Goal: Task Accomplishment & Management: Manage account settings

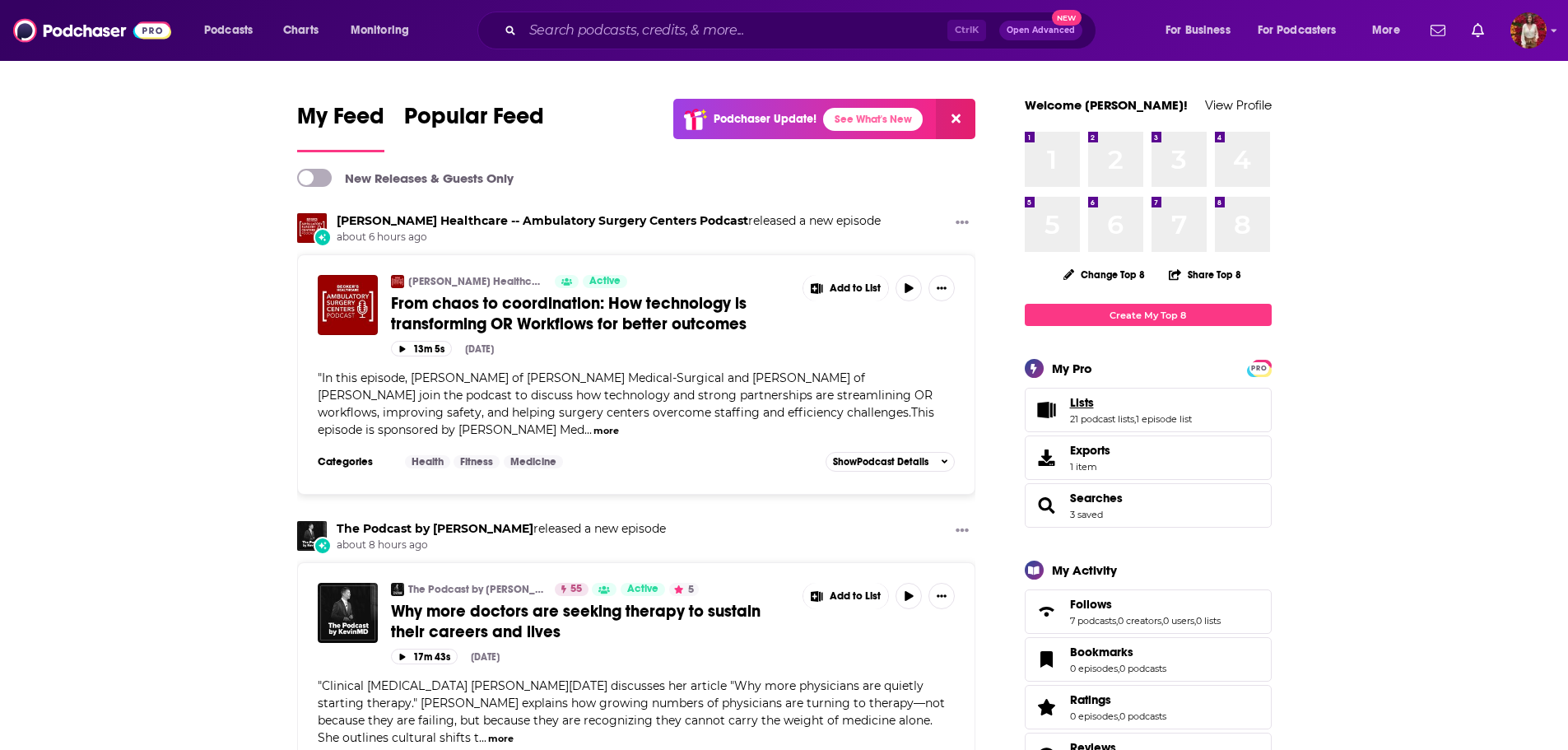
click at [1093, 402] on link "Lists" at bounding box center [1131, 402] width 122 height 15
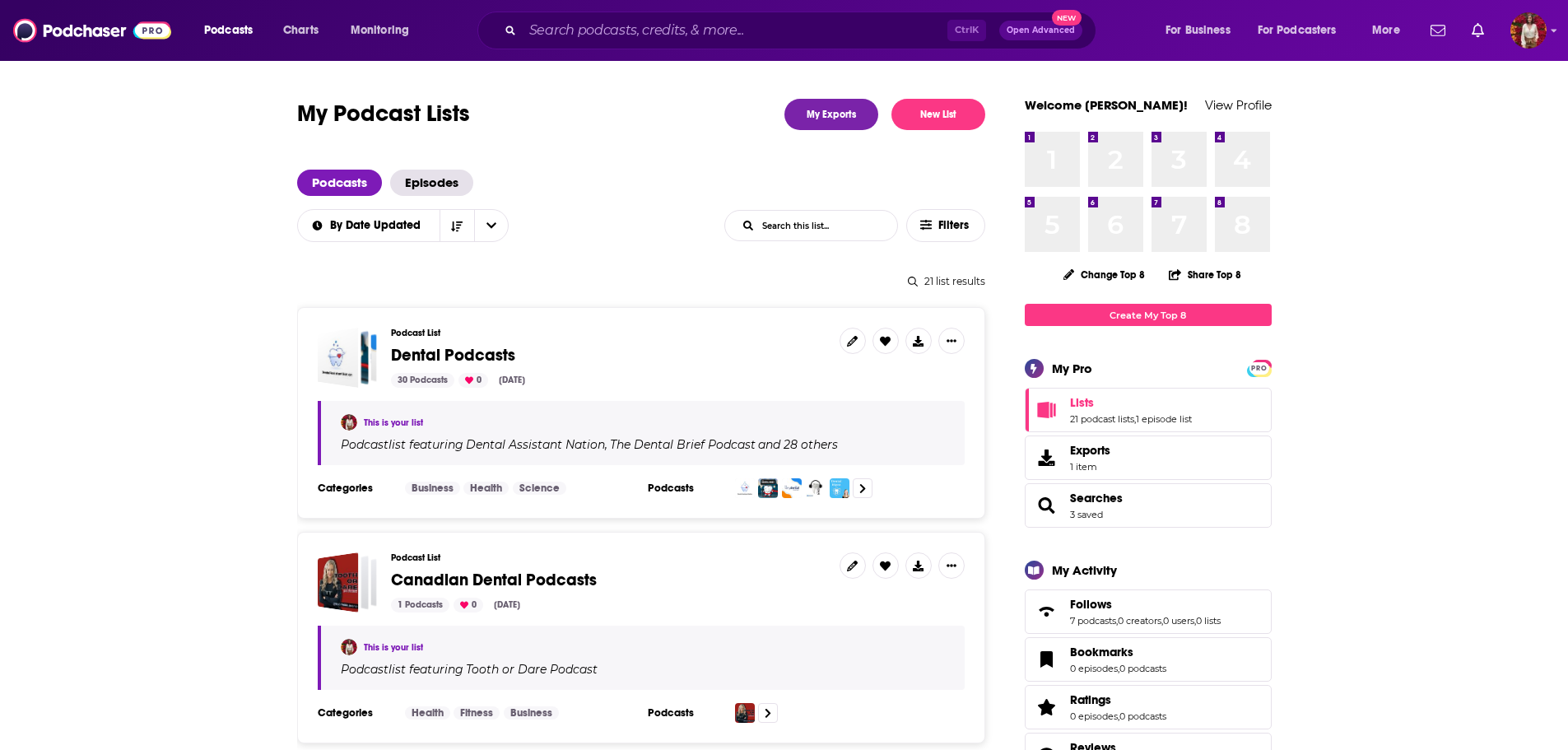
click at [442, 367] on div "Podcast List Dental Podcasts 30 Podcasts 0 [DATE]" at bounding box center [609, 357] width 436 height 60
click at [324, 338] on div "Dental Podcasts" at bounding box center [338, 357] width 41 height 60
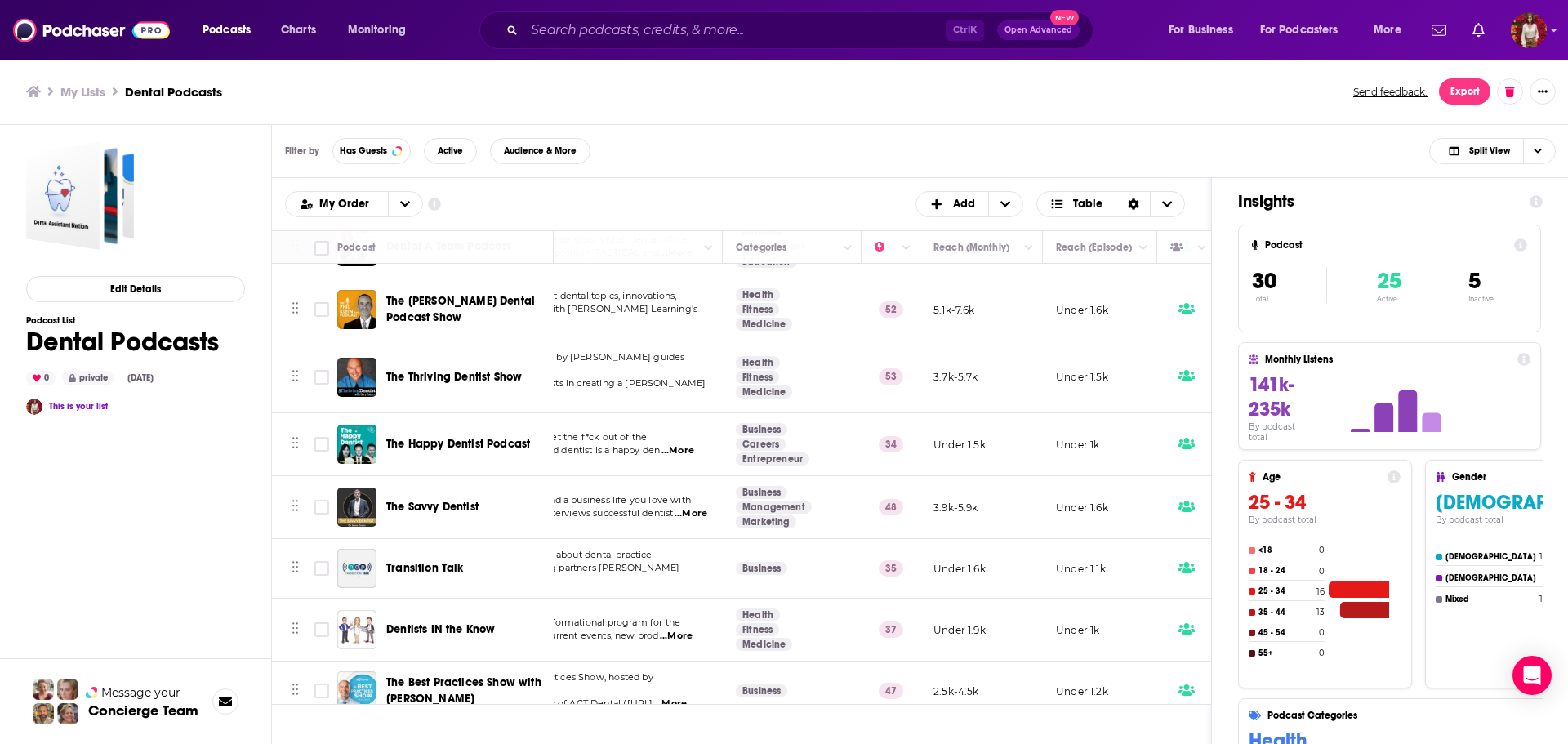
scroll to position [1389, 0]
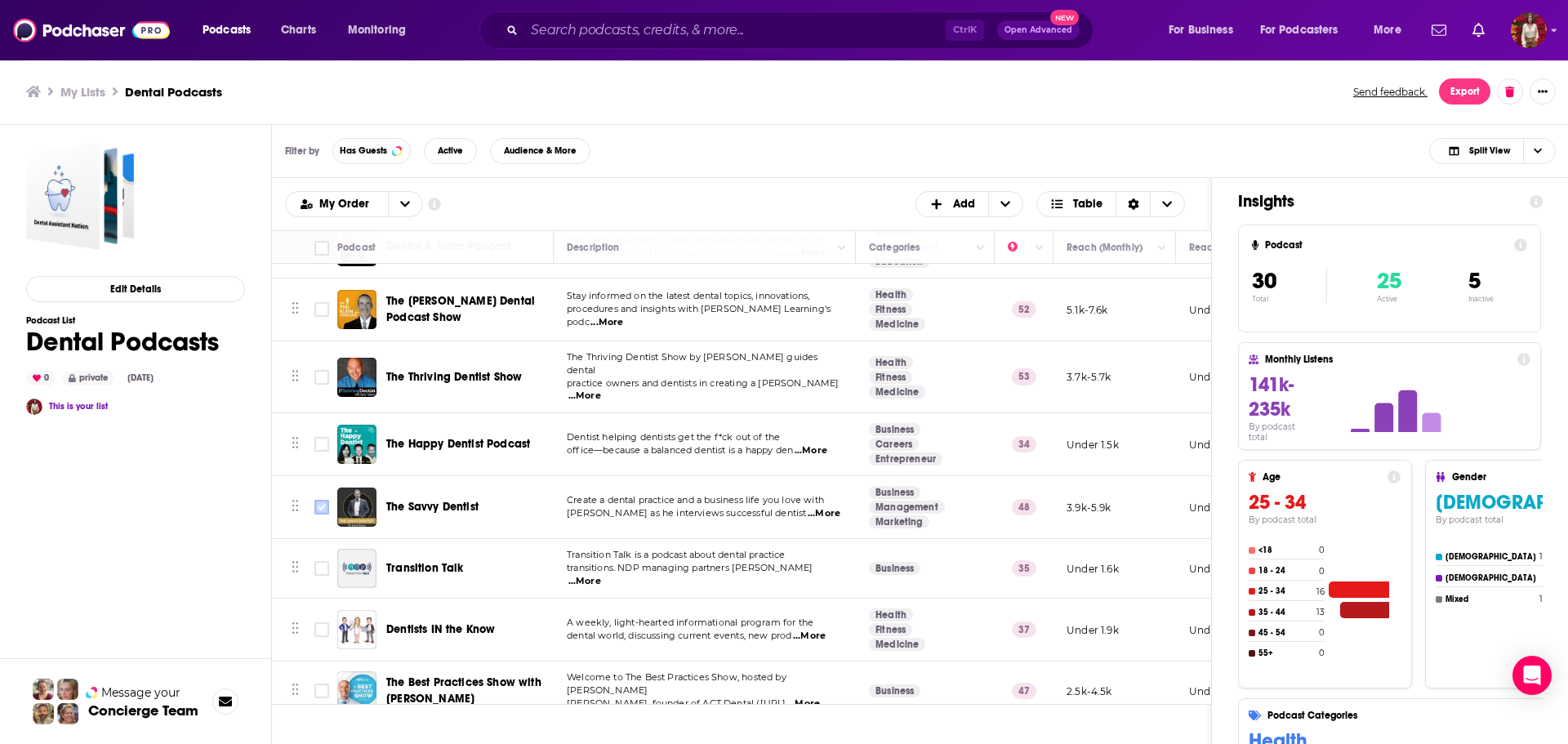
click at [322, 501] on input "Toggle select row" at bounding box center [321, 506] width 15 height 15
checkbox input "true"
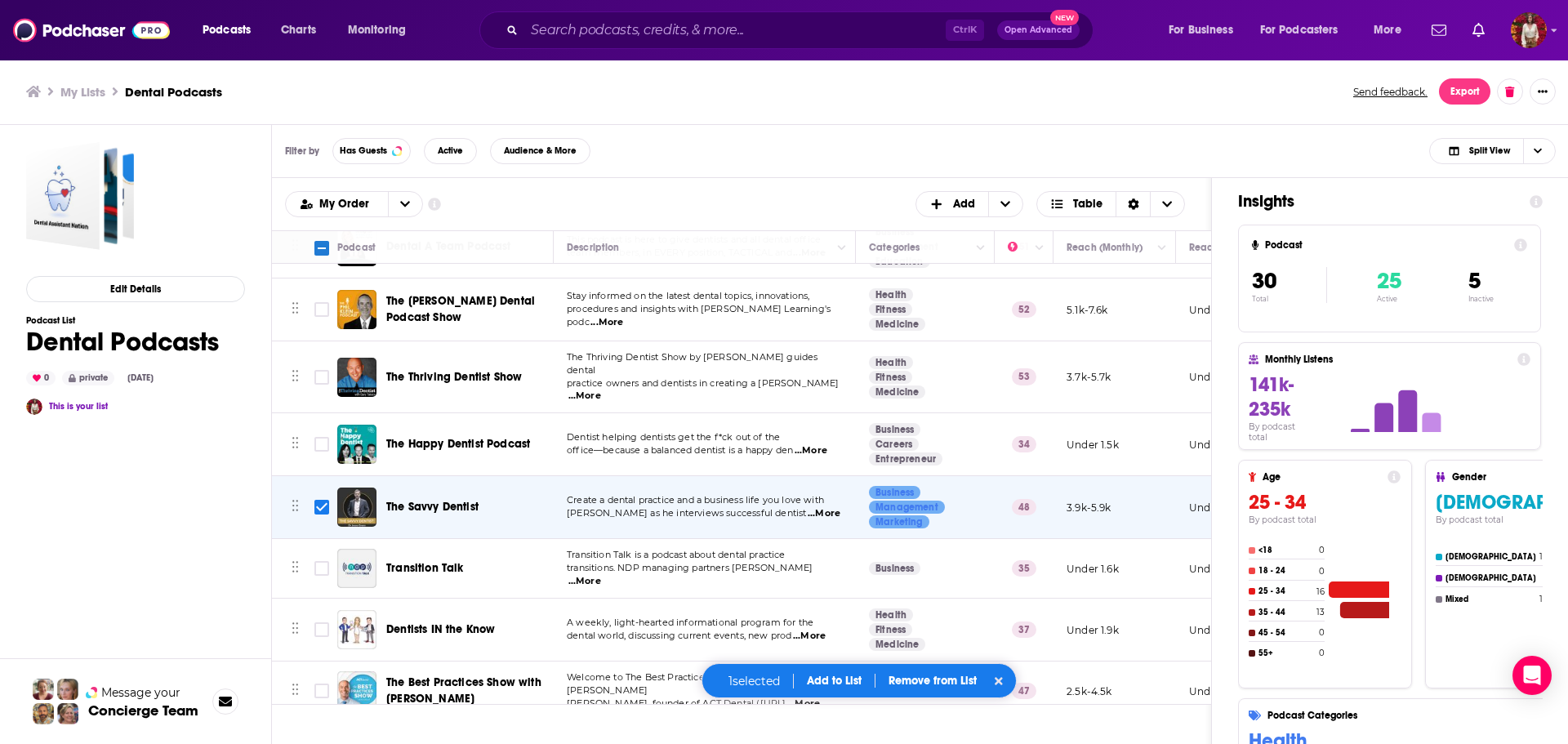
click at [854, 681] on button "Add to List" at bounding box center [834, 681] width 81 height 14
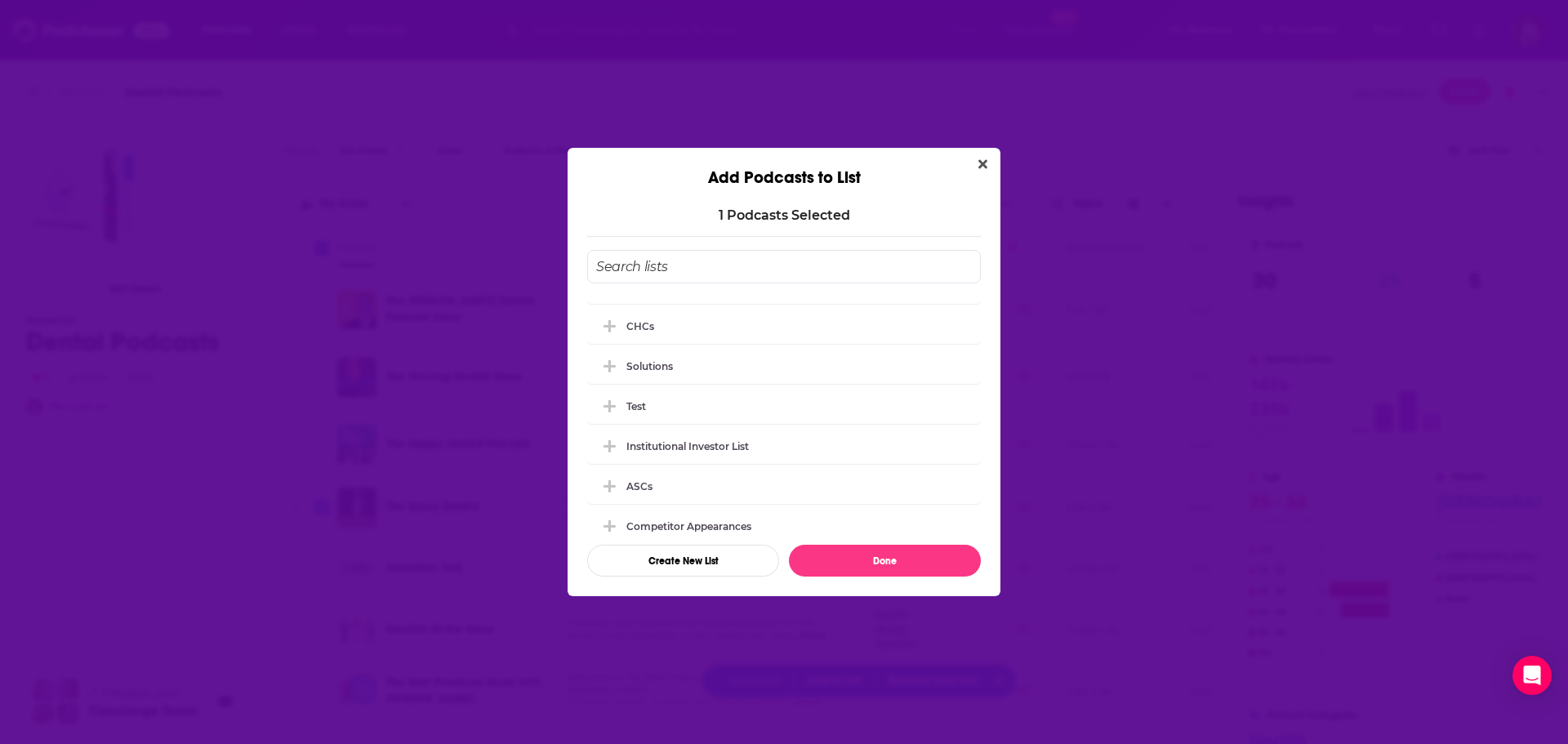
scroll to position [606, 0]
click at [634, 272] on input "Add Podcast To List" at bounding box center [784, 267] width 393 height 33
type input "[PERSON_NAME] Pitch"
click at [749, 556] on button "Create New List" at bounding box center [682, 561] width 192 height 32
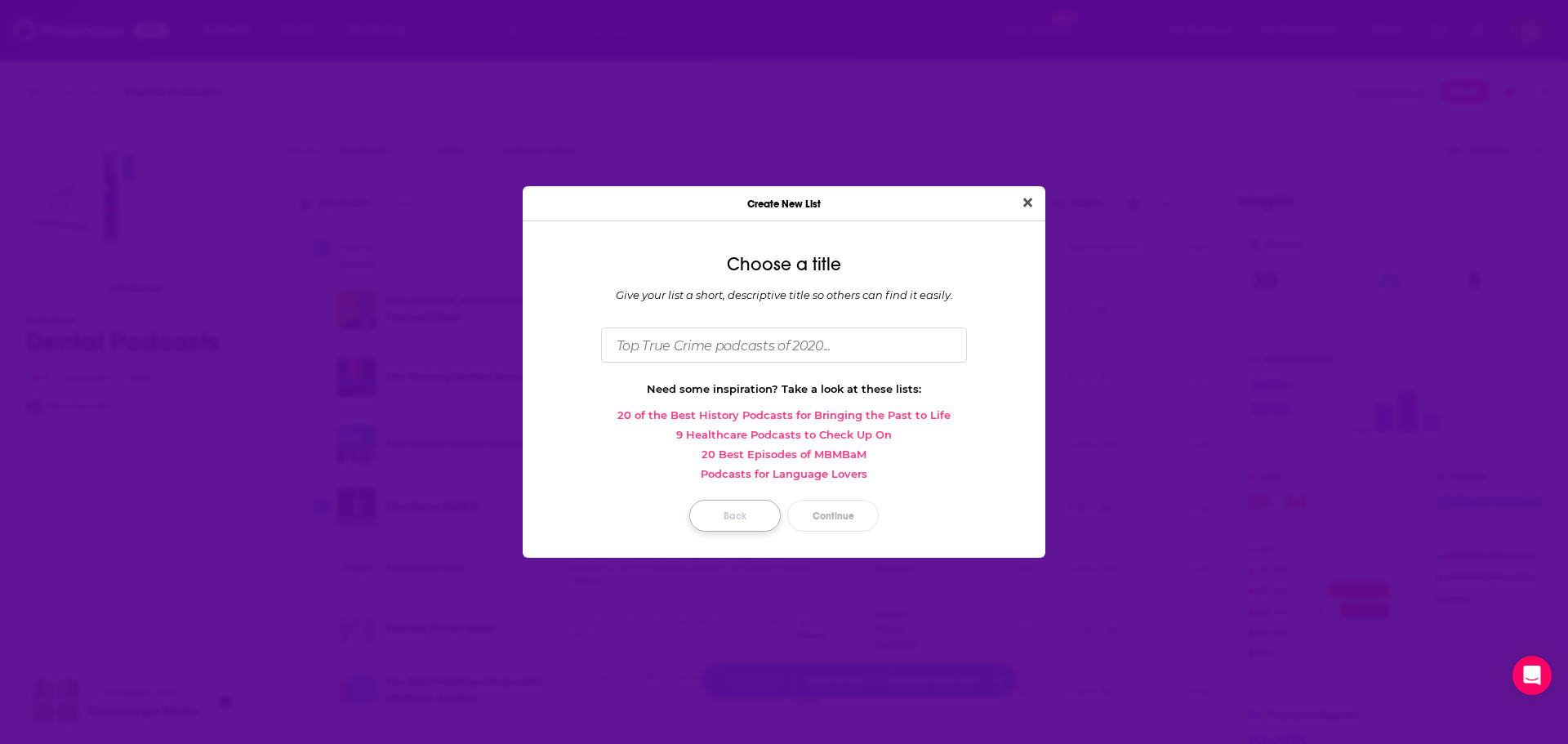
click at [741, 512] on button "Back" at bounding box center [735, 515] width 91 height 32
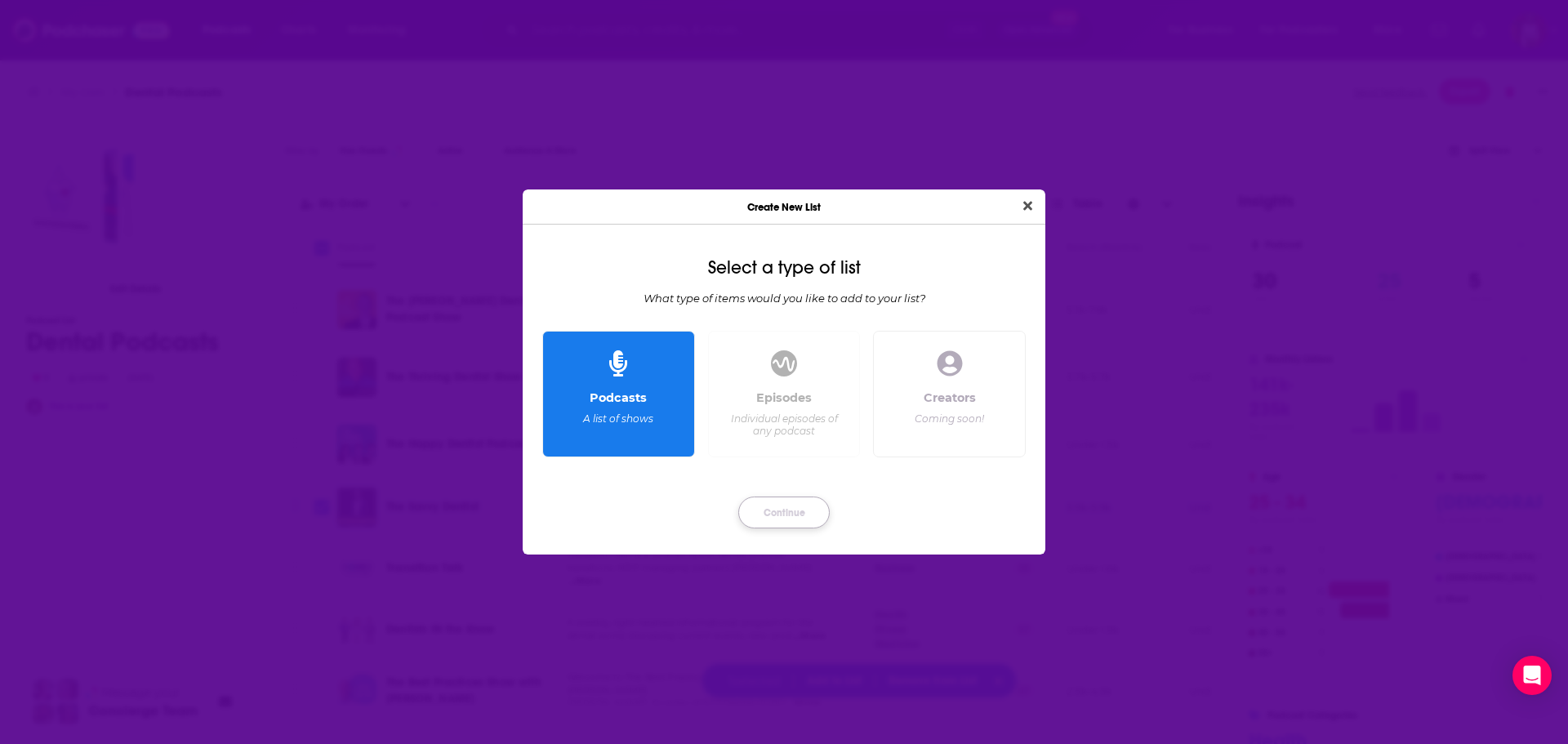
click at [784, 514] on button "Continue" at bounding box center [784, 512] width 91 height 32
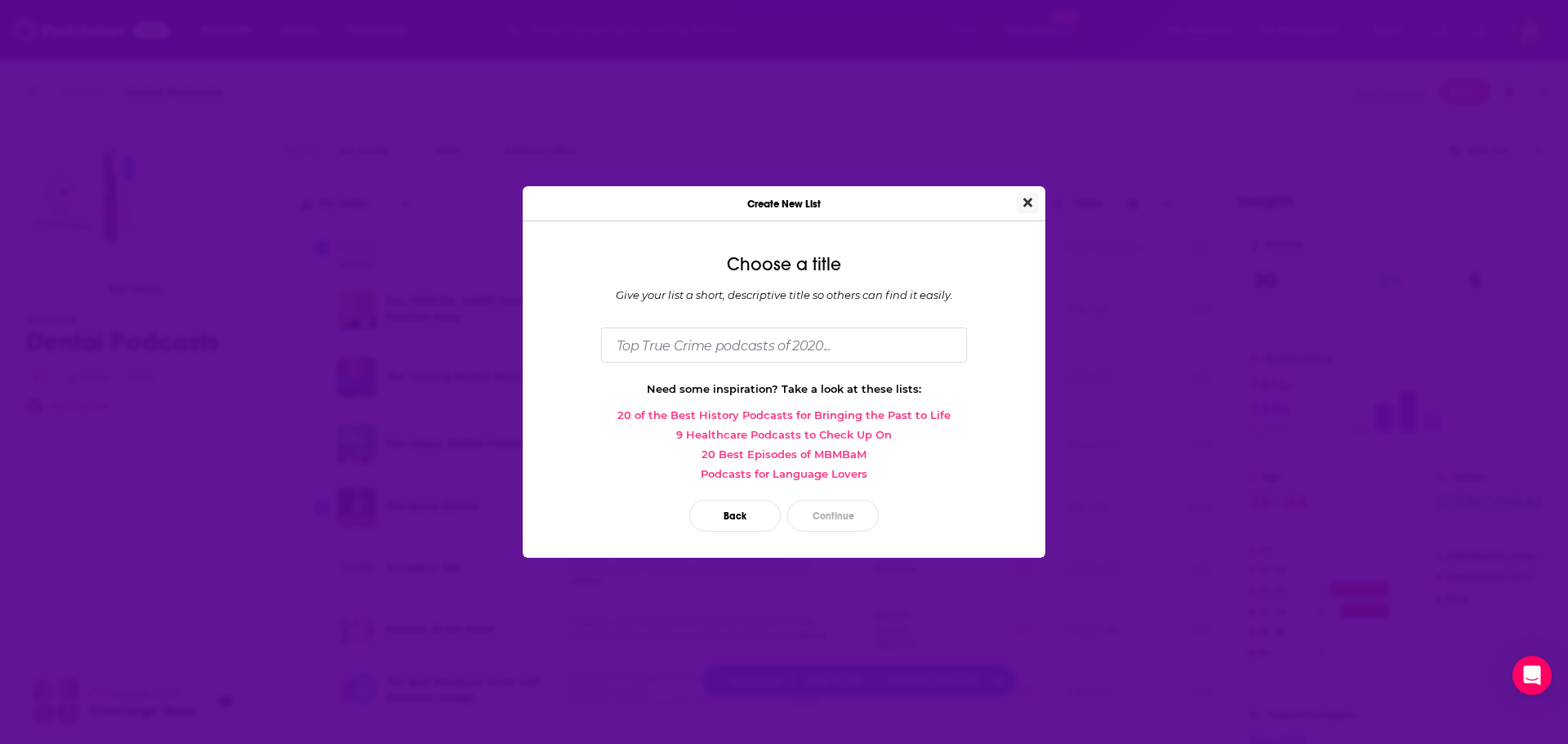
click at [1028, 197] on icon "Close" at bounding box center [1027, 202] width 9 height 13
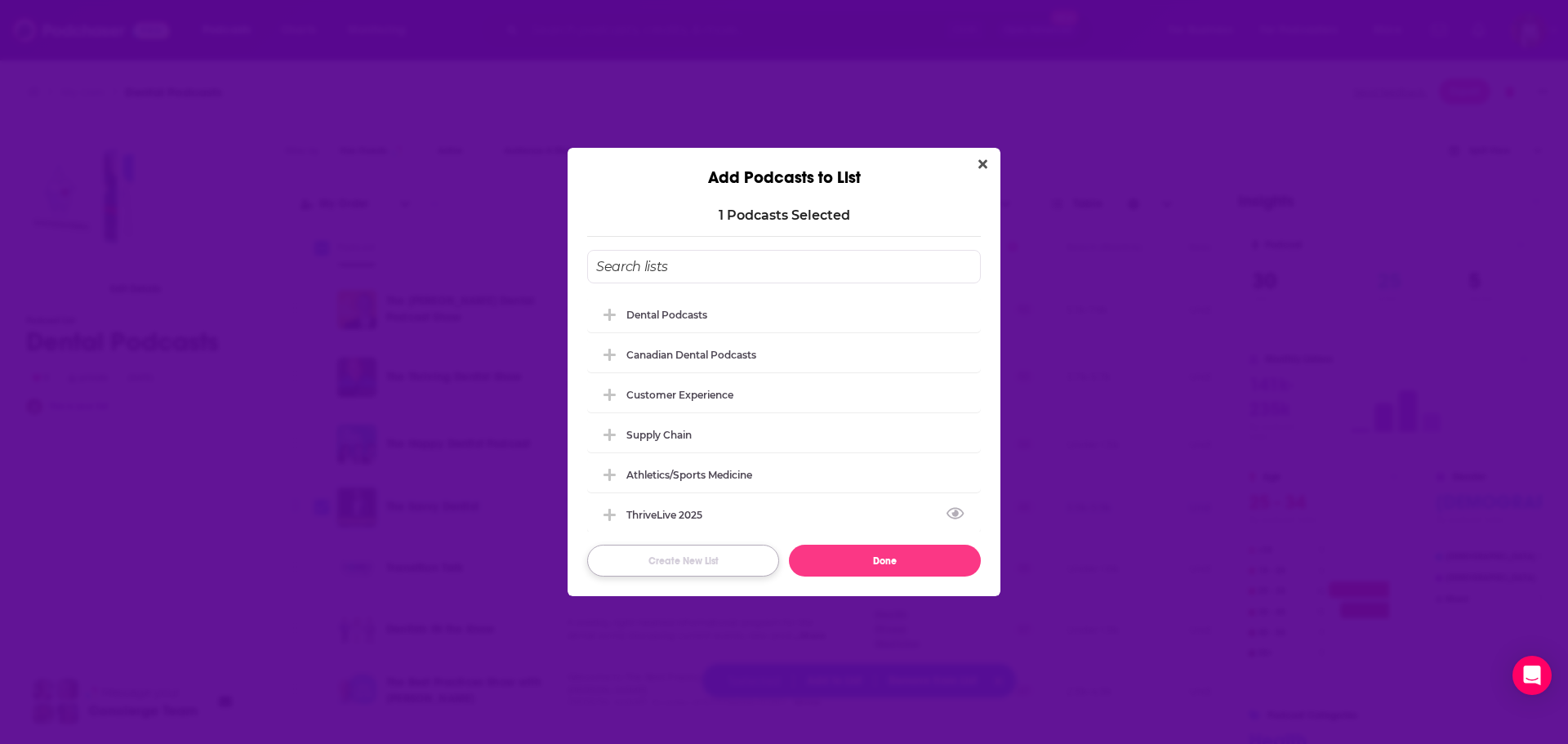
click at [732, 561] on button "Create New List" at bounding box center [682, 561] width 192 height 32
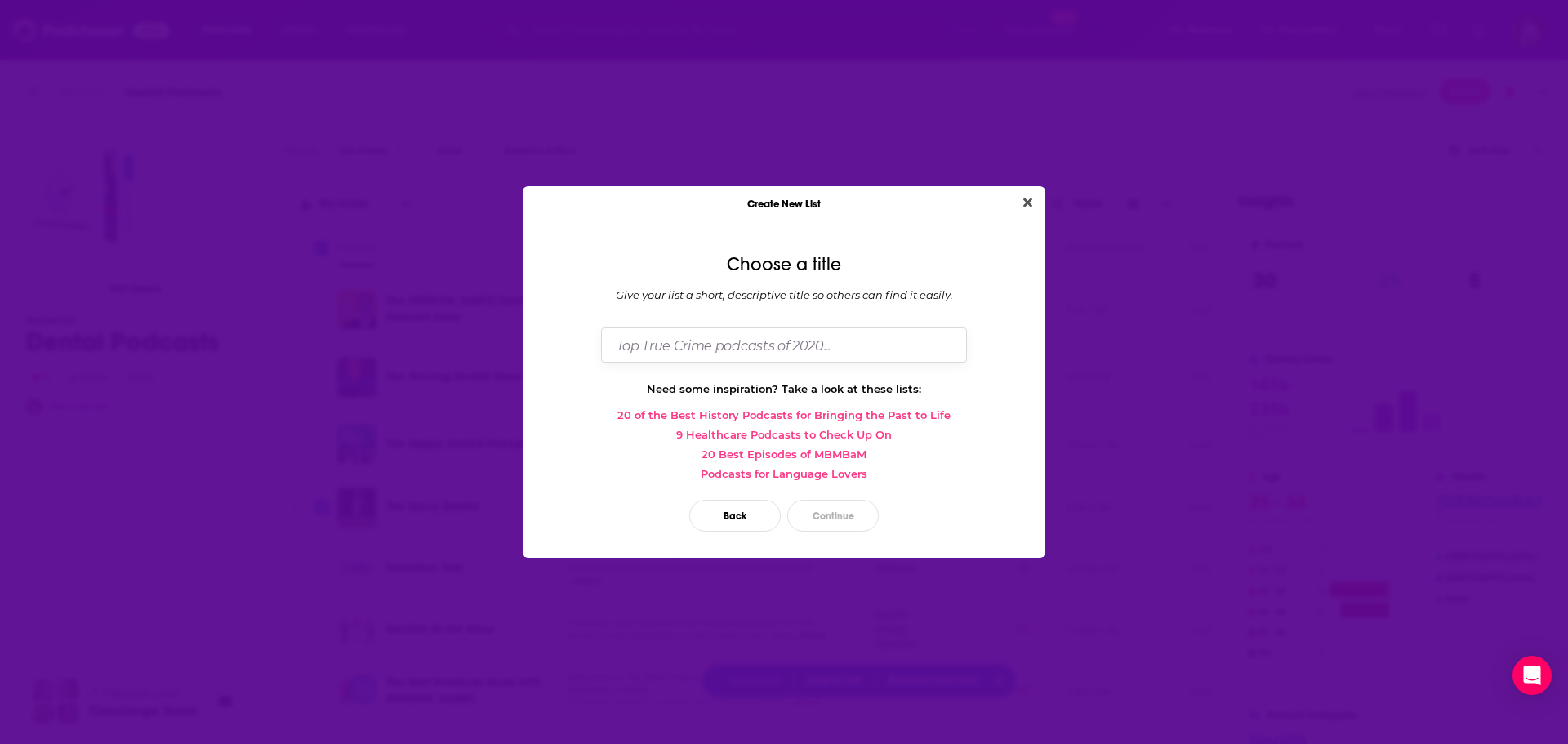
click at [711, 345] on input "Dialog" at bounding box center [784, 345] width 366 height 35
type input "[PERSON_NAME] Pitch"
click at [818, 523] on button "Continue" at bounding box center [833, 515] width 91 height 32
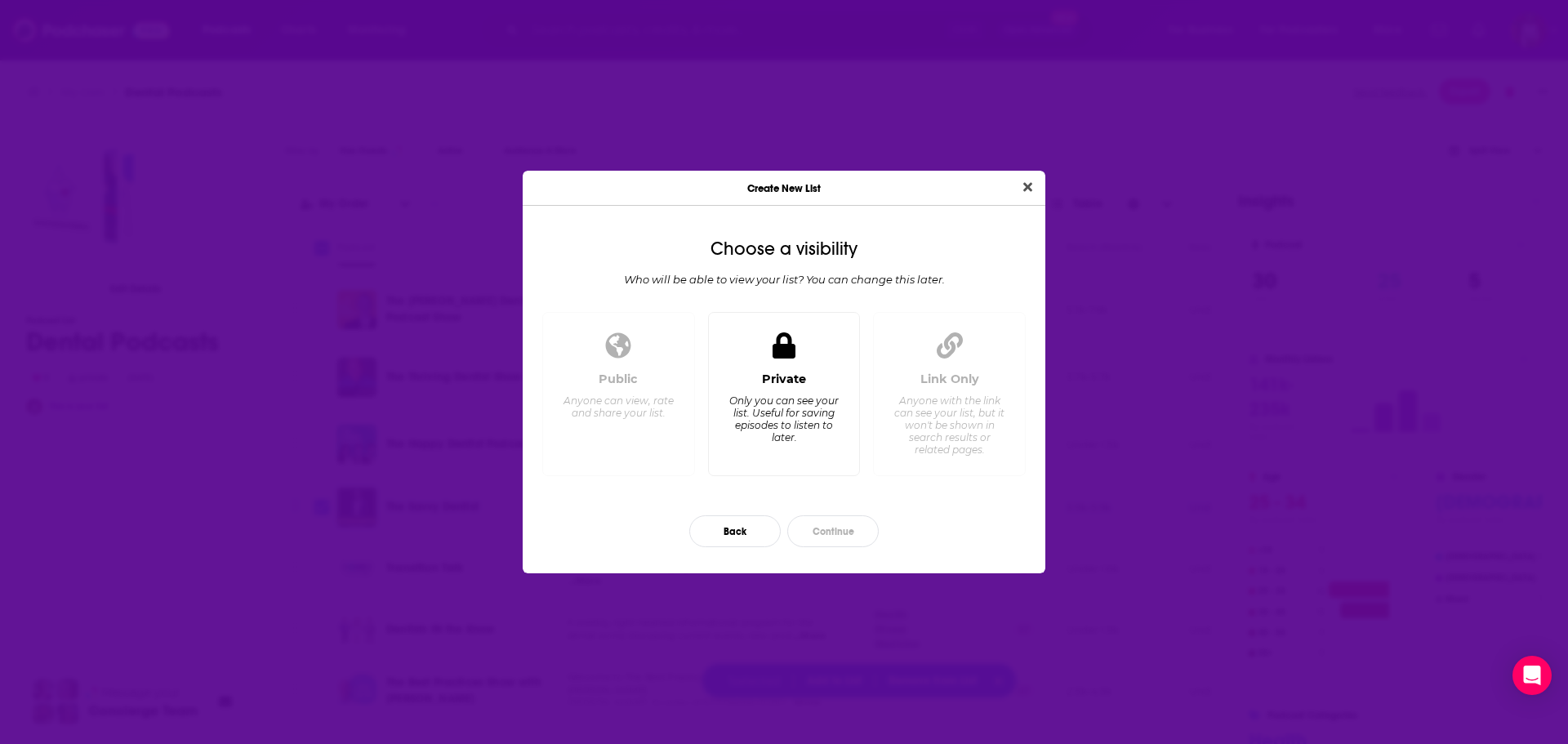
click at [741, 415] on div "Only you can see your list. Useful for saving episodes to listen to later." at bounding box center [784, 419] width 112 height 49
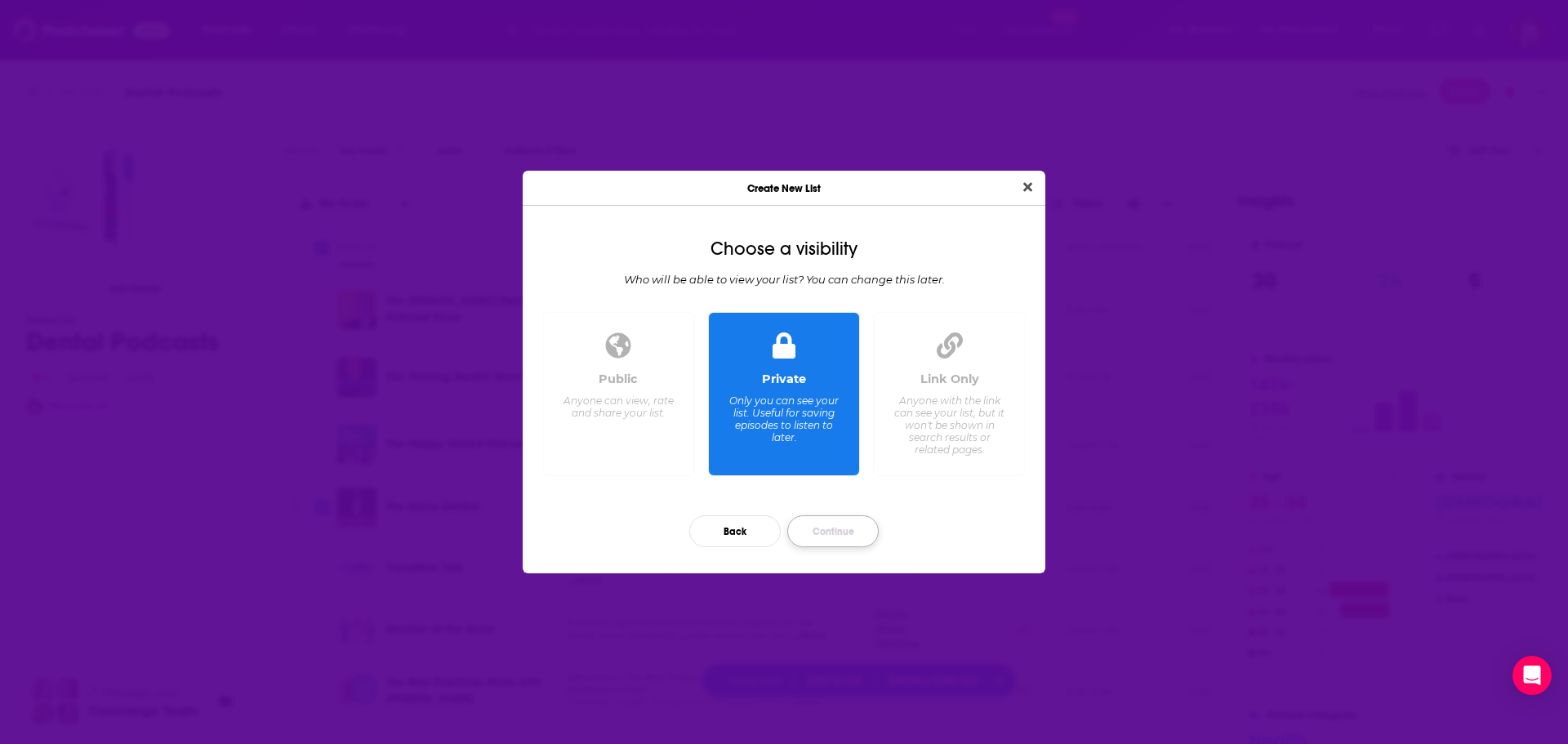
click at [846, 539] on button "Continue" at bounding box center [833, 531] width 91 height 32
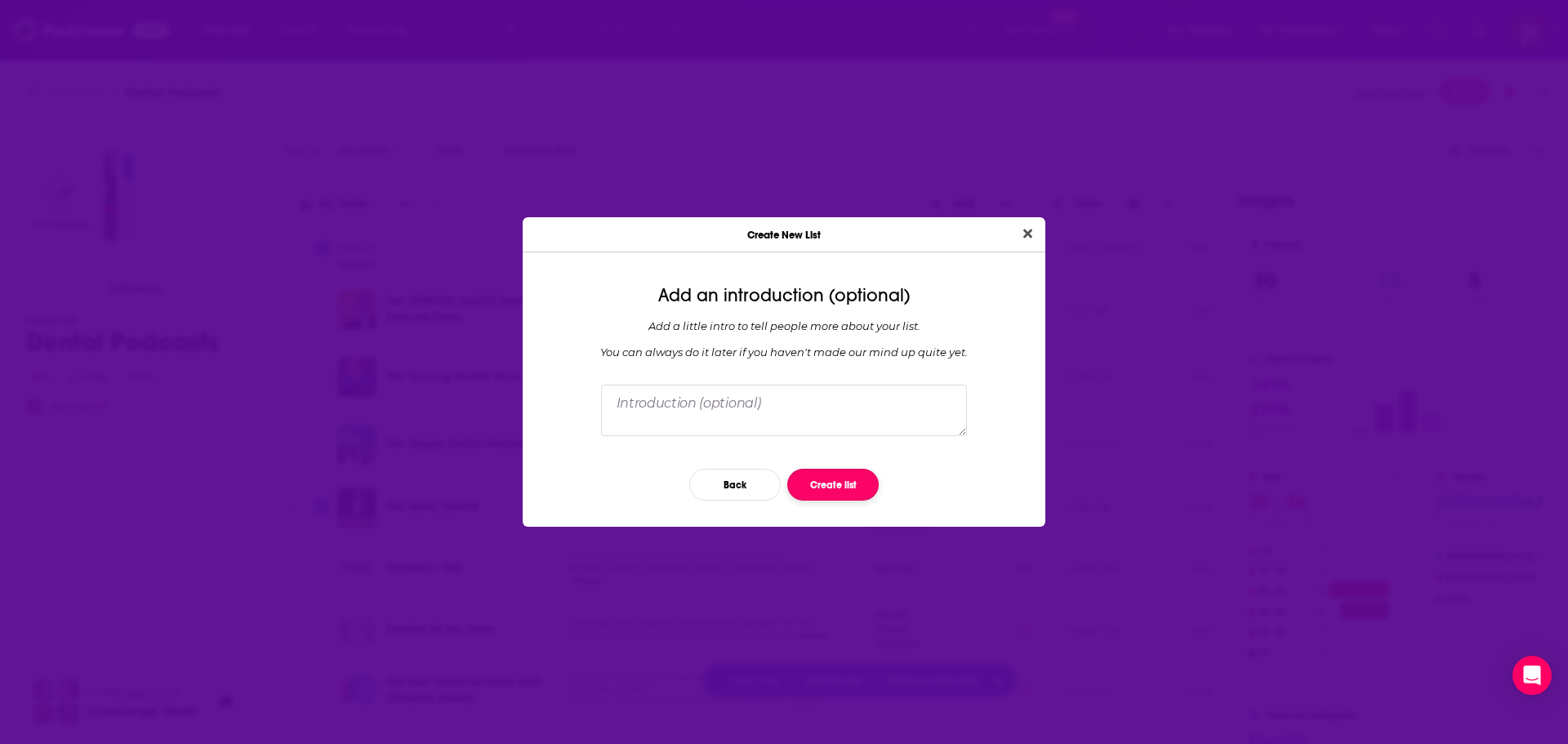
click at [834, 474] on button "Create list" at bounding box center [833, 485] width 91 height 32
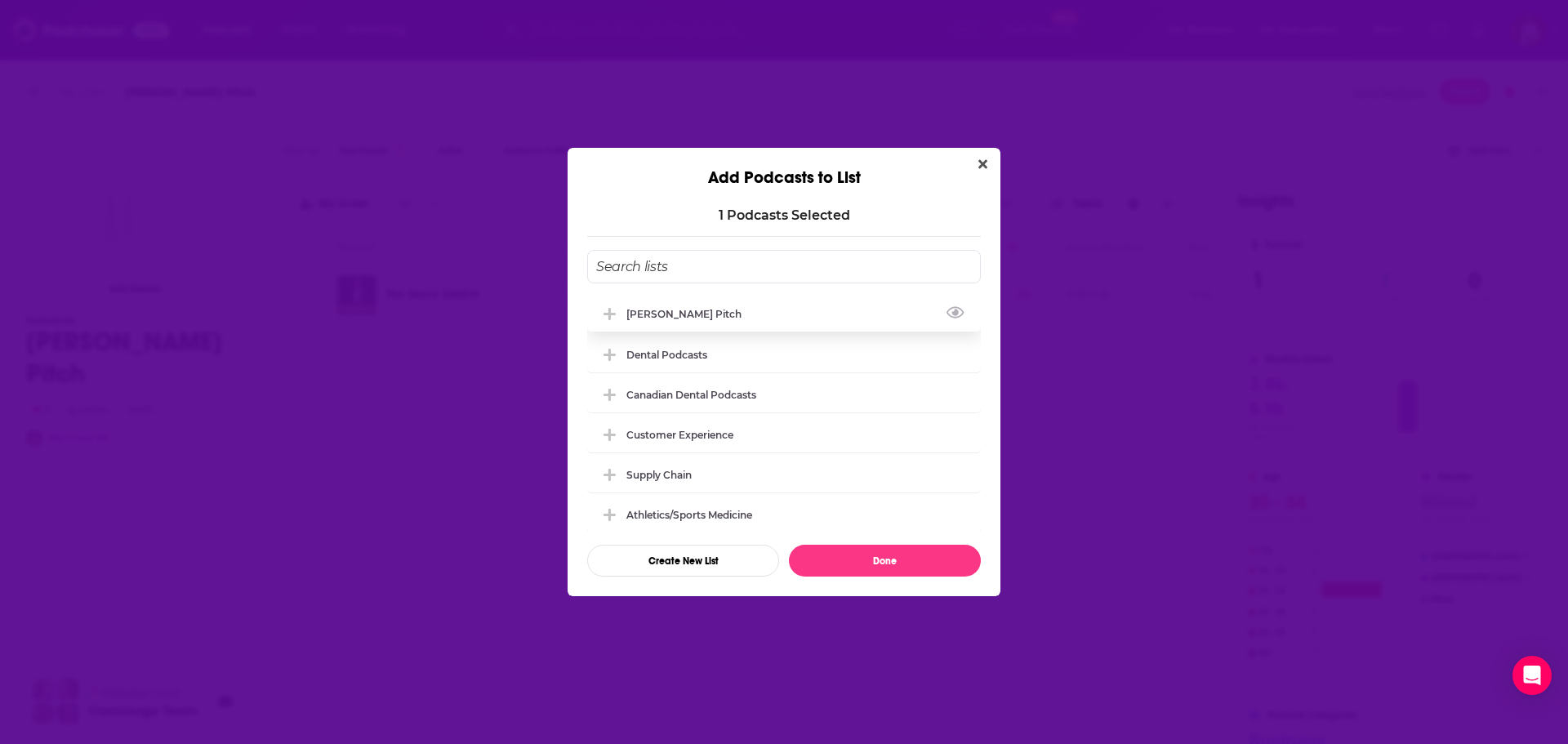
click at [713, 314] on div "[PERSON_NAME] Pitch" at bounding box center [784, 314] width 393 height 36
click at [898, 556] on button "Done" at bounding box center [885, 561] width 192 height 32
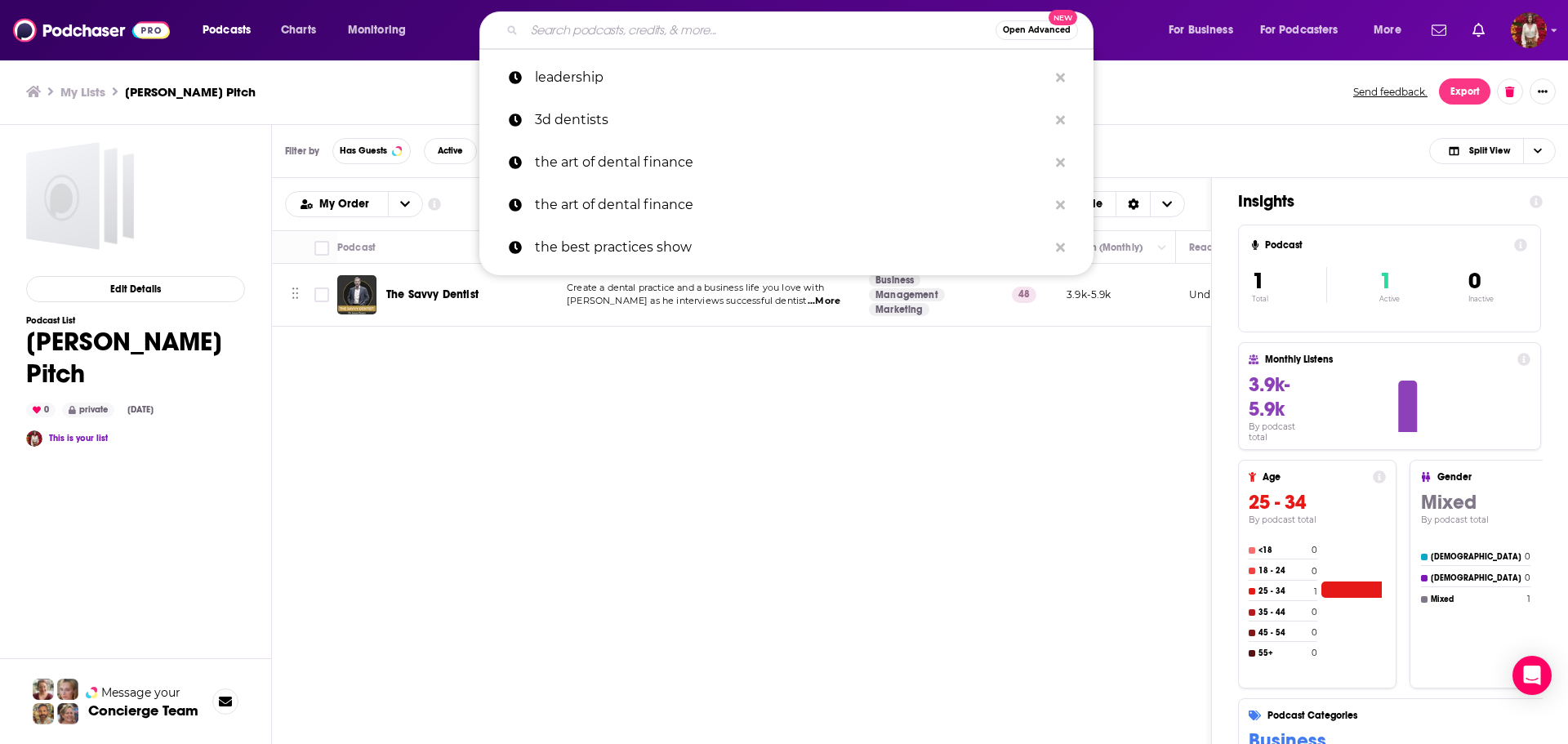
click at [543, 30] on input "Search podcasts, credits, & more..." at bounding box center [760, 30] width 471 height 26
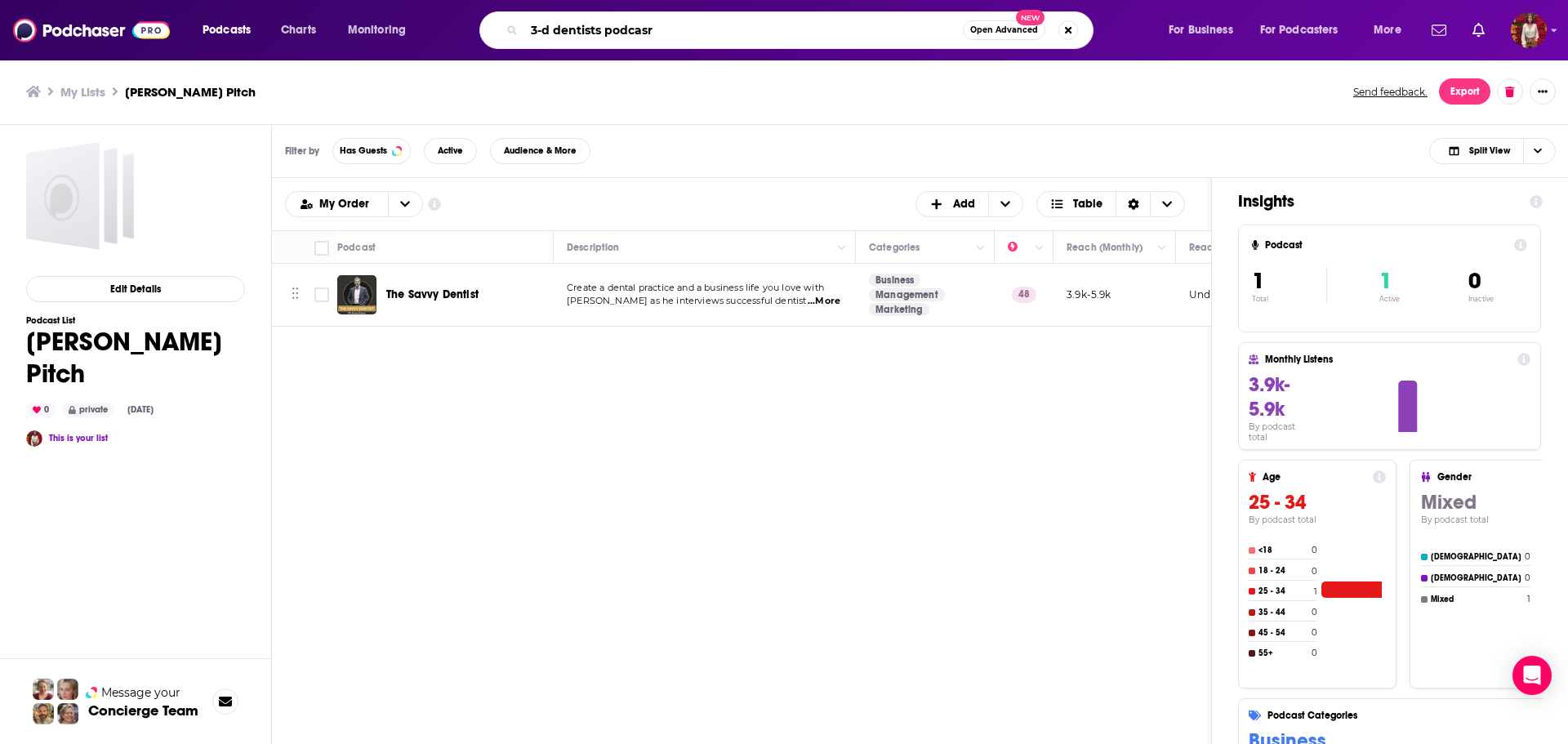
type input "3-d dentists podcasr"
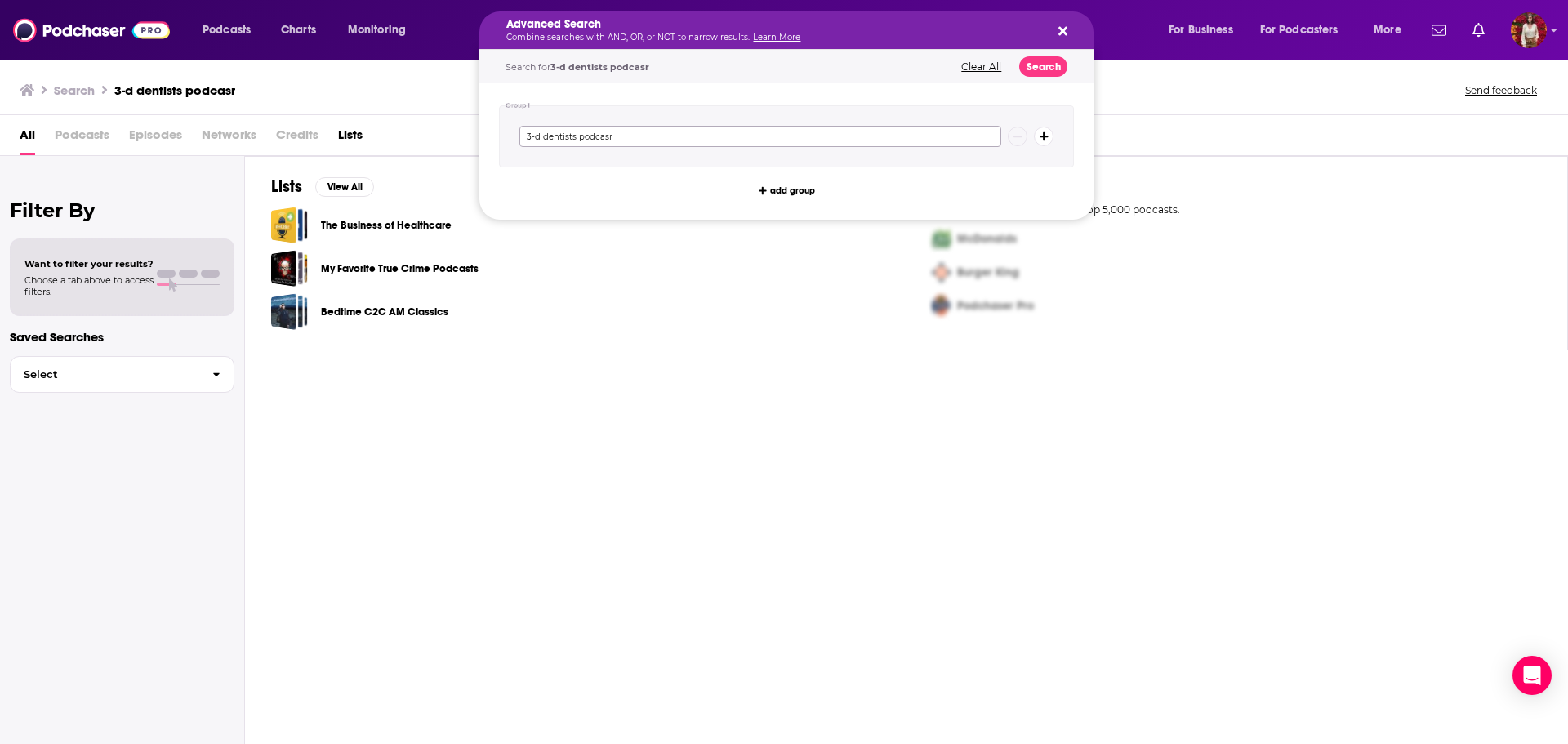
click at [622, 138] on input "3-d dentists podcasr" at bounding box center [760, 136] width 482 height 21
type input "3-d dentists podcas"
click at [618, 260] on div "My Favorite True Crime Podcasts" at bounding box center [575, 269] width 608 height 37
click at [1065, 35] on icon "Search podcasts, credits, & more..." at bounding box center [1062, 30] width 9 height 13
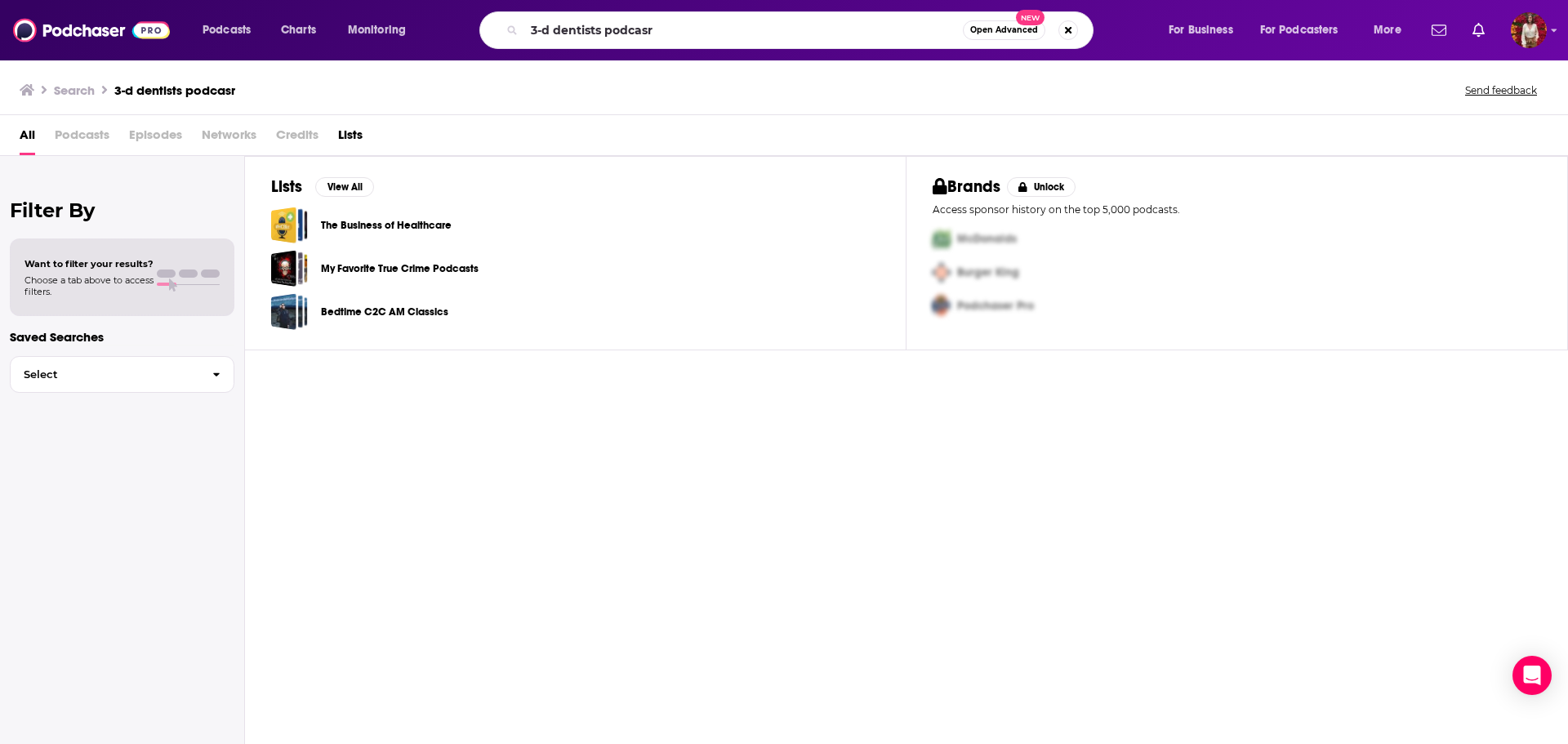
drag, startPoint x: 685, startPoint y: 31, endPoint x: 597, endPoint y: 21, distance: 88.6
click at [597, 21] on div "3-d dentists podcasr Open Advanced New" at bounding box center [786, 30] width 614 height 38
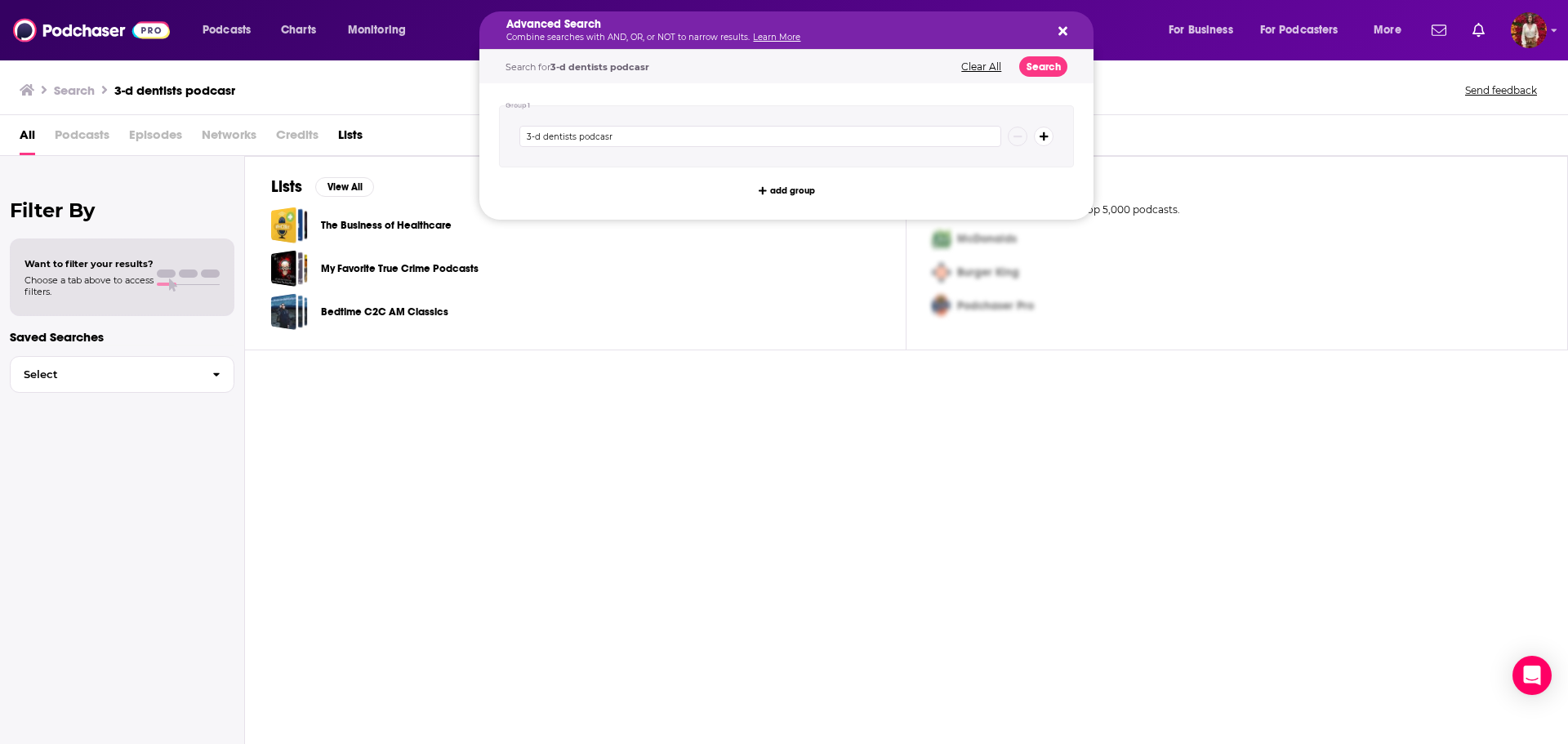
drag, startPoint x: 666, startPoint y: 26, endPoint x: 490, endPoint y: 25, distance: 176.0
drag, startPoint x: 638, startPoint y: 139, endPoint x: 466, endPoint y: 136, distance: 172.0
click at [466, 136] on div "Podcasts Charts Monitoring Advanced Search Combine searches with AND, OR, or NO…" at bounding box center [784, 372] width 1568 height 744
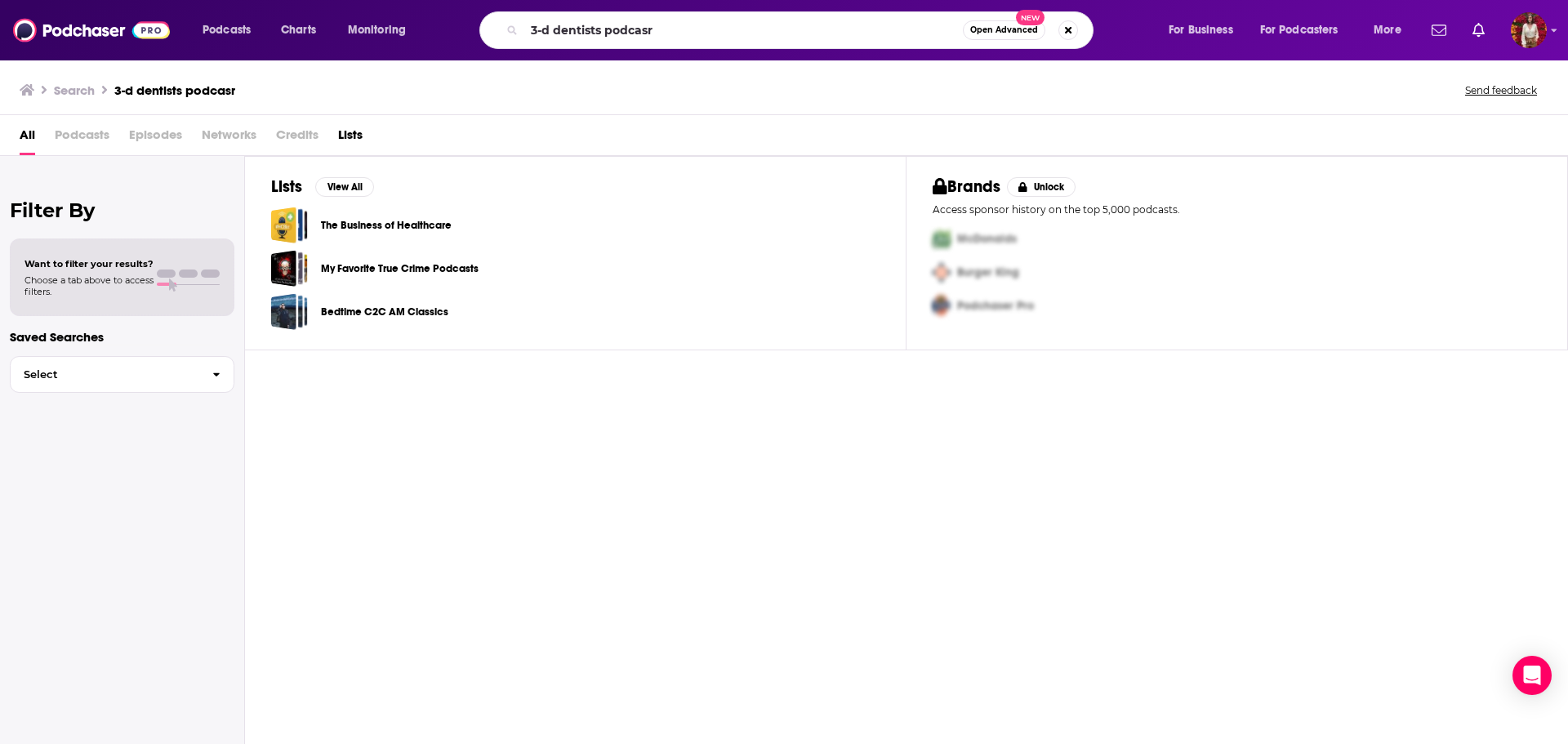
click at [585, 459] on div "Lists View All The Business of Healthcare My Favorite True Crime Podcasts Bedti…" at bounding box center [906, 450] width 1323 height 589
click at [1066, 30] on button "Search podcasts, credits, & more..." at bounding box center [1068, 30] width 19 height 19
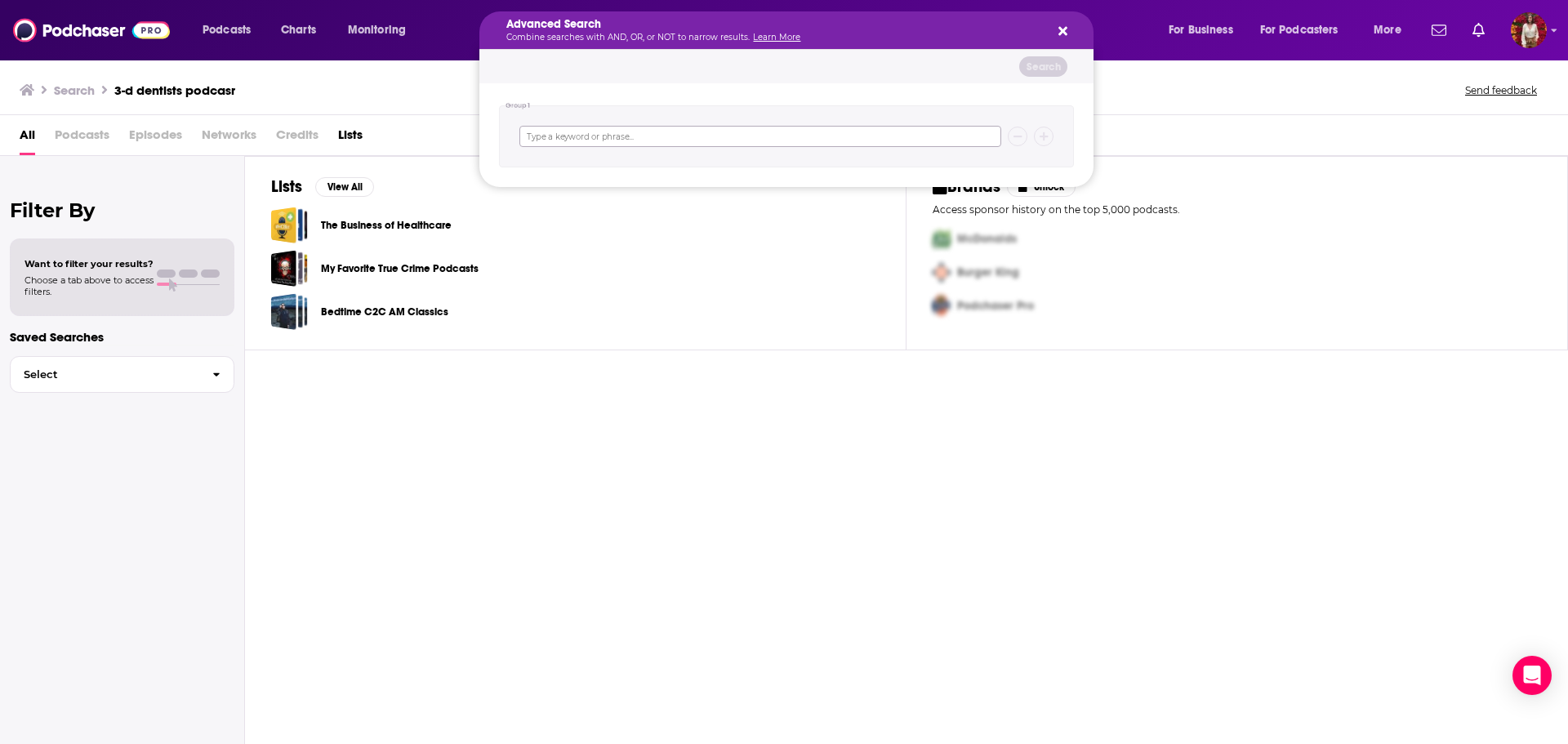
click at [644, 146] on input "Search podcasts, credits, & more..." at bounding box center [760, 136] width 482 height 21
type input "3d dentist"
click at [1044, 72] on button "Search" at bounding box center [1043, 66] width 49 height 20
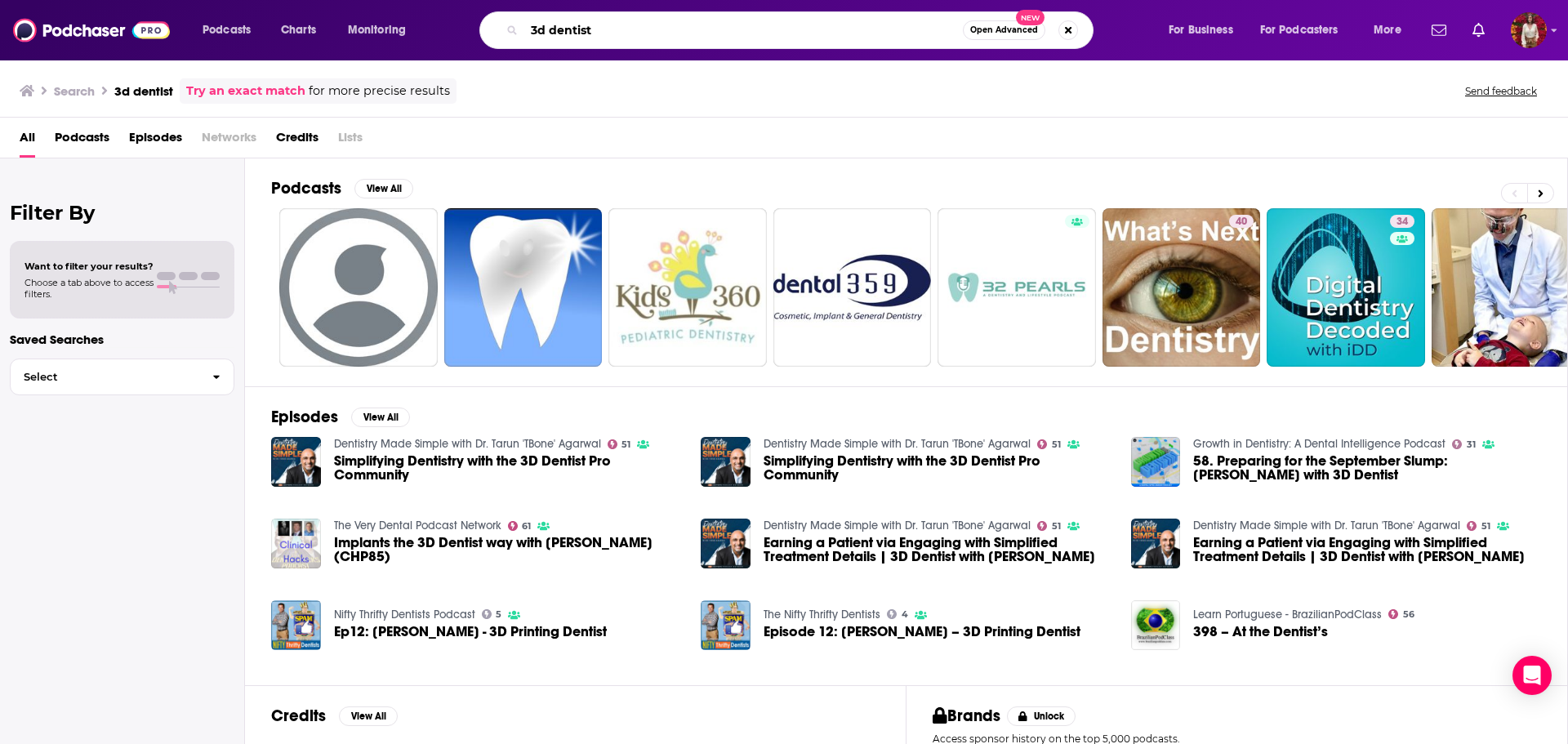
click at [609, 39] on input "3d dentist" at bounding box center [744, 30] width 439 height 26
drag, startPoint x: 631, startPoint y: 38, endPoint x: 485, endPoint y: 34, distance: 146.1
click at [485, 34] on div "3d dentist Open Advanced New" at bounding box center [786, 30] width 614 height 38
type input "the art of dental finance"
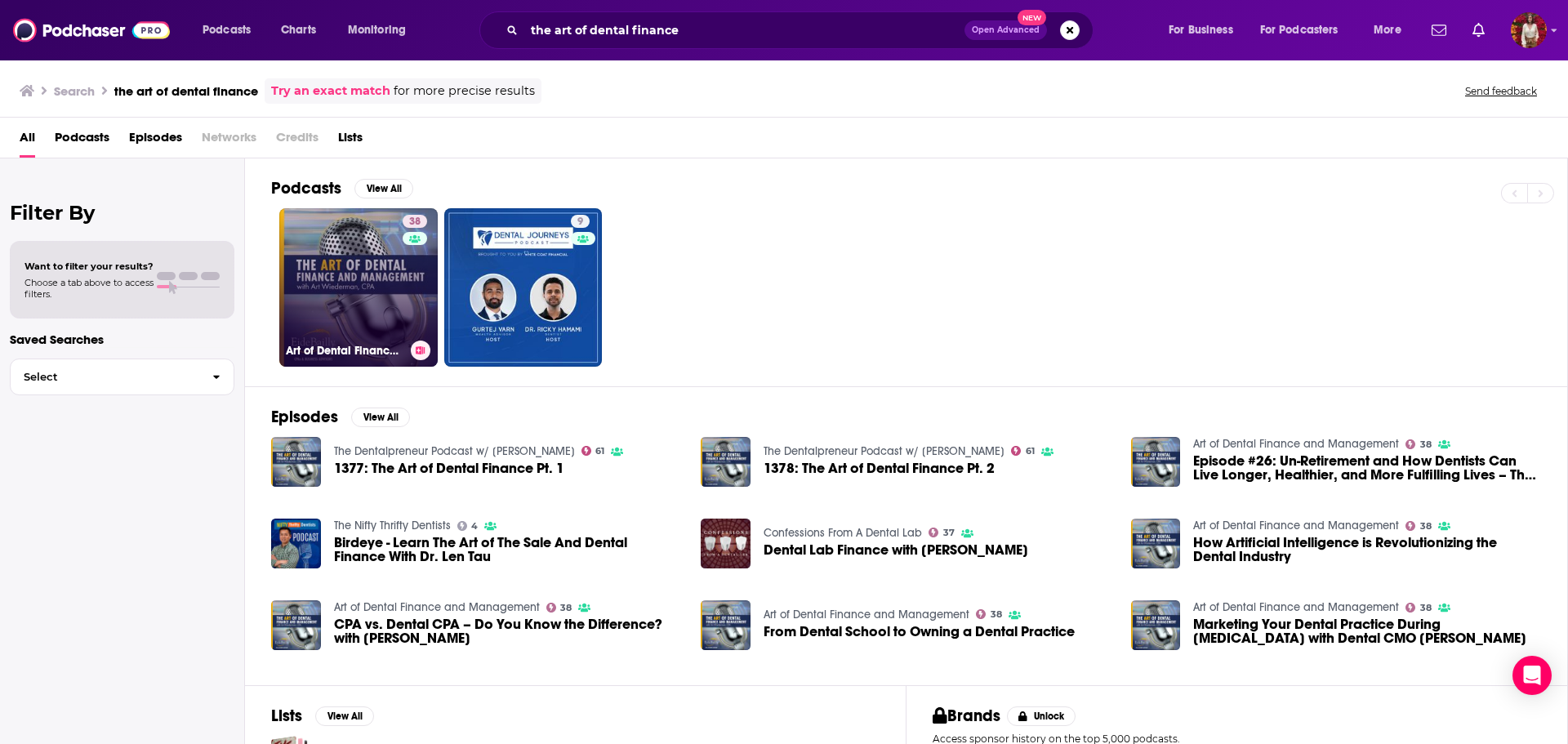
click at [356, 258] on link "38 Art of Dental Finance and Management" at bounding box center [358, 287] width 159 height 159
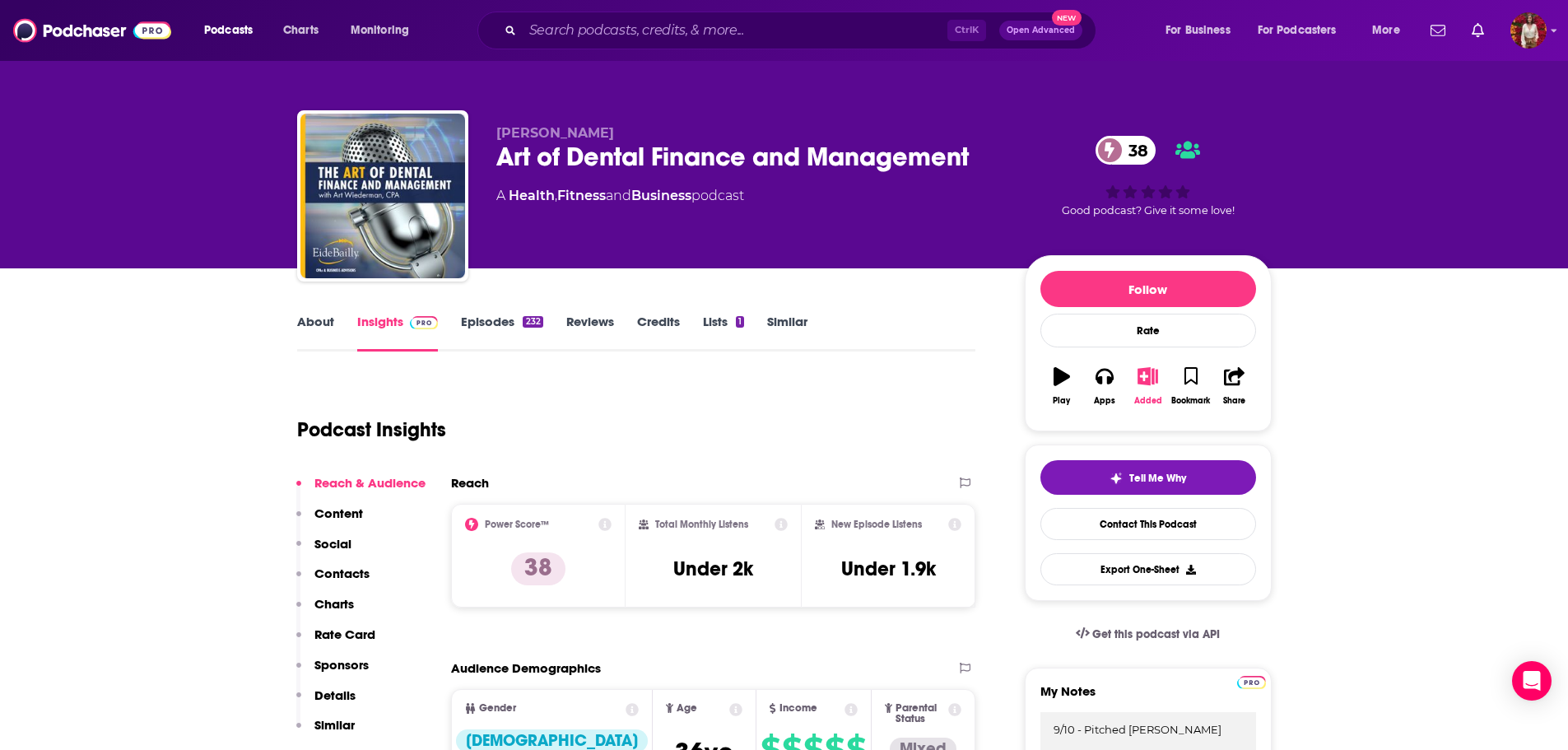
click at [1148, 397] on div "Added" at bounding box center [1148, 402] width 28 height 10
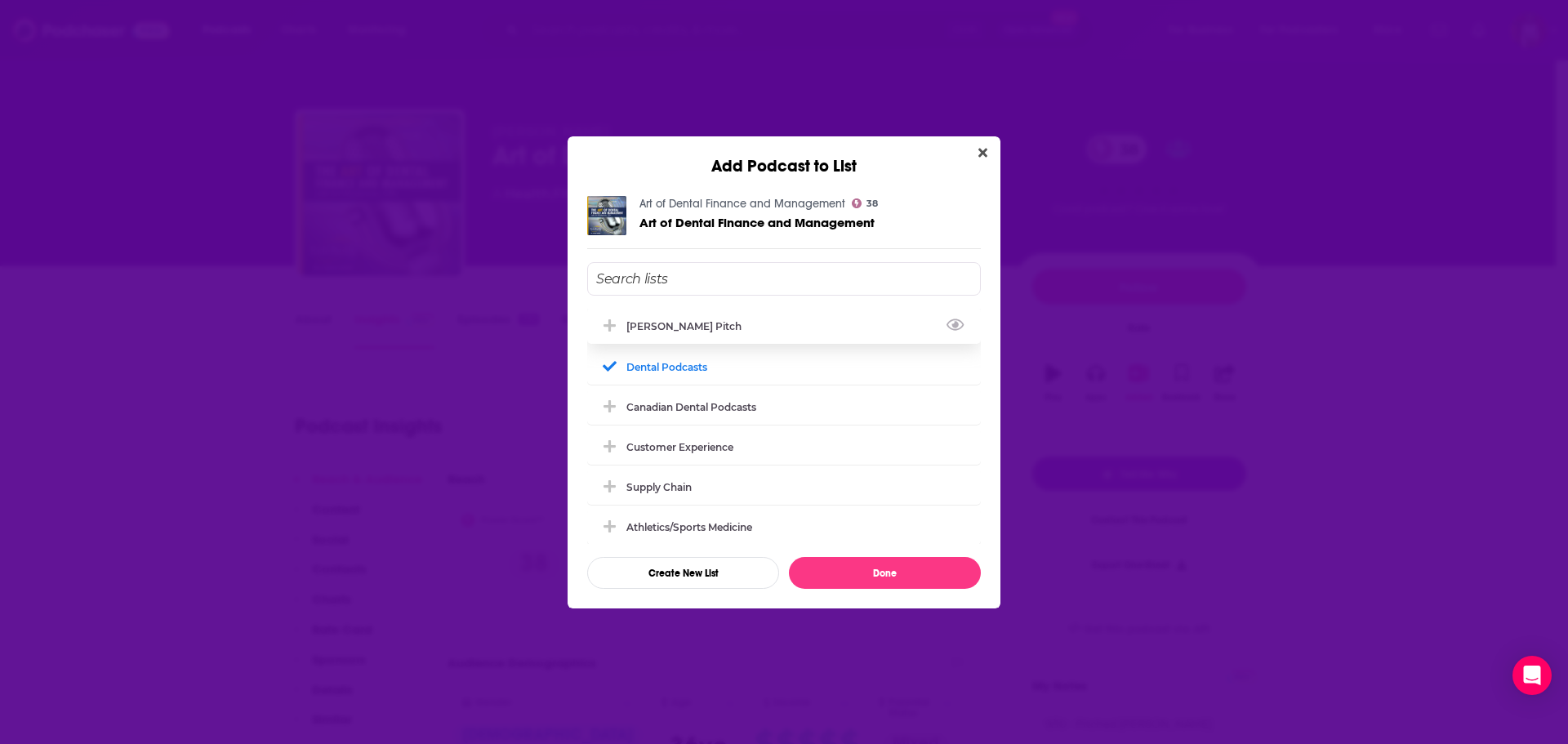
click at [764, 322] on div "[PERSON_NAME] Pitch" at bounding box center [784, 325] width 393 height 36
click at [893, 570] on button "Done" at bounding box center [885, 573] width 192 height 32
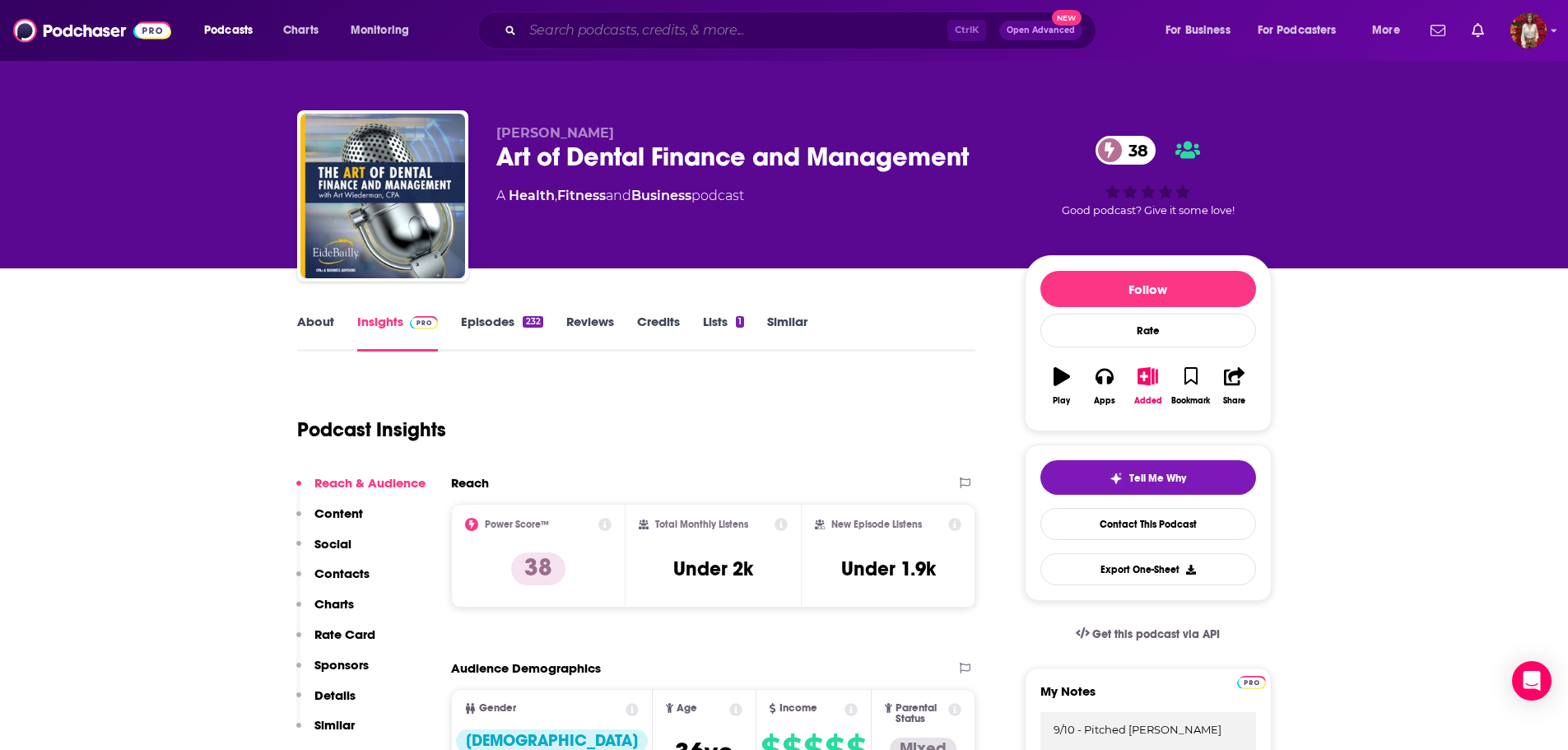
click at [603, 36] on input "Search podcasts, credits, & more..." at bounding box center [735, 30] width 425 height 27
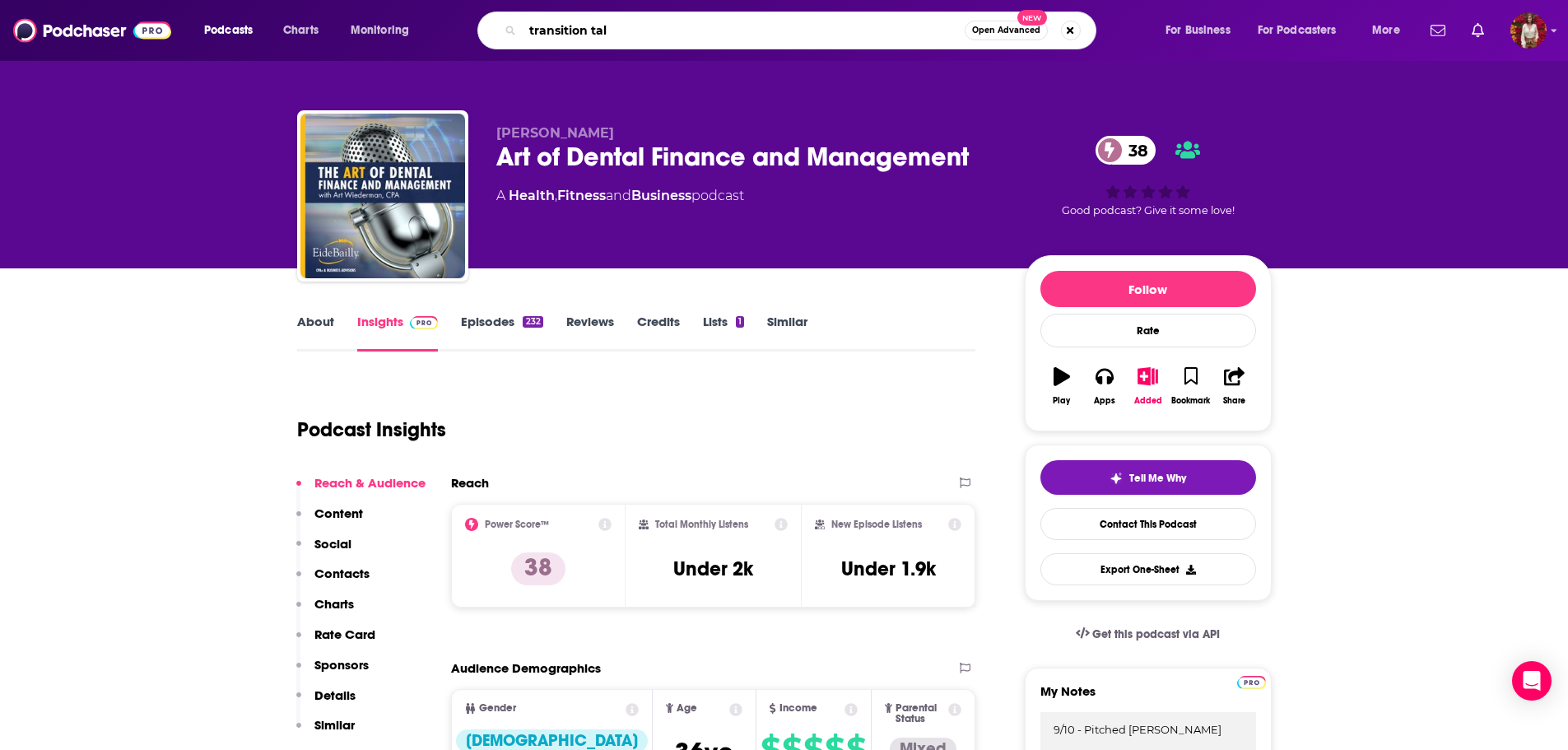
type input "transition talk"
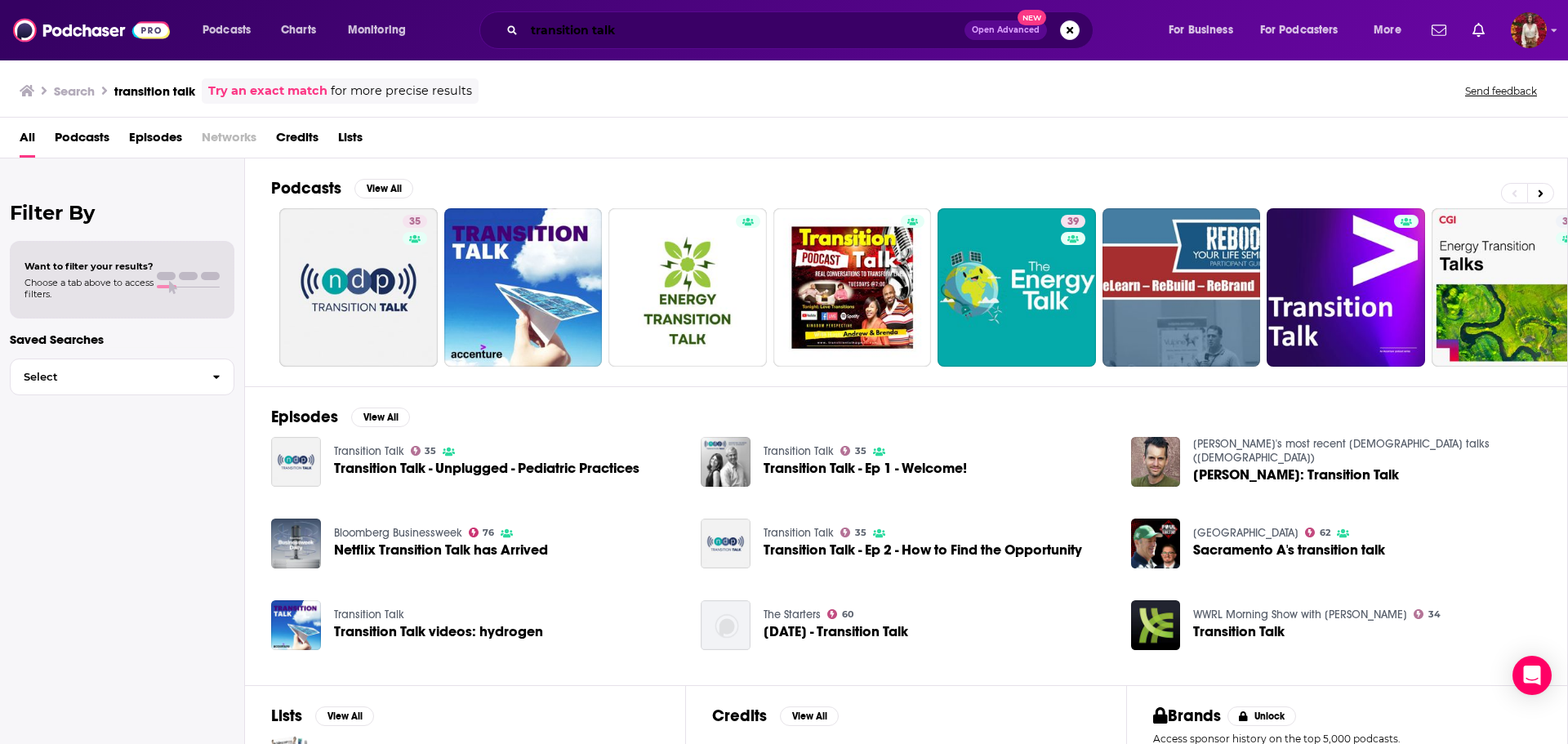
click at [655, 25] on input "transition talk" at bounding box center [745, 30] width 440 height 26
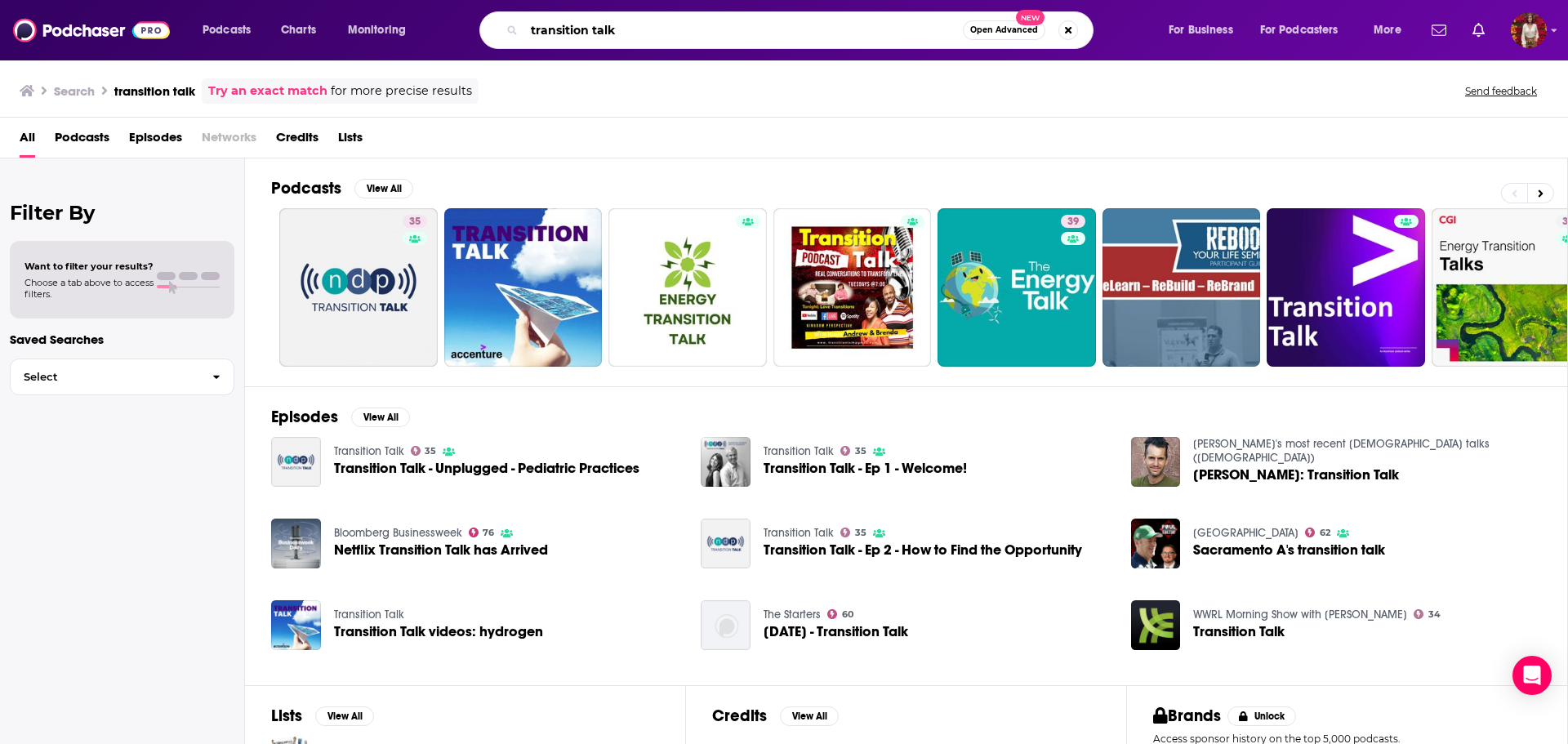
drag, startPoint x: 530, startPoint y: 30, endPoint x: 477, endPoint y: 30, distance: 53.0
click at [477, 30] on div "transition talk Open Advanced New" at bounding box center [802, 30] width 698 height 38
type input "dentists in the know"
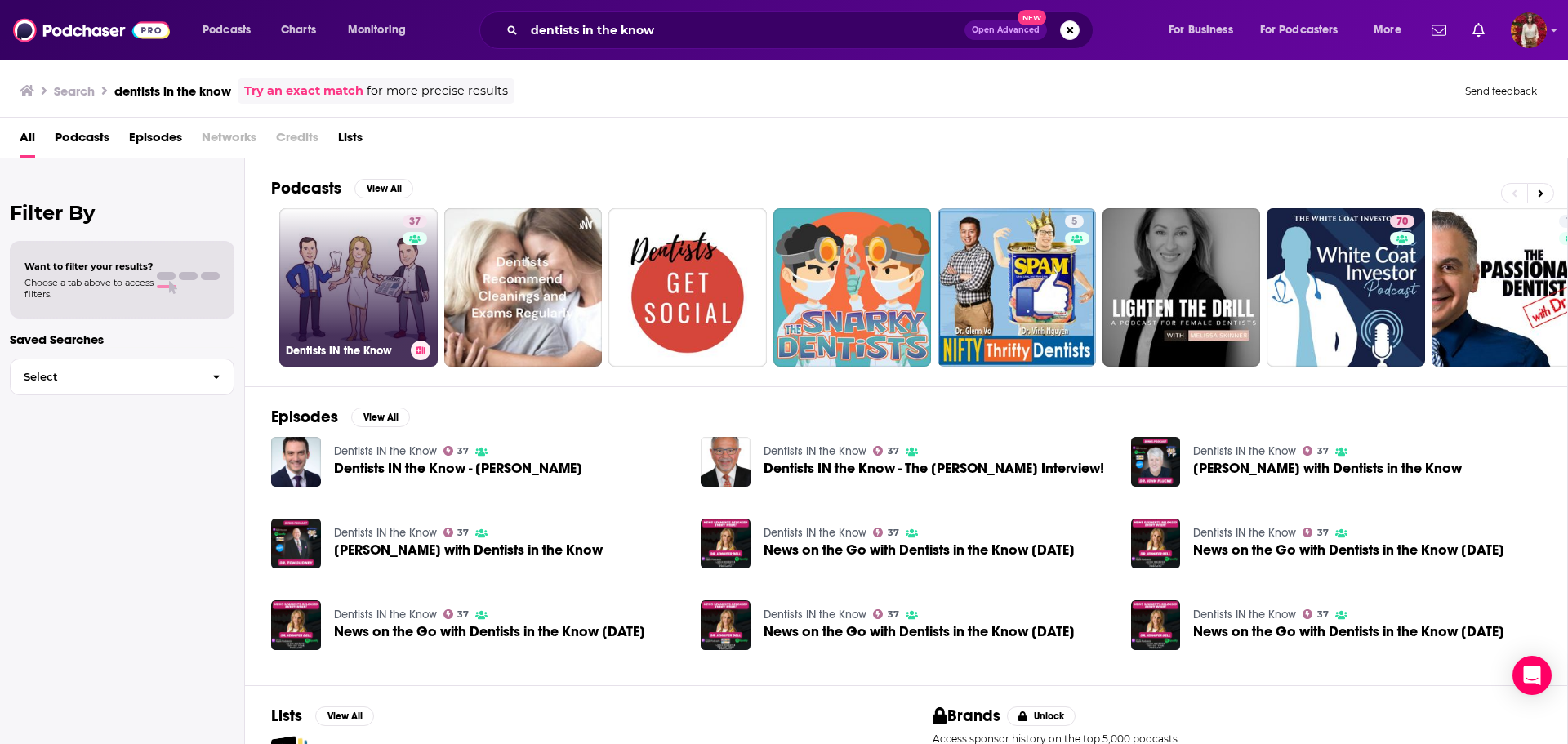
click at [363, 255] on link "37 Dentists IN the Know" at bounding box center [358, 287] width 159 height 159
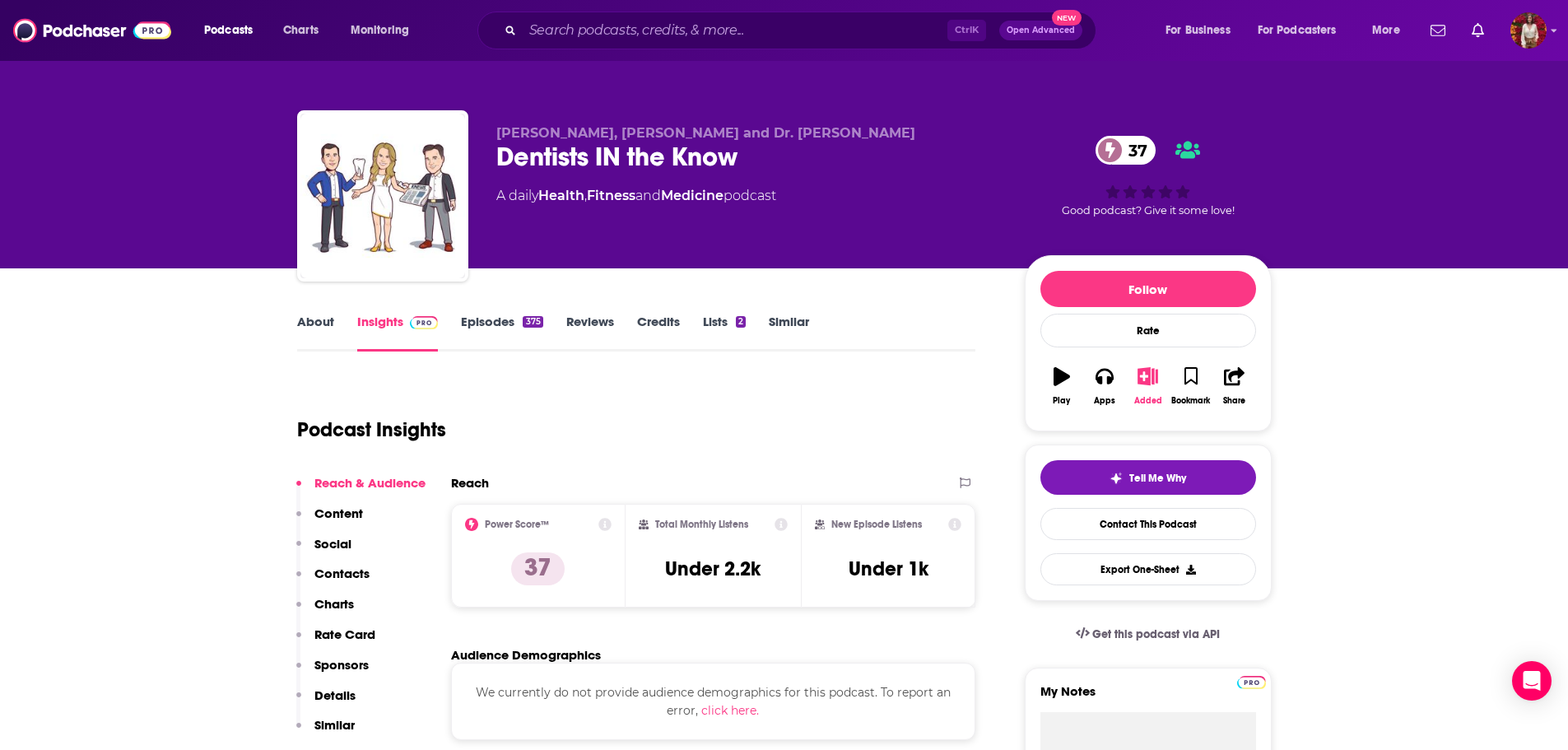
click at [1152, 372] on icon "button" at bounding box center [1148, 376] width 21 height 18
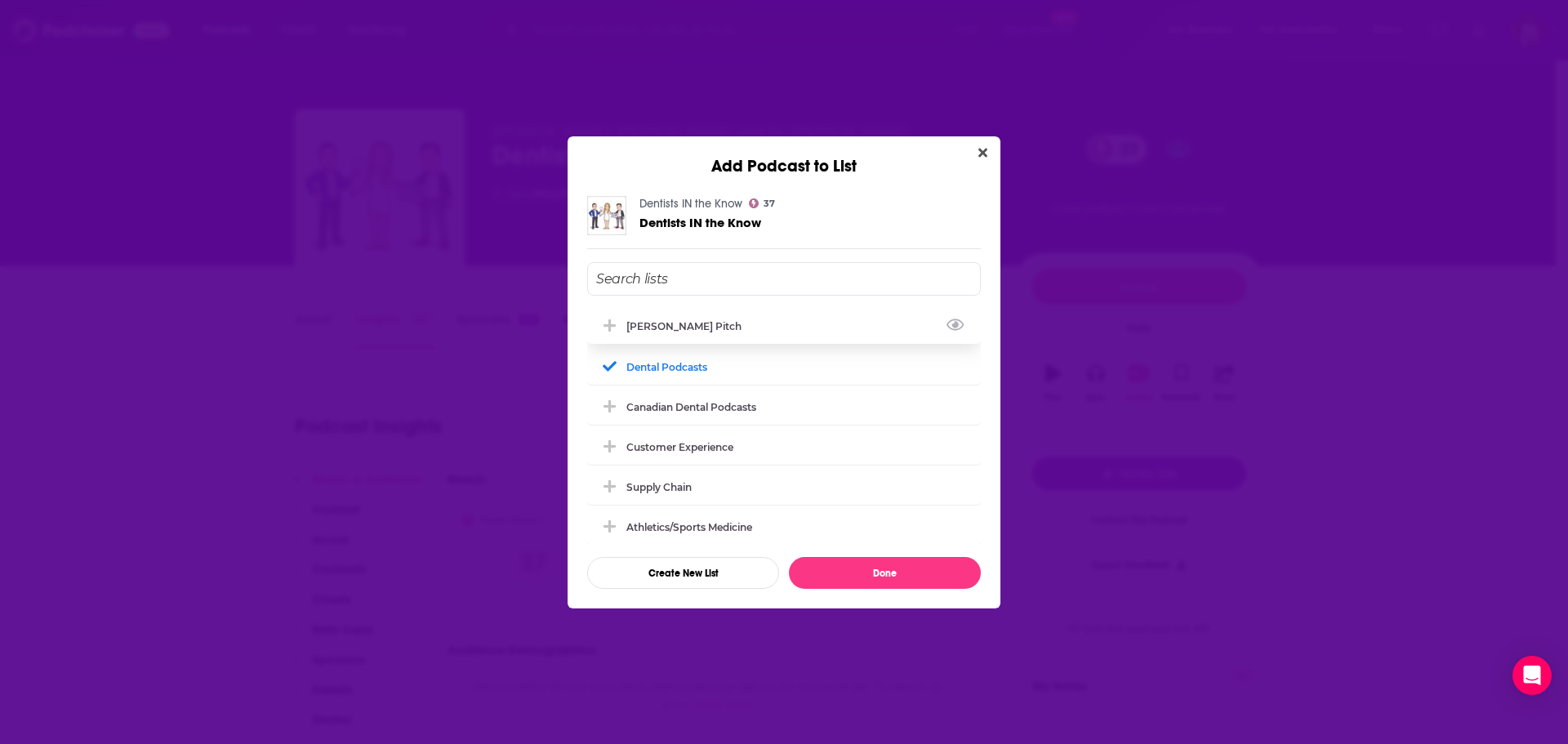
click at [676, 330] on div "[PERSON_NAME] Pitch" at bounding box center [689, 326] width 125 height 13
click at [906, 571] on button "Done" at bounding box center [885, 573] width 192 height 32
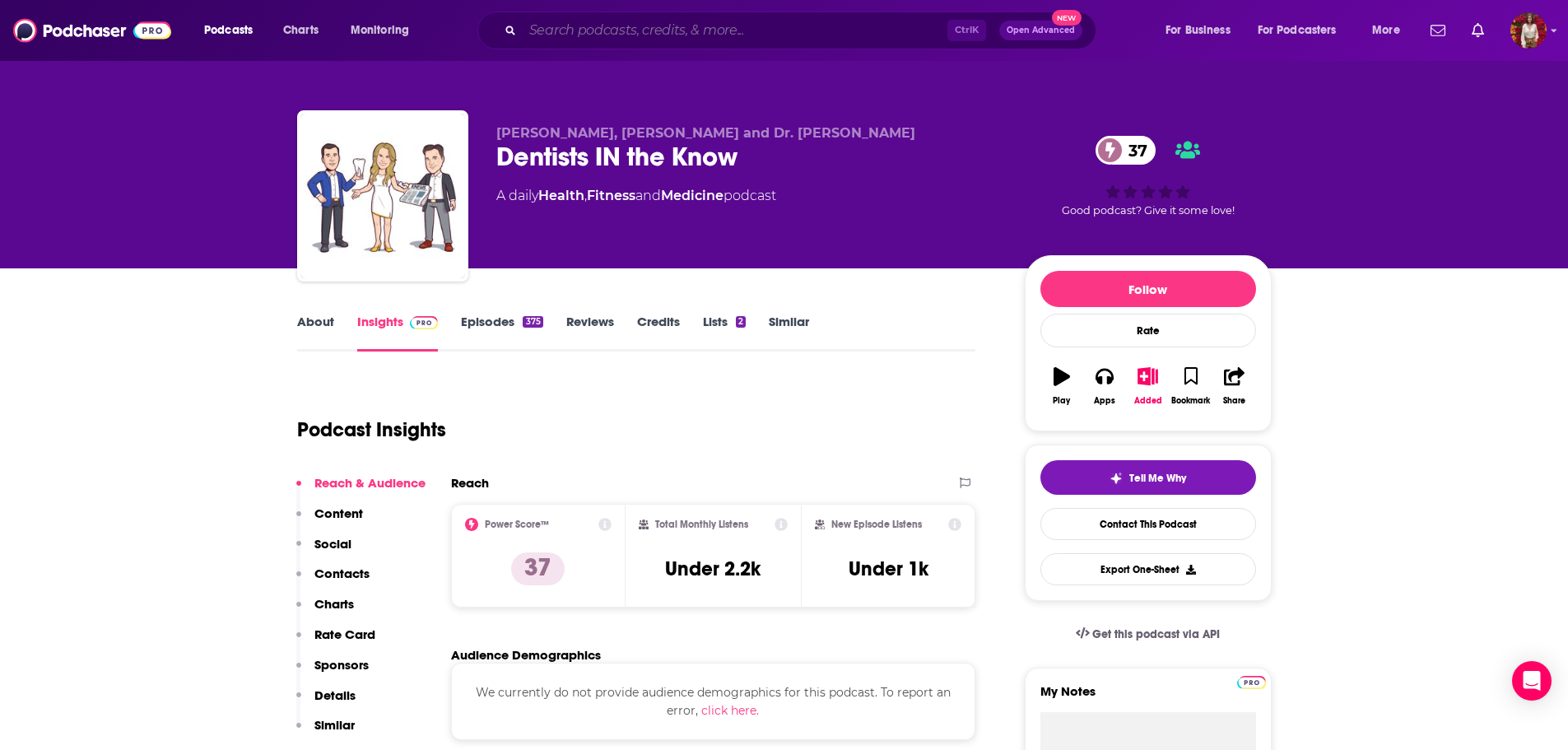
click at [598, 42] on input "Search podcasts, credits, & more..." at bounding box center [735, 30] width 425 height 27
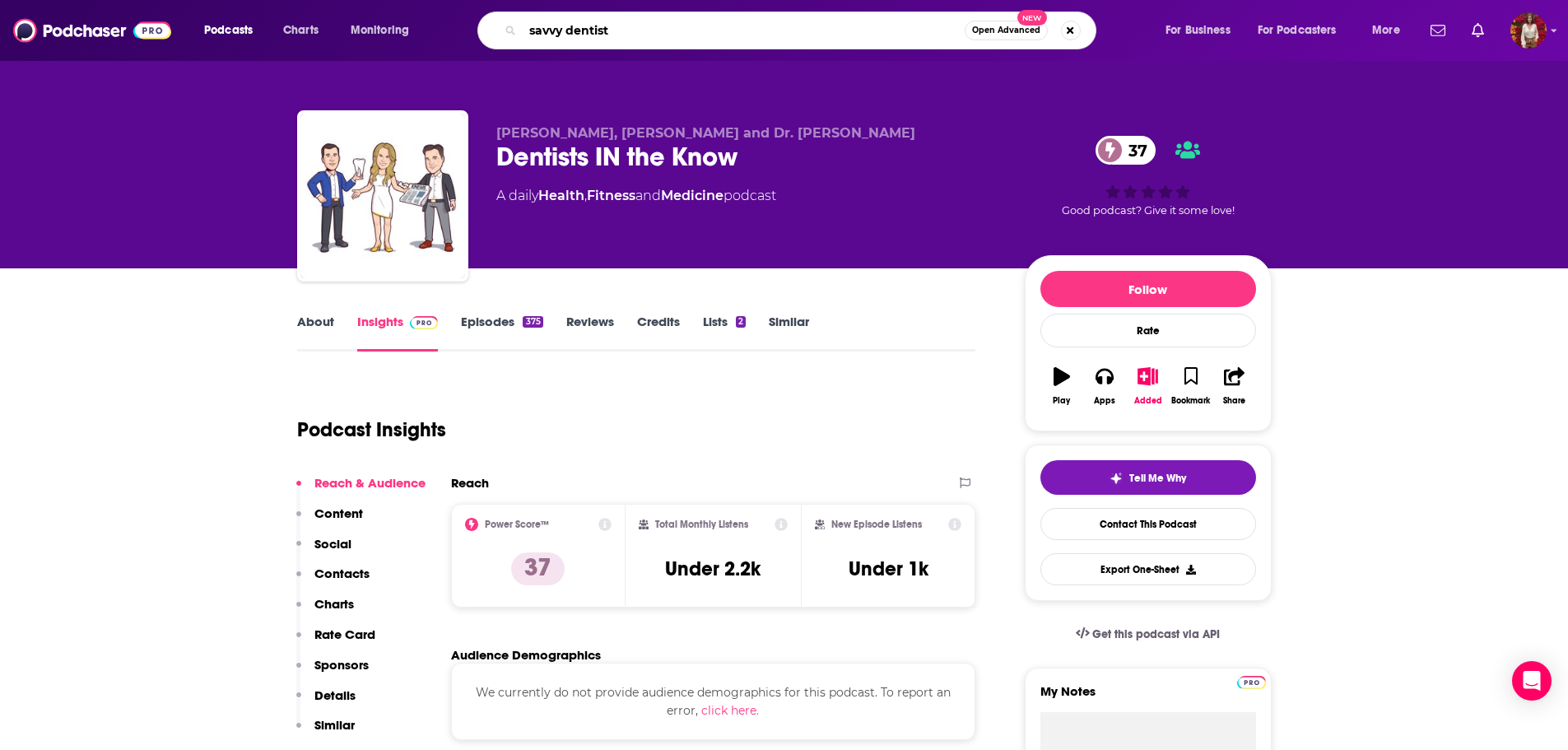
type input "savvy dentists"
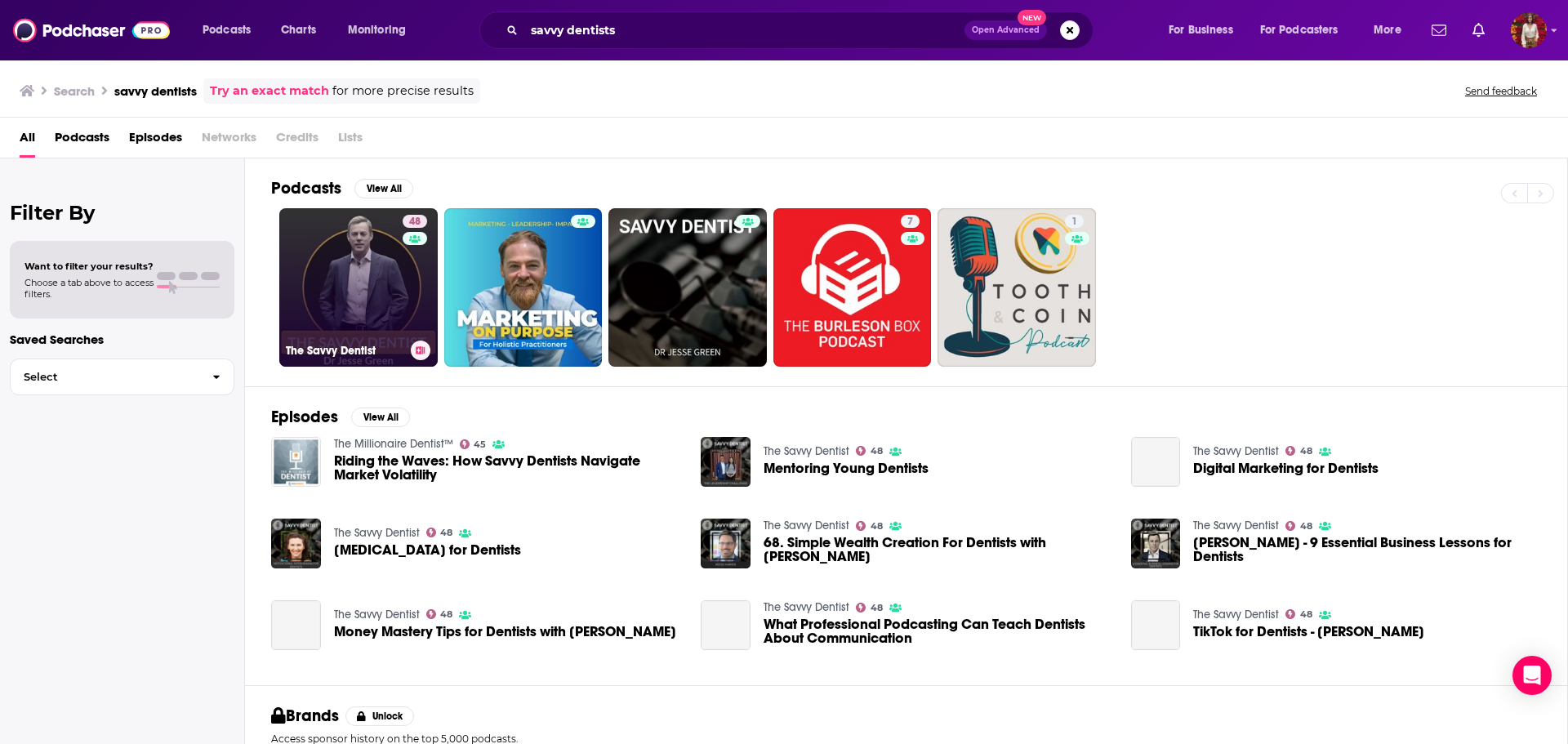
click at [361, 306] on link "48 The Savvy Dentist" at bounding box center [358, 287] width 159 height 159
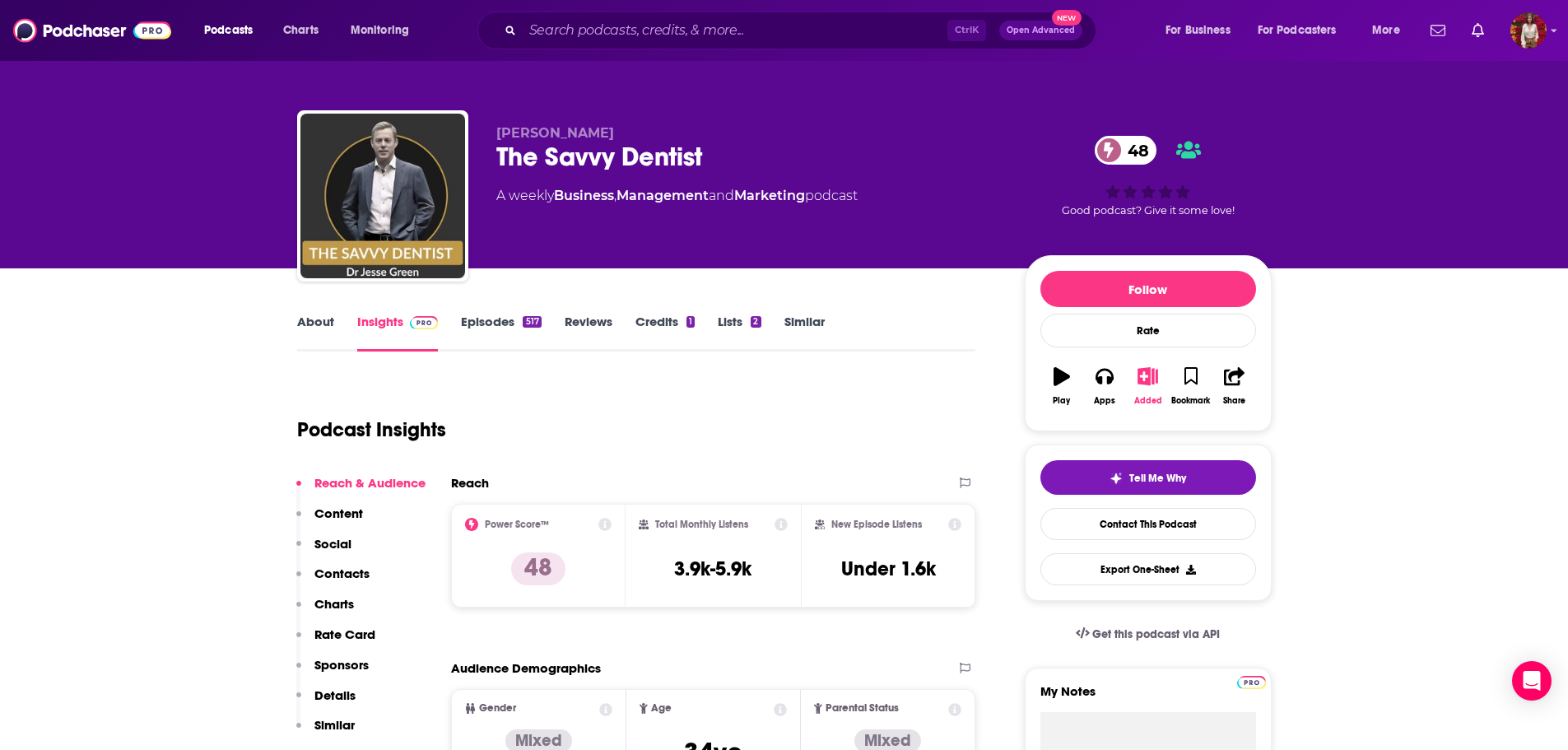
click at [1153, 395] on button "Added" at bounding box center [1148, 386] width 43 height 59
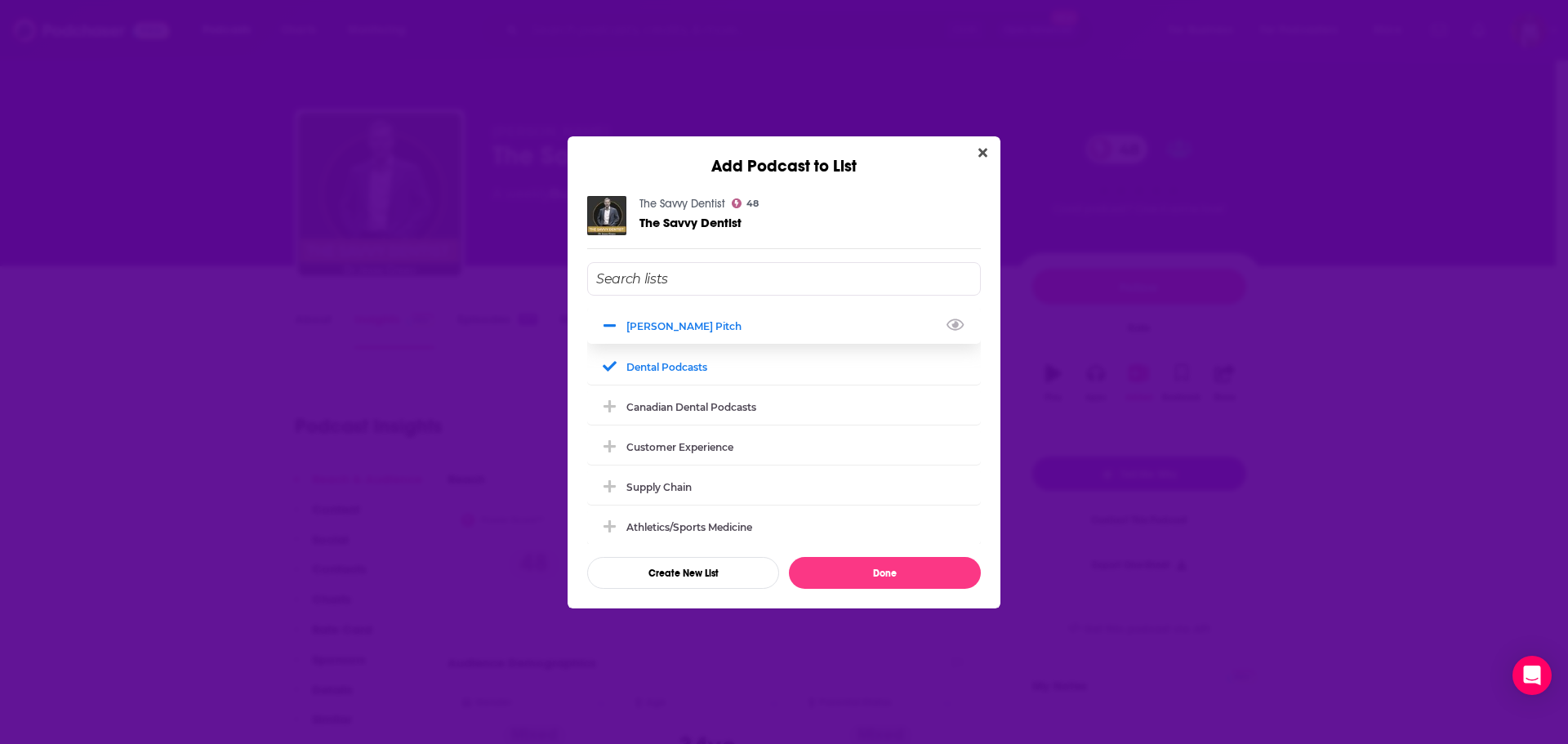
click at [738, 322] on div "[PERSON_NAME] Pitch" at bounding box center [784, 325] width 393 height 36
click at [854, 569] on button "Done" at bounding box center [885, 573] width 192 height 32
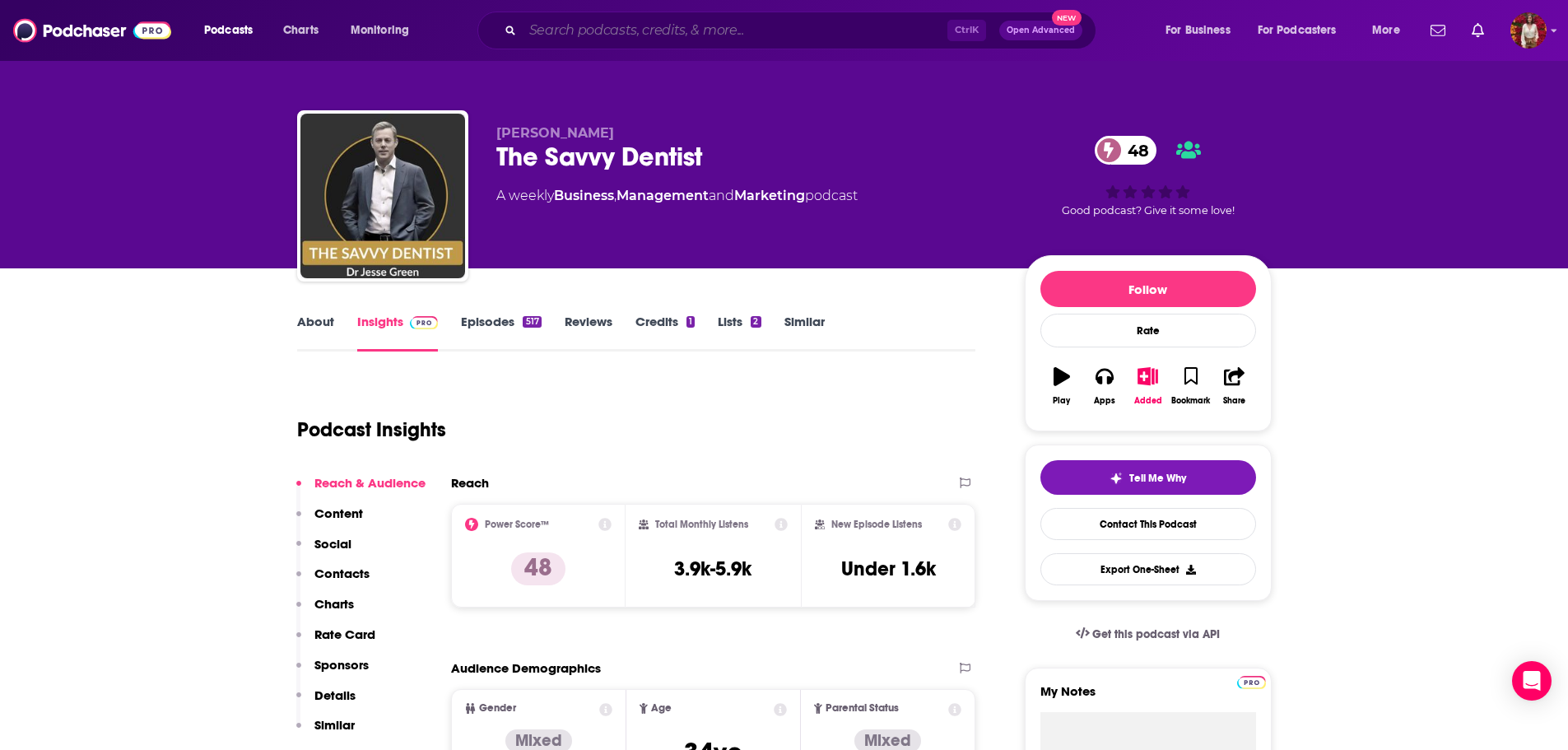
click at [653, 33] on input "Search podcasts, credits, & more..." at bounding box center [735, 30] width 425 height 27
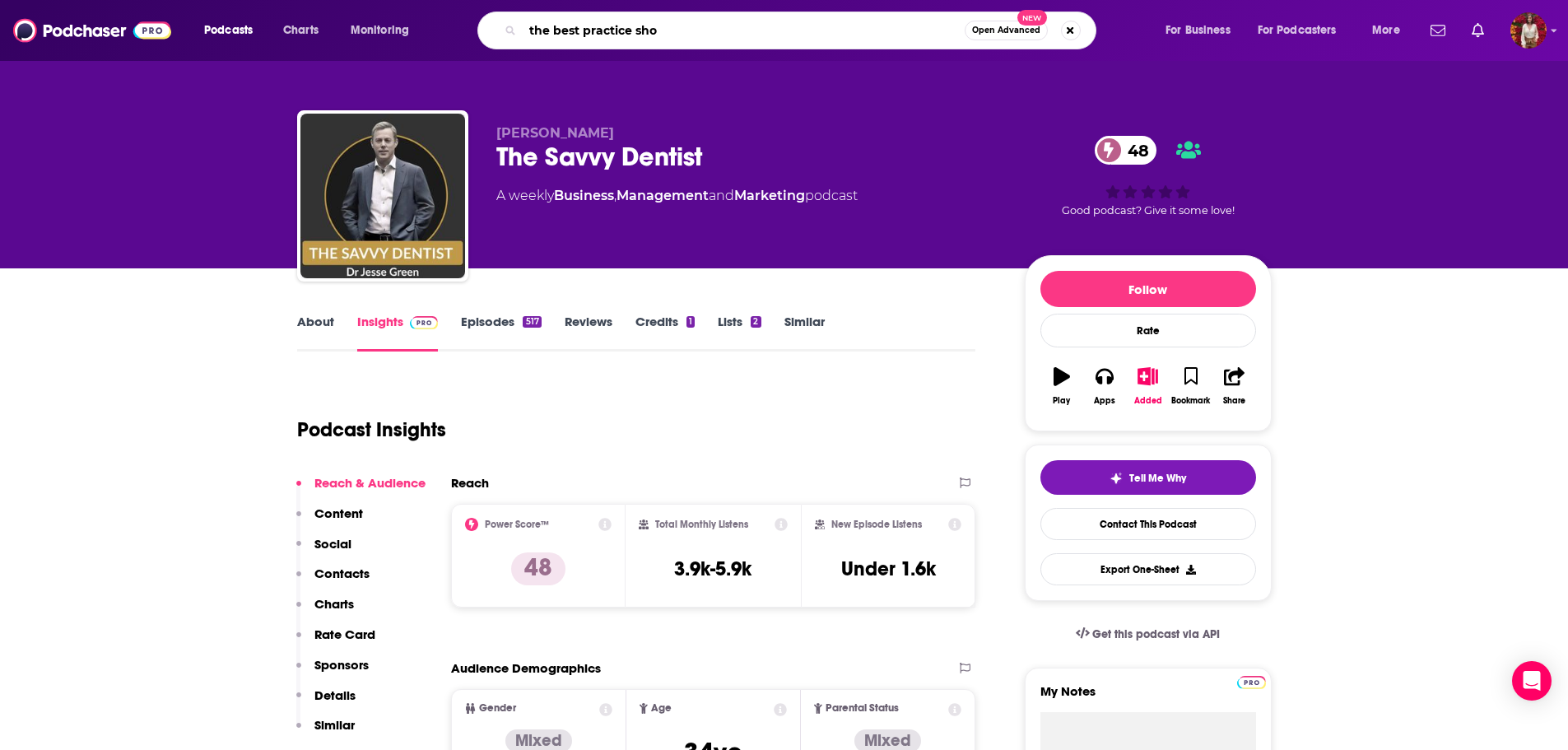
type input "the best practice show"
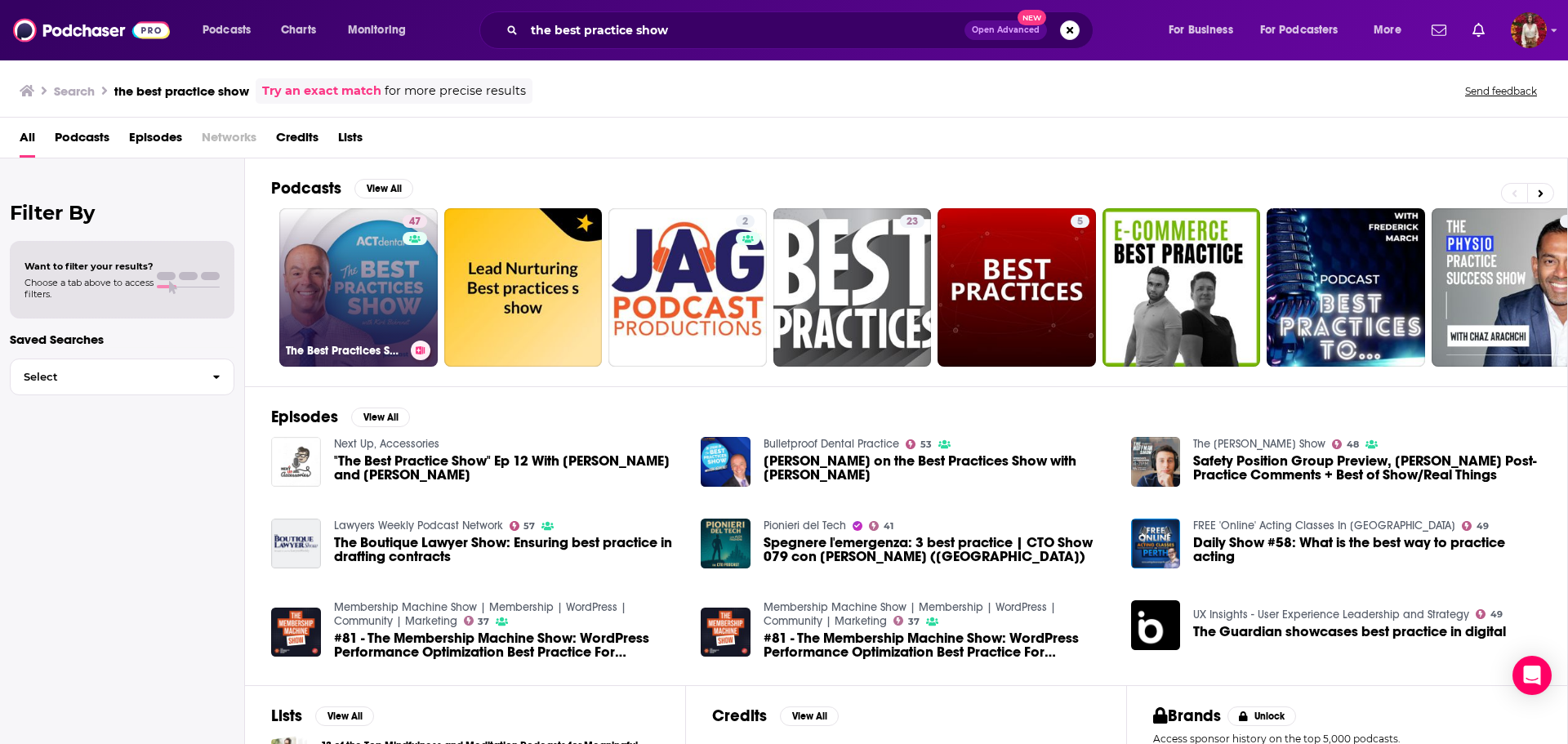
click at [403, 307] on div "47" at bounding box center [417, 278] width 28 height 126
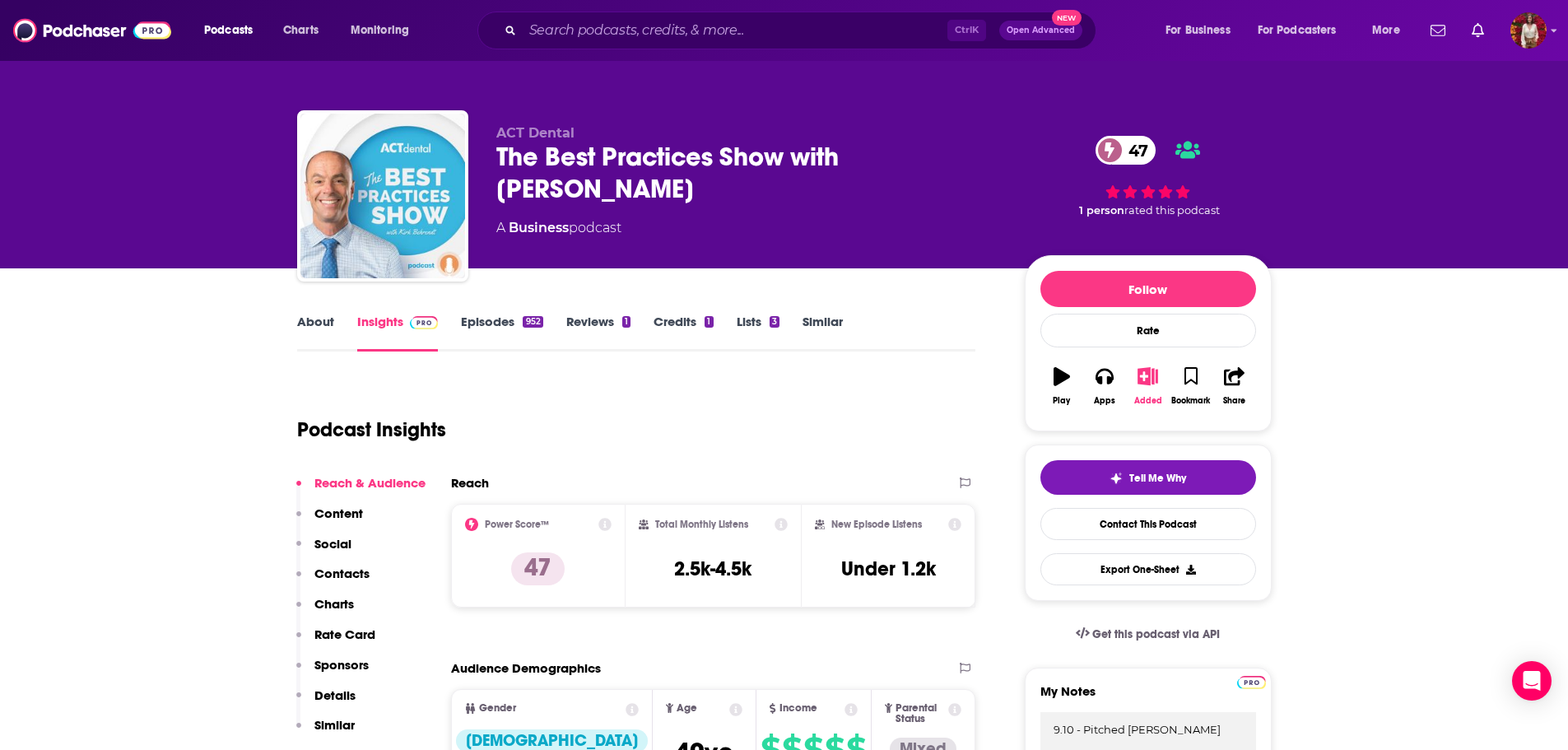
click at [1152, 379] on icon "button" at bounding box center [1148, 376] width 21 height 18
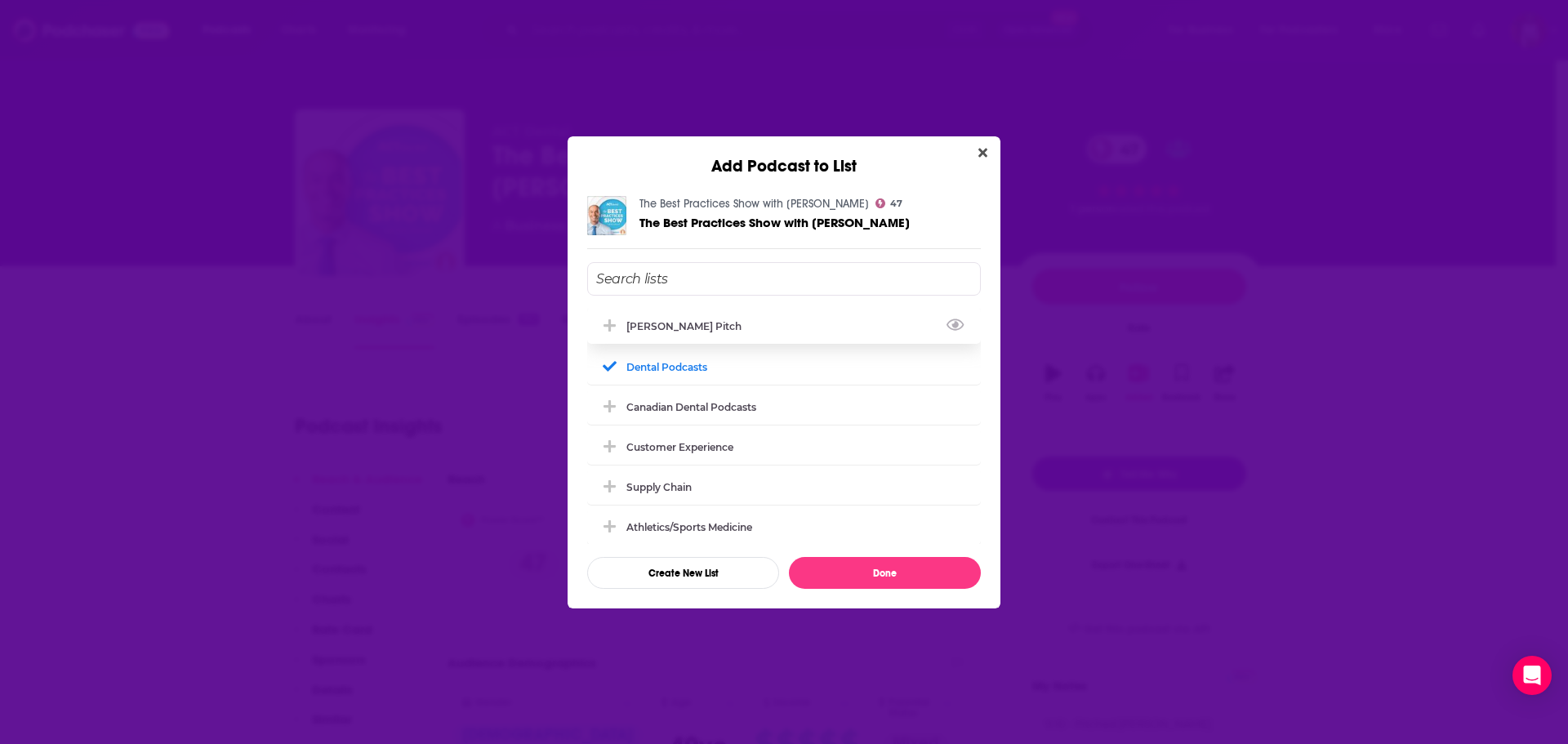
click at [798, 317] on div "[PERSON_NAME] Pitch" at bounding box center [784, 325] width 393 height 36
click at [921, 573] on button "Done" at bounding box center [885, 573] width 192 height 32
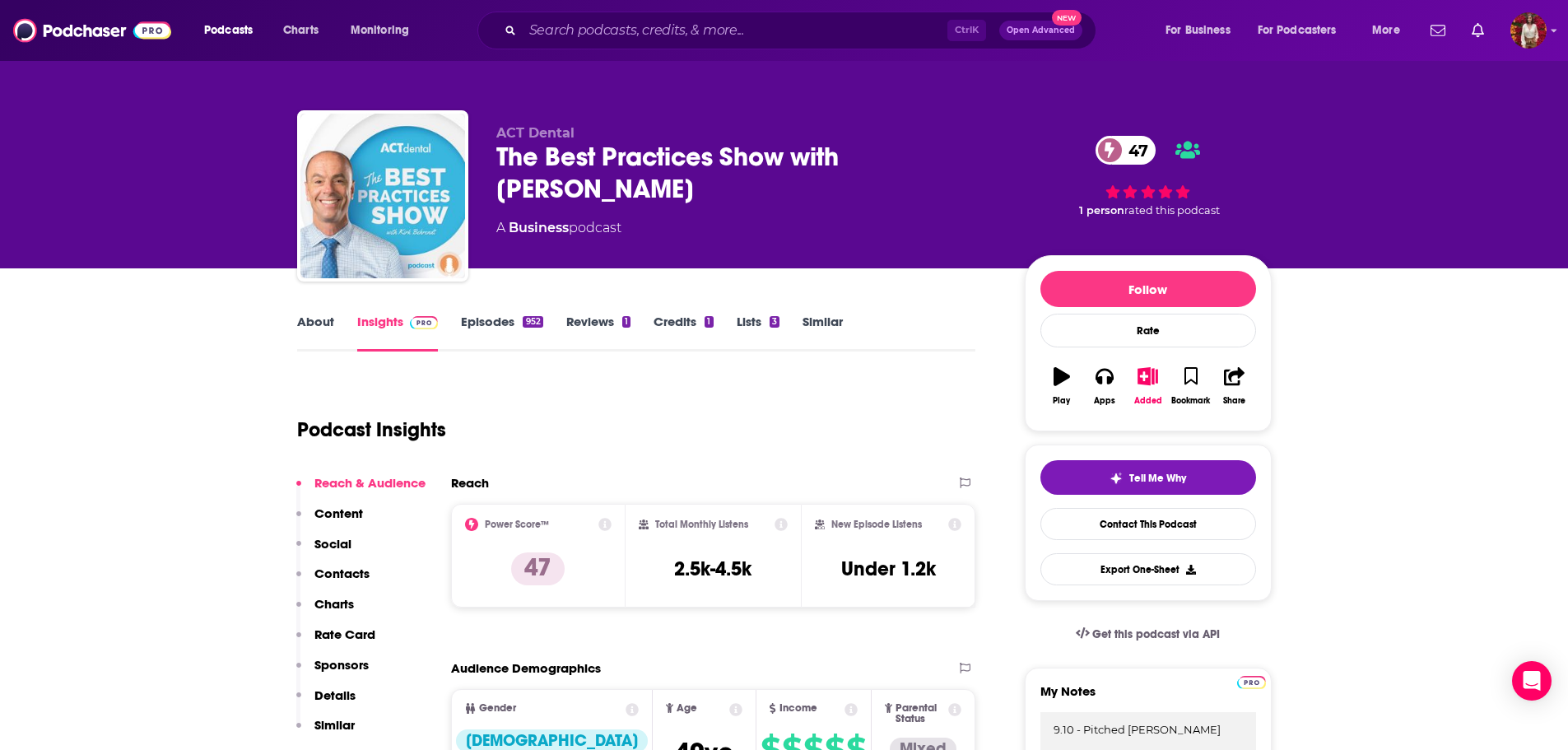
click at [490, 331] on link "Episodes 952" at bounding box center [501, 333] width 81 height 38
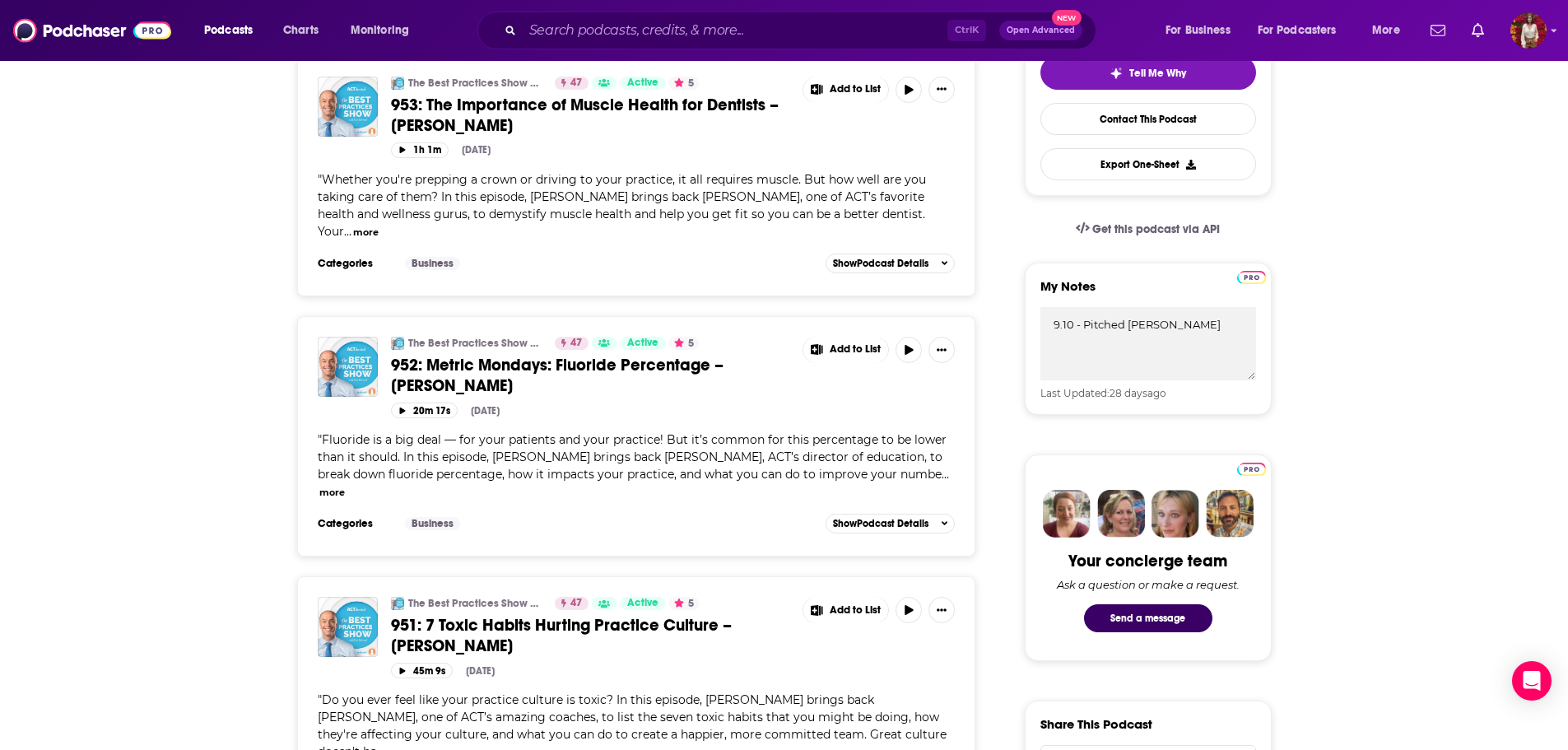
scroll to position [412, 0]
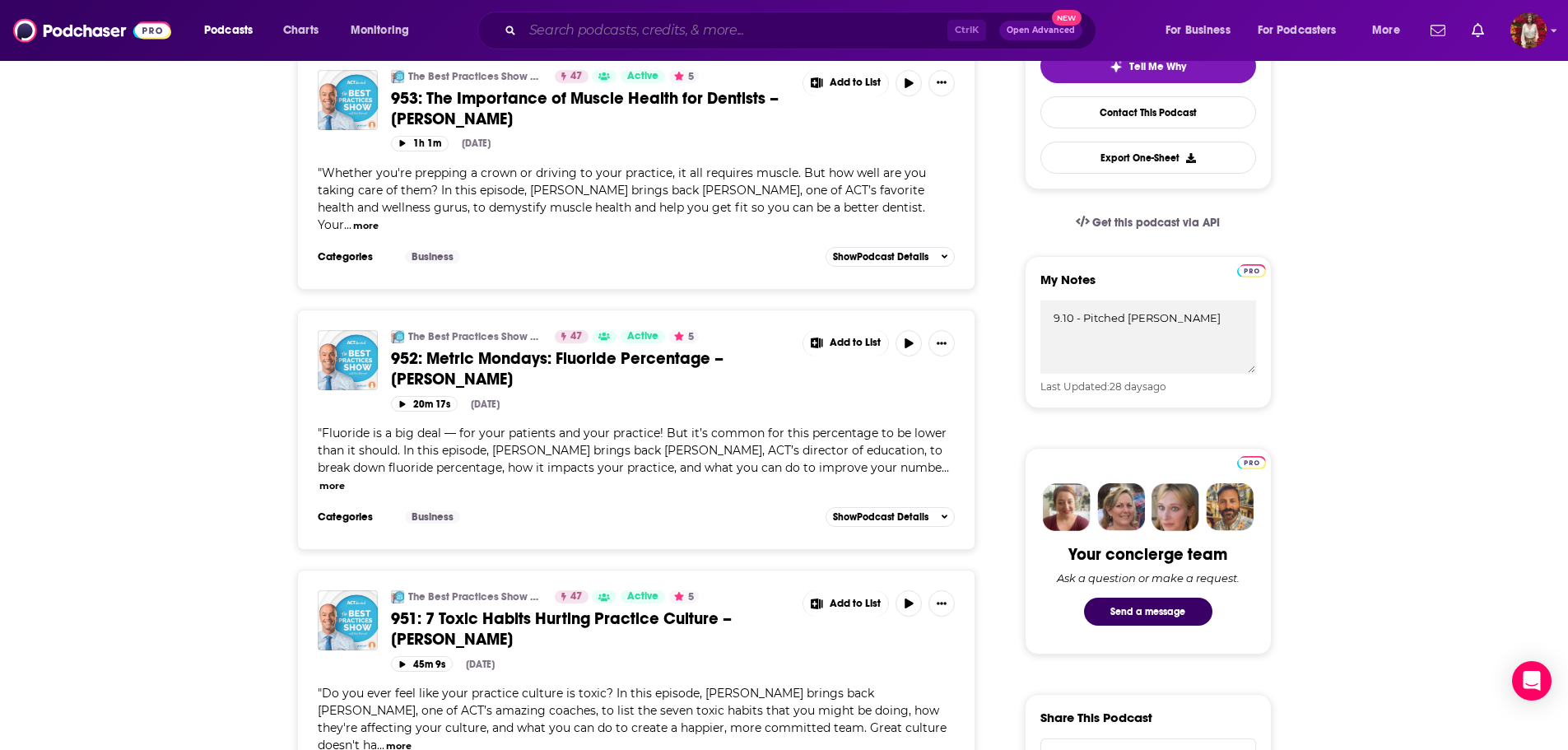
click at [634, 33] on input "Search podcasts, credits, & more..." at bounding box center [735, 30] width 425 height 27
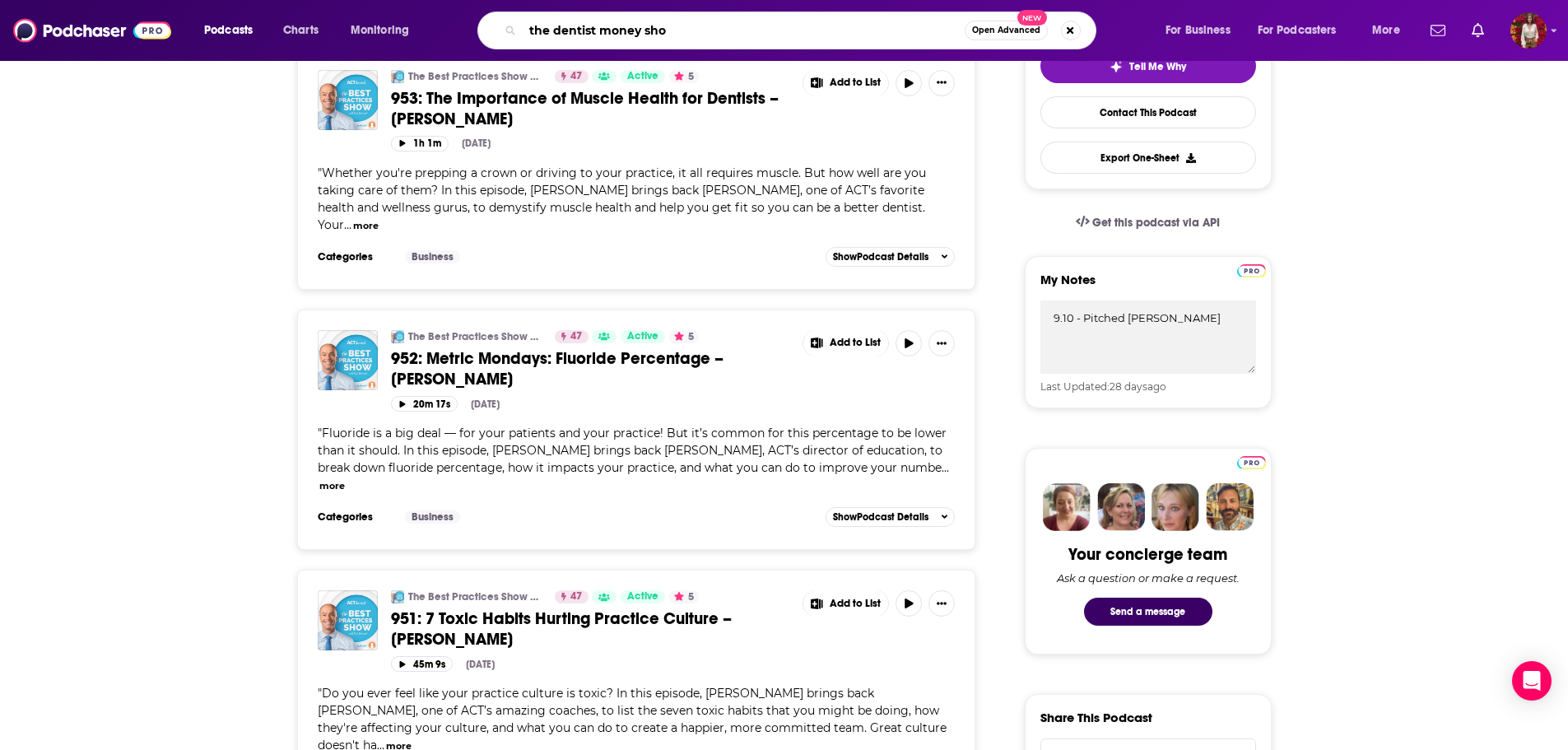
type input "the dentist money show"
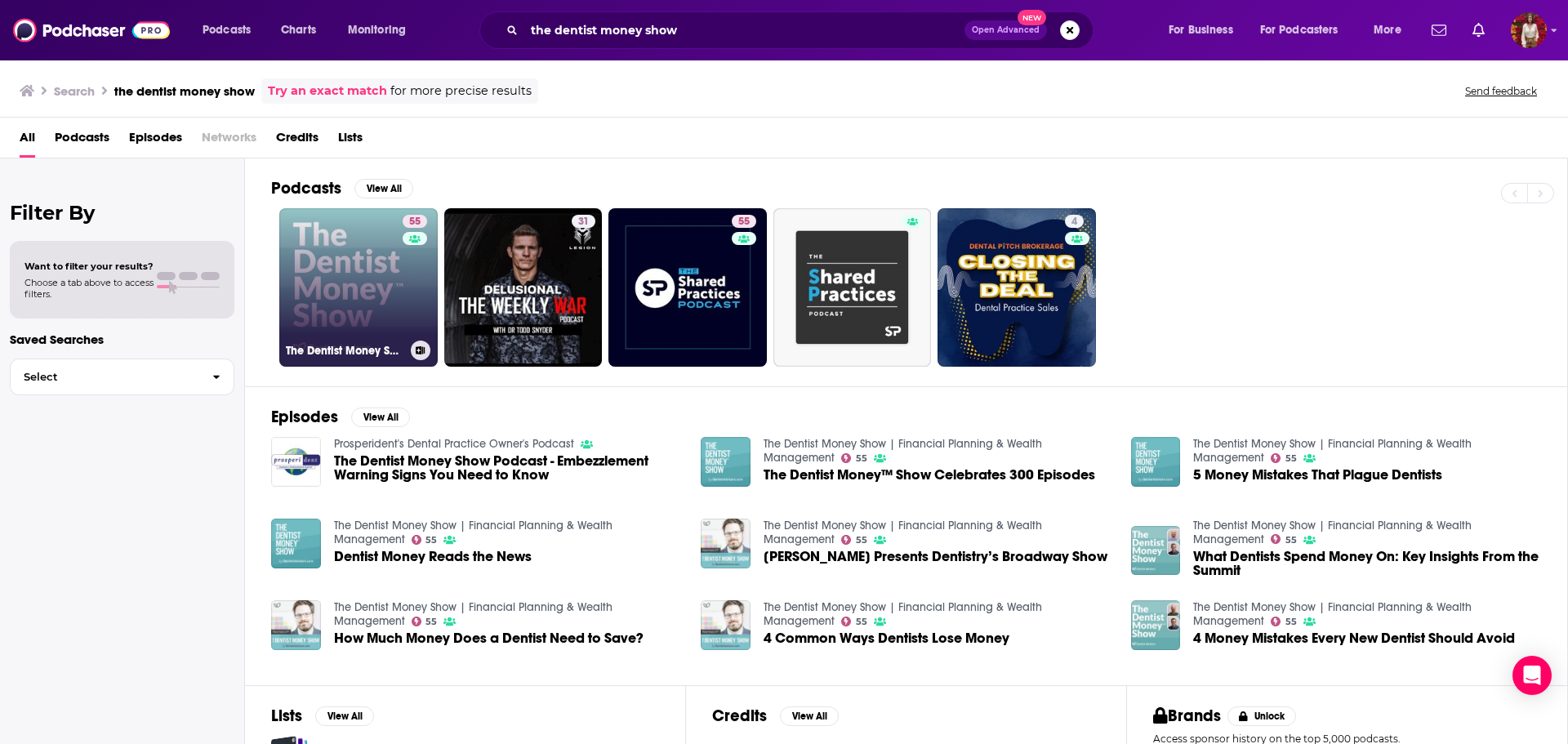
click at [395, 277] on link "55 The Dentist Money Show | Financial Planning & Wealth Management" at bounding box center [358, 287] width 159 height 159
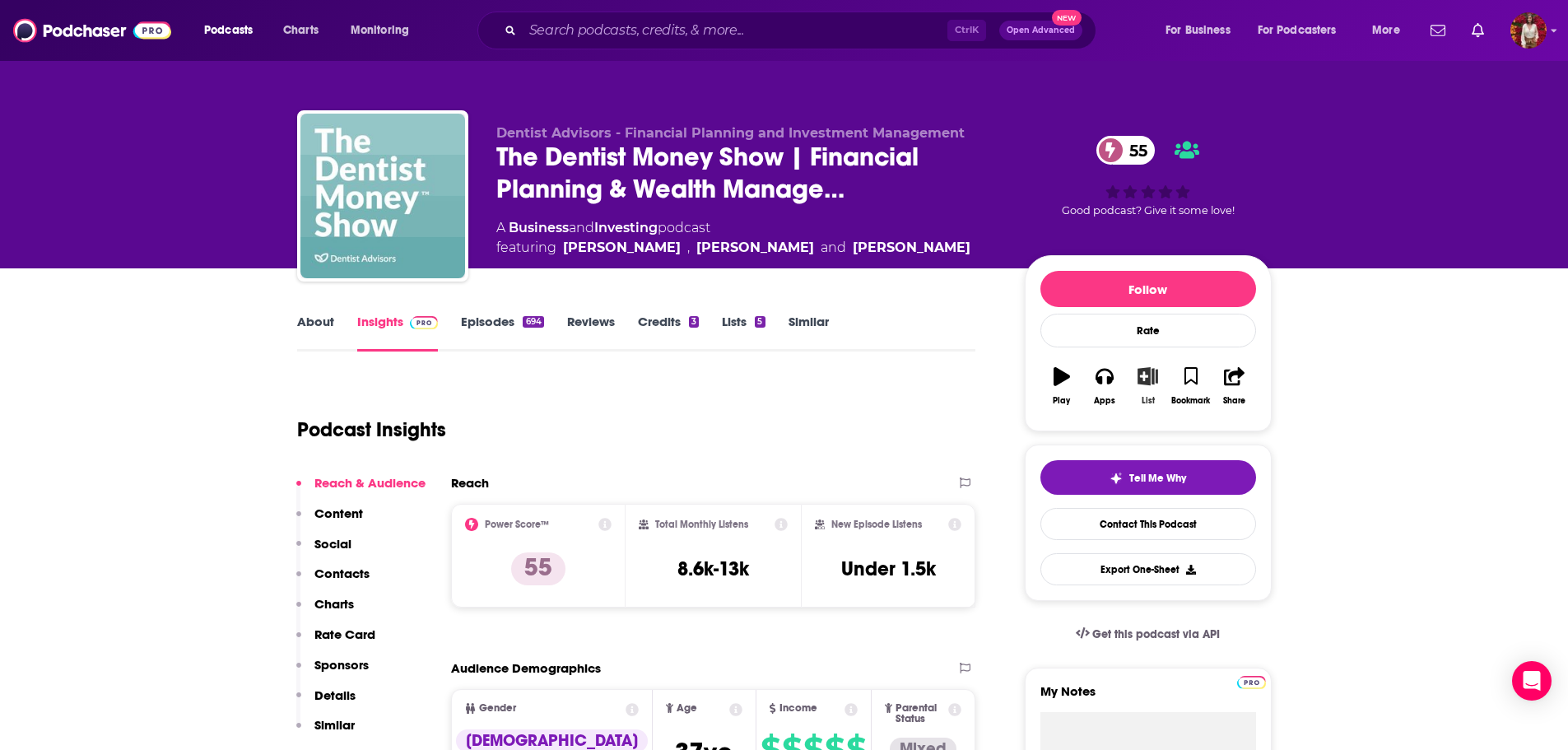
click at [1159, 381] on icon "button" at bounding box center [1148, 376] width 21 height 18
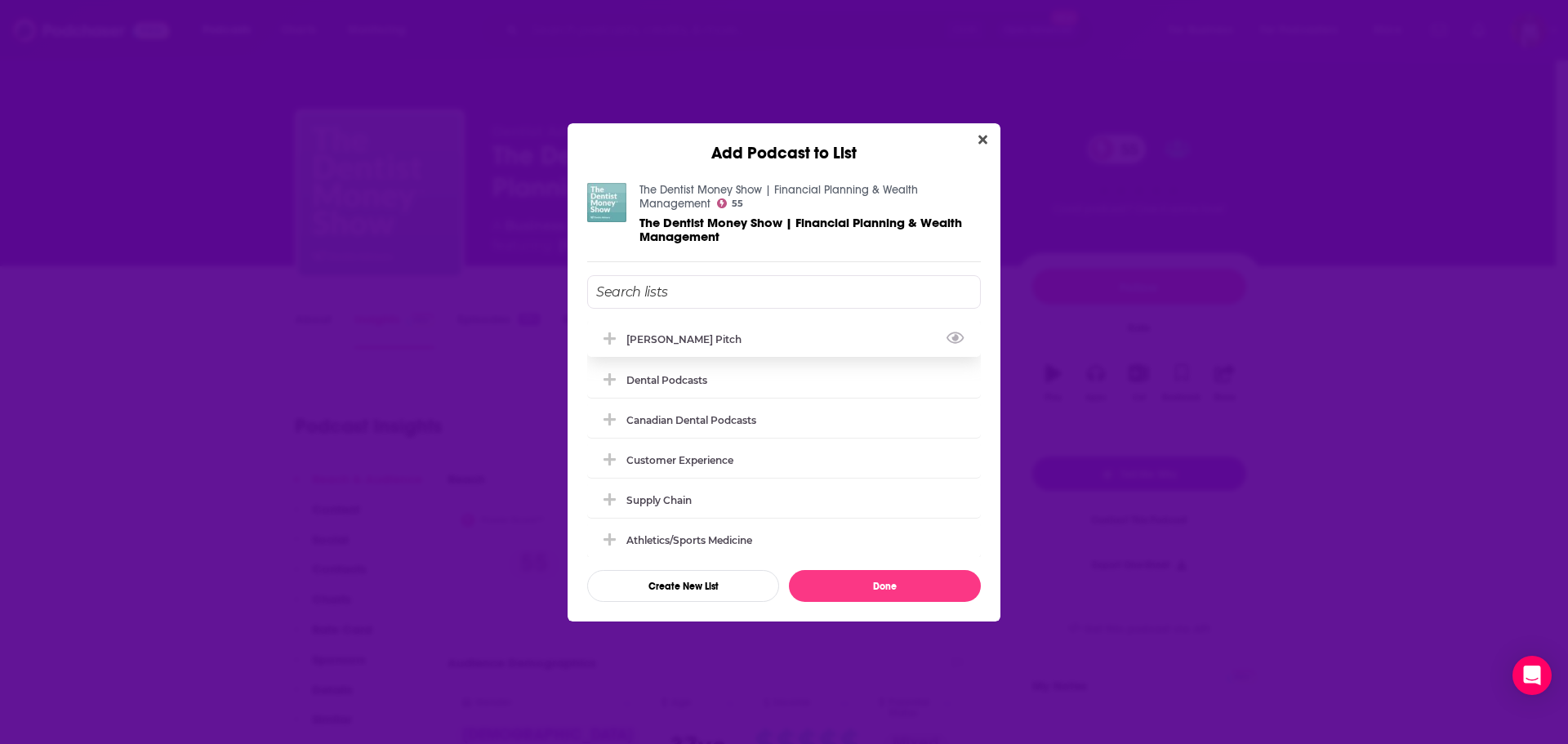
click at [766, 344] on div "[PERSON_NAME] Pitch" at bounding box center [784, 339] width 393 height 36
click at [915, 580] on button "Done" at bounding box center [885, 586] width 192 height 32
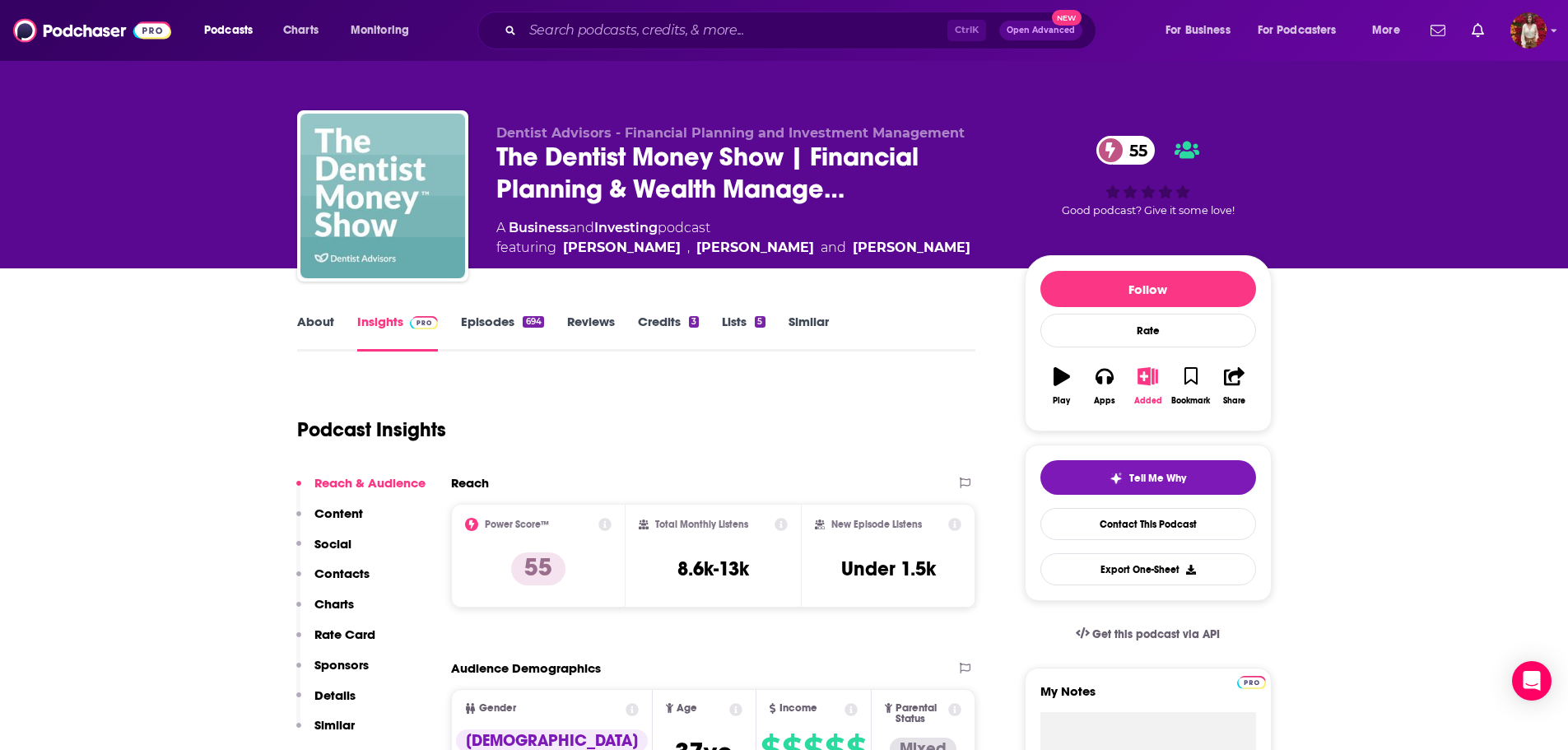
click at [1147, 395] on button "Added" at bounding box center [1148, 386] width 43 height 59
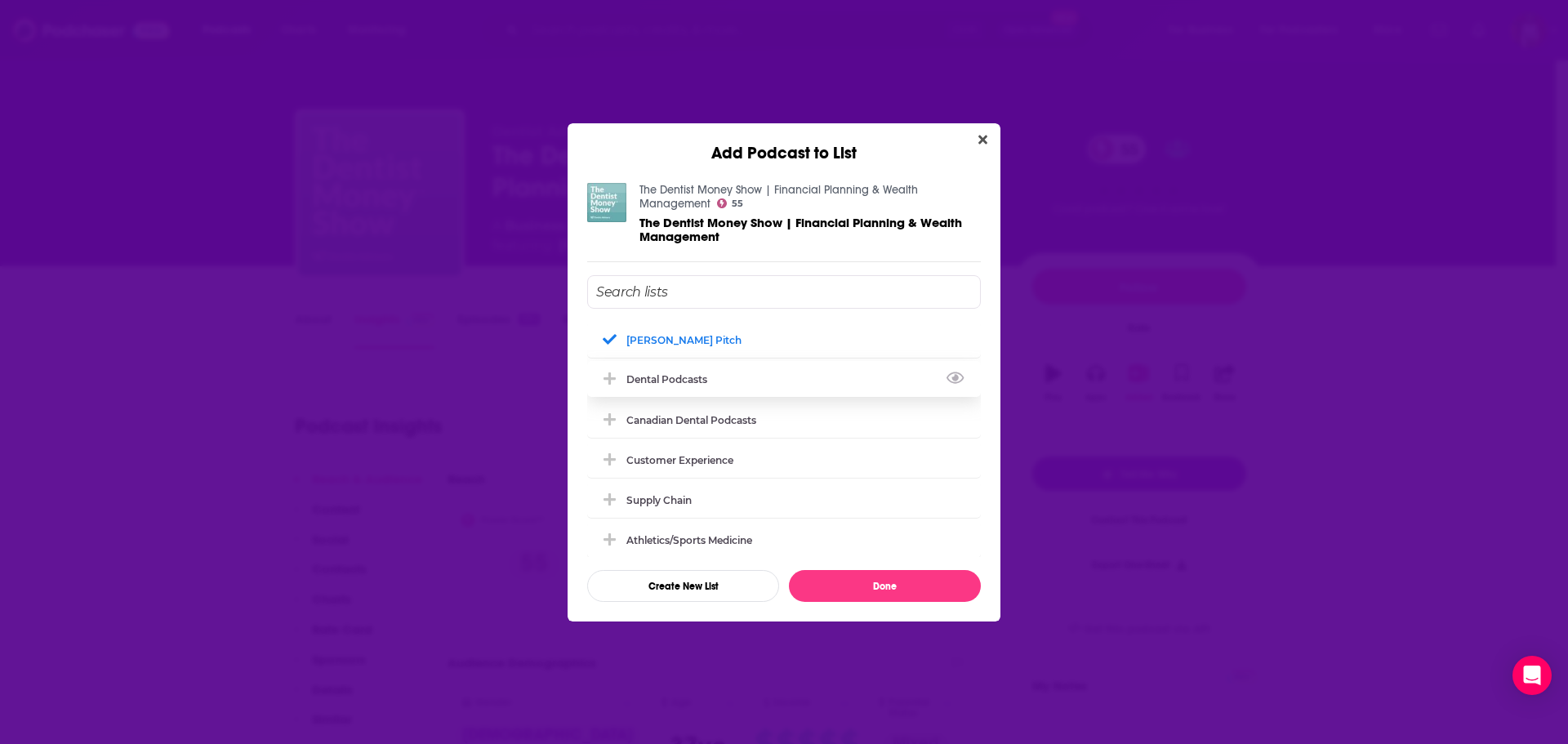
click at [670, 378] on div "Dental Podcasts" at bounding box center [672, 379] width 91 height 13
click at [884, 594] on button "Done" at bounding box center [885, 586] width 192 height 32
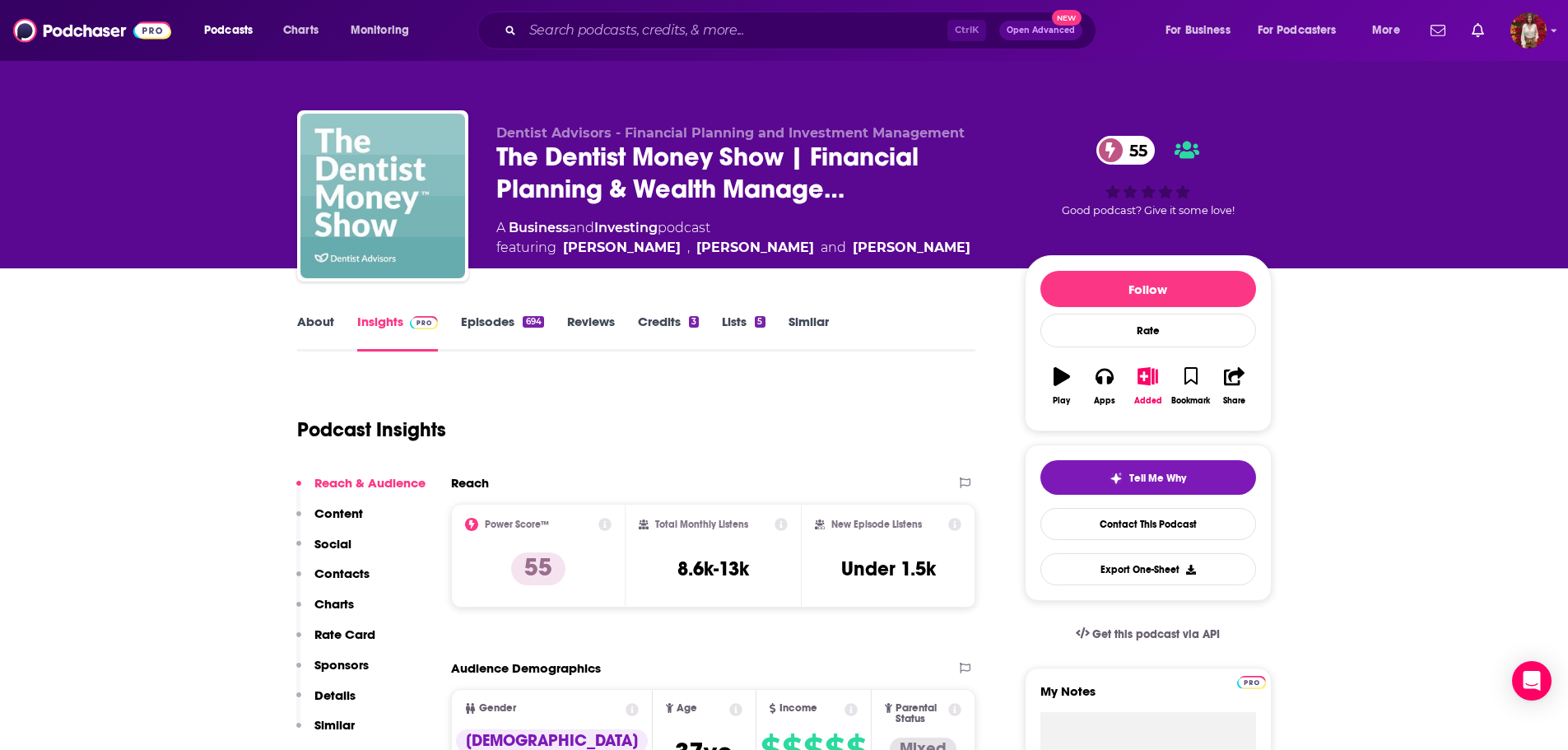
click at [329, 335] on link "About" at bounding box center [316, 333] width 37 height 38
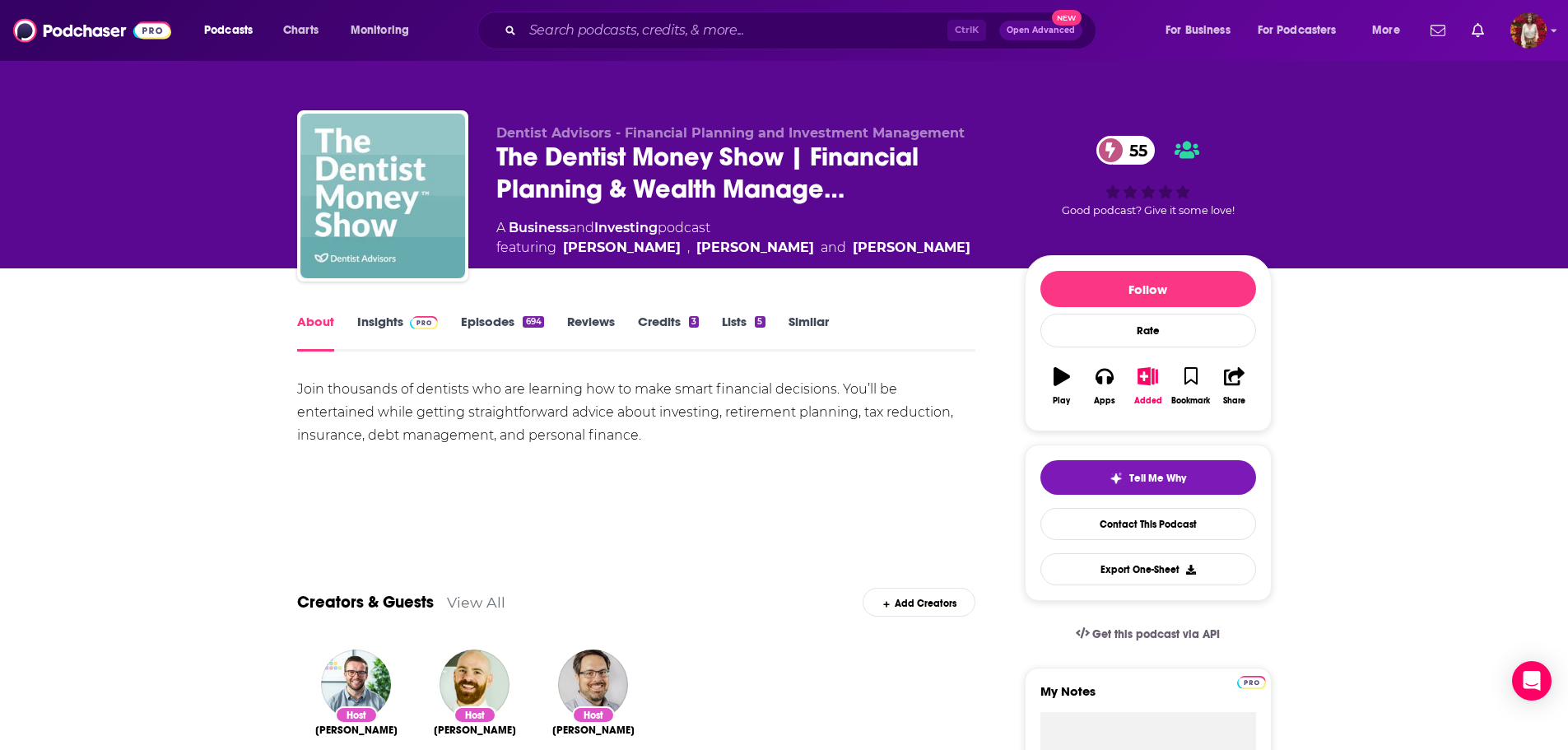
click at [406, 326] on span at bounding box center [421, 322] width 35 height 16
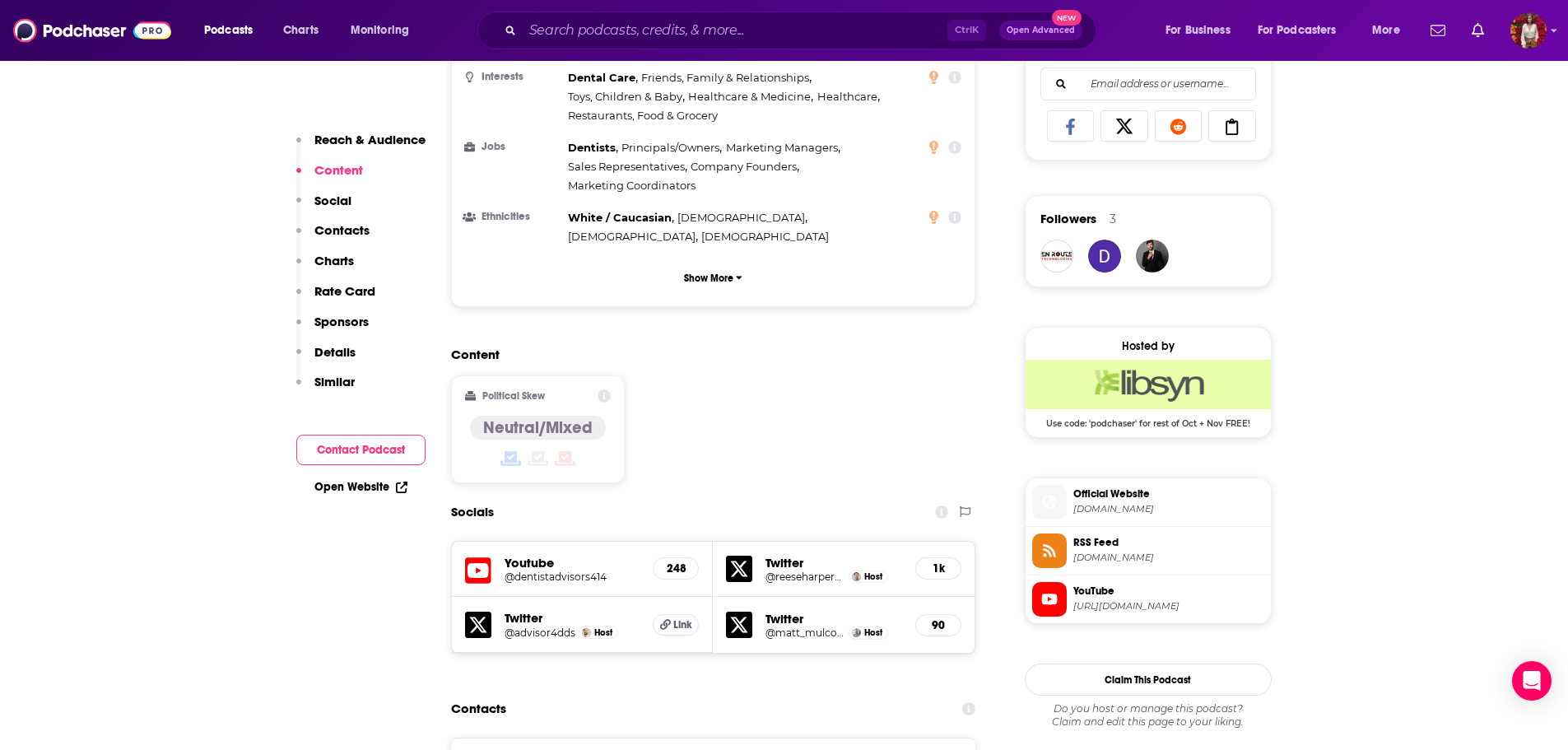
scroll to position [1400, 0]
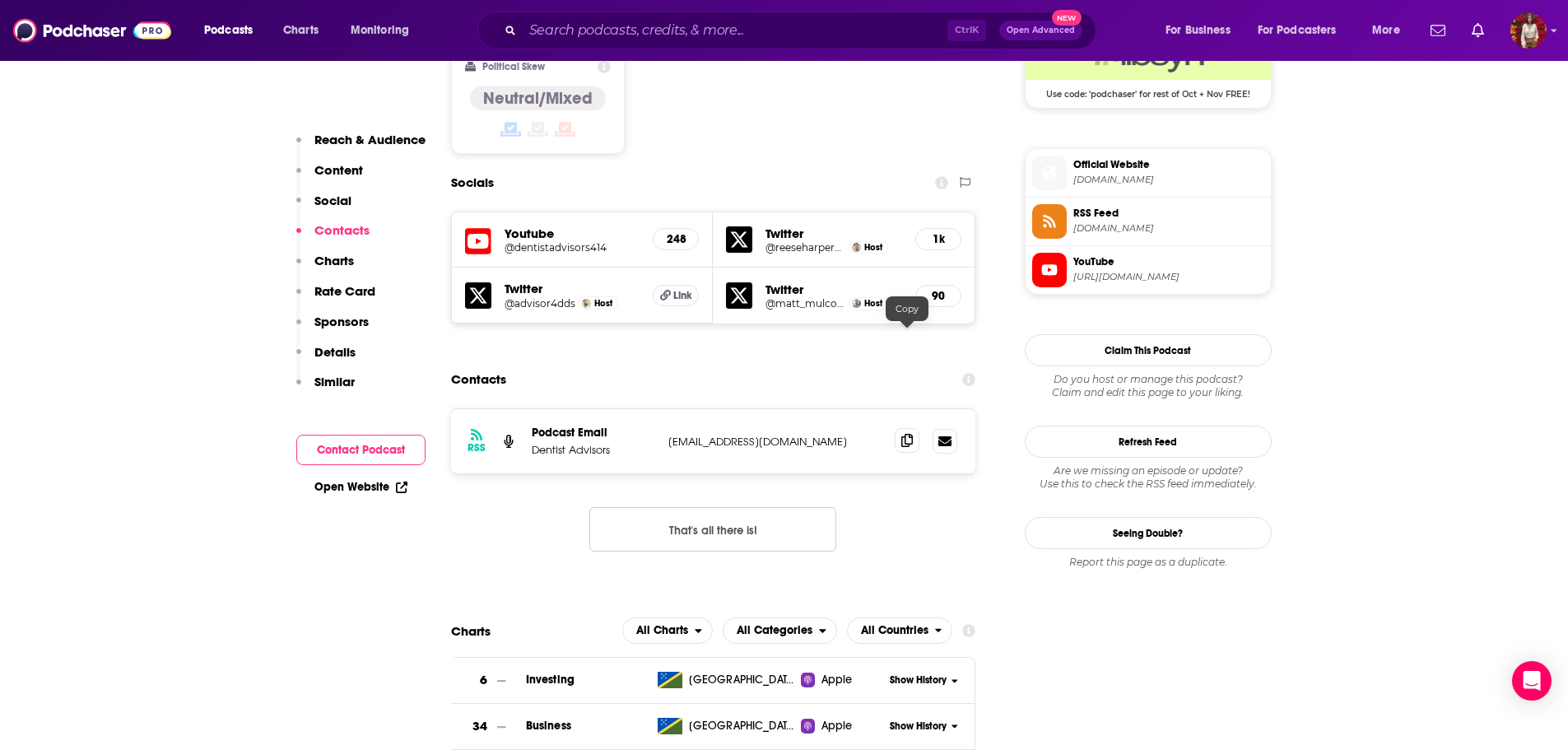
click at [914, 428] on span at bounding box center [907, 440] width 25 height 25
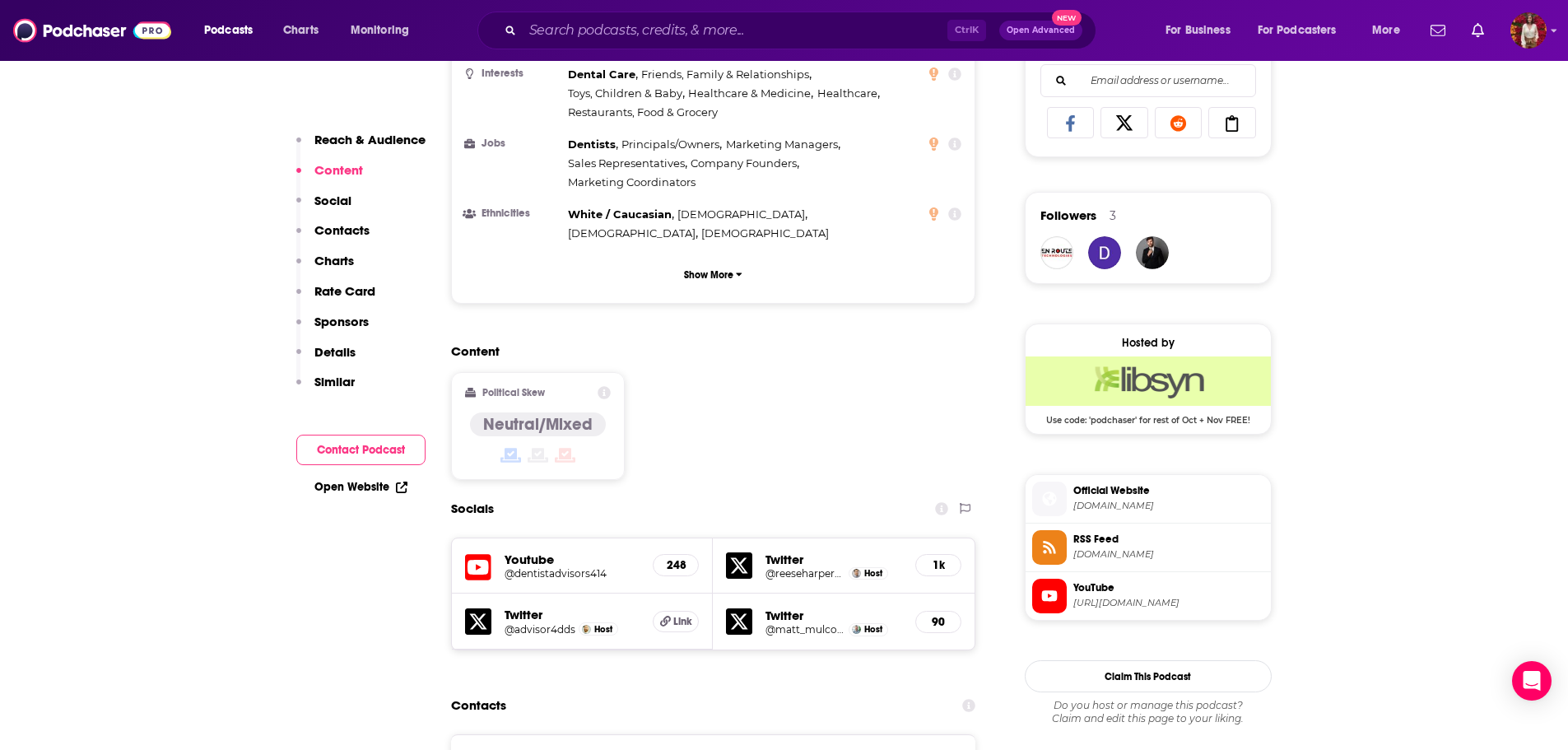
scroll to position [906, 0]
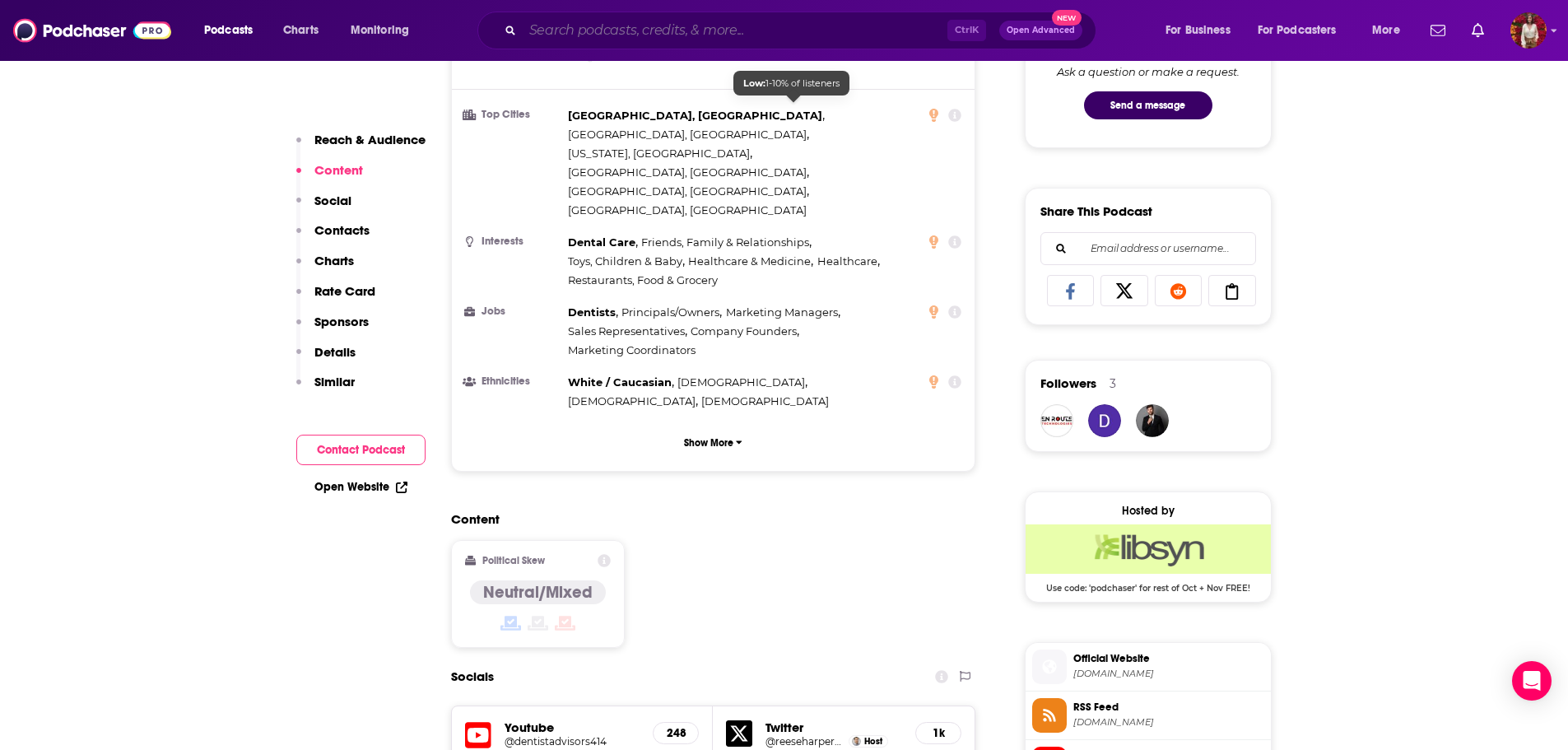
click at [693, 33] on input "Search podcasts, credits, & more..." at bounding box center [735, 30] width 425 height 27
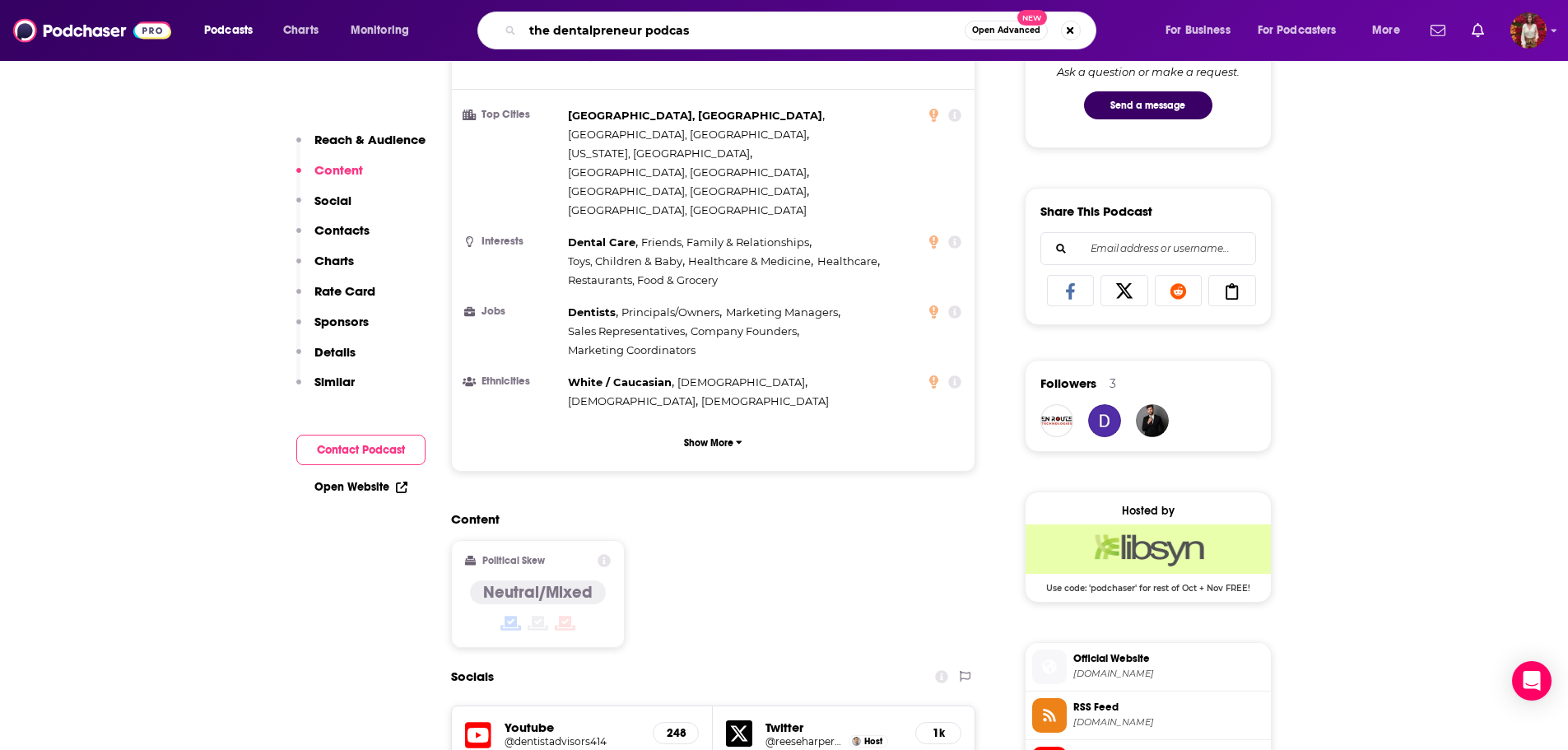
type input "the dentalpreneur podcast"
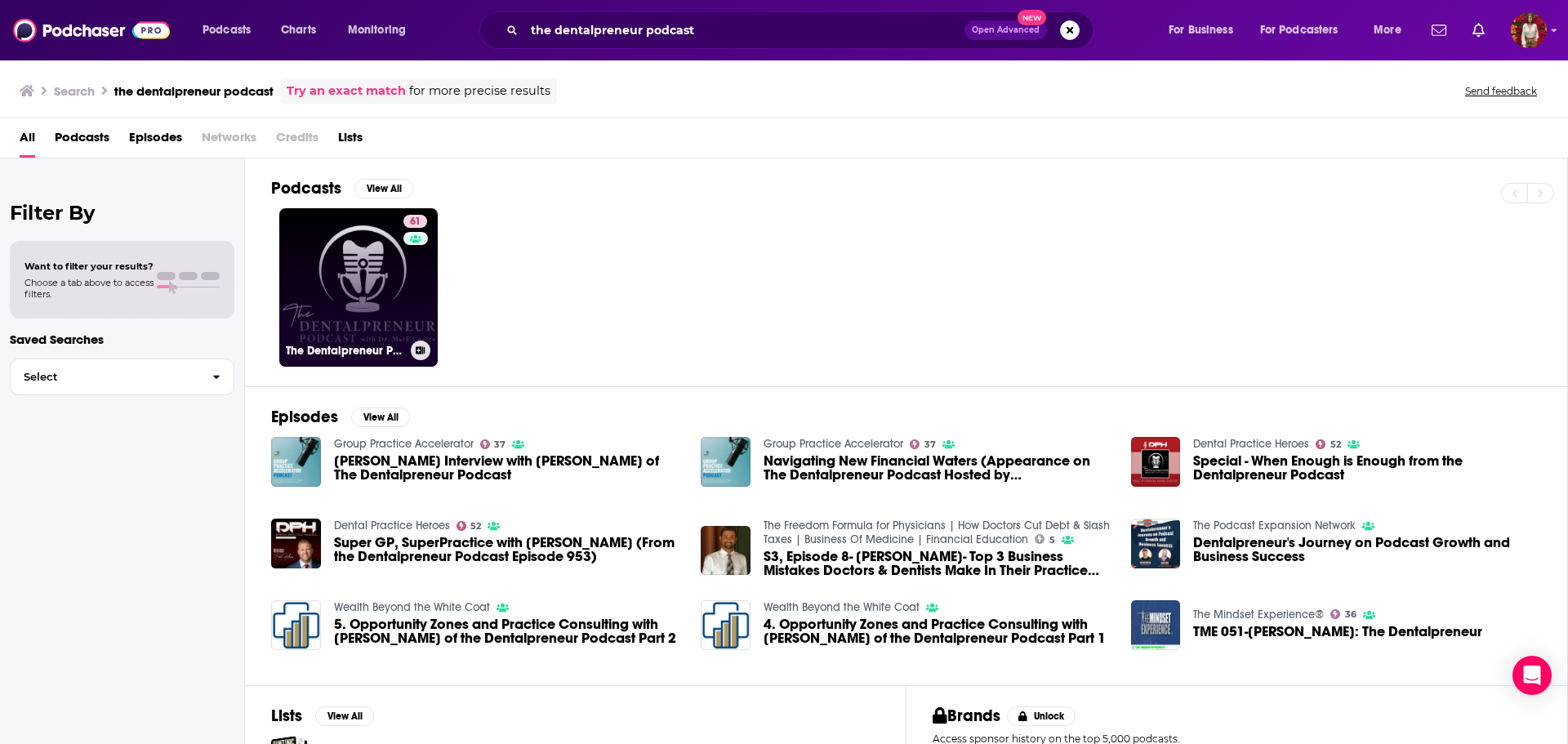
click at [381, 279] on link "61 The Dentalpreneur Podcast w/ Dr. Mark Costes" at bounding box center [358, 287] width 159 height 159
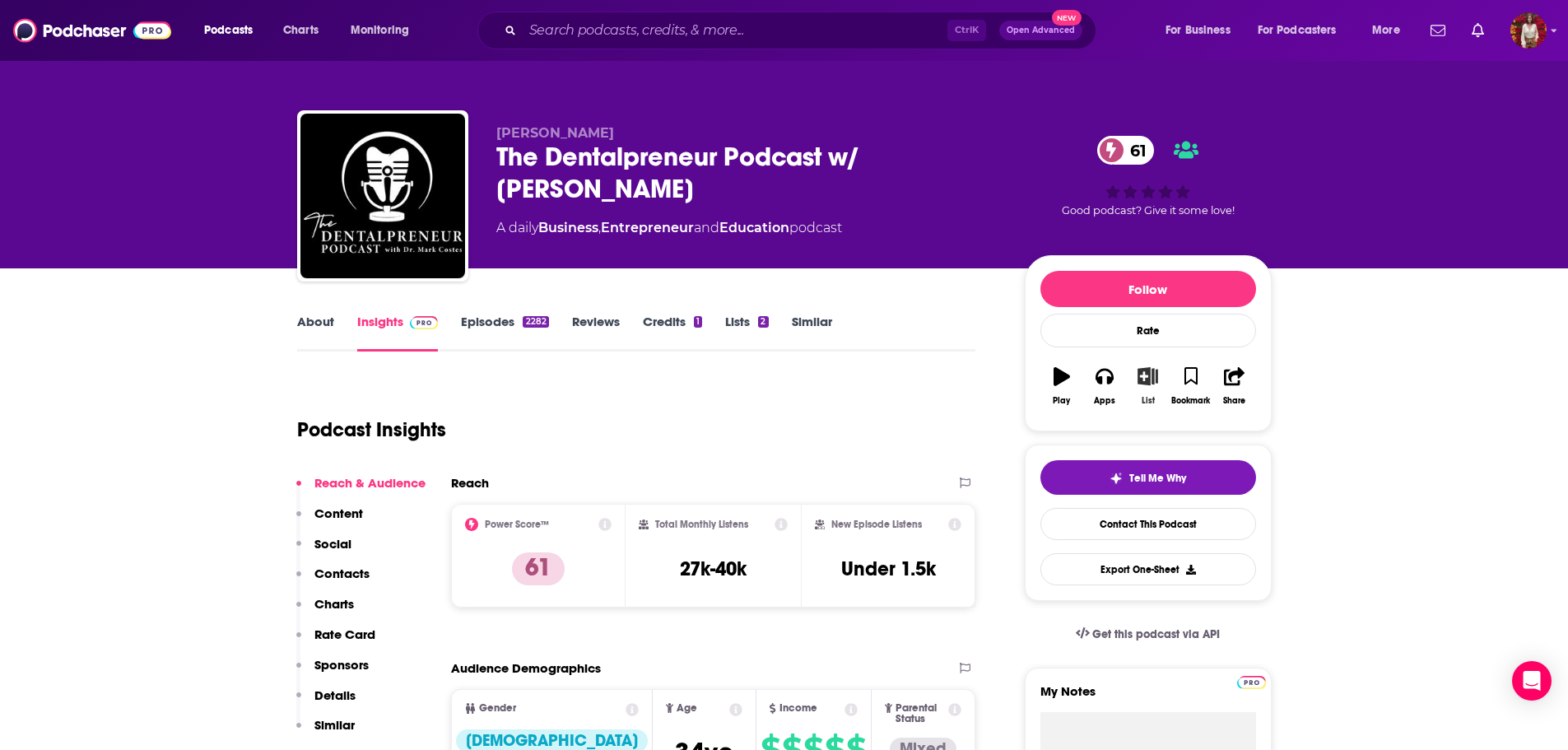
click at [1150, 397] on div "List" at bounding box center [1148, 402] width 13 height 10
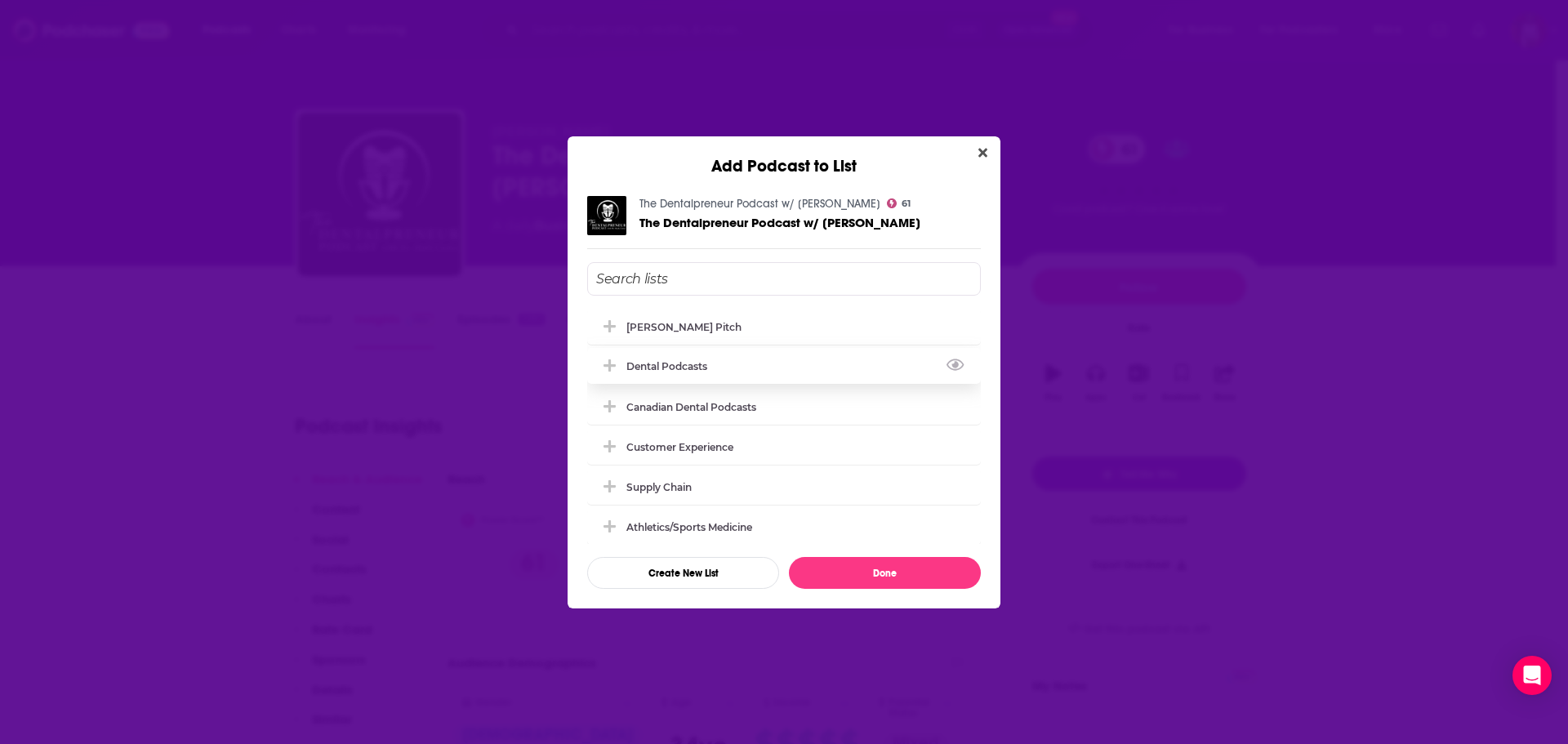
click at [717, 365] on div "Dental Podcasts" at bounding box center [672, 366] width 91 height 13
click at [872, 568] on button "Done" at bounding box center [885, 573] width 192 height 32
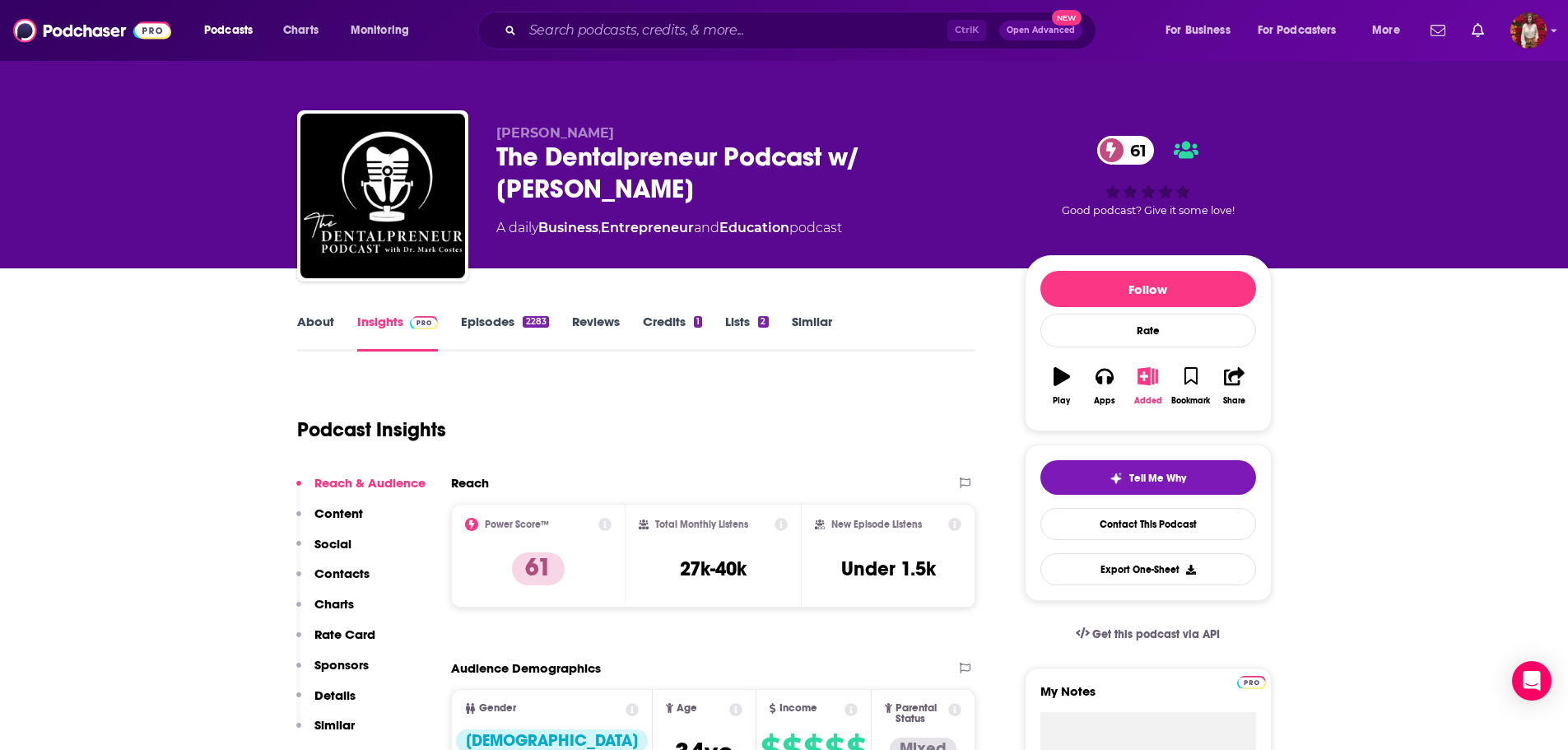
click at [1148, 386] on icon "button" at bounding box center [1148, 376] width 21 height 18
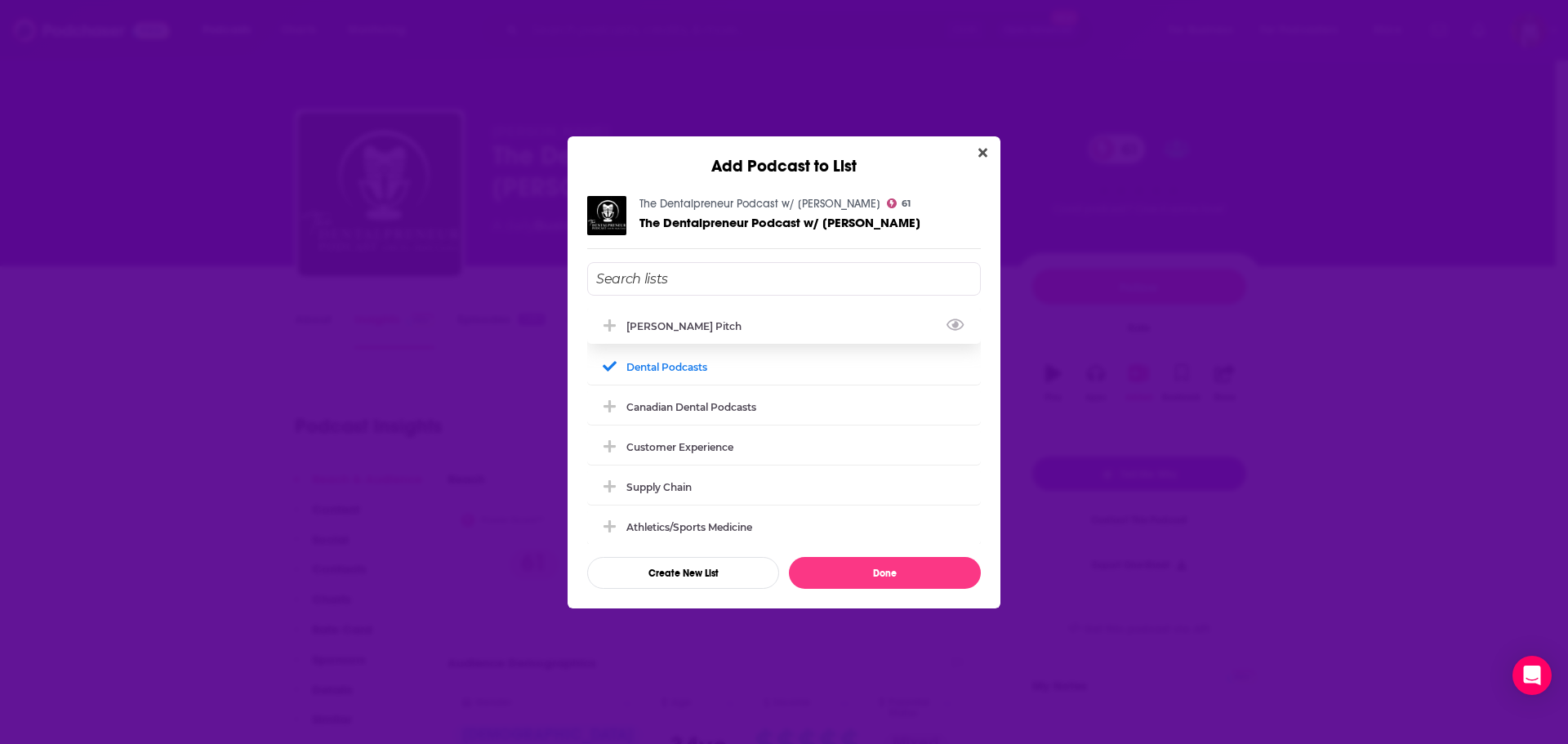
click at [683, 332] on div "[PERSON_NAME] Pitch" at bounding box center [689, 326] width 125 height 13
click at [842, 565] on button "Done" at bounding box center [885, 573] width 192 height 32
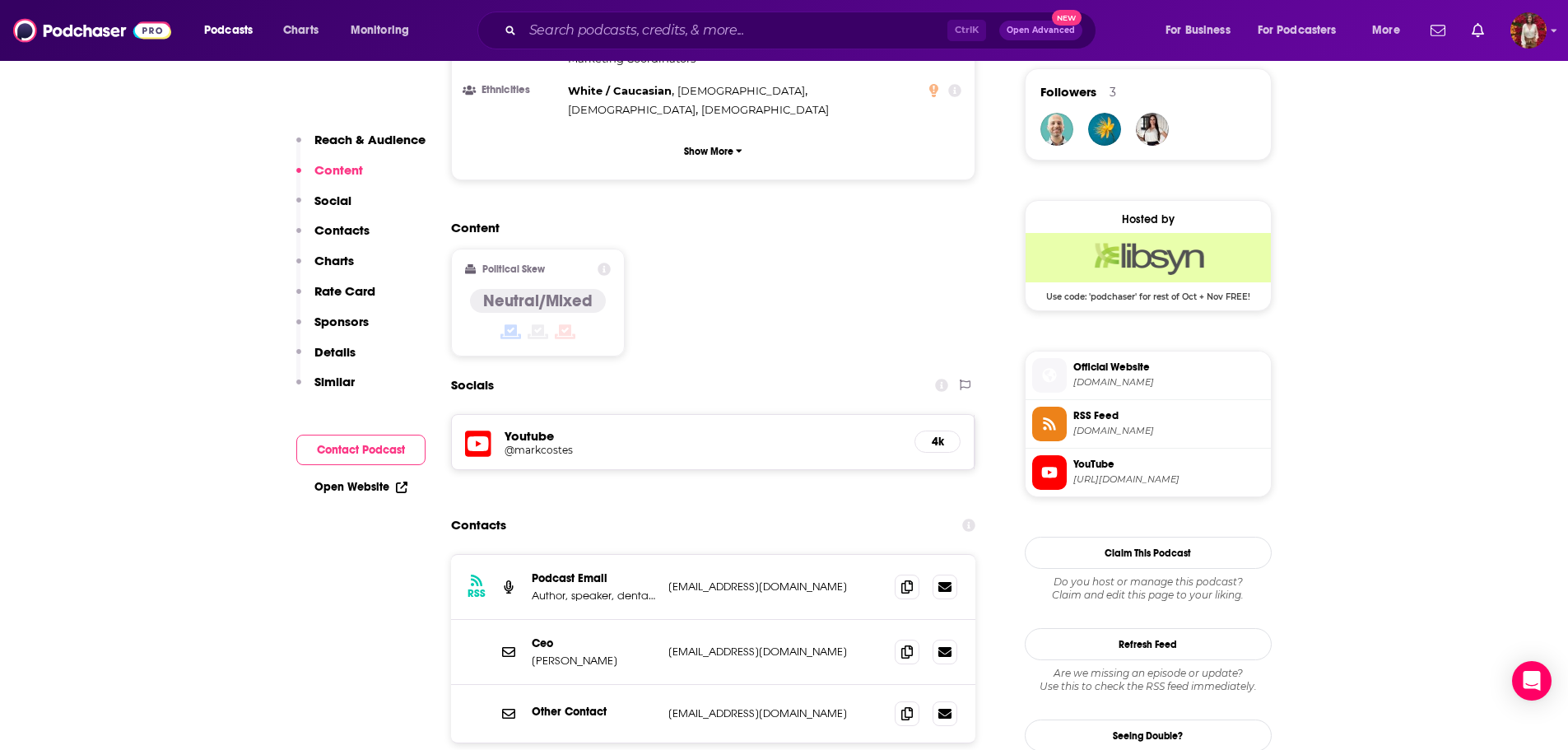
scroll to position [1236, 0]
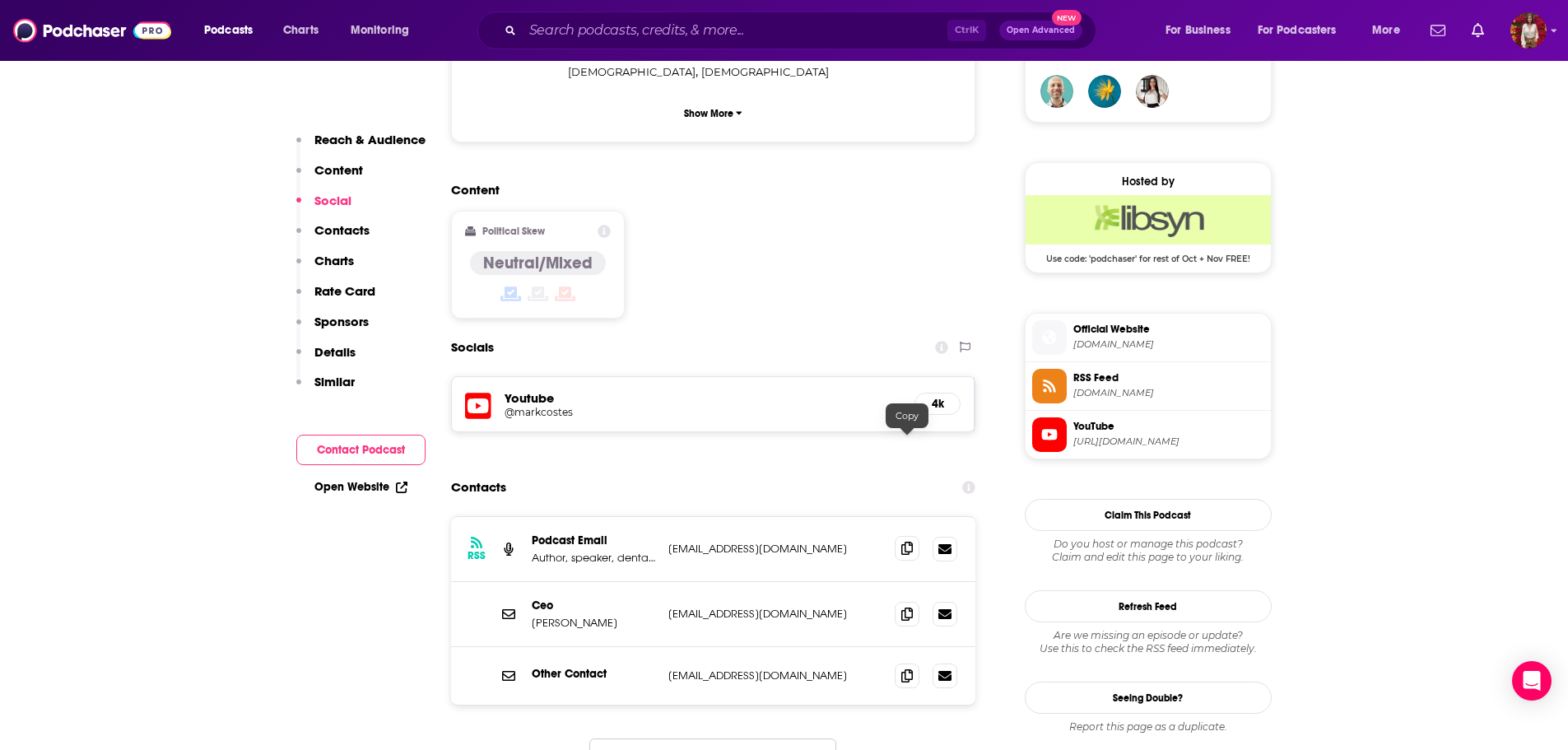
click at [916, 536] on span at bounding box center [907, 548] width 25 height 25
click at [902, 607] on icon at bounding box center [908, 613] width 12 height 13
click at [912, 669] on icon at bounding box center [908, 674] width 12 height 13
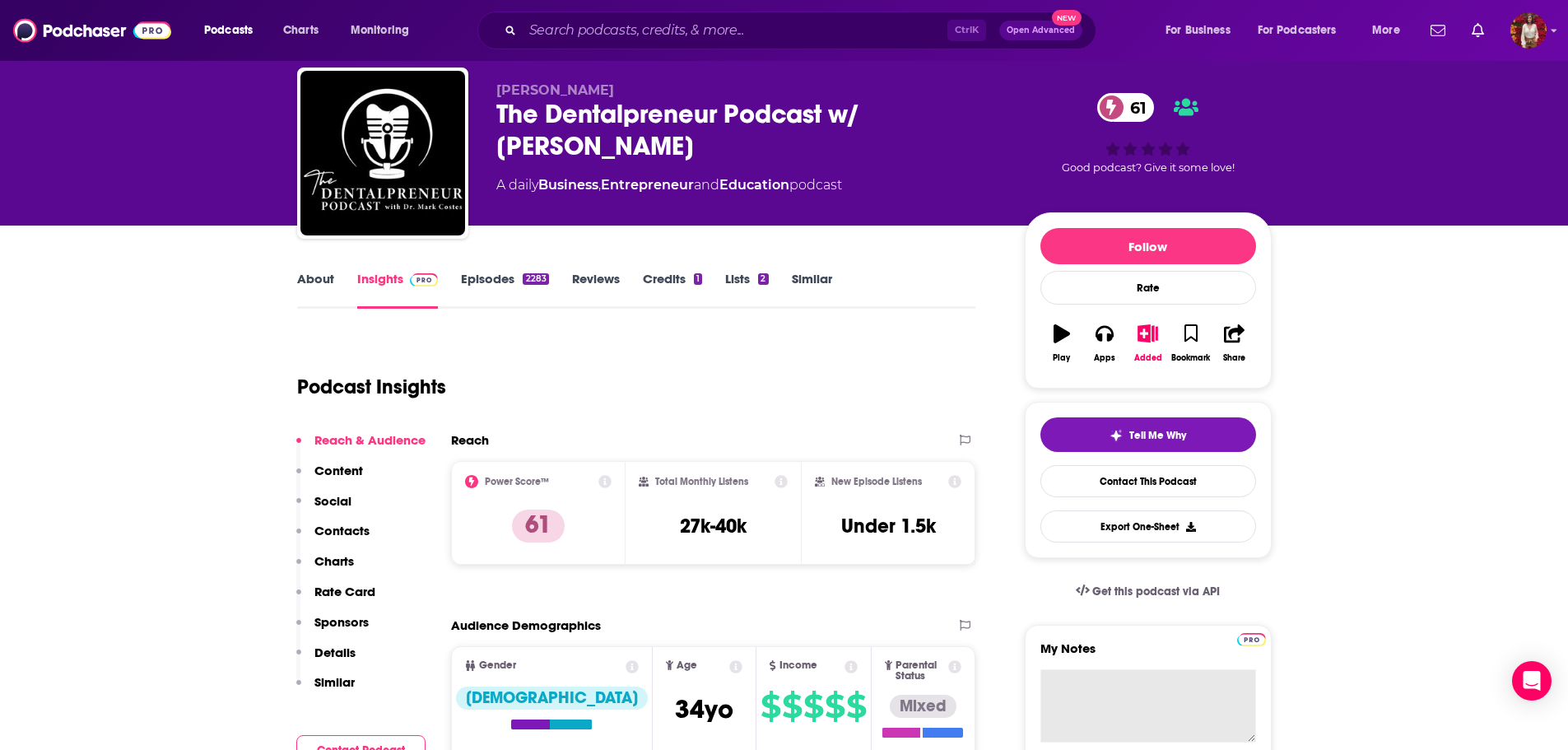
scroll to position [82, 0]
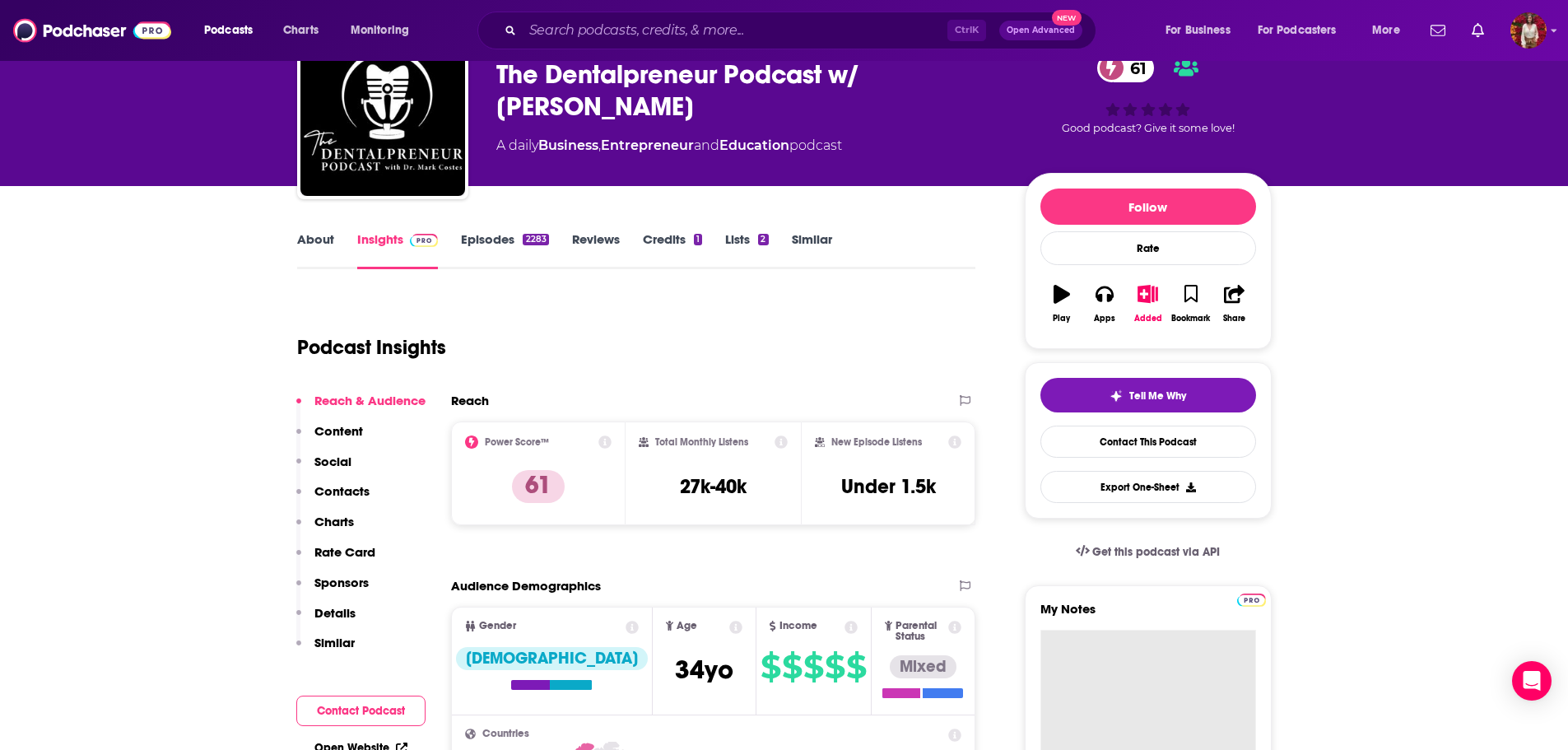
click at [1069, 665] on textarea "My Notes" at bounding box center [1149, 728] width 216 height 197
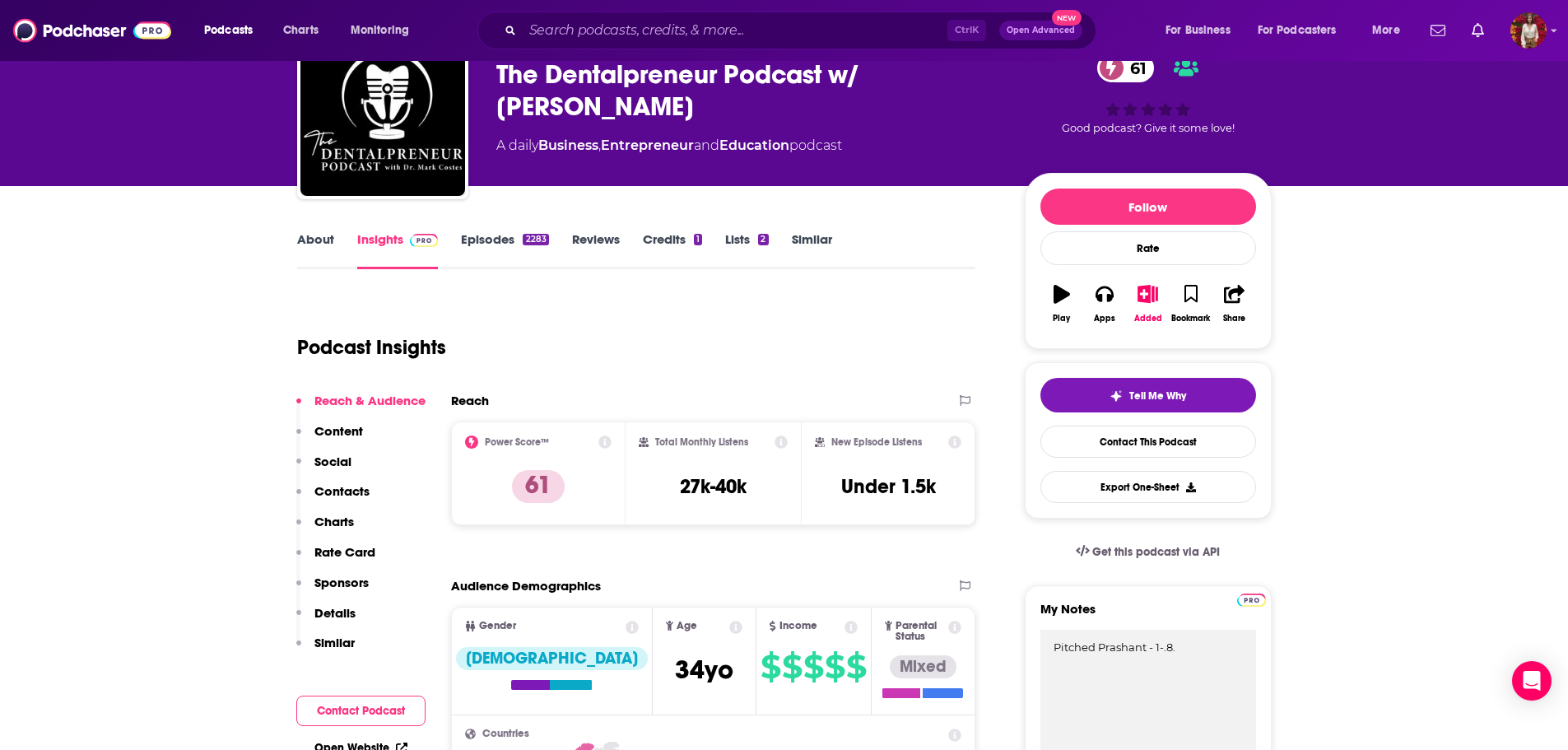
type textarea "Pitched Prashant - 1-.8."
click at [1138, 296] on icon "button" at bounding box center [1148, 294] width 21 height 18
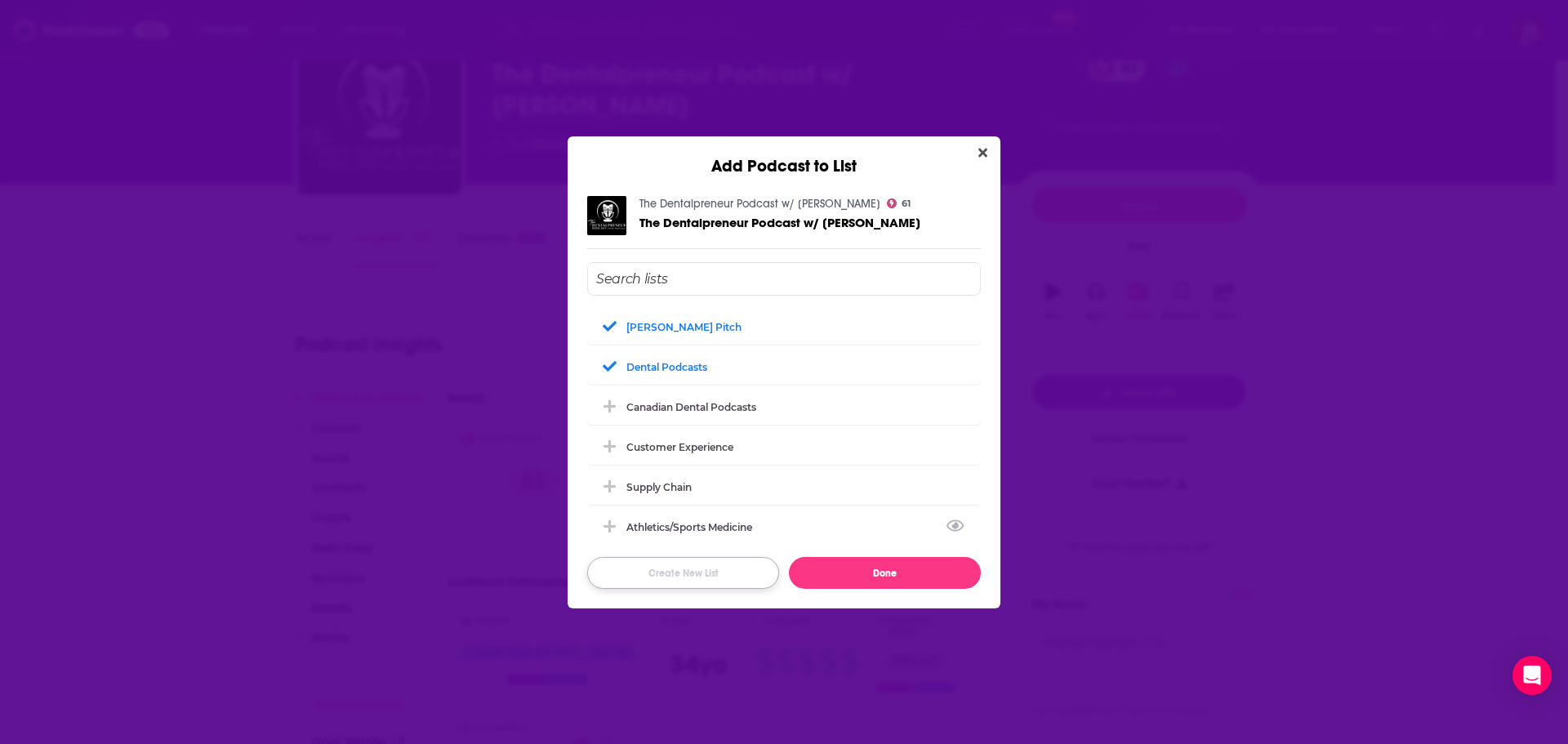
click at [720, 567] on button "Create New List" at bounding box center [682, 573] width 192 height 32
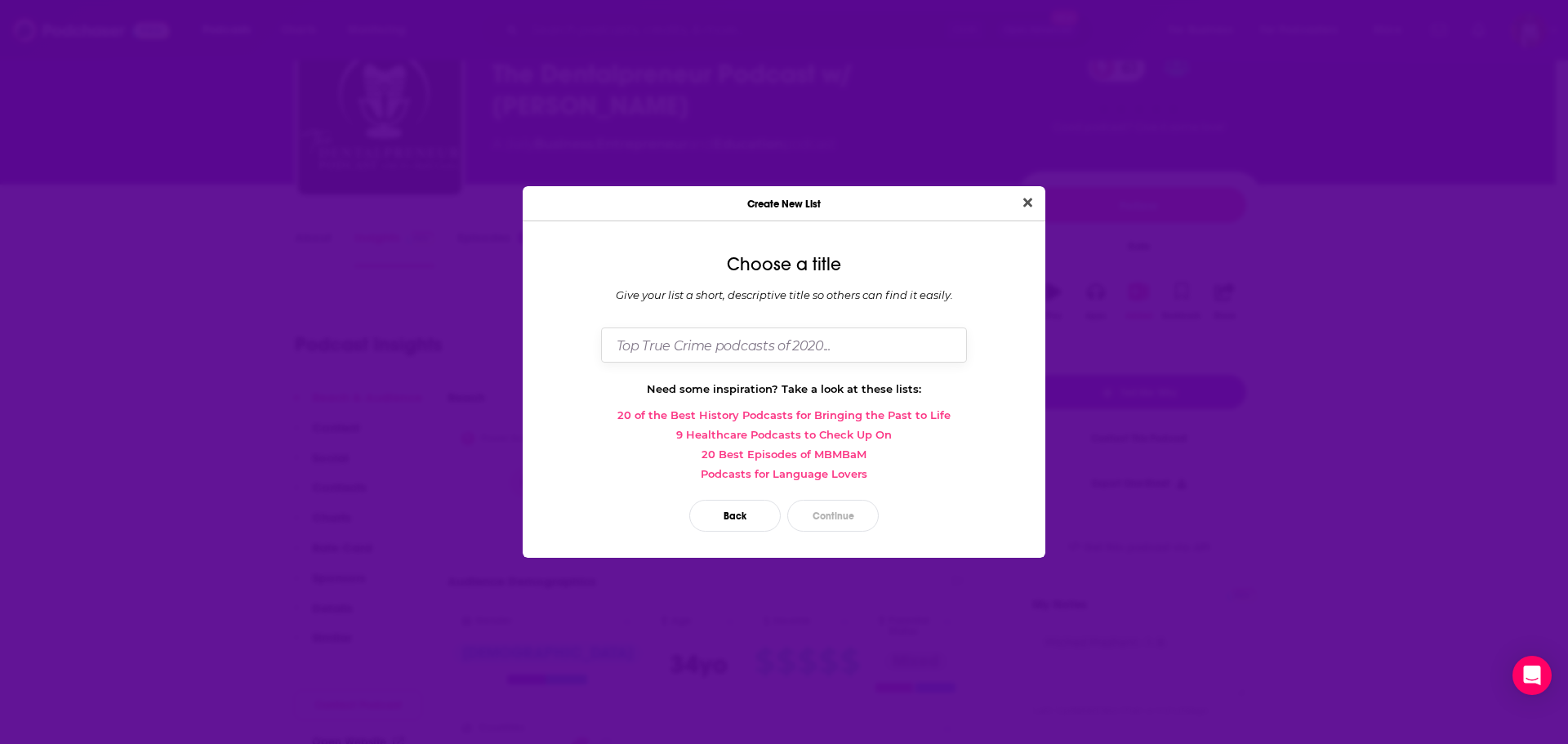
click at [712, 353] on input "Dialog" at bounding box center [784, 345] width 366 height 35
type input "[PERSON_NAME] Pitch"
click at [814, 507] on button "Continue" at bounding box center [833, 515] width 91 height 32
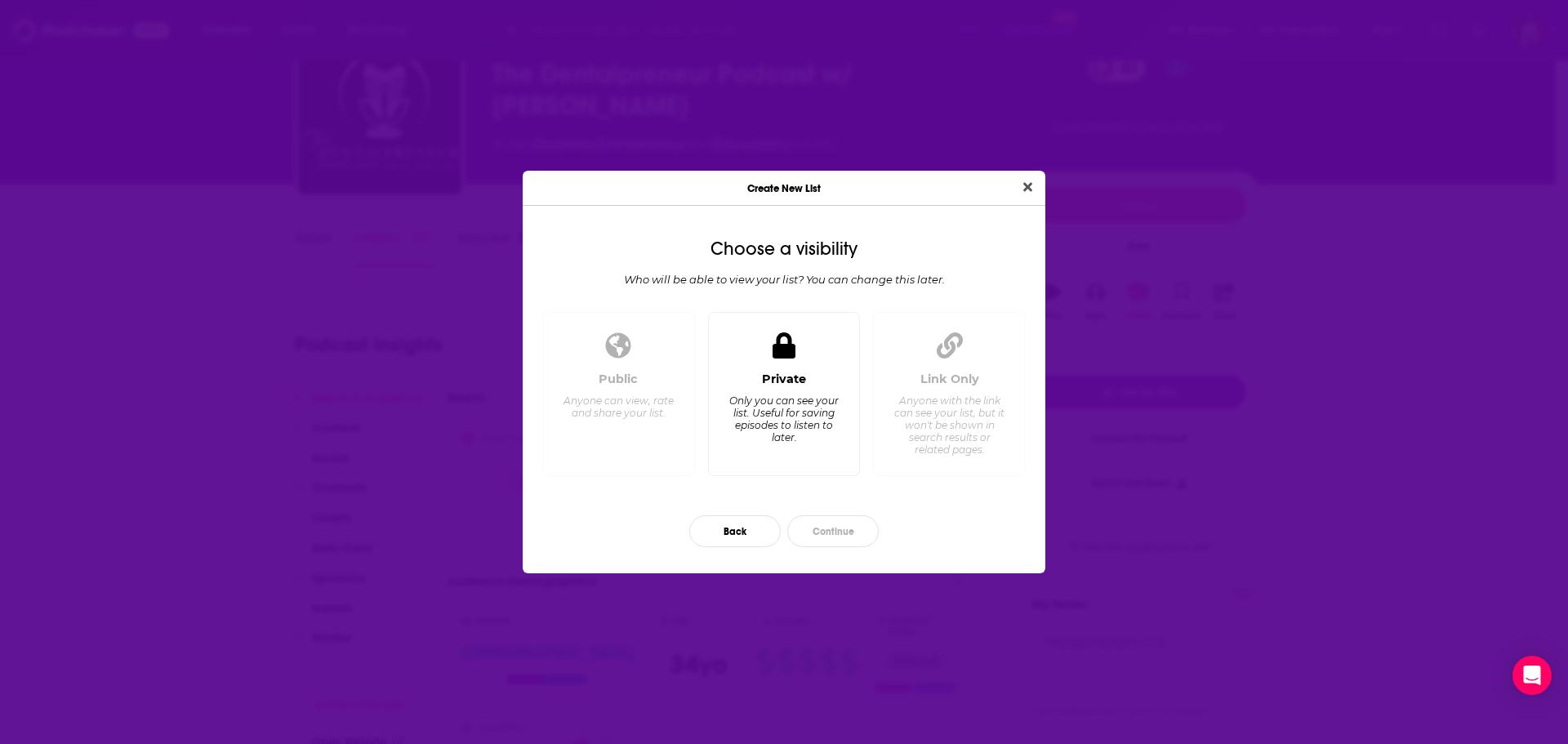
click at [793, 435] on div "Only you can see your list. Useful for saving episodes to listen to later." at bounding box center [784, 419] width 112 height 49
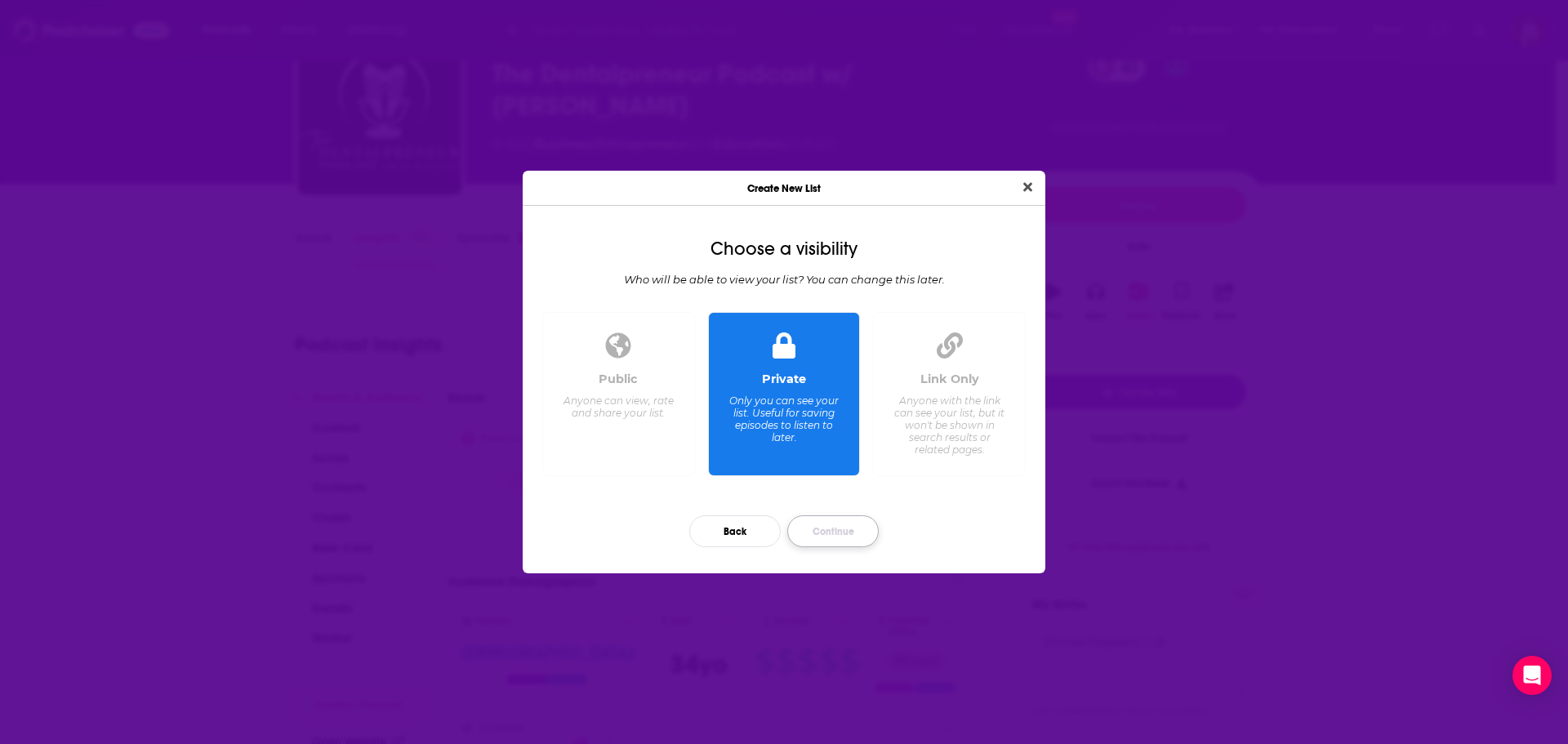
click at [828, 531] on button "Continue" at bounding box center [833, 531] width 91 height 32
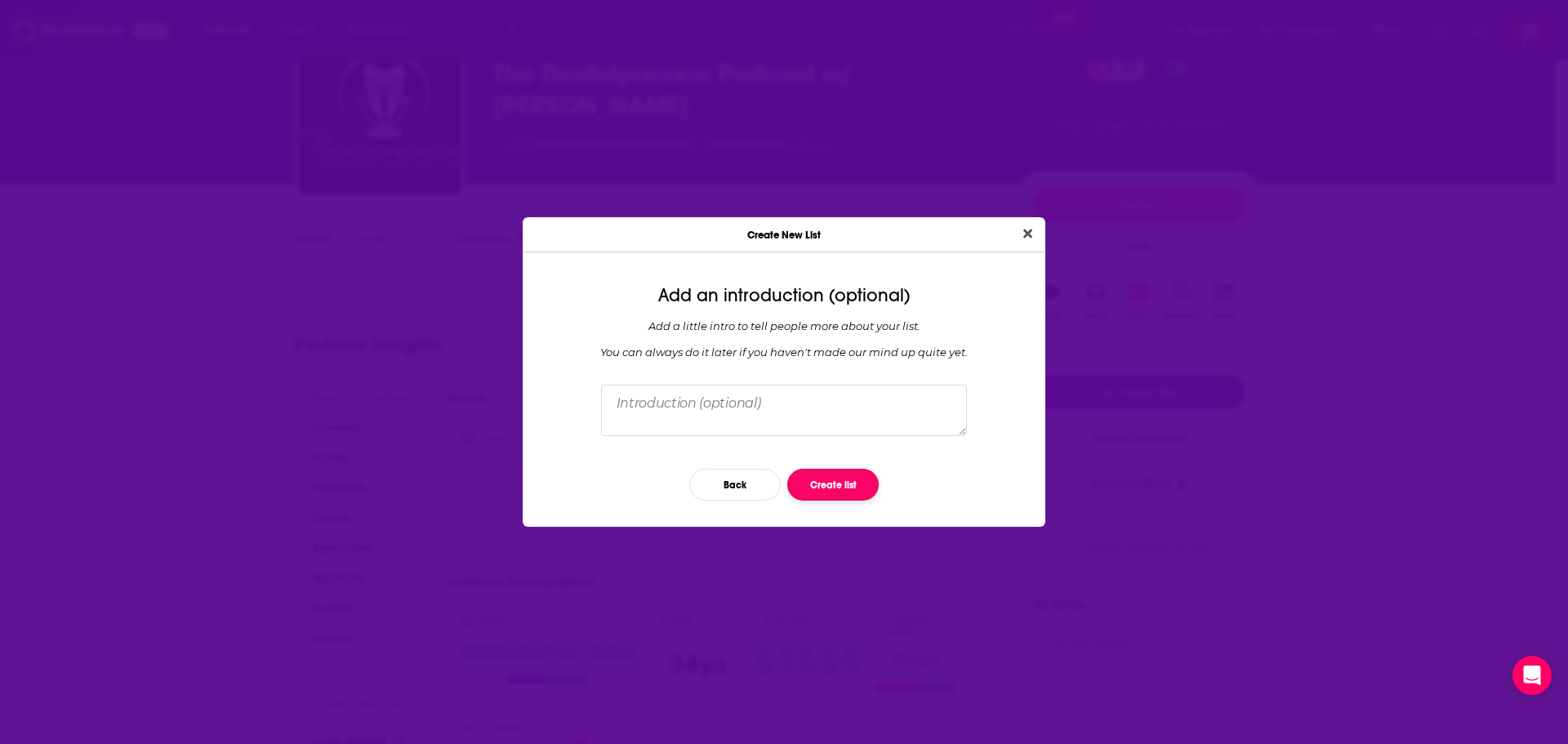
click at [845, 492] on button "Create list" at bounding box center [833, 485] width 91 height 32
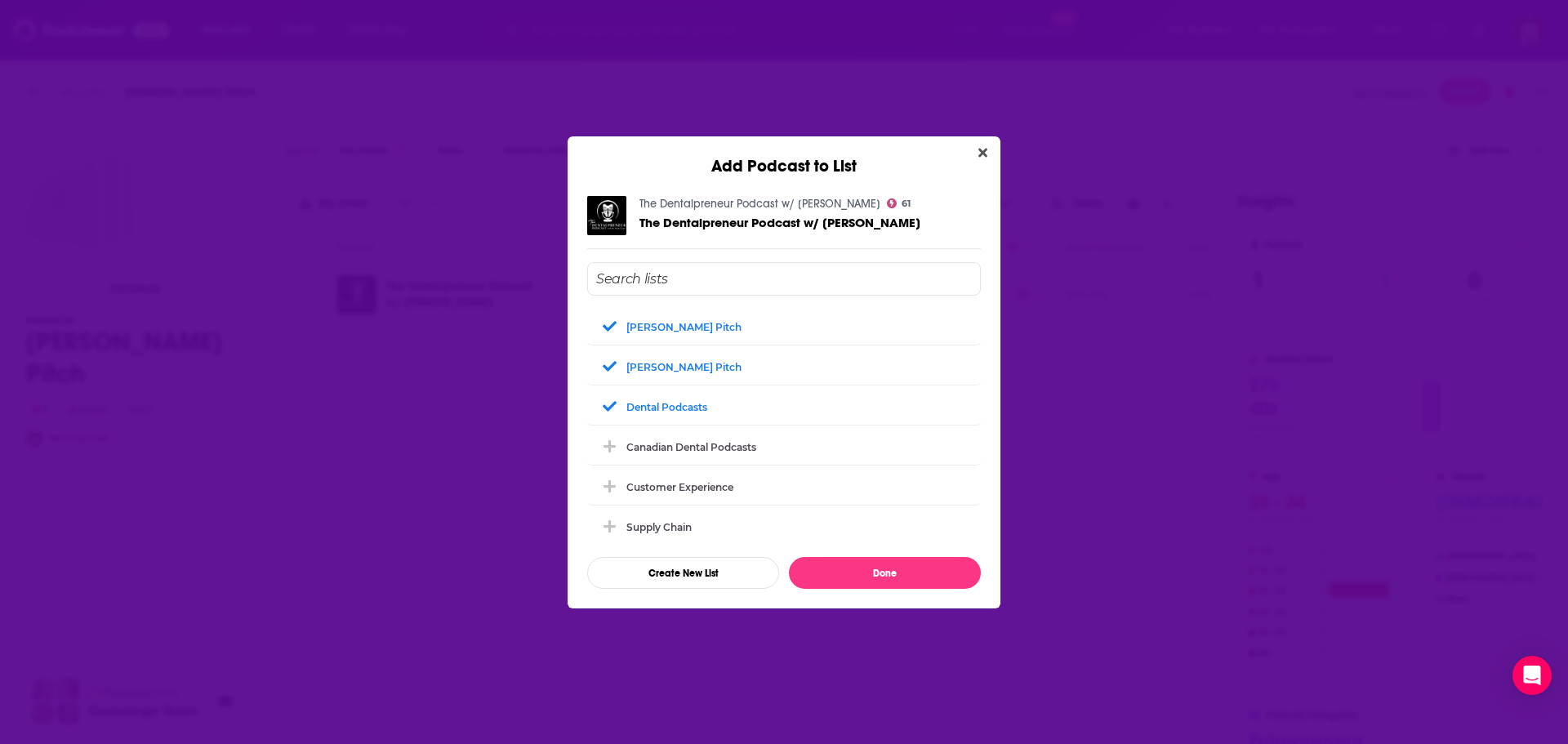
click at [987, 165] on div "Add Podcast to List" at bounding box center [784, 156] width 433 height 40
click at [987, 157] on icon "Close" at bounding box center [982, 152] width 9 height 13
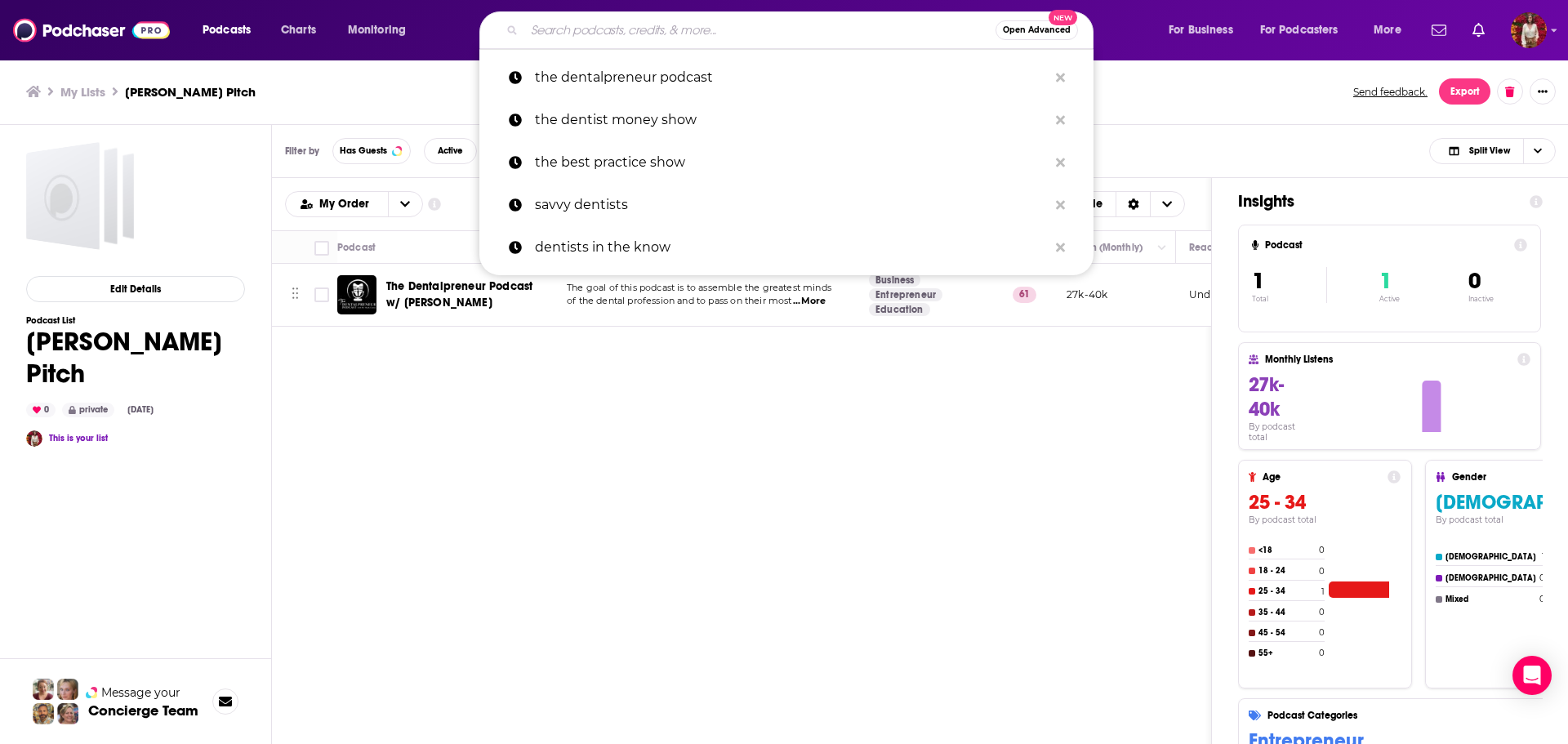
click at [721, 28] on input "Search podcasts, credits, & more..." at bounding box center [760, 30] width 471 height 26
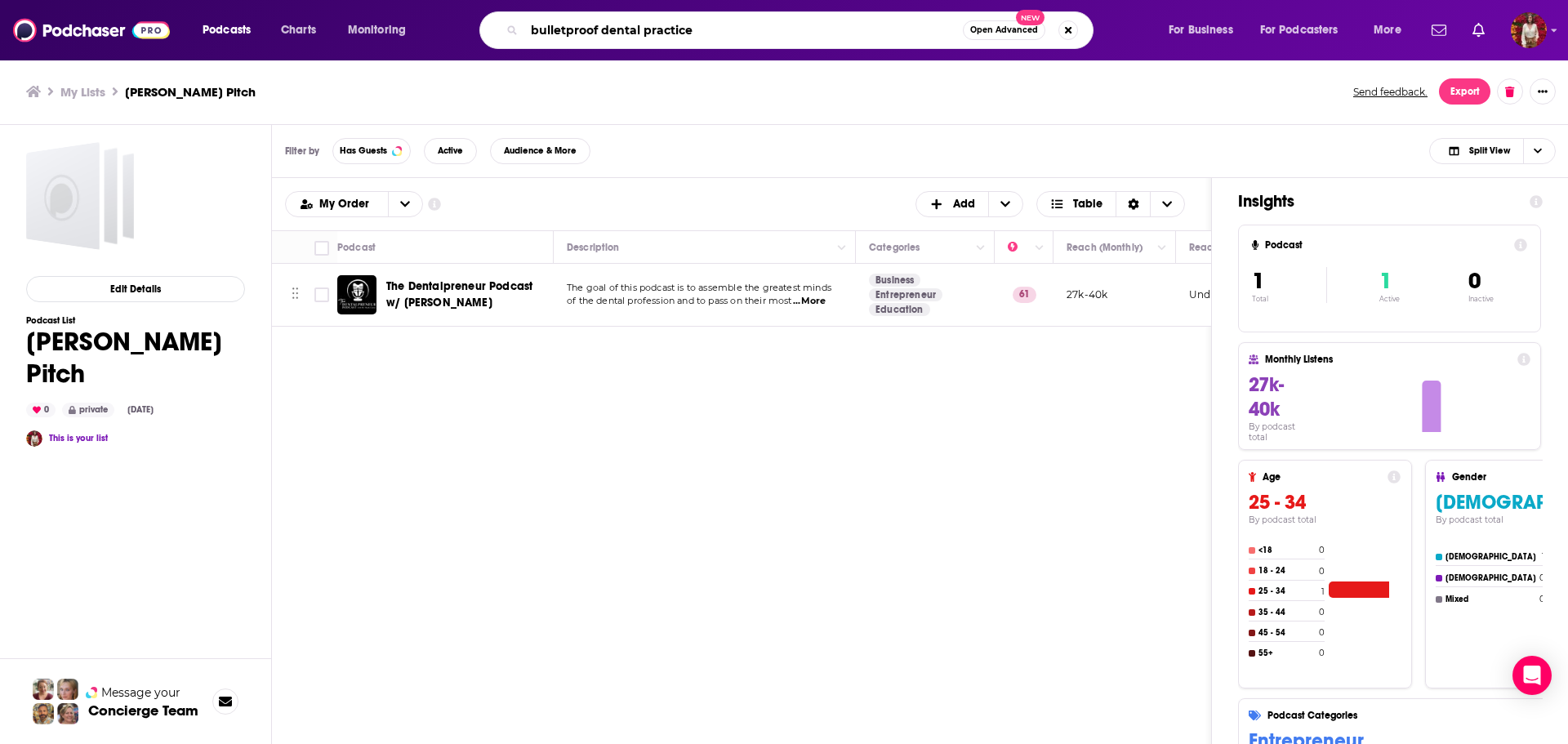
type input "bulletproof dental practice"
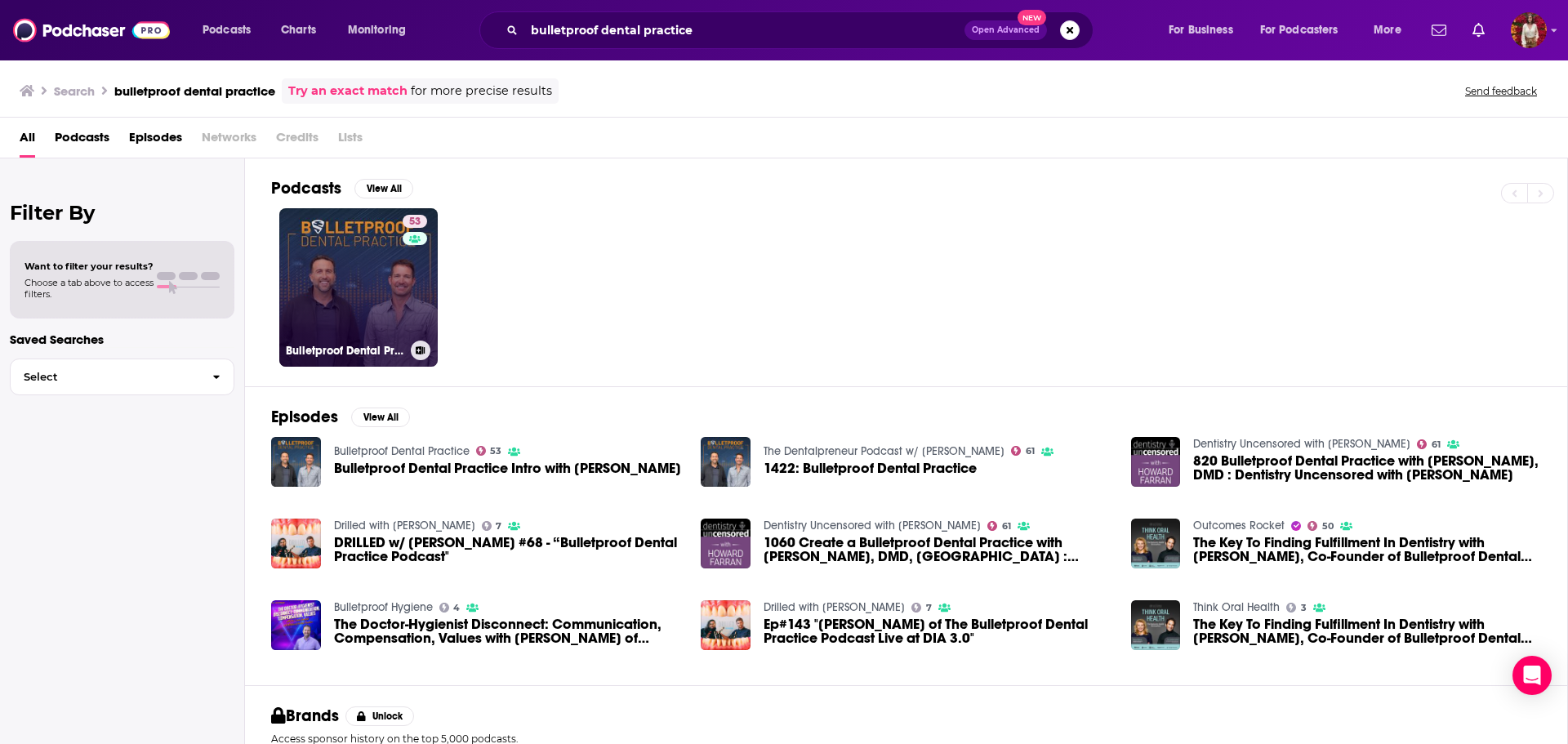
click at [375, 278] on link "53 Bulletproof Dental Practice" at bounding box center [358, 287] width 159 height 159
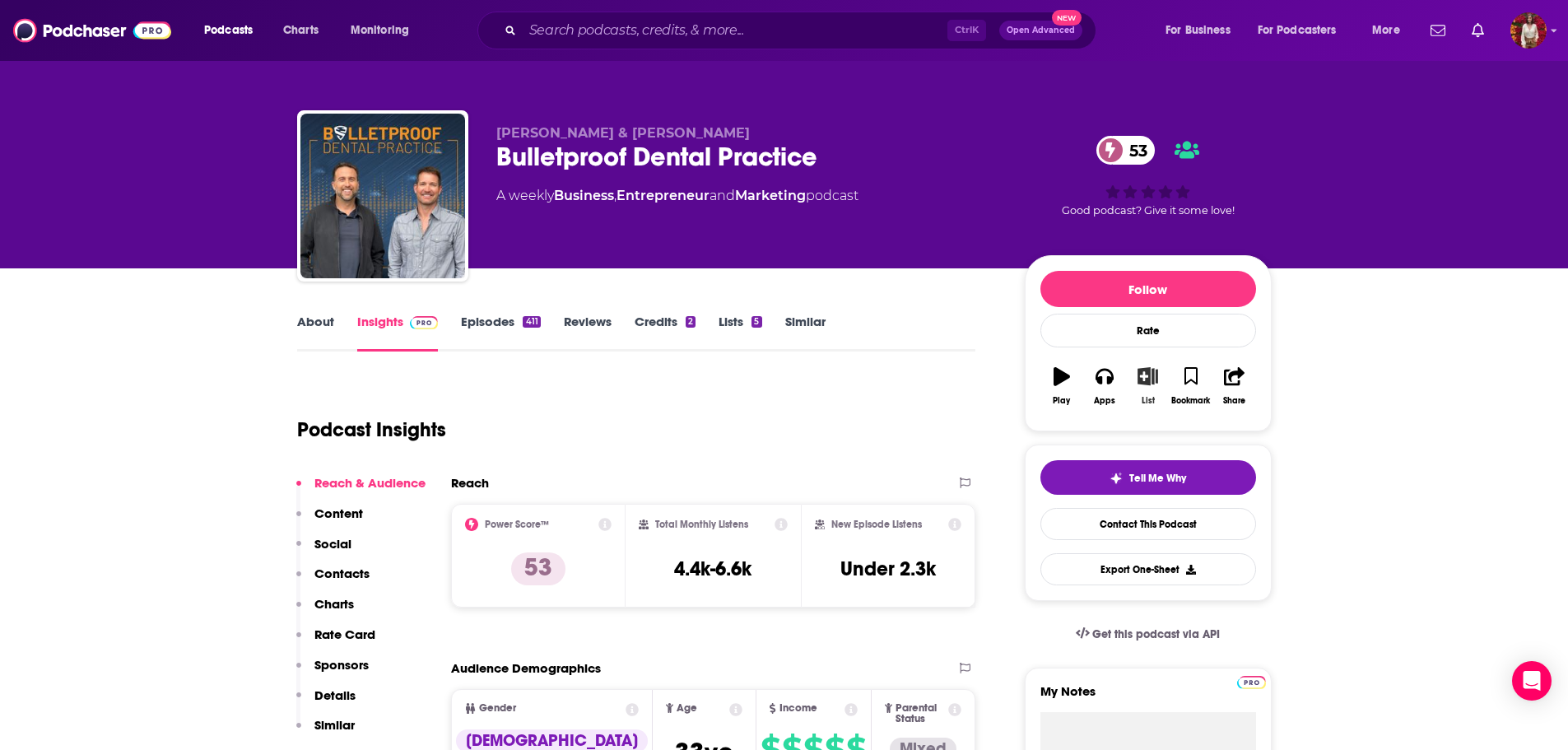
click at [1148, 379] on icon "button" at bounding box center [1148, 376] width 21 height 18
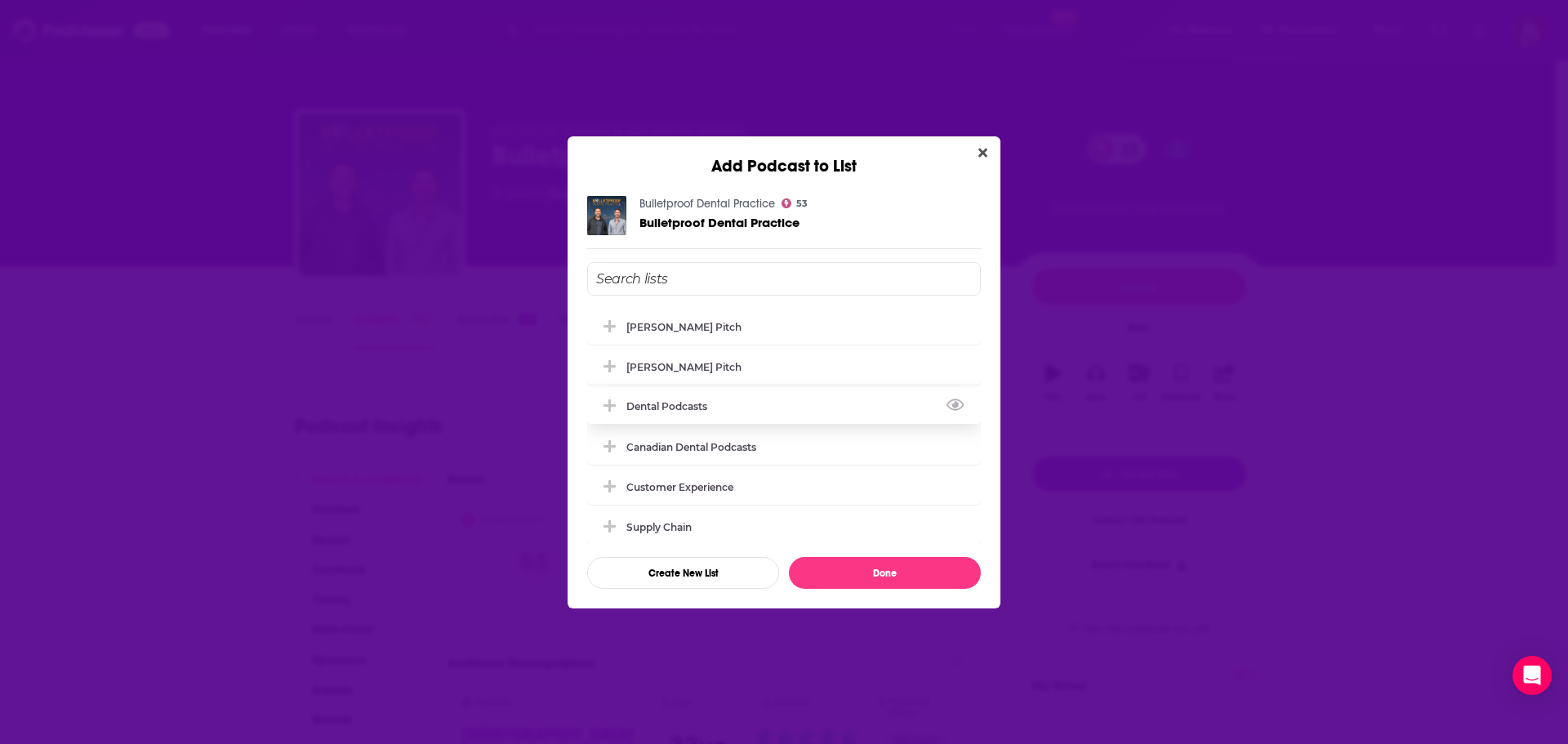
click at [721, 407] on div "Dental Podcasts" at bounding box center [784, 406] width 393 height 36
click at [860, 571] on button "Done" at bounding box center [885, 573] width 192 height 32
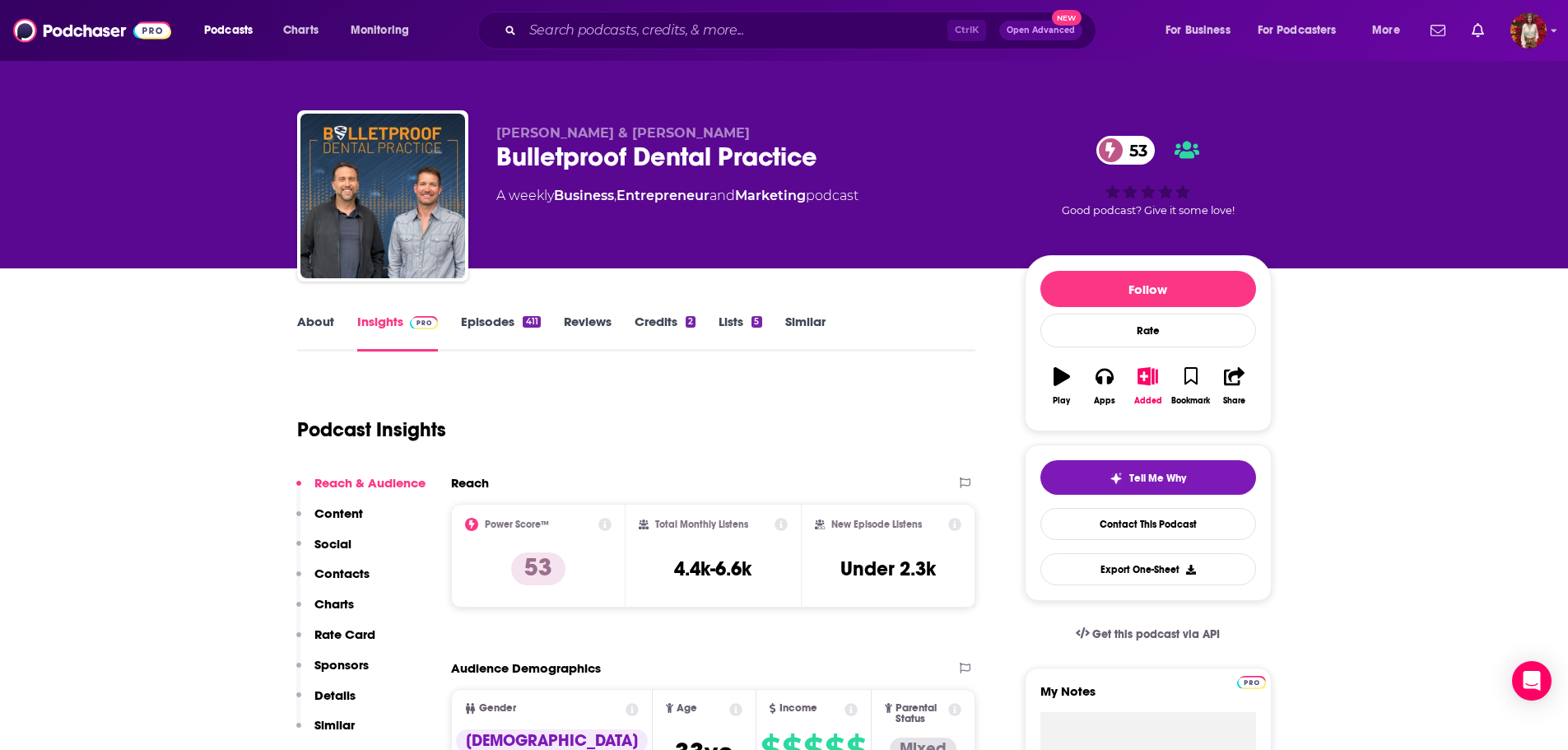
click at [310, 326] on link "About" at bounding box center [316, 333] width 37 height 38
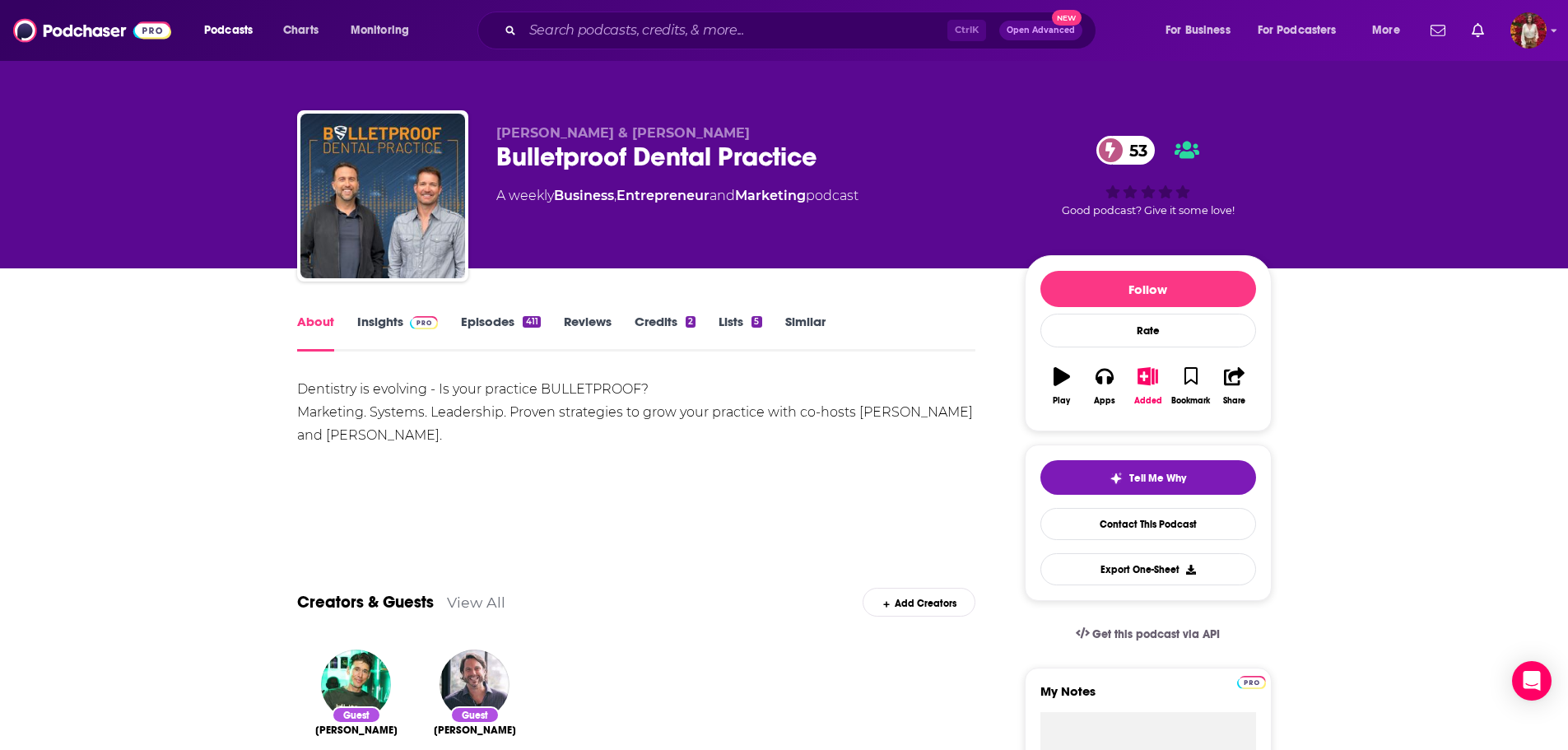
click at [482, 330] on link "Episodes 411" at bounding box center [500, 333] width 79 height 38
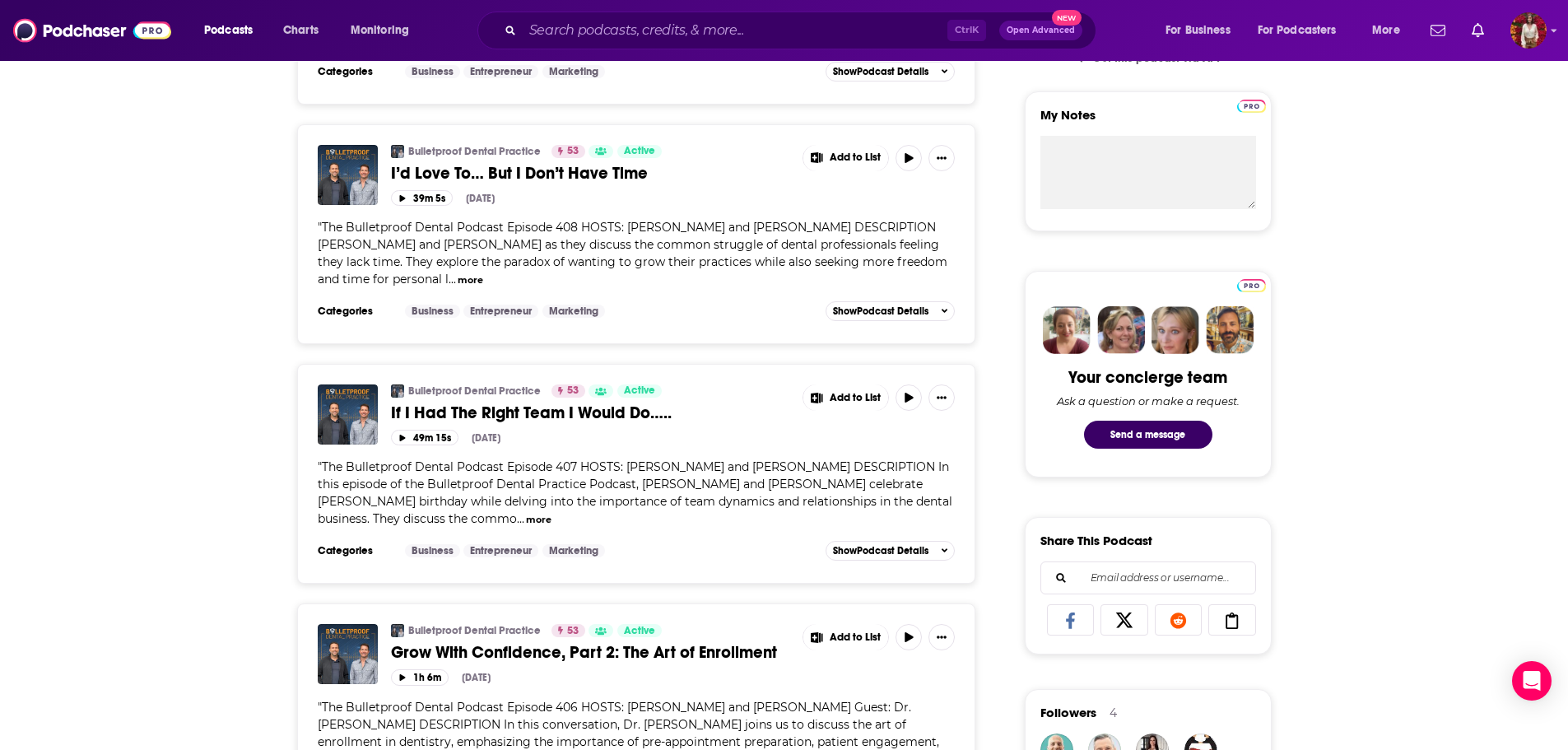
scroll to position [82, 0]
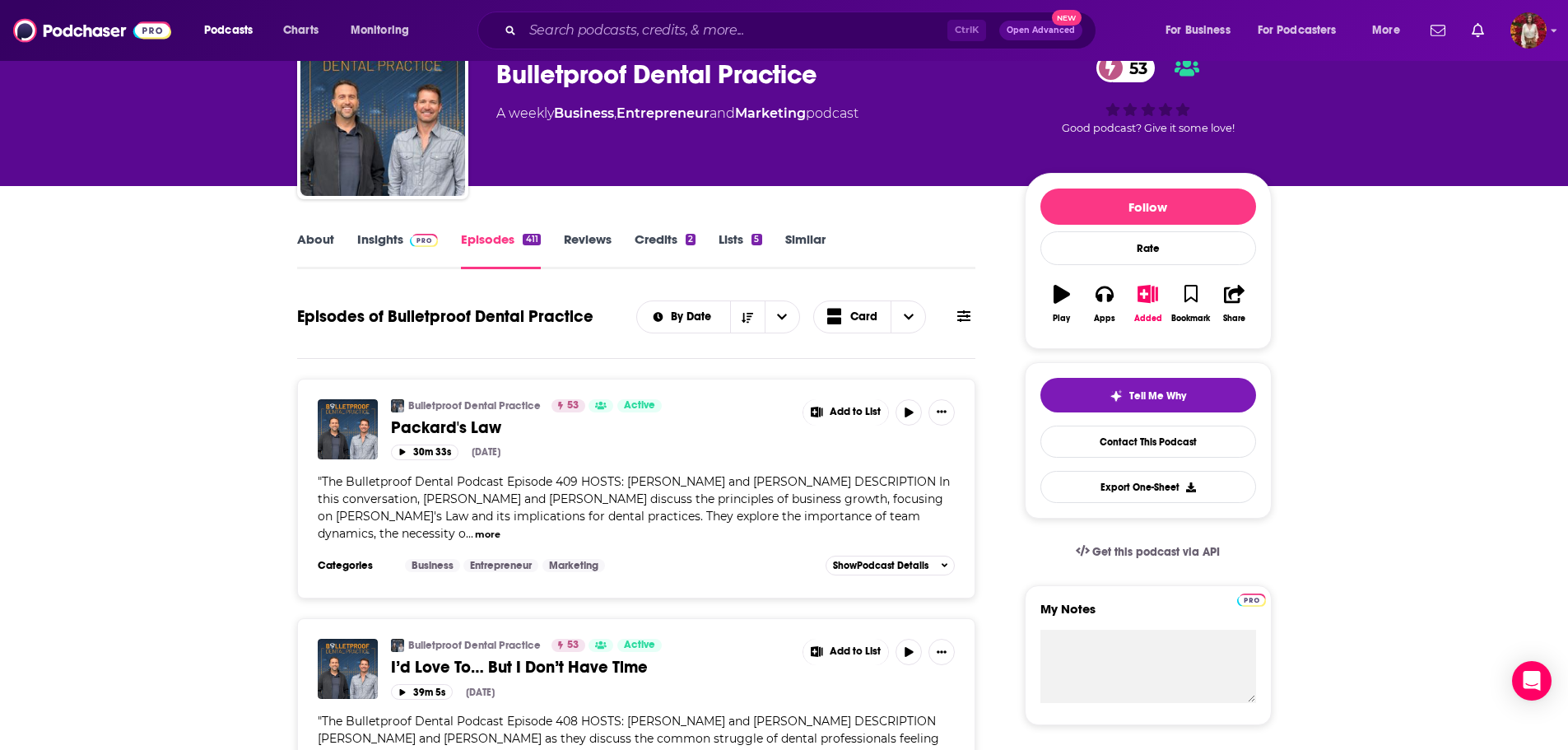
click at [389, 248] on link "Insights" at bounding box center [397, 250] width 81 height 38
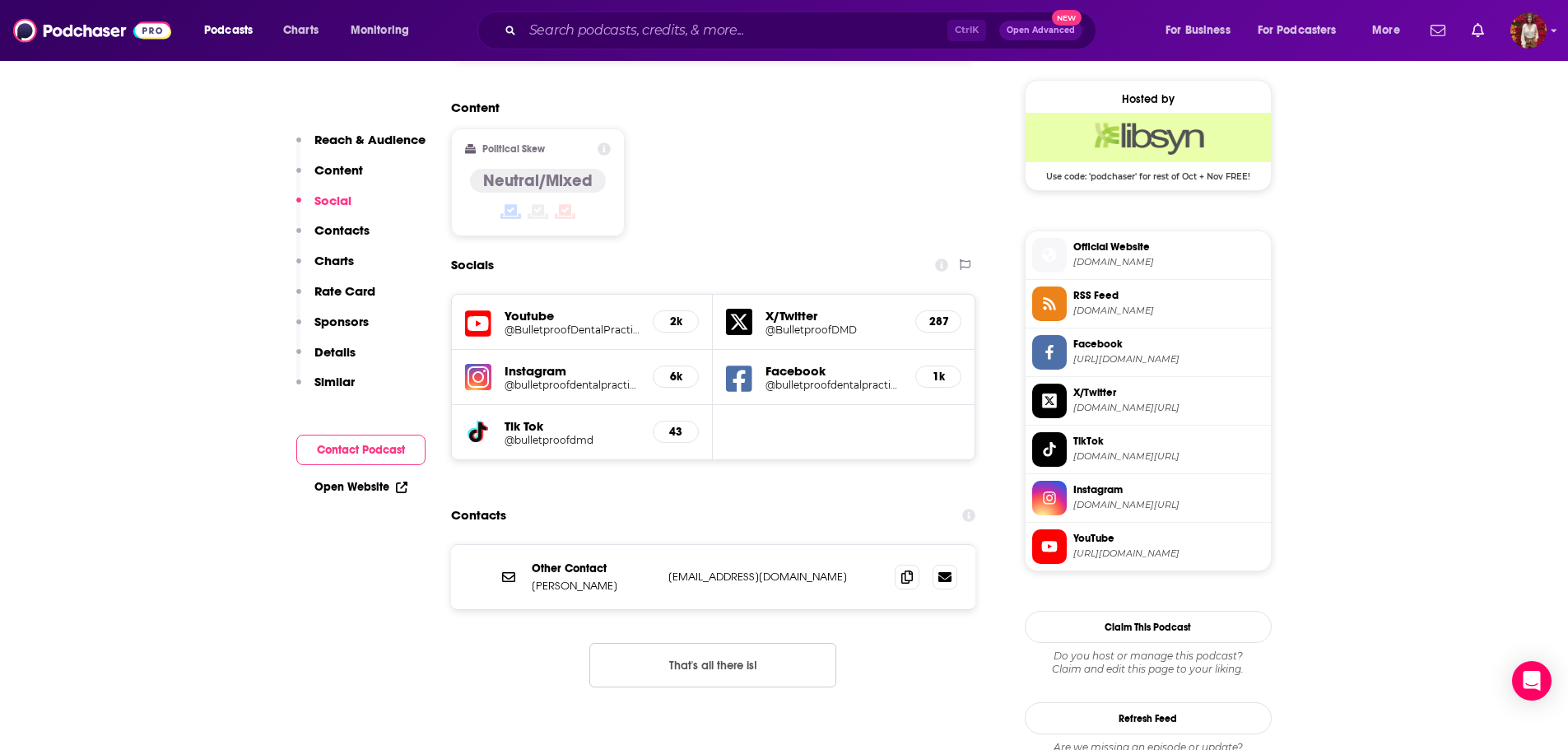
scroll to position [1482, 0]
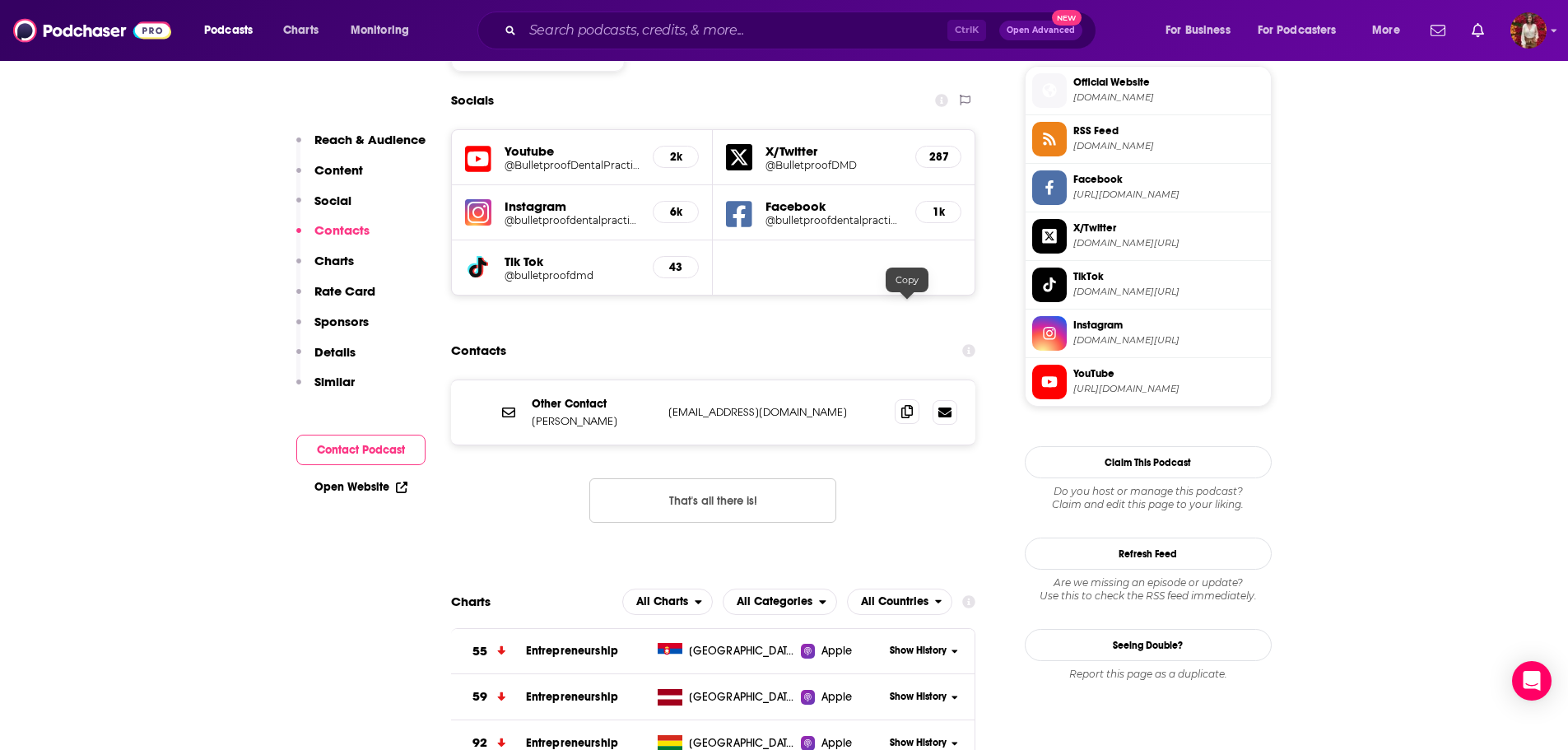
click at [915, 400] on span at bounding box center [907, 411] width 25 height 25
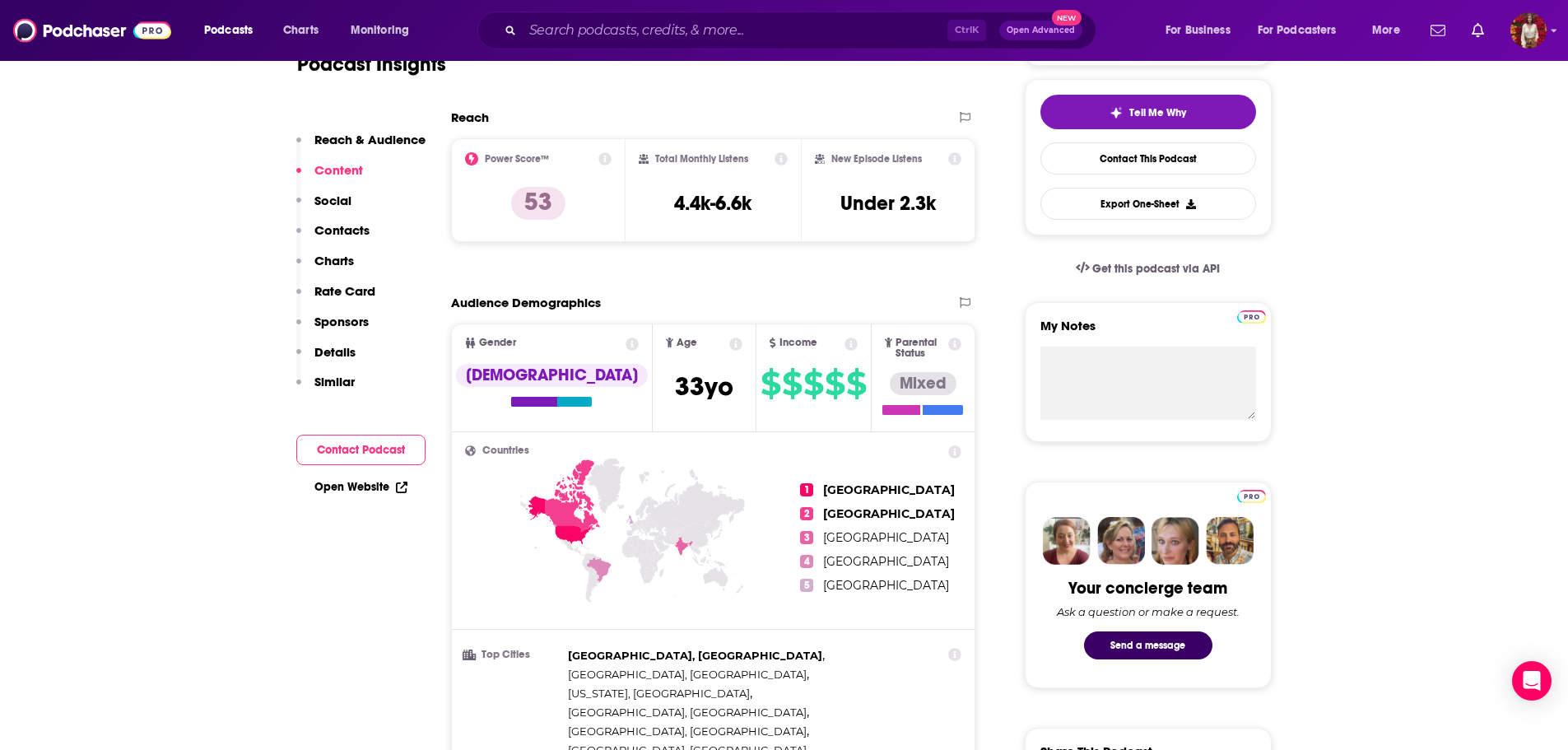
scroll to position [0, 0]
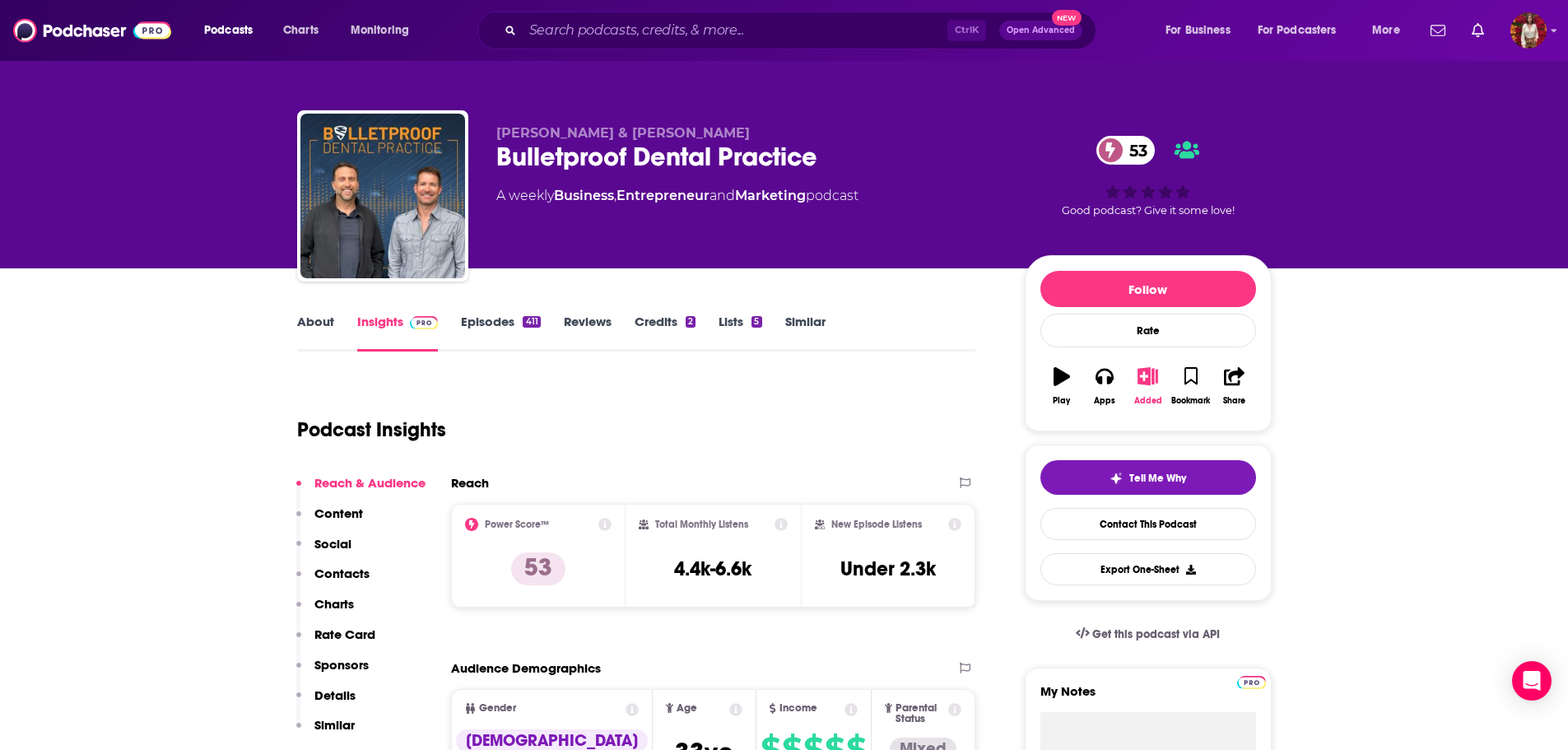
click at [1148, 379] on icon "button" at bounding box center [1148, 376] width 21 height 18
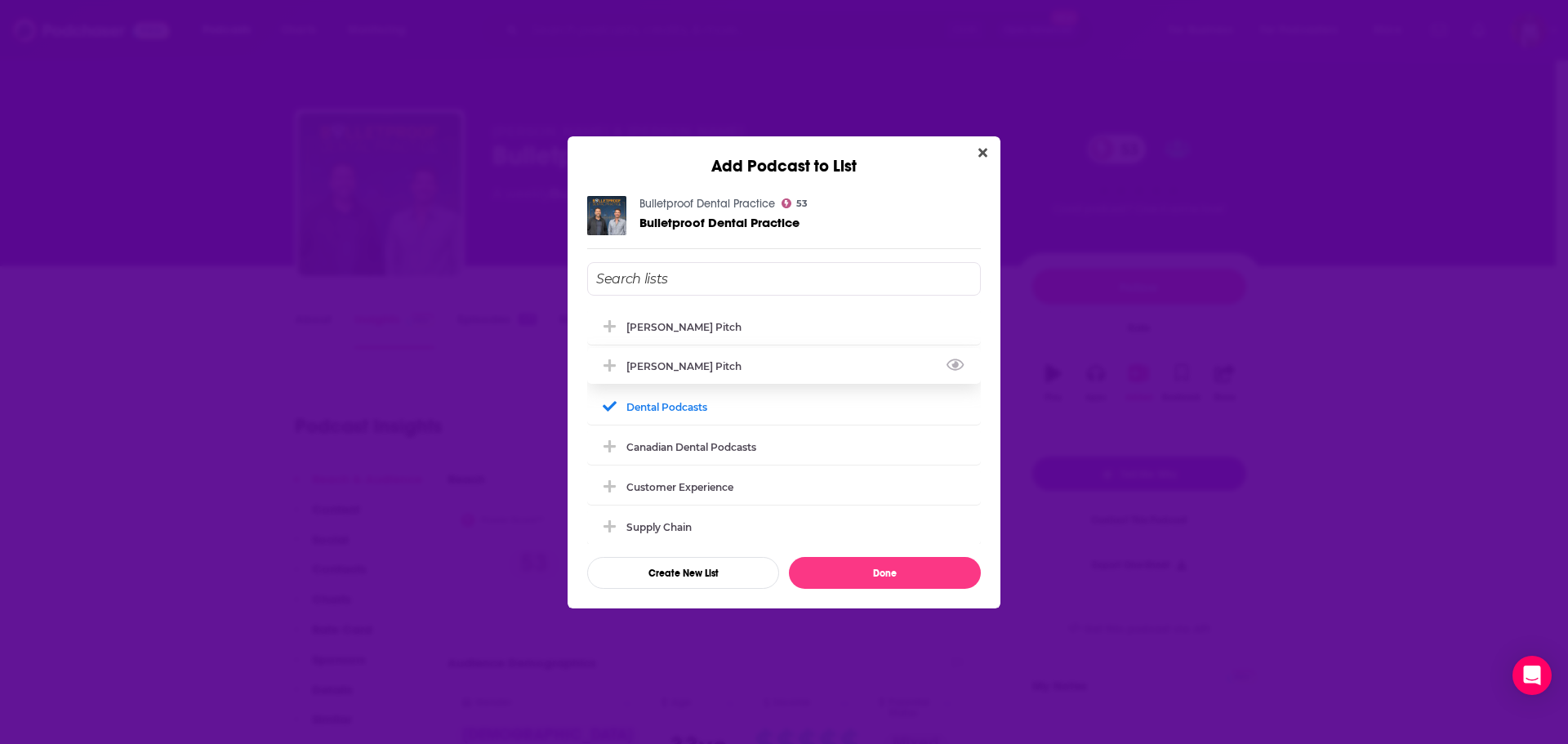
click at [774, 359] on div "[PERSON_NAME] Pitch" at bounding box center [784, 365] width 393 height 36
click at [901, 579] on button "Done" at bounding box center [885, 573] width 192 height 32
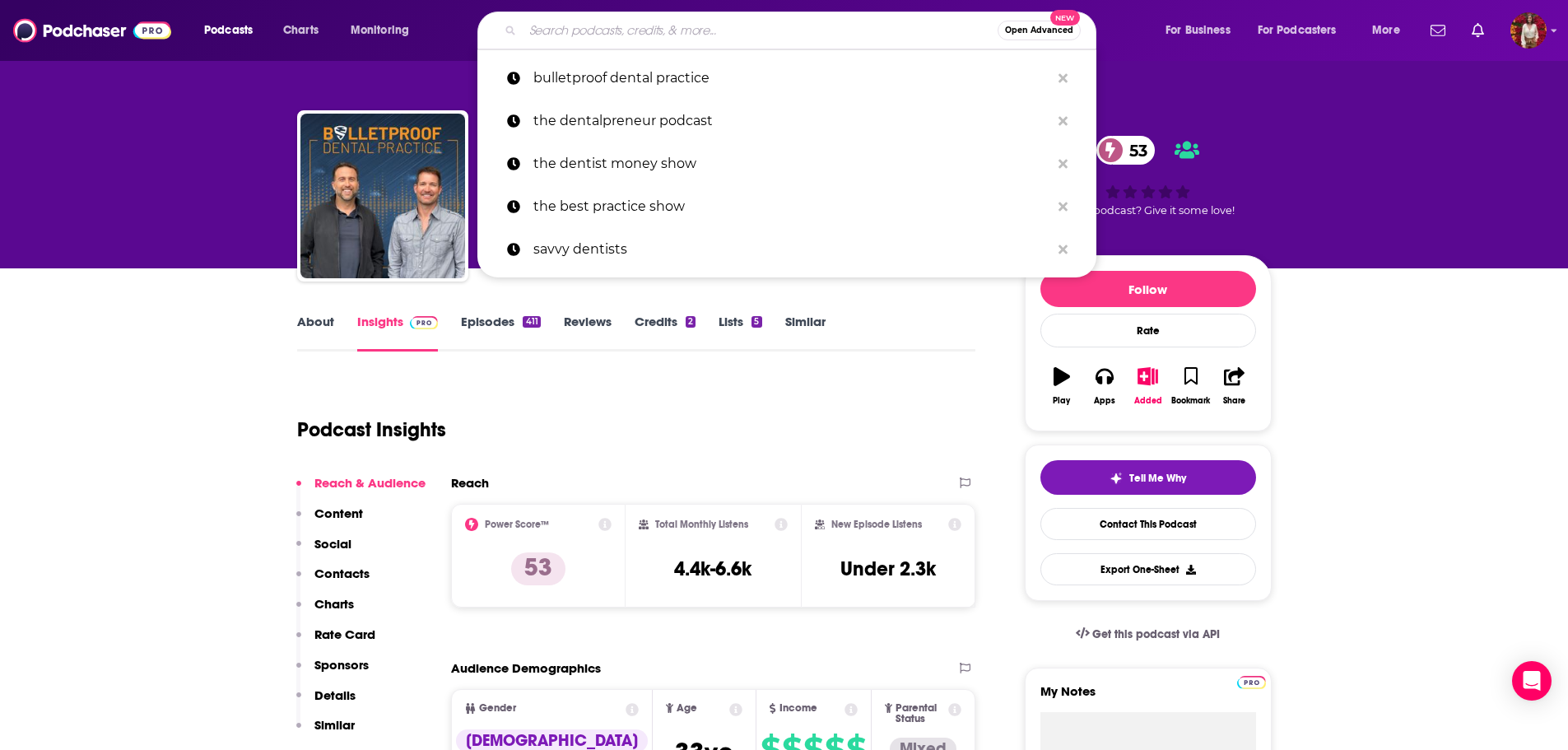
click at [665, 31] on input "Search podcasts, credits, & more..." at bounding box center [760, 30] width 475 height 27
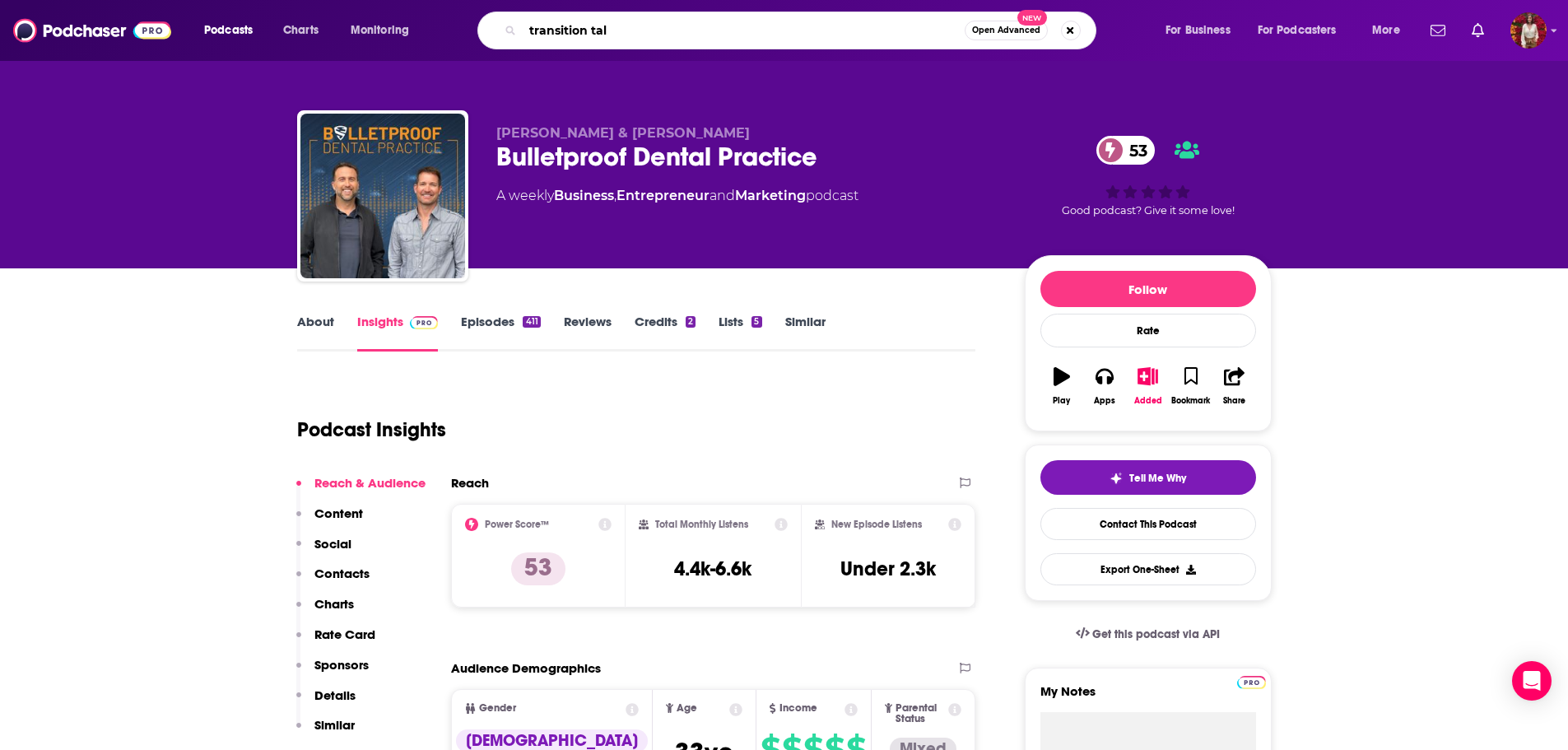
type input "transition talk"
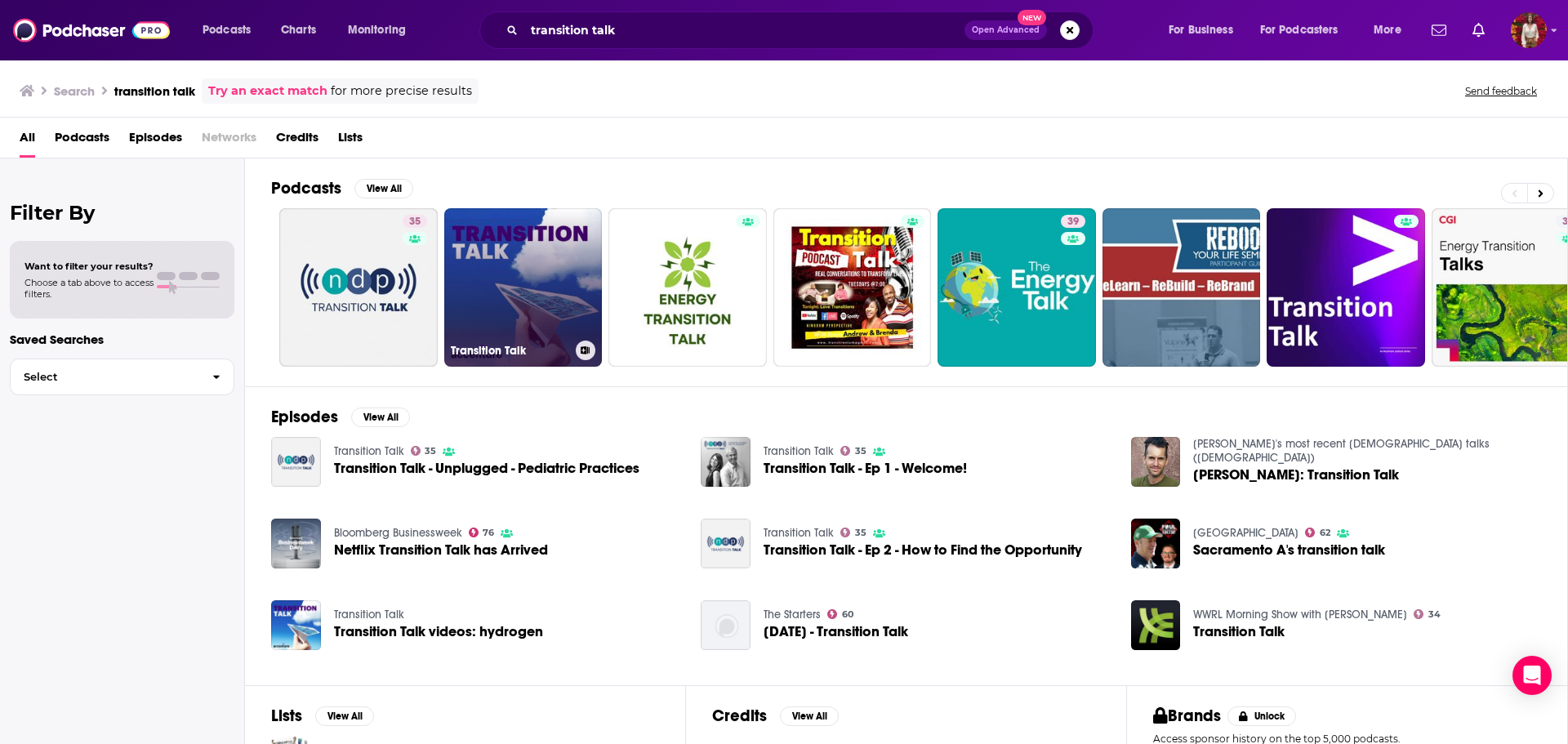
click at [505, 259] on link "Transition Talk" at bounding box center [523, 287] width 159 height 159
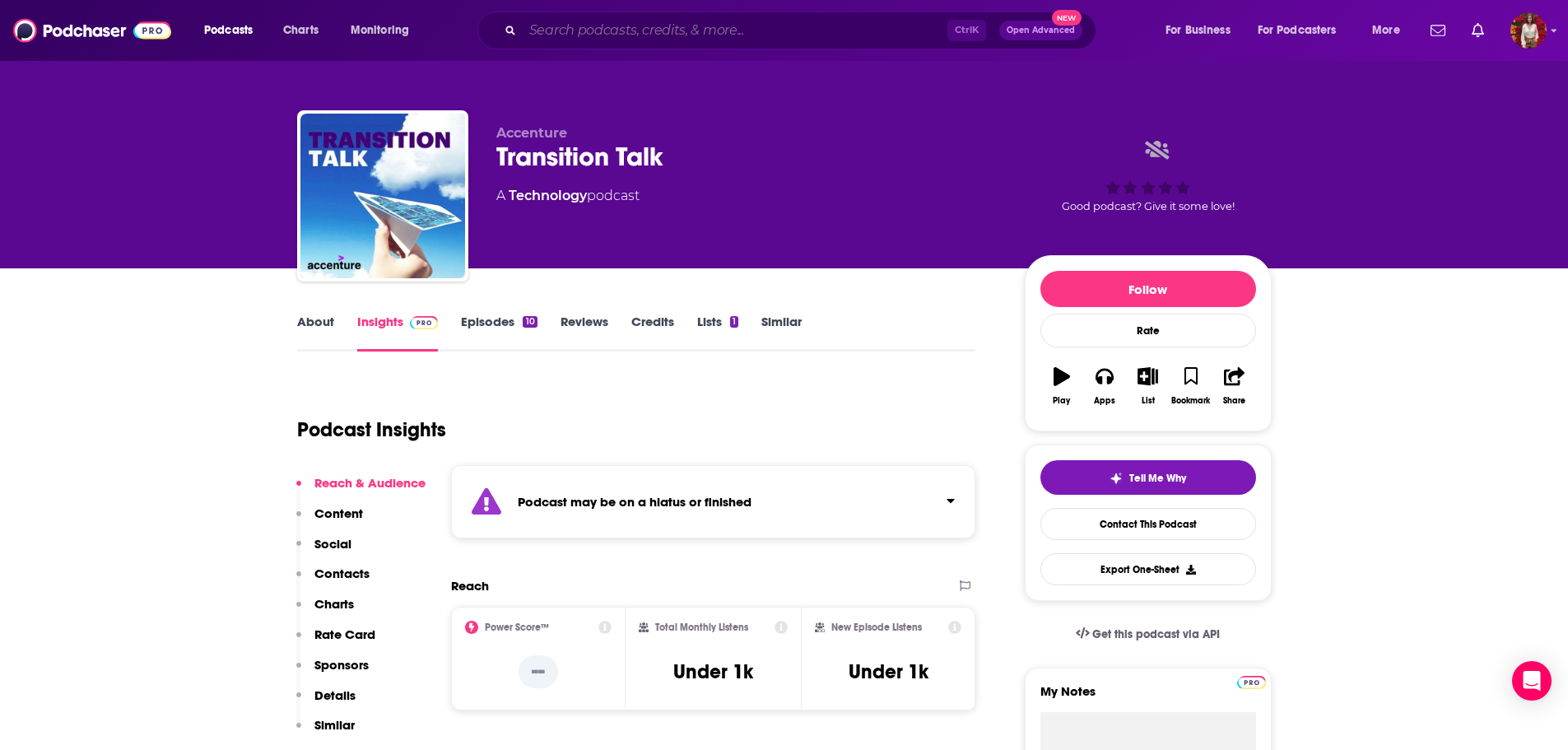
click at [533, 26] on input "Search podcasts, credits, & more..." at bounding box center [735, 30] width 425 height 27
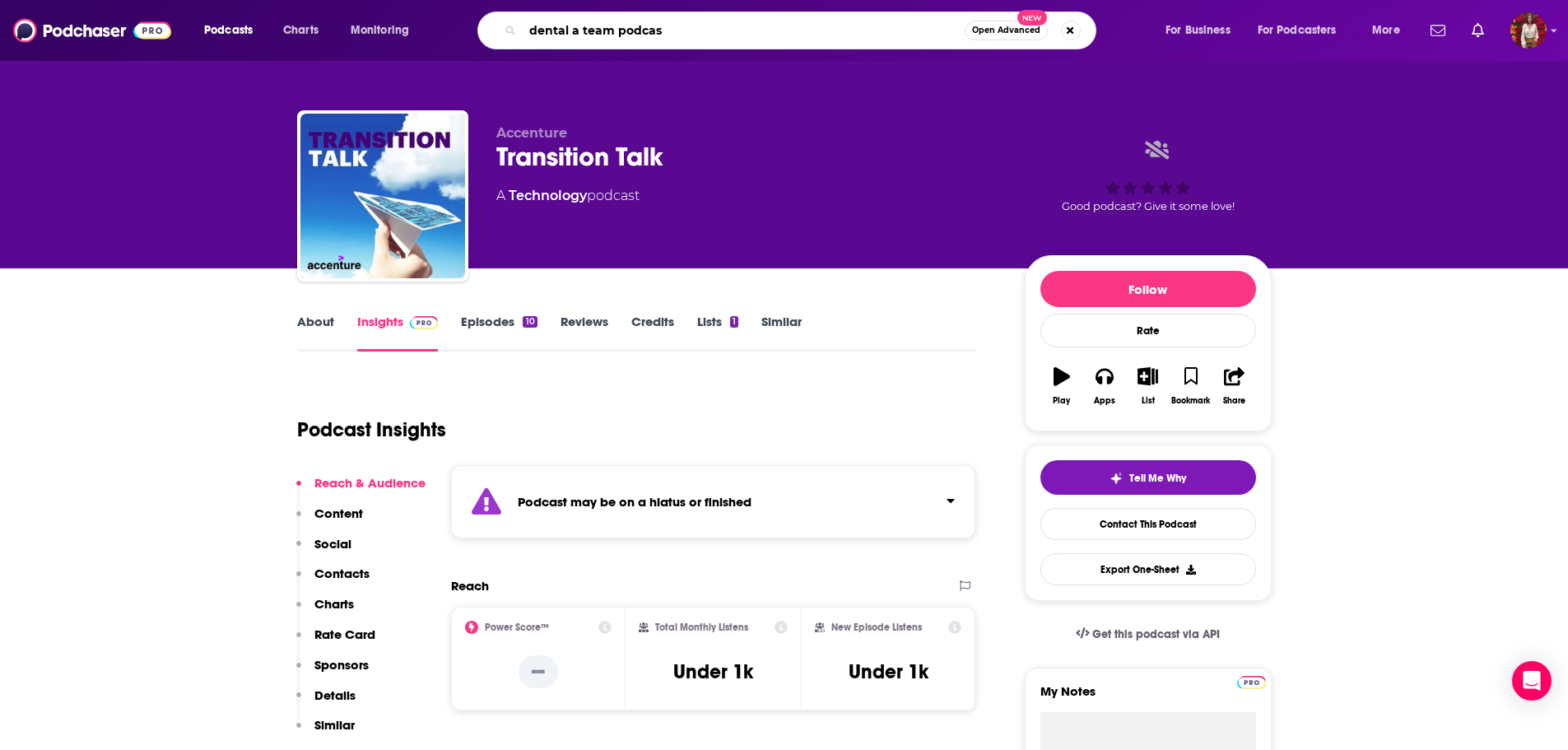
type input "dental a team podcast"
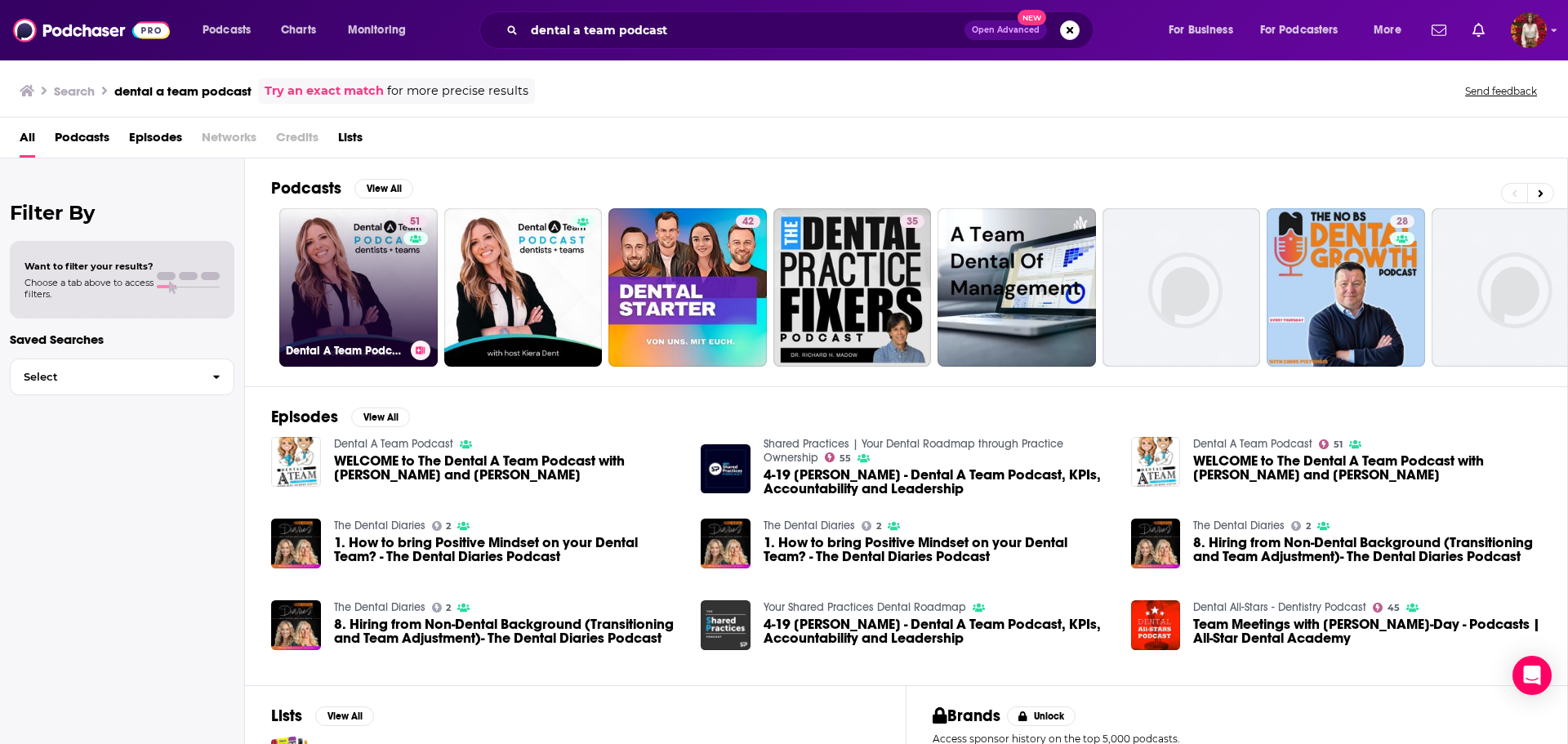
click at [411, 286] on div "51" at bounding box center [417, 278] width 28 height 126
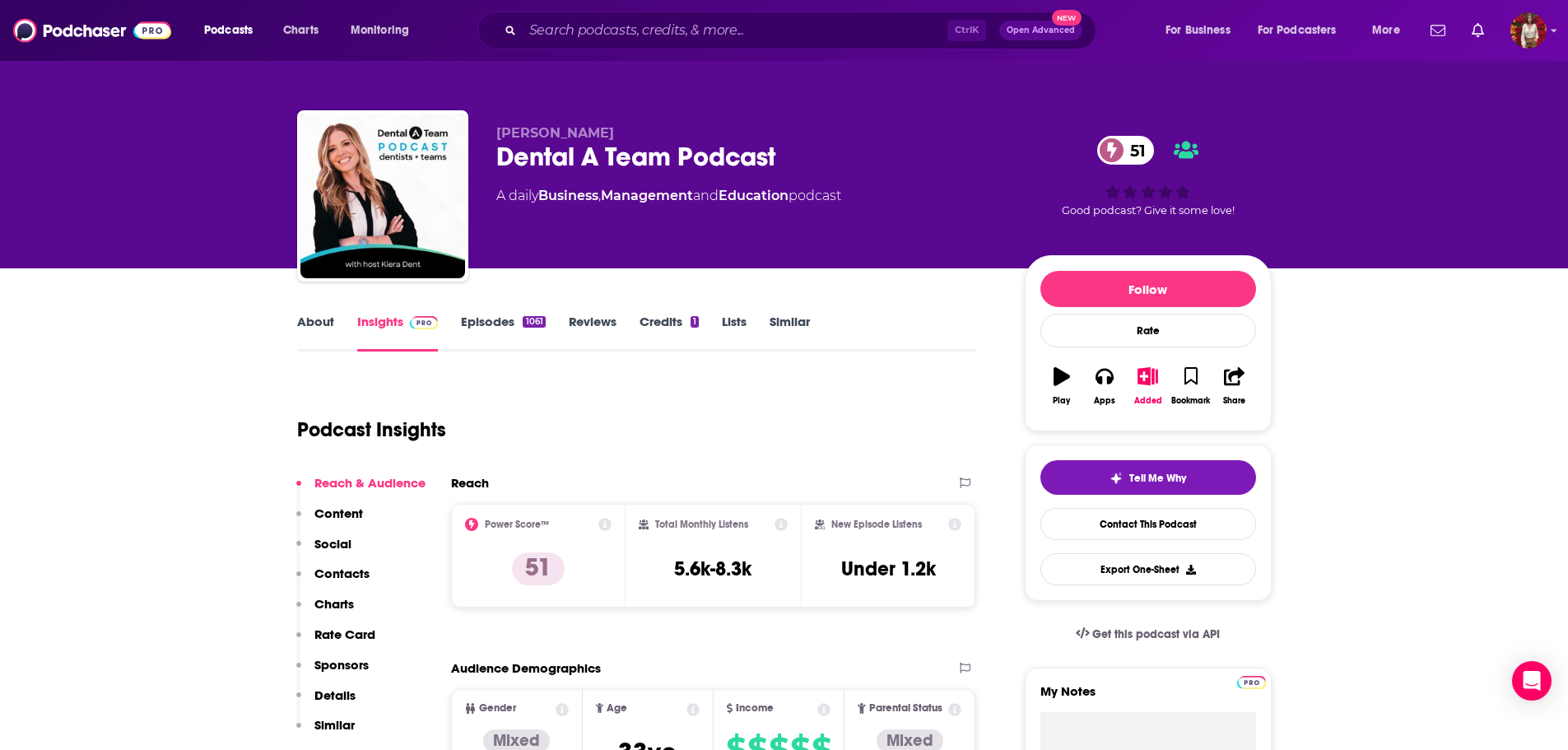
click at [311, 315] on link "About" at bounding box center [316, 333] width 37 height 38
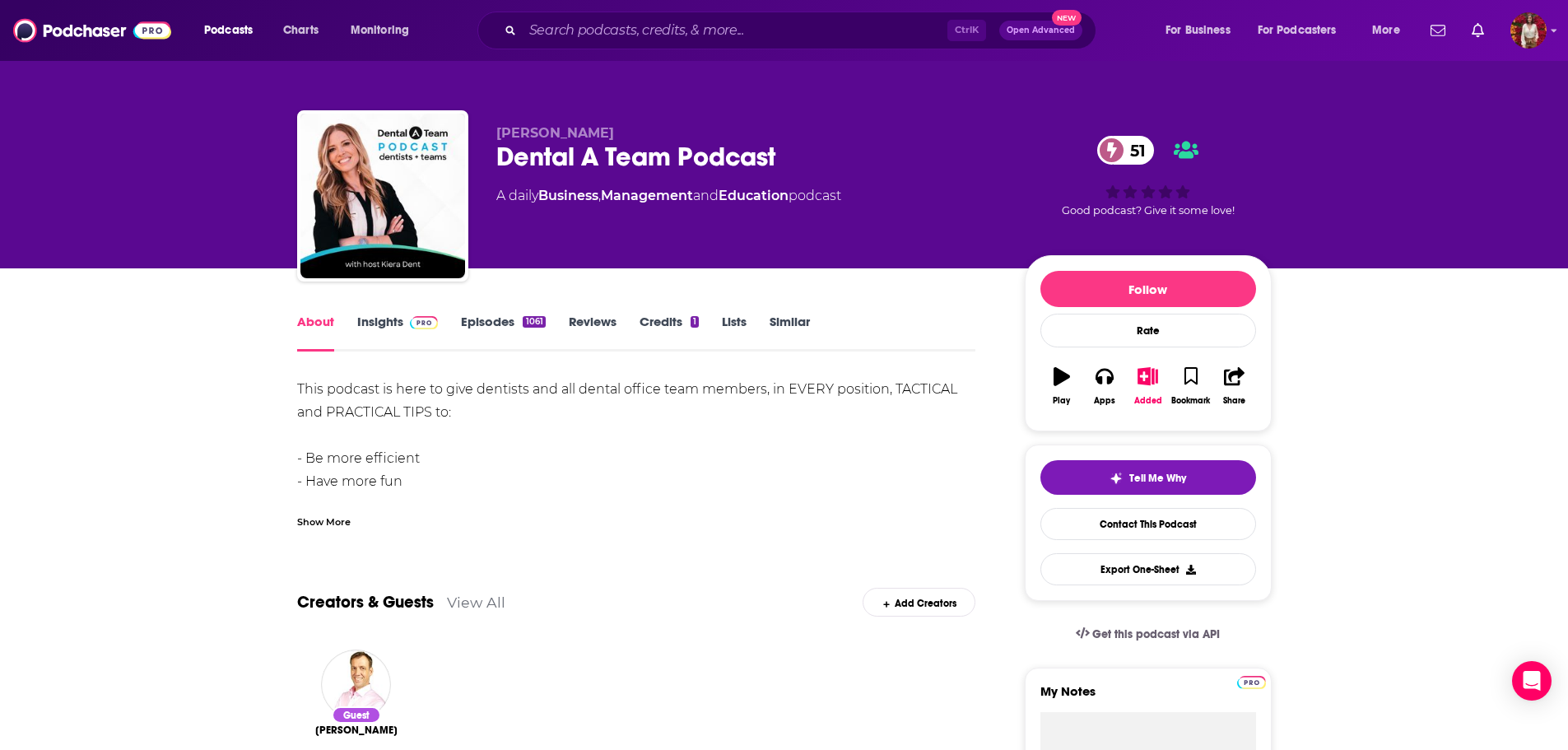
click at [411, 341] on link "Insights" at bounding box center [397, 333] width 81 height 38
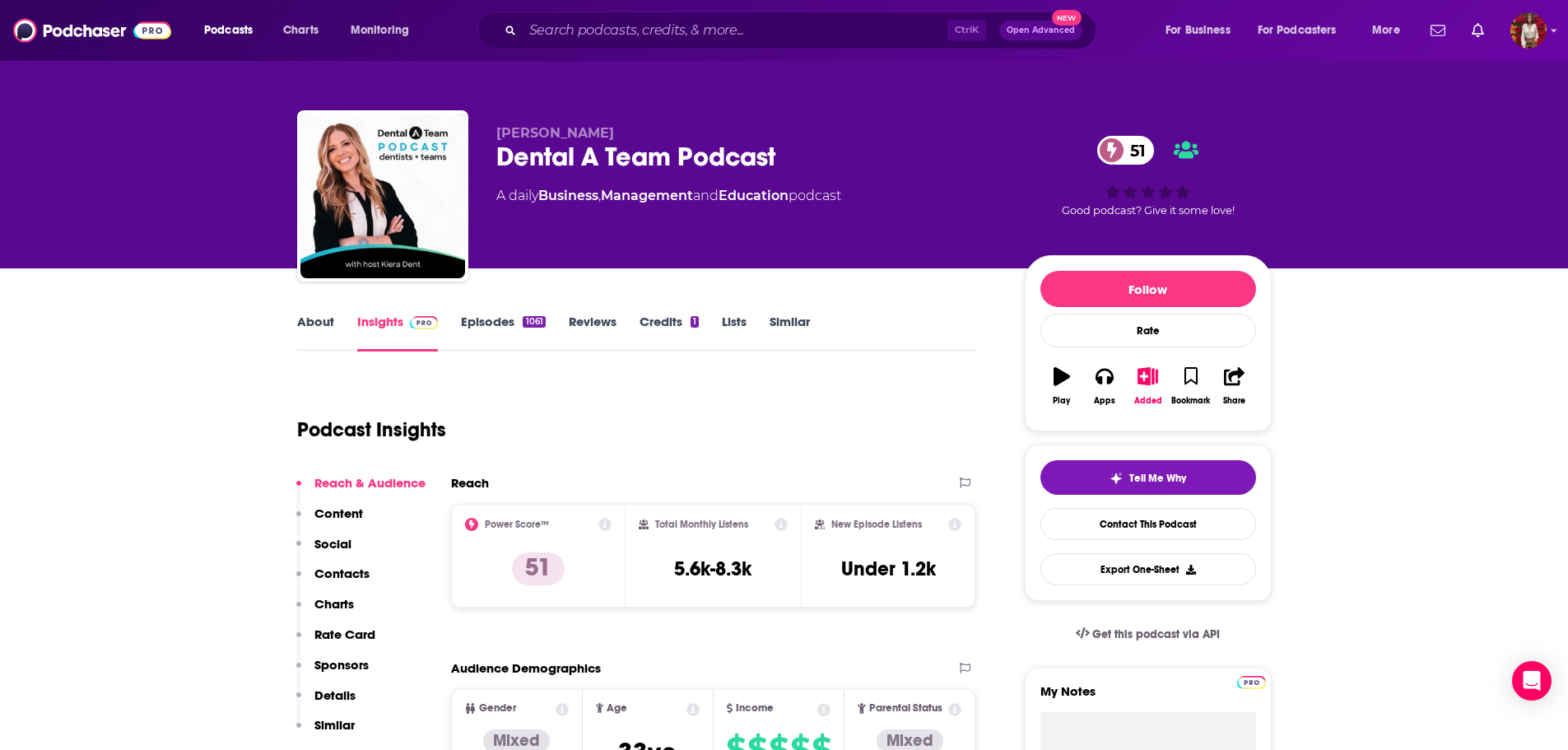
click at [461, 333] on link "Episodes 1061" at bounding box center [503, 333] width 84 height 38
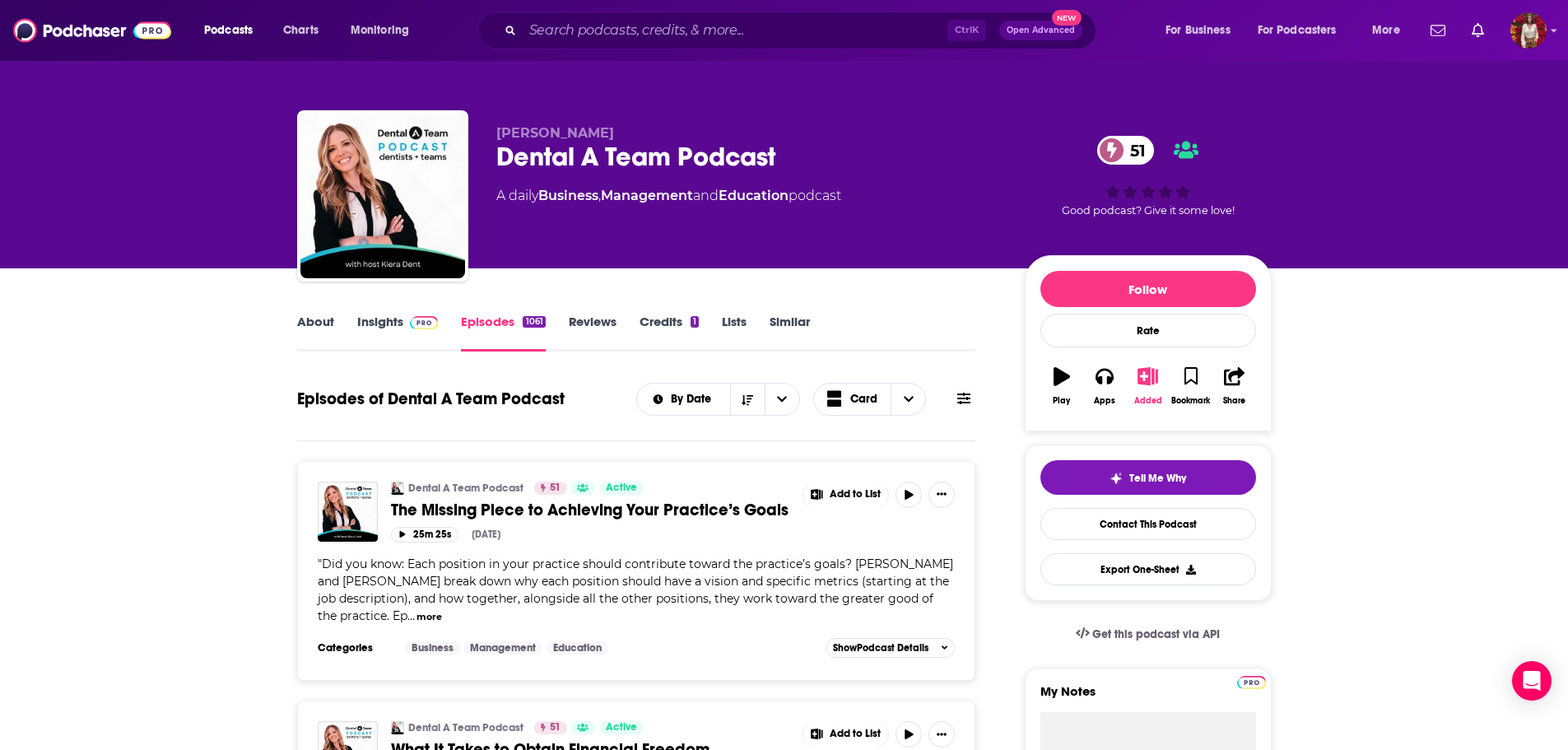
click at [1139, 389] on button "Added" at bounding box center [1148, 386] width 43 height 59
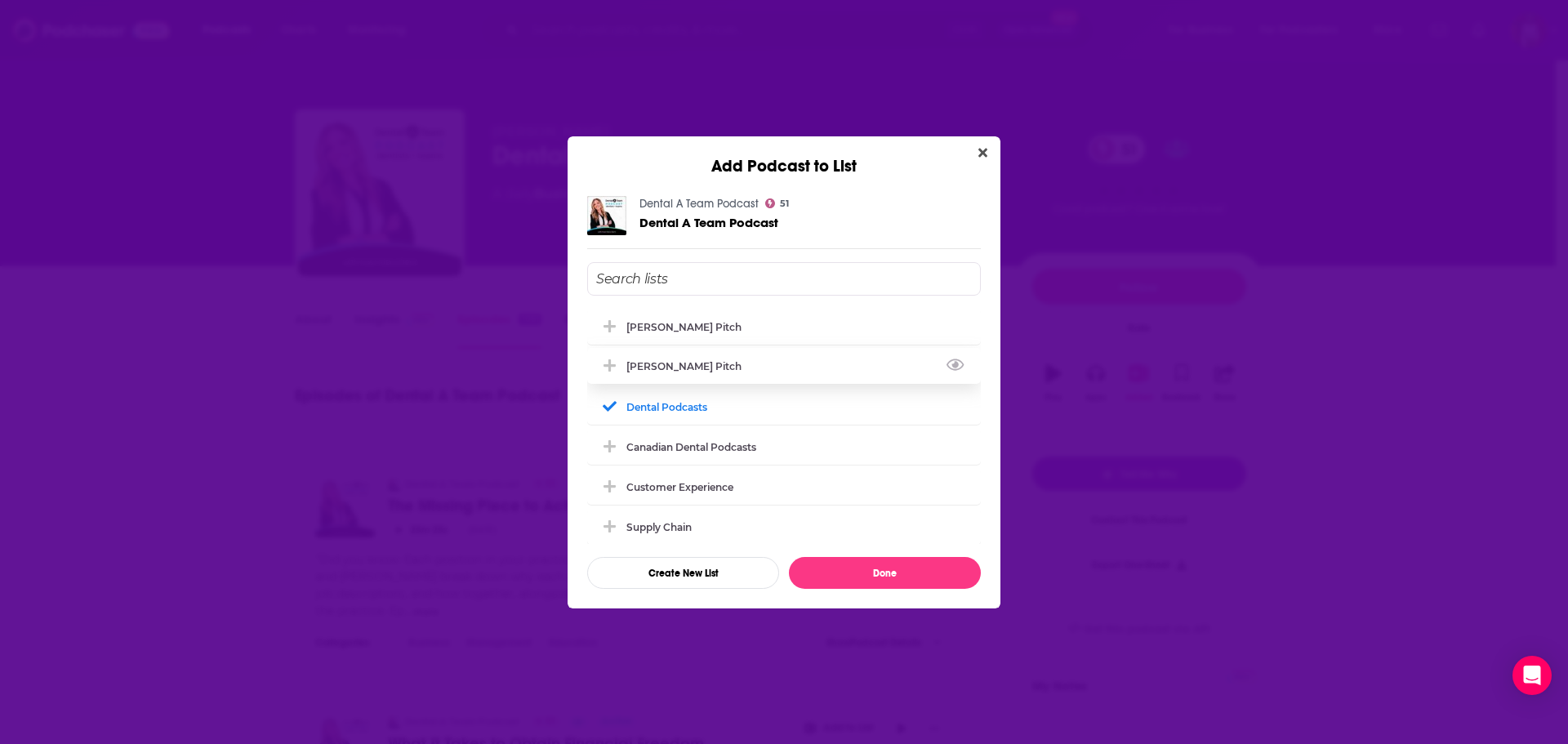
click at [704, 358] on div "[PERSON_NAME] Pitch" at bounding box center [784, 365] width 393 height 36
click at [874, 577] on button "Done" at bounding box center [885, 573] width 192 height 32
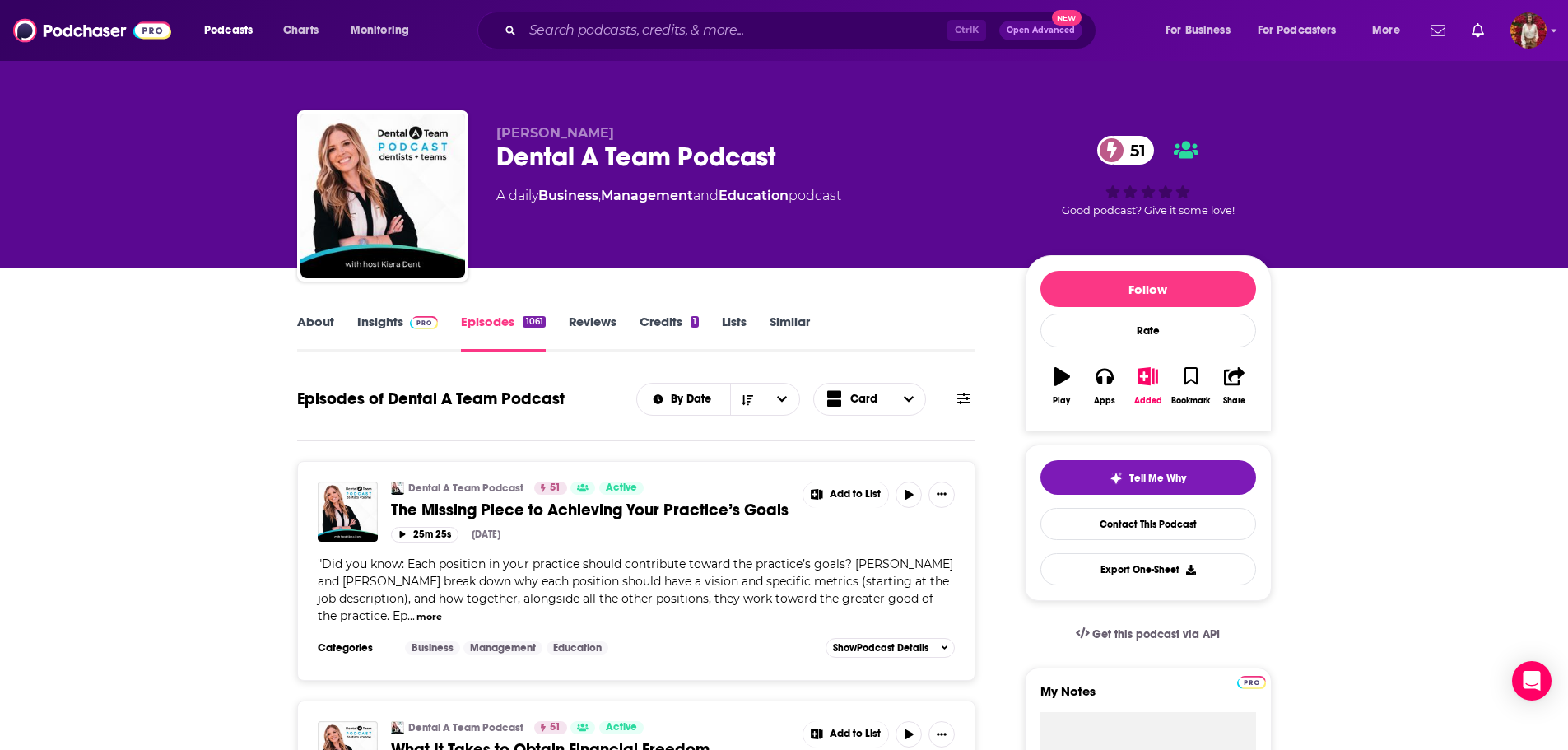
click at [386, 330] on link "Insights" at bounding box center [397, 333] width 81 height 38
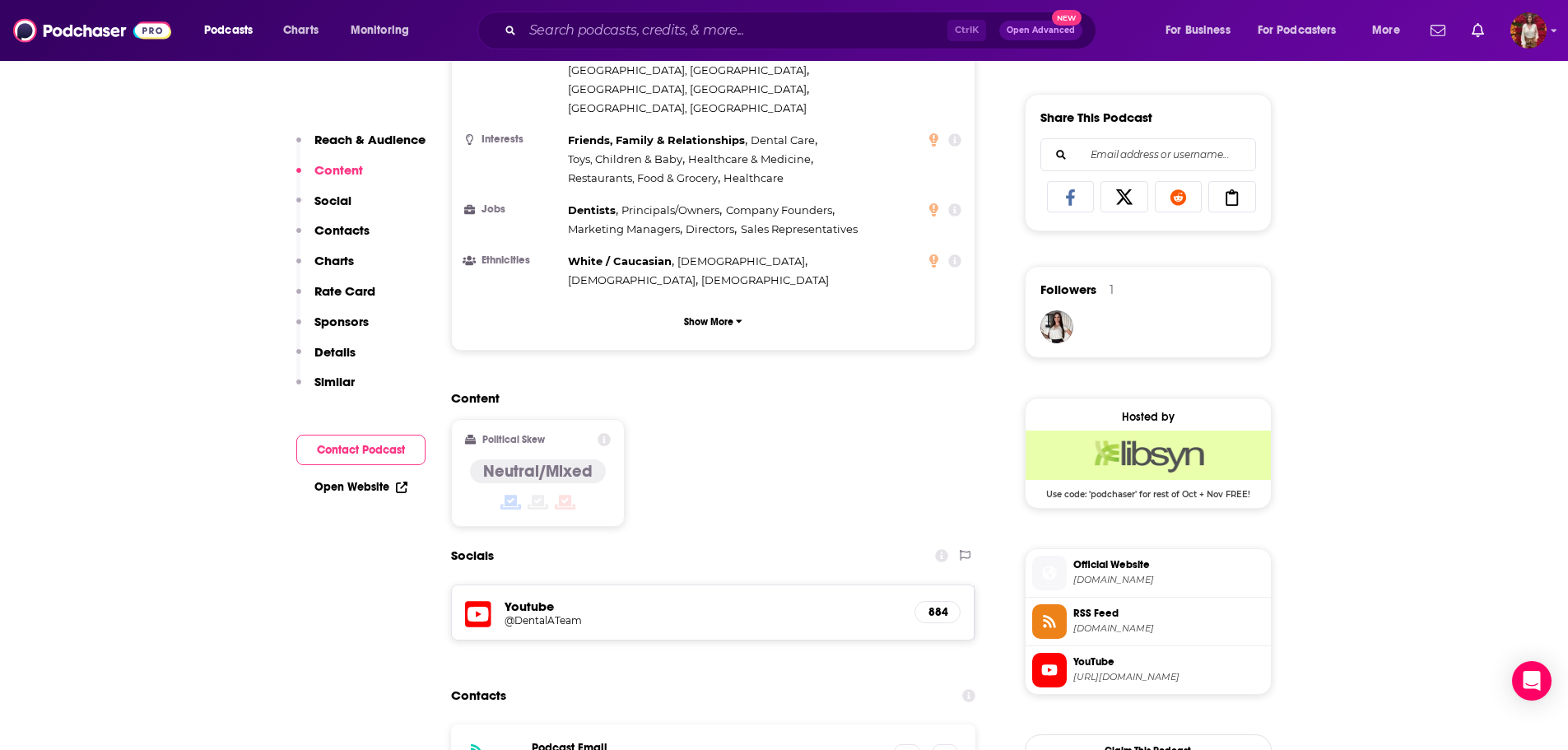
scroll to position [989, 0]
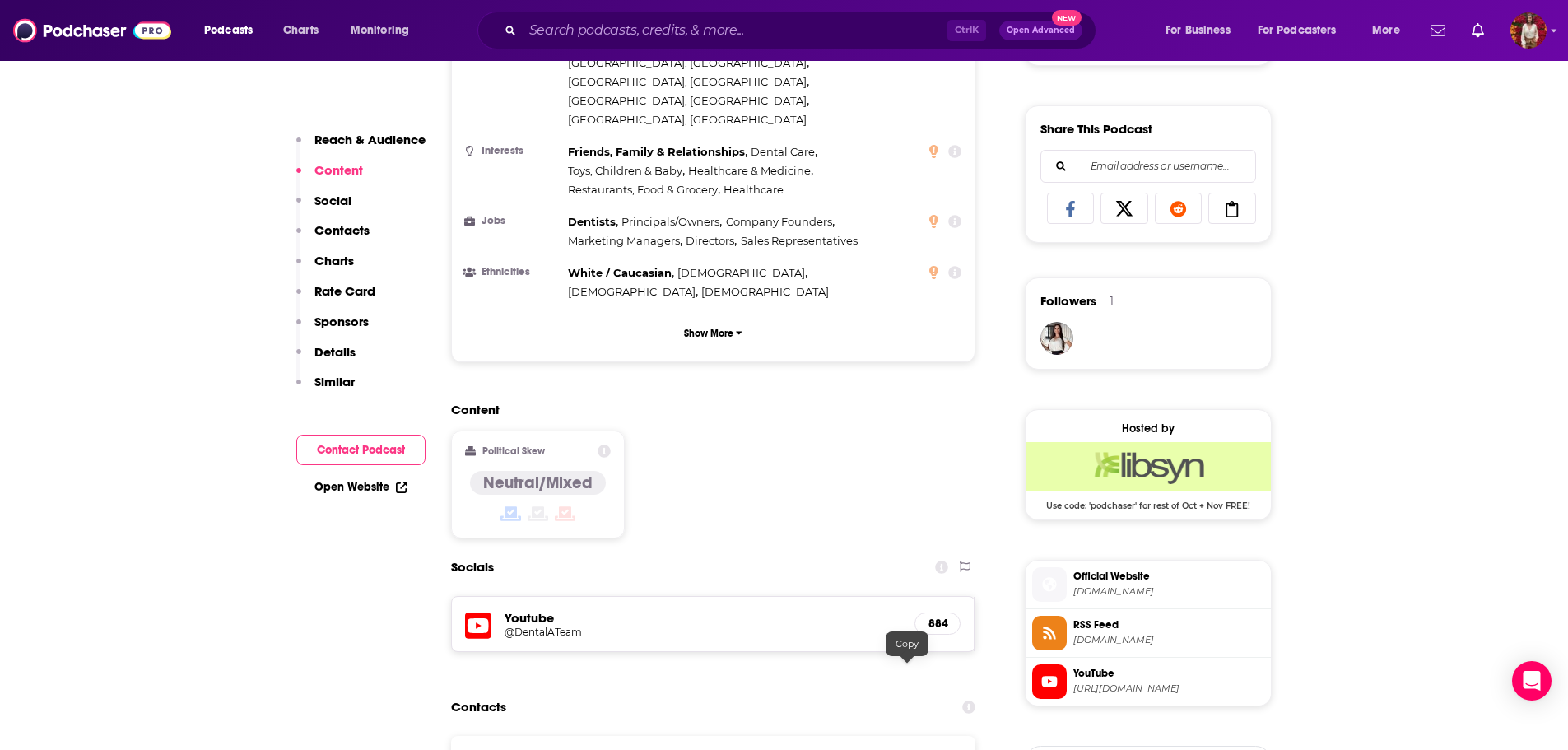
click at [630, 14] on div "Ctrl K Open Advanced New" at bounding box center [787, 30] width 619 height 38
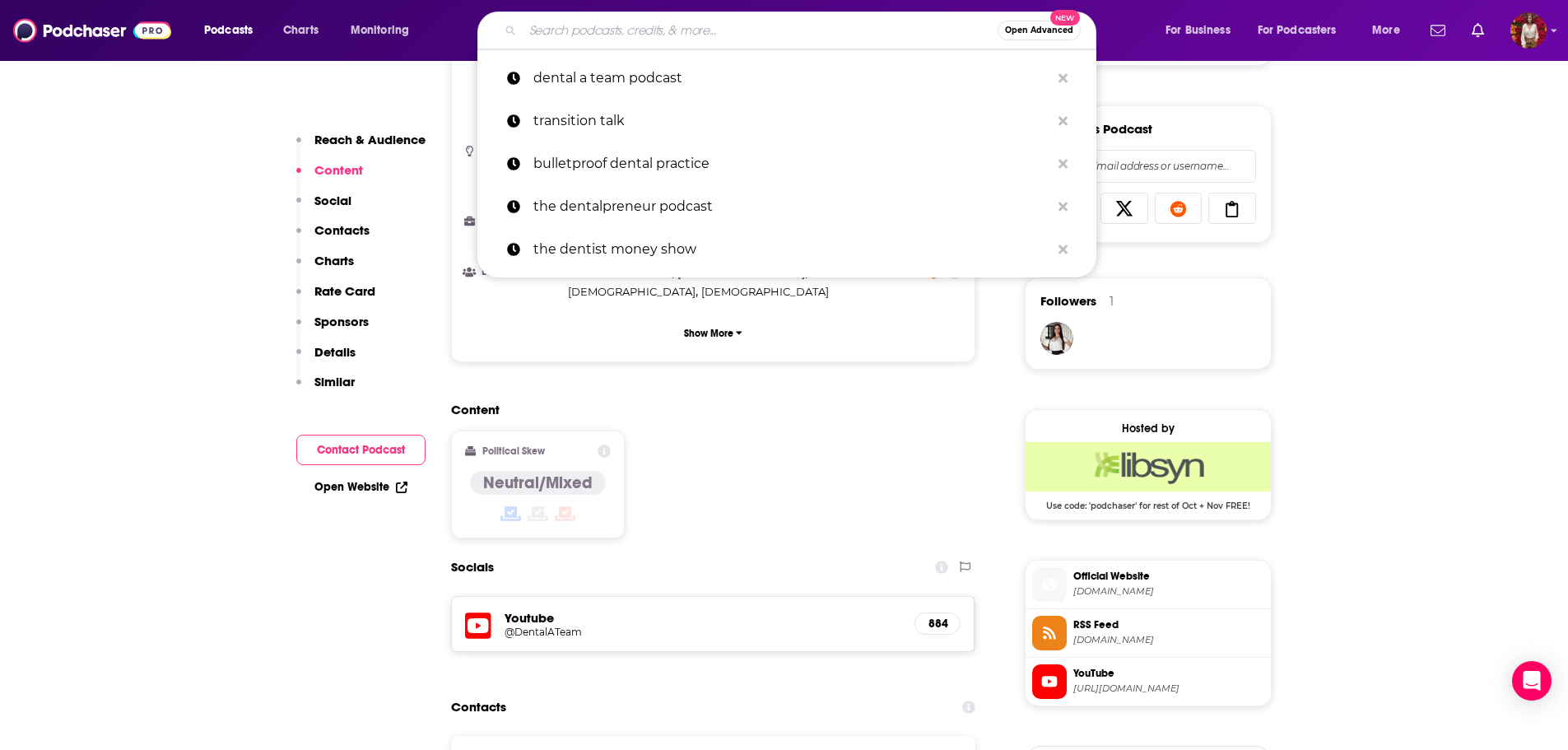
click at [628, 21] on input "Search podcasts, credits, & more..." at bounding box center [760, 30] width 475 height 27
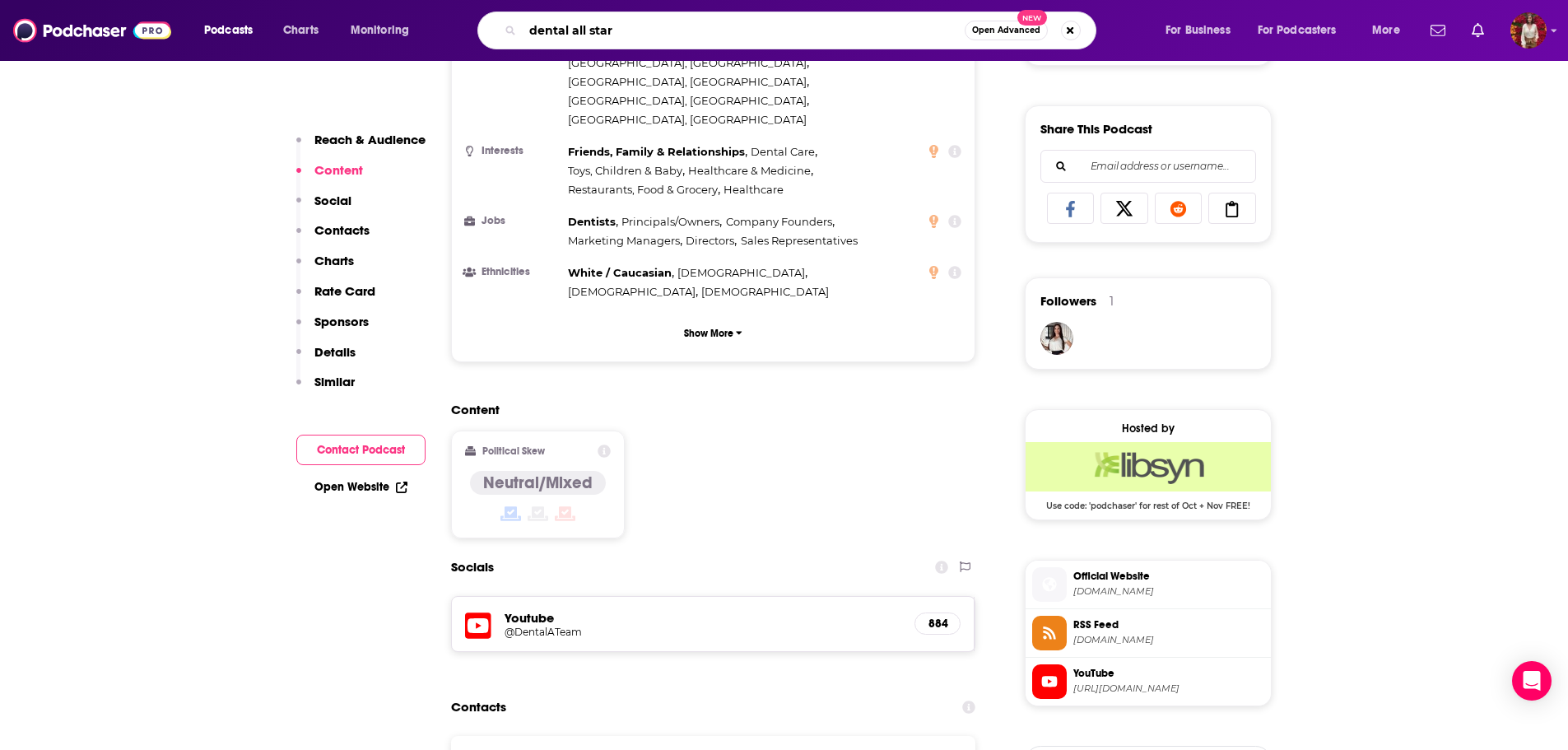
type input "dental all stars"
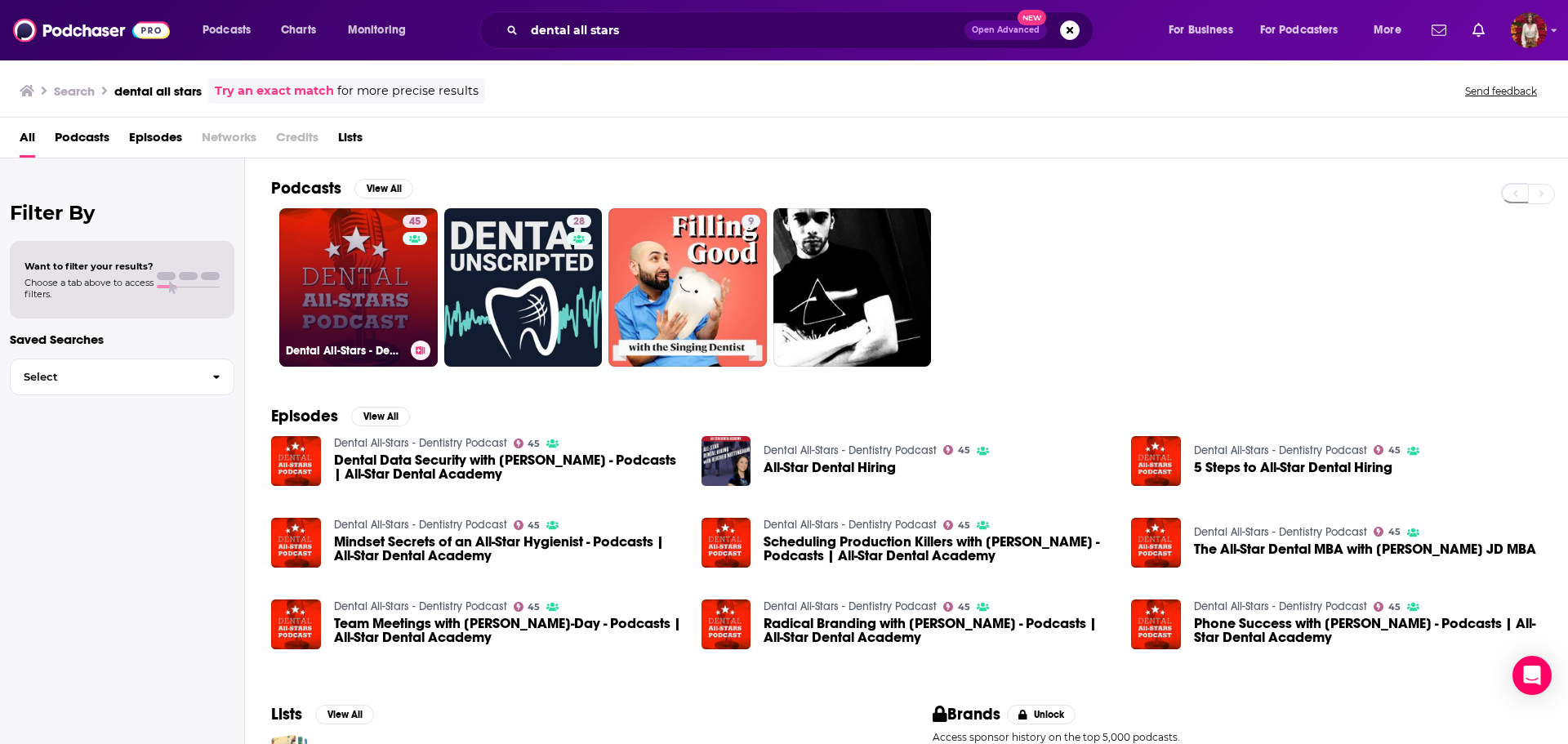
click at [406, 261] on div "45" at bounding box center [417, 278] width 28 height 126
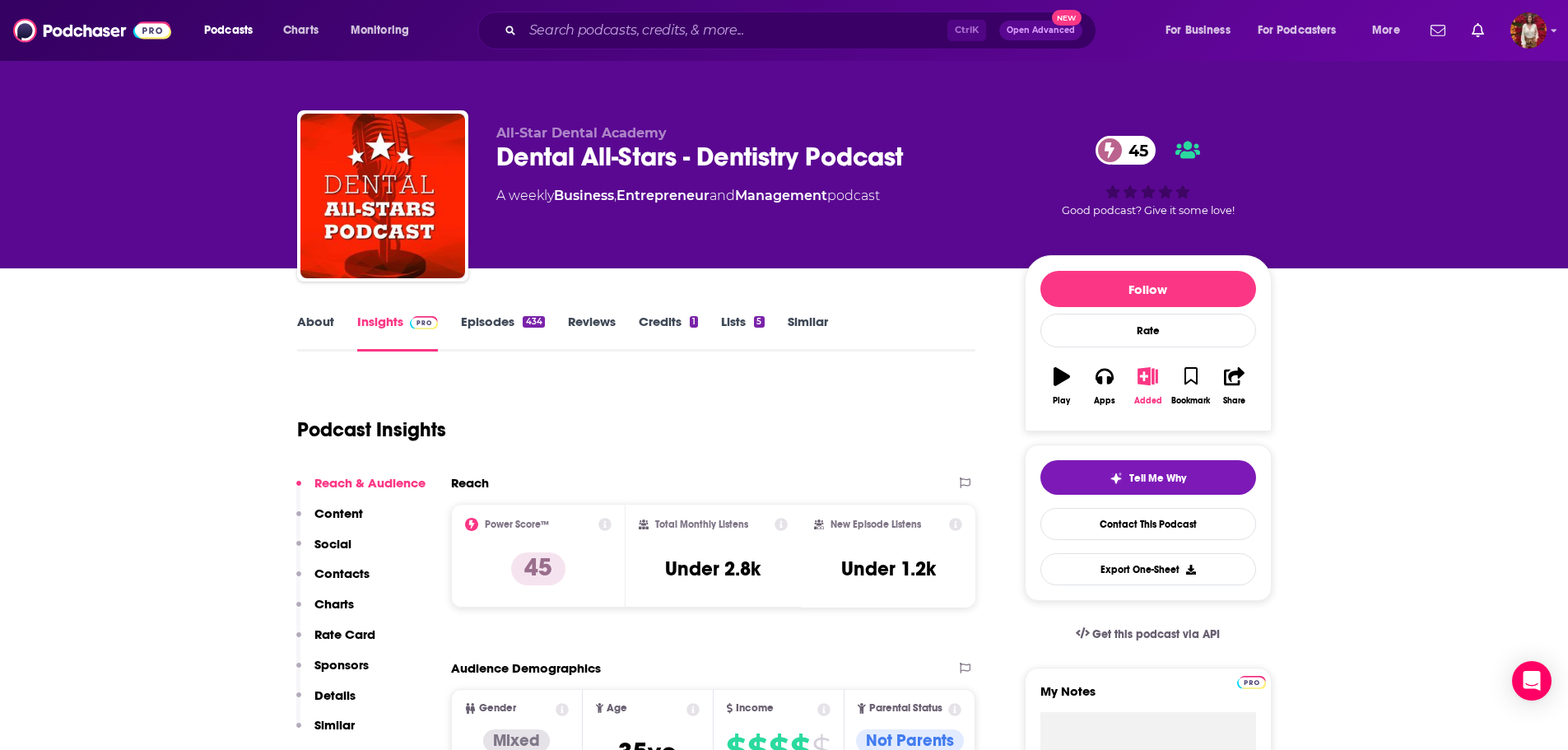
click at [1142, 392] on button "Added" at bounding box center [1148, 386] width 43 height 59
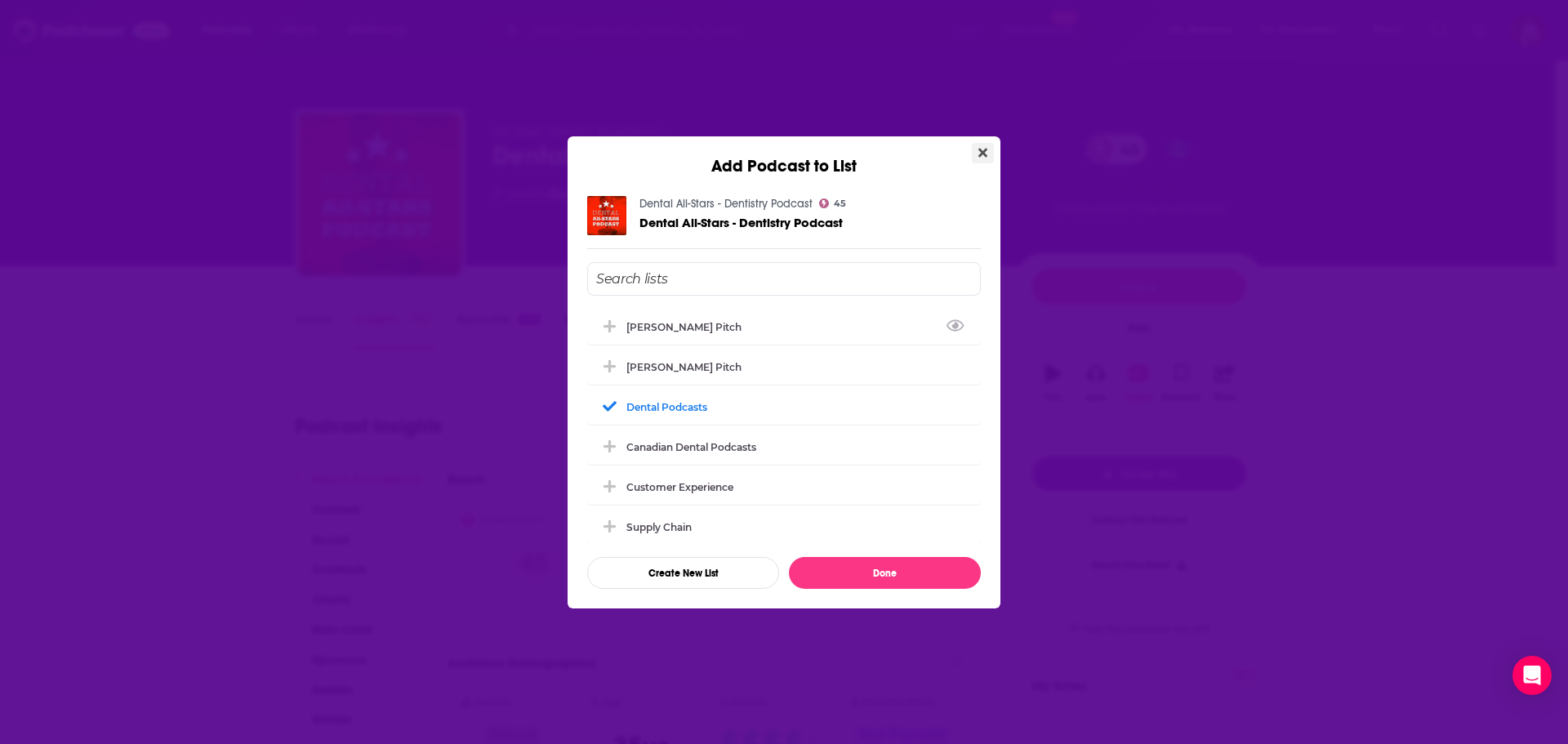
click at [984, 156] on icon "Close" at bounding box center [982, 152] width 9 height 13
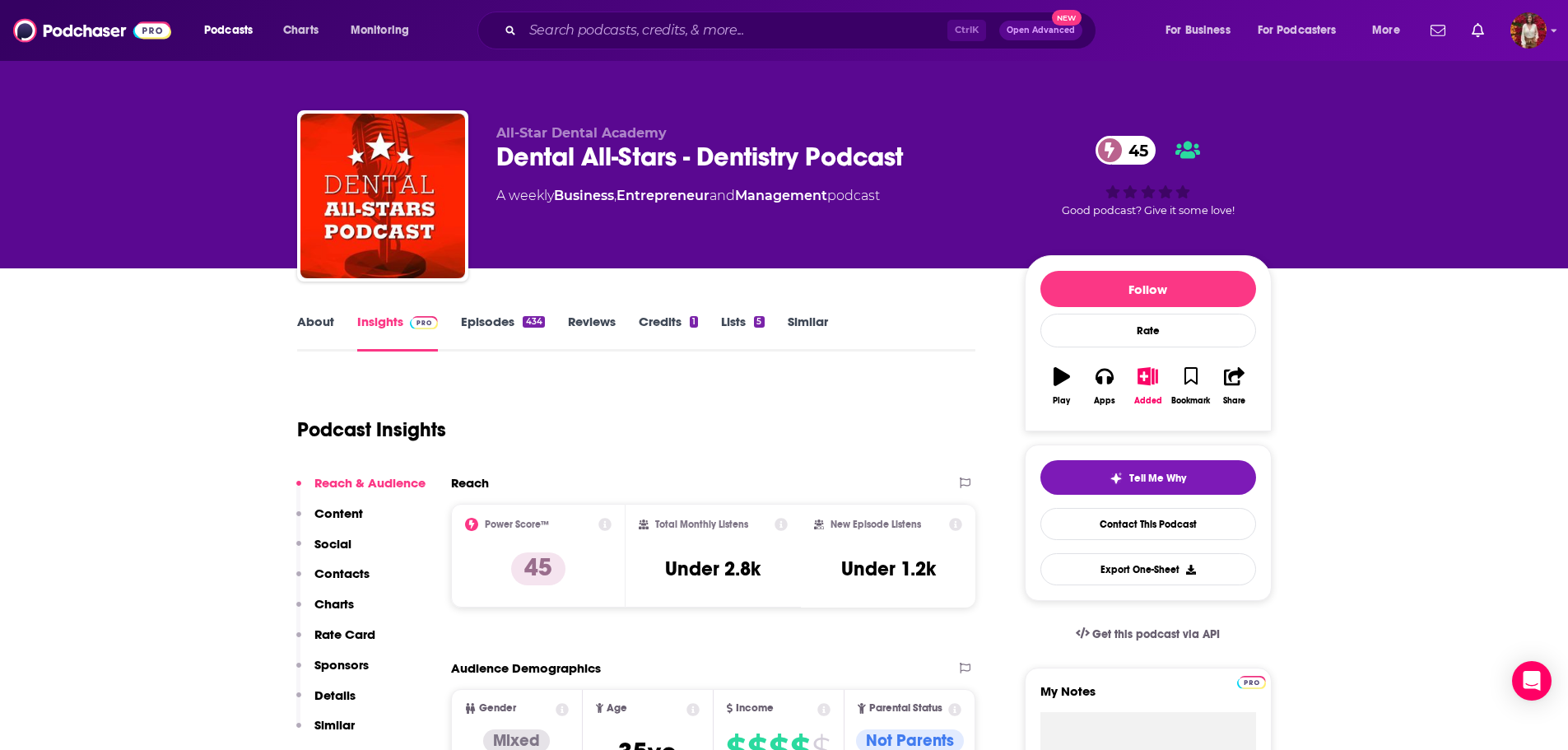
click at [319, 311] on div "About Insights Episodes 434 Reviews Credits 1 Lists 5 Similar" at bounding box center [637, 331] width 679 height 40
click at [309, 323] on link "About" at bounding box center [316, 333] width 37 height 38
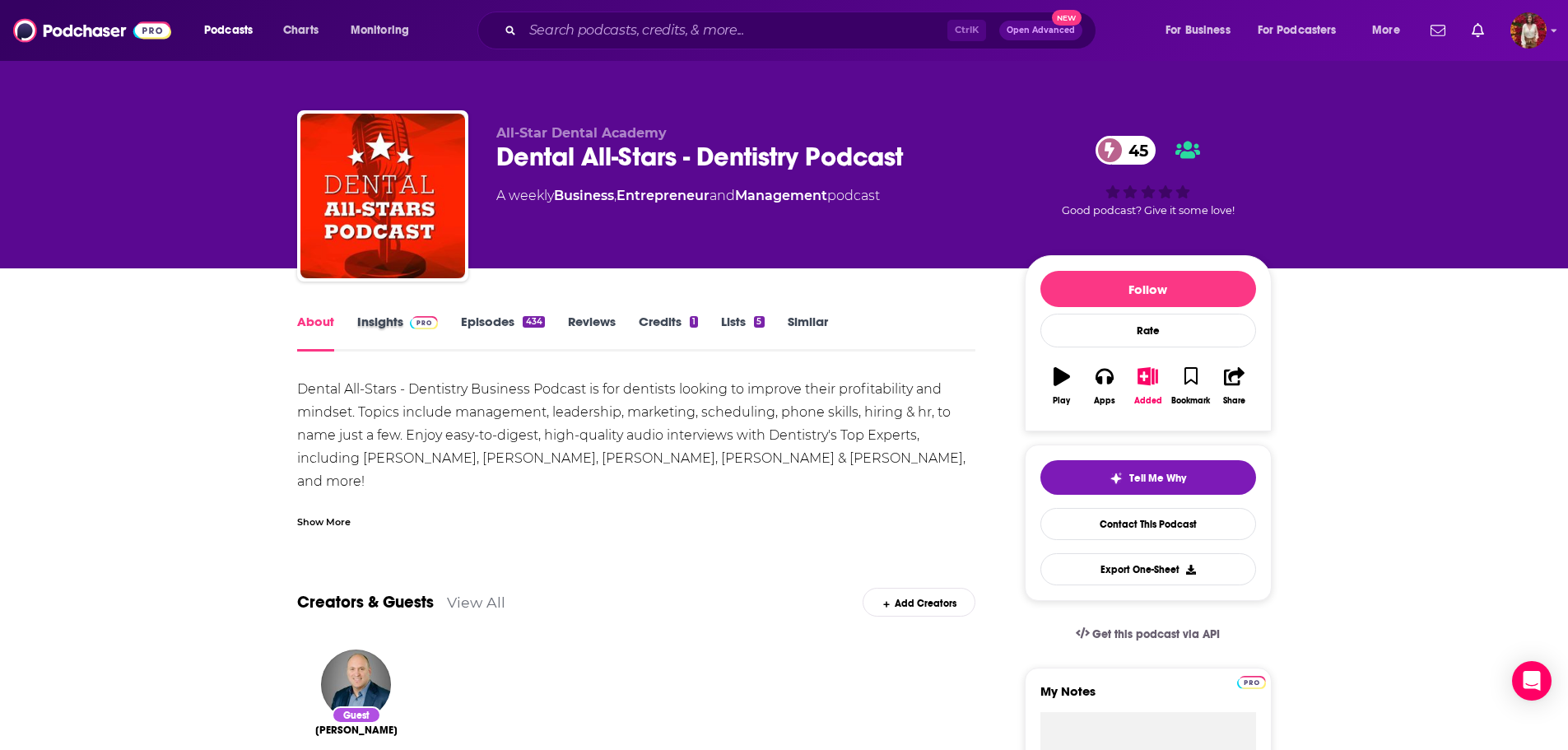
click at [449, 326] on div "Insights" at bounding box center [409, 333] width 105 height 38
click at [467, 326] on link "Episodes 434" at bounding box center [502, 333] width 83 height 38
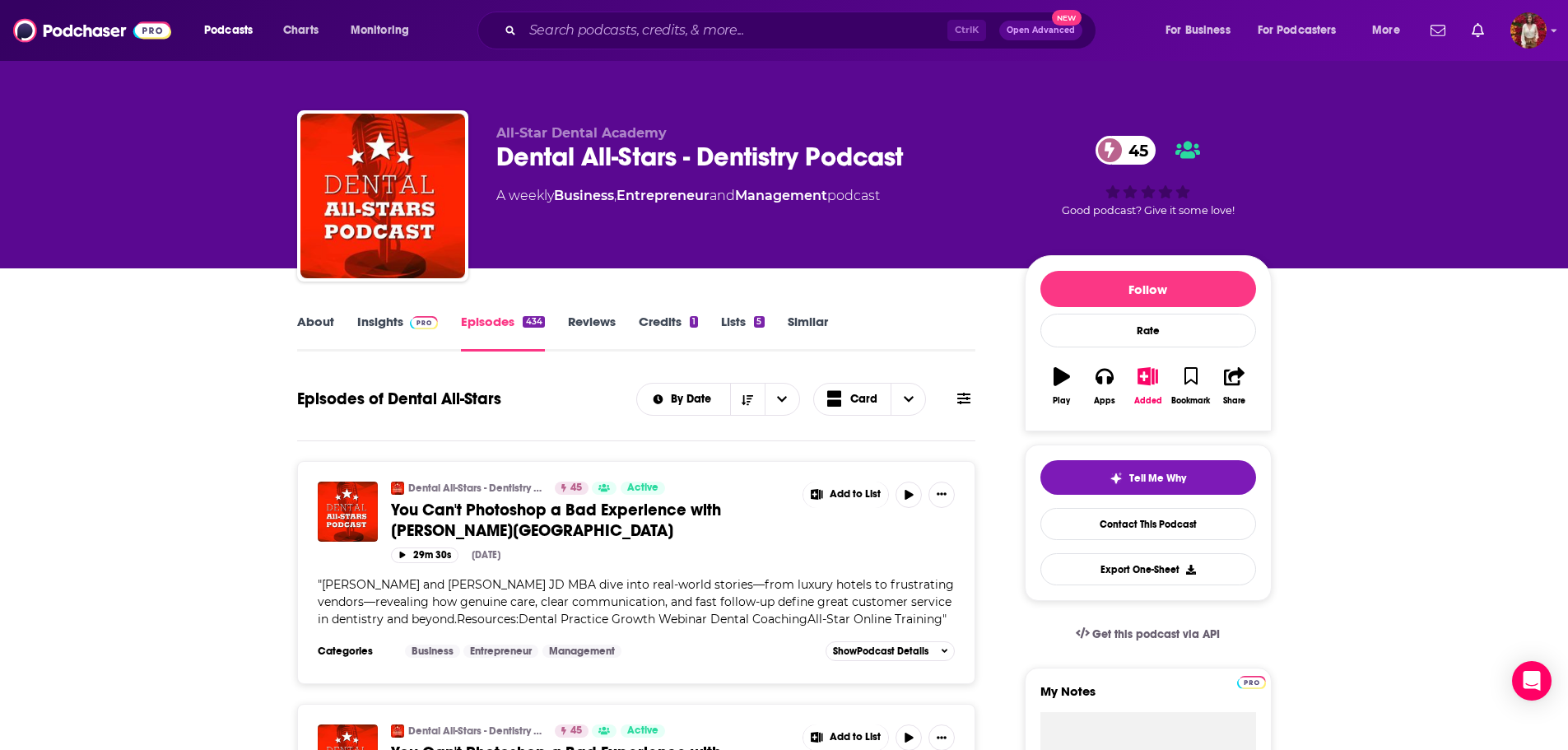
click at [362, 328] on link "Insights" at bounding box center [397, 333] width 81 height 38
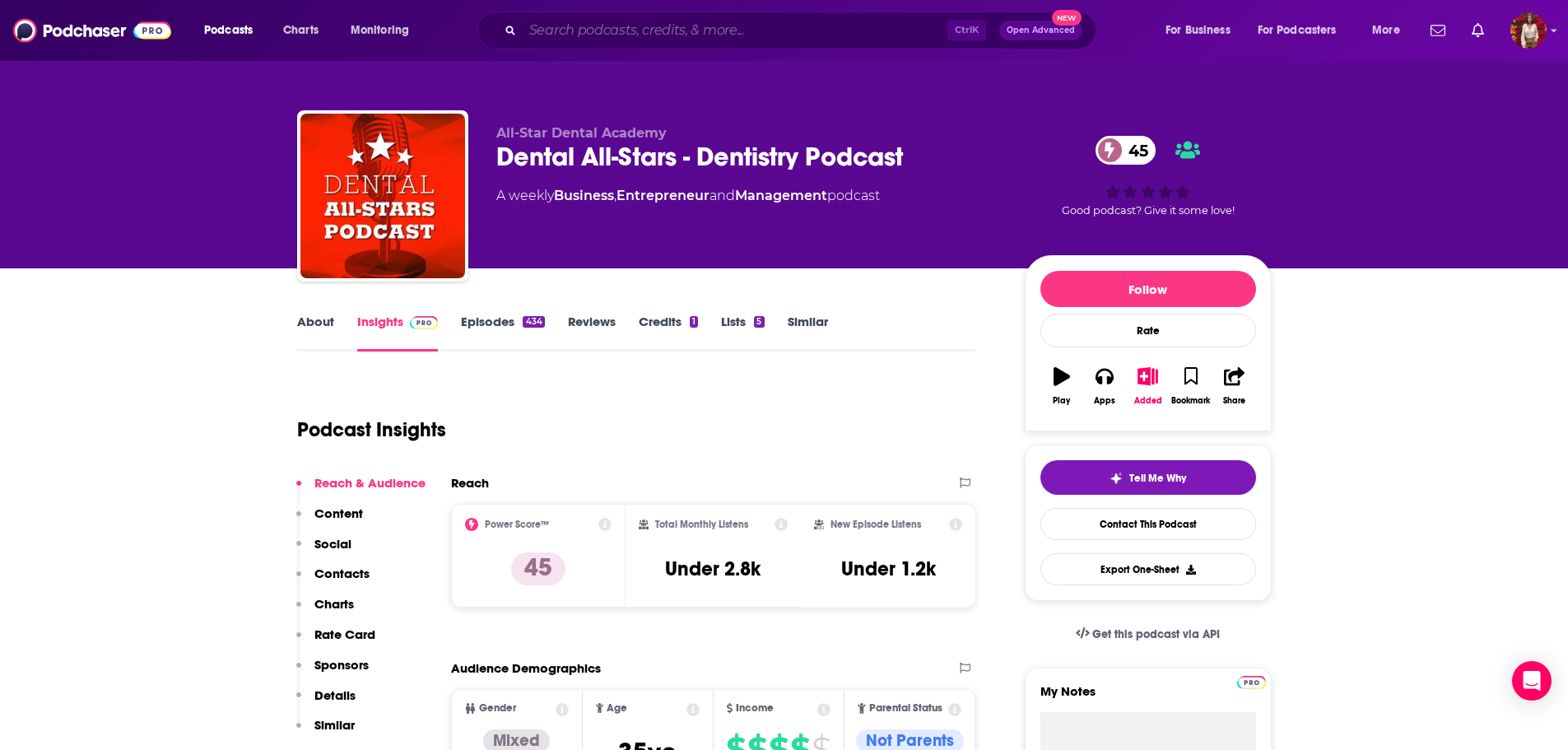
click at [750, 28] on input "Search podcasts, credits, & more..." at bounding box center [735, 30] width 425 height 27
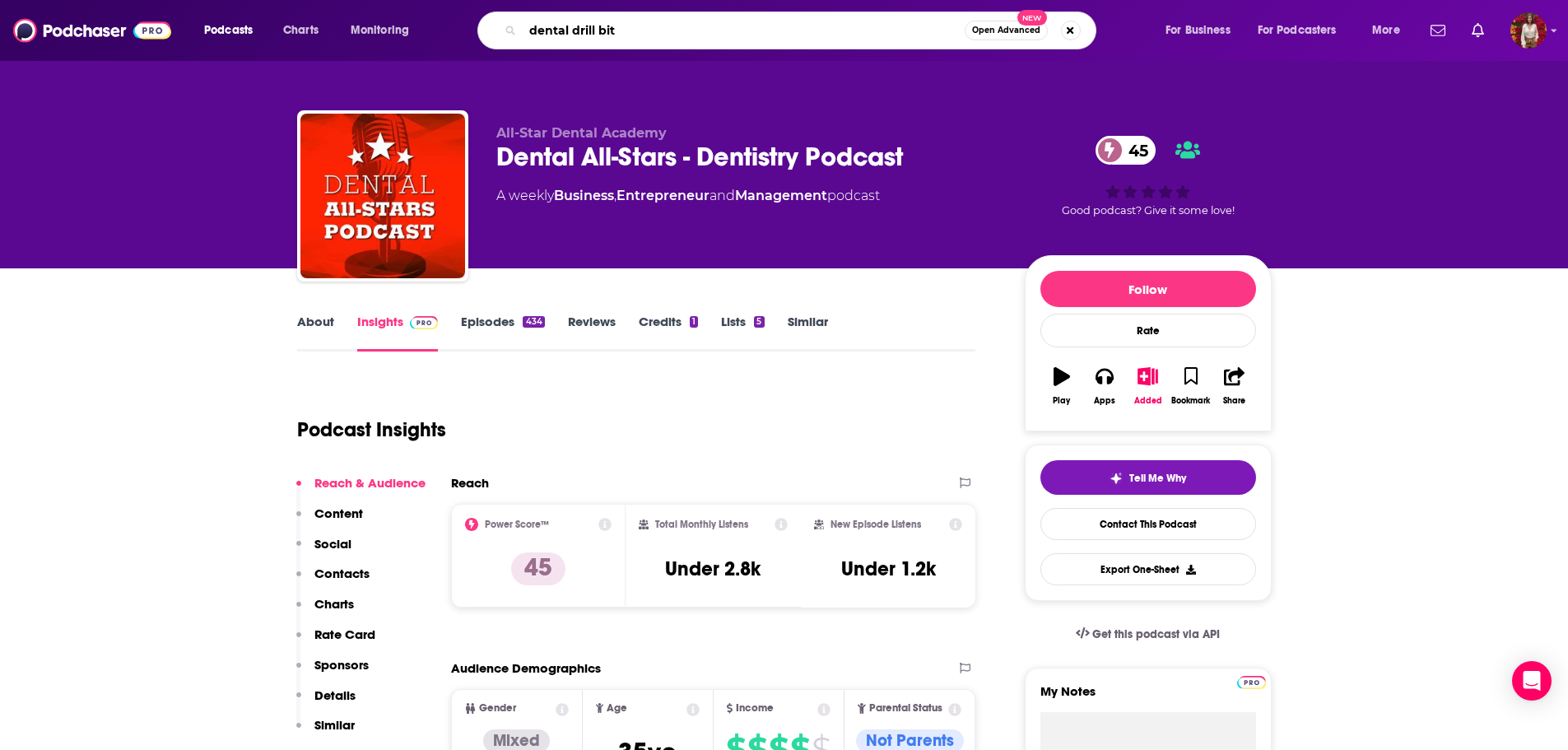
type input "dental drill bits"
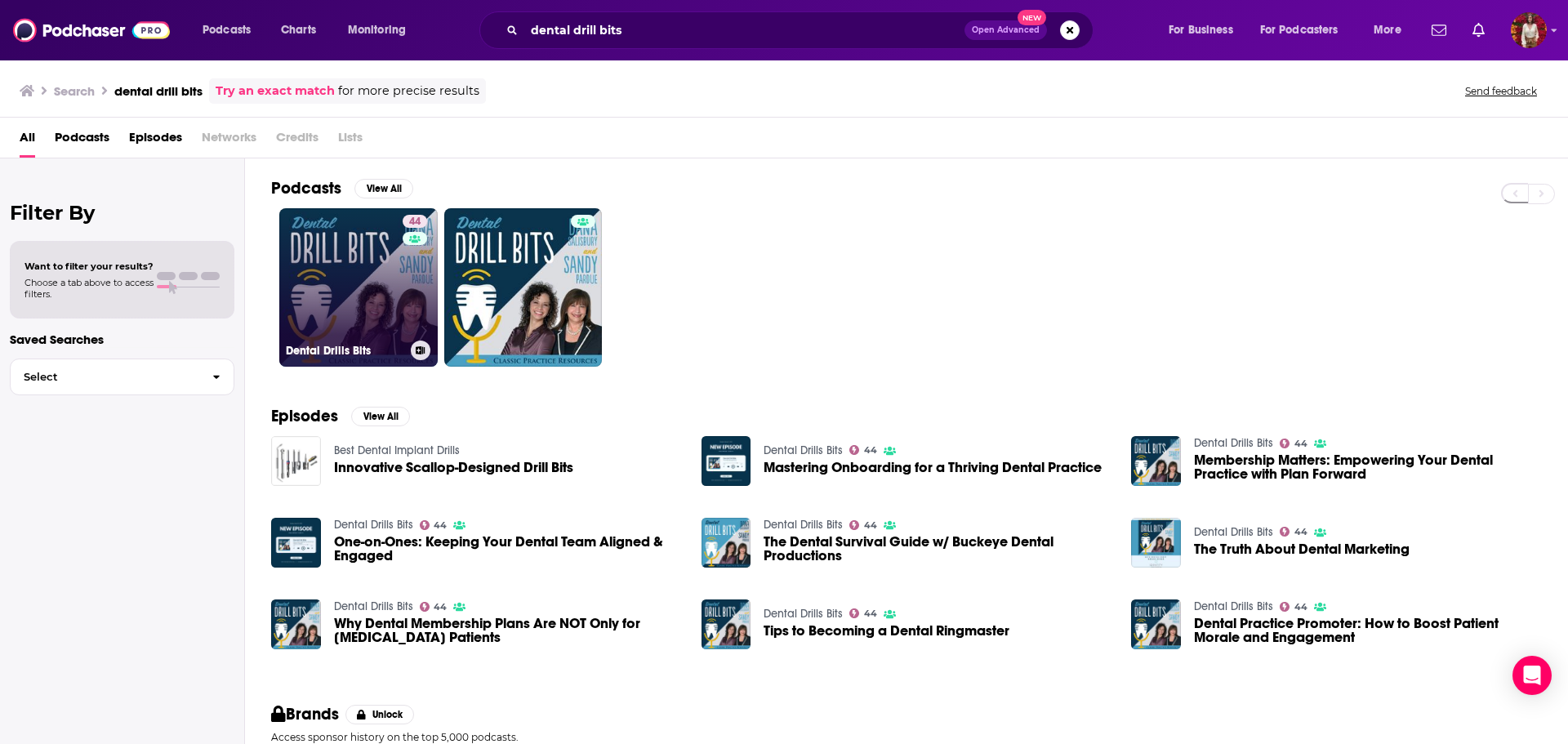
click at [366, 288] on link "44 Dental Drills Bits" at bounding box center [358, 287] width 159 height 159
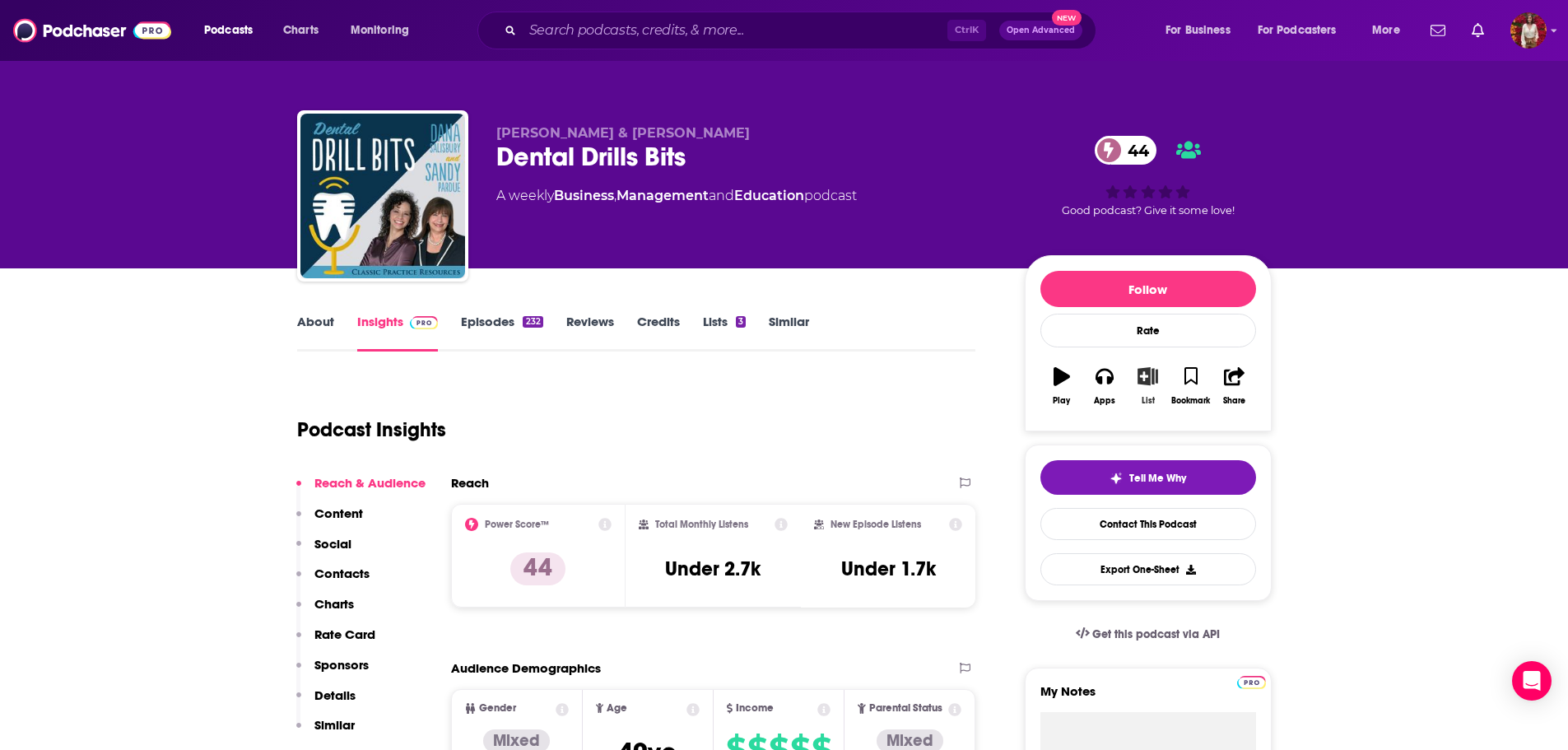
click at [1139, 392] on button "List" at bounding box center [1148, 386] width 43 height 59
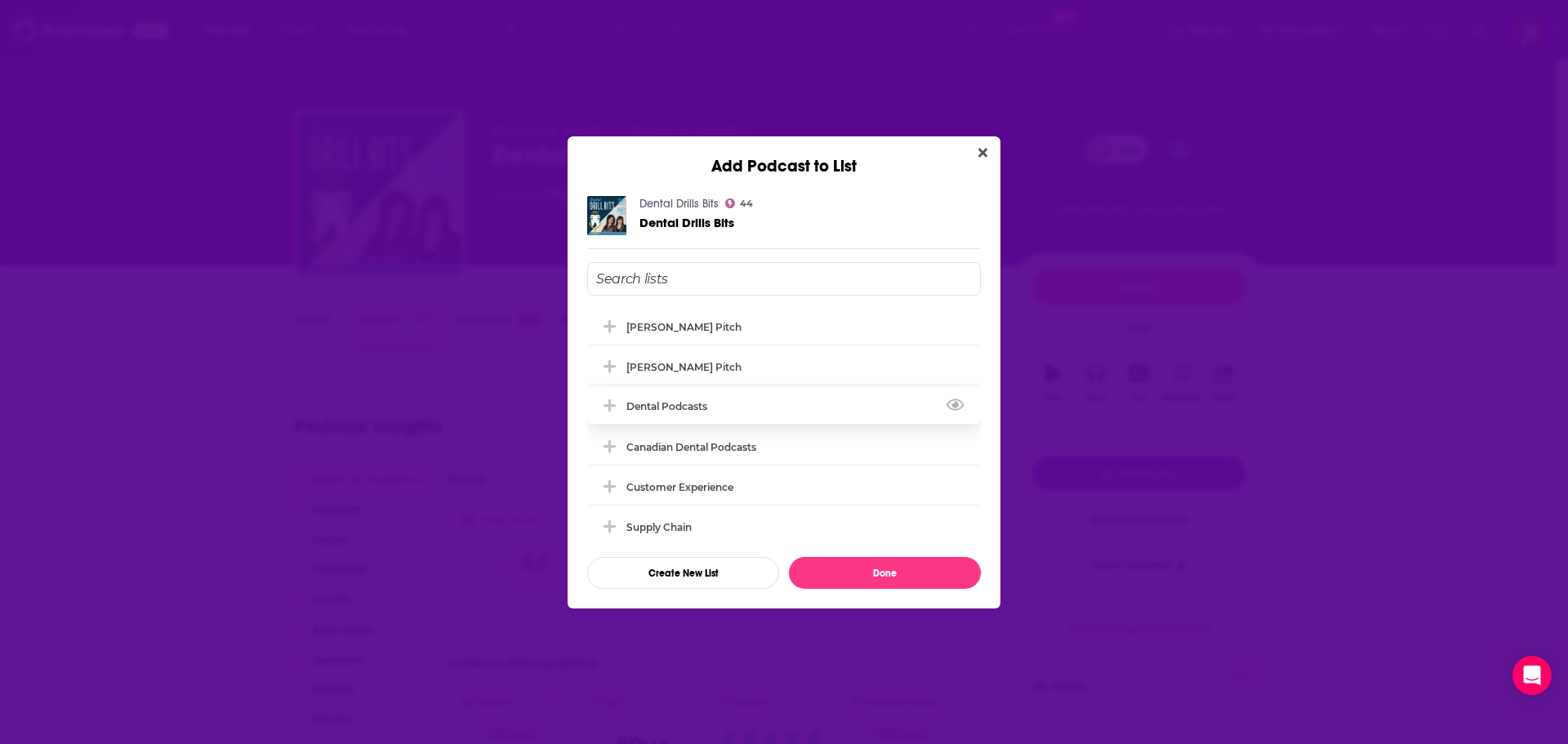
click at [707, 402] on div "Dental Podcasts" at bounding box center [672, 406] width 91 height 13
click at [869, 573] on button "Done" at bounding box center [885, 573] width 192 height 32
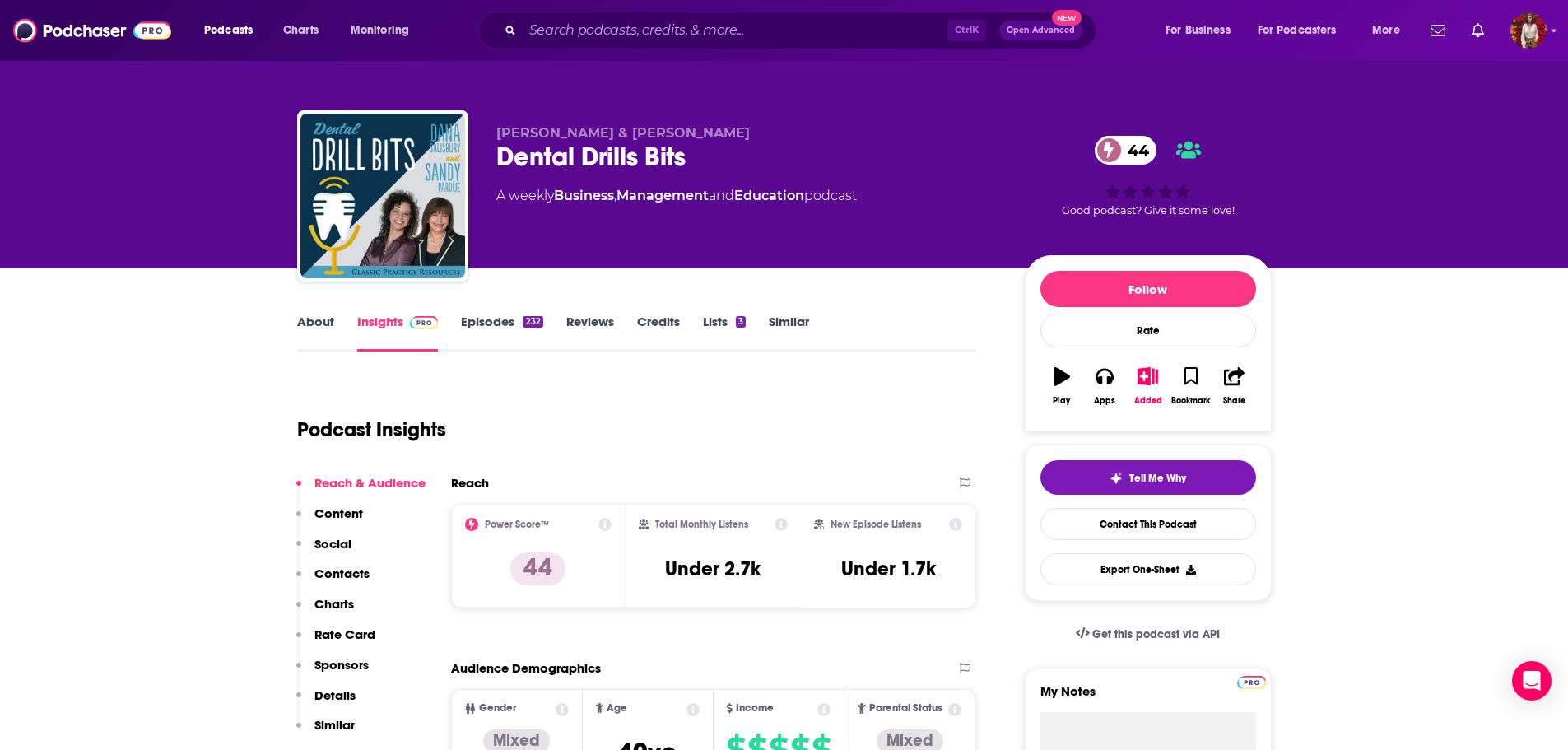
click at [316, 328] on link "About" at bounding box center [316, 333] width 37 height 38
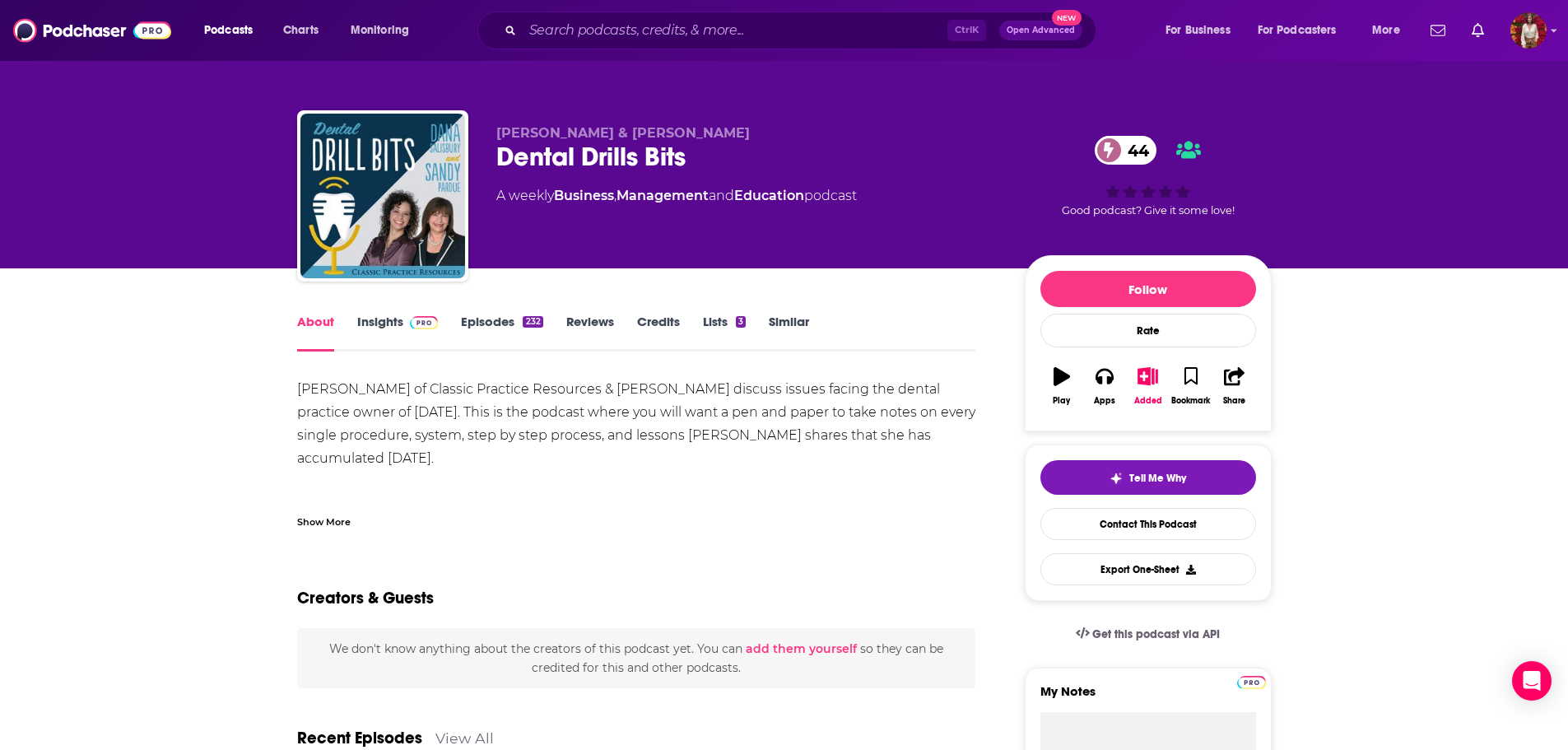
click at [463, 327] on link "Episodes 232" at bounding box center [501, 333] width 81 height 38
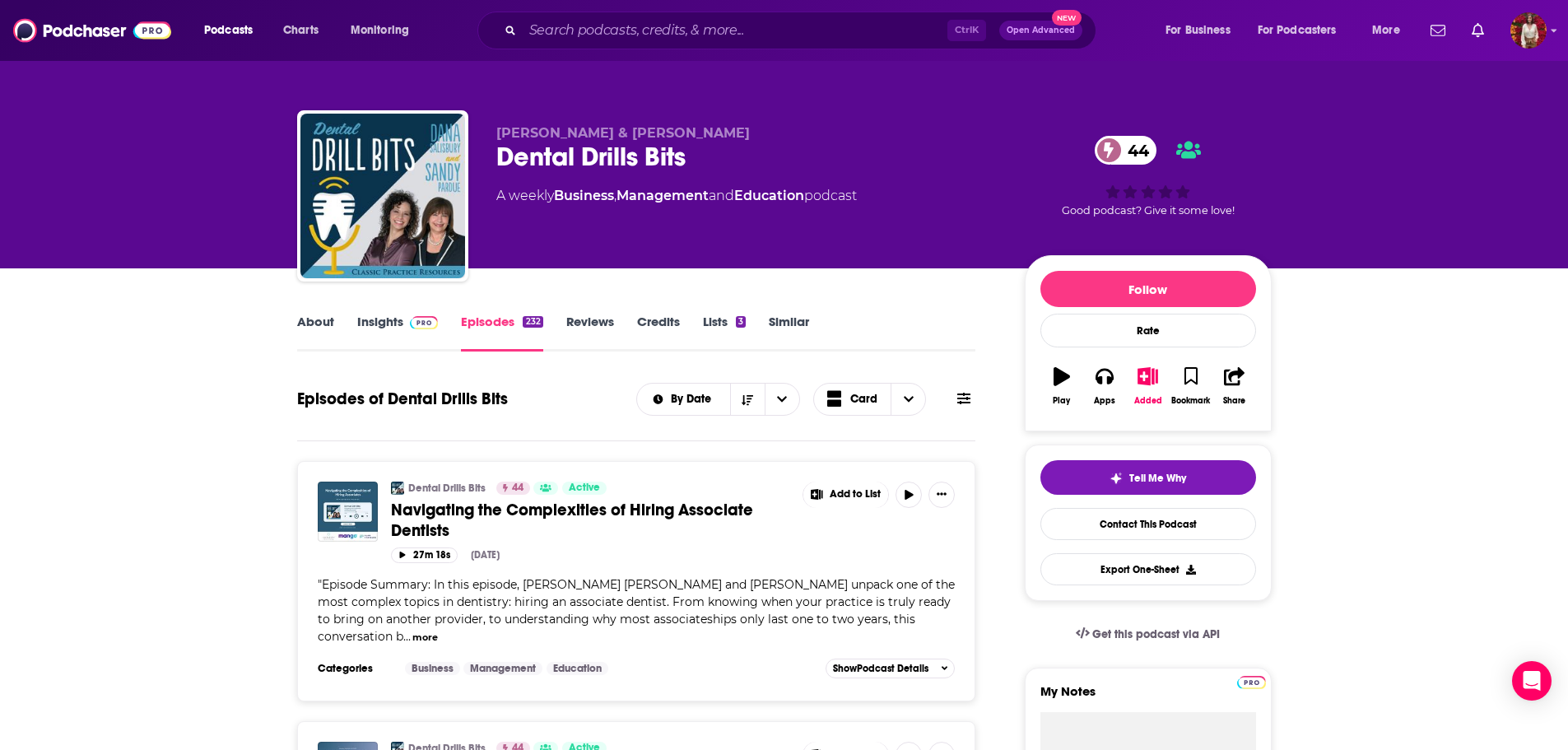
click at [367, 331] on link "Insights" at bounding box center [397, 333] width 81 height 38
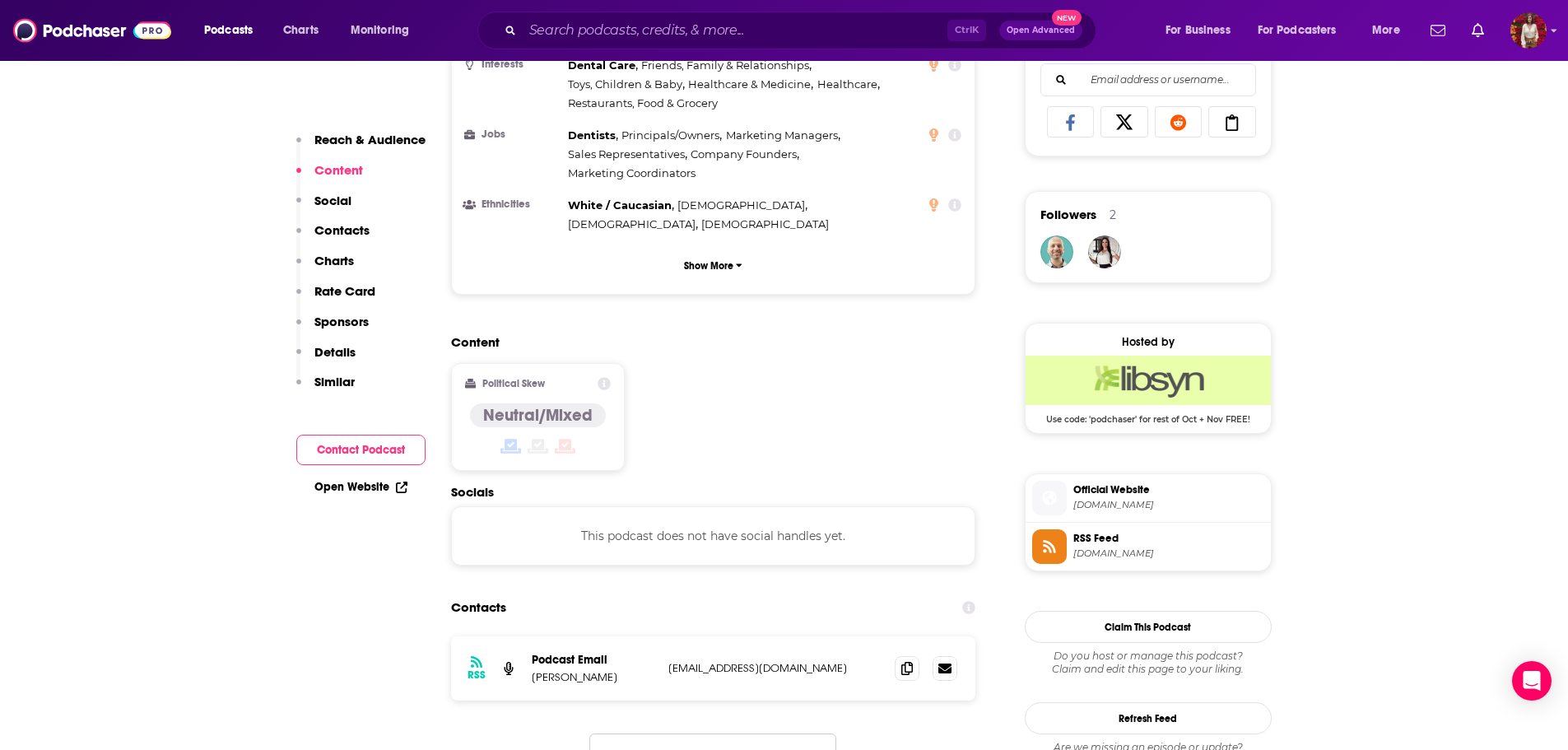
scroll to position [1153, 0]
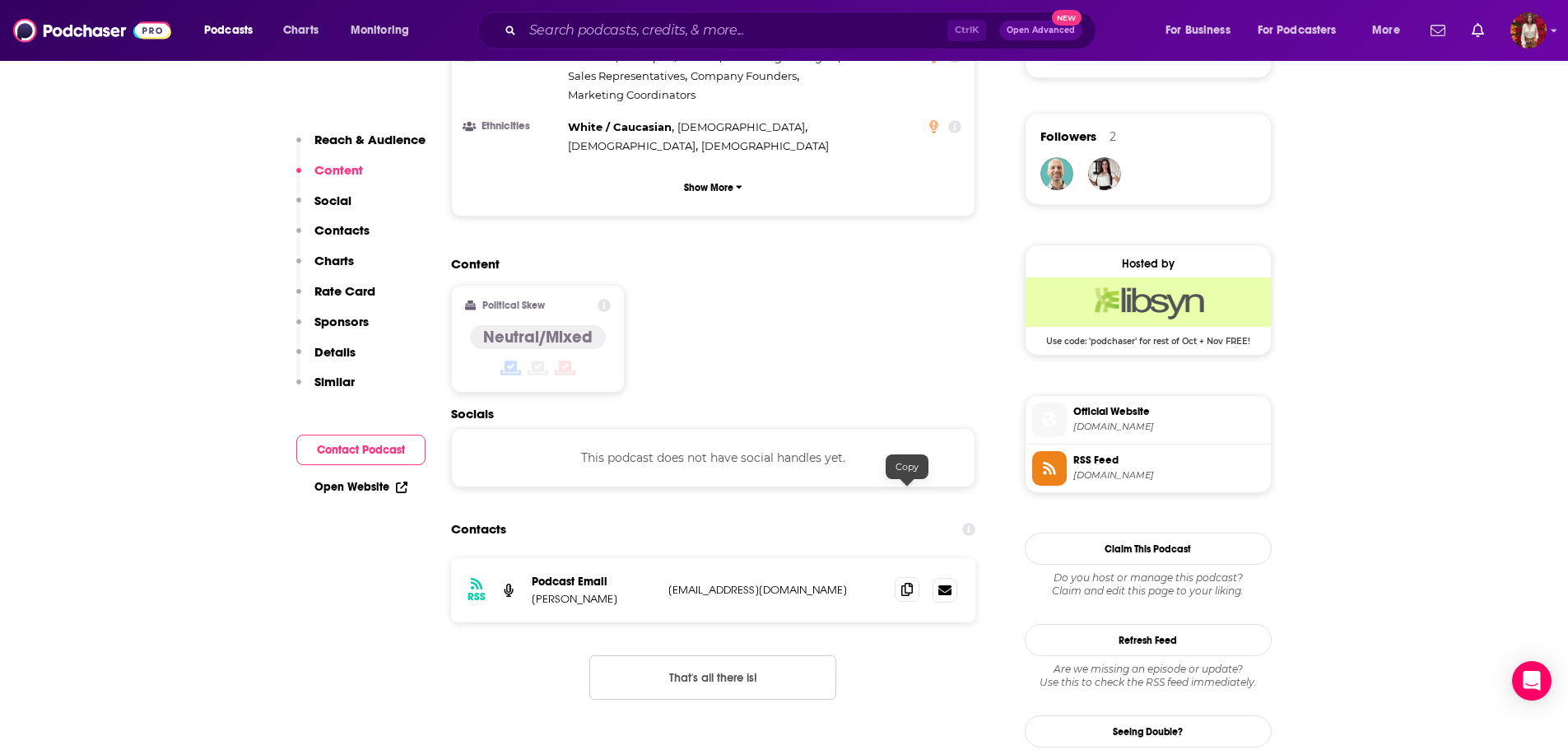
click at [908, 583] on icon at bounding box center [908, 589] width 12 height 13
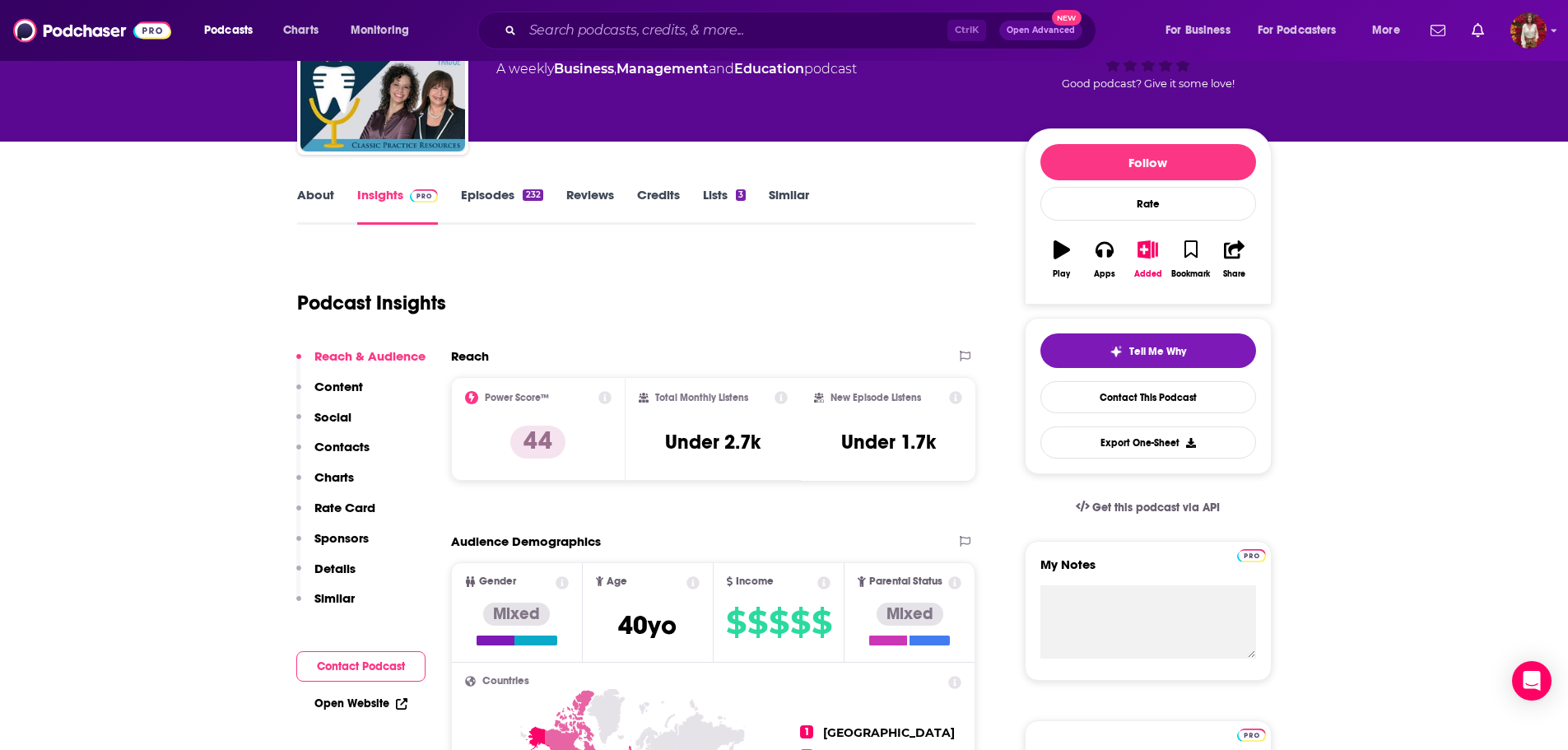
scroll to position [0, 0]
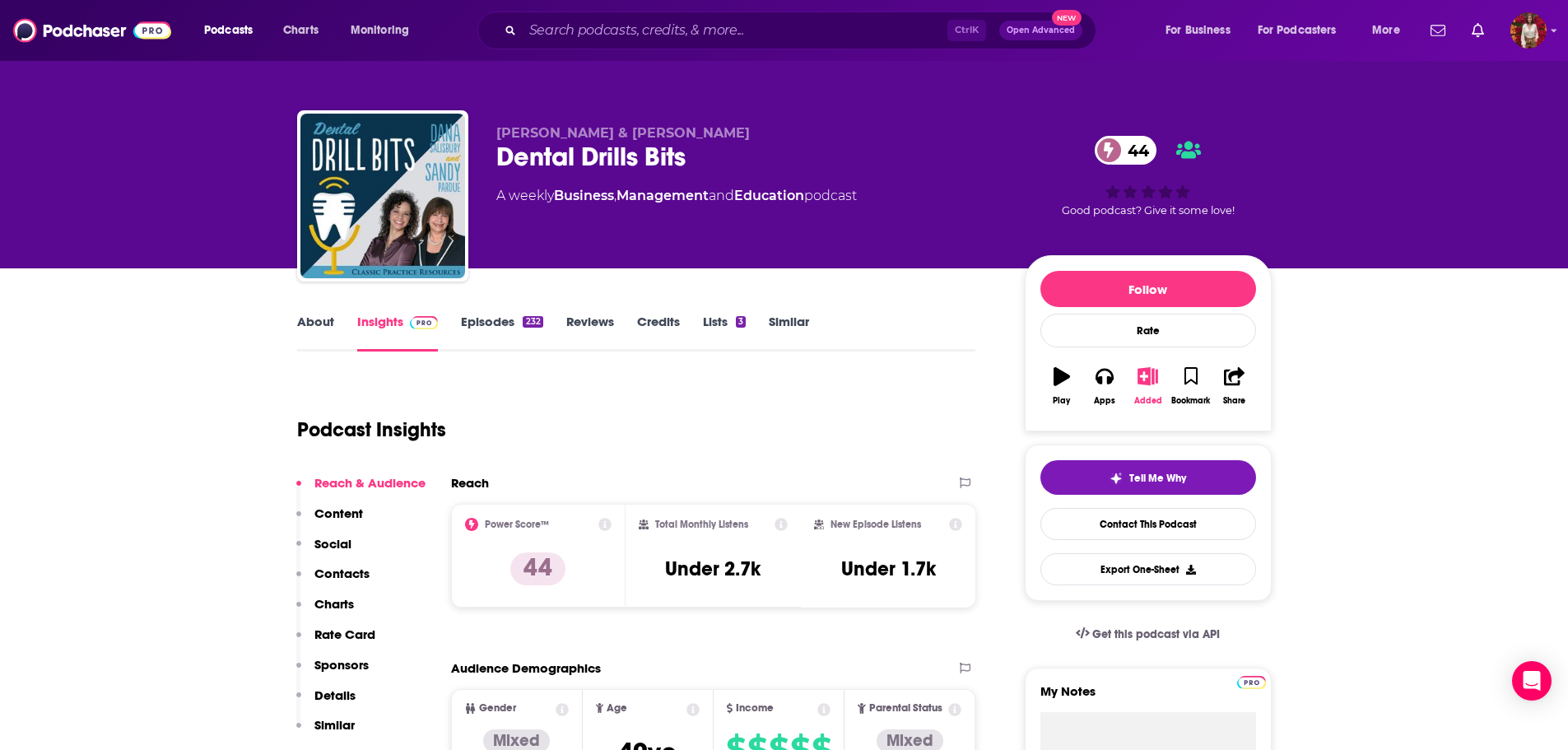
click at [1152, 368] on icon "button" at bounding box center [1148, 376] width 21 height 18
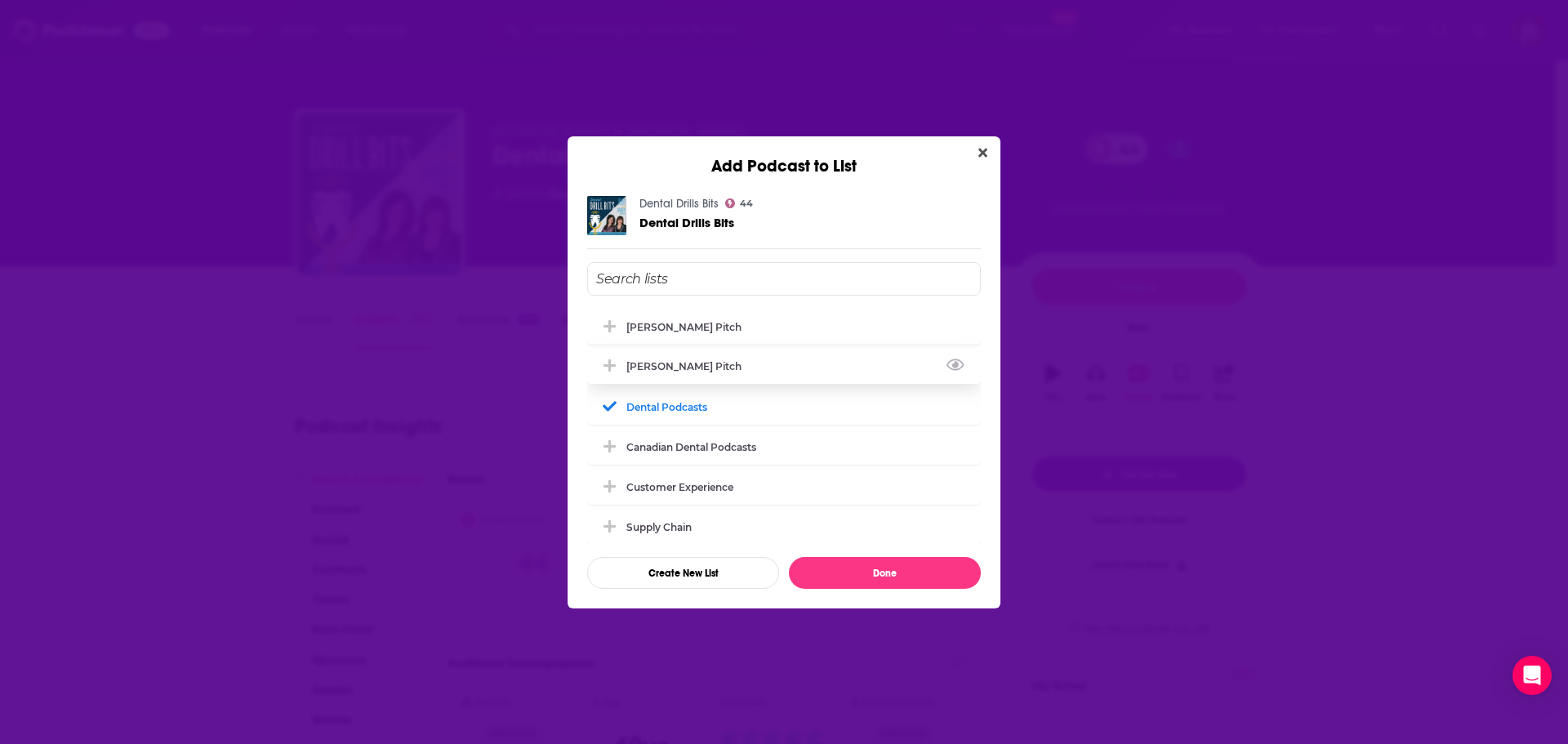
click at [741, 361] on div "[PERSON_NAME] Pitch" at bounding box center [784, 365] width 393 height 36
click at [876, 578] on button "Done" at bounding box center [885, 573] width 192 height 32
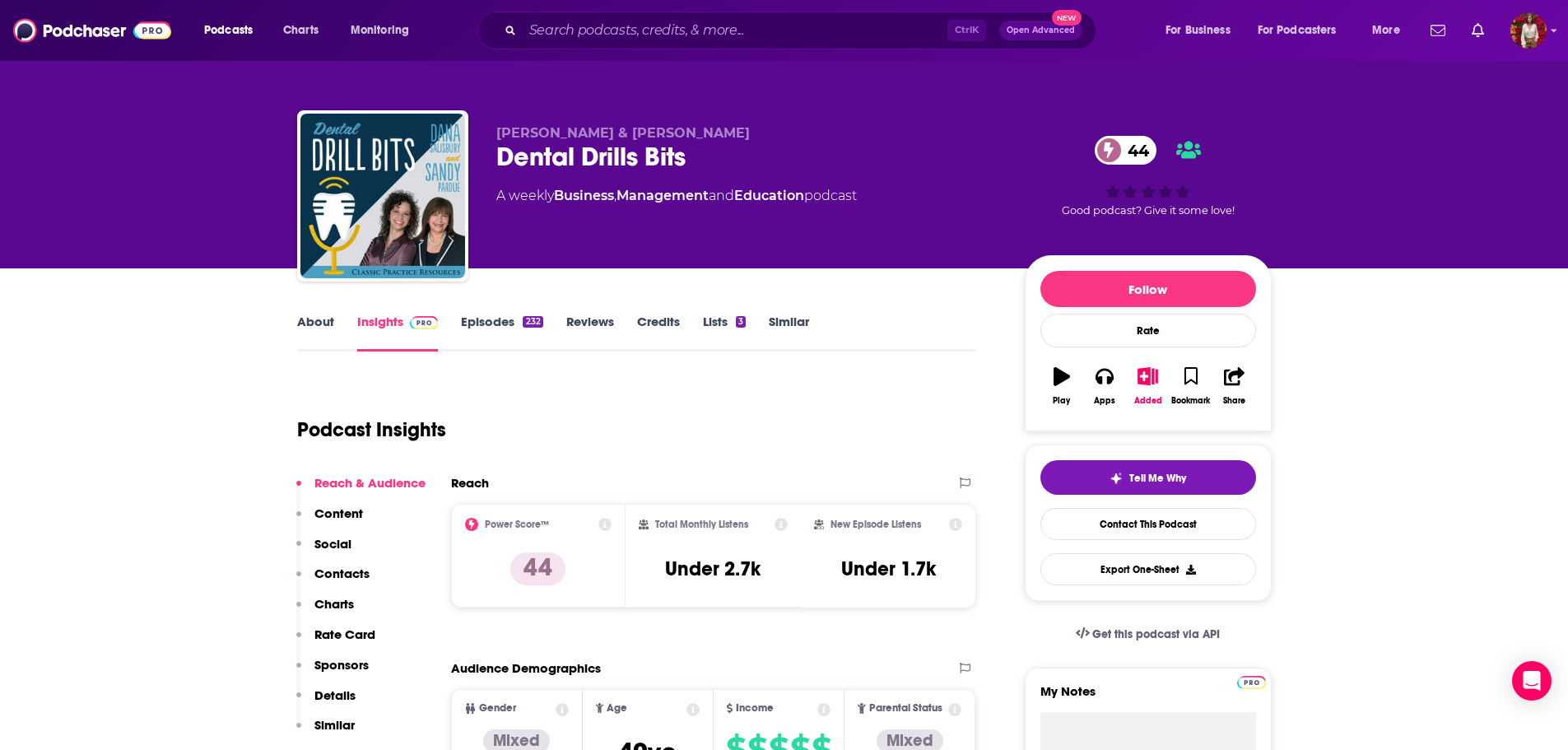
click at [620, 45] on div "Ctrl K Open Advanced New" at bounding box center [787, 30] width 619 height 38
click at [608, 32] on input "Search podcasts, credits, & more..." at bounding box center [735, 30] width 425 height 27
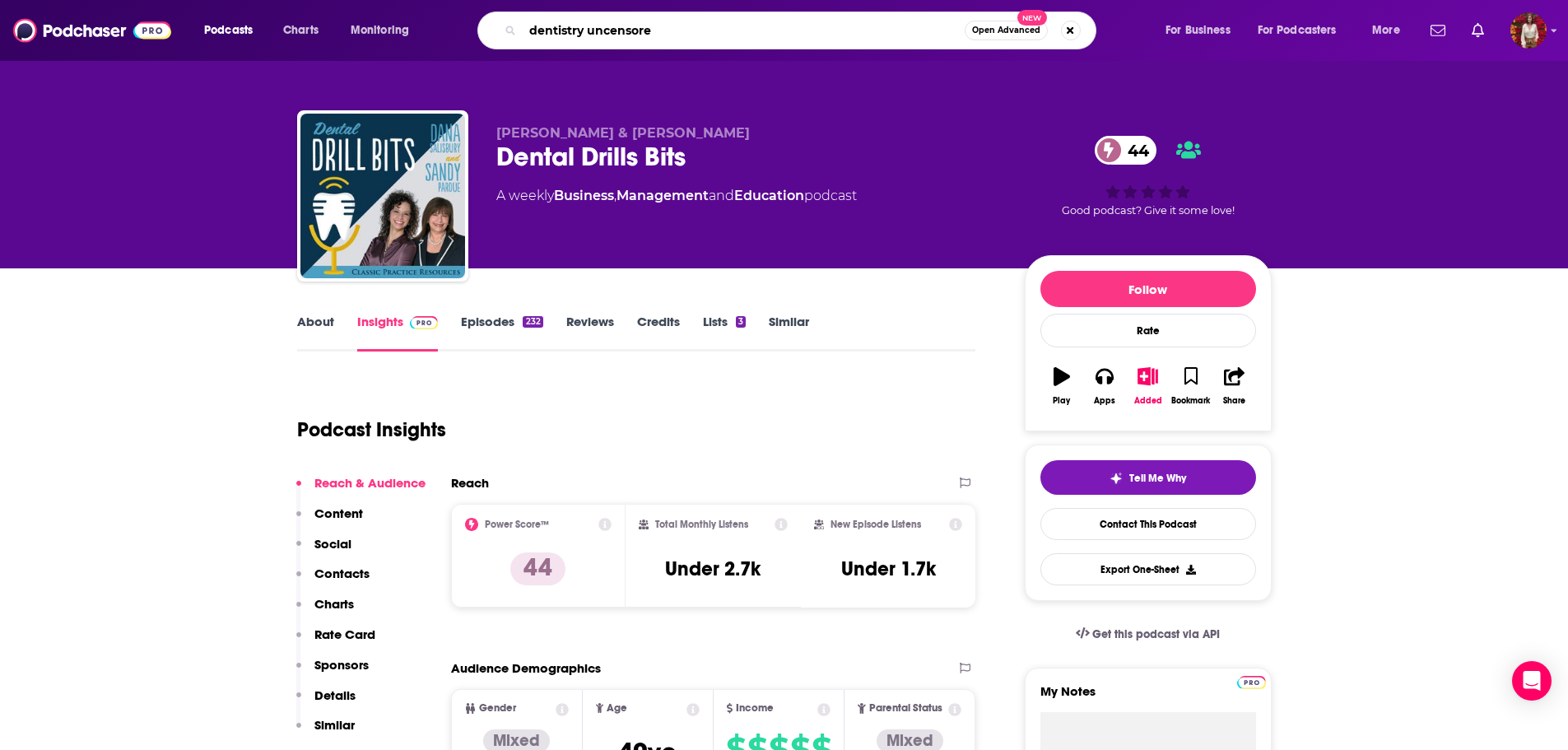
type input "dentistry uncensored"
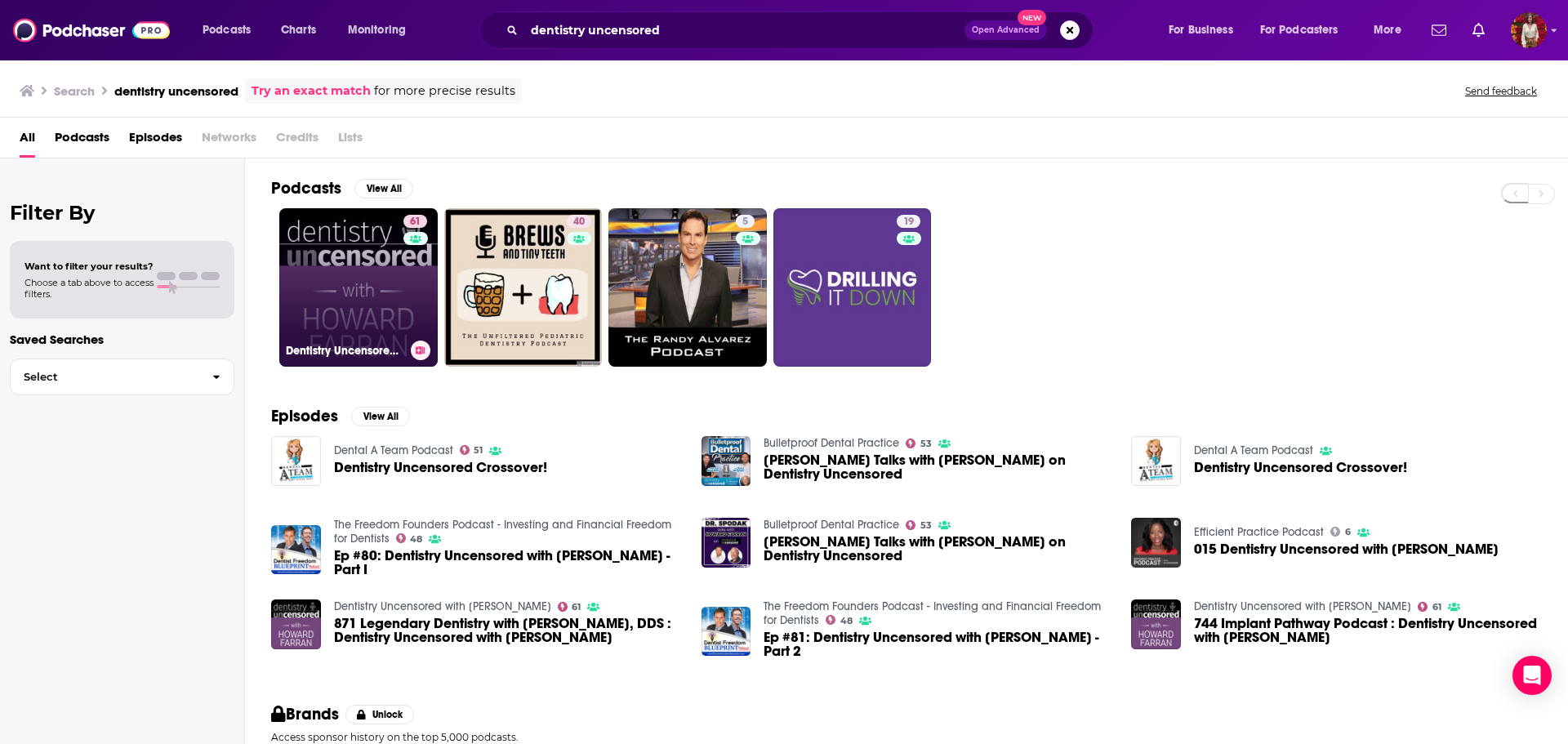
click at [358, 251] on link "61 Dentistry Uncensored with Howard Farran" at bounding box center [358, 287] width 159 height 159
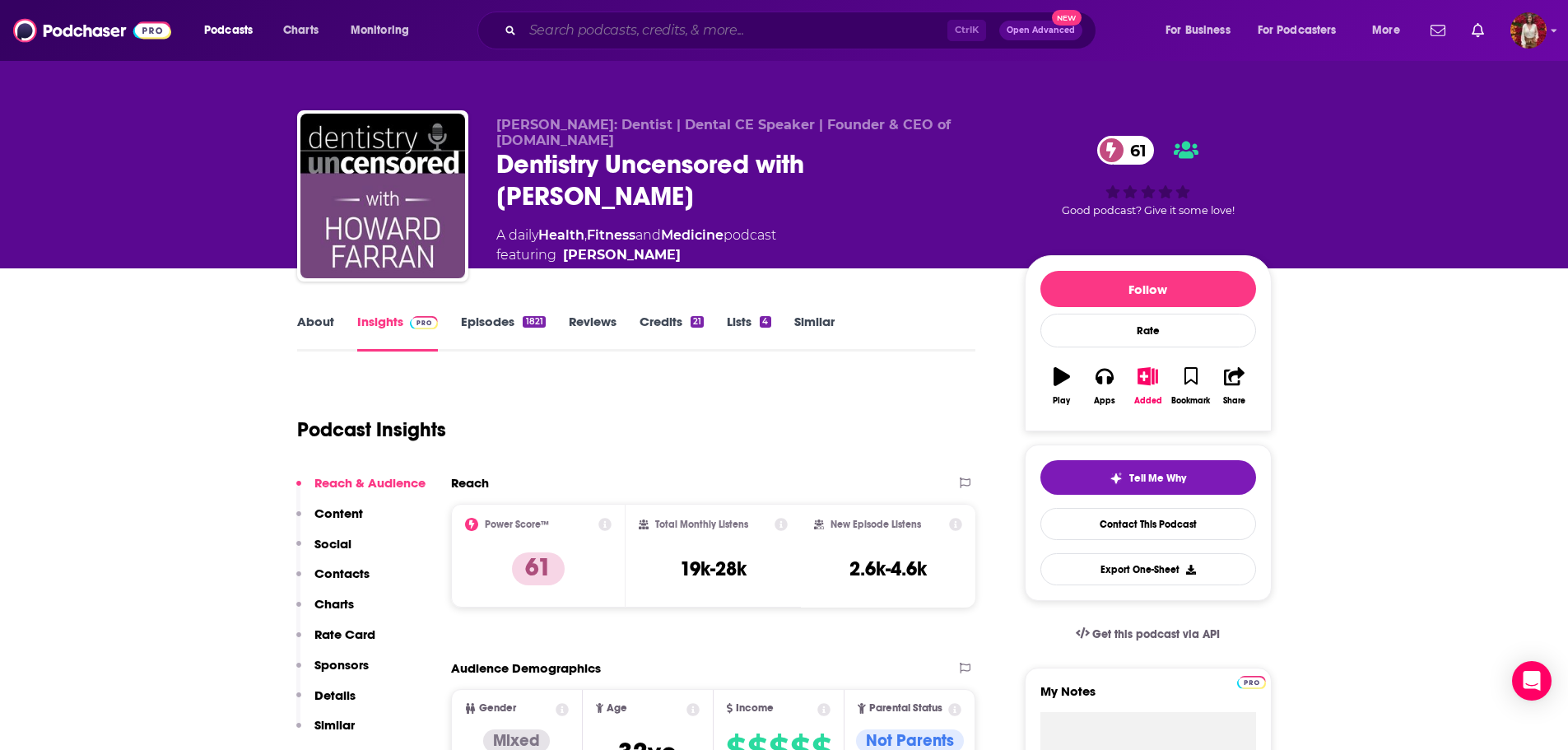
click at [601, 27] on input "Search podcasts, credits, & more..." at bounding box center [735, 30] width 425 height 27
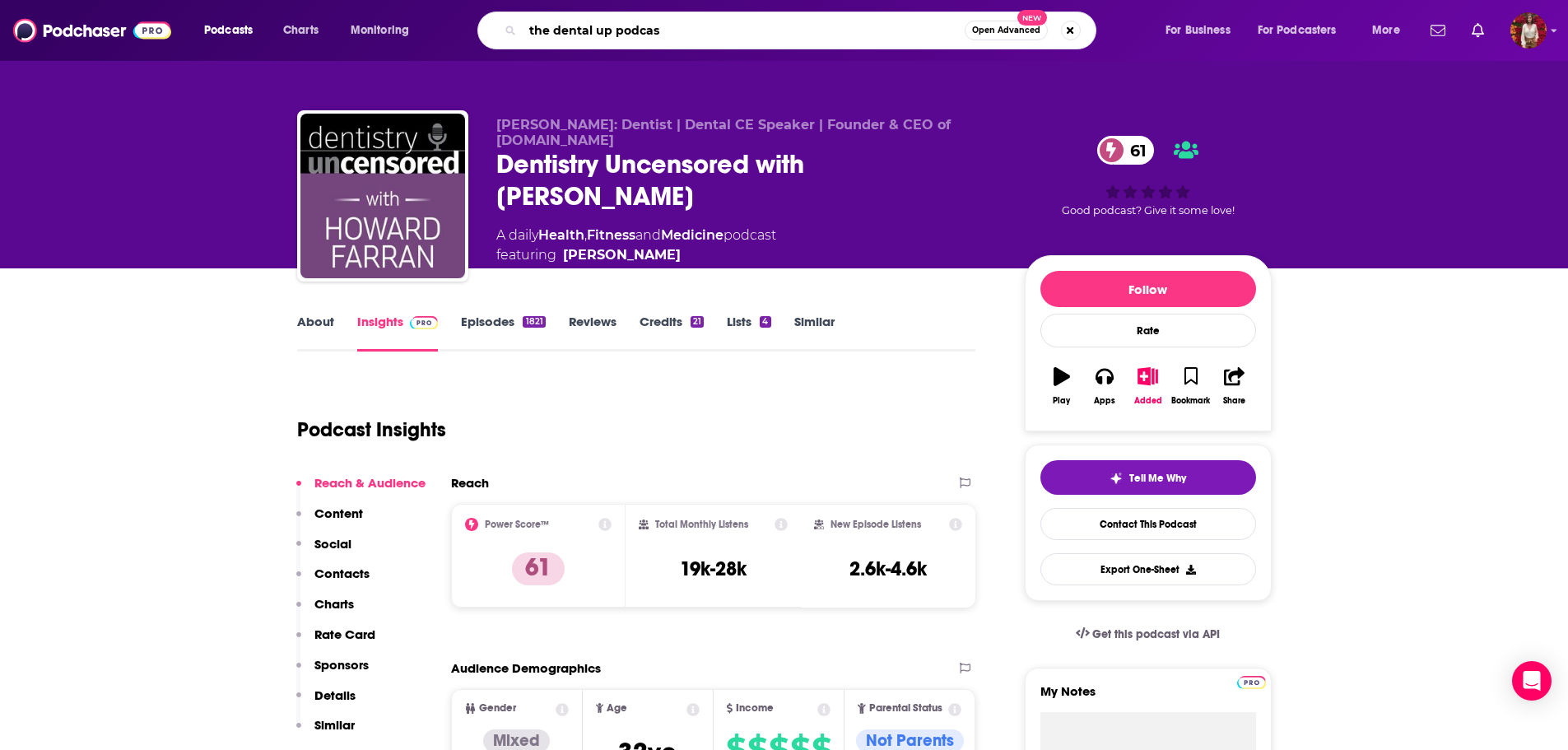
type input "the dental up podcast"
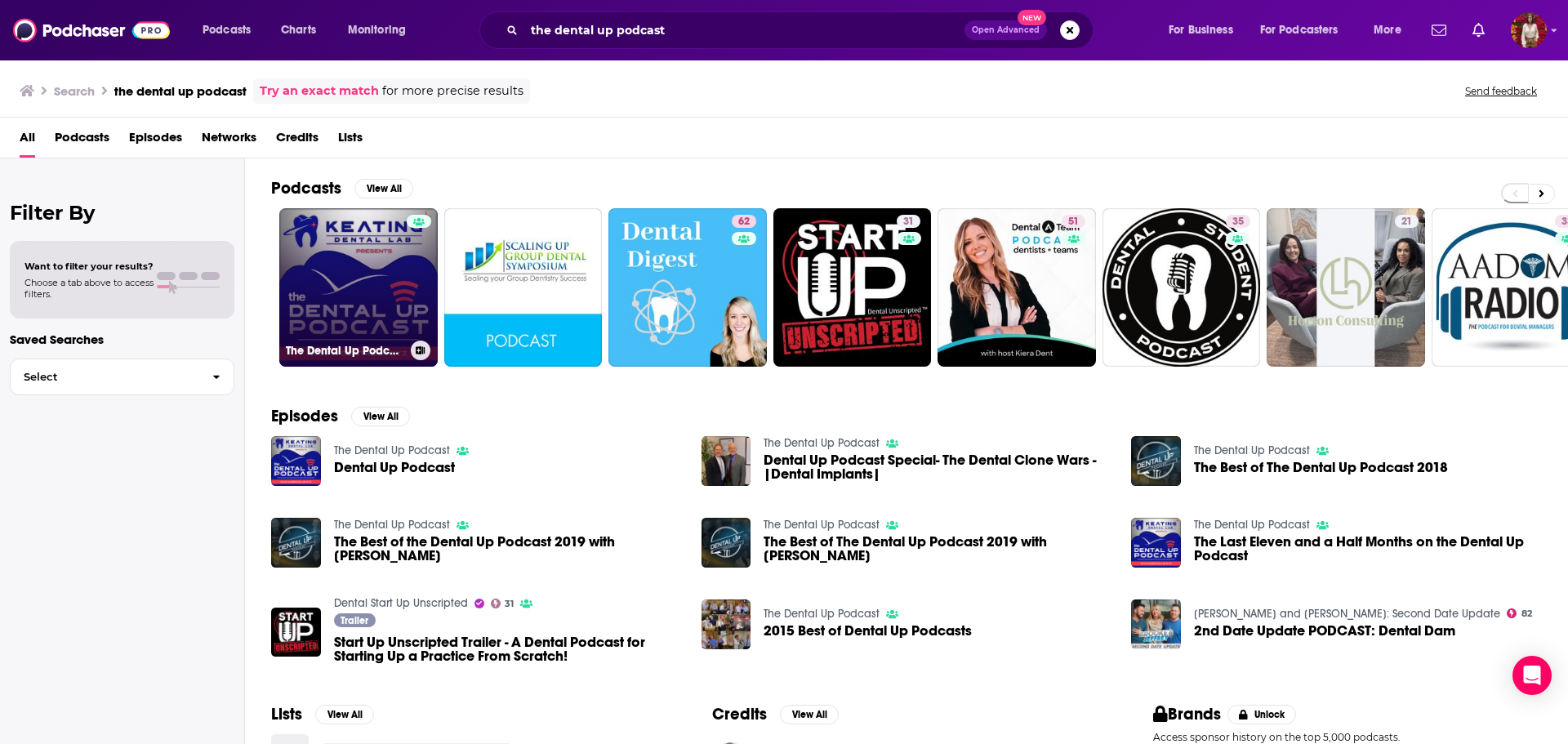
click at [370, 278] on link "The Dental Up Podcast" at bounding box center [358, 287] width 159 height 159
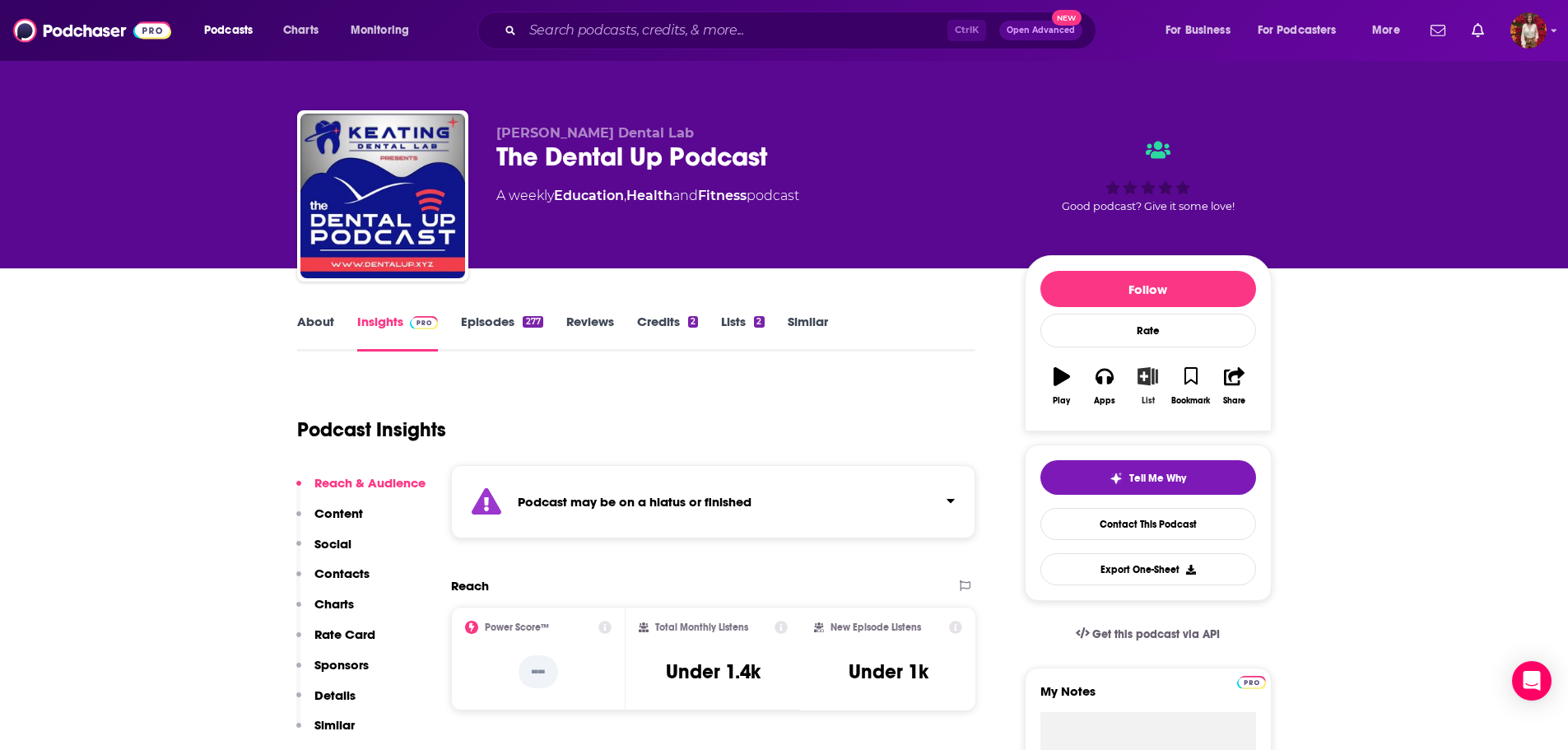
click at [1146, 377] on icon "button" at bounding box center [1148, 376] width 21 height 18
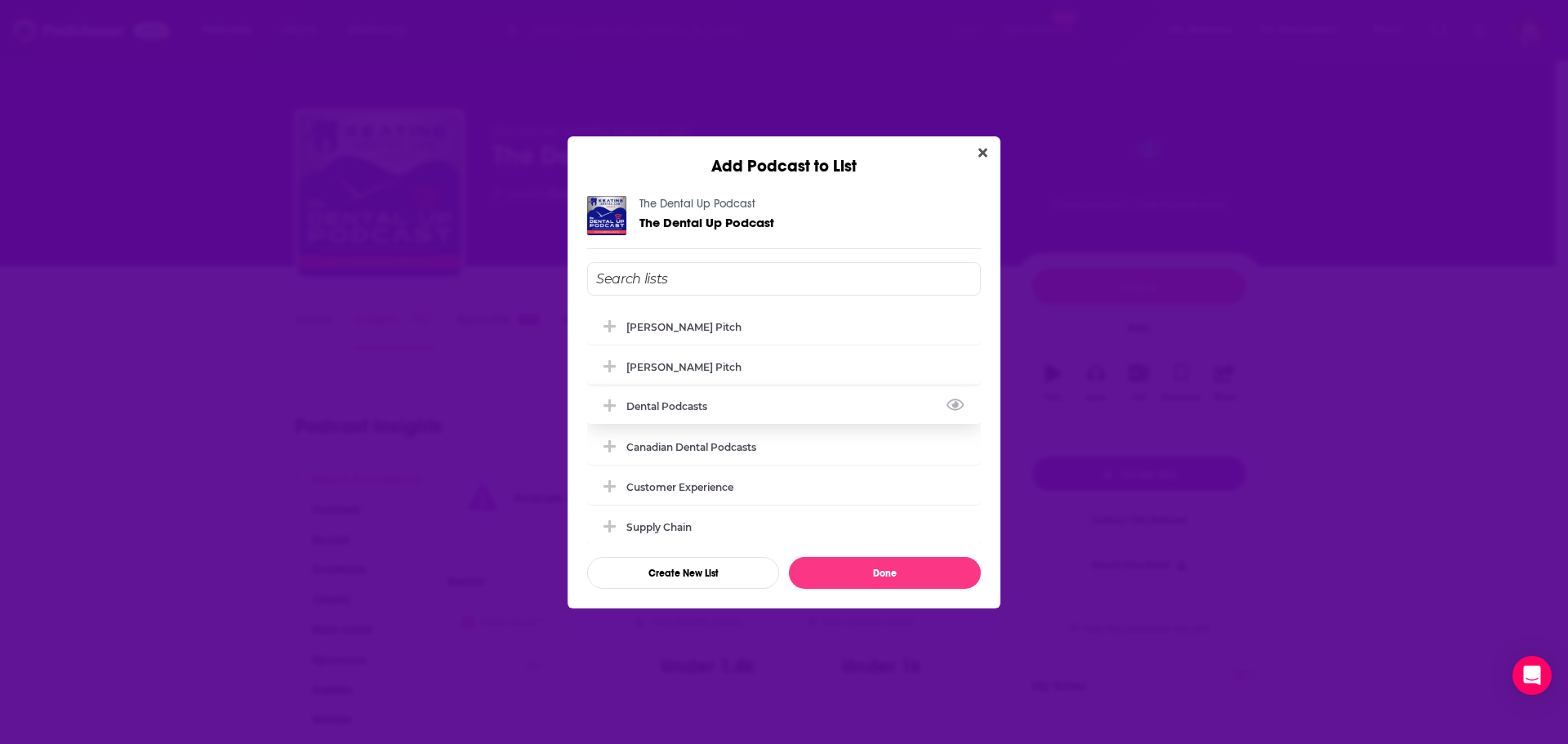
click at [731, 407] on div "Dental Podcasts" at bounding box center [784, 406] width 393 height 36
click at [880, 571] on button "Done" at bounding box center [885, 573] width 192 height 32
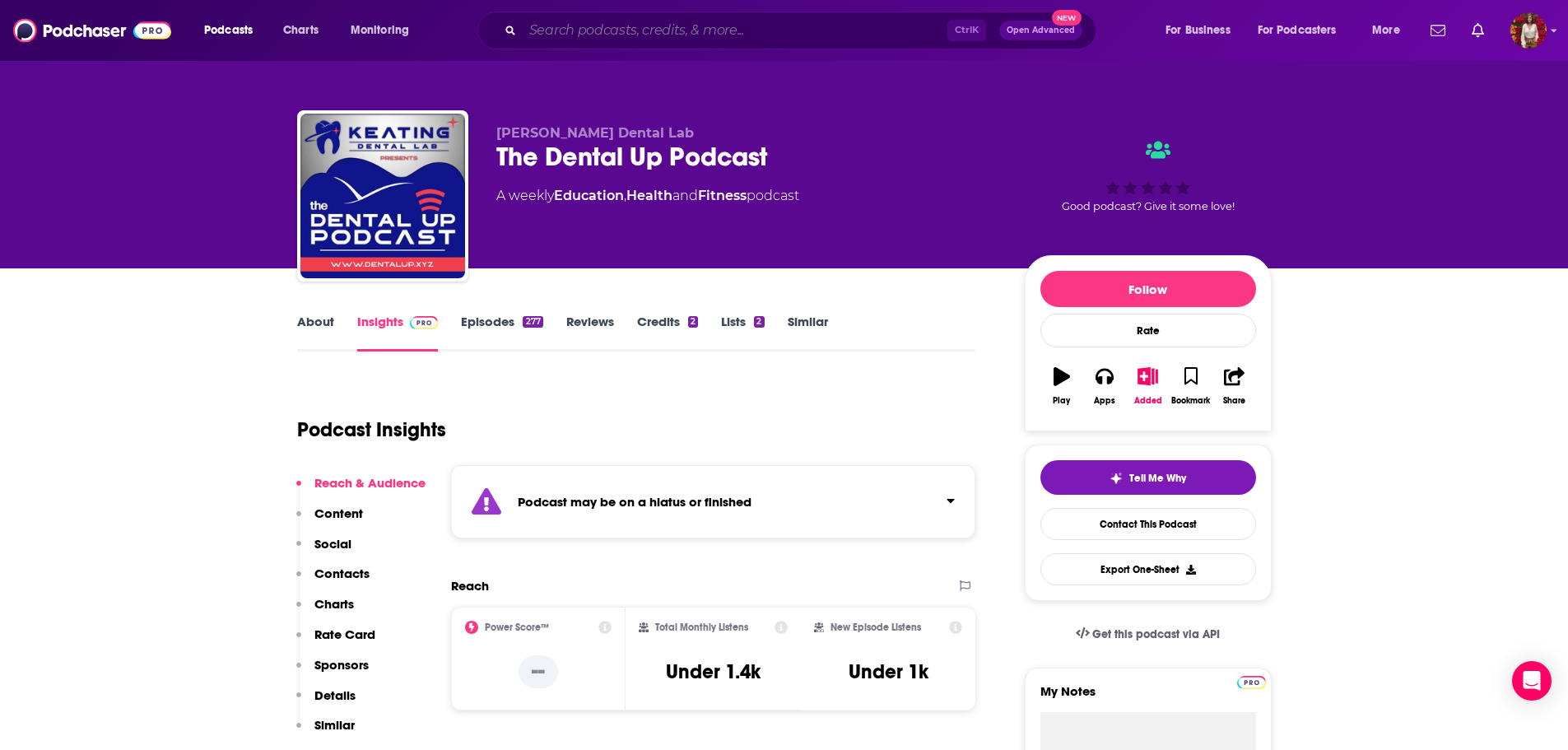
click at [562, 23] on input "Search podcasts, credits, & more..." at bounding box center [735, 30] width 425 height 27
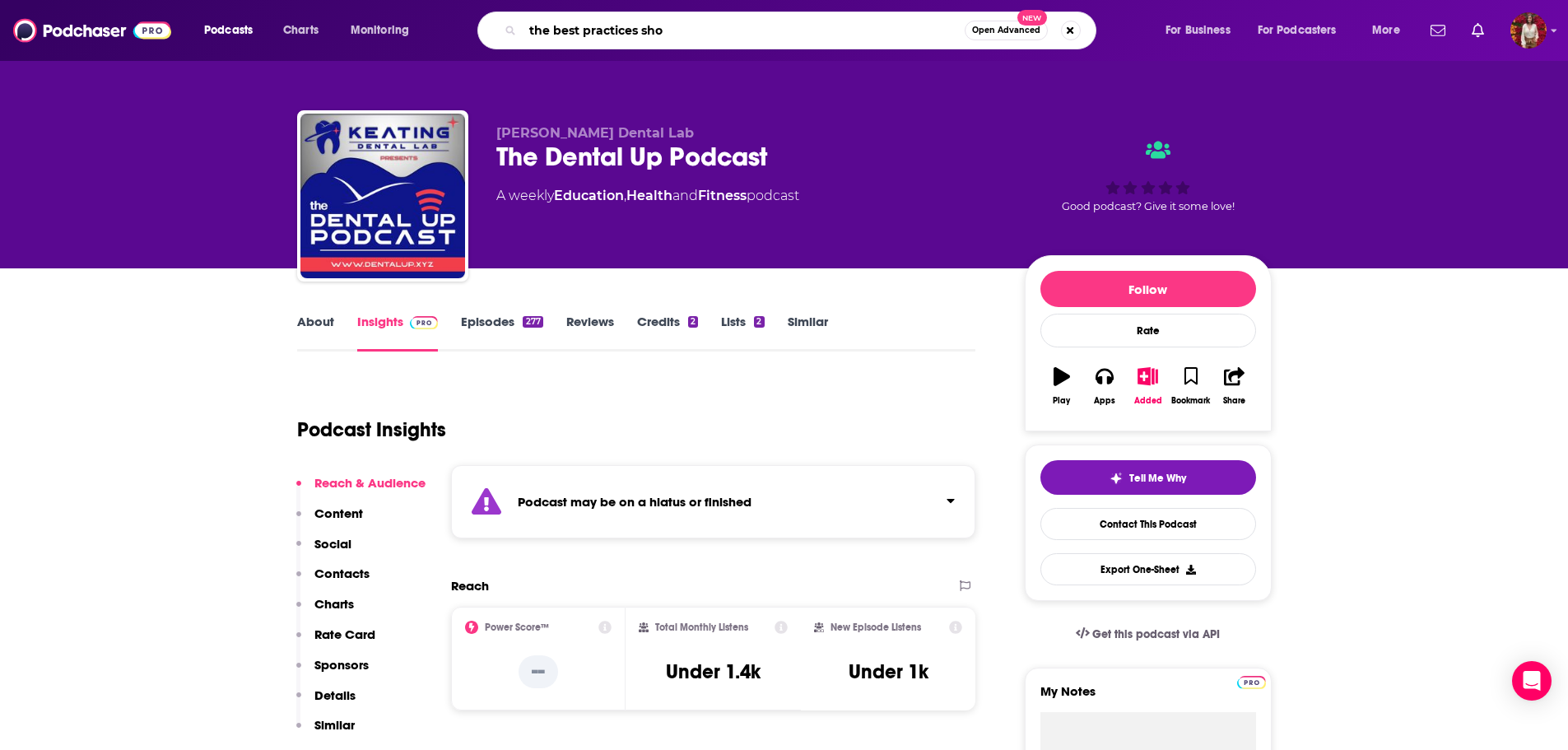
type input "the best practices show"
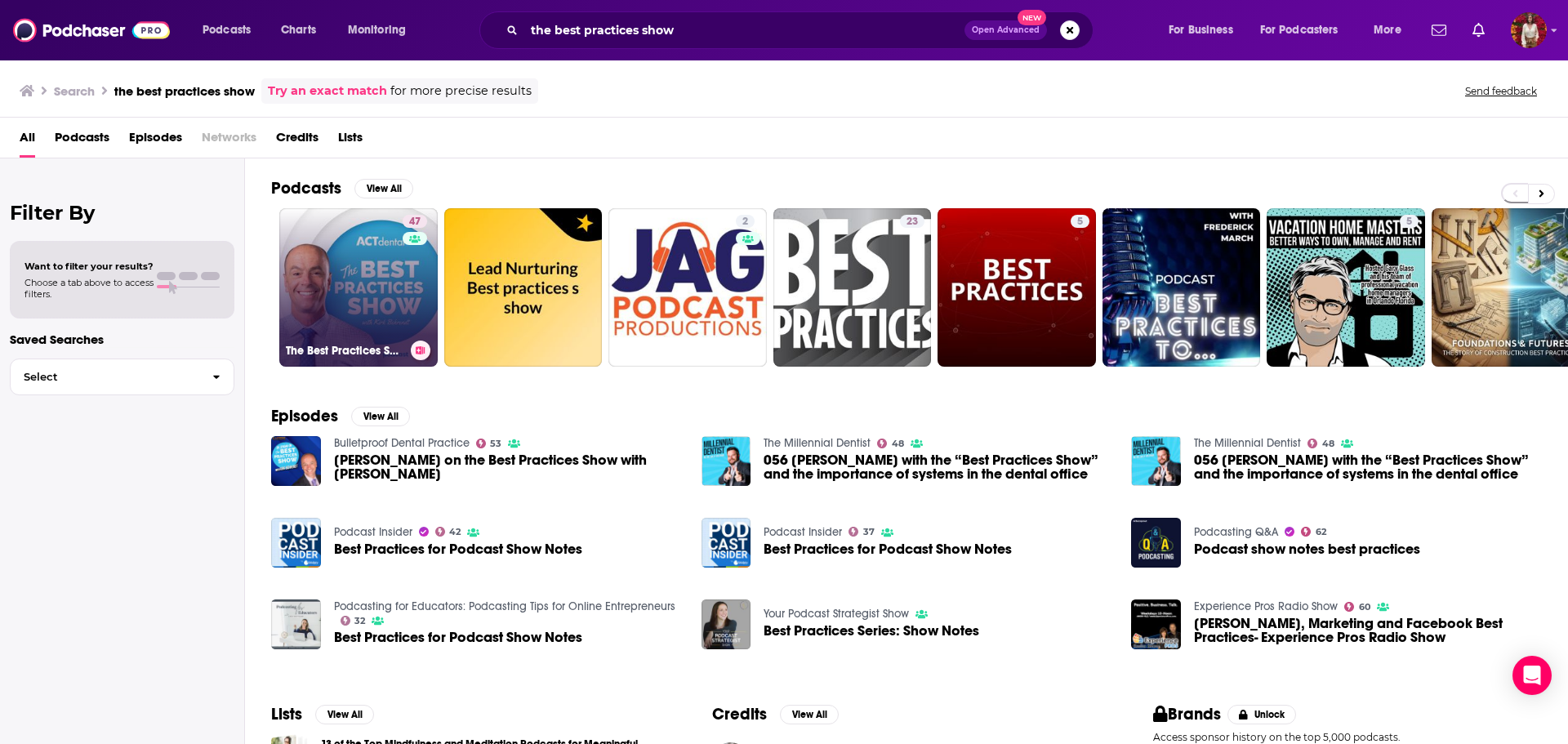
click at [376, 279] on link "47 The Best Practices Show with [PERSON_NAME]" at bounding box center [358, 287] width 159 height 159
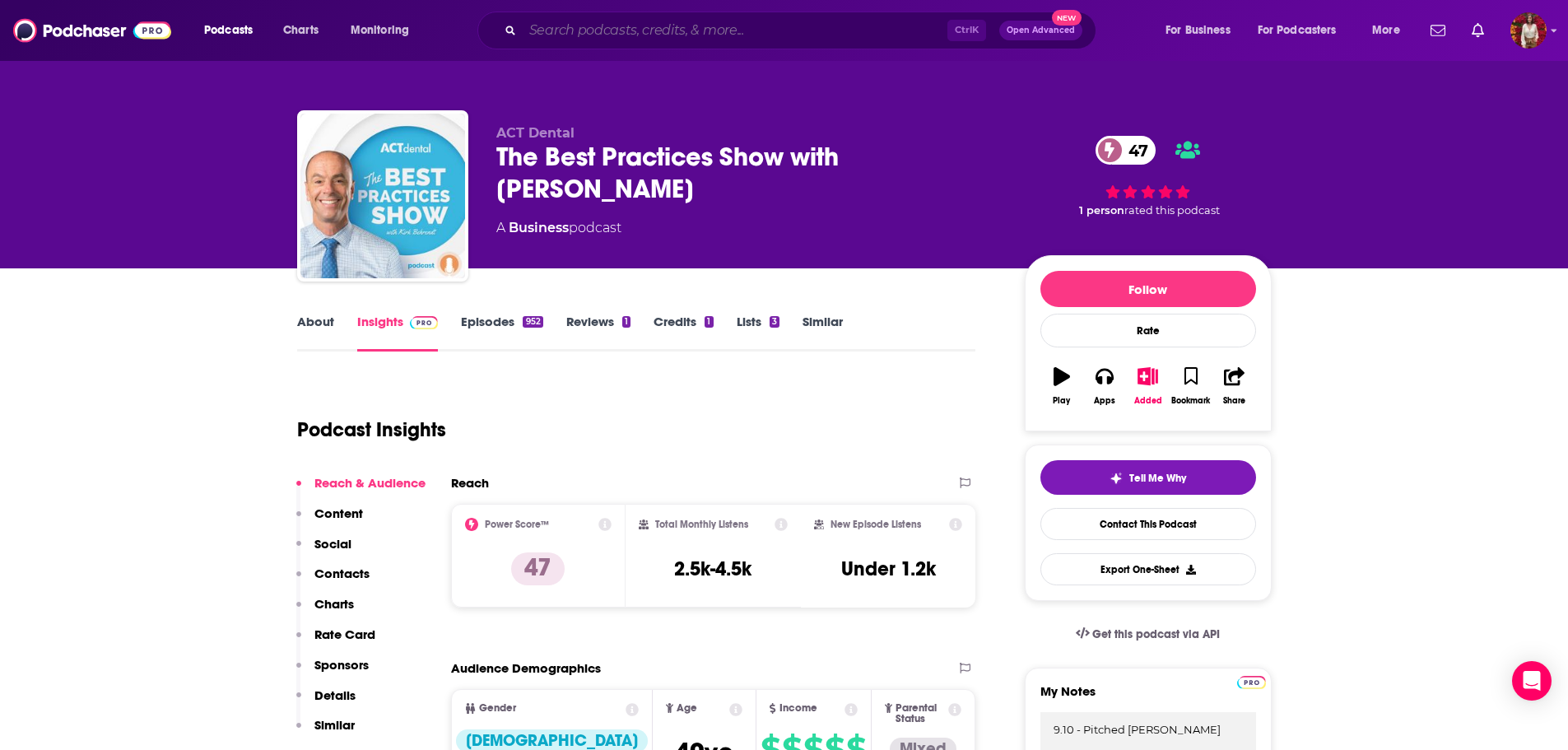
click at [593, 27] on input "Search podcasts, credits, & more..." at bounding box center [735, 30] width 425 height 27
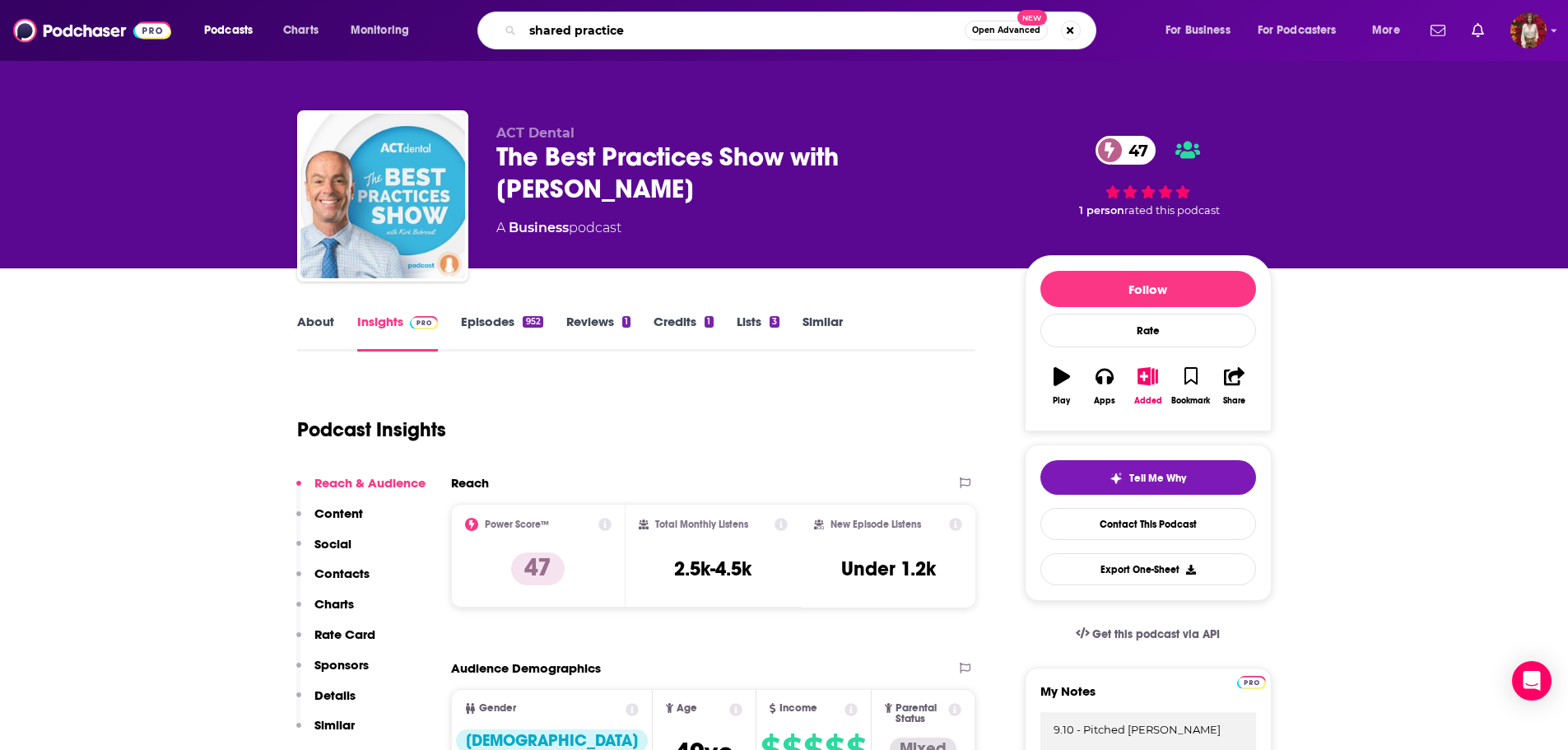
type input "shared practices"
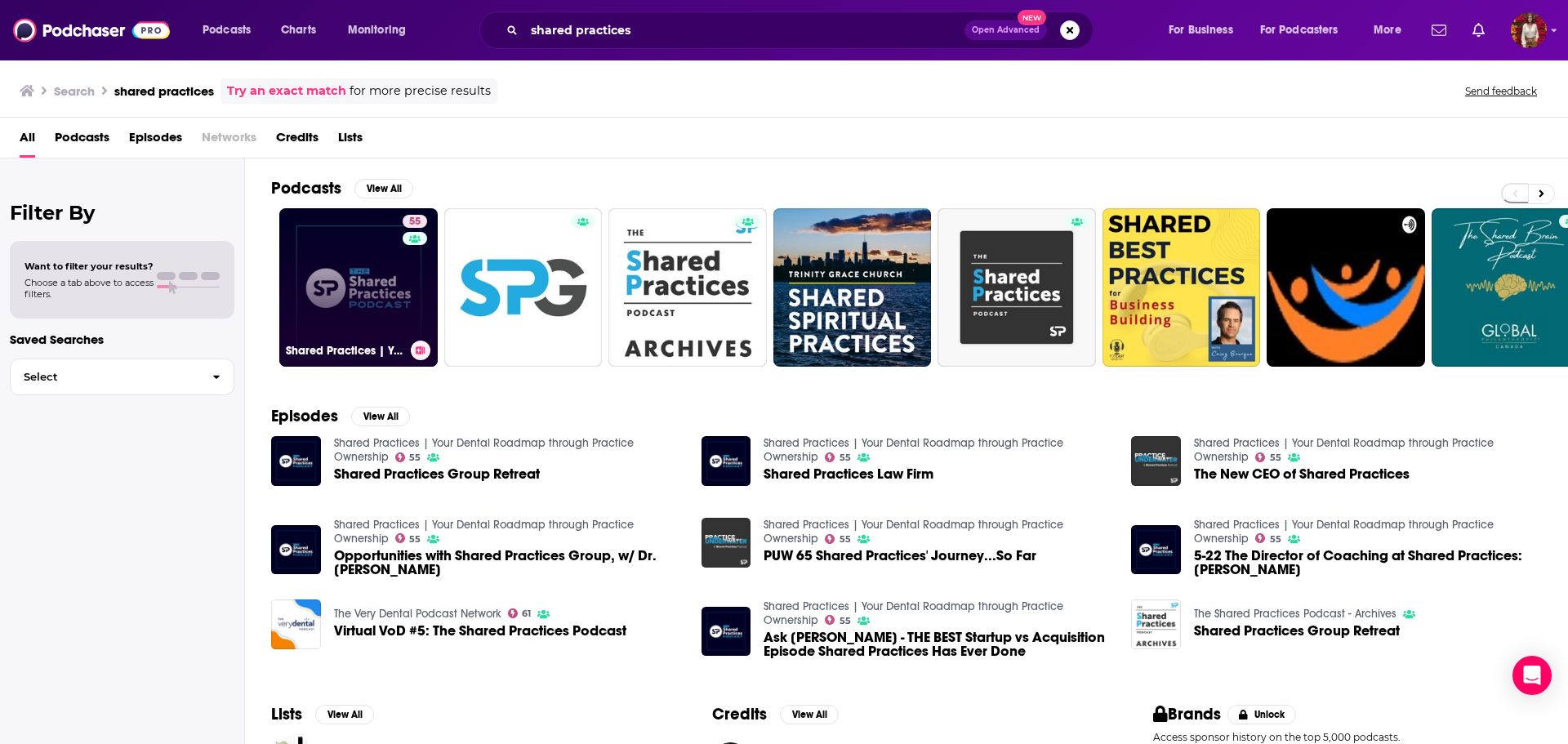
click at [401, 273] on link "55 Shared Practices | Your Dental Roadmap through Practice Ownership" at bounding box center [358, 287] width 159 height 159
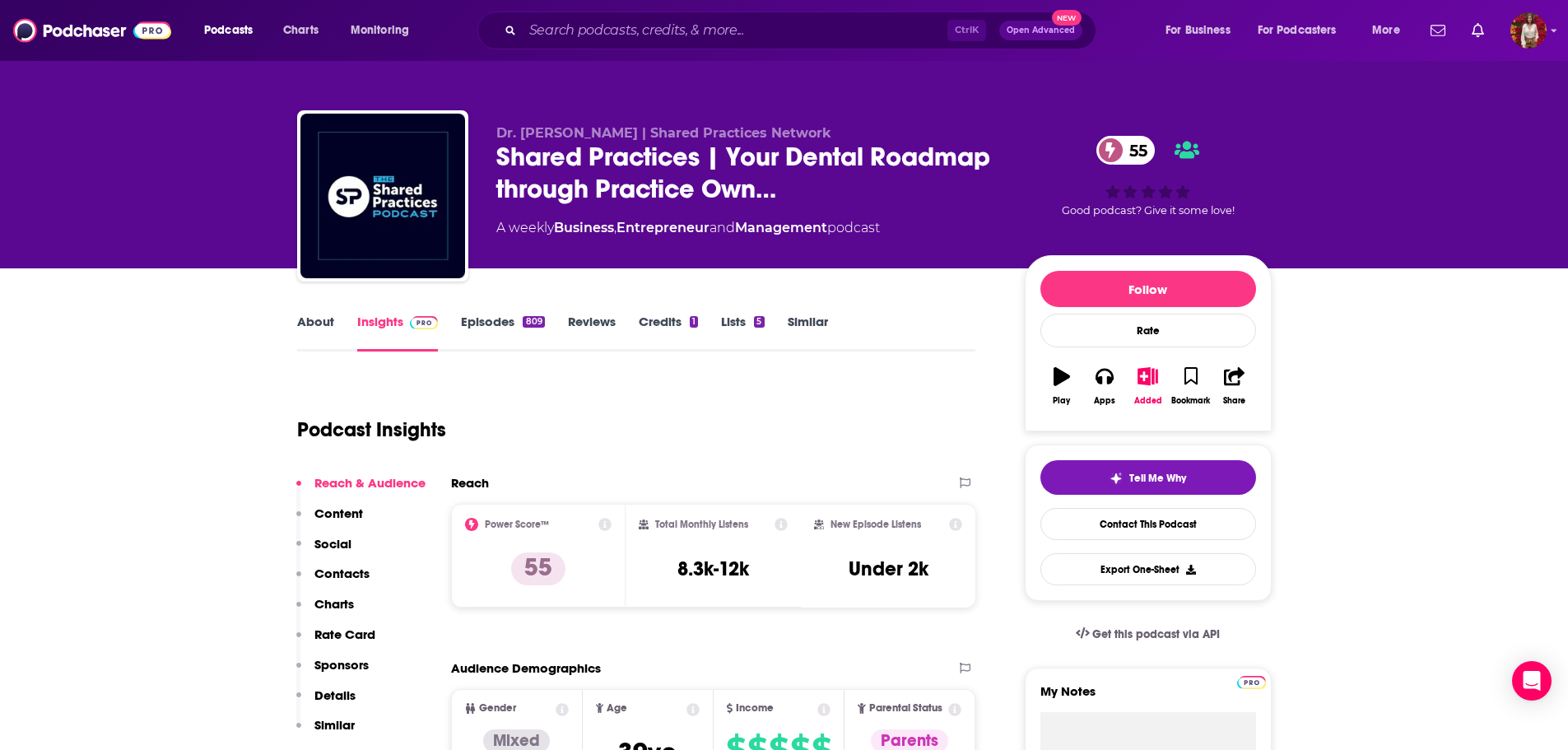
click at [321, 335] on link "About" at bounding box center [316, 333] width 37 height 38
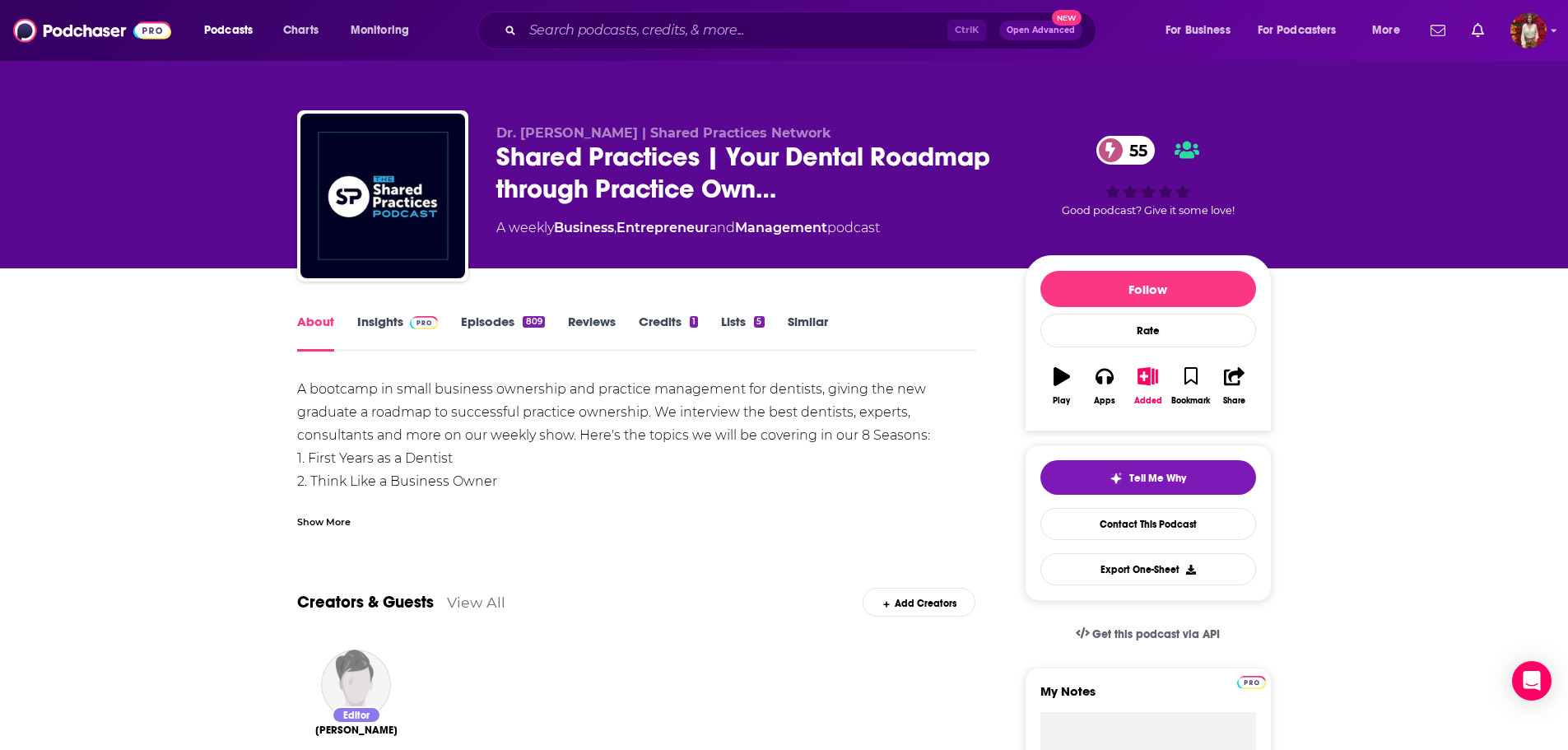
click at [322, 519] on div "Show More" at bounding box center [324, 521] width 54 height 16
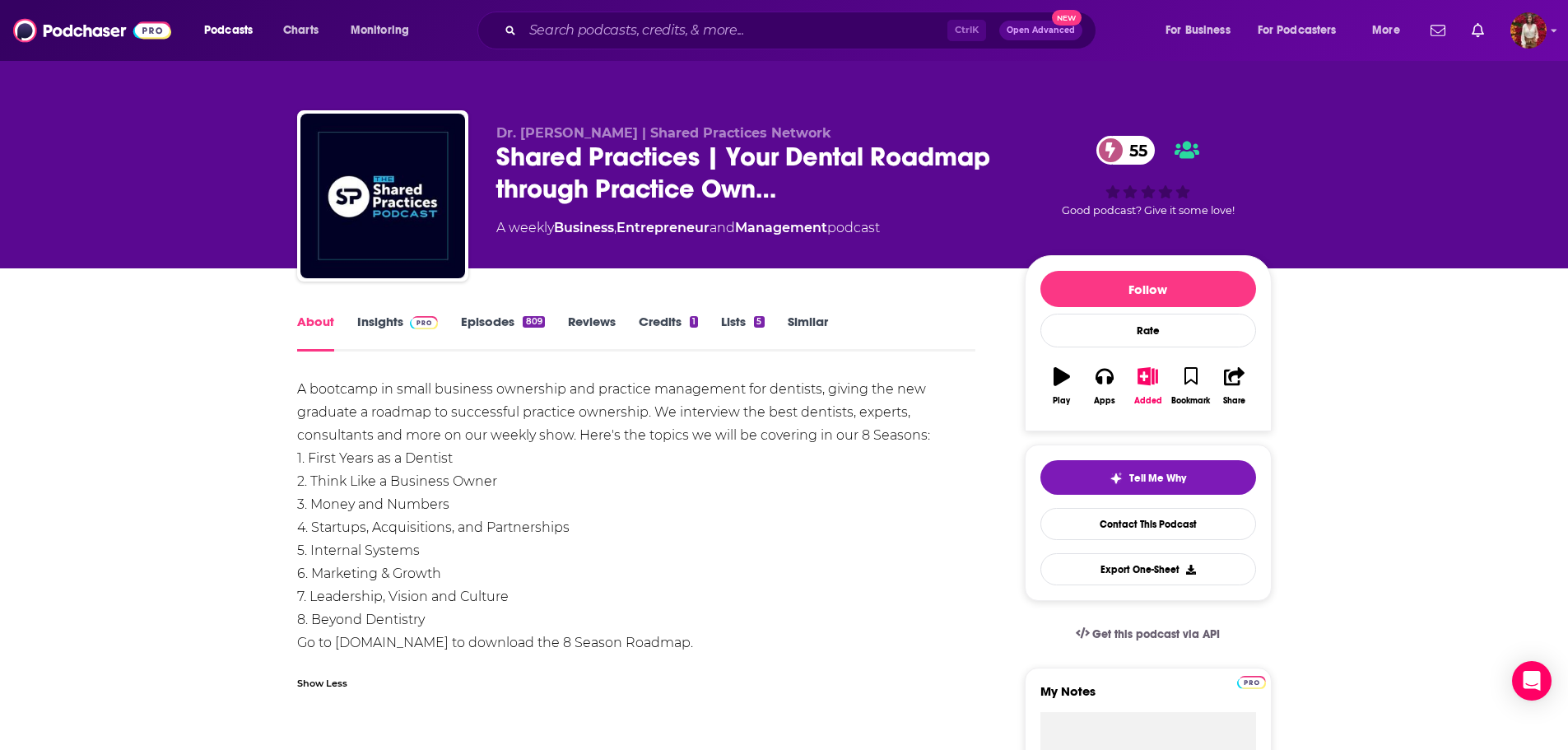
click at [387, 320] on link "Insights" at bounding box center [397, 333] width 81 height 38
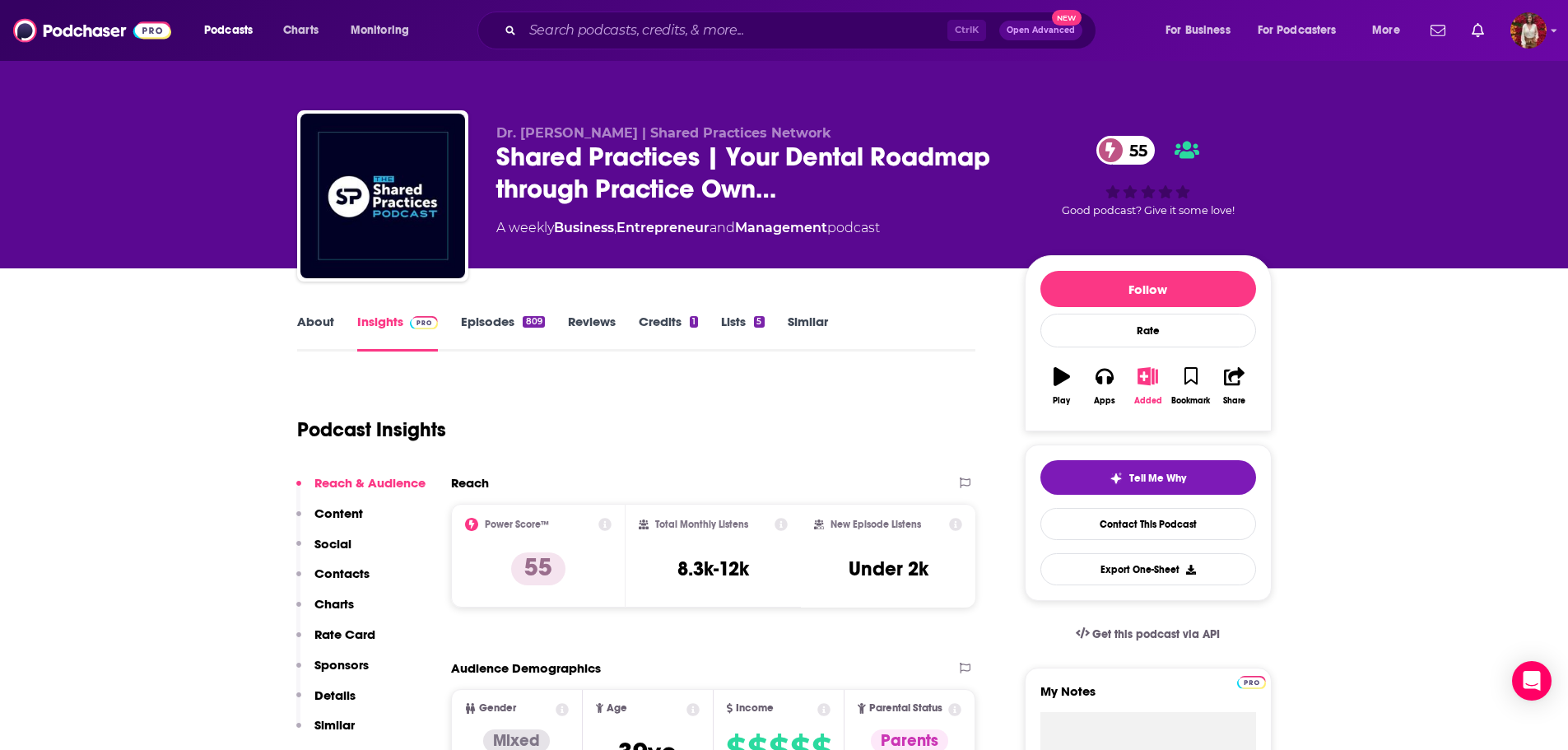
click at [1158, 374] on icon "button" at bounding box center [1148, 376] width 21 height 18
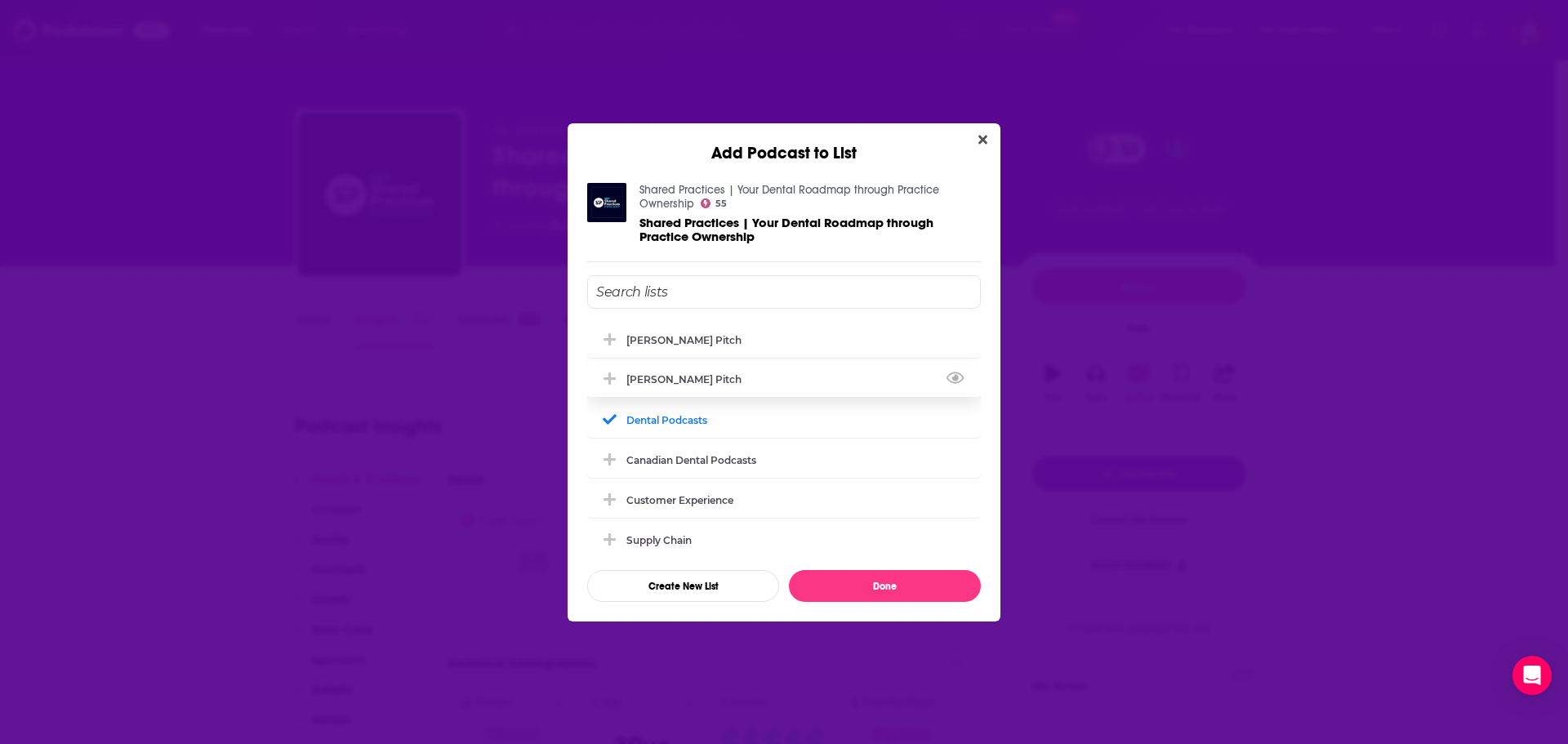
click at [703, 388] on div "[PERSON_NAME] Pitch" at bounding box center [784, 379] width 393 height 36
click at [880, 587] on button "Done" at bounding box center [885, 586] width 192 height 32
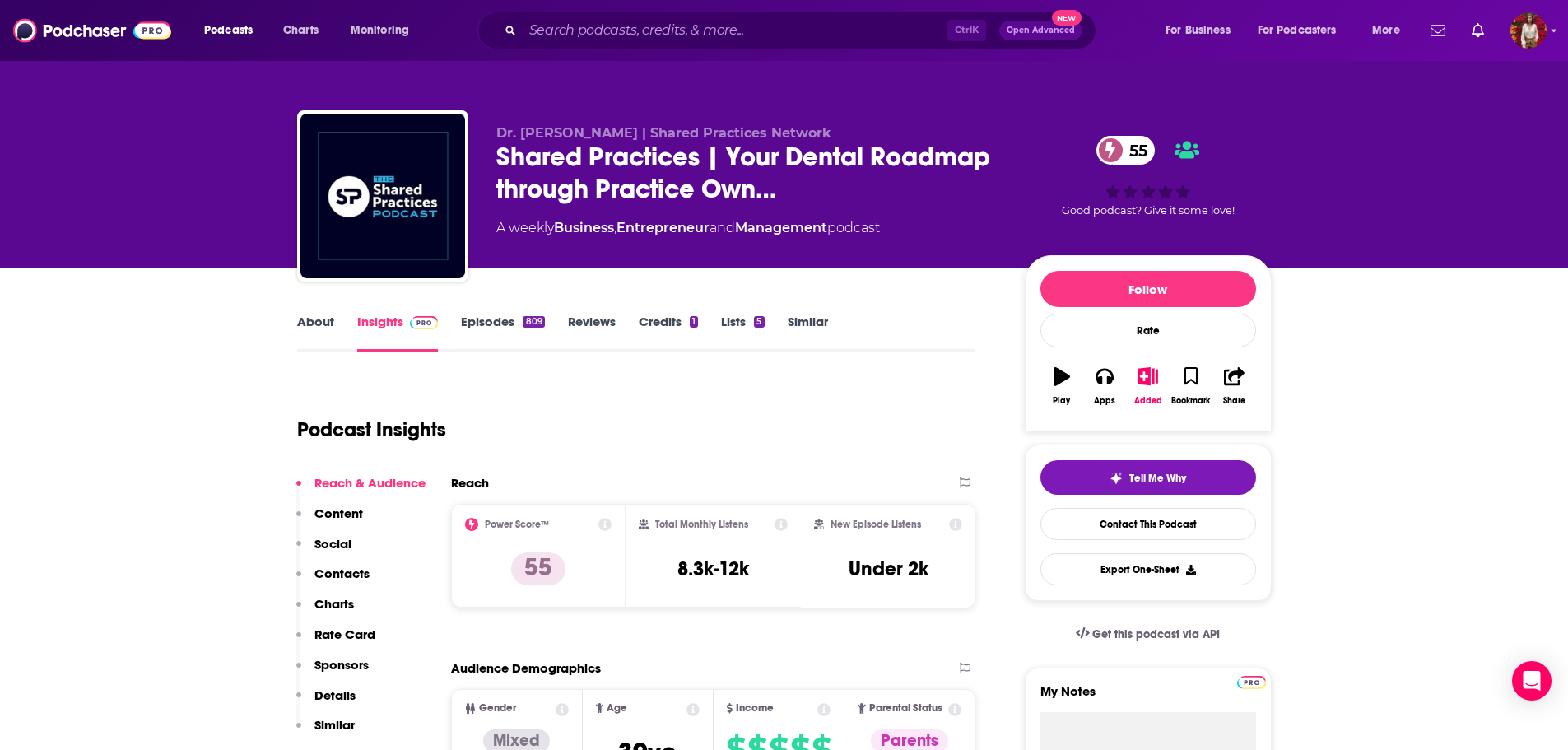
click at [506, 325] on link "Episodes 809" at bounding box center [502, 333] width 83 height 38
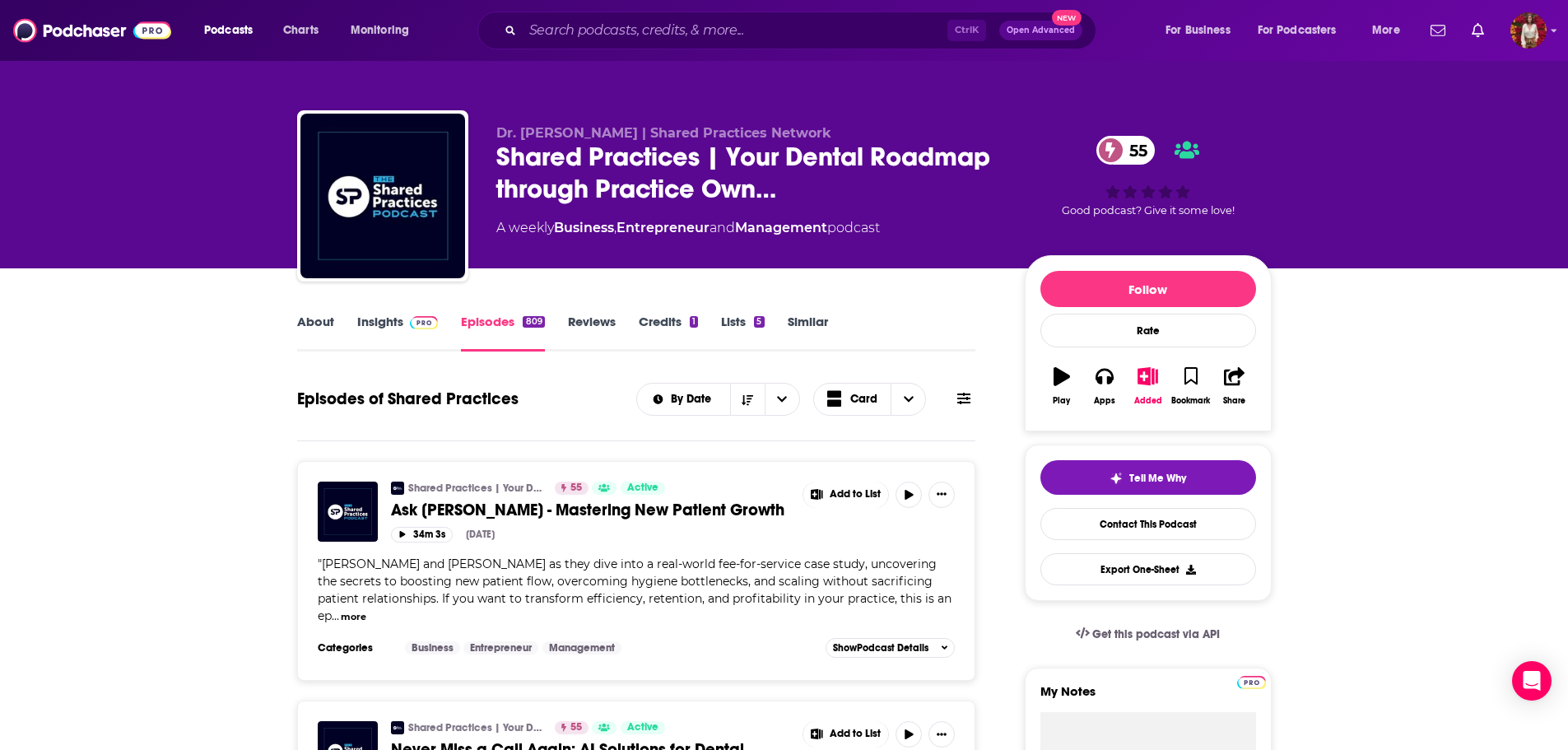
click at [369, 320] on link "Insights" at bounding box center [397, 333] width 81 height 38
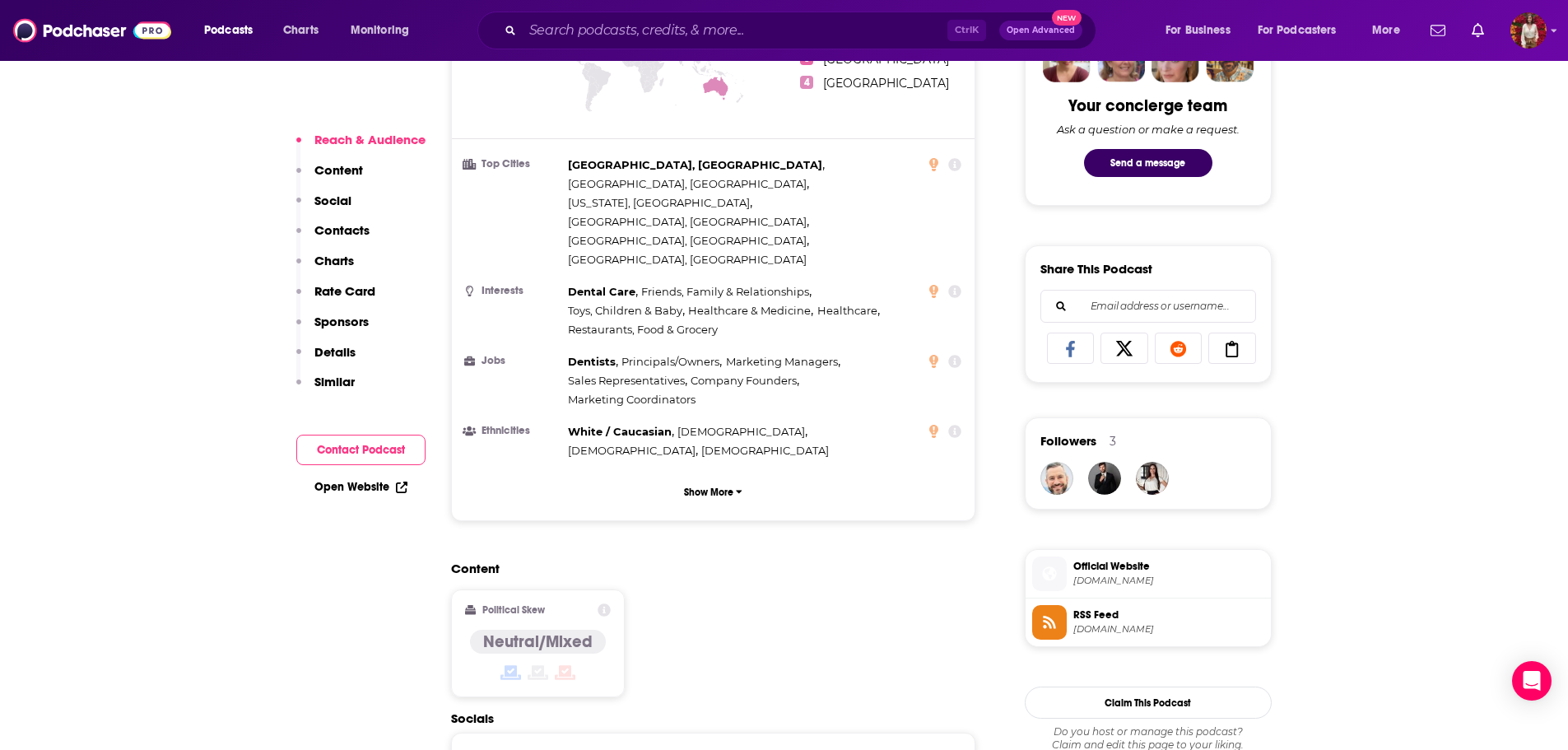
scroll to position [1071, 0]
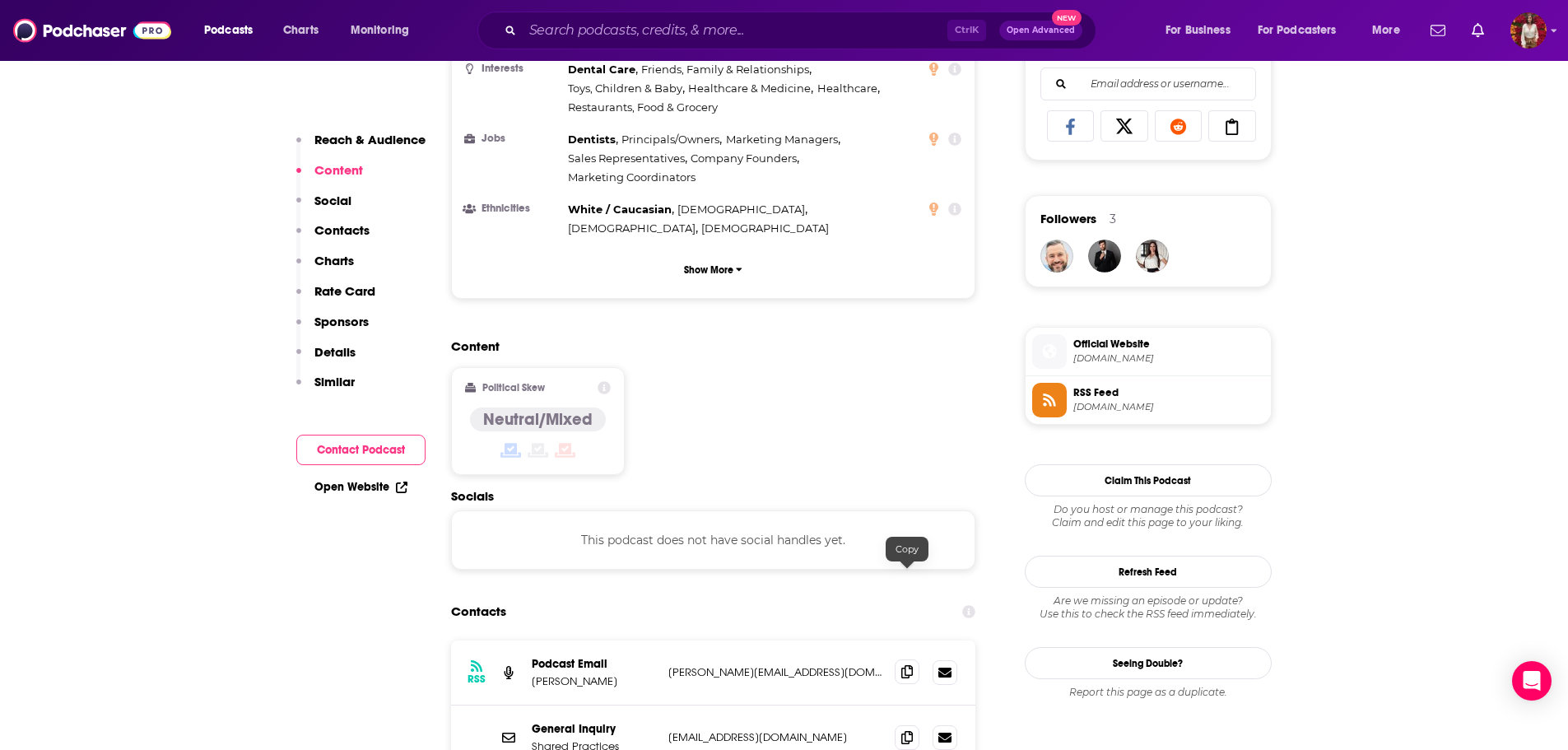
click at [912, 666] on icon at bounding box center [908, 671] width 12 height 13
click at [905, 730] on icon at bounding box center [908, 736] width 12 height 13
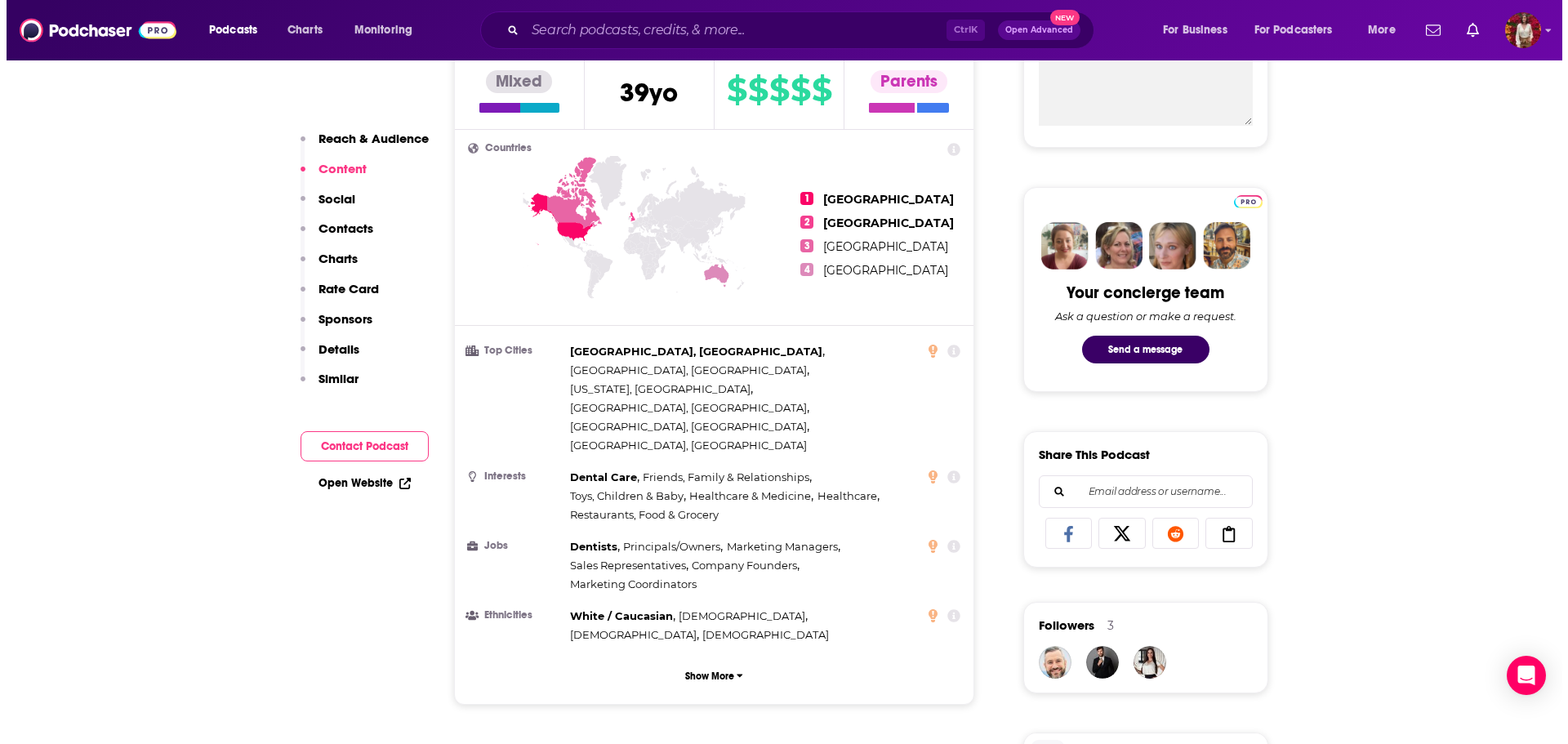
scroll to position [0, 0]
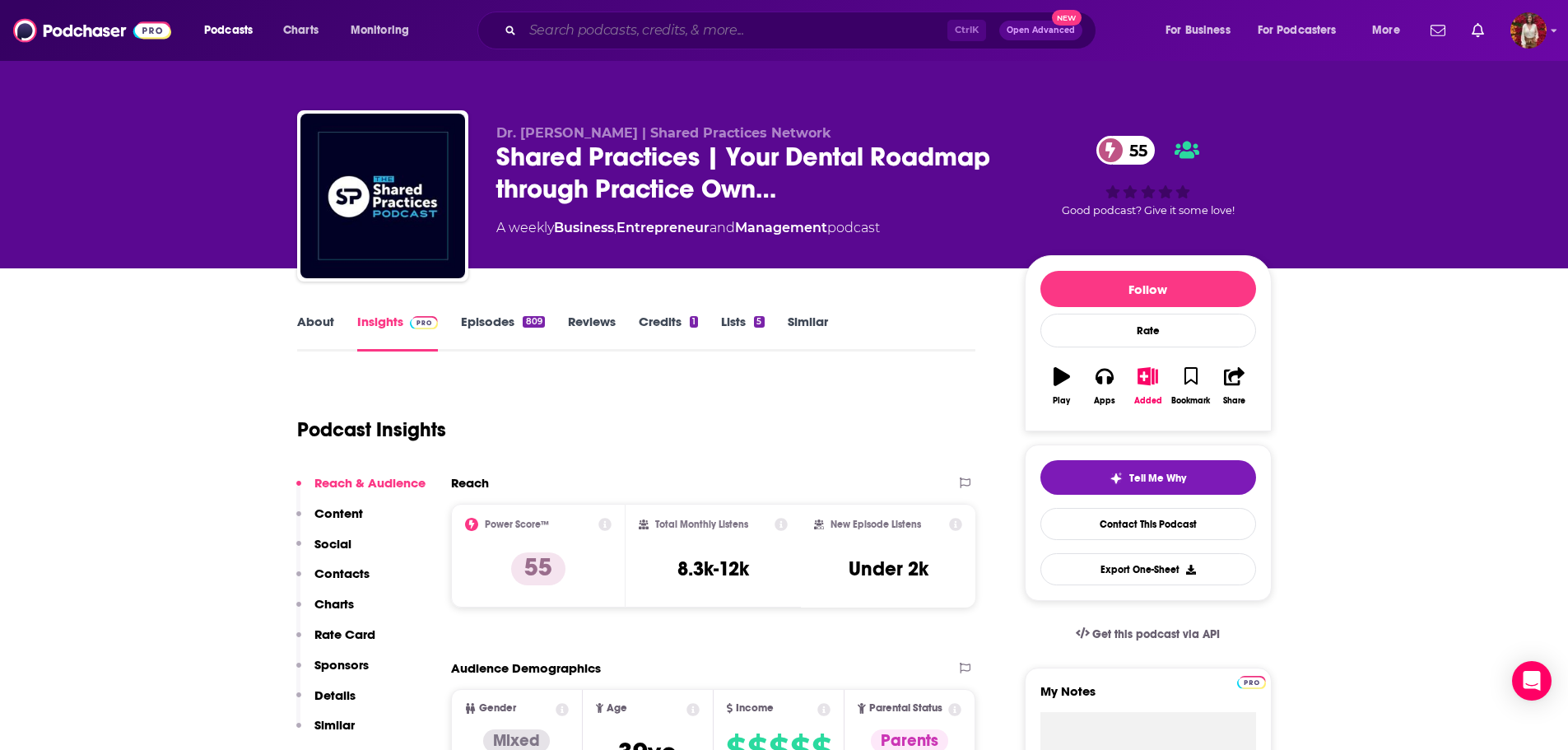
click at [595, 32] on input "Search podcasts, credits, & more..." at bounding box center [735, 30] width 425 height 27
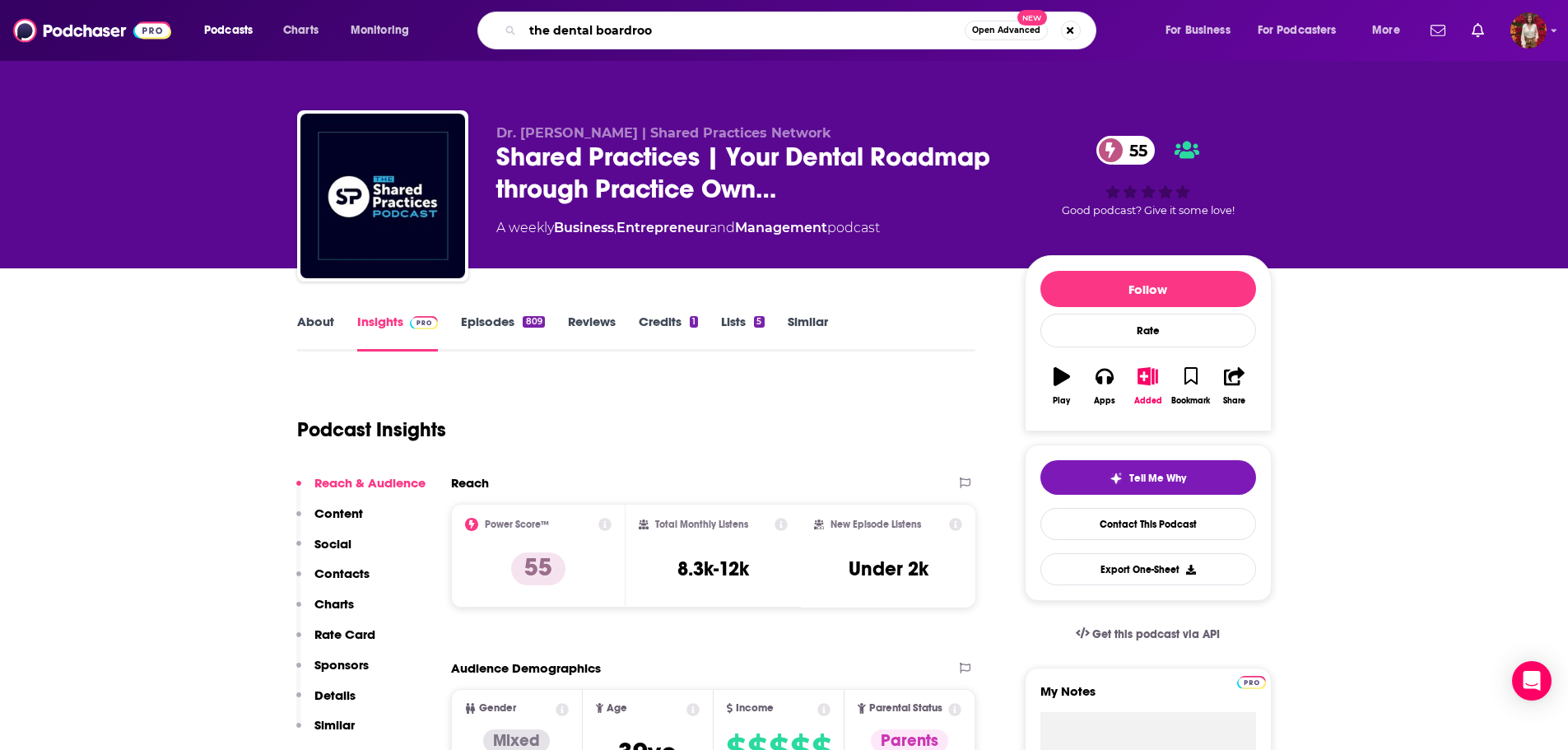
type input "the dental boardroom"
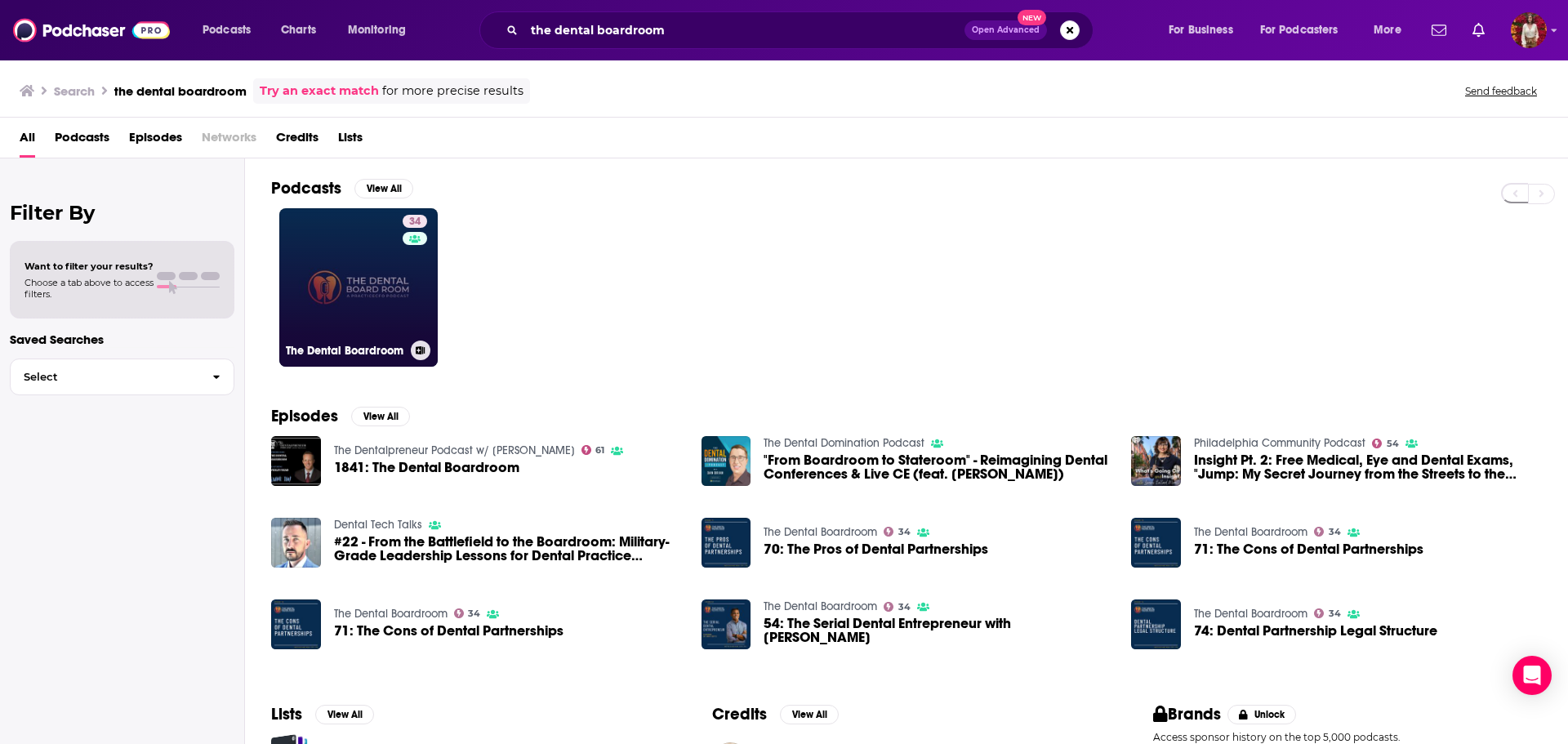
click at [379, 276] on link "34 The Dental Boardroom" at bounding box center [358, 287] width 159 height 159
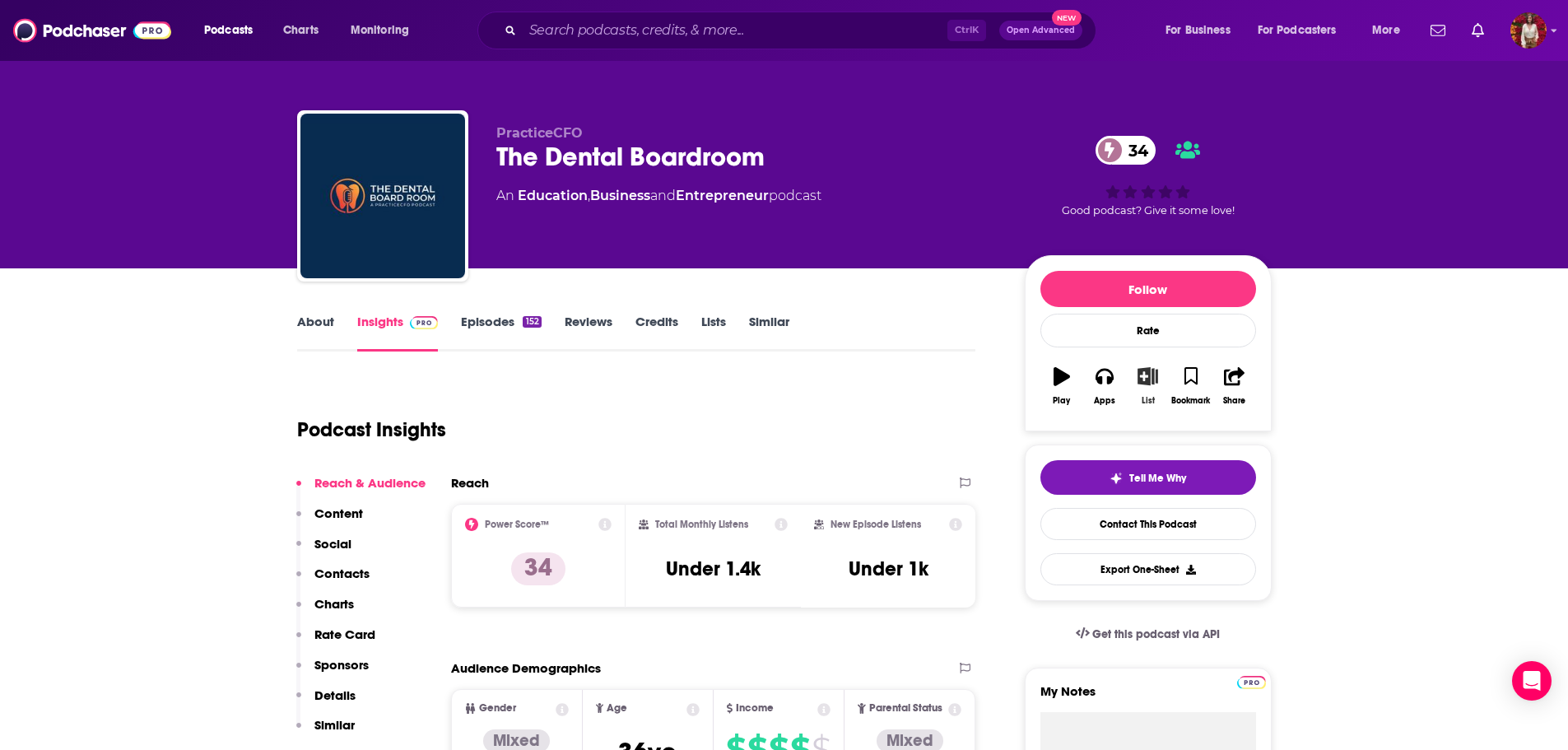
click at [1145, 373] on icon "button" at bounding box center [1148, 376] width 21 height 18
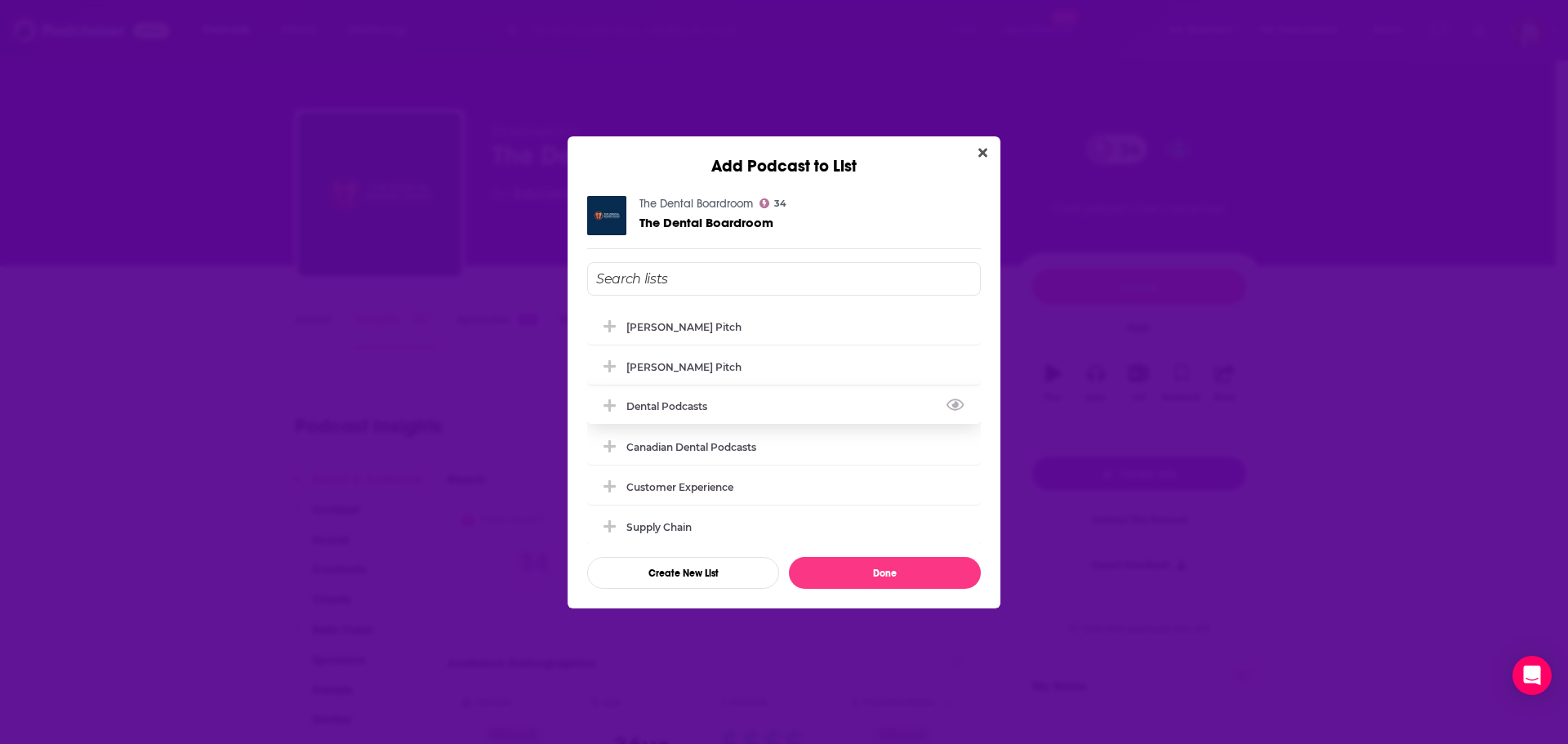
click at [768, 398] on div "Dental Podcasts" at bounding box center [784, 406] width 393 height 36
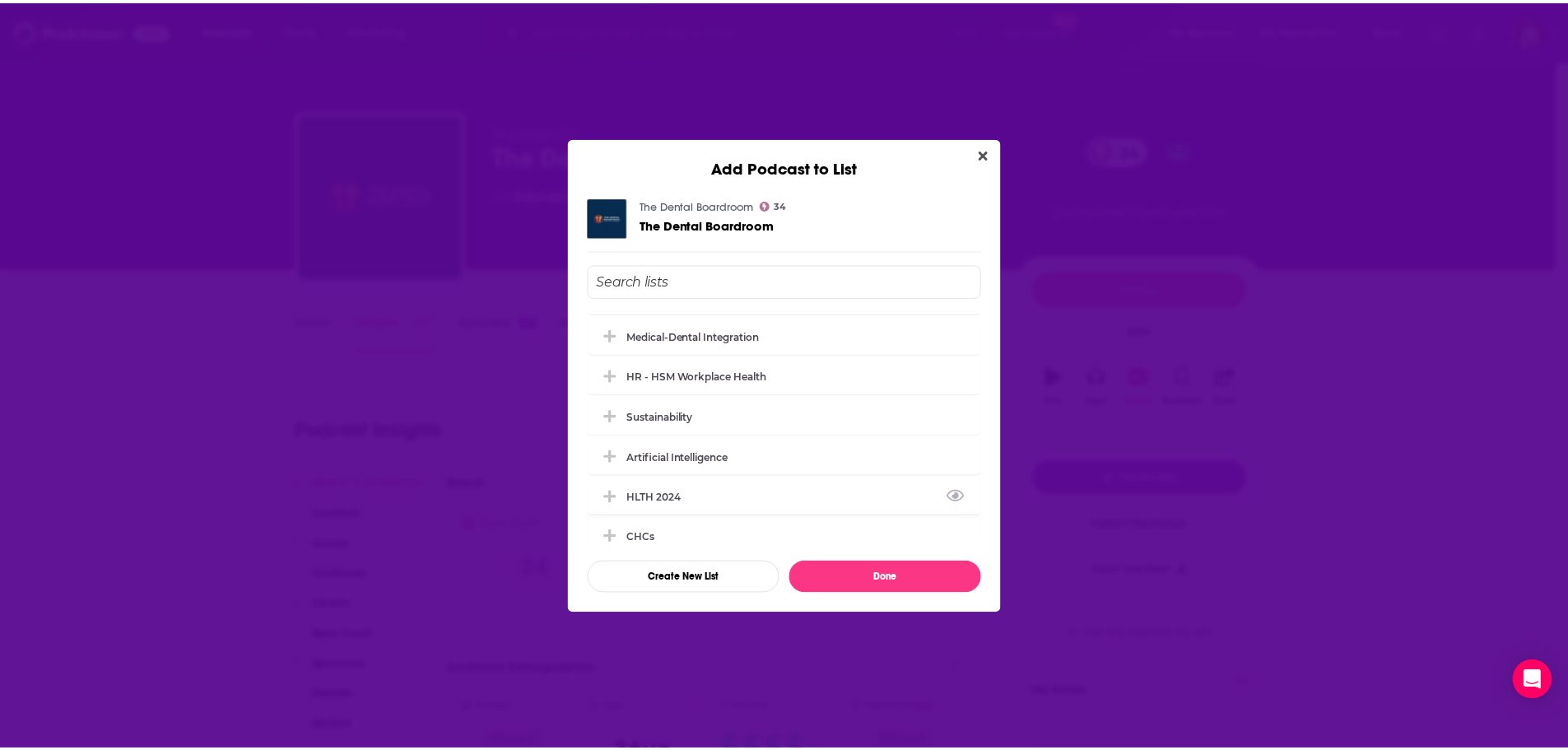
scroll to position [494, 0]
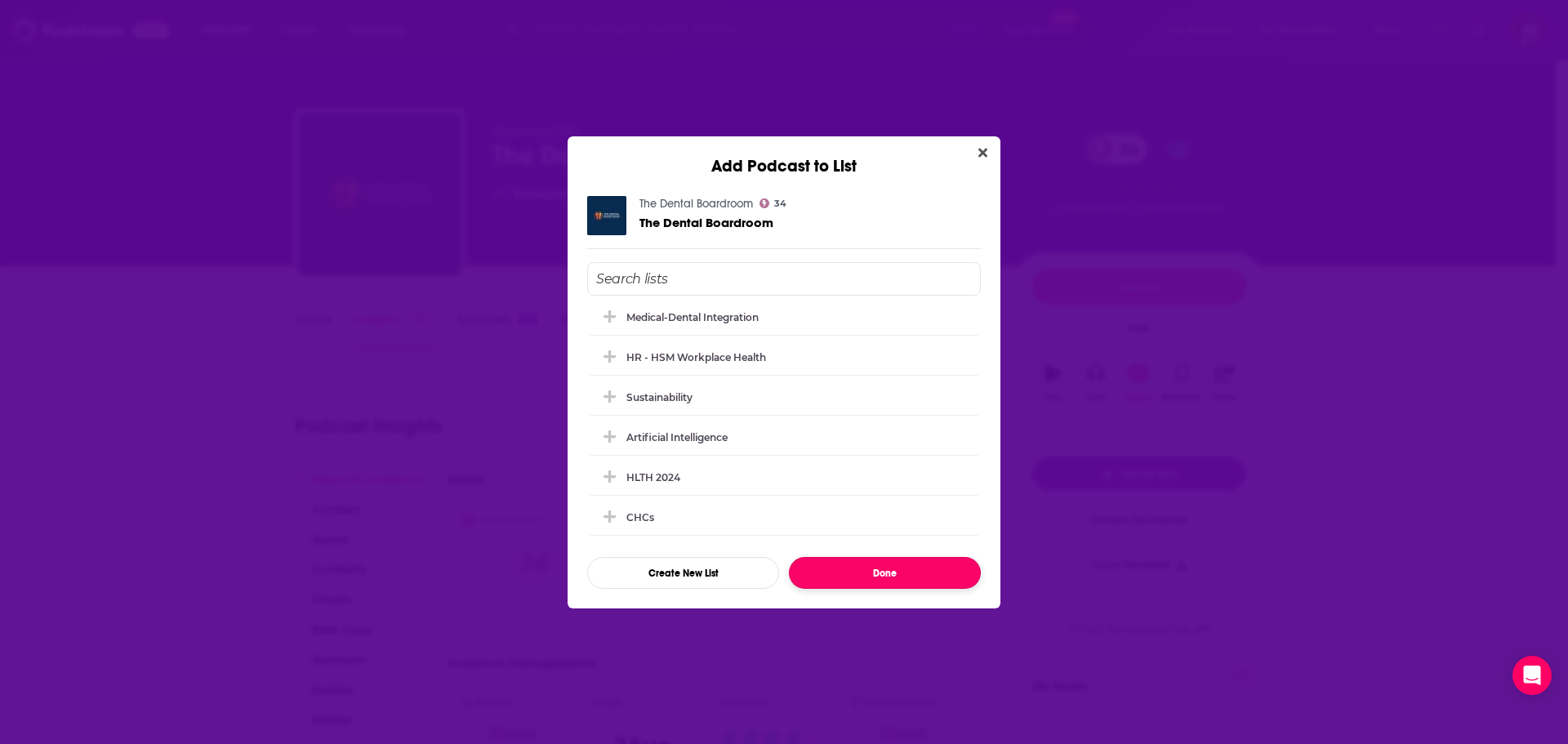
click at [852, 571] on button "Done" at bounding box center [885, 573] width 192 height 32
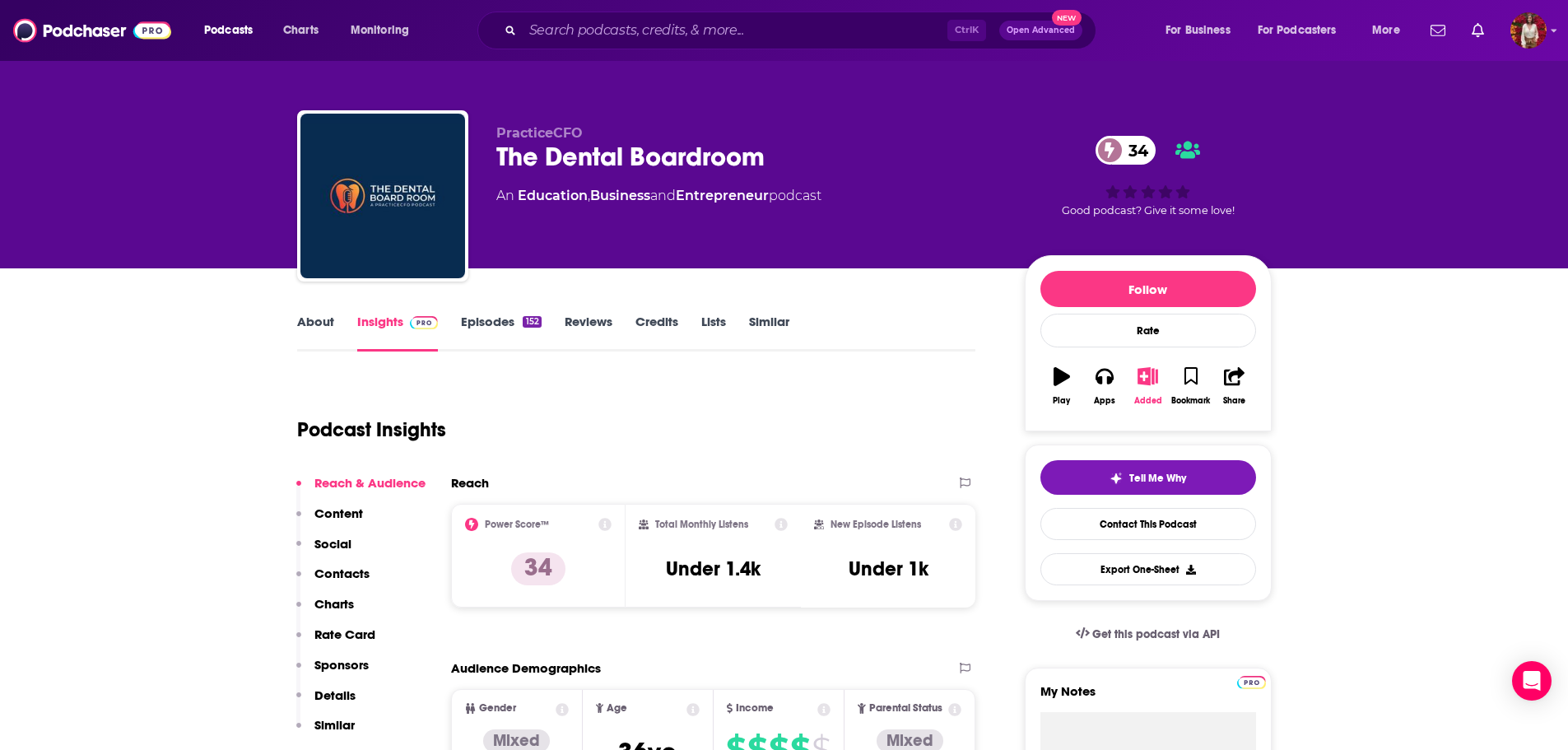
click at [1145, 381] on icon "button" at bounding box center [1148, 376] width 21 height 18
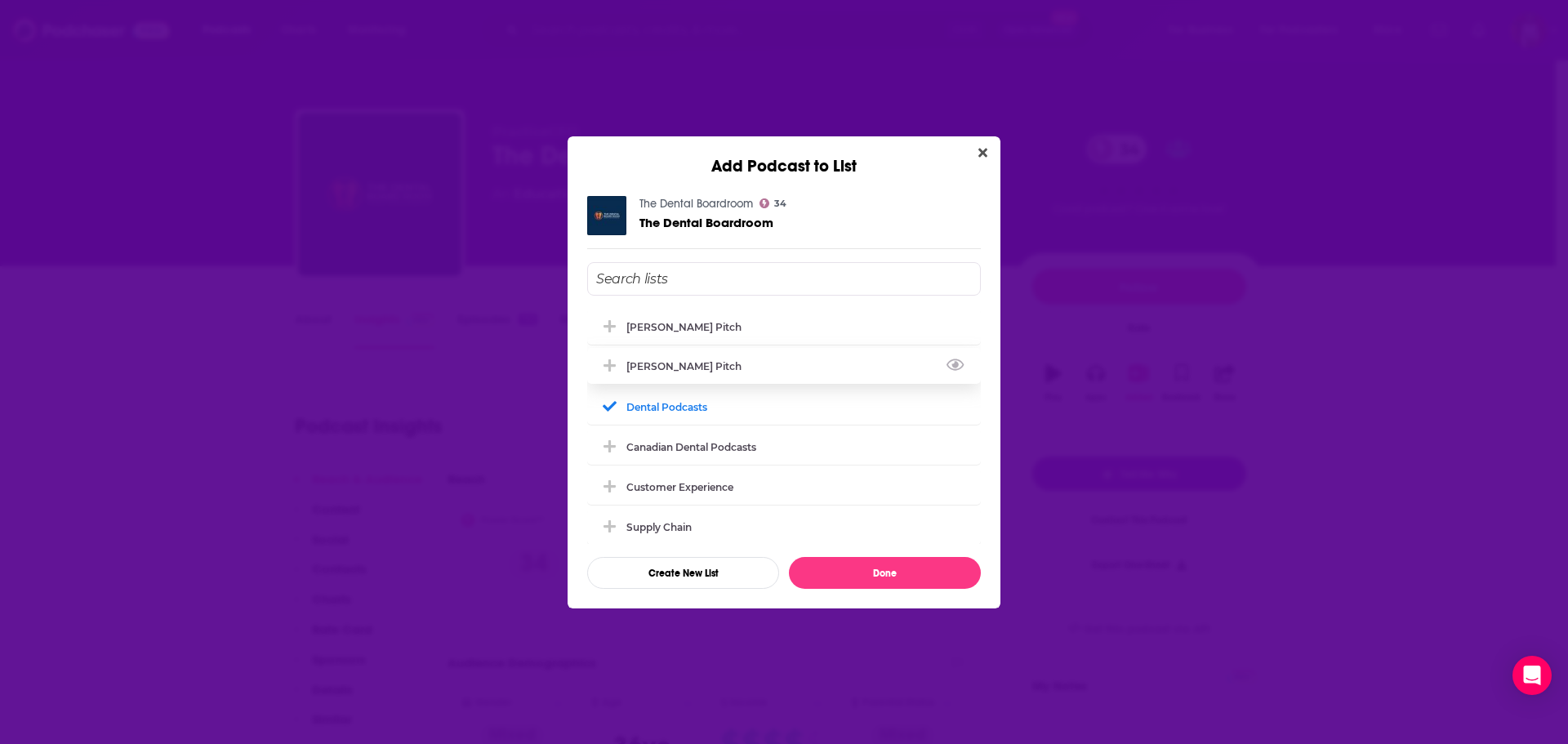
click at [774, 378] on div "[PERSON_NAME] Pitch" at bounding box center [784, 365] width 393 height 36
click at [876, 585] on button "Done" at bounding box center [885, 573] width 192 height 32
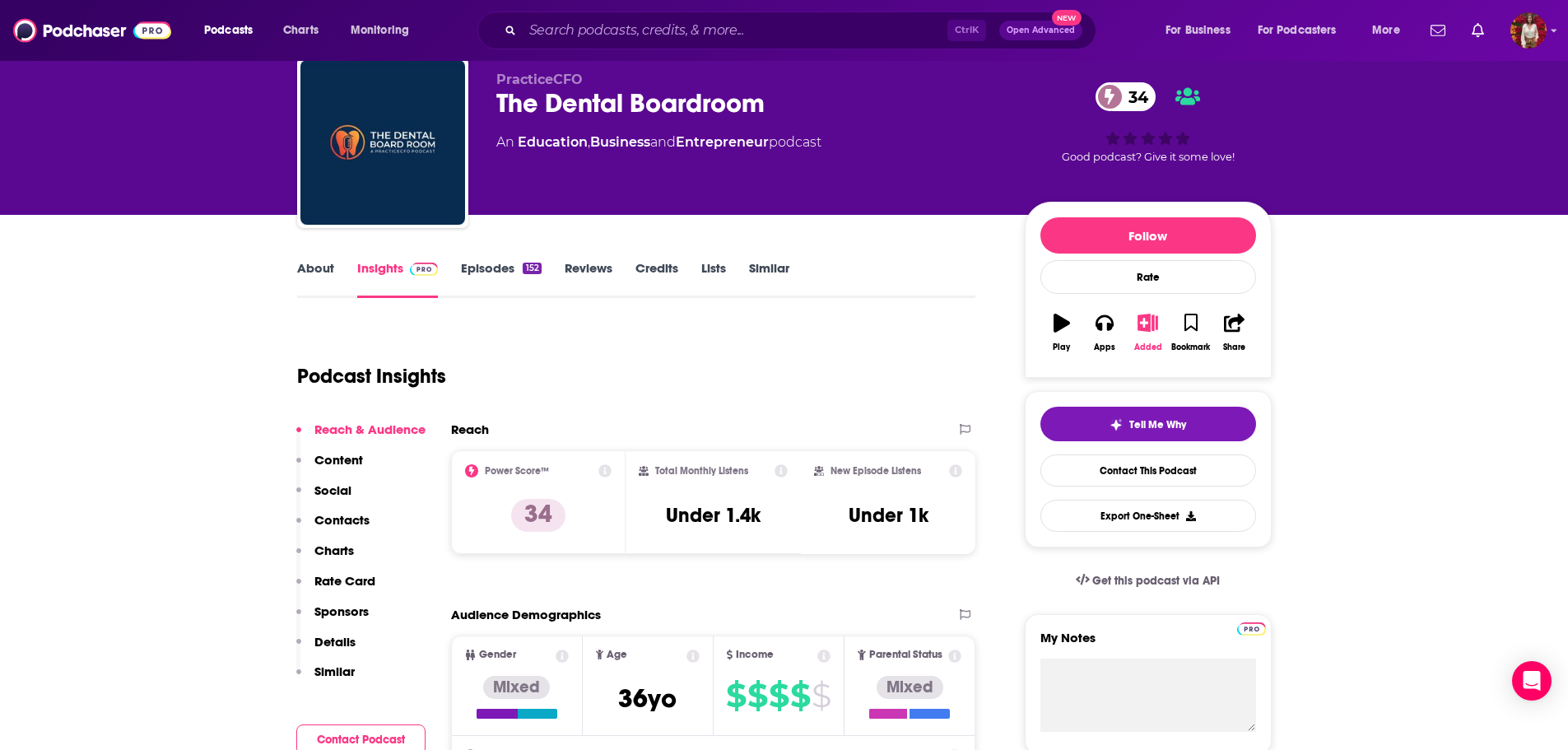
scroll to position [0, 0]
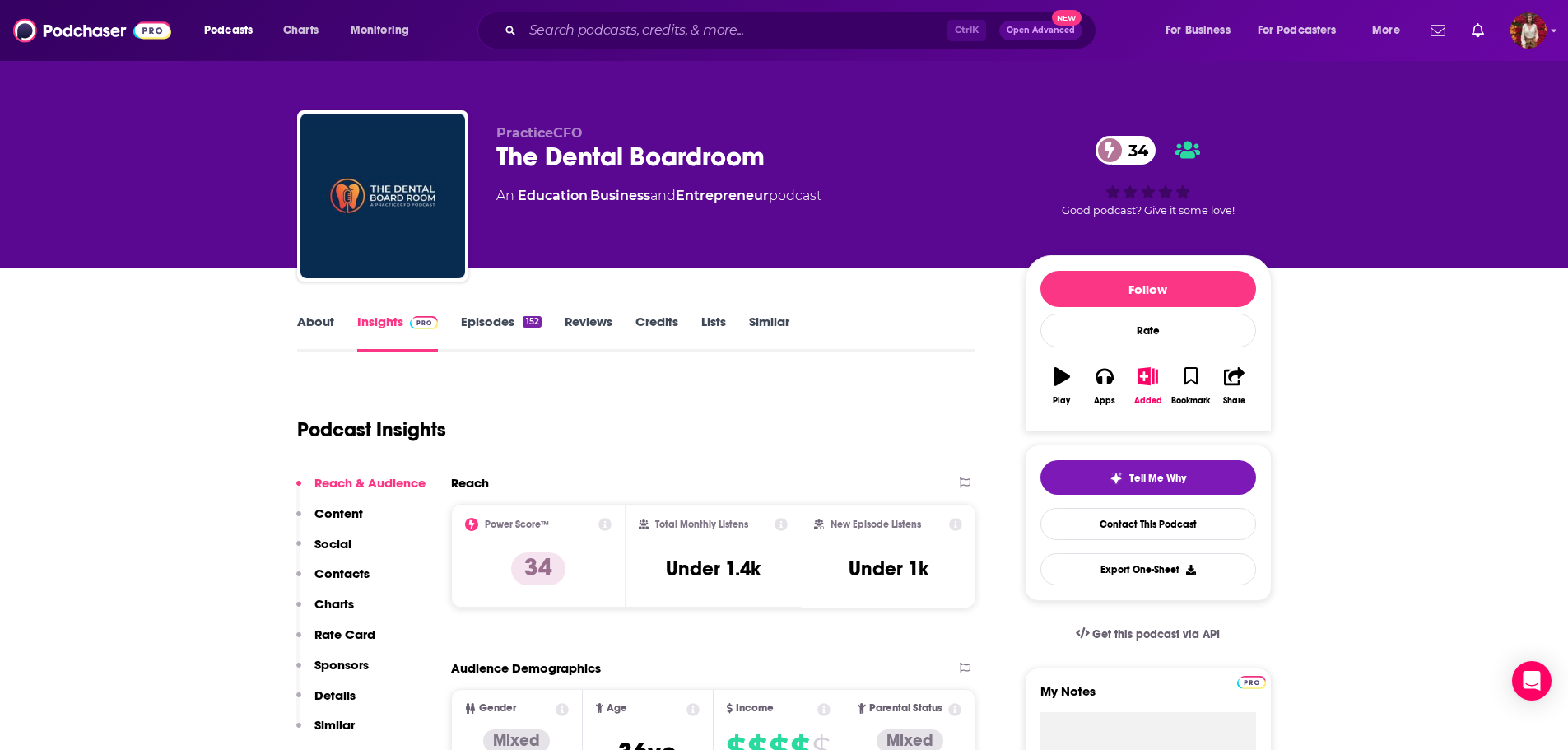
click at [299, 334] on link "About" at bounding box center [316, 333] width 37 height 38
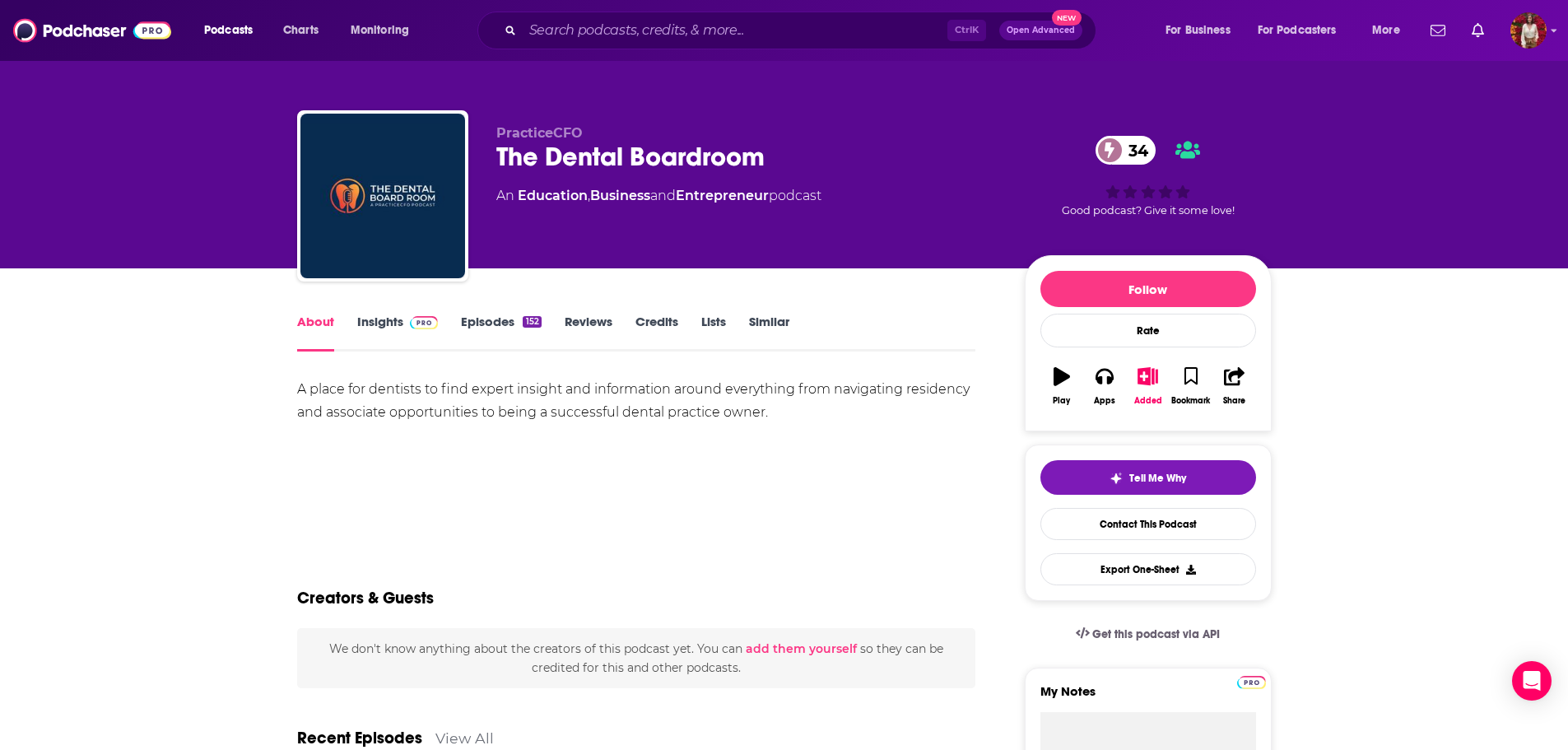
click at [396, 320] on link "Insights" at bounding box center [397, 333] width 81 height 38
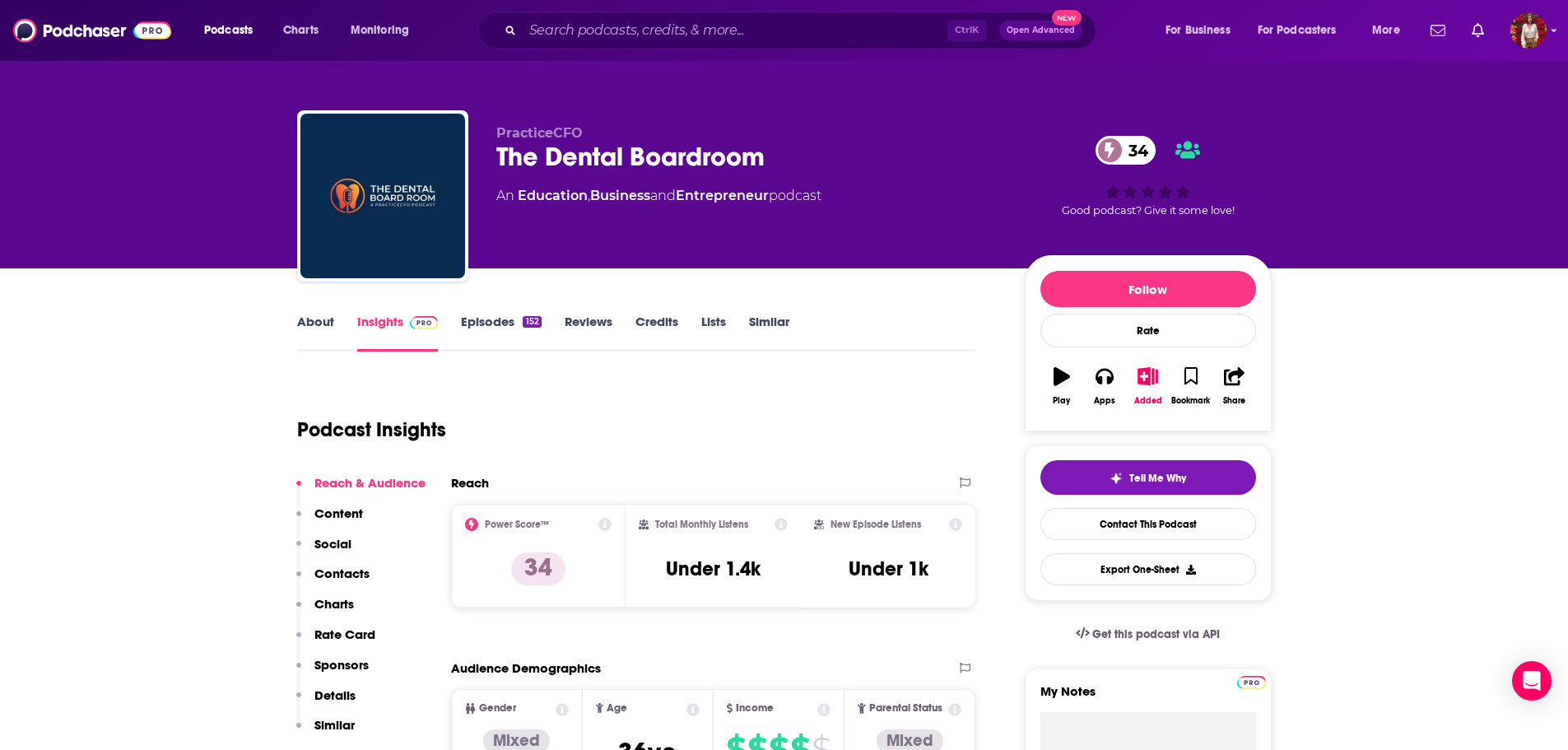
click at [462, 325] on link "Episodes 152" at bounding box center [500, 333] width 79 height 38
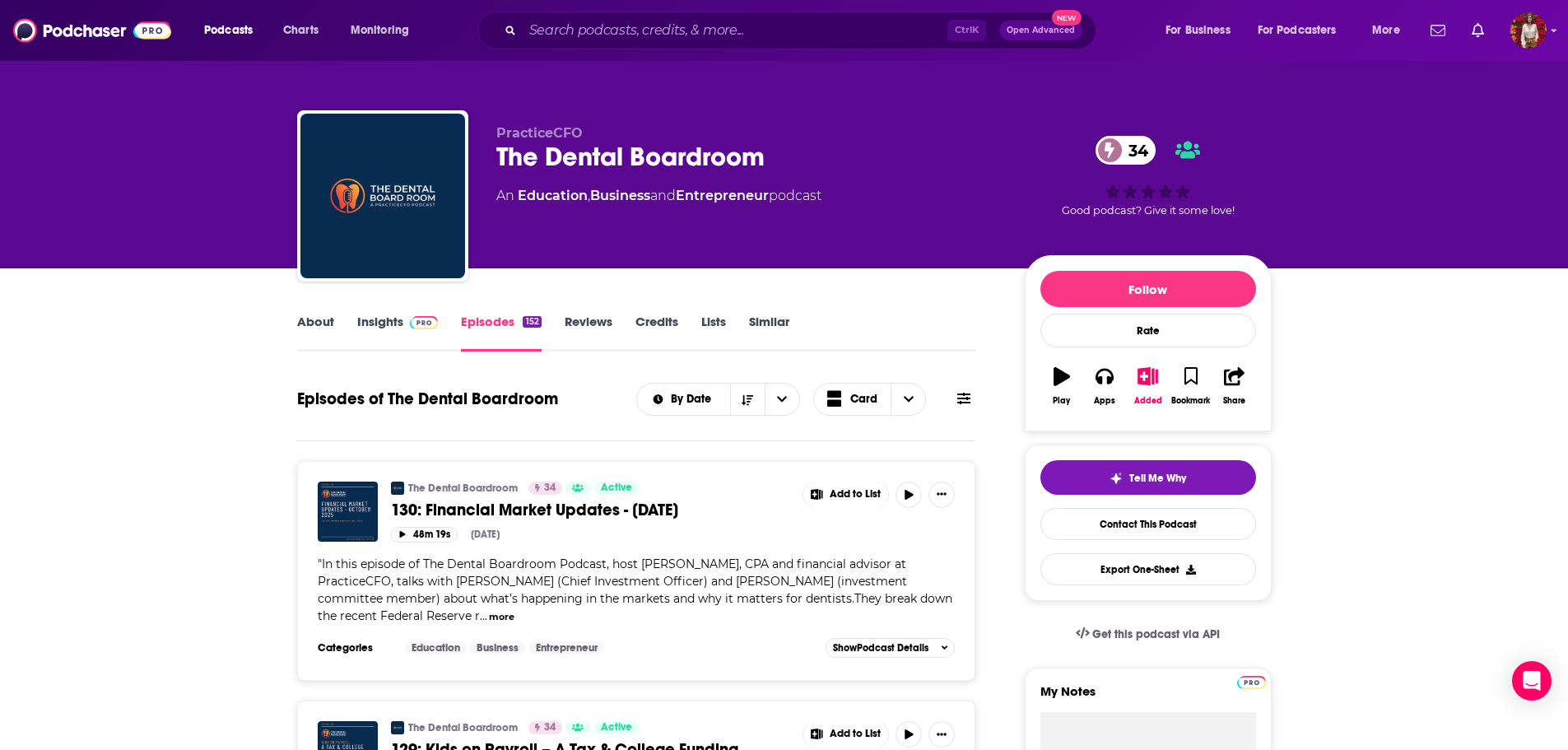
click at [385, 333] on link "Insights" at bounding box center [397, 333] width 81 height 38
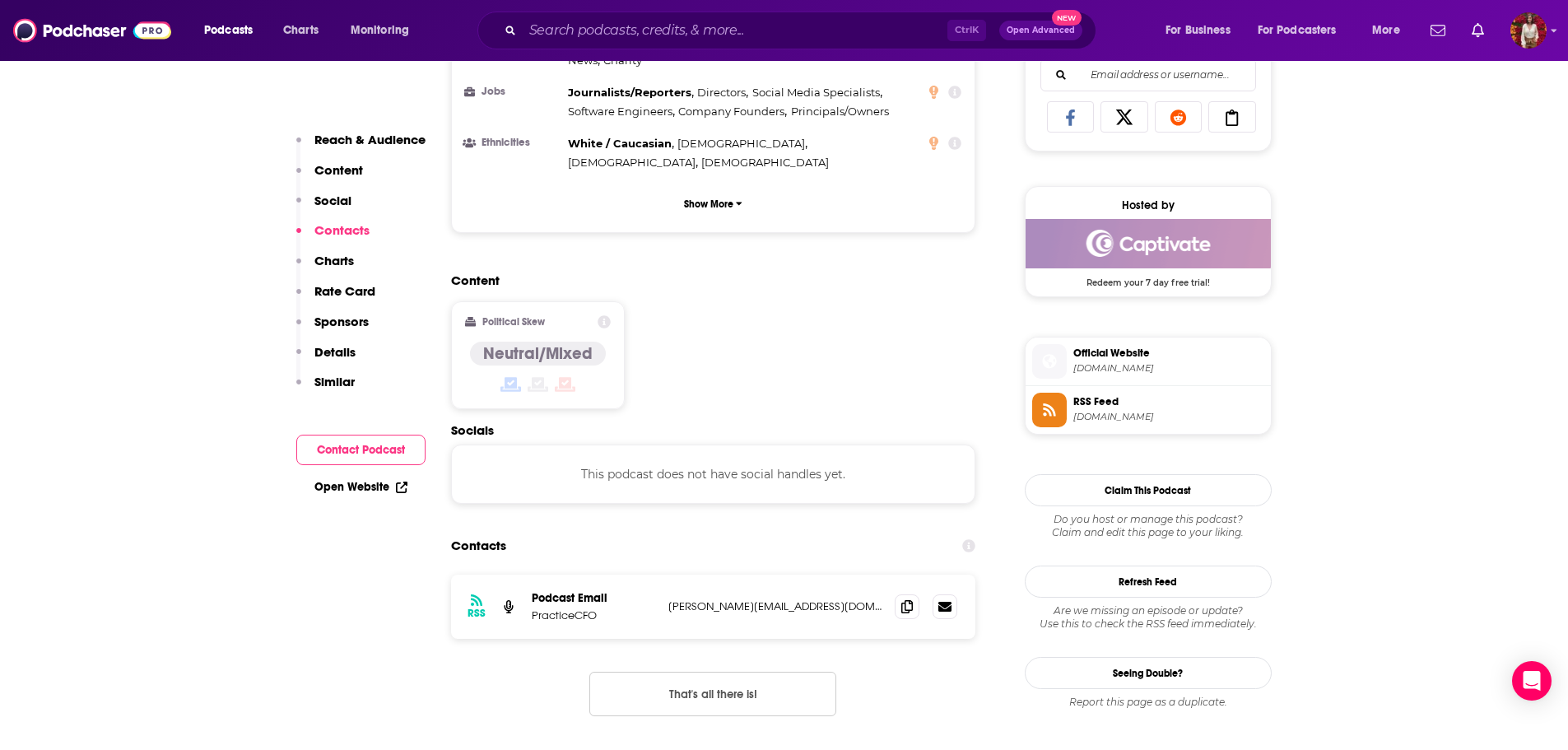
scroll to position [1236, 0]
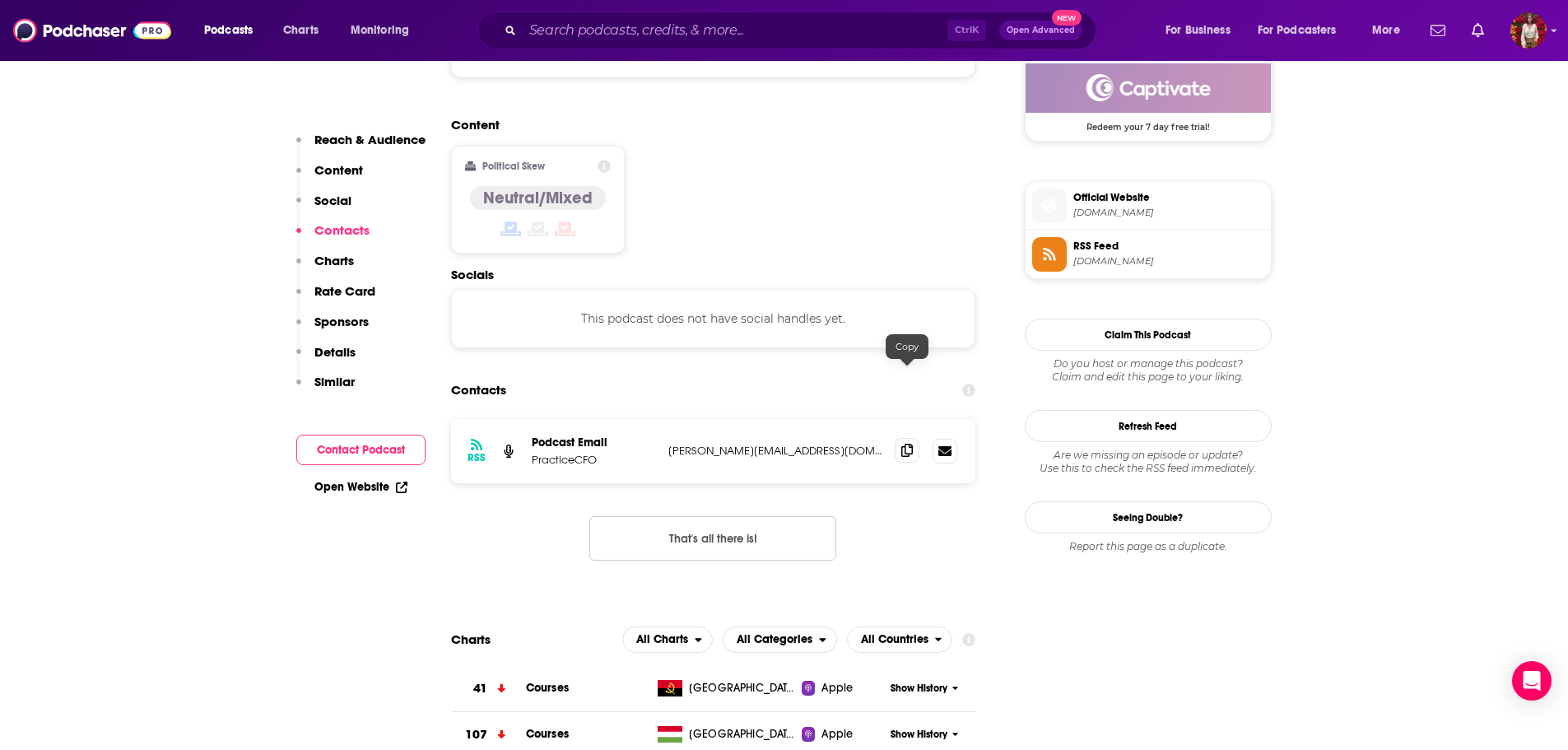
click at [906, 444] on icon at bounding box center [908, 450] width 12 height 13
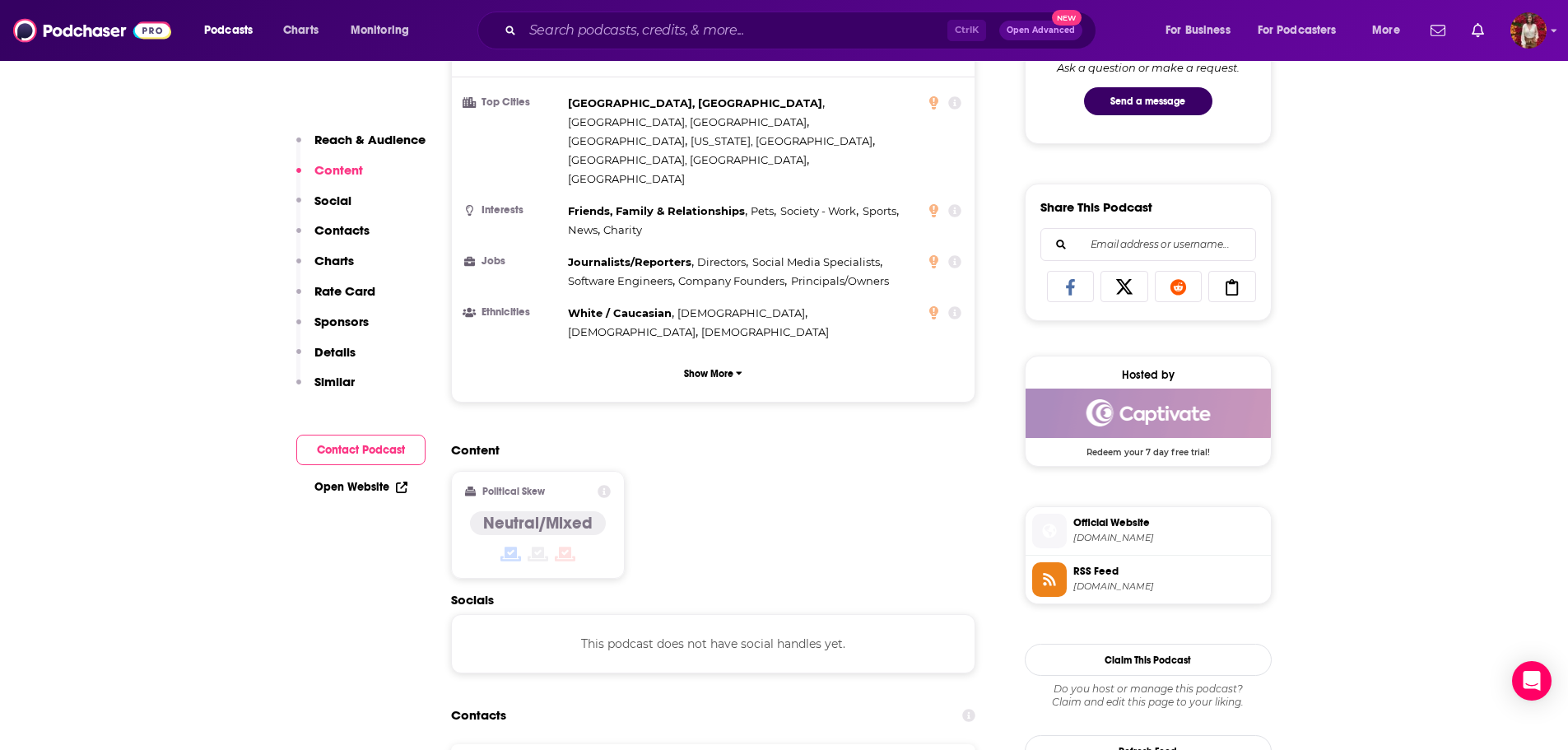
scroll to position [906, 0]
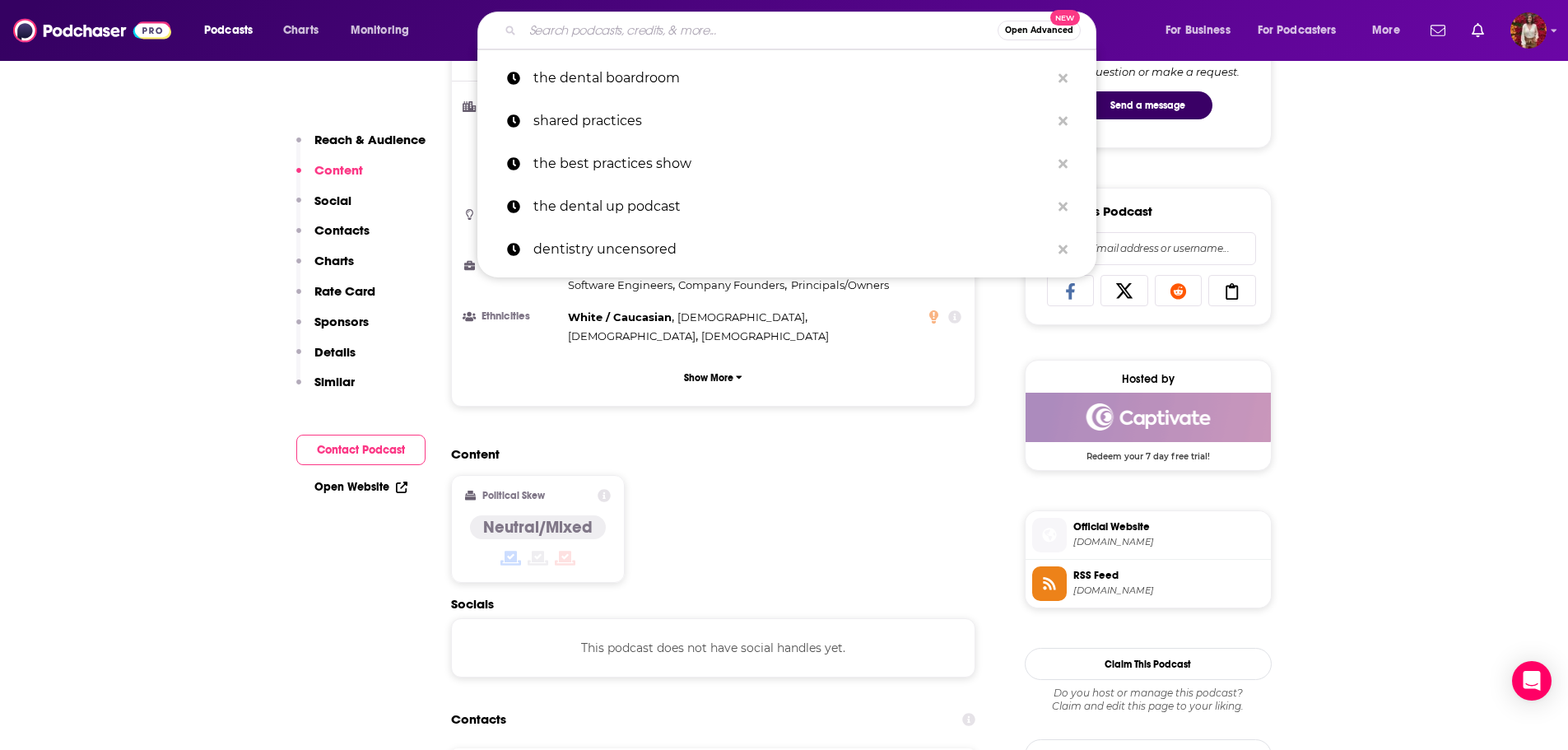
click at [606, 27] on input "Search podcasts, credits, & more..." at bounding box center [760, 30] width 475 height 27
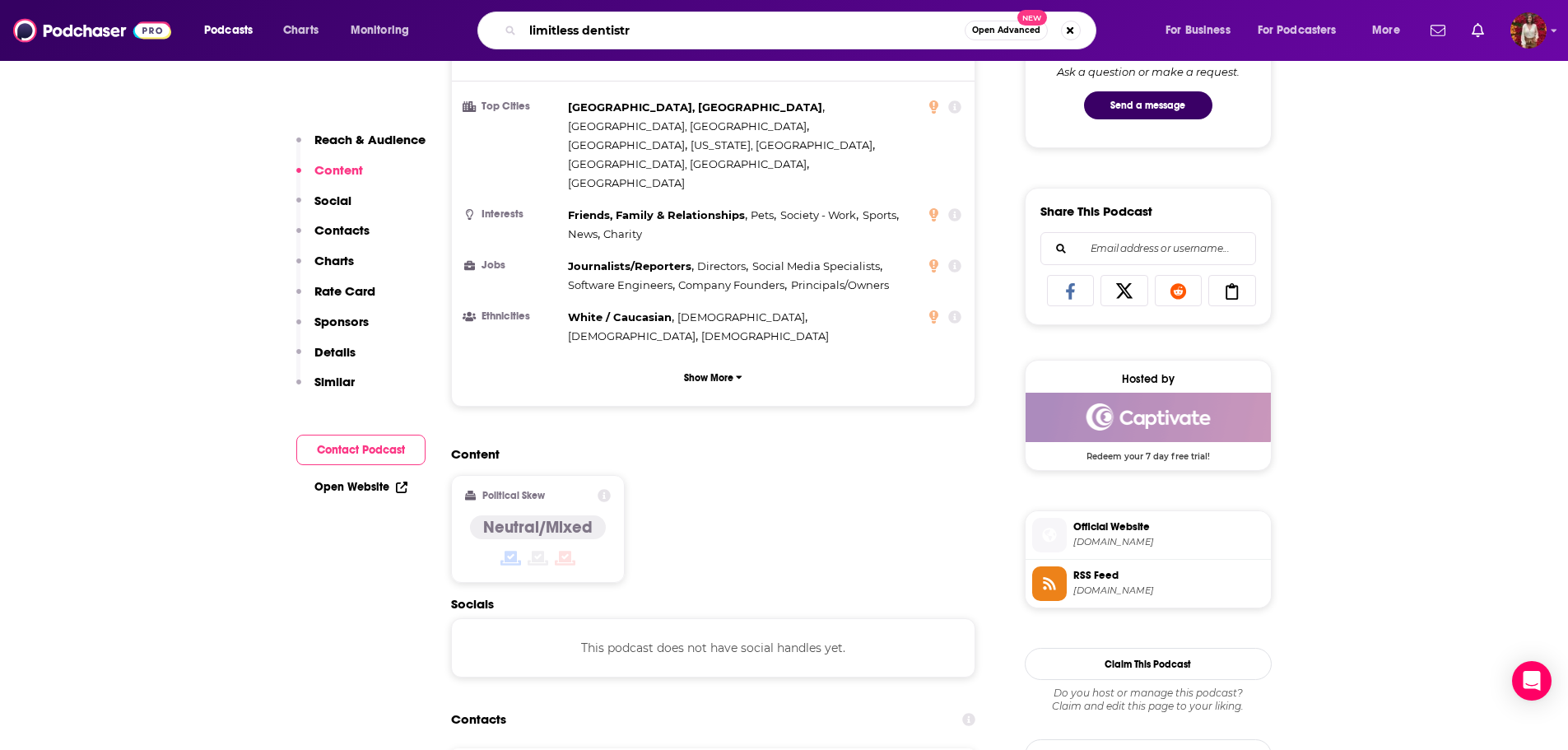
type input "limitless dentistry"
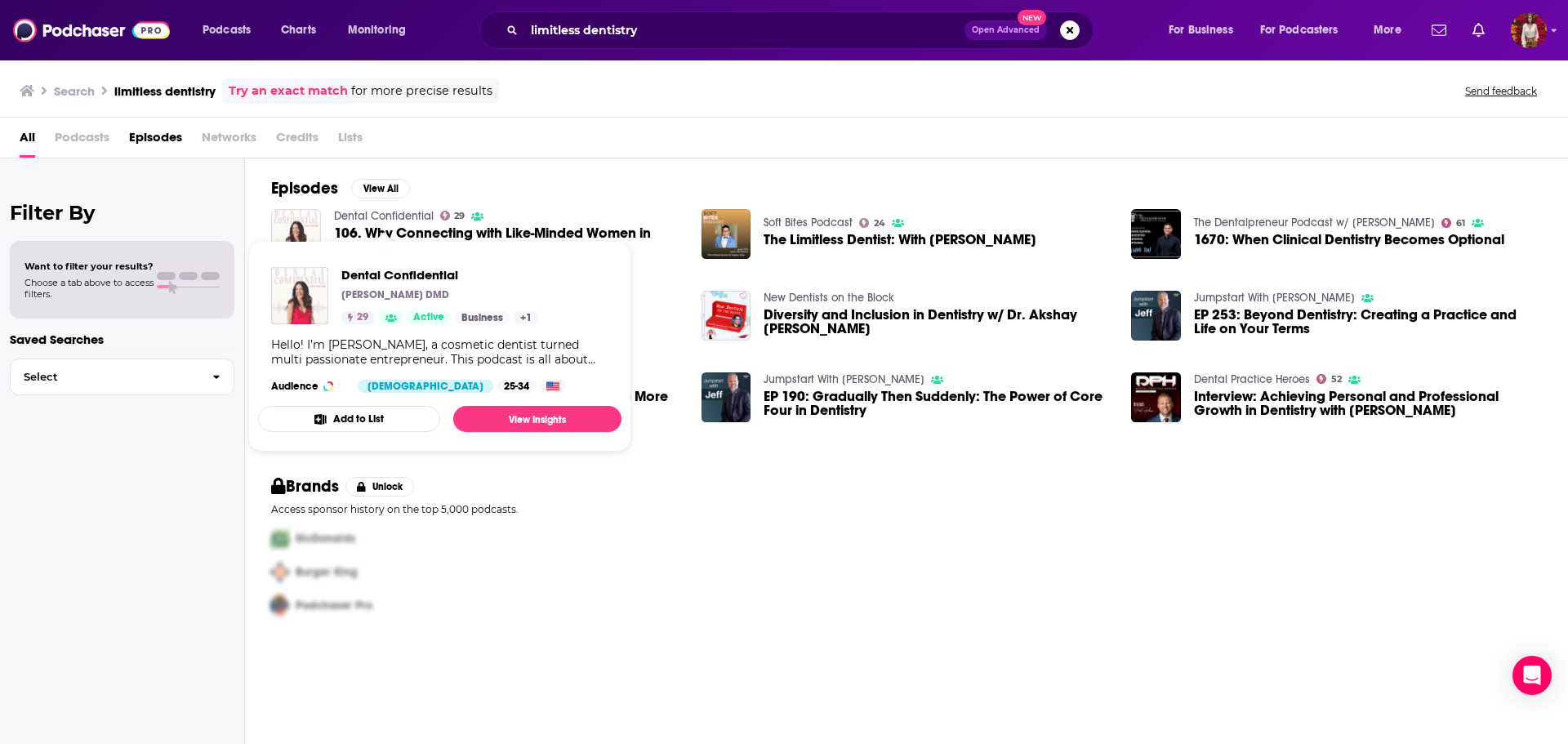
click at [592, 525] on div "McDonalds" at bounding box center [903, 539] width 1277 height 33
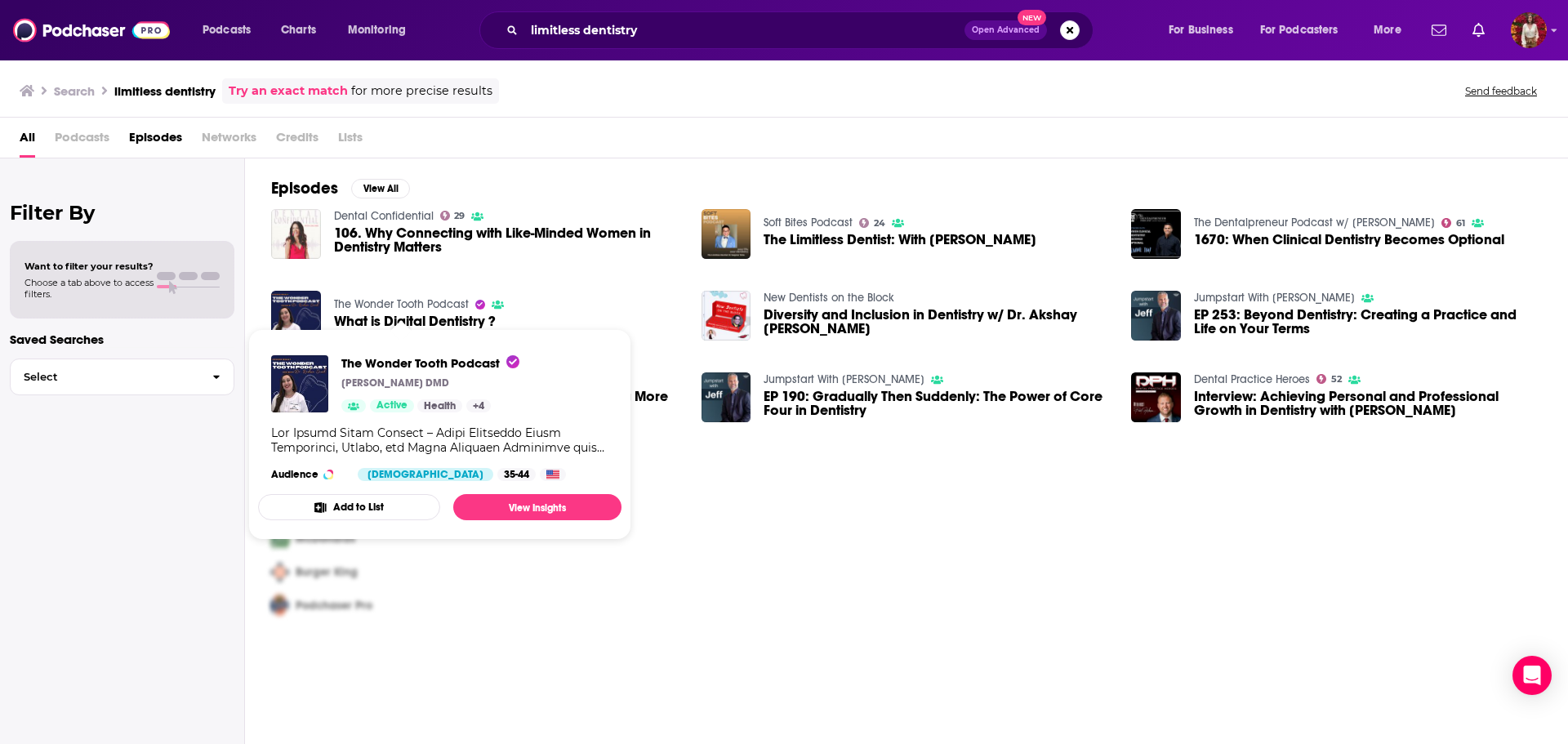
click at [377, 304] on link "The Wonder Tooth Podcast" at bounding box center [401, 304] width 134 height 14
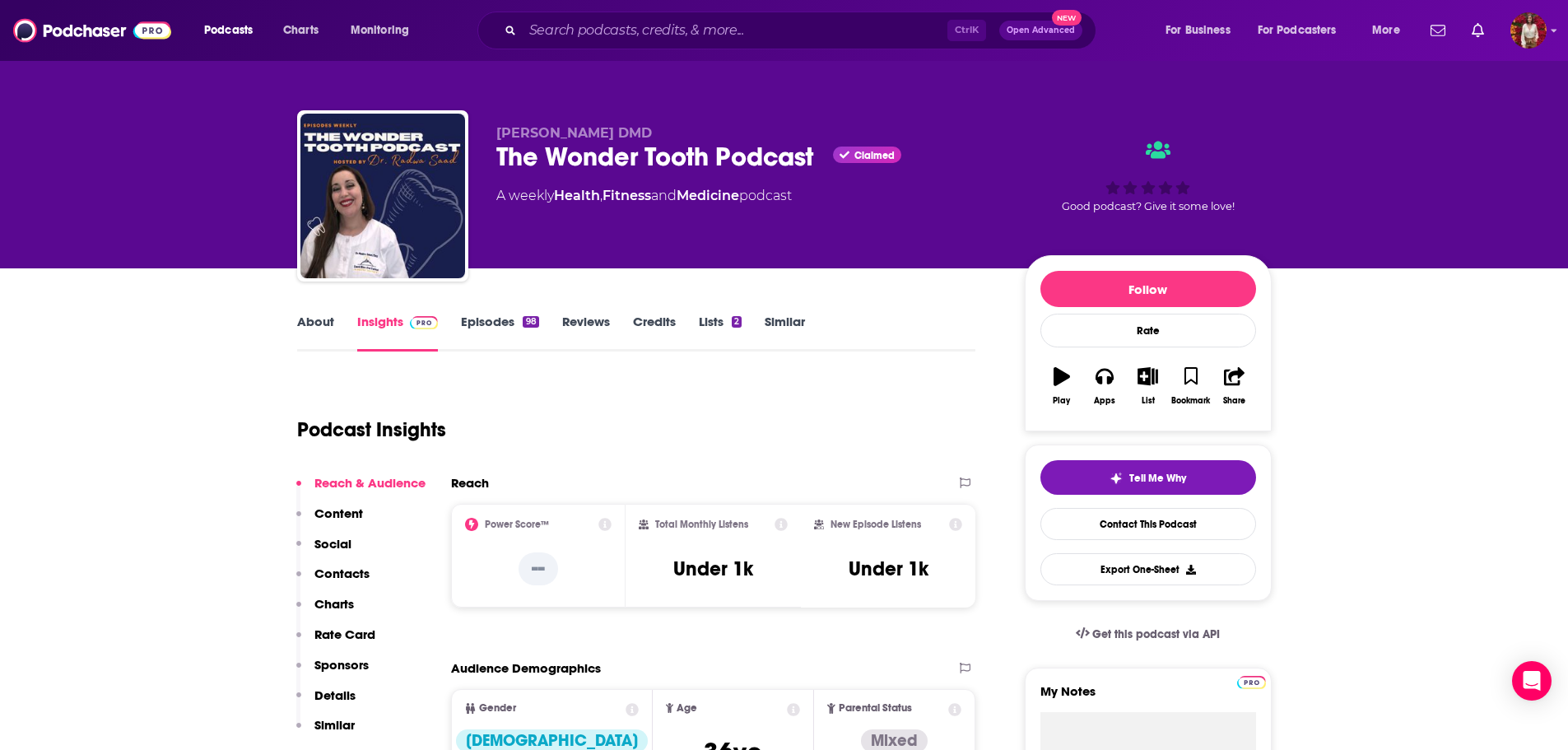
click at [315, 330] on link "About" at bounding box center [316, 333] width 37 height 38
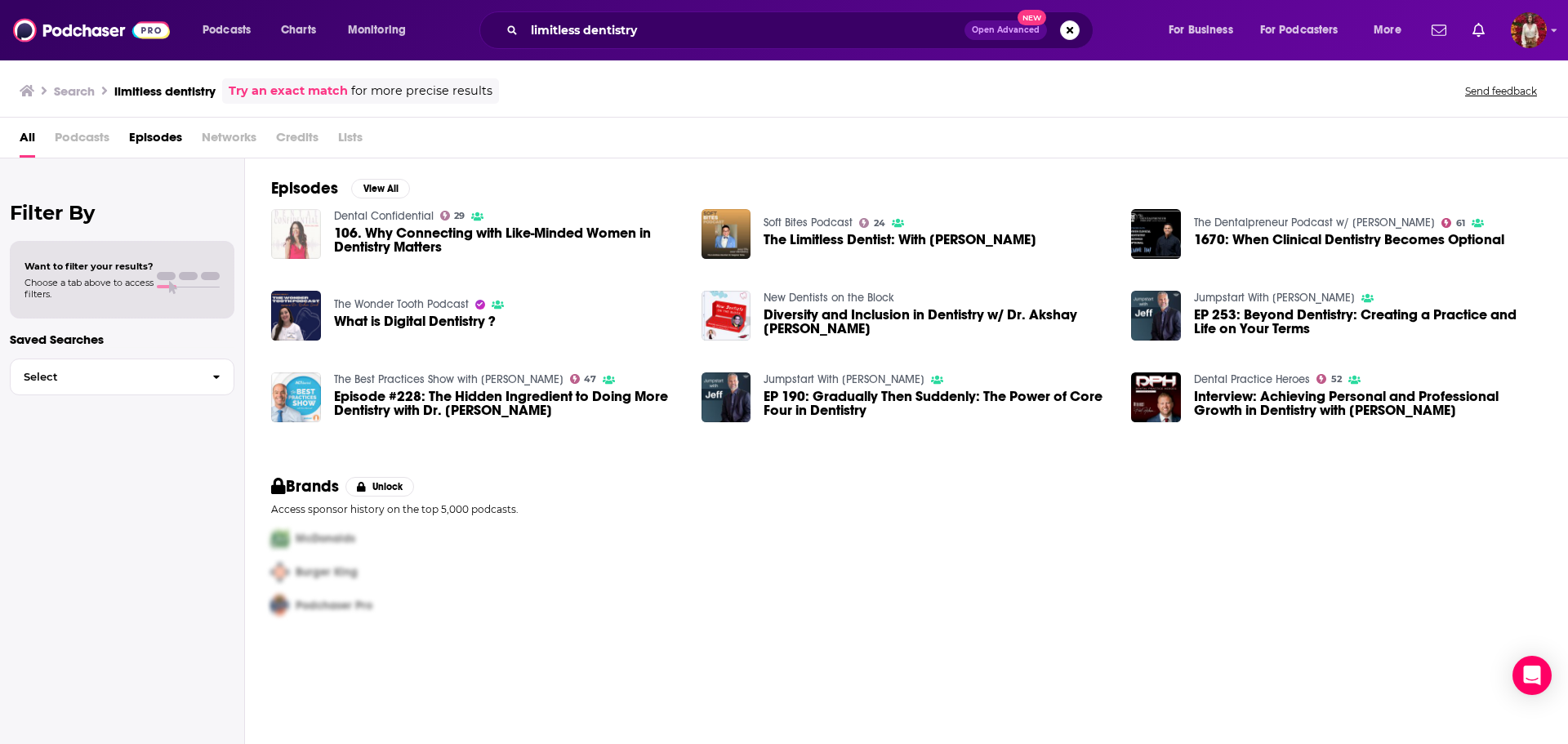
click at [297, 240] on img "106. Why Connecting with Like-Minded Women in Dentistry Matters" at bounding box center [296, 234] width 50 height 50
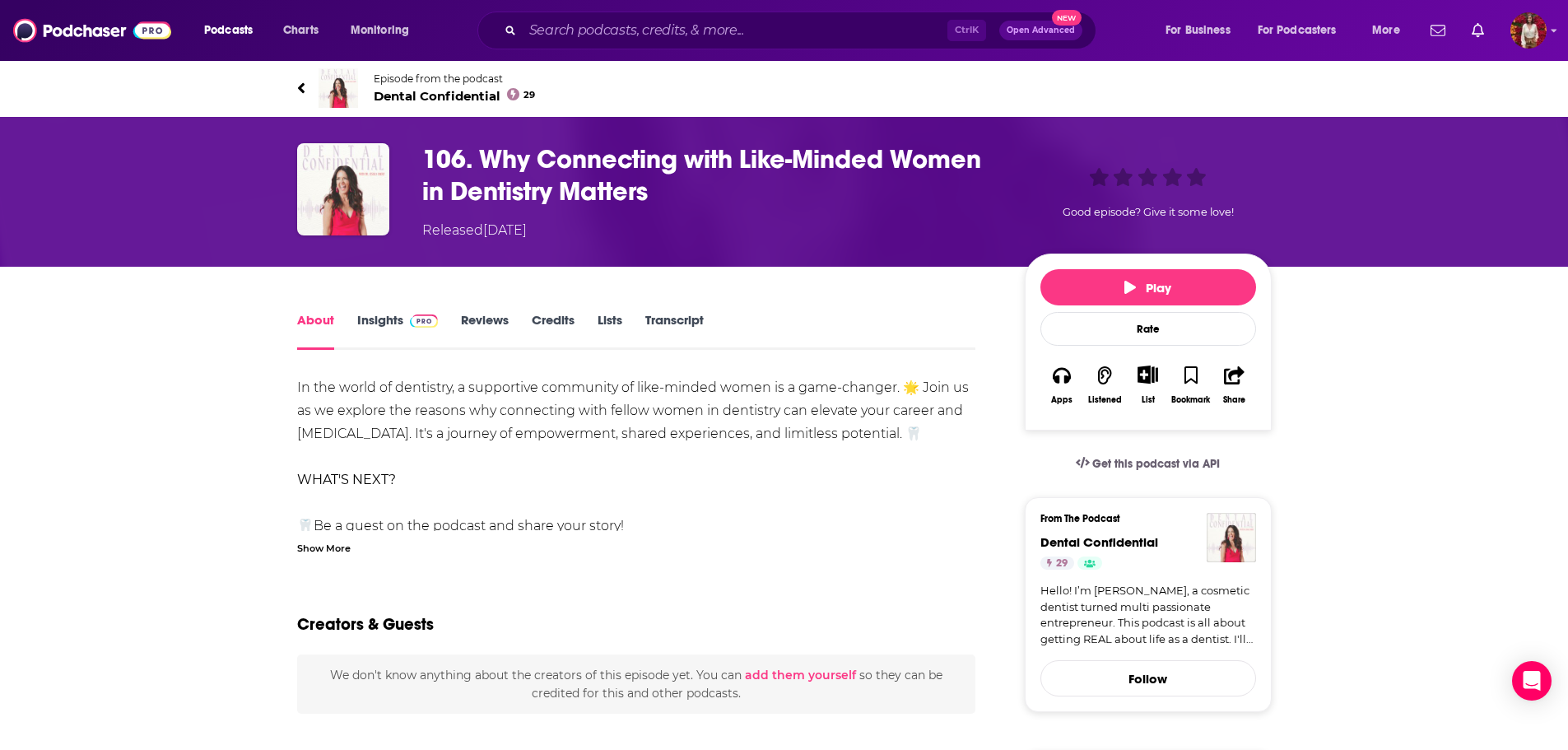
click at [376, 340] on link "Insights" at bounding box center [397, 331] width 81 height 38
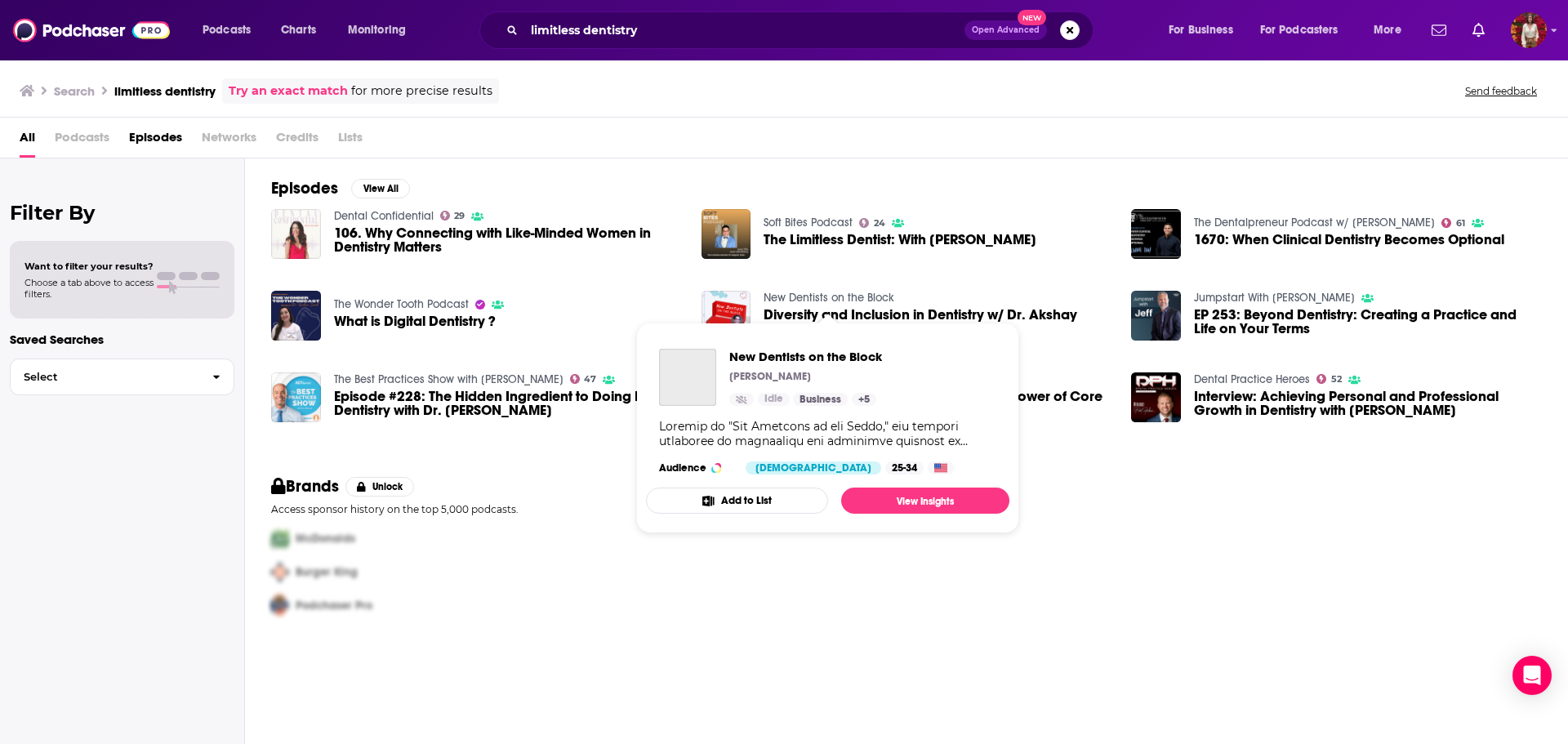
click at [822, 296] on link "New Dentists on the Block" at bounding box center [829, 298] width 130 height 14
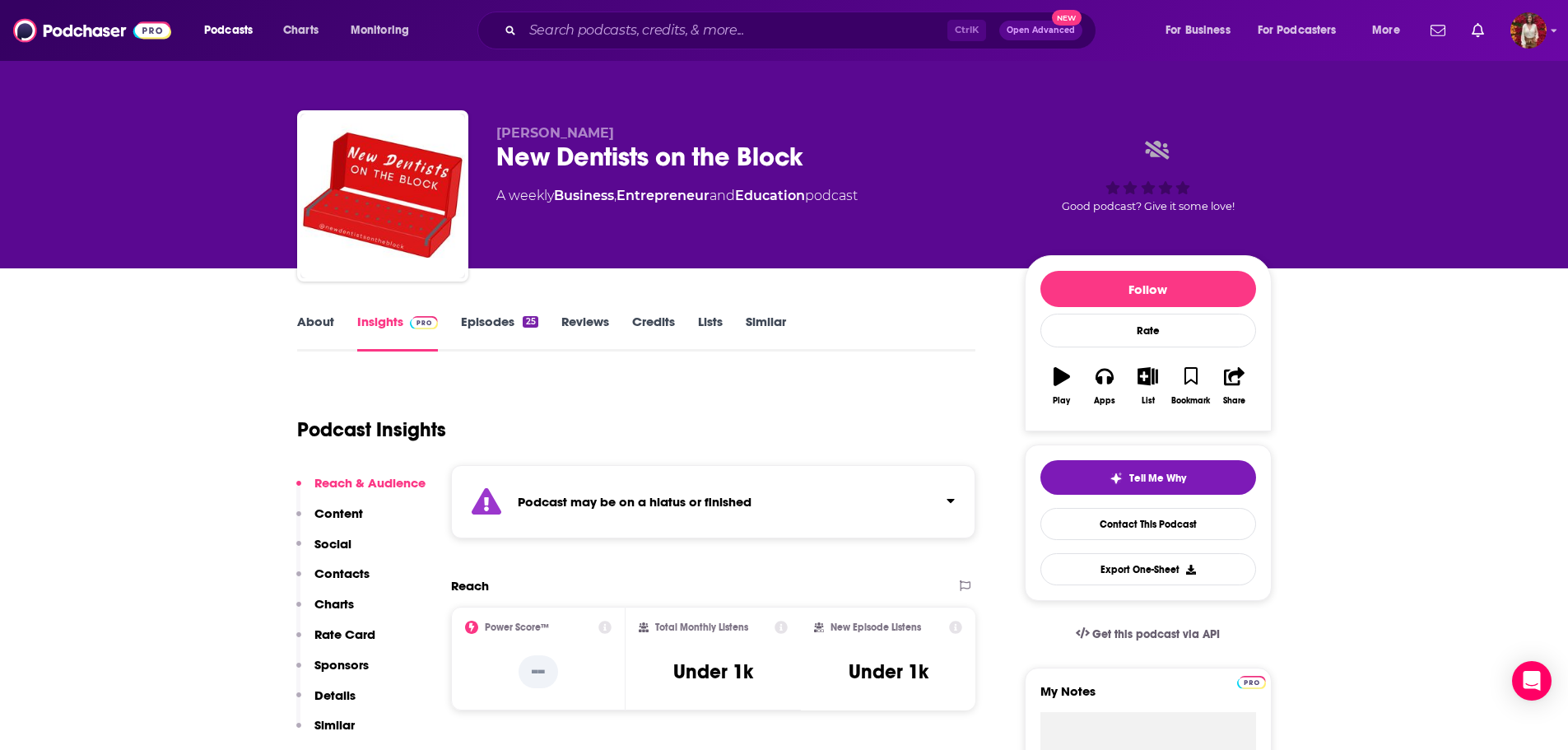
click at [320, 328] on link "About" at bounding box center [316, 333] width 37 height 38
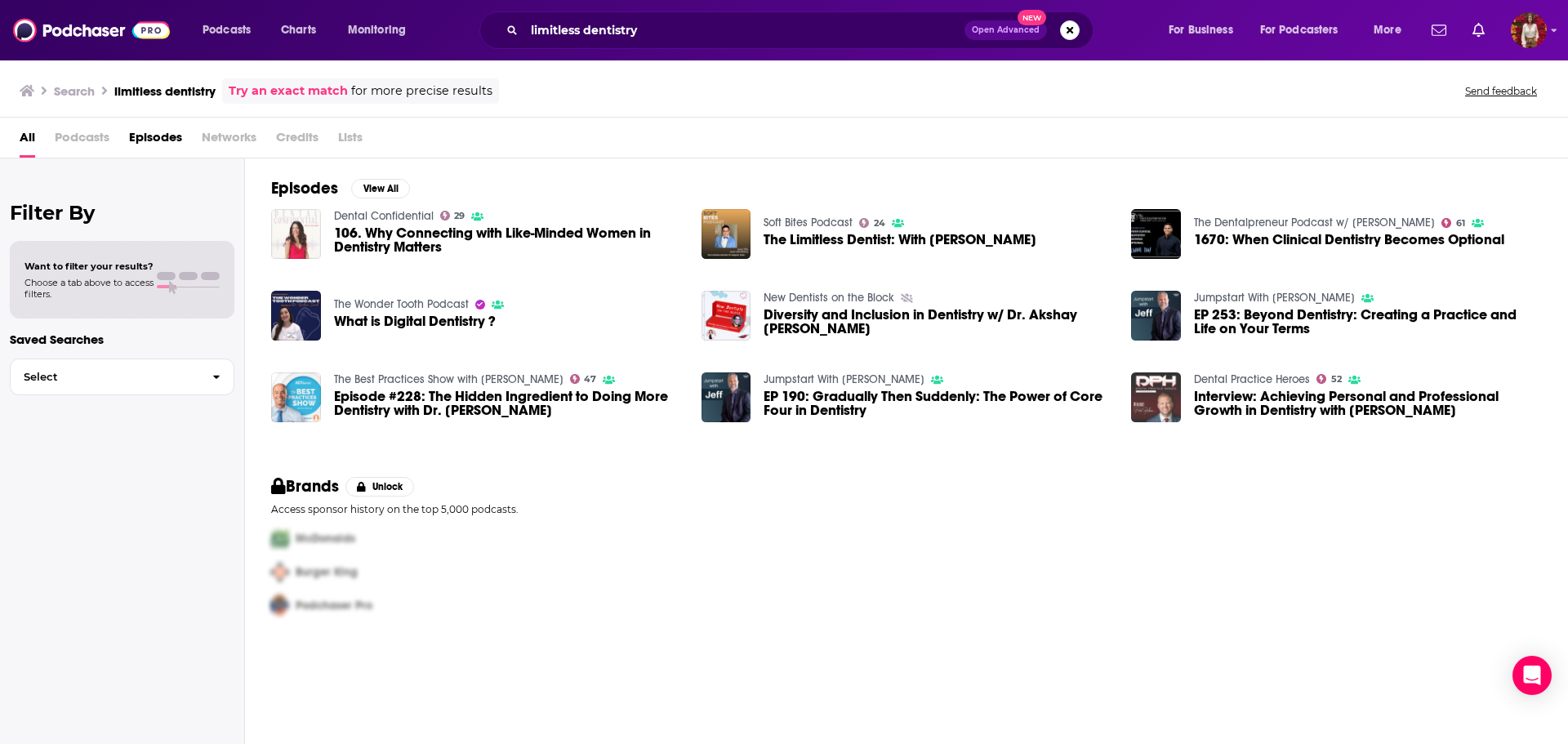
click at [1149, 404] on img "Interview: Achieving Personal and Professional Growth in Dentistry with Jeff Bu…" at bounding box center [1155, 397] width 50 height 50
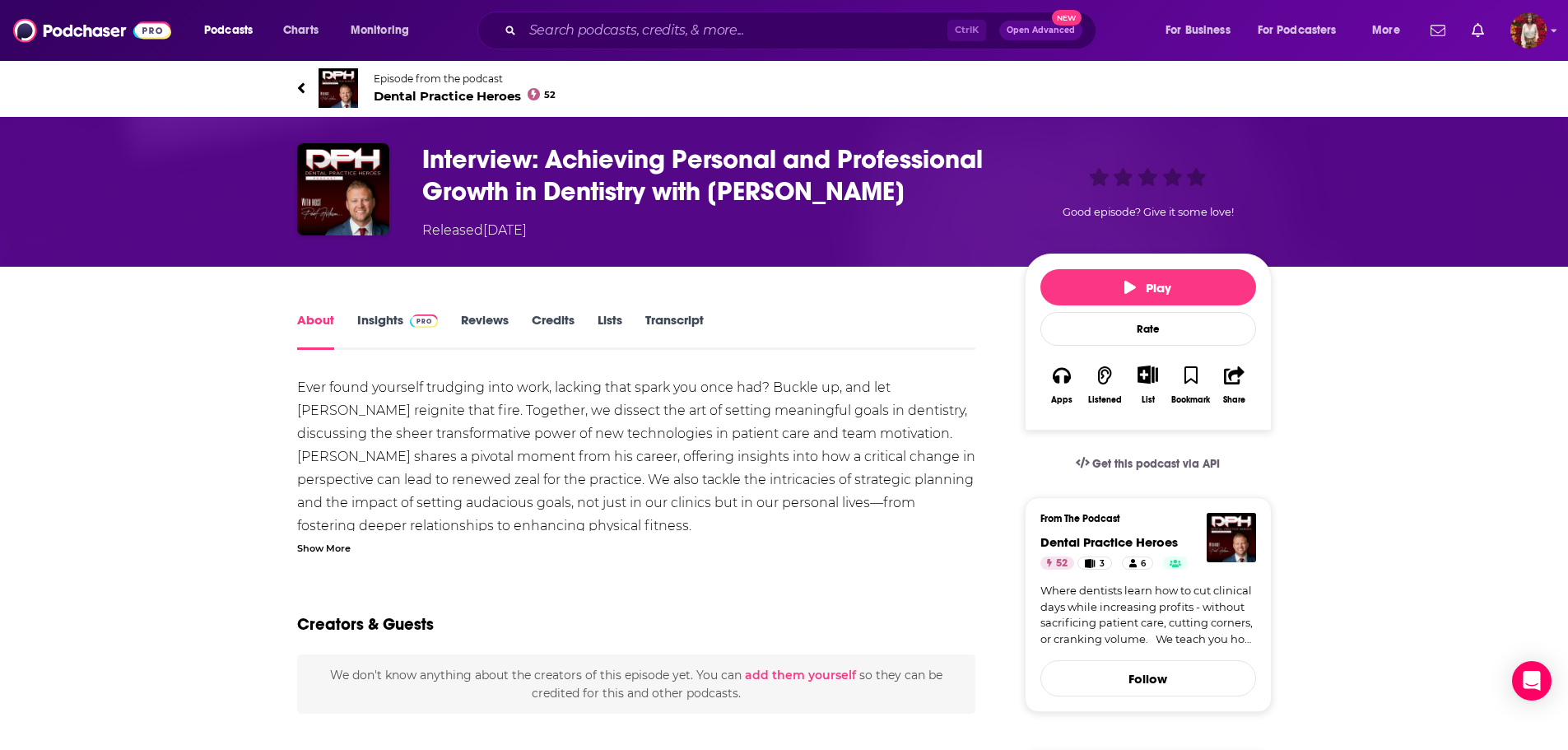
click at [382, 318] on link "Insights" at bounding box center [397, 331] width 81 height 38
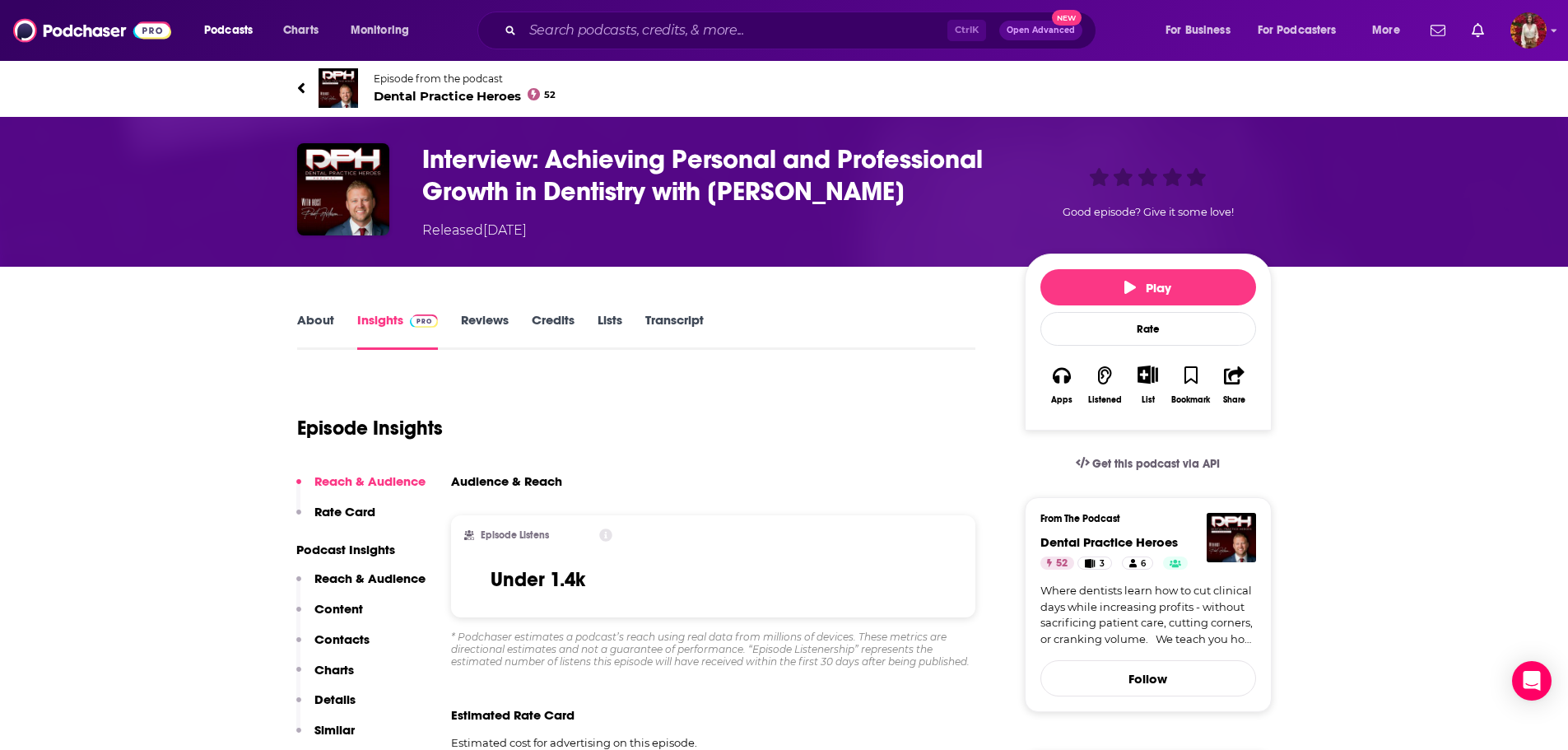
click at [306, 318] on link "About" at bounding box center [316, 331] width 37 height 38
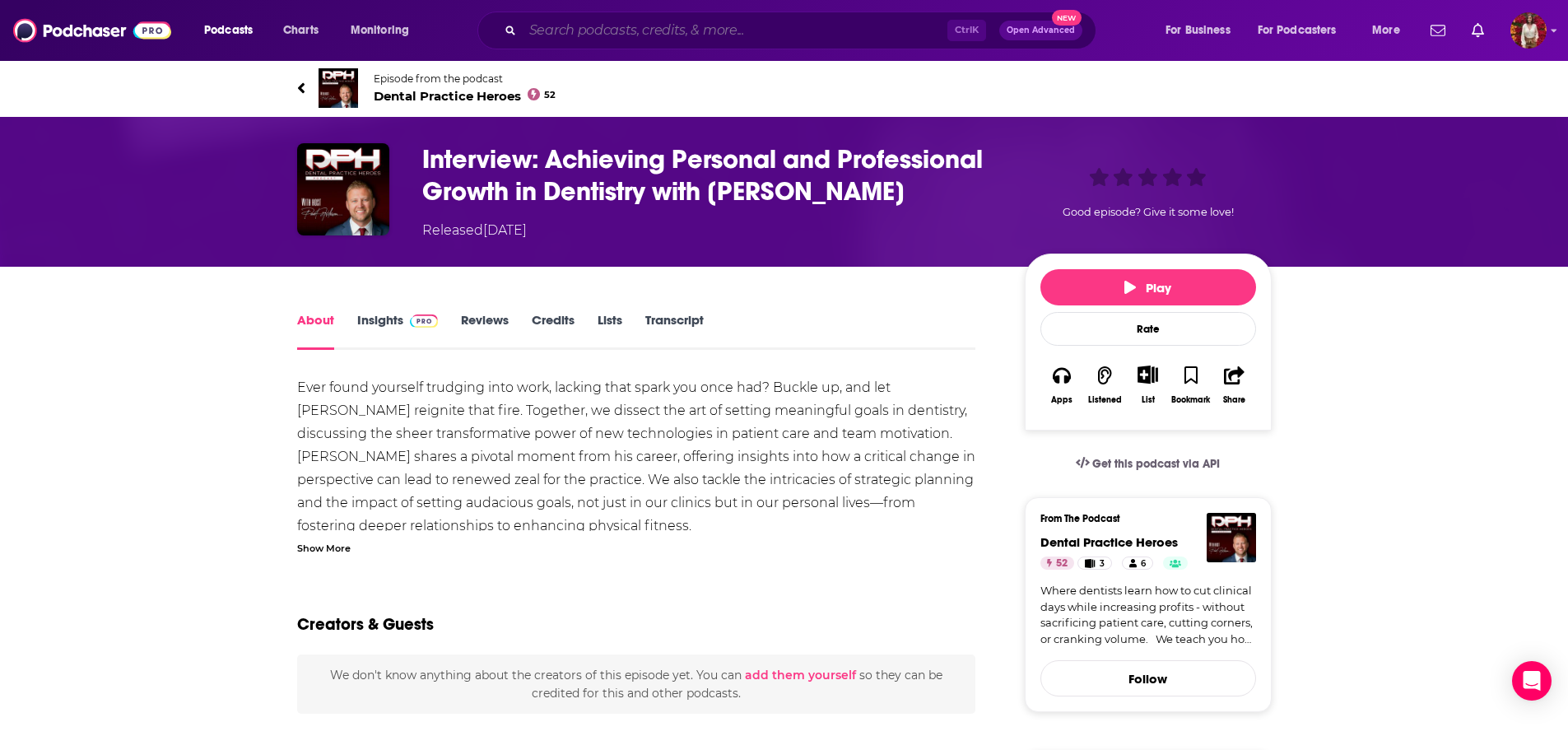
click at [637, 32] on input "Search podcasts, credits, & more..." at bounding box center [735, 30] width 425 height 27
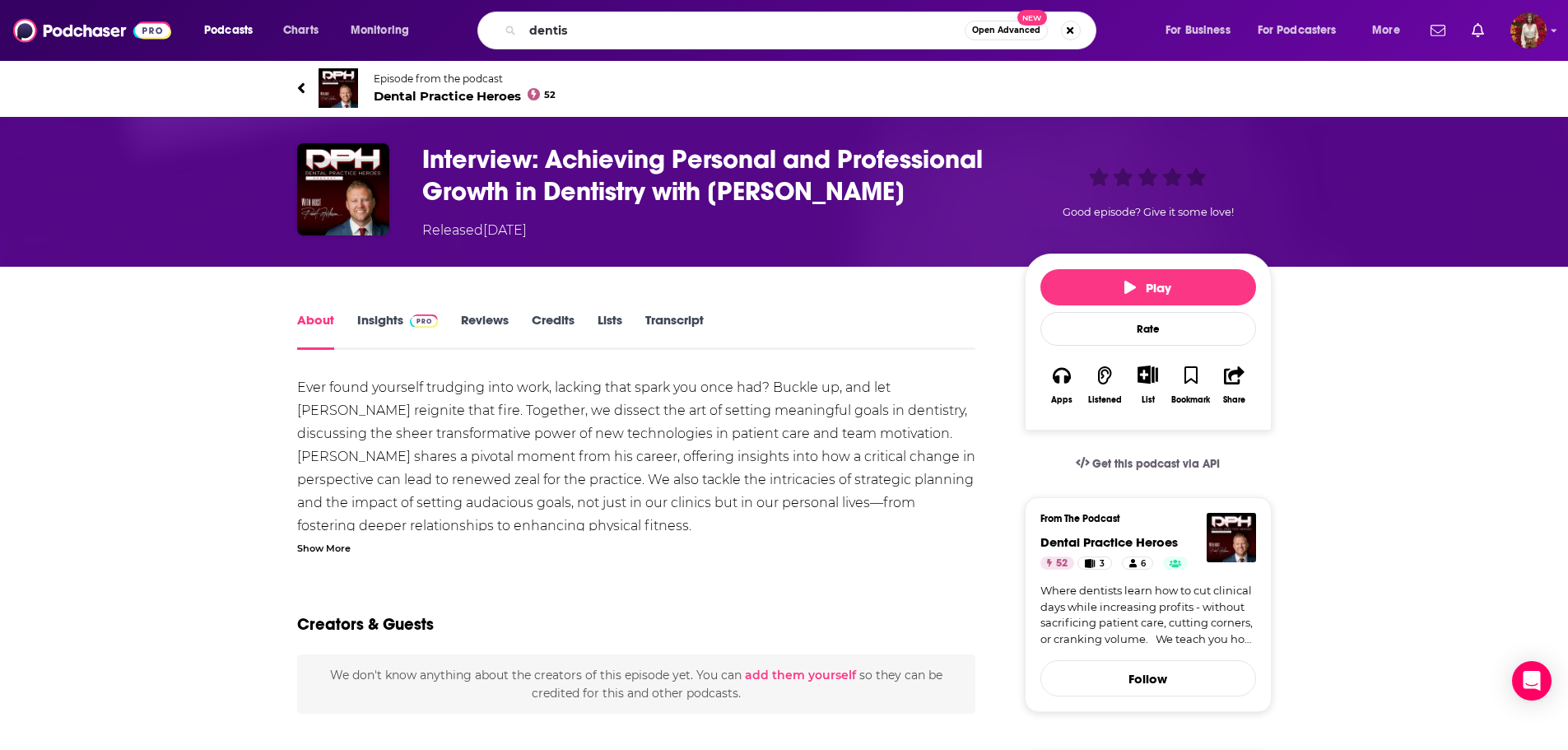
type input "dentist"
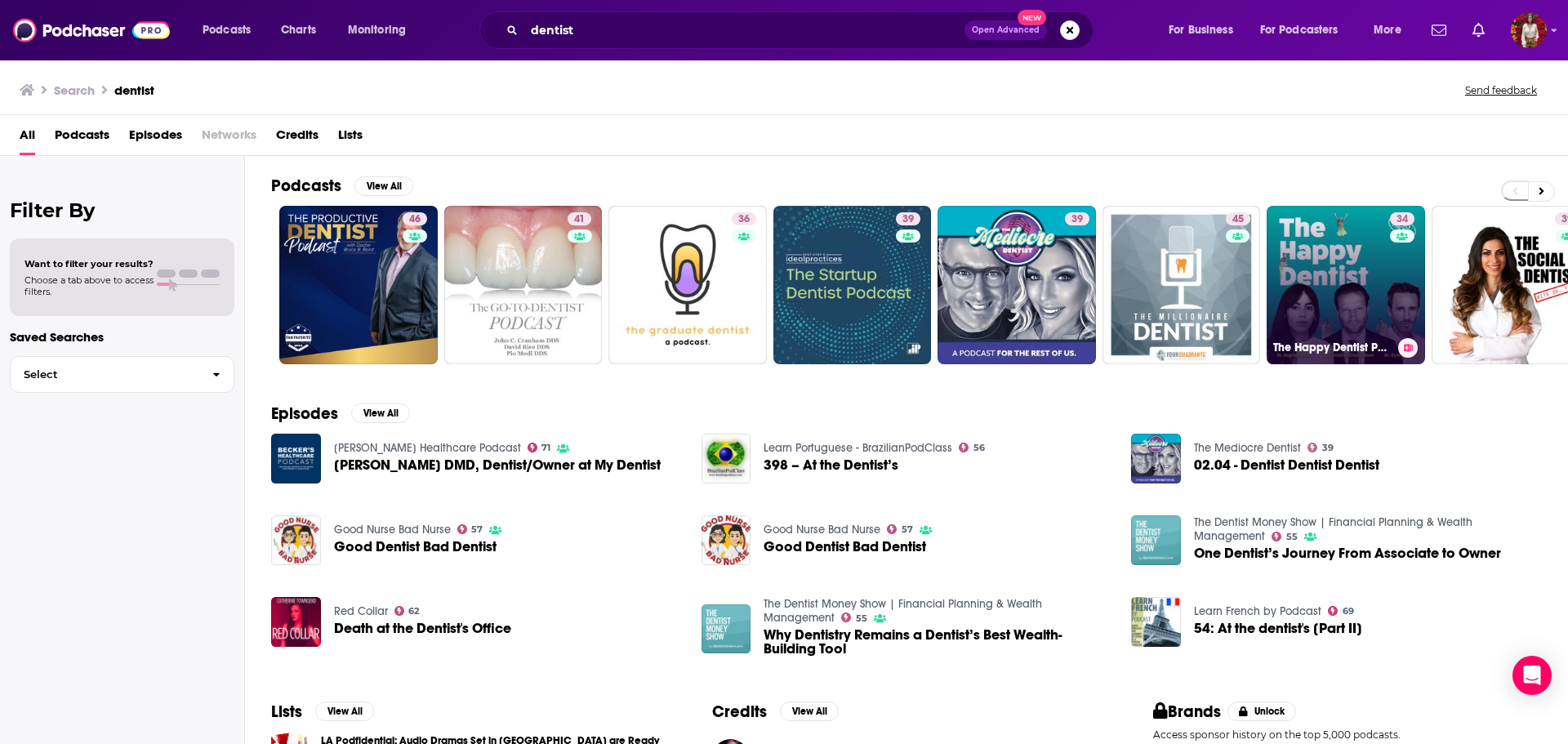
click at [1401, 267] on div "34" at bounding box center [1404, 275] width 28 height 126
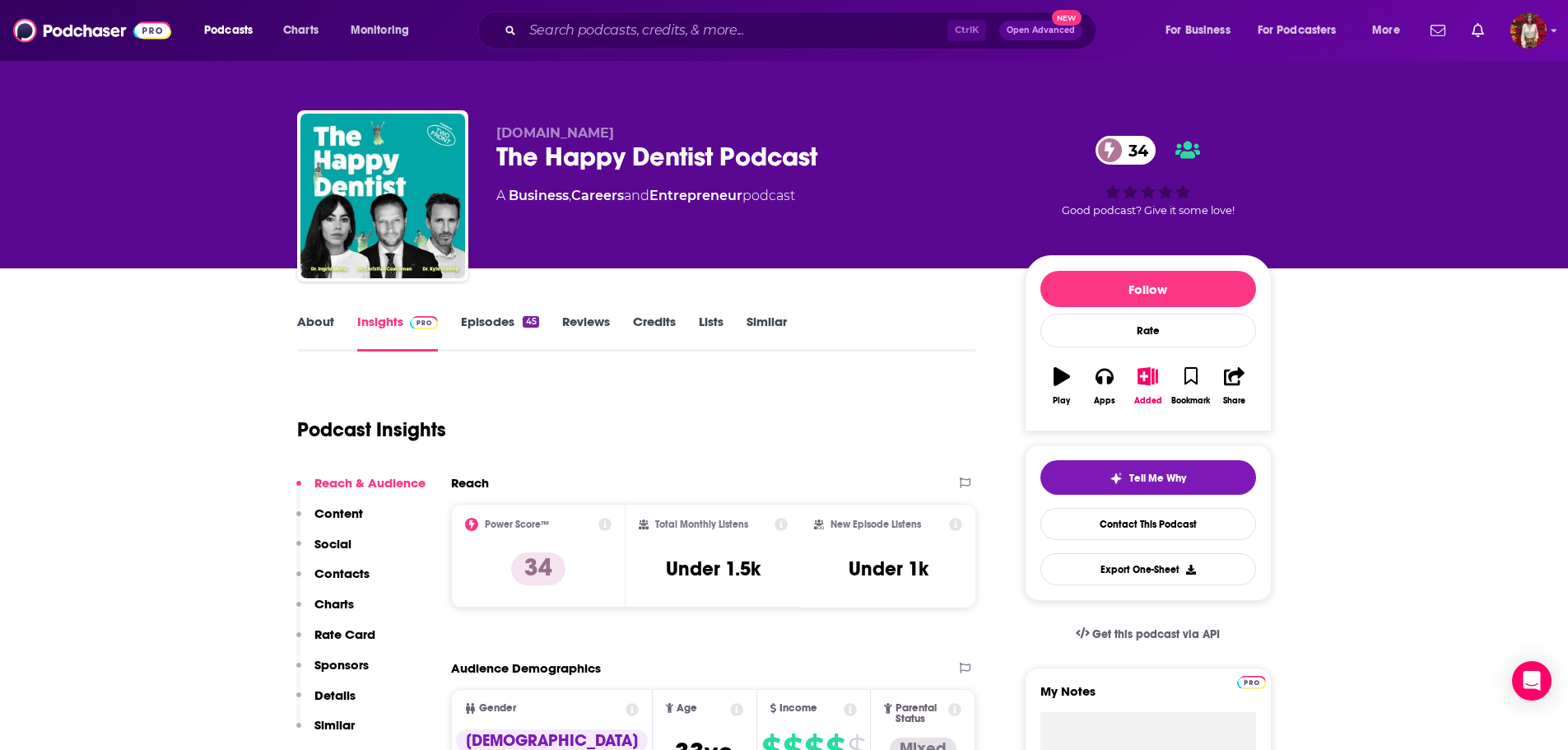
click at [329, 334] on link "About" at bounding box center [316, 333] width 37 height 38
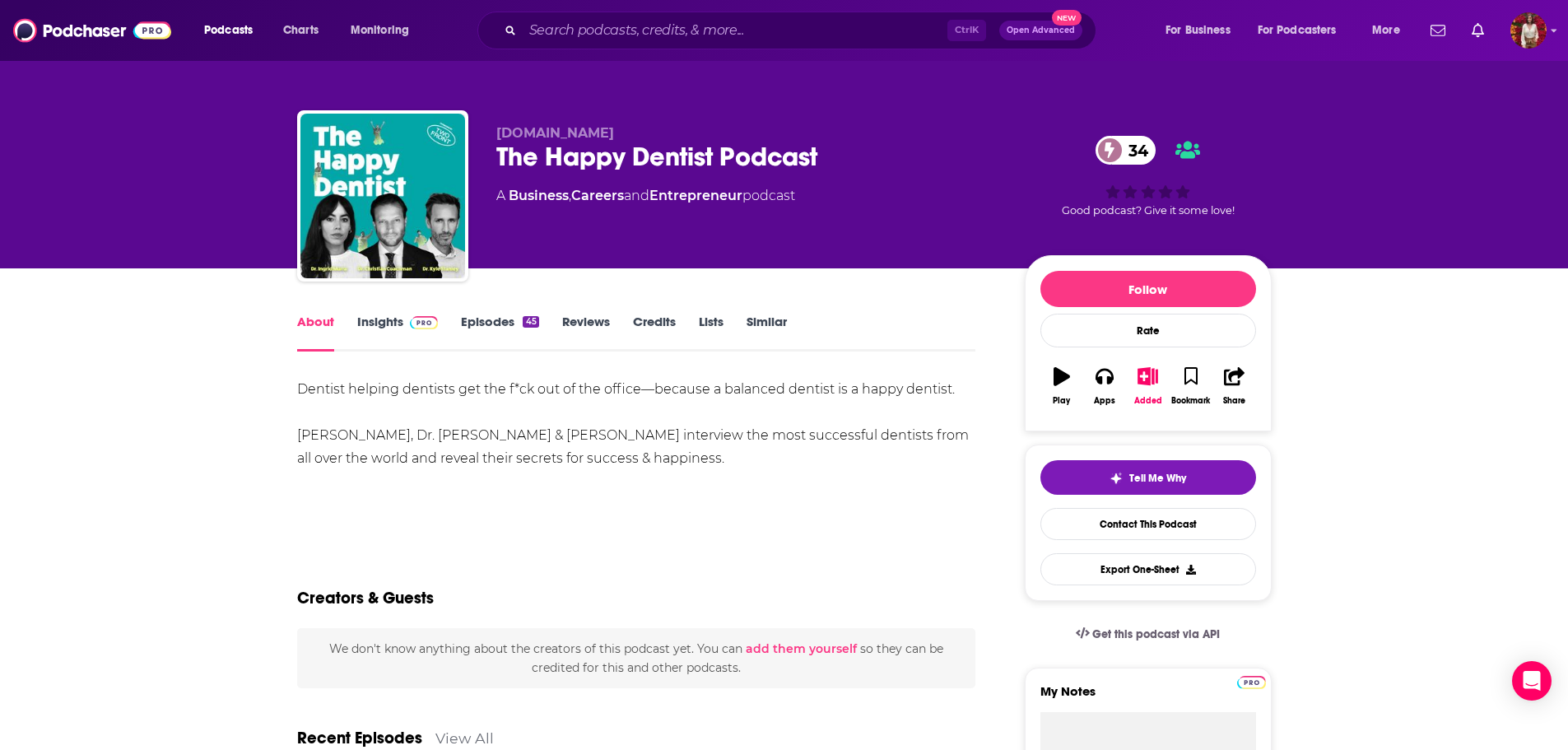
click at [392, 324] on link "Insights" at bounding box center [397, 333] width 81 height 38
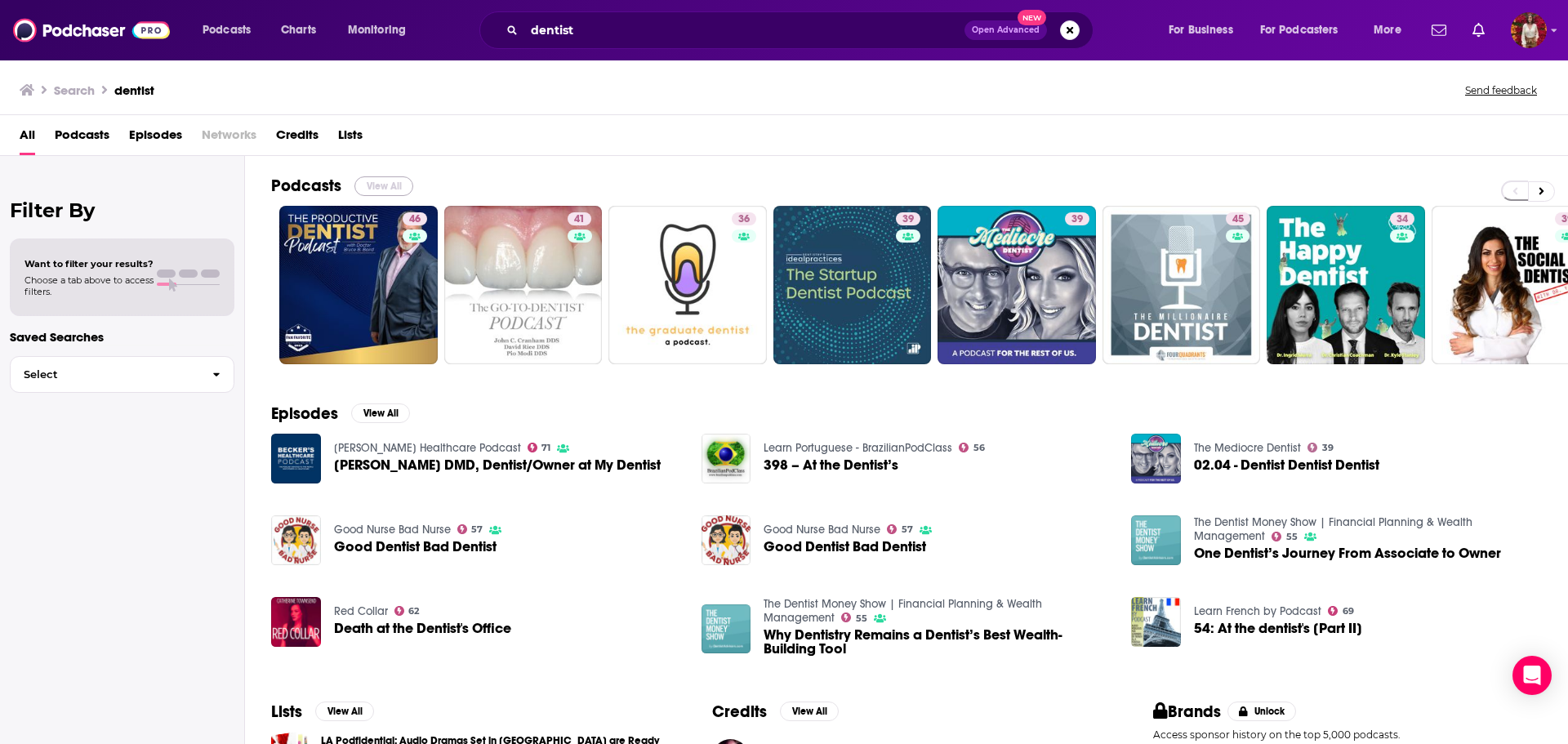
click at [375, 182] on button "View All" at bounding box center [383, 186] width 58 height 19
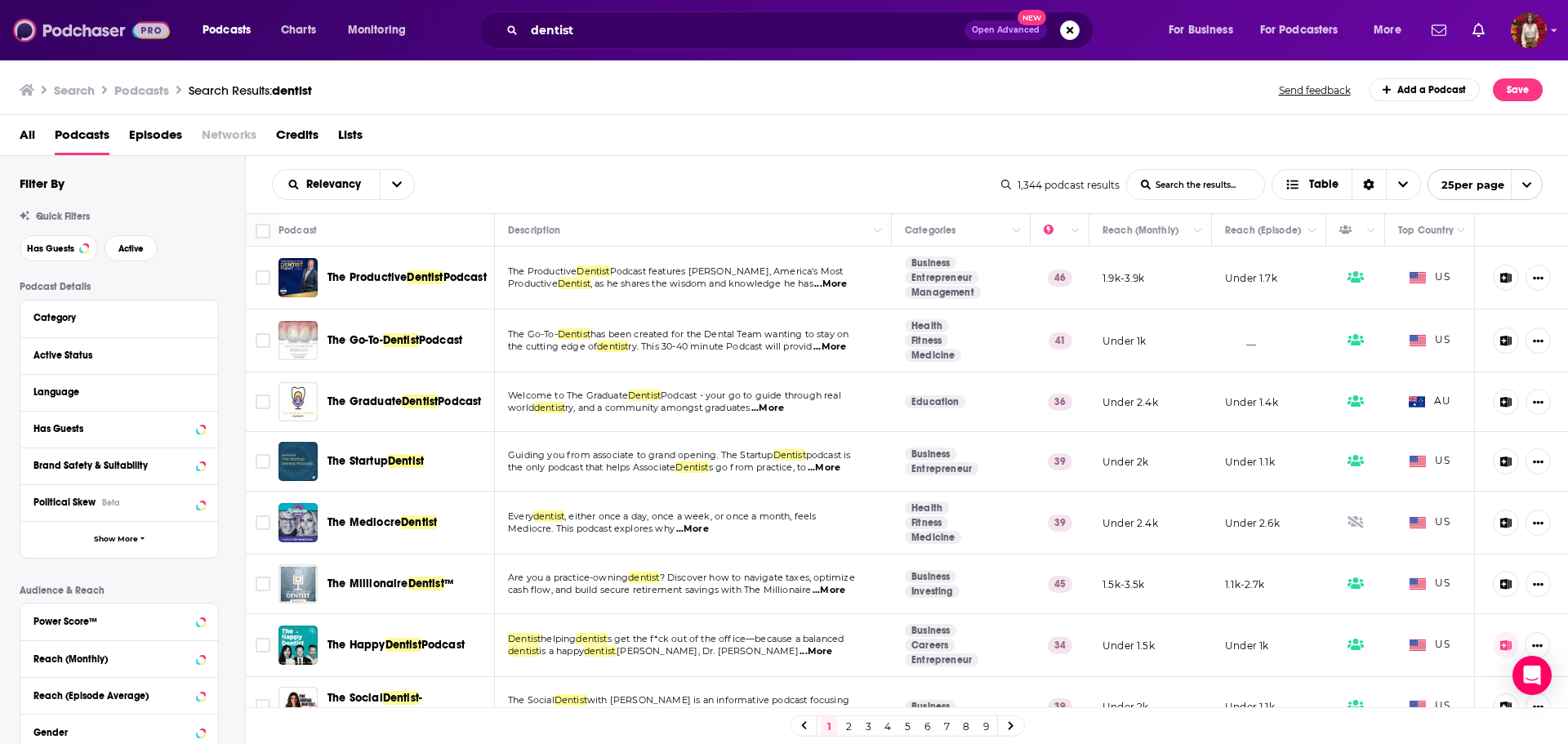
click at [72, 30] on img at bounding box center [91, 30] width 157 height 31
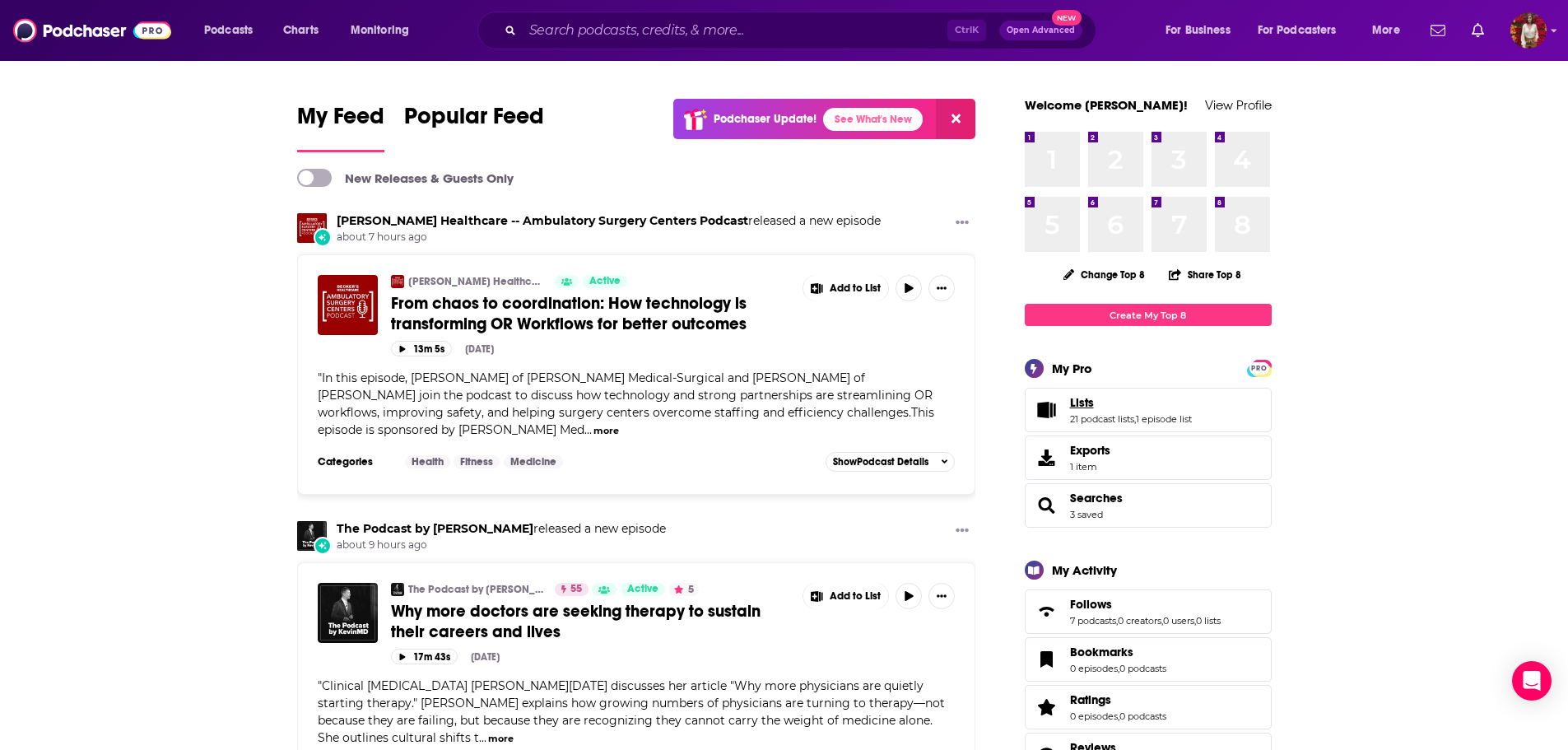
click at [1139, 407] on link "Lists" at bounding box center [1131, 402] width 122 height 15
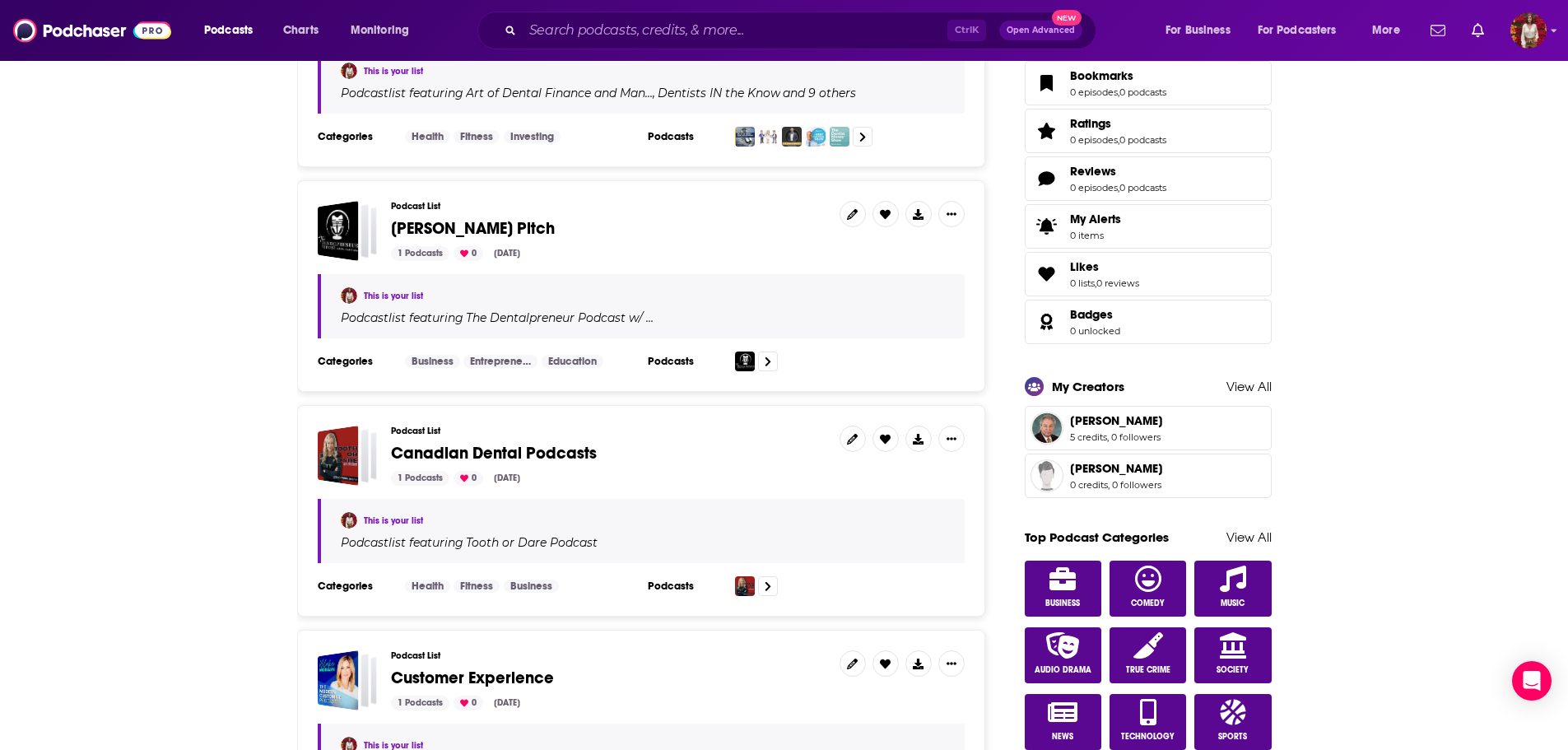
scroll to position [824, 0]
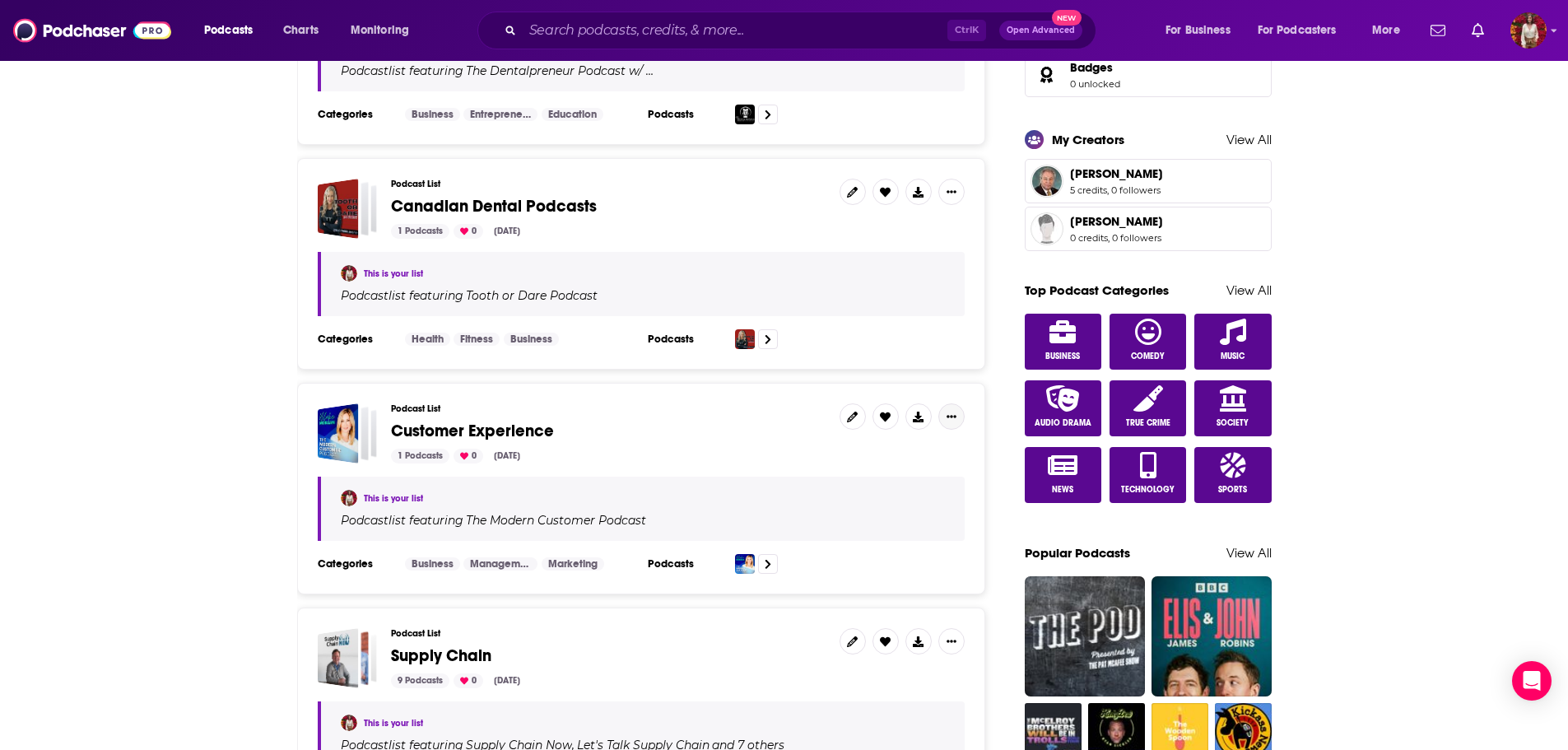
click at [954, 427] on button "Show More Button" at bounding box center [952, 416] width 26 height 27
click at [847, 414] on icon at bounding box center [852, 417] width 11 height 11
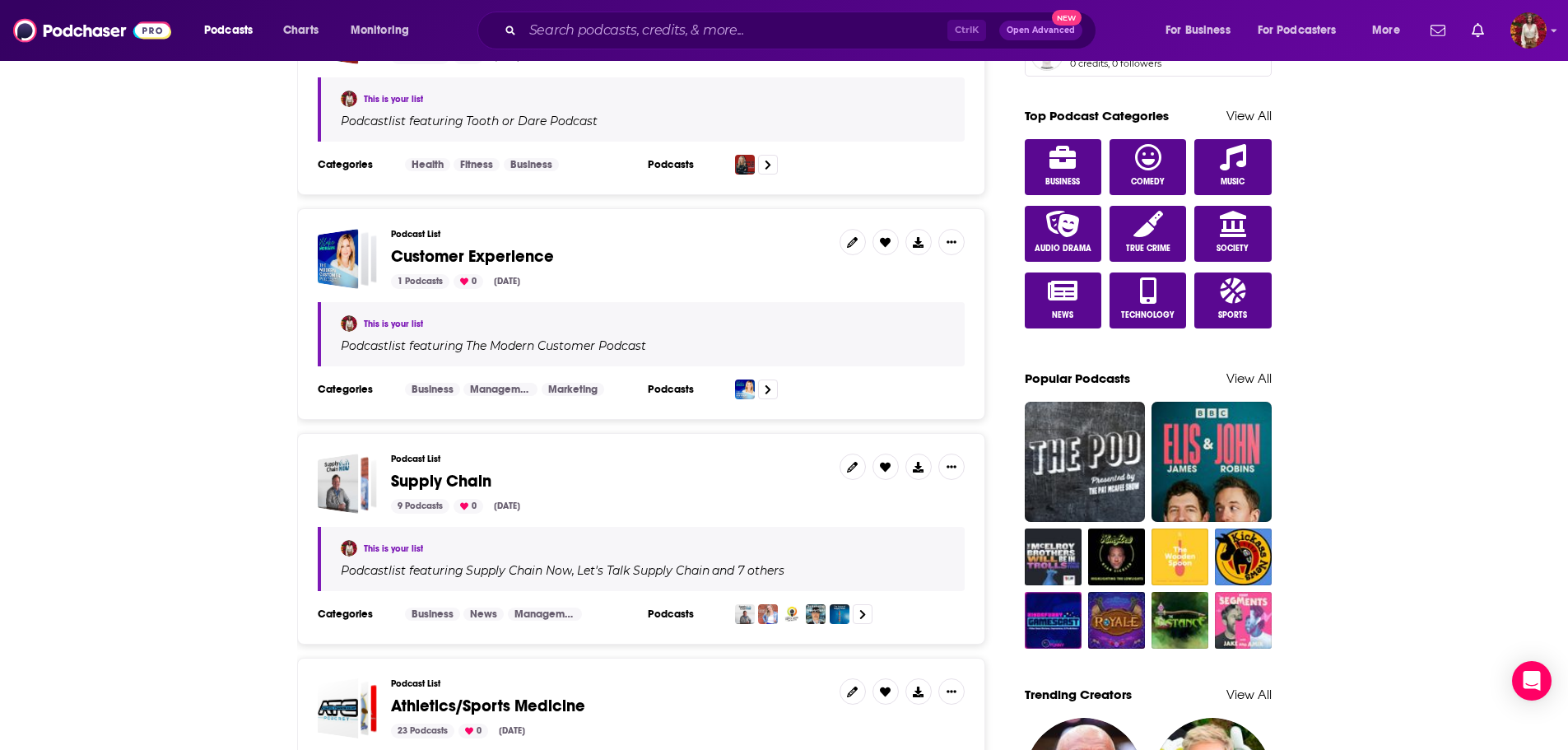
scroll to position [1071, 0]
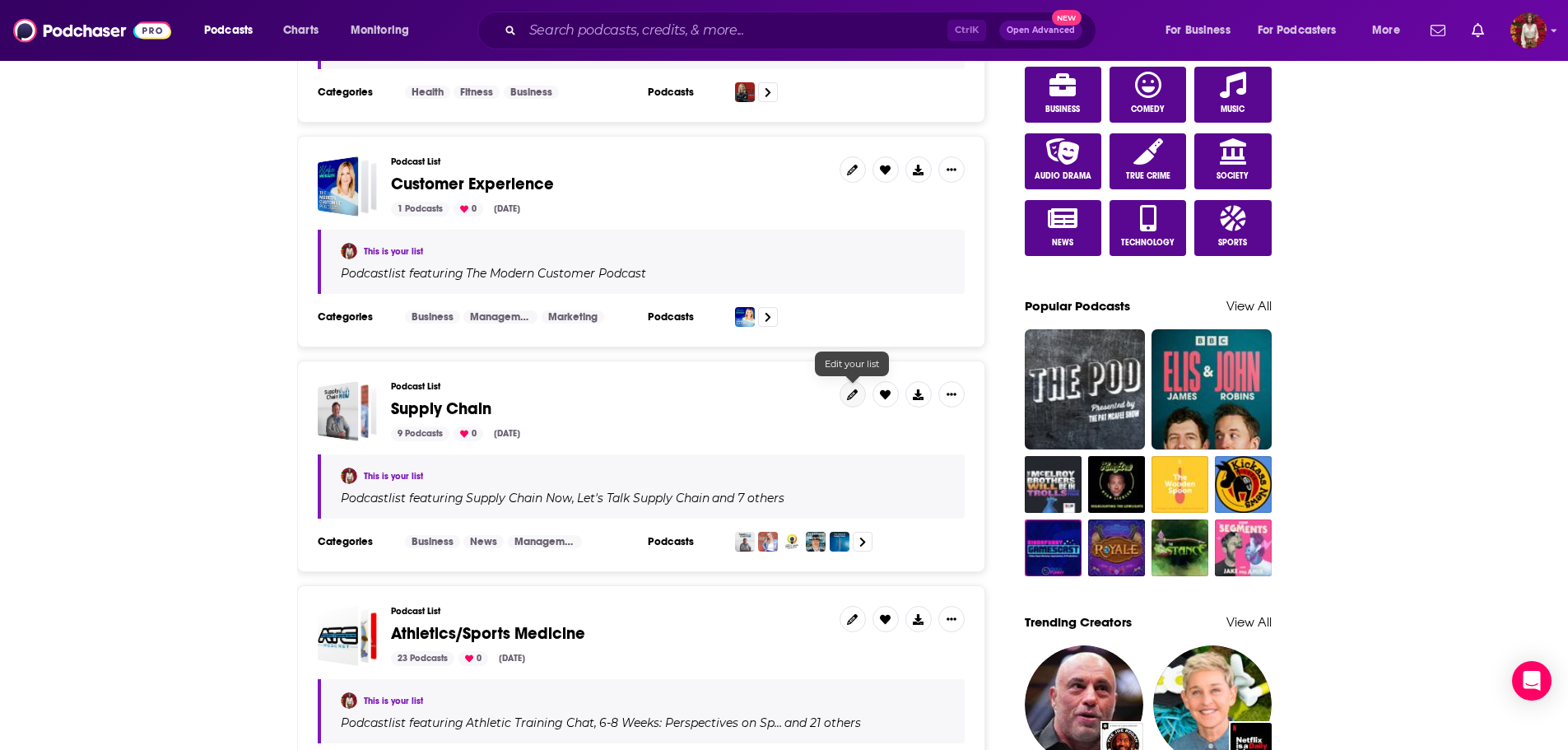
click at [847, 391] on icon at bounding box center [852, 395] width 11 height 11
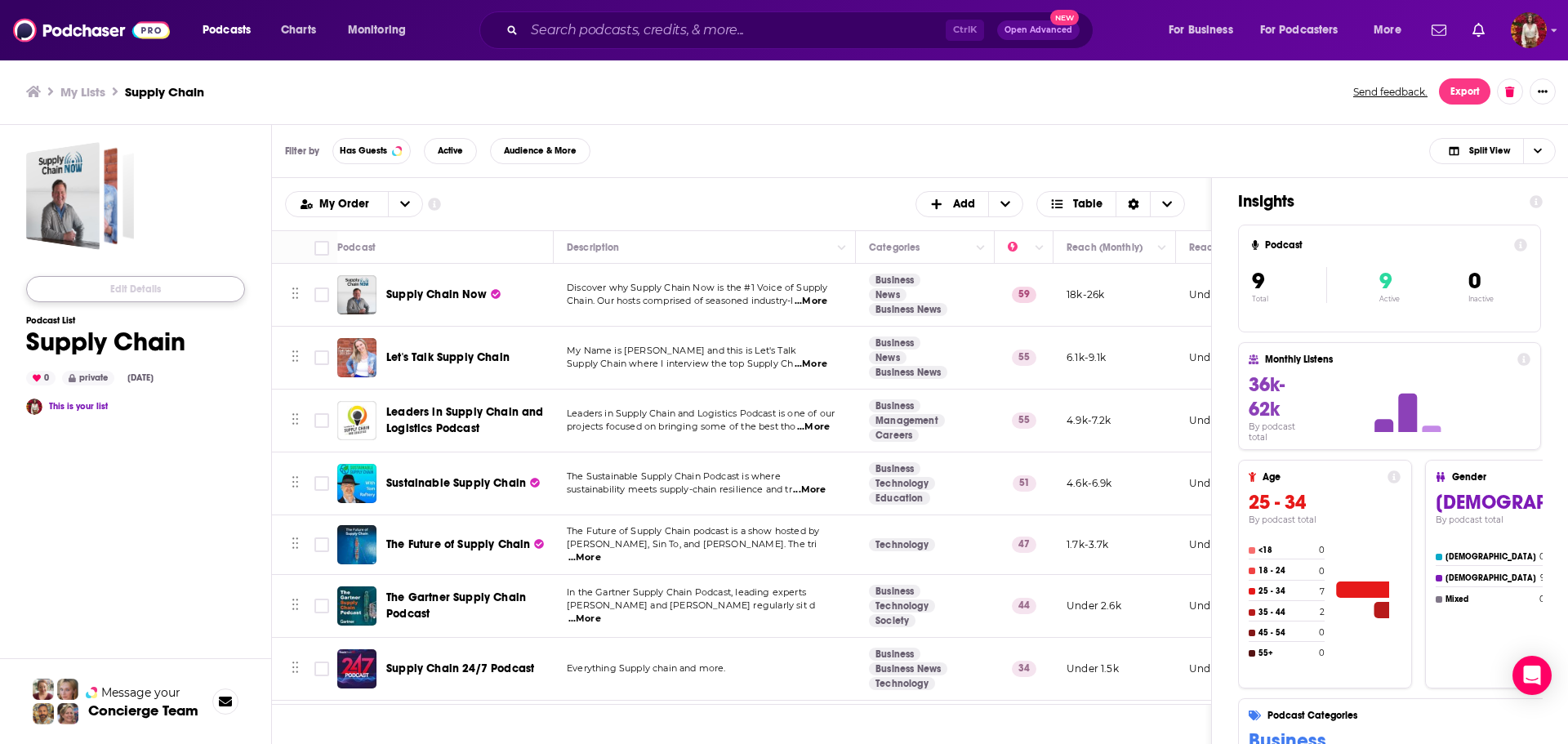
click at [134, 291] on button "Edit Details" at bounding box center [135, 289] width 219 height 26
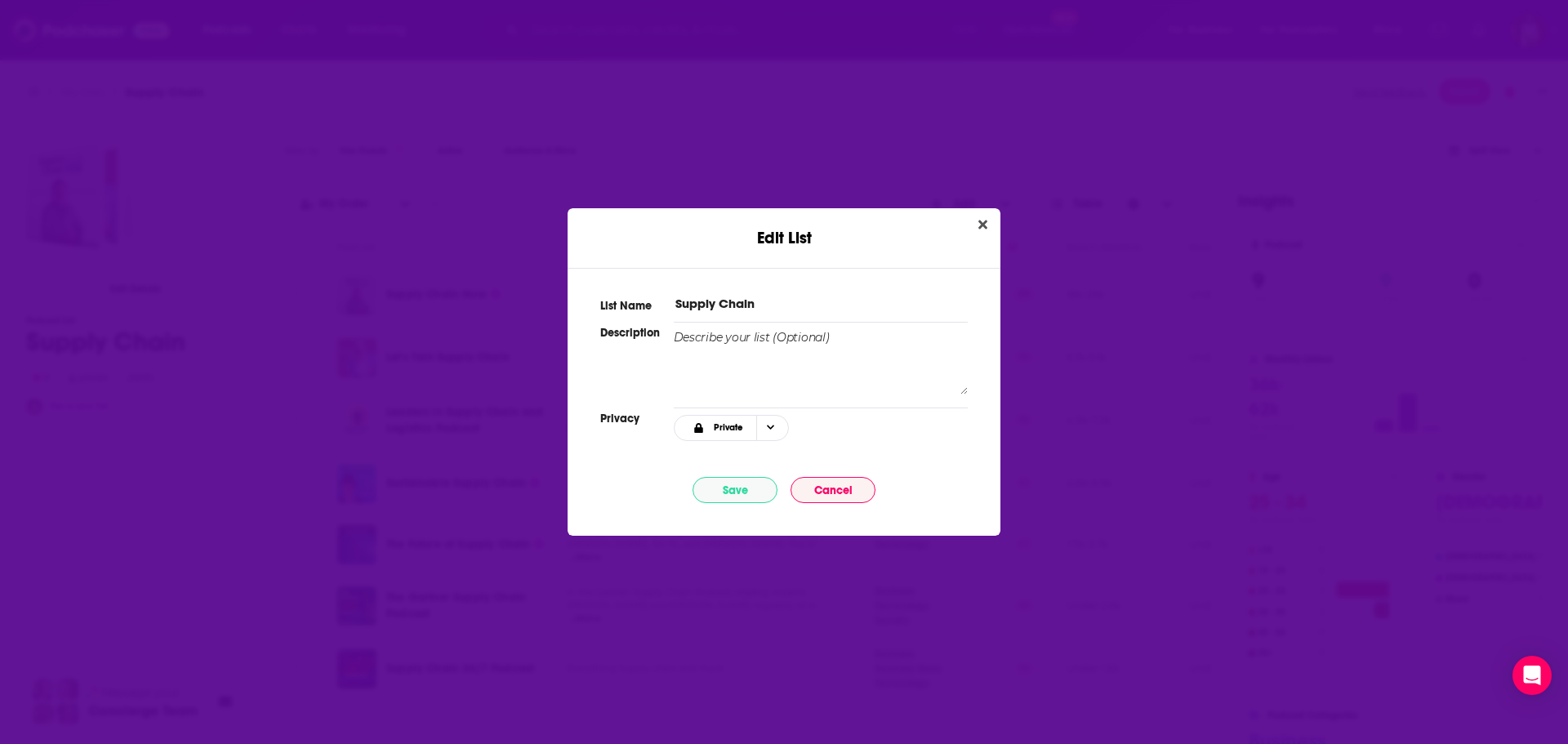
click at [775, 299] on input "Supply Chain" at bounding box center [820, 304] width 294 height 18
type input "Supply Chain Podcasts"
click at [753, 490] on button "Save" at bounding box center [735, 490] width 85 height 26
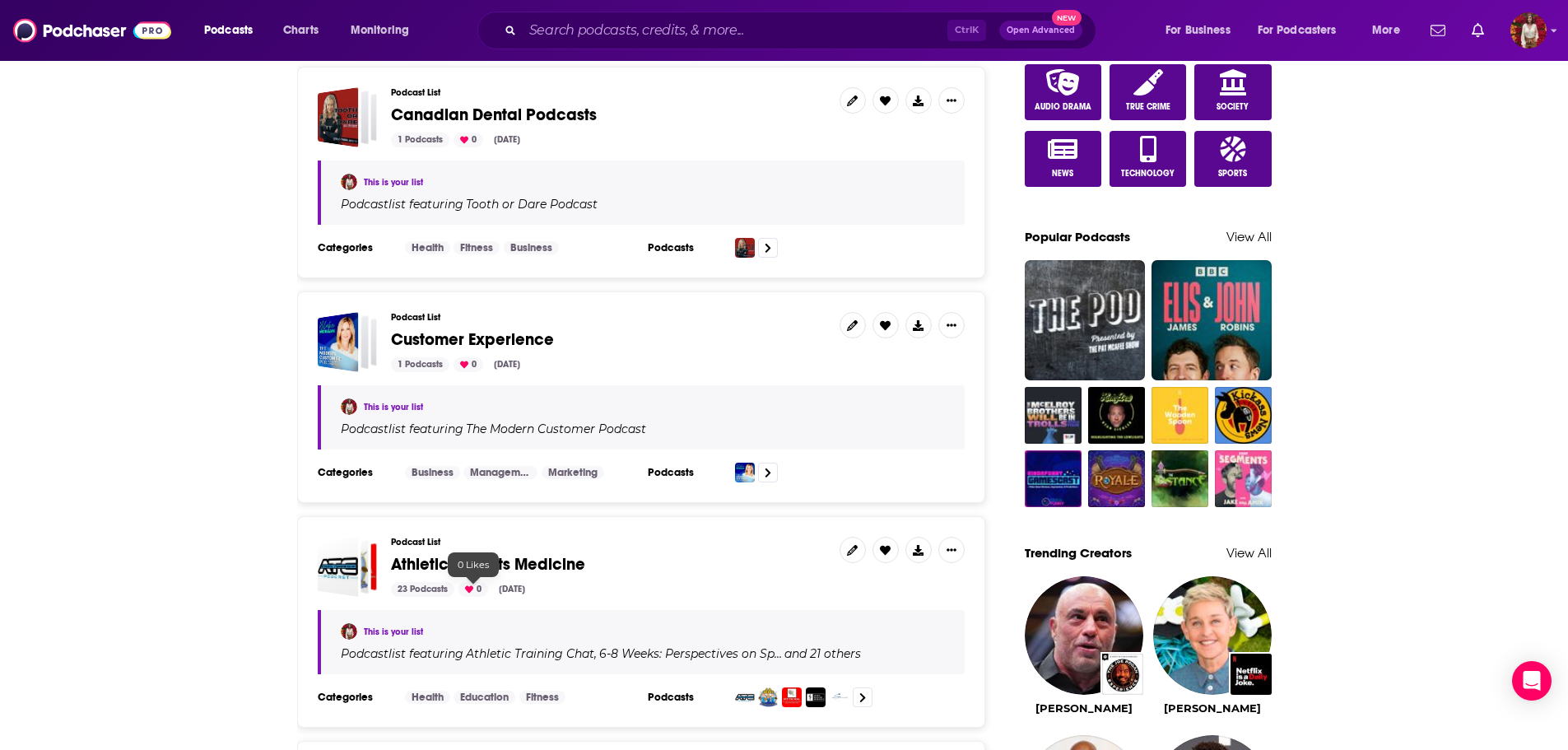
scroll to position [1236, 0]
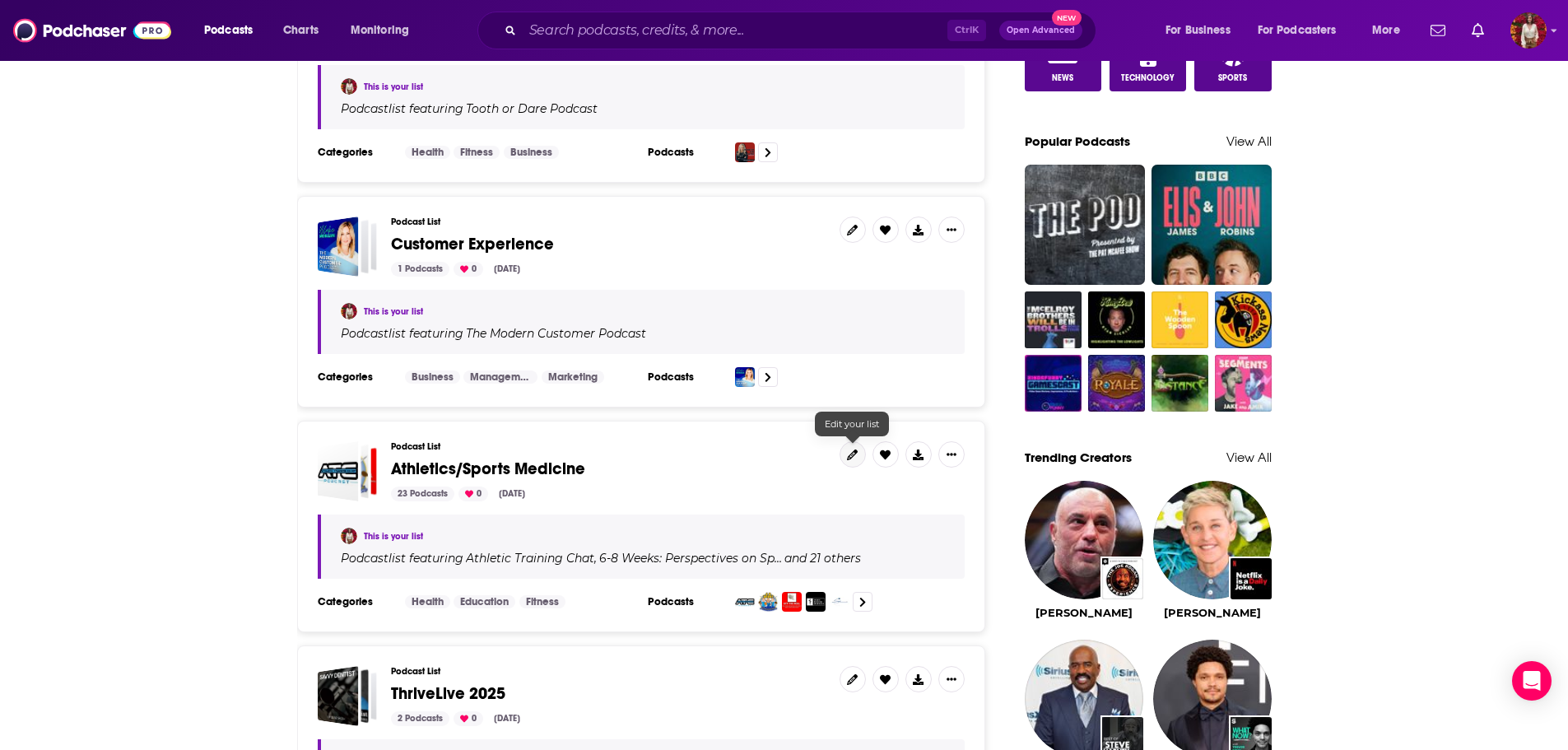
click at [853, 459] on icon at bounding box center [852, 455] width 11 height 11
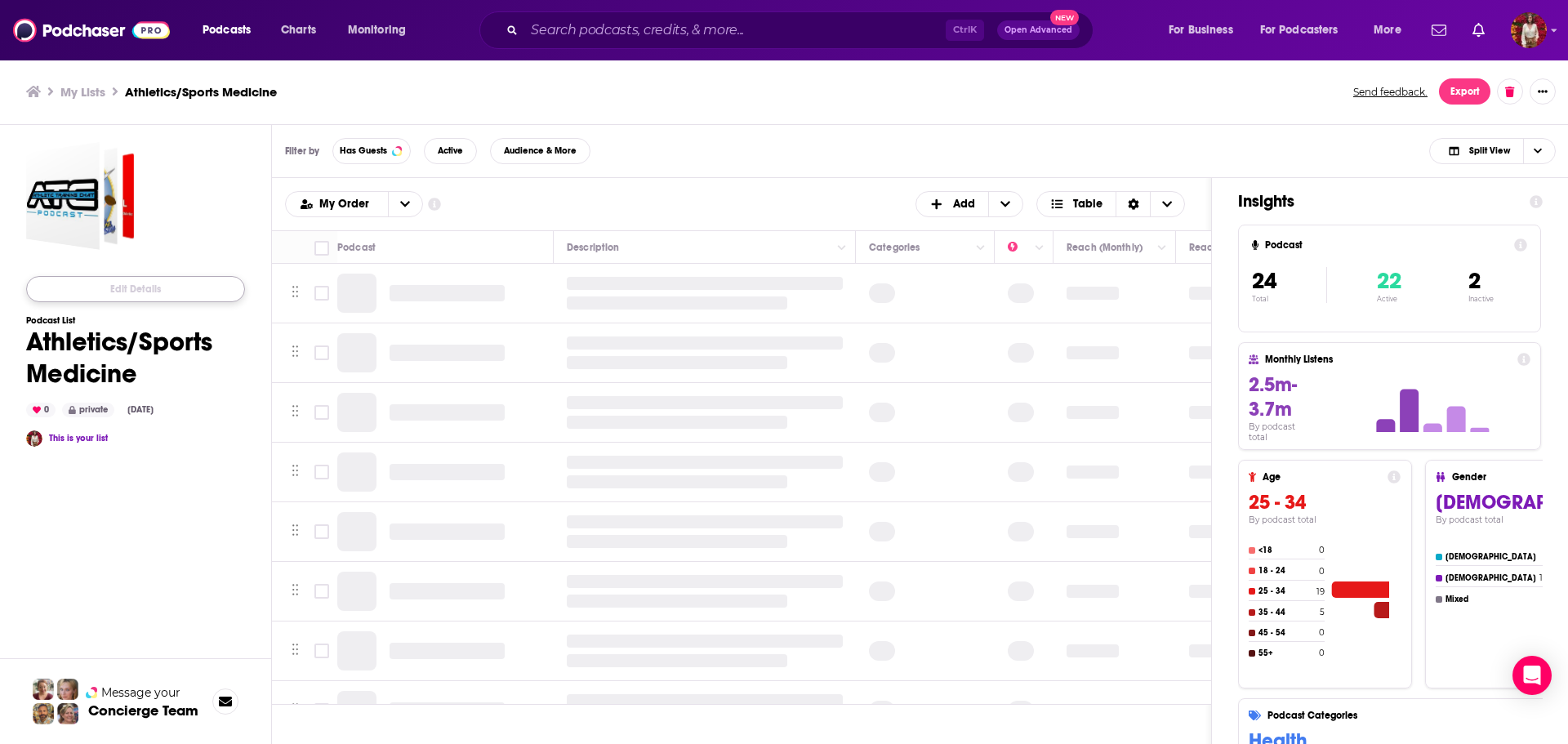
click at [125, 285] on button "Edit Details" at bounding box center [135, 289] width 219 height 26
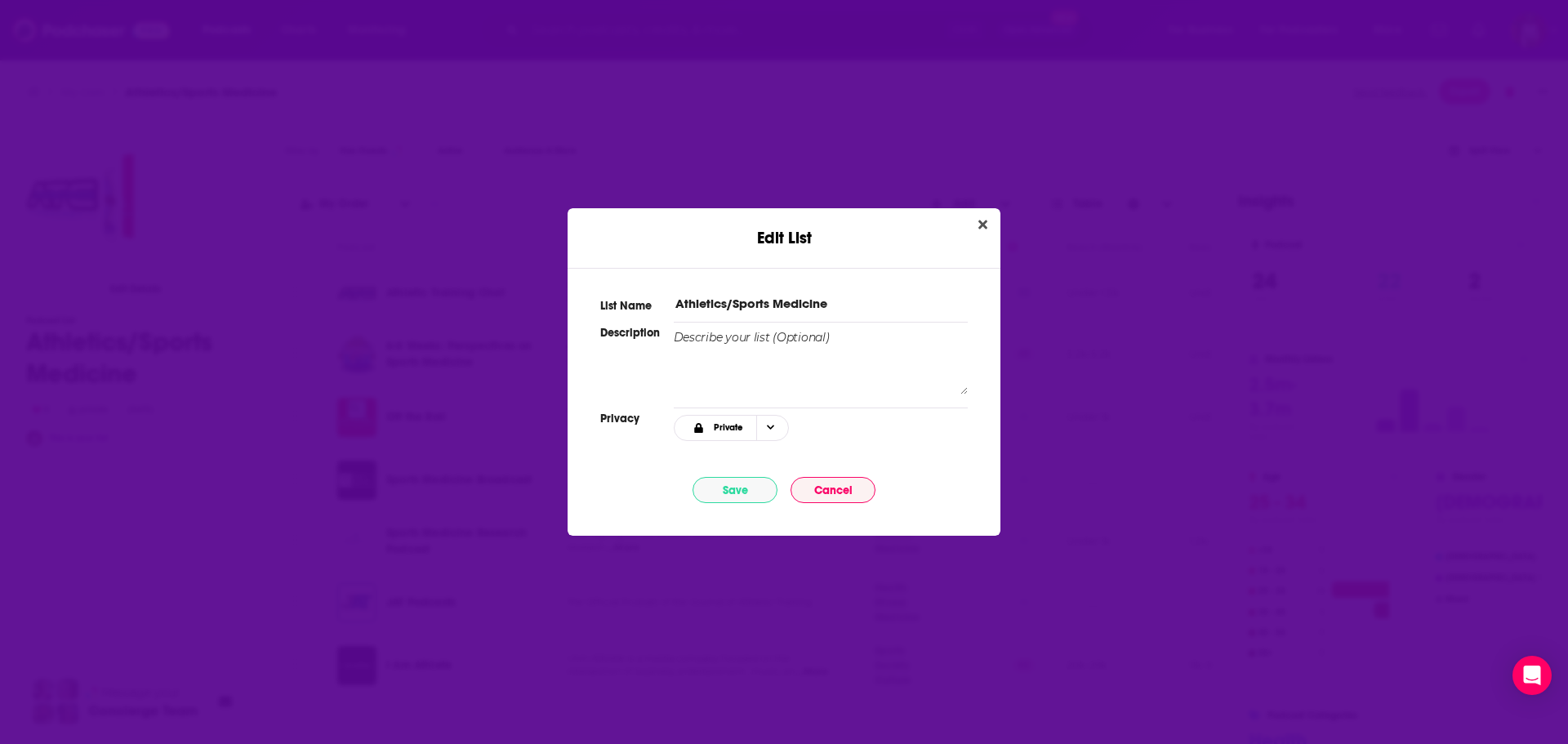
click at [838, 308] on input "Athletics/Sports Medicine" at bounding box center [820, 304] width 294 height 18
type input "Athletics/Sports Medicine Podcasts"
click at [757, 487] on button "Save" at bounding box center [735, 490] width 85 height 26
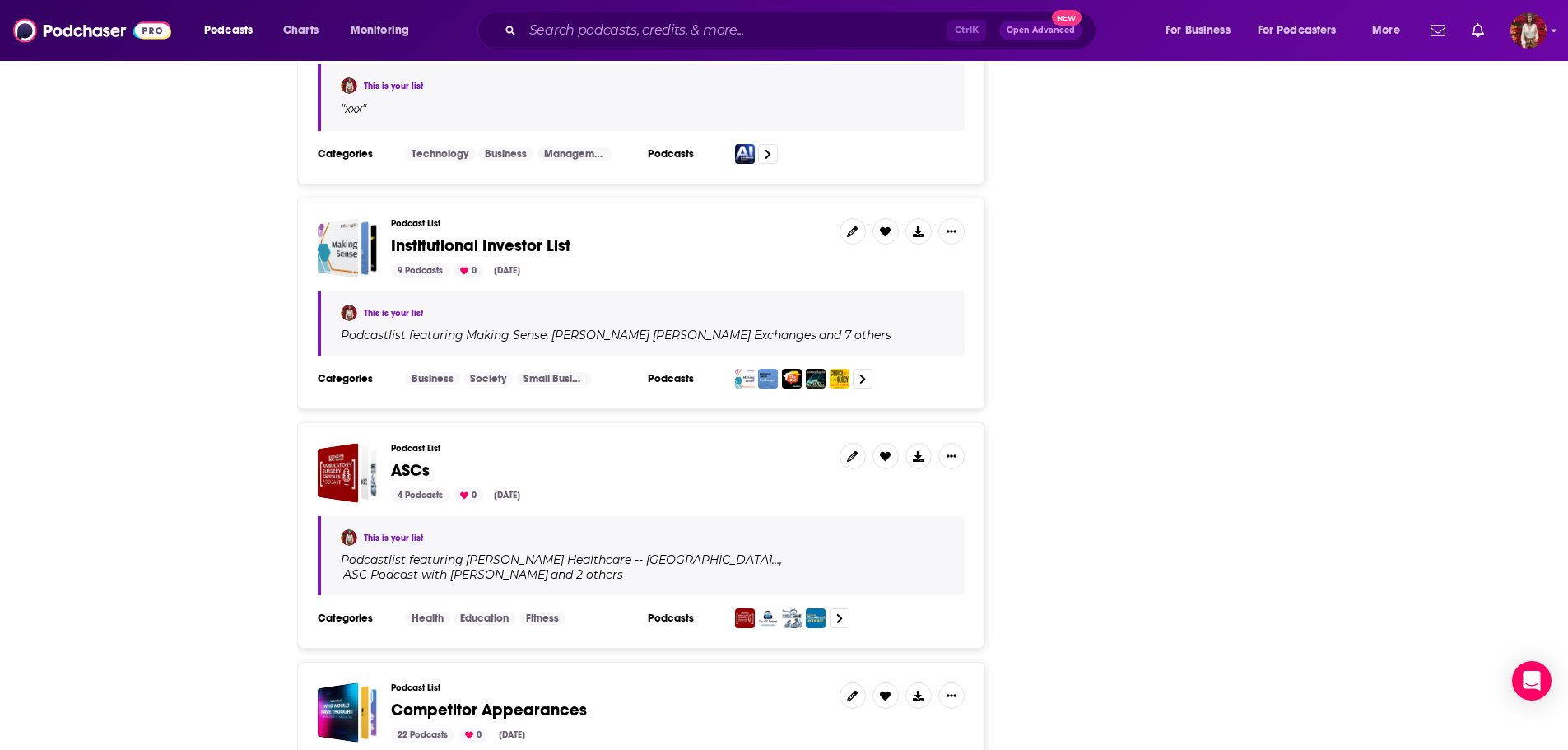
scroll to position [4856, 0]
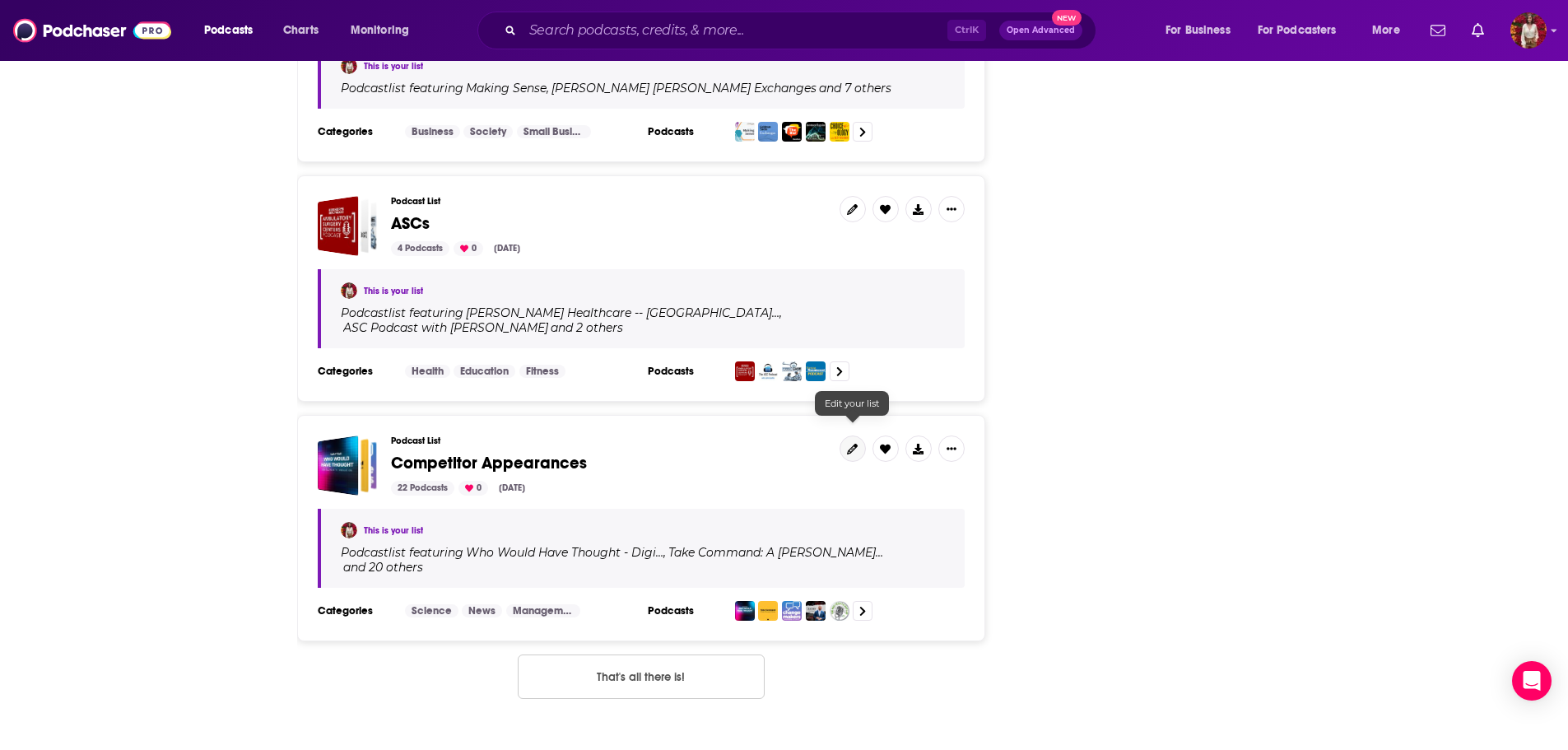
click at [857, 444] on icon at bounding box center [852, 449] width 11 height 11
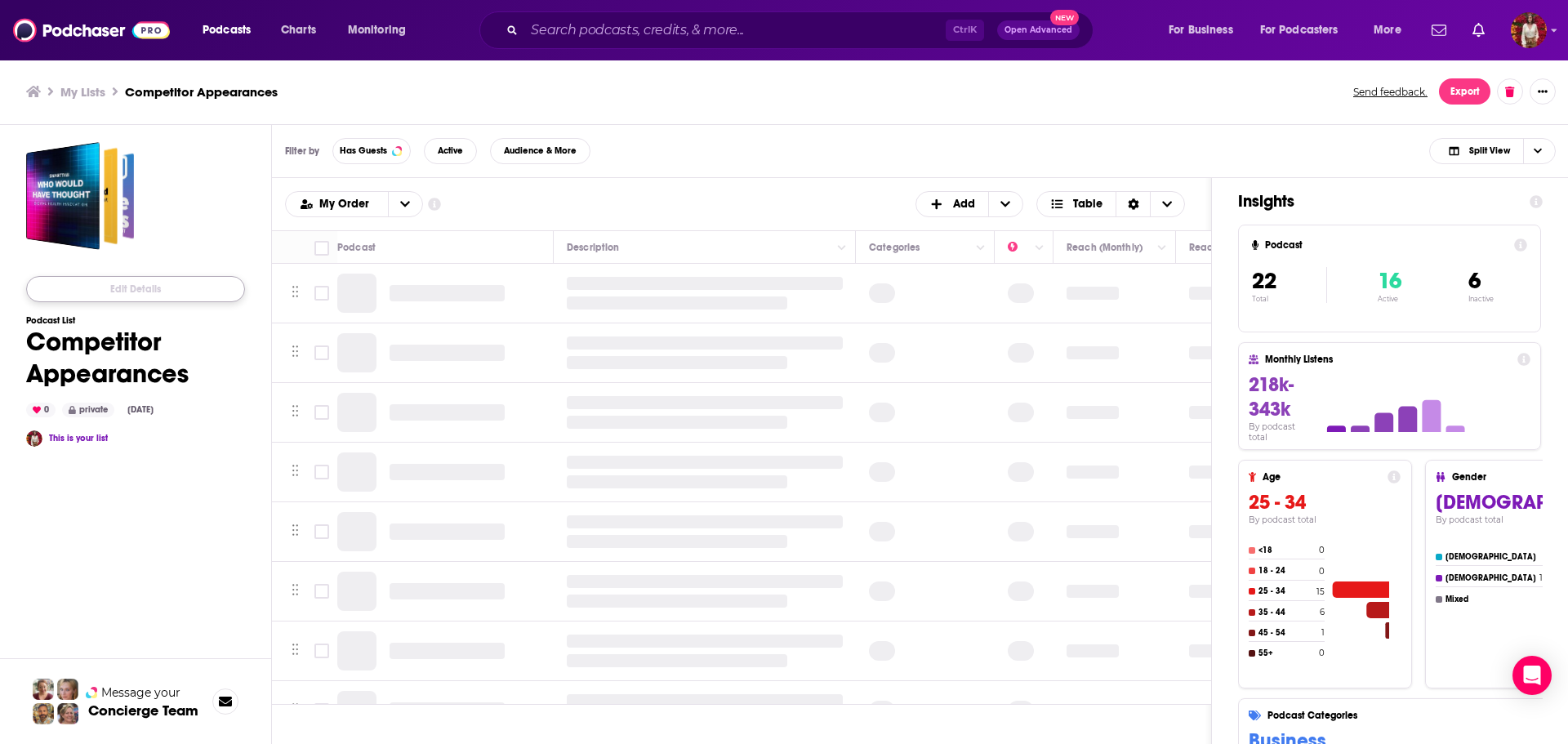
click at [155, 290] on button "Edit Details" at bounding box center [135, 289] width 219 height 26
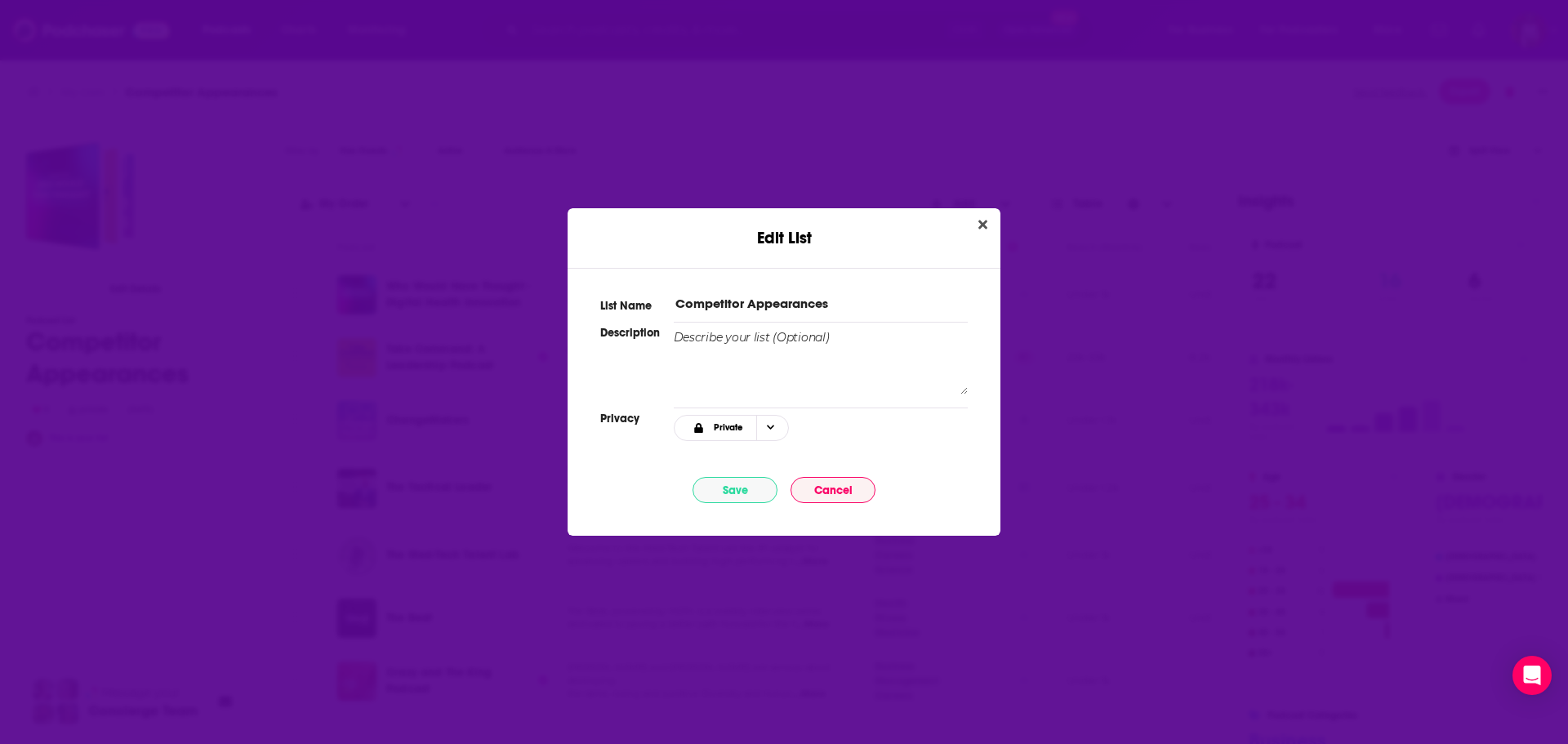
click at [861, 312] on input "Competitor Appearances" at bounding box center [820, 304] width 294 height 18
type input "Competitor Appearance Podcasts"
click at [743, 485] on button "Save" at bounding box center [735, 490] width 85 height 26
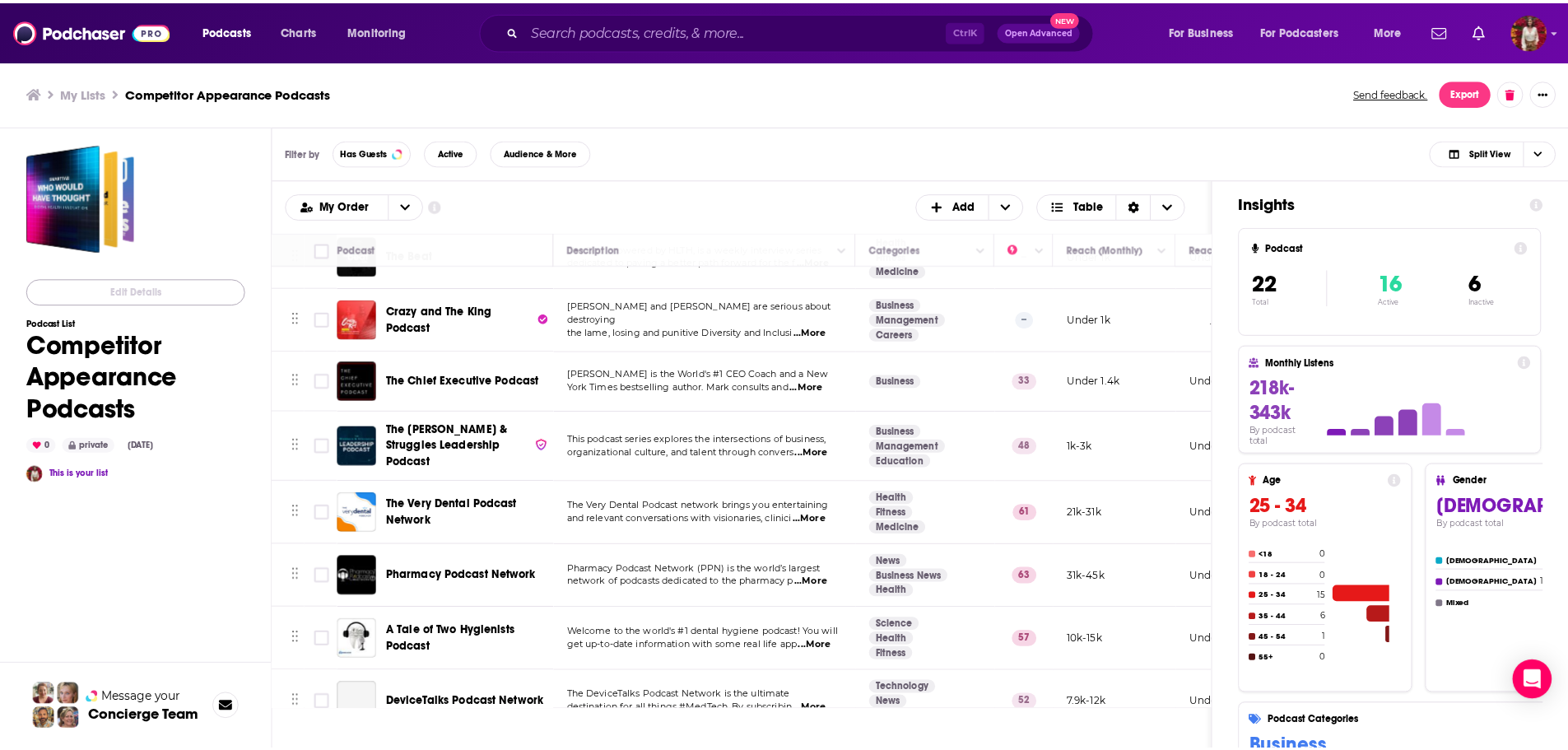
scroll to position [412, 0]
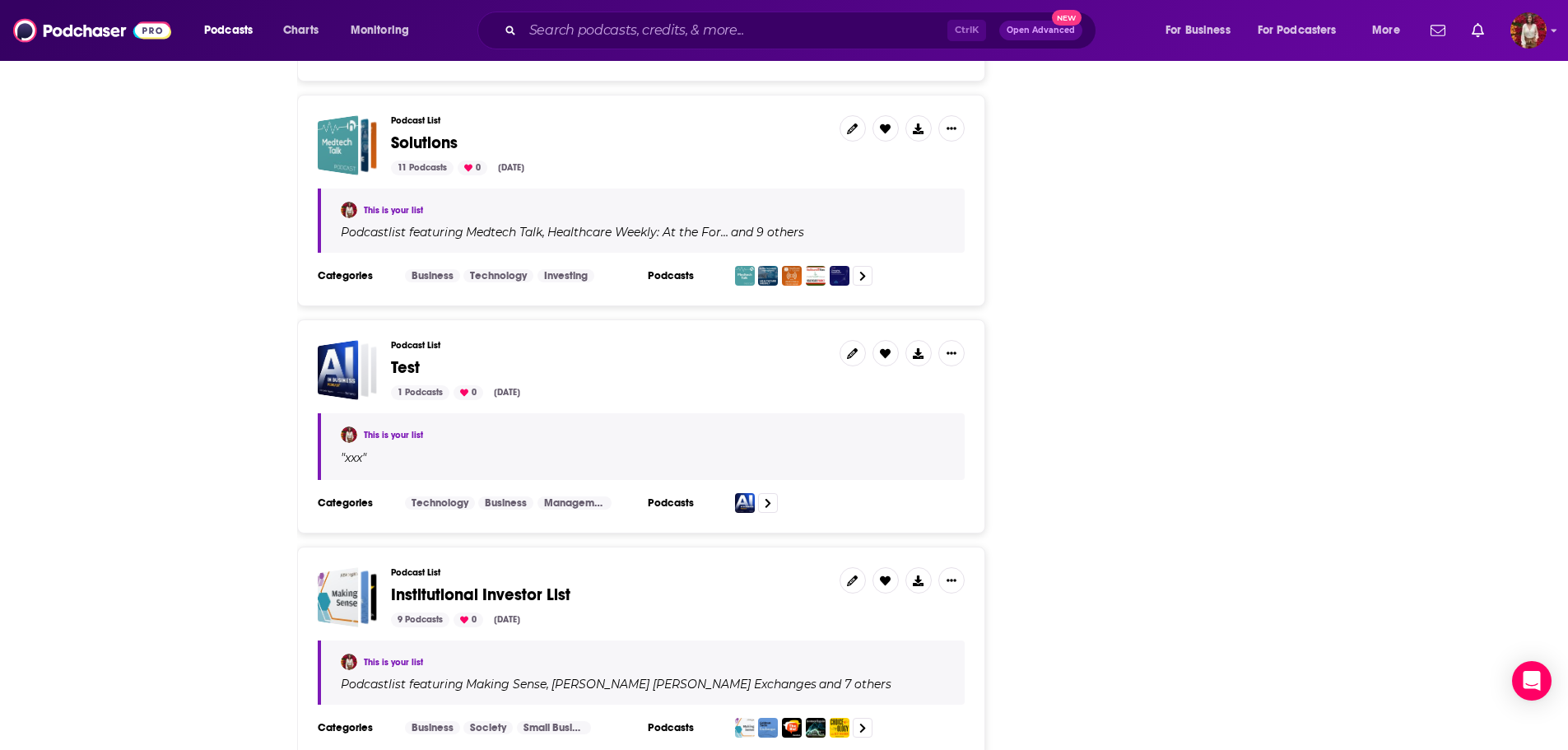
scroll to position [4613, 0]
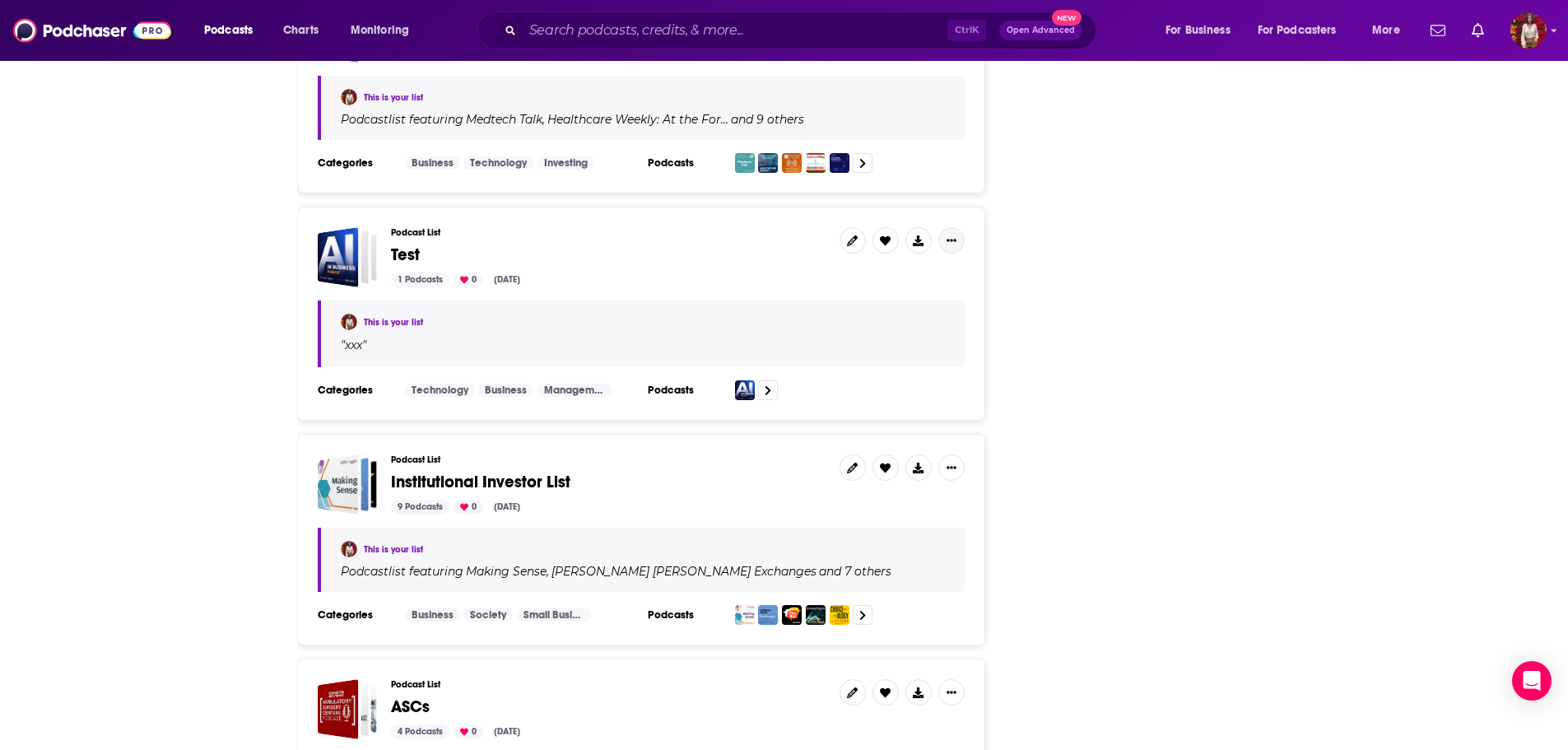
click at [947, 246] on button "Show More Button" at bounding box center [952, 241] width 26 height 27
click at [847, 240] on icon at bounding box center [852, 241] width 11 height 11
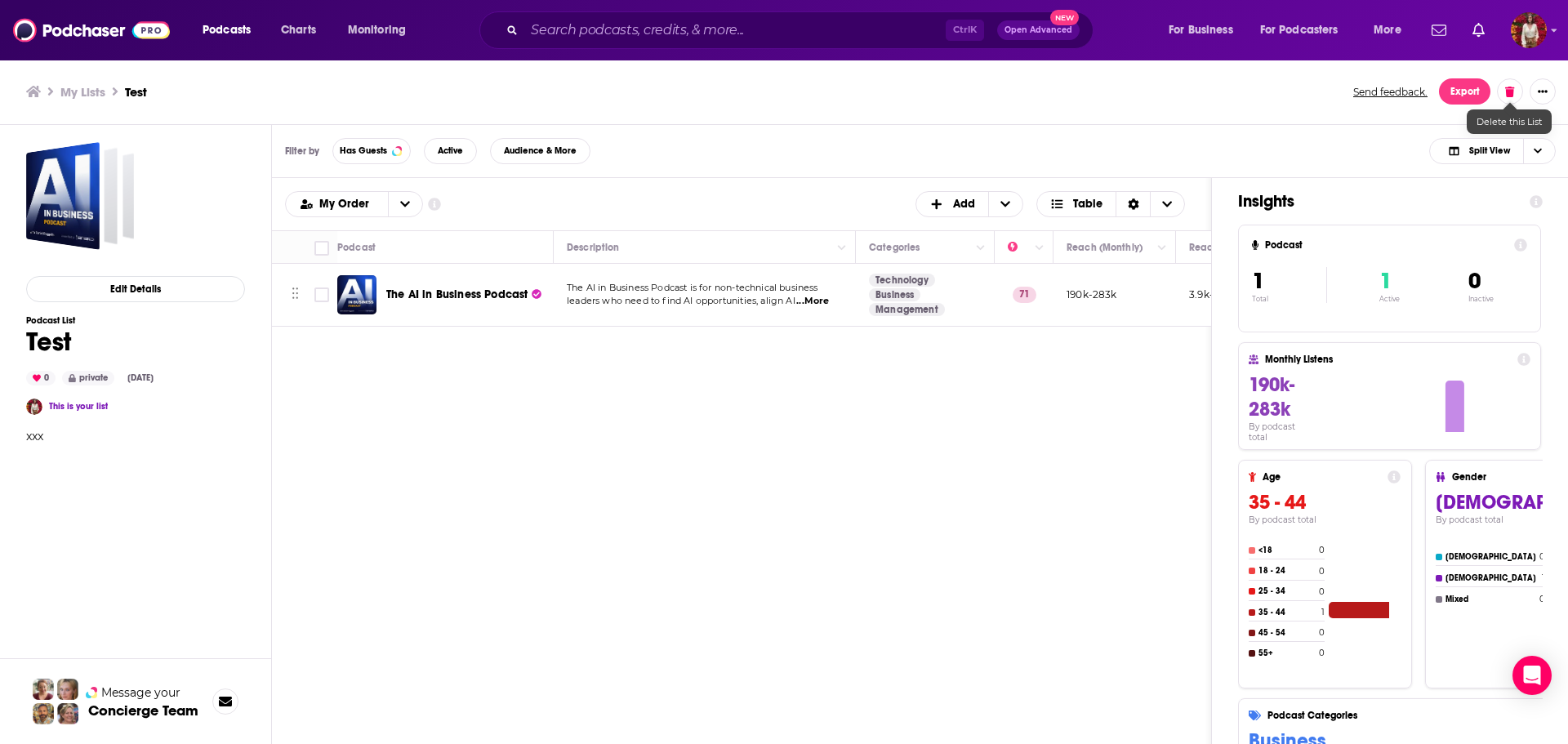
click at [1505, 89] on button at bounding box center [1510, 92] width 26 height 26
click at [1443, 181] on button "Delete List" at bounding box center [1461, 185] width 94 height 26
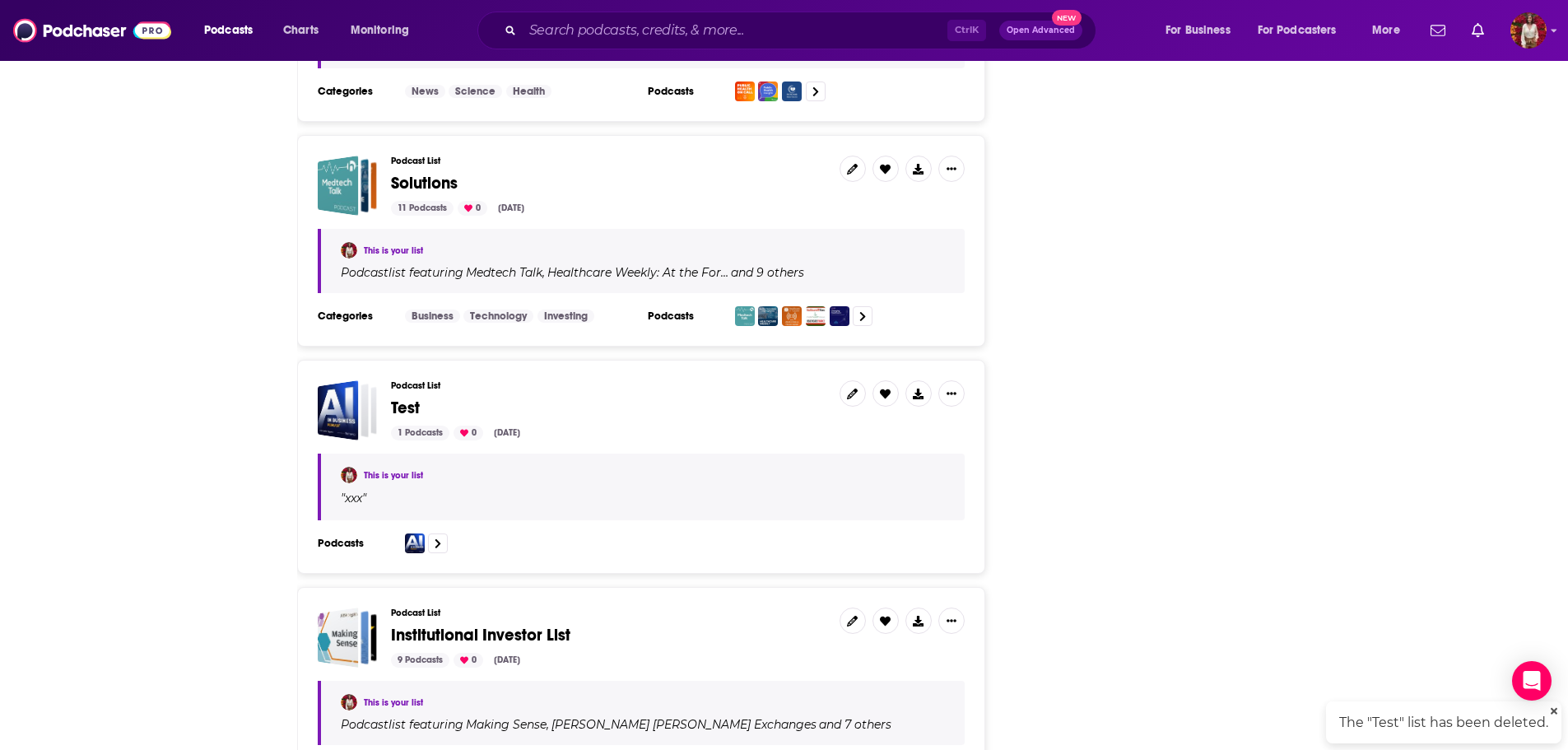
scroll to position [4444, 0]
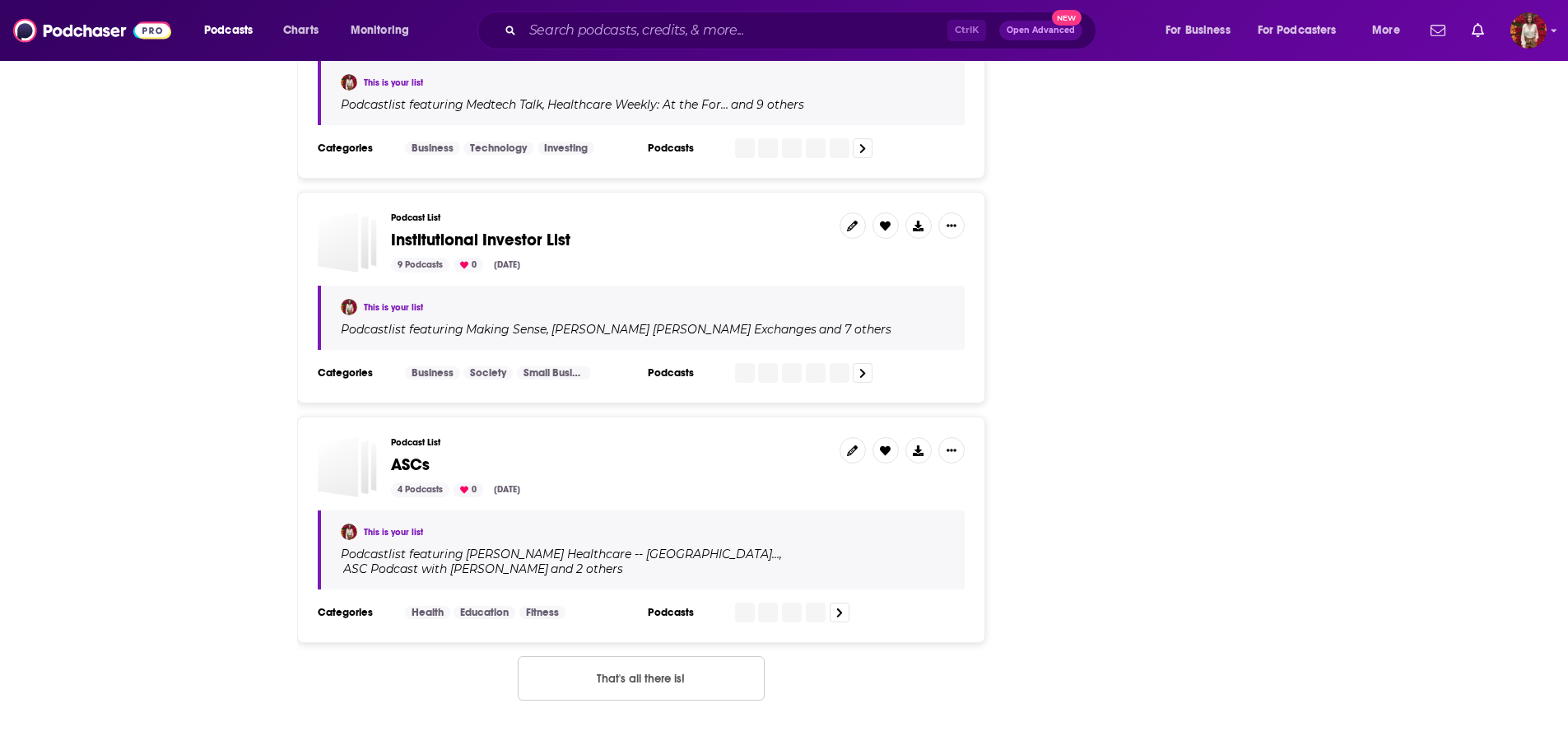
scroll to position [4629, 0]
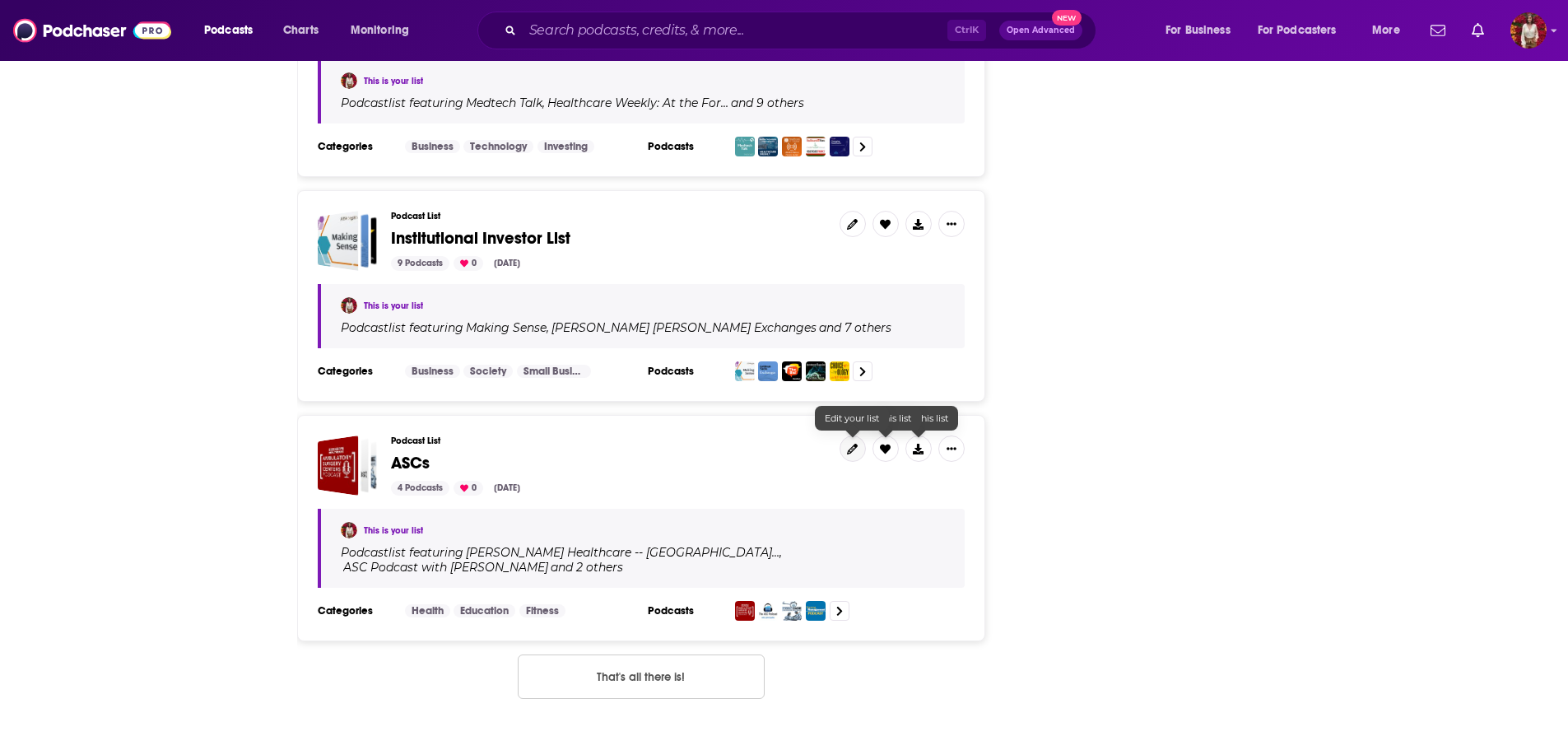
click at [849, 453] on icon at bounding box center [852, 449] width 11 height 11
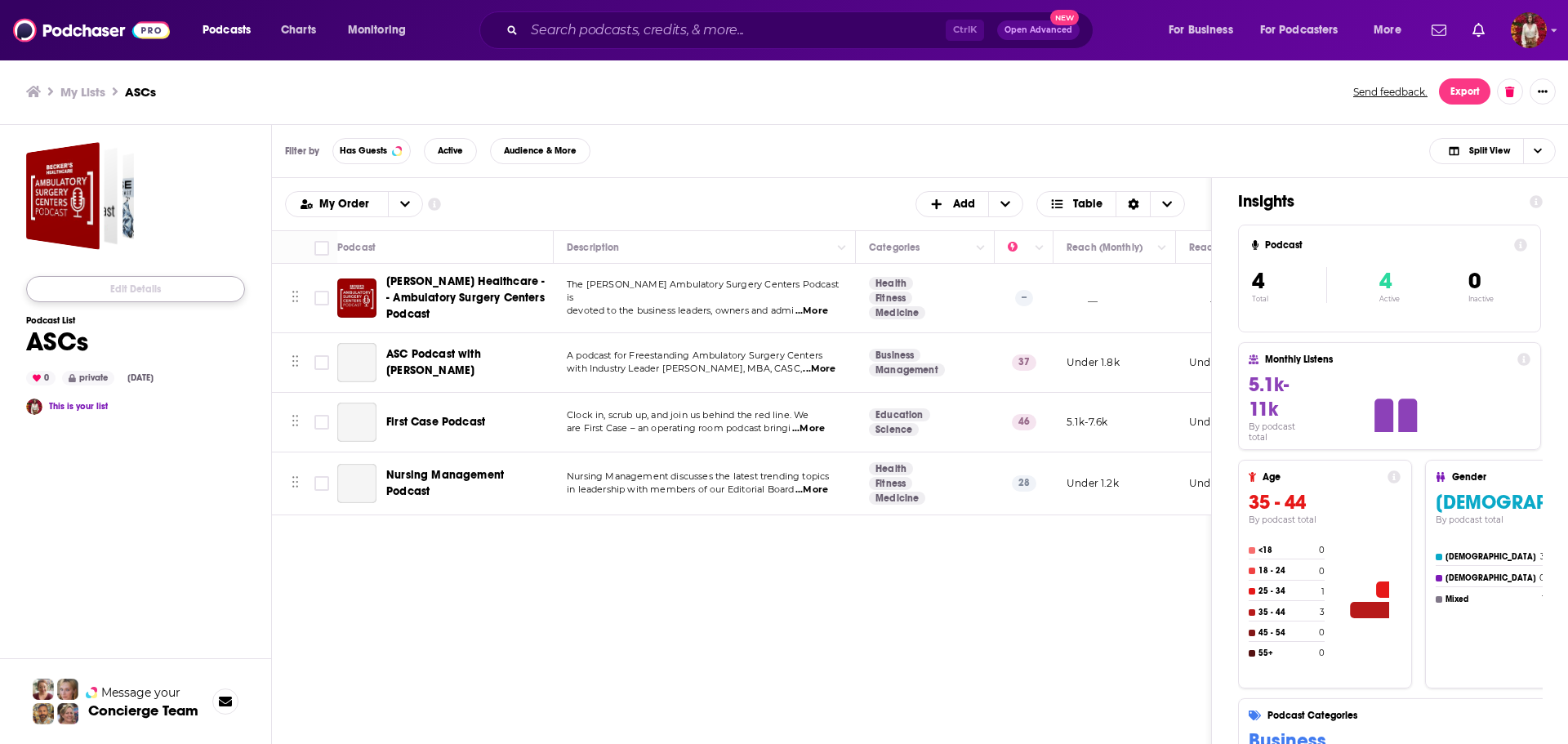
click at [146, 288] on button "Edit Details" at bounding box center [135, 289] width 219 height 26
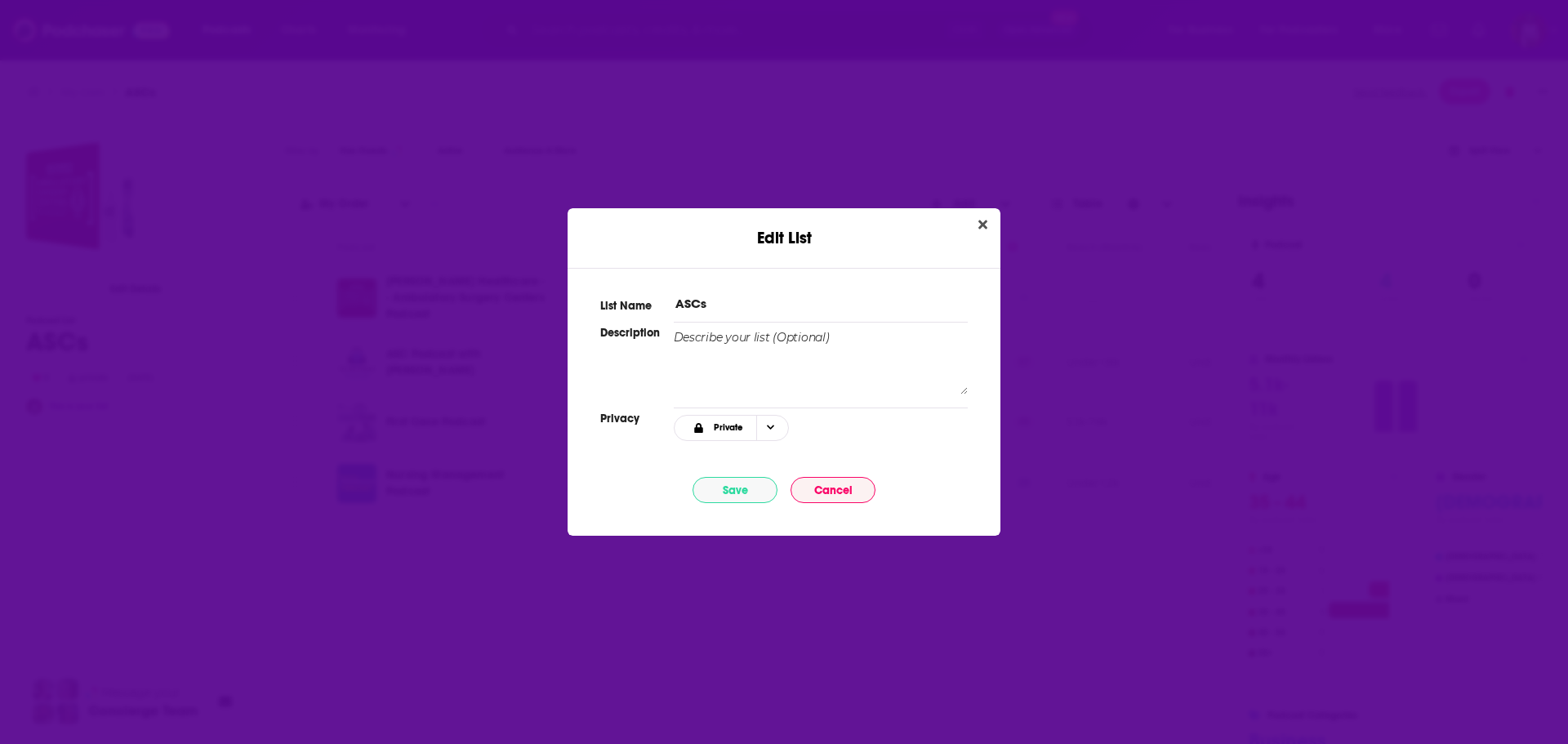
click at [729, 302] on input "ASCs" at bounding box center [820, 304] width 294 height 18
type input "ASC Podcasts"
click at [764, 480] on button "Save" at bounding box center [735, 490] width 85 height 26
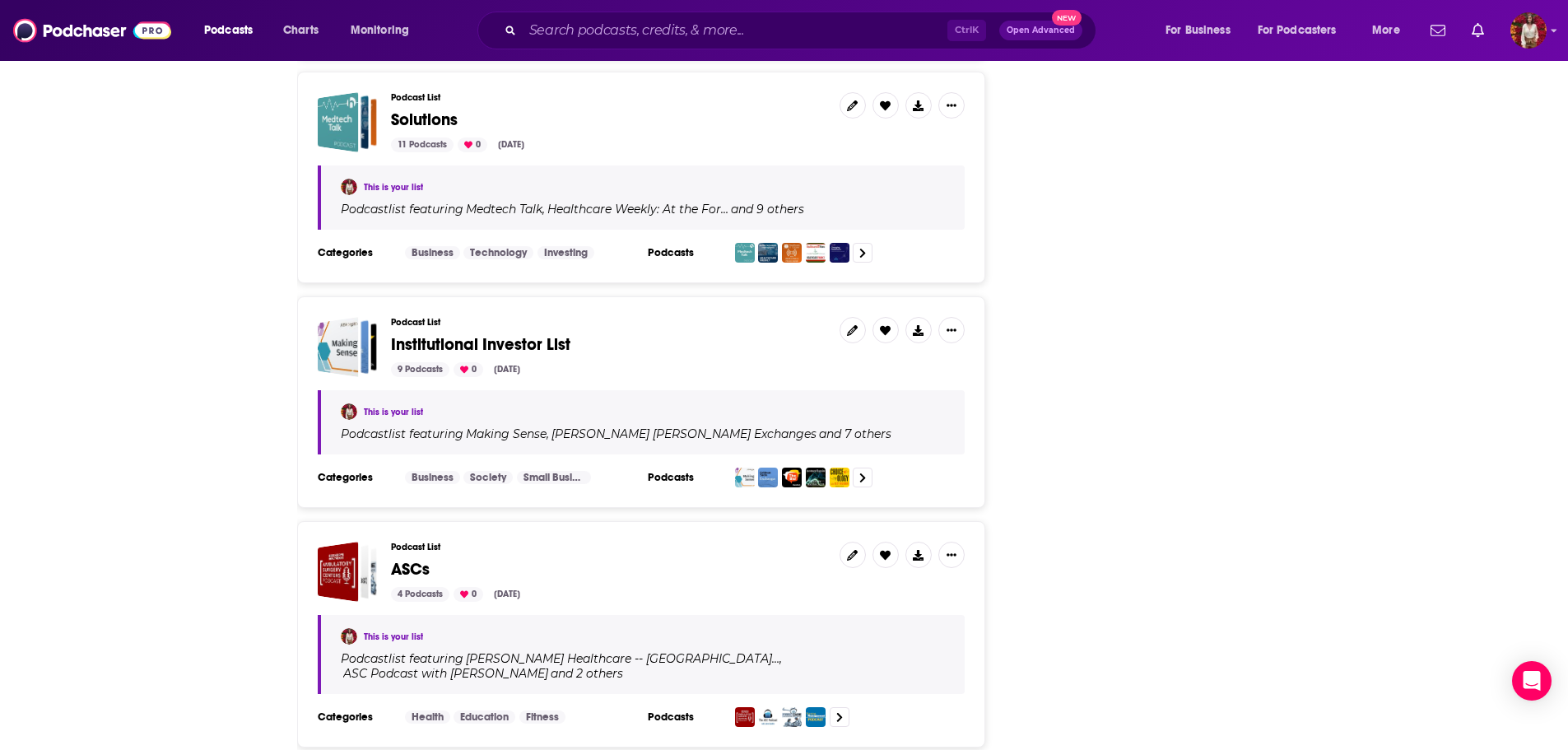
scroll to position [4629, 0]
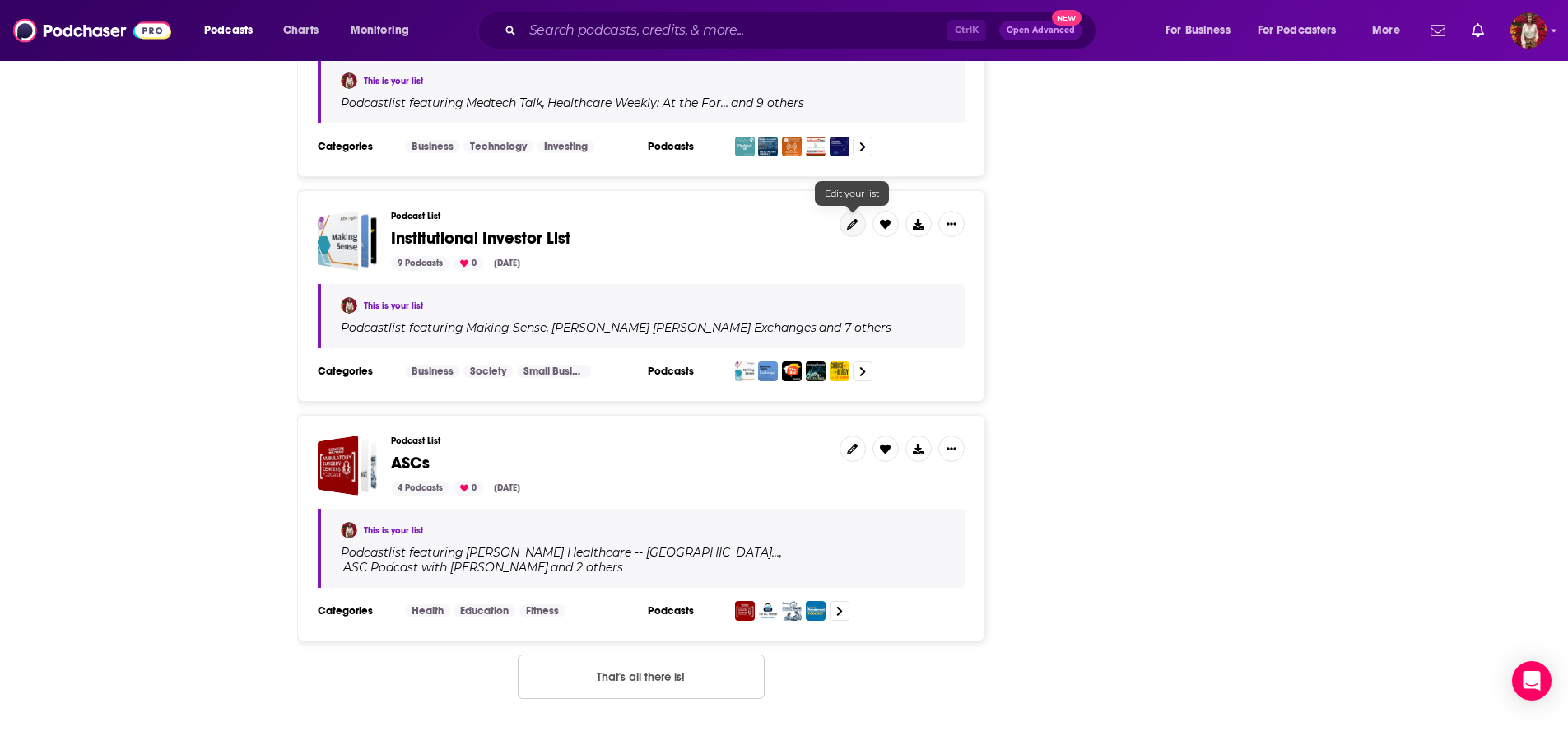
click at [862, 228] on link at bounding box center [853, 224] width 26 height 27
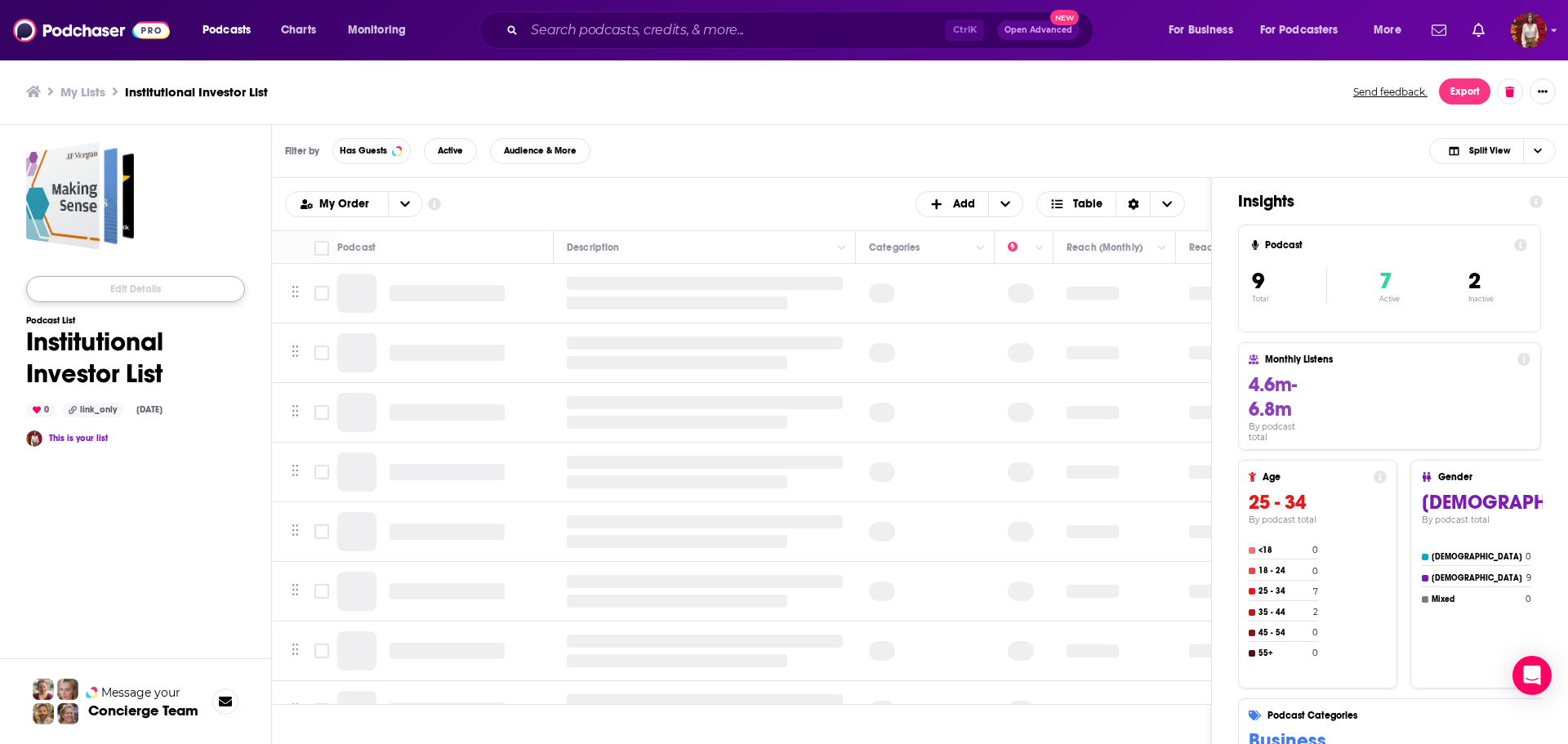
click at [145, 295] on button "Edit Details" at bounding box center [135, 289] width 219 height 26
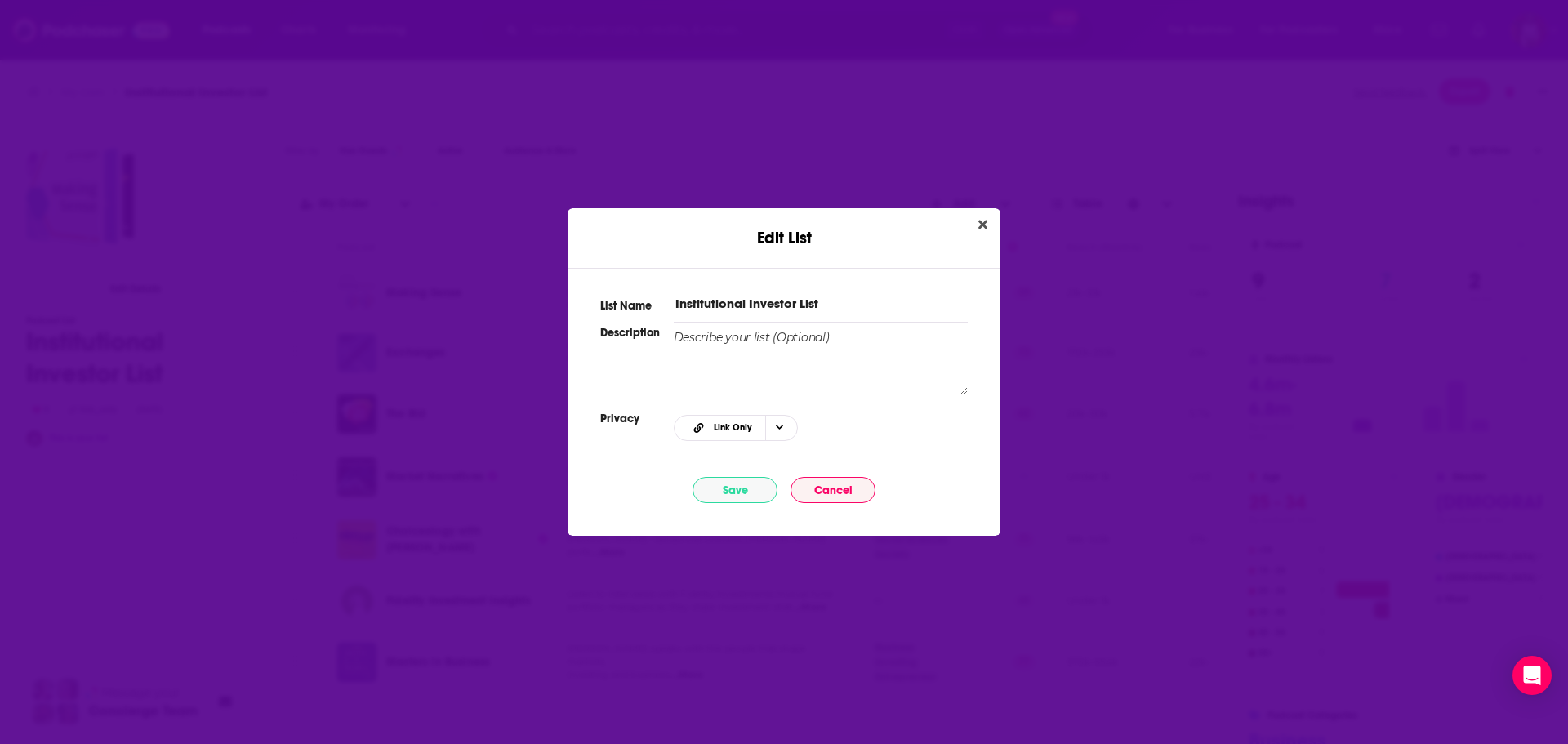
drag, startPoint x: 827, startPoint y: 294, endPoint x: 809, endPoint y: 296, distance: 18.1
click at [809, 296] on div "List Name Institutional Investor List" at bounding box center [784, 300] width 368 height 23
drag, startPoint x: 829, startPoint y: 307, endPoint x: 799, endPoint y: 305, distance: 30.1
click at [799, 305] on input "Institutional Investor List" at bounding box center [820, 304] width 294 height 18
type input "Institutional Investor Podcasts"
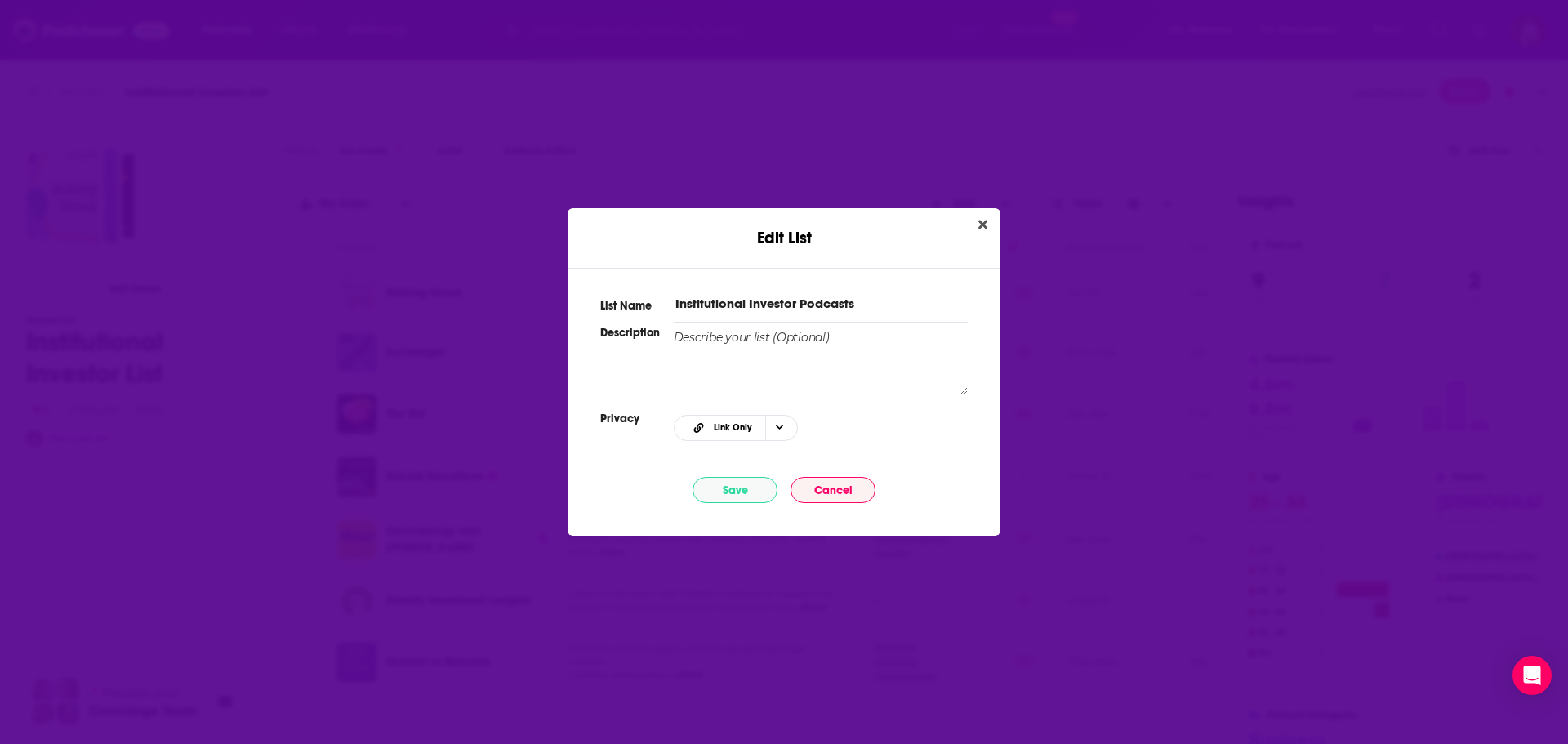
click at [753, 474] on div "List Name Institutional Investor Podcasts Description Privacy Link Only Save Ca…" at bounding box center [784, 391] width 433 height 248
click at [757, 495] on button "Save" at bounding box center [735, 490] width 85 height 26
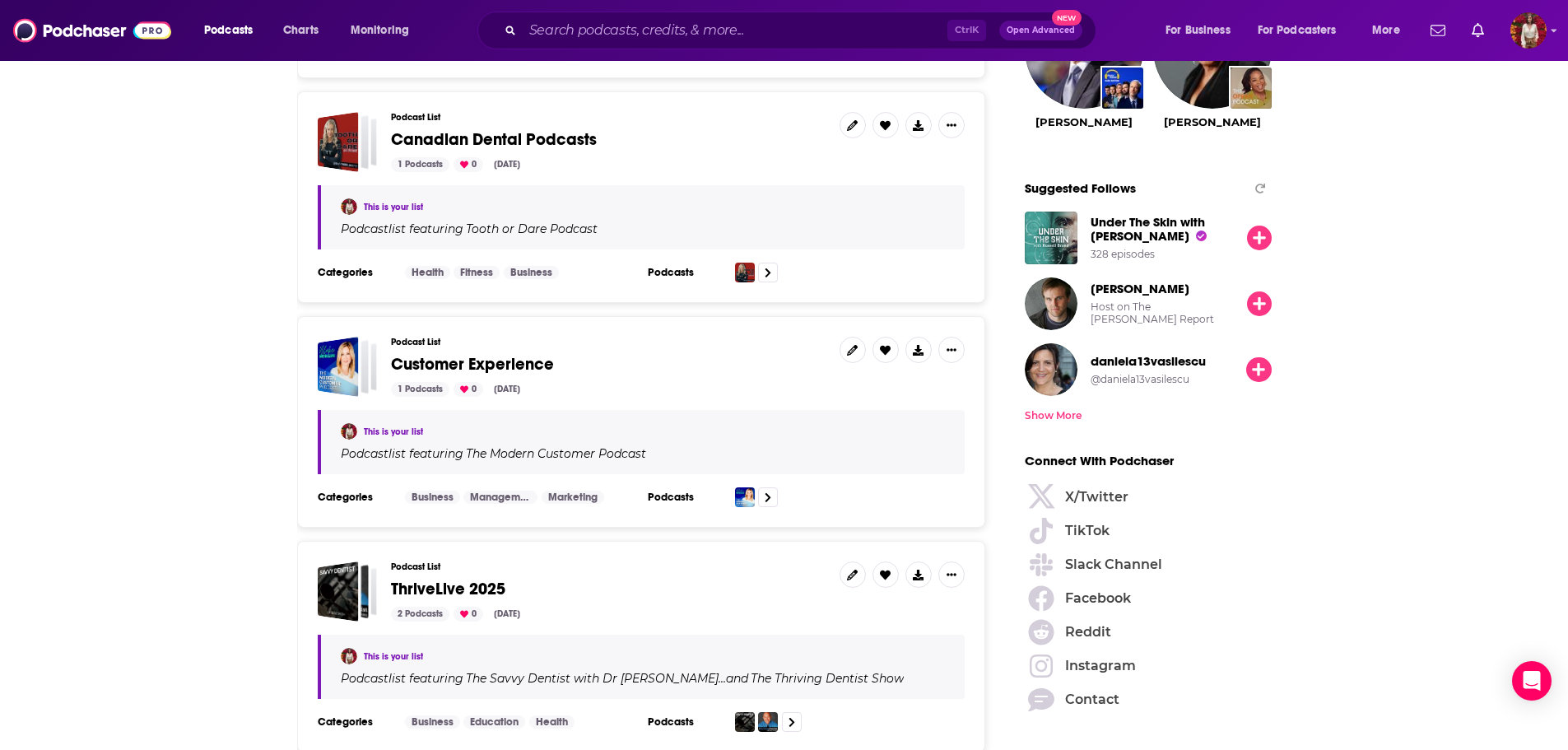
scroll to position [2060, 0]
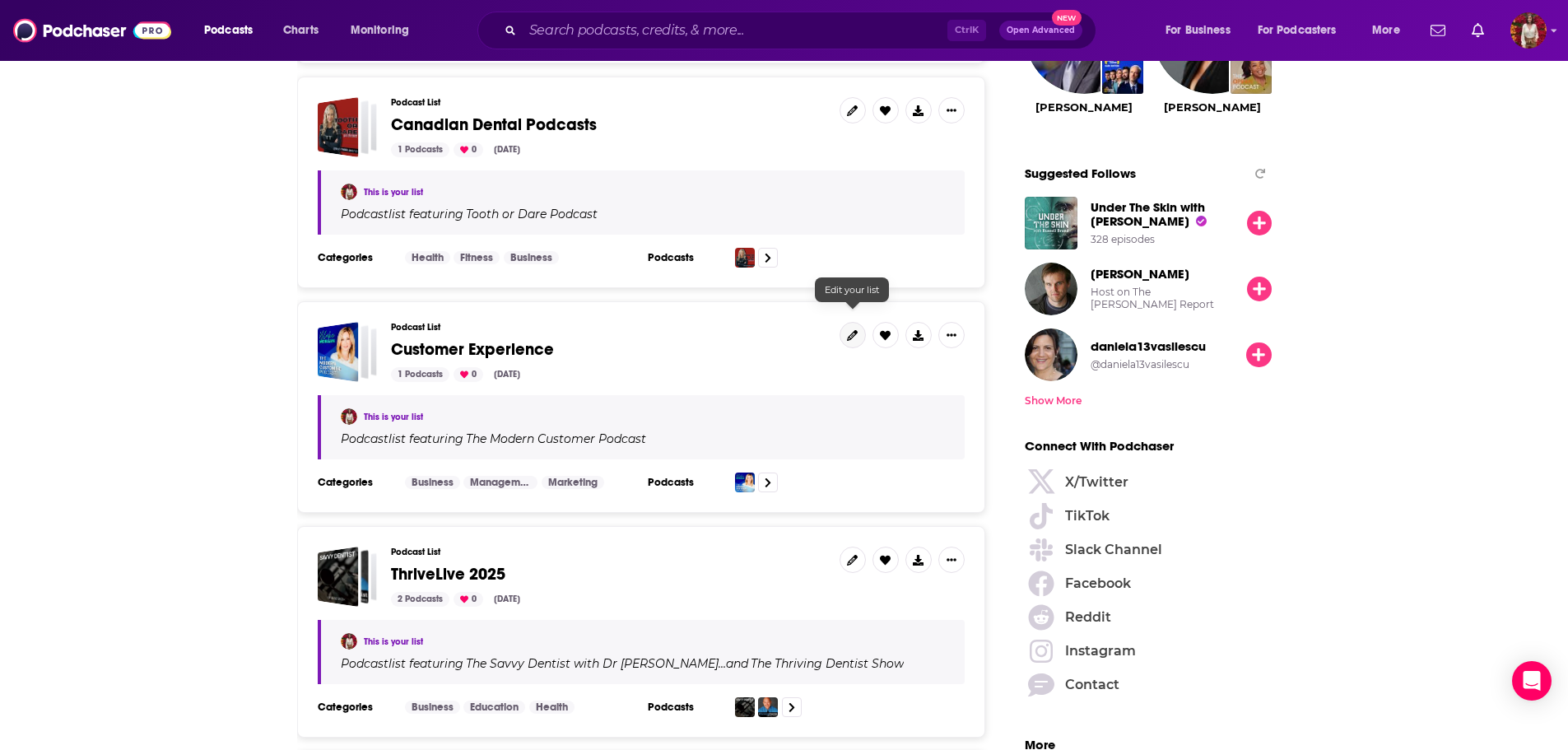
click at [854, 332] on link at bounding box center [853, 335] width 26 height 27
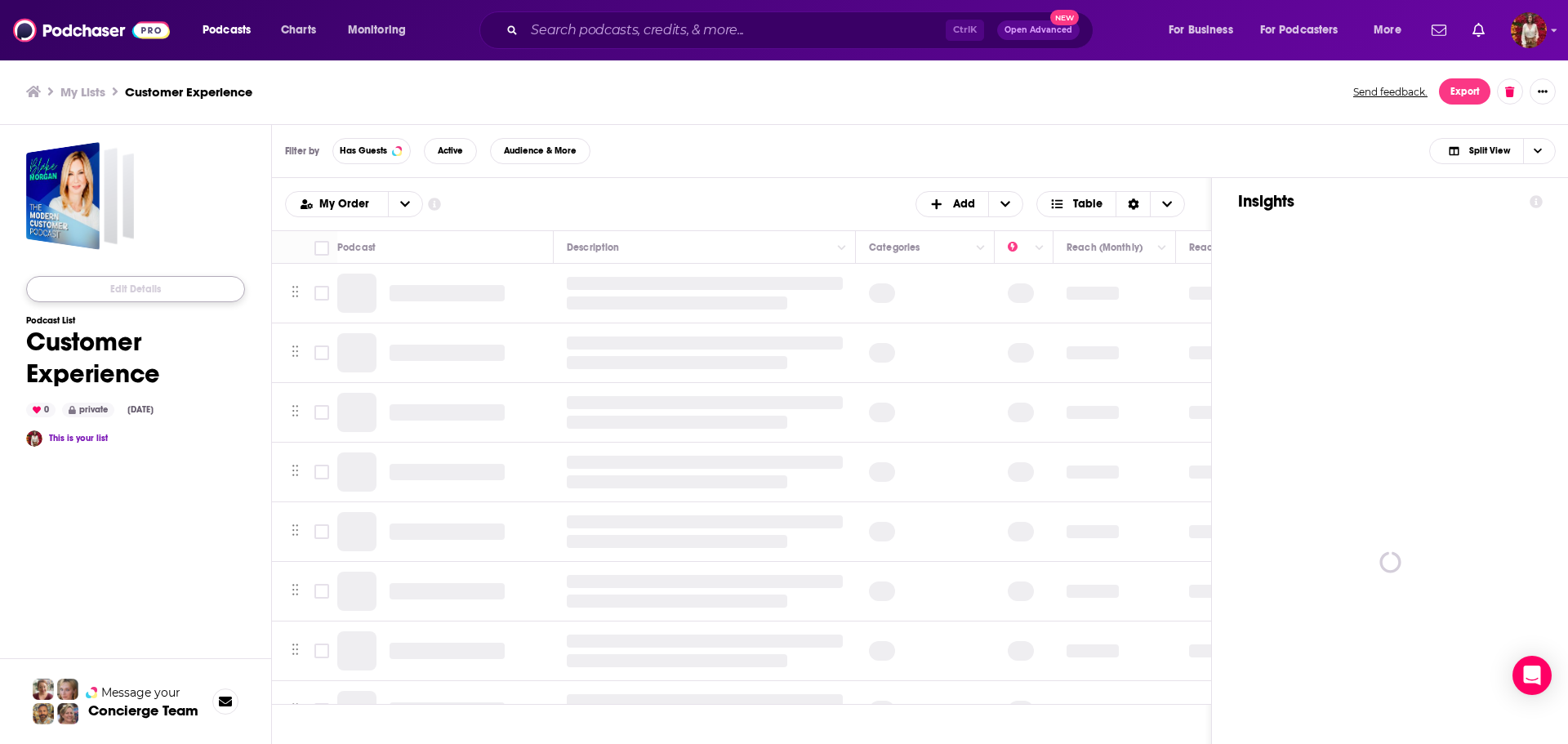
click at [162, 298] on button "Edit Details" at bounding box center [135, 289] width 219 height 26
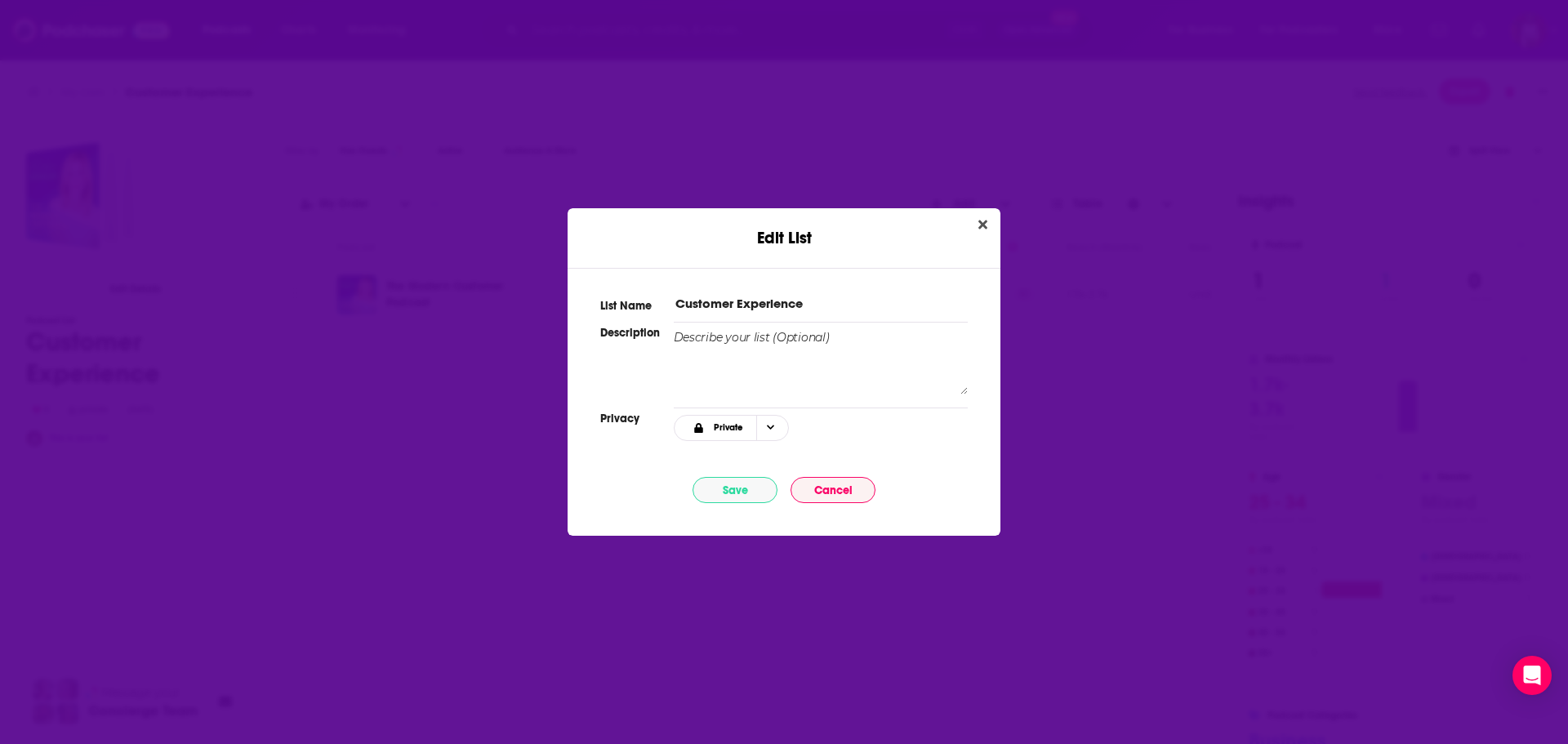
drag, startPoint x: 822, startPoint y: 302, endPoint x: 810, endPoint y: 305, distance: 12.4
click at [781, 302] on input "Customer Experience" at bounding box center [820, 304] width 294 height 18
click at [820, 306] on input "Customer Experience" at bounding box center [820, 304] width 294 height 18
type input "Customer Experience Podcasts"
click at [754, 490] on button "Save" at bounding box center [735, 490] width 85 height 26
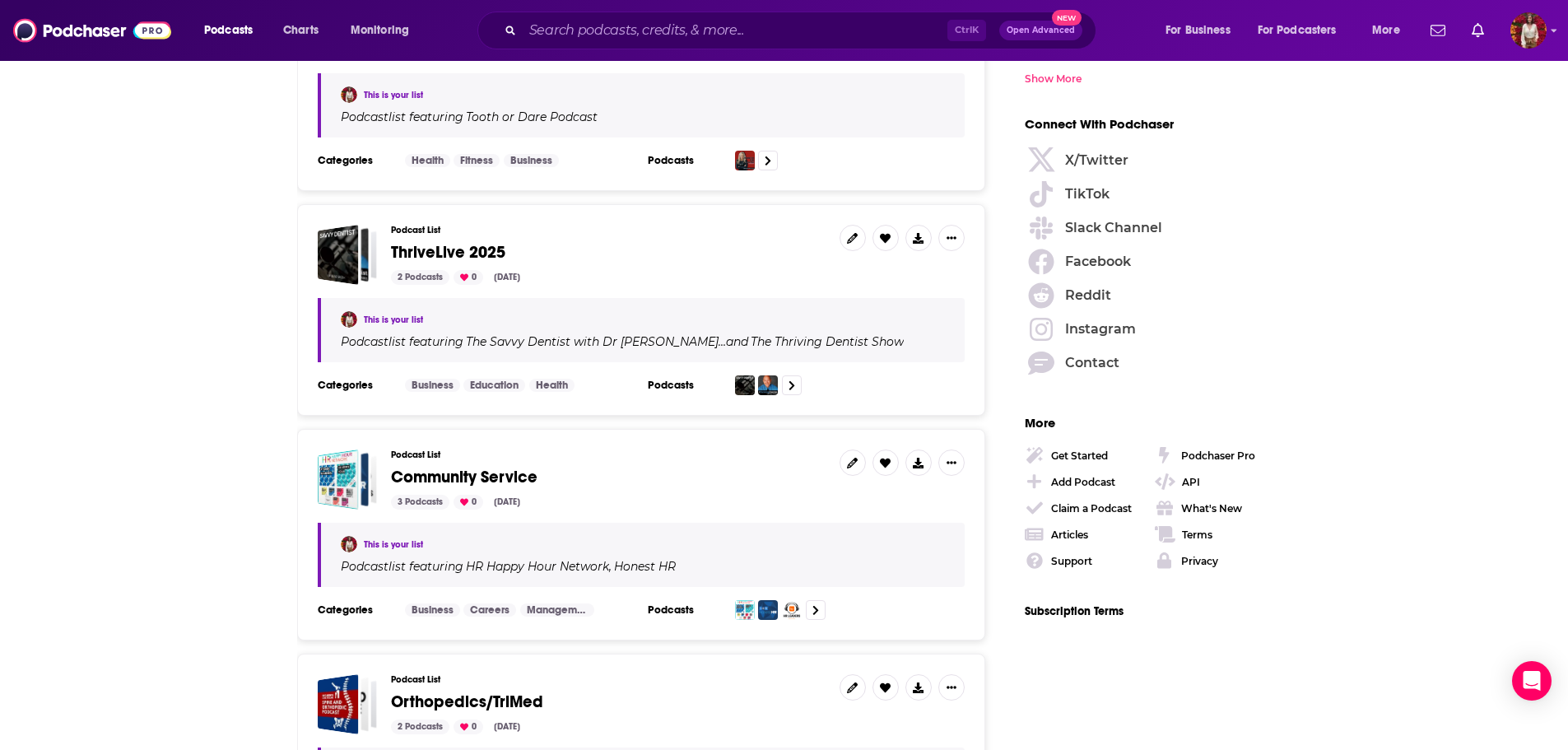
scroll to position [2388, 0]
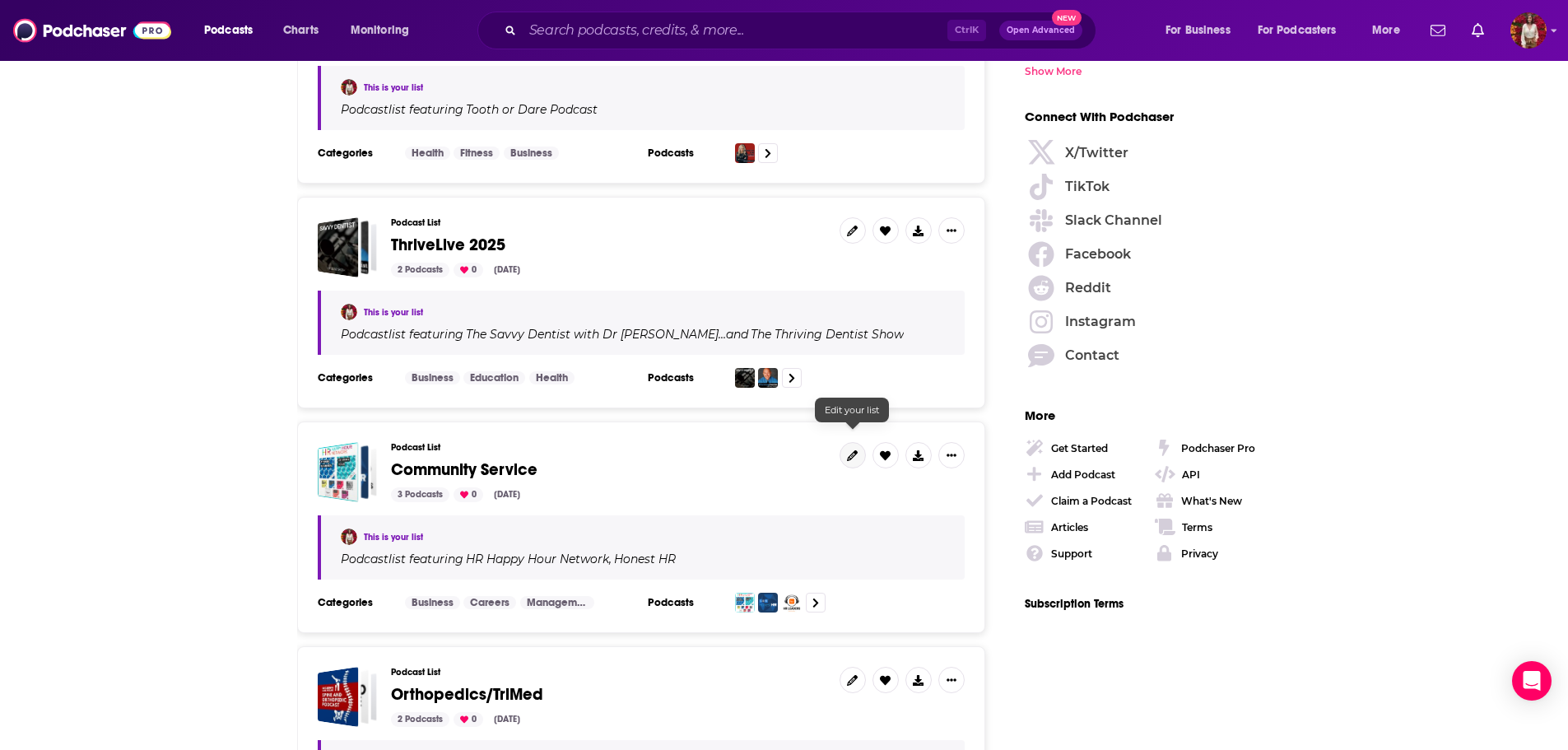
click at [847, 451] on icon at bounding box center [852, 455] width 11 height 11
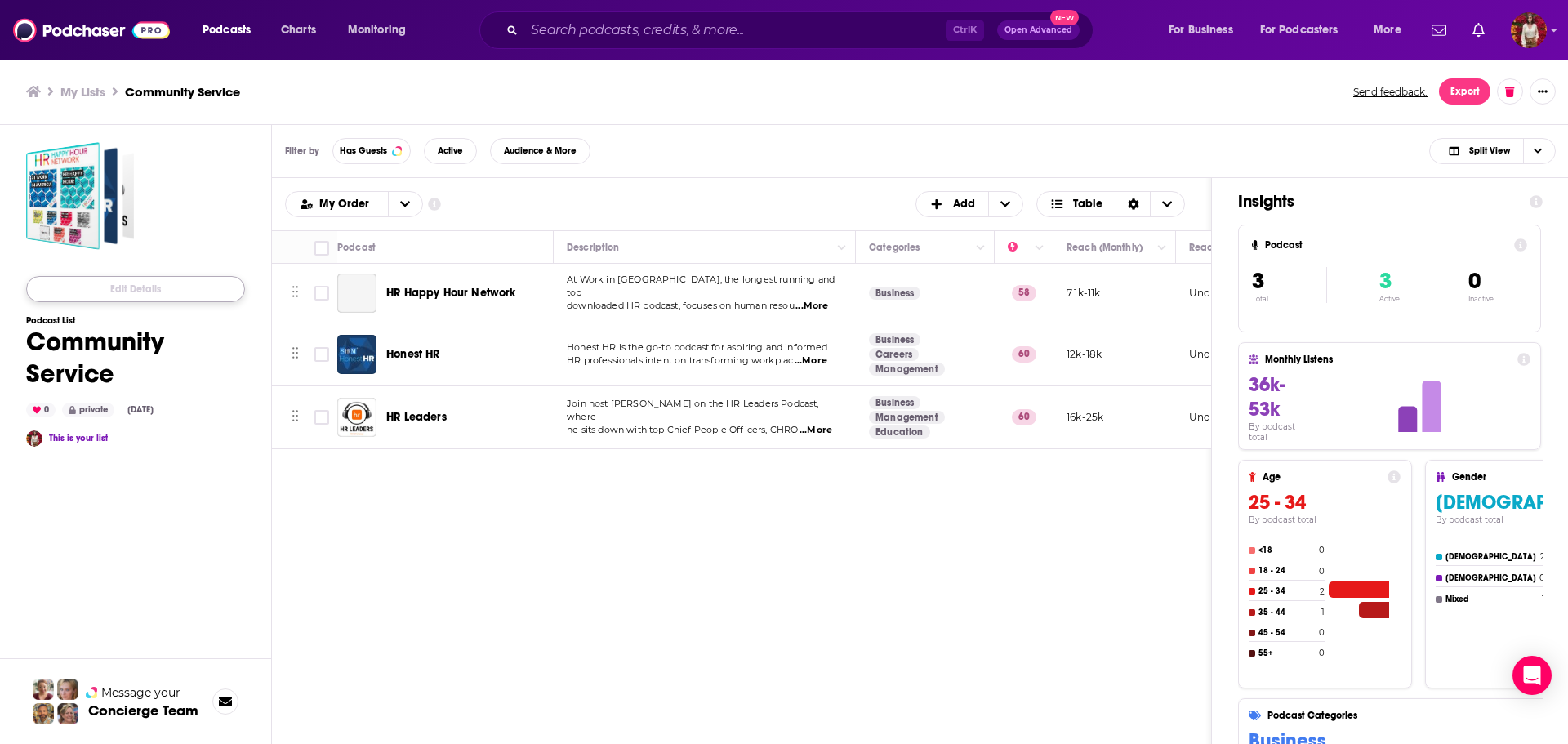
click at [155, 279] on button "Edit Details" at bounding box center [135, 289] width 219 height 26
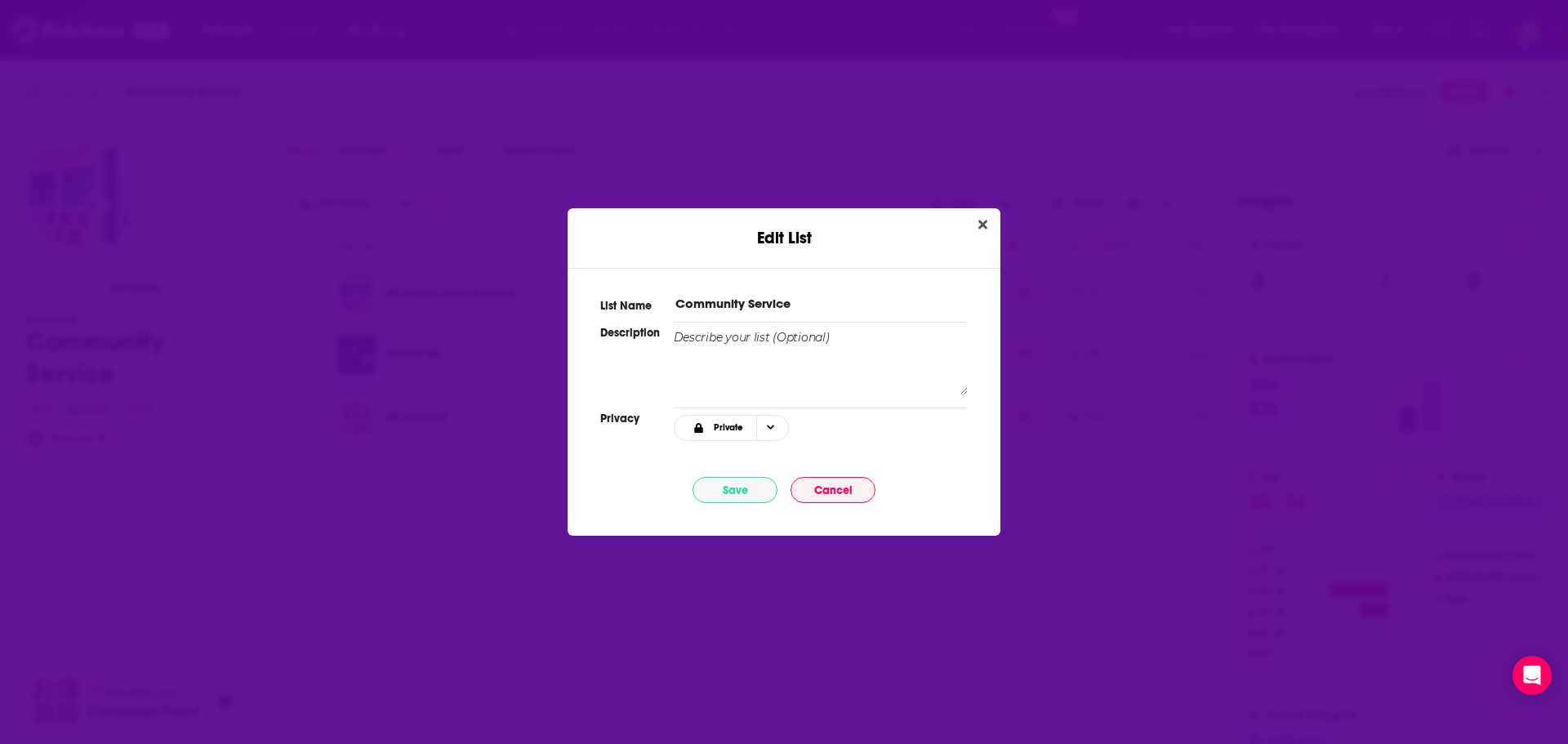
click at [799, 291] on div "List Name Community Service" at bounding box center [784, 300] width 368 height 23
click at [790, 302] on input "Community Service" at bounding box center [820, 304] width 294 height 18
type input "Community Service Podcasts"
click at [741, 493] on button "Save" at bounding box center [735, 490] width 85 height 26
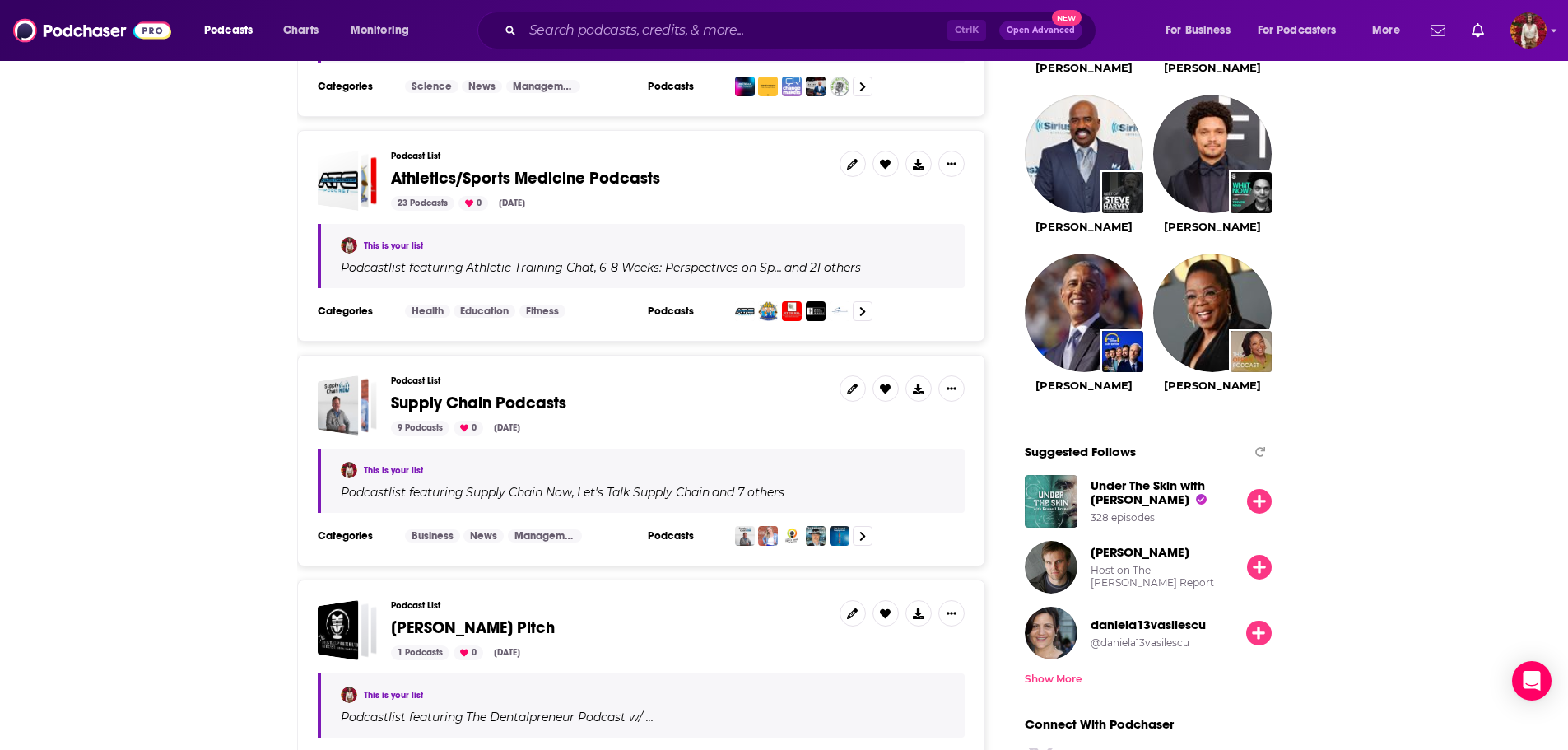
scroll to position [2718, 0]
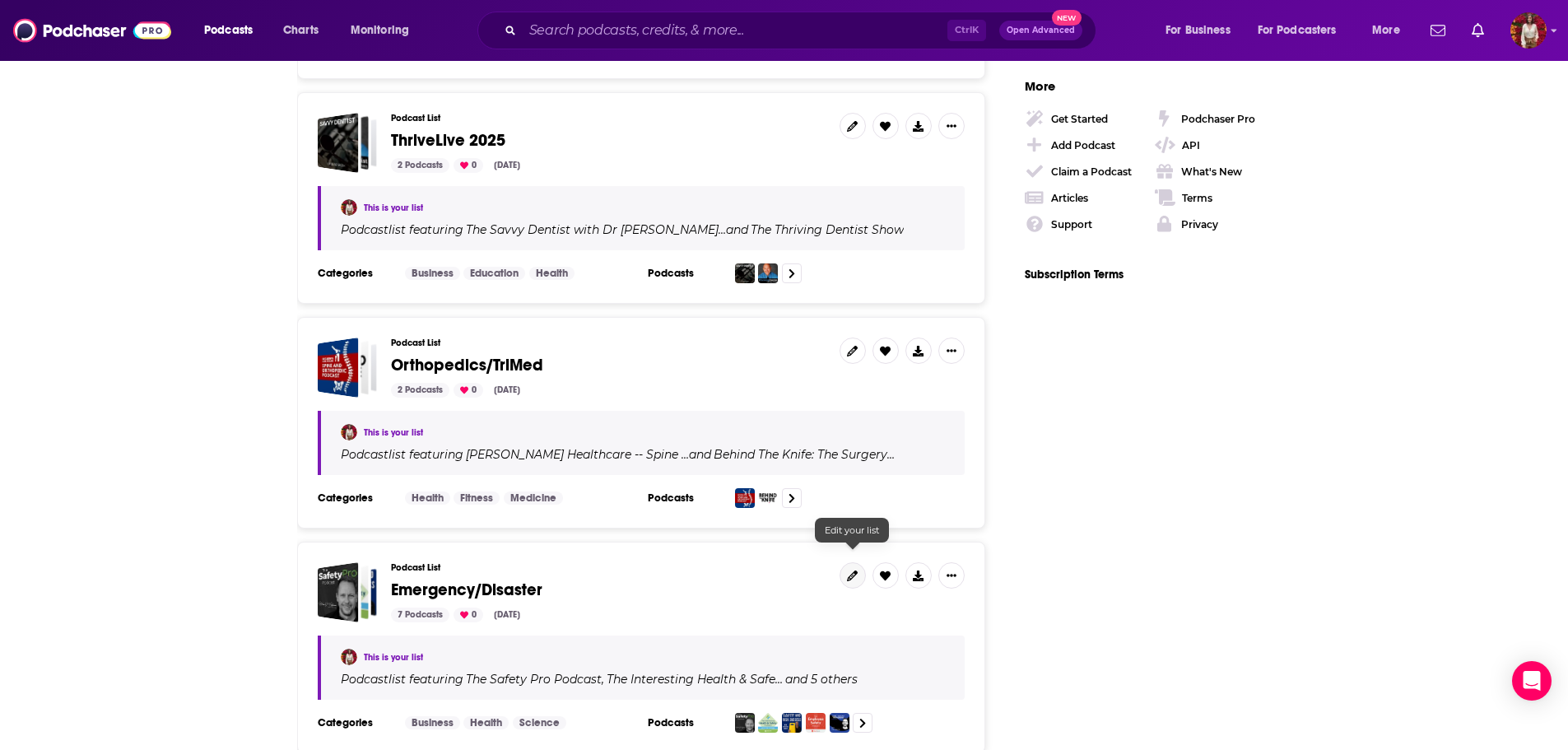
click at [847, 566] on link at bounding box center [853, 575] width 26 height 27
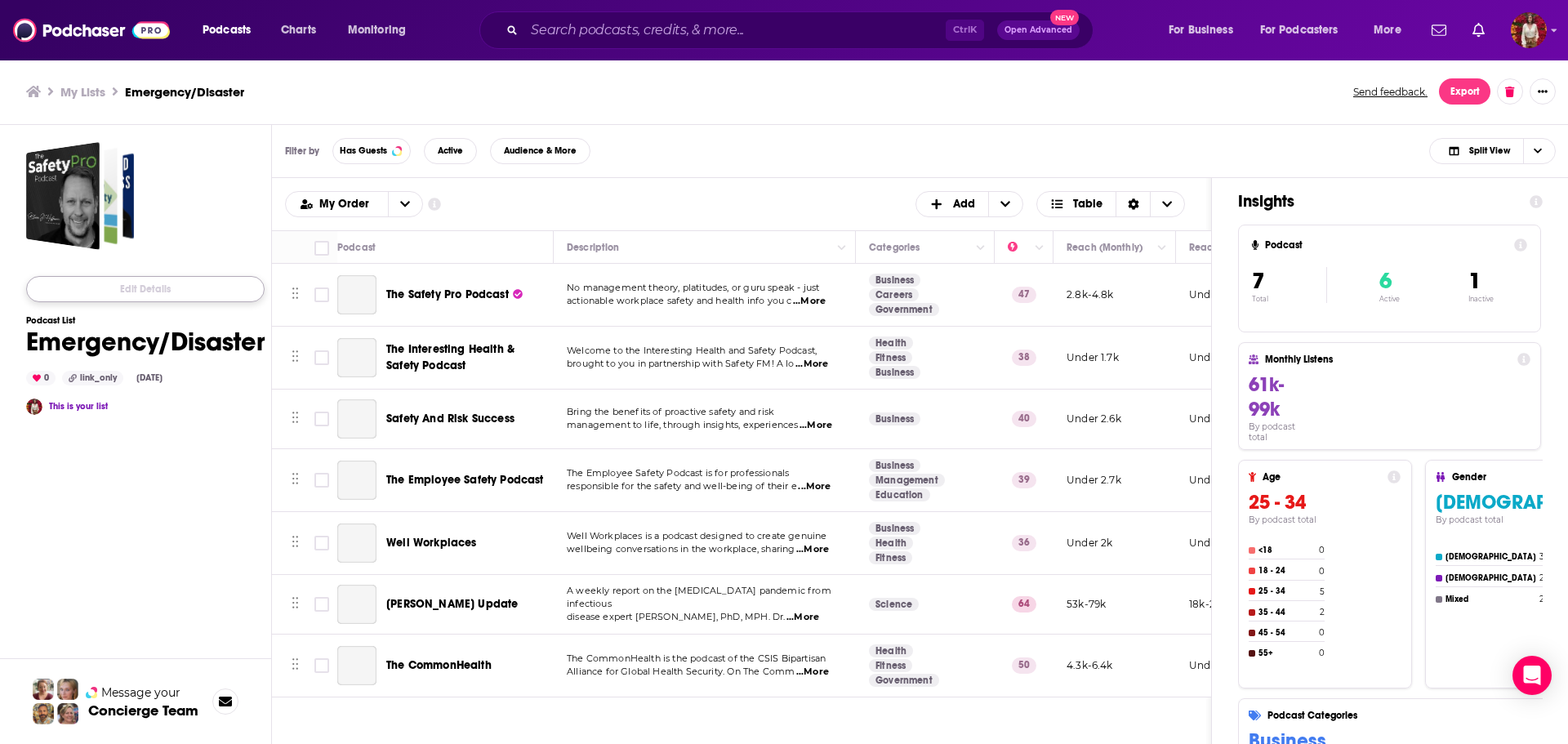
click at [170, 291] on button "Edit Details" at bounding box center [145, 289] width 238 height 26
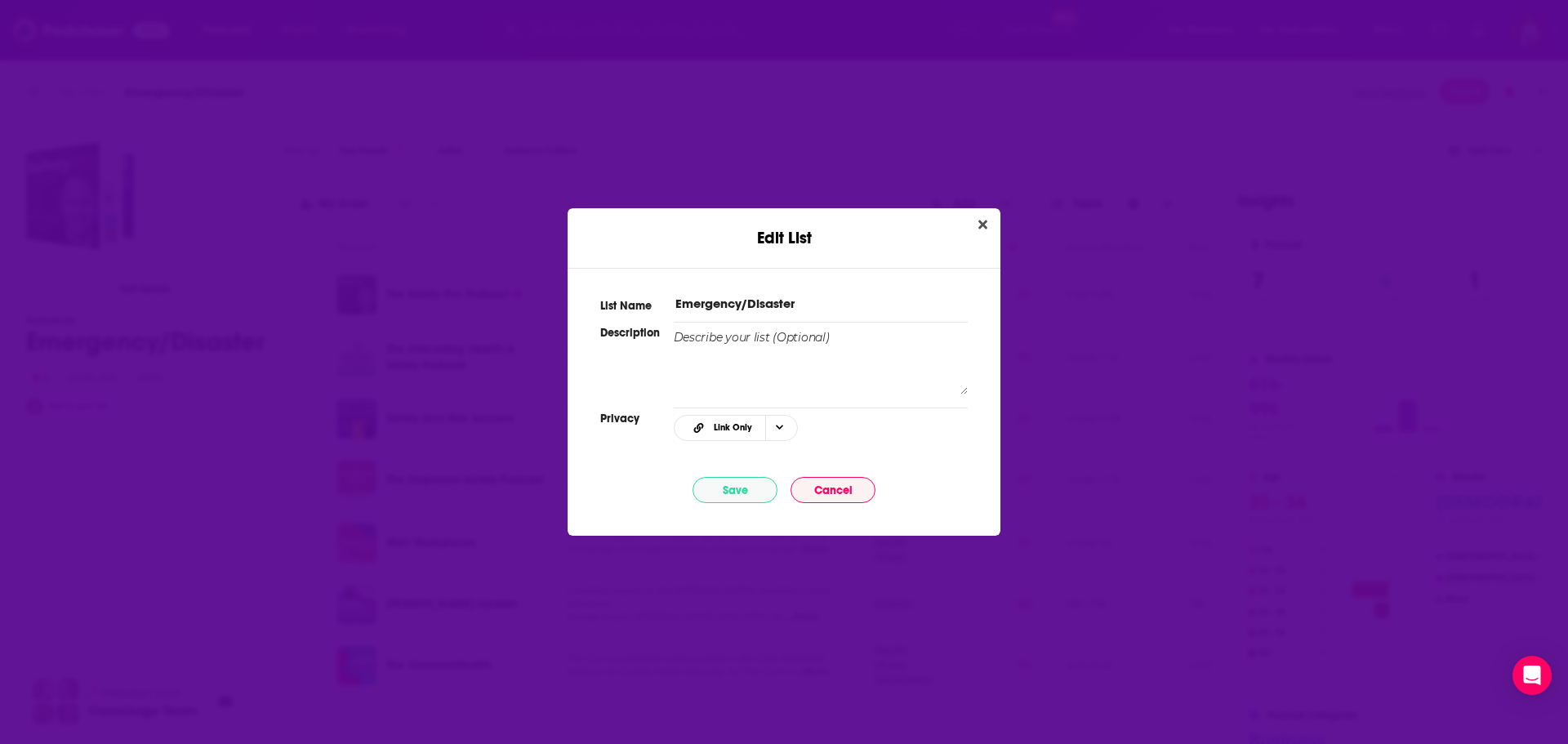
click at [821, 304] on input "Emergency/Disaster" at bounding box center [820, 304] width 294 height 18
type input "Emergency/Disaster Response Podcasts"
click at [736, 490] on button "Save" at bounding box center [735, 490] width 85 height 26
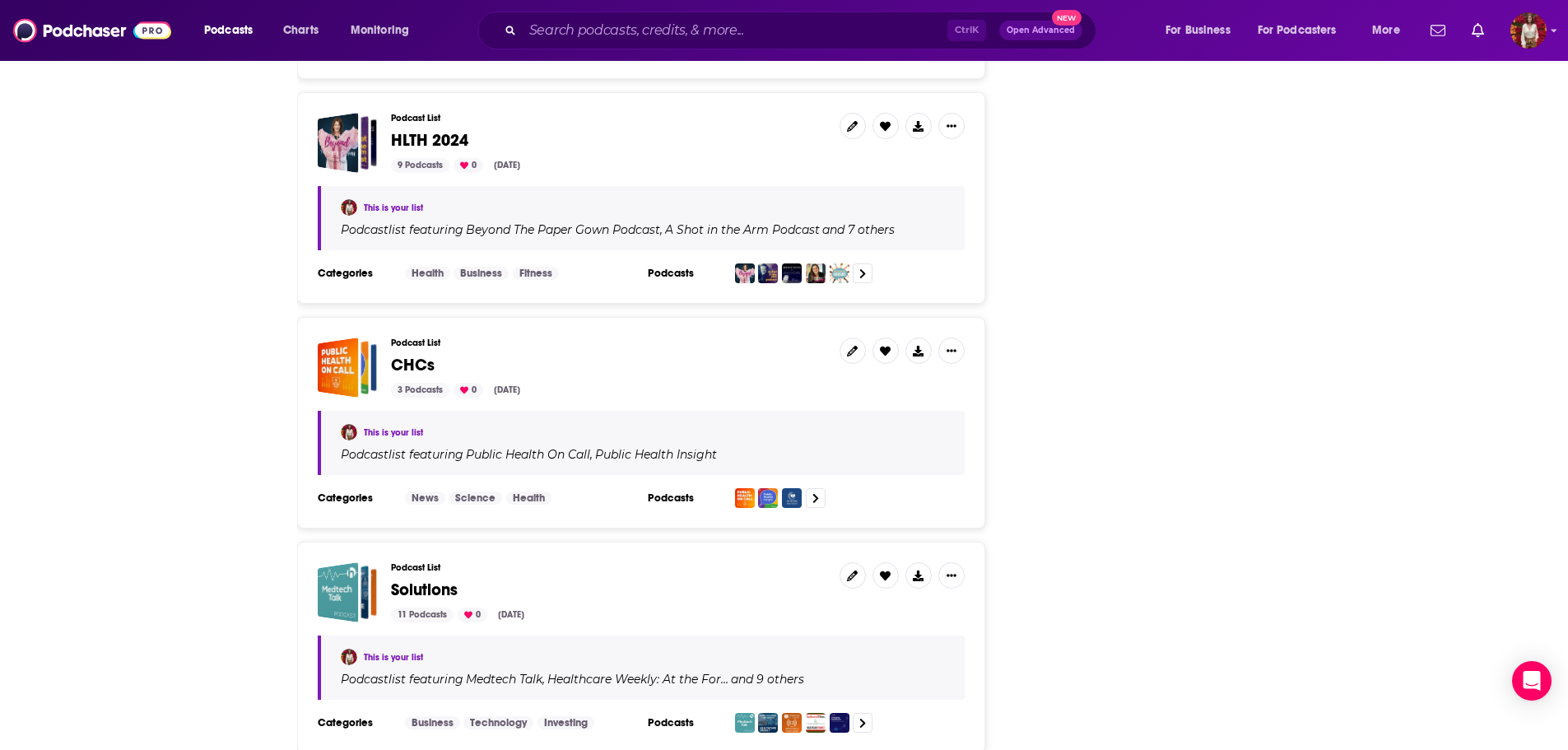
scroll to position [4555, 0]
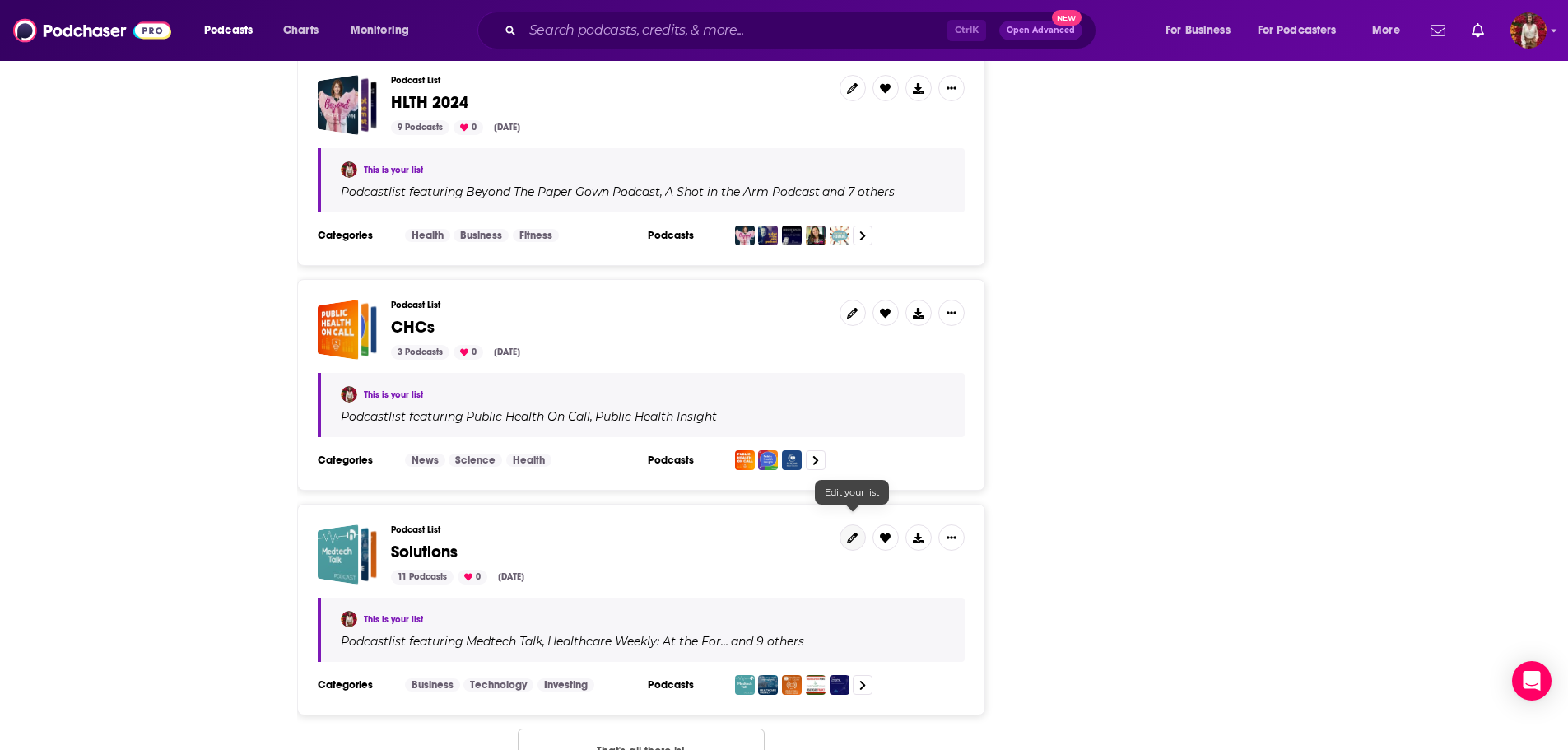
click at [862, 524] on link at bounding box center [853, 537] width 26 height 27
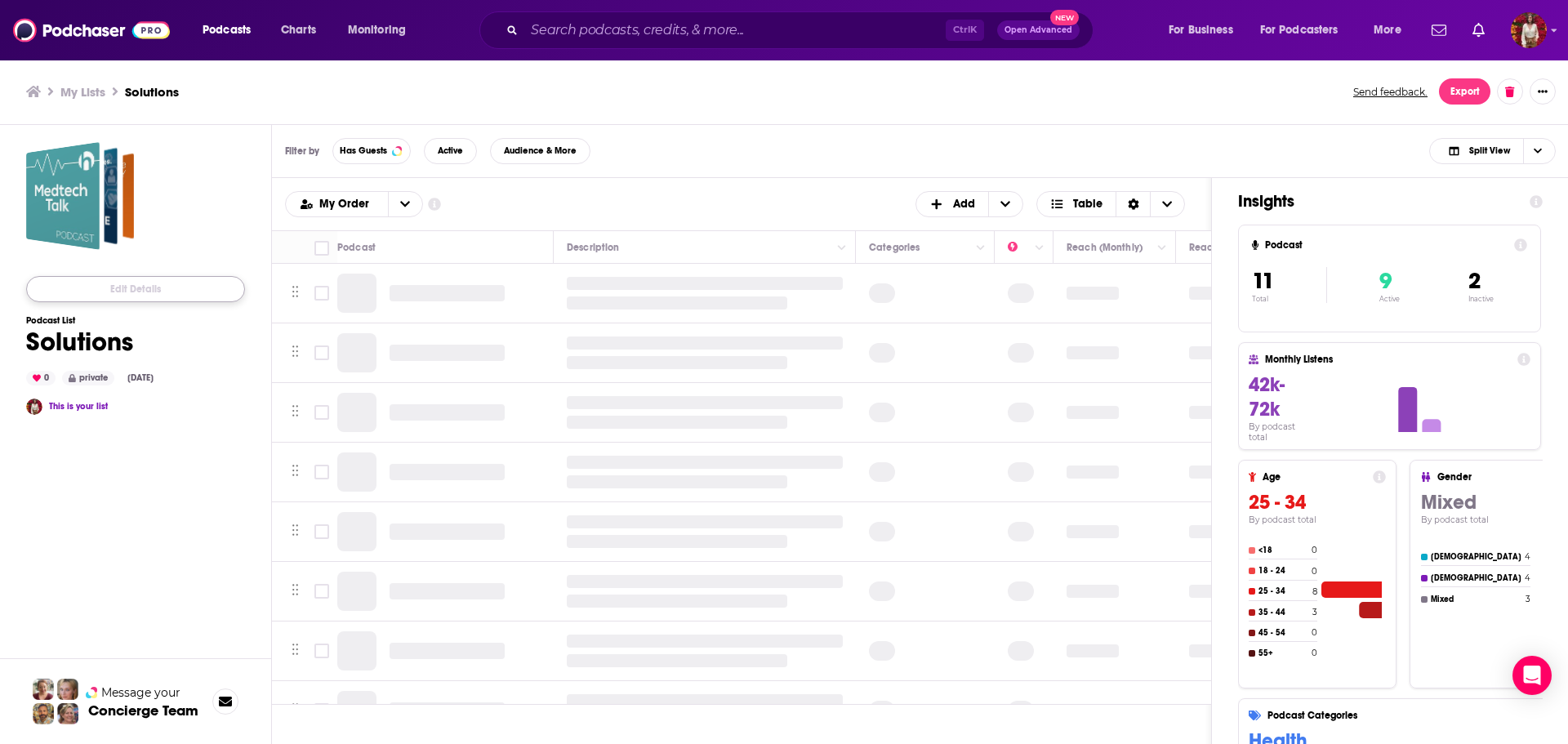
click at [131, 287] on button "Edit Details" at bounding box center [135, 289] width 219 height 26
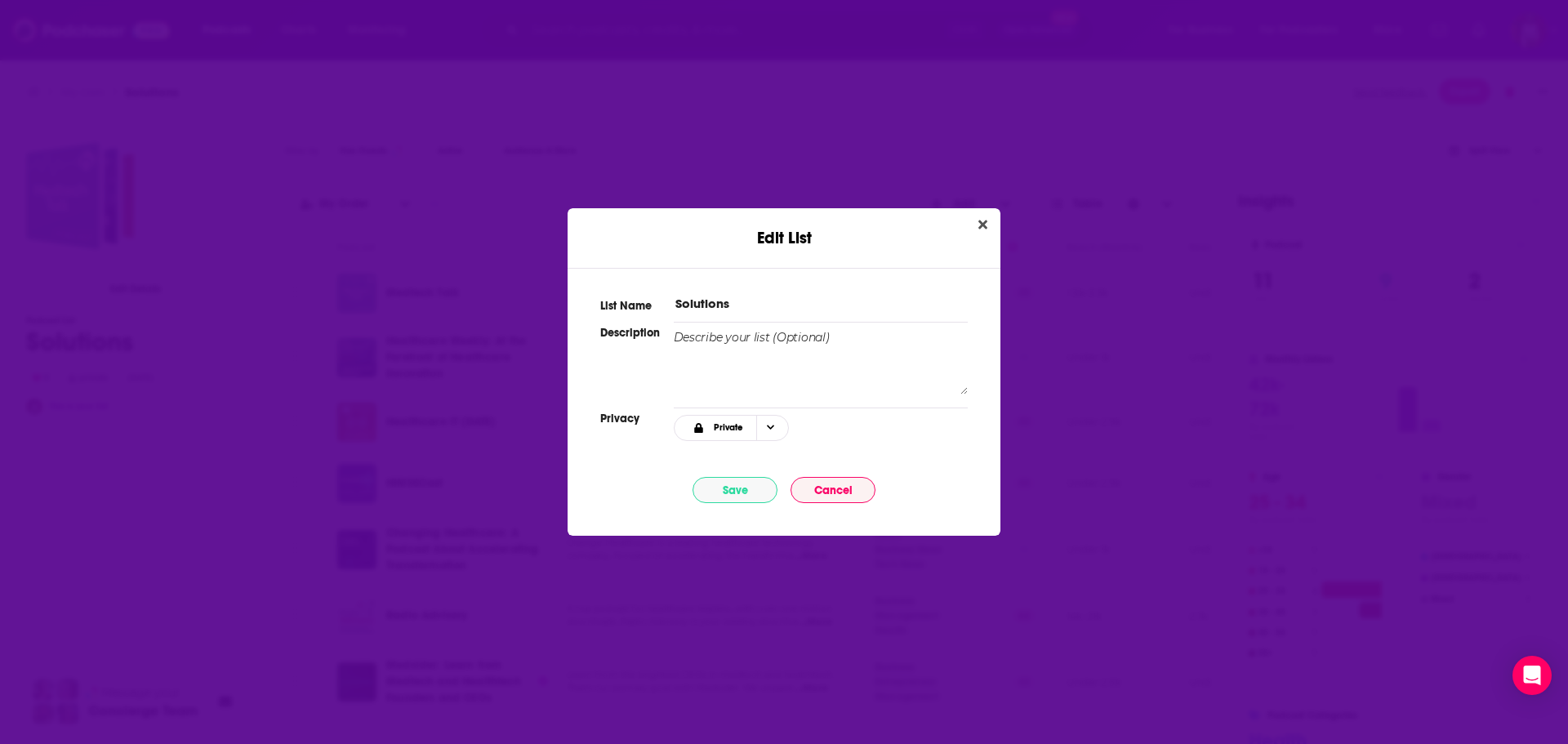
click at [734, 301] on input "Solutions" at bounding box center [820, 304] width 294 height 18
type input "Solutions Podcasts"
click at [731, 483] on button "Save" at bounding box center [735, 490] width 85 height 26
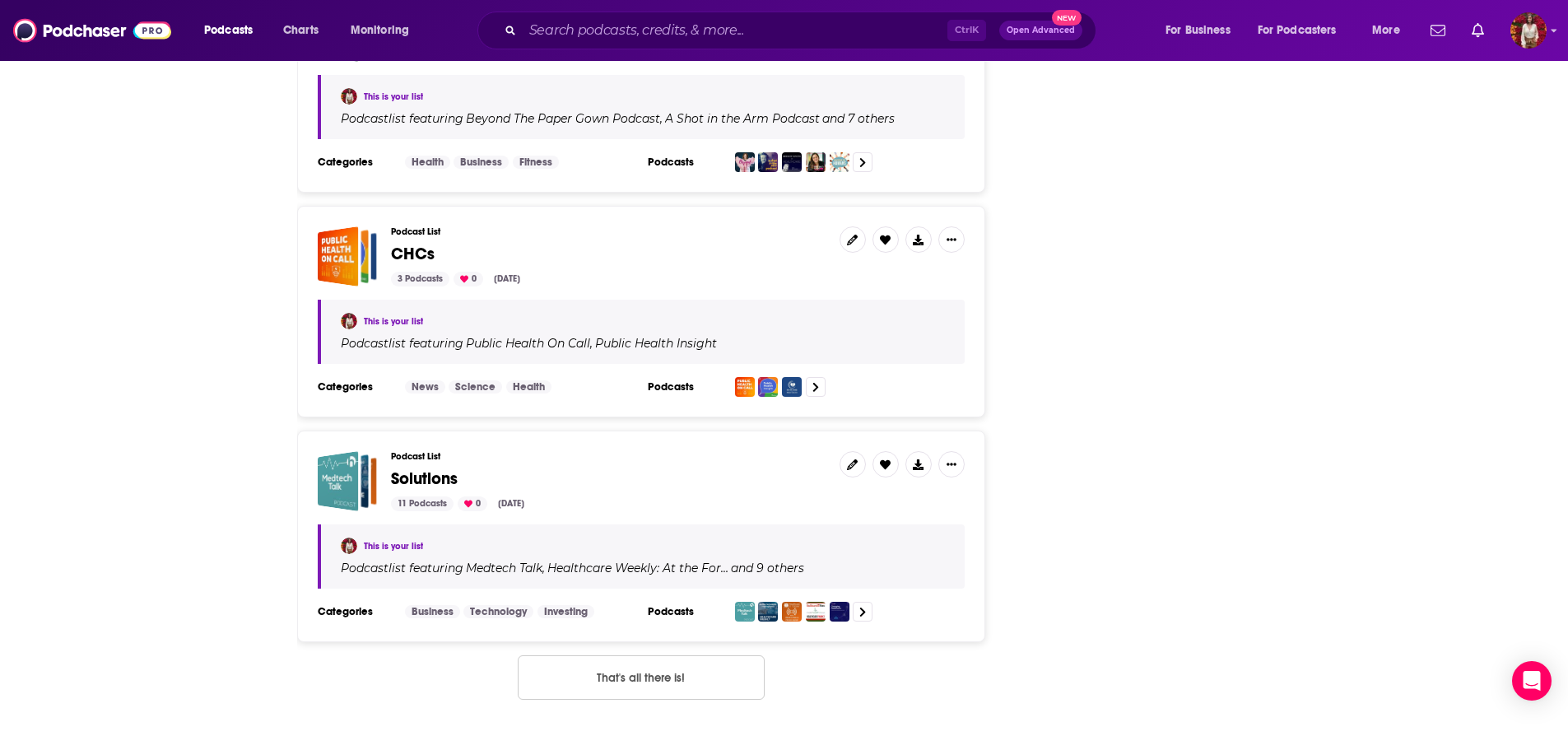
scroll to position [4629, 0]
click at [847, 234] on icon at bounding box center [852, 239] width 11 height 11
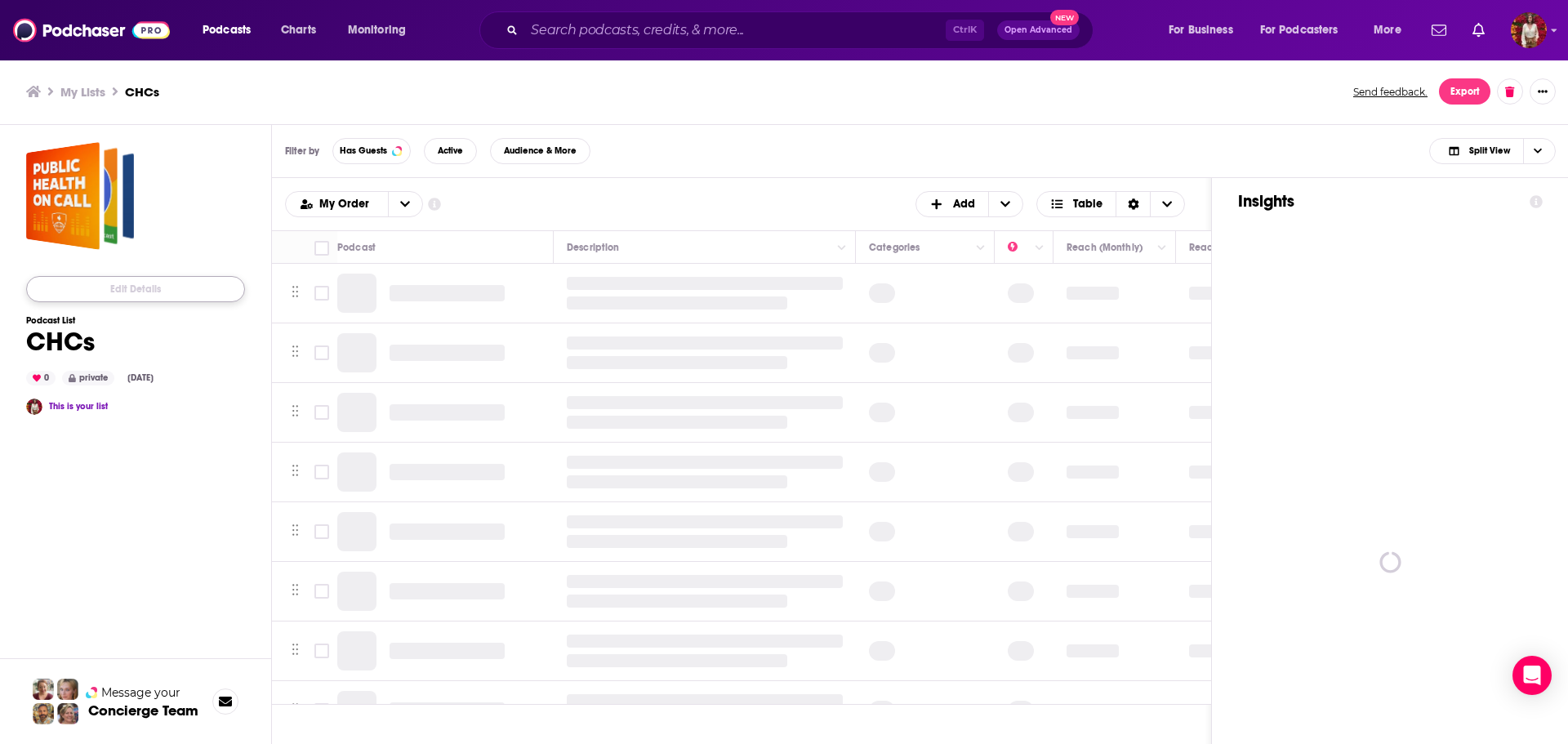
click at [172, 284] on button "Edit Details" at bounding box center [135, 289] width 219 height 26
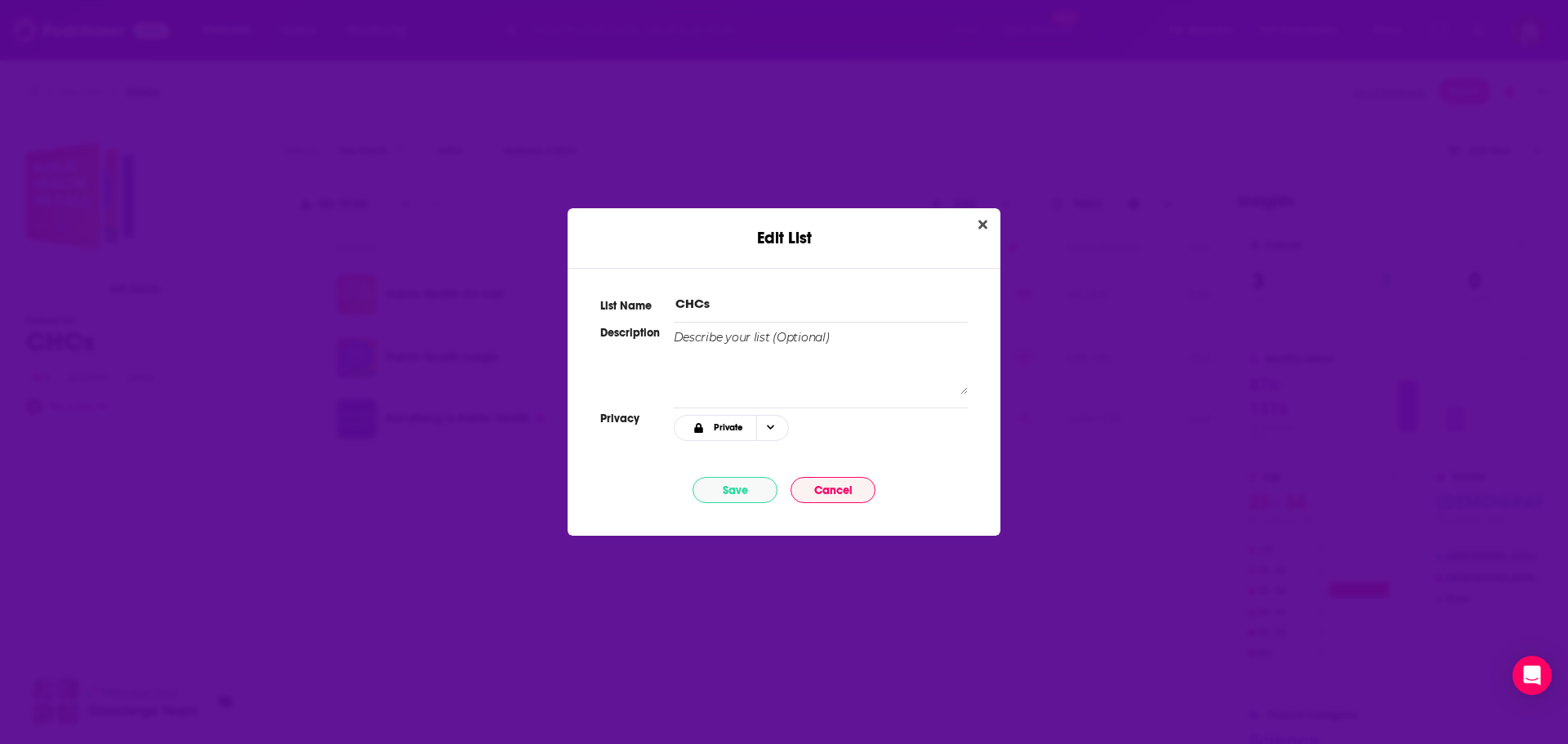
click at [737, 305] on input "CHCs" at bounding box center [820, 304] width 294 height 18
type input "CHC Podcasts"
click at [717, 492] on button "Save" at bounding box center [735, 490] width 85 height 26
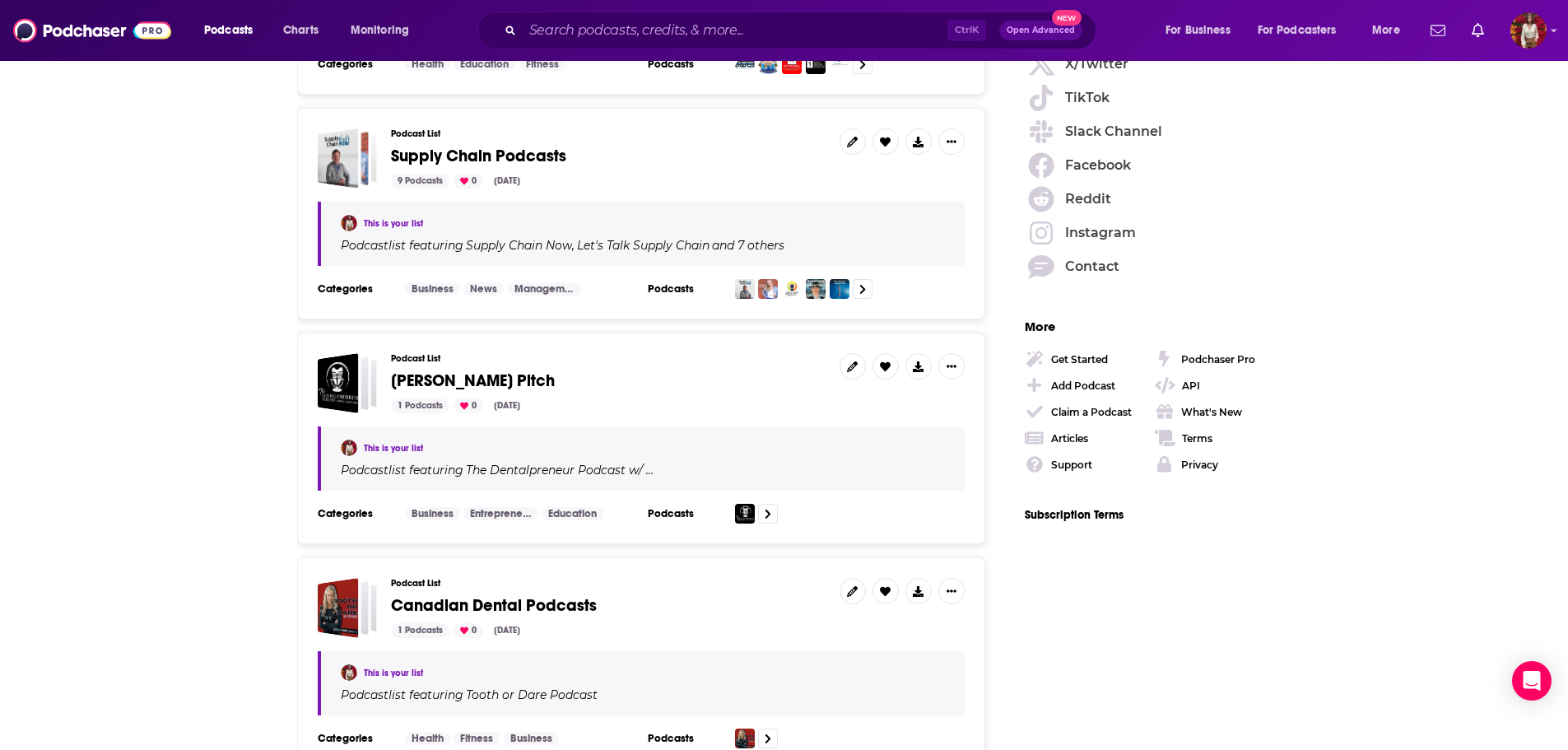
scroll to position [4301, 0]
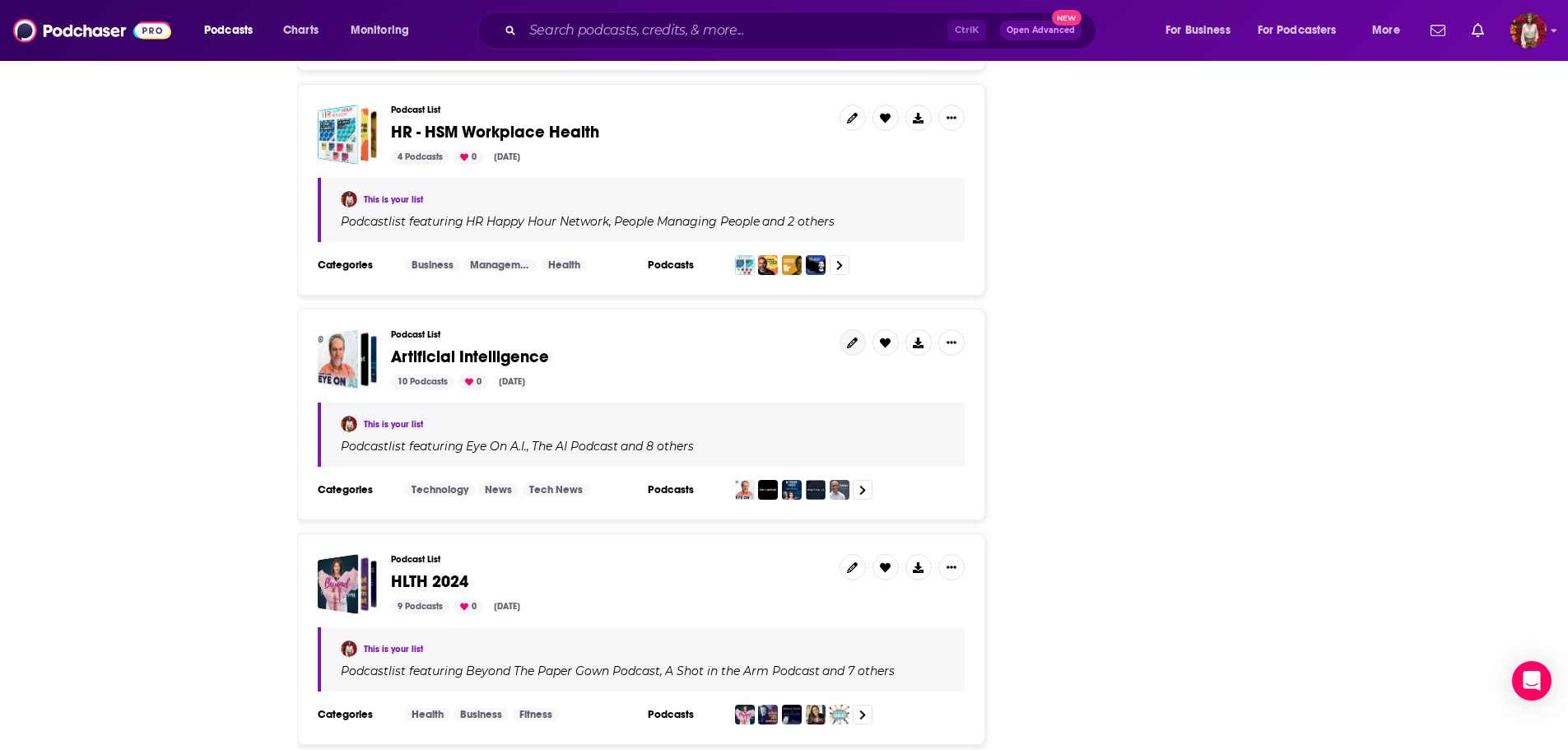
click at [849, 334] on link at bounding box center [853, 343] width 26 height 27
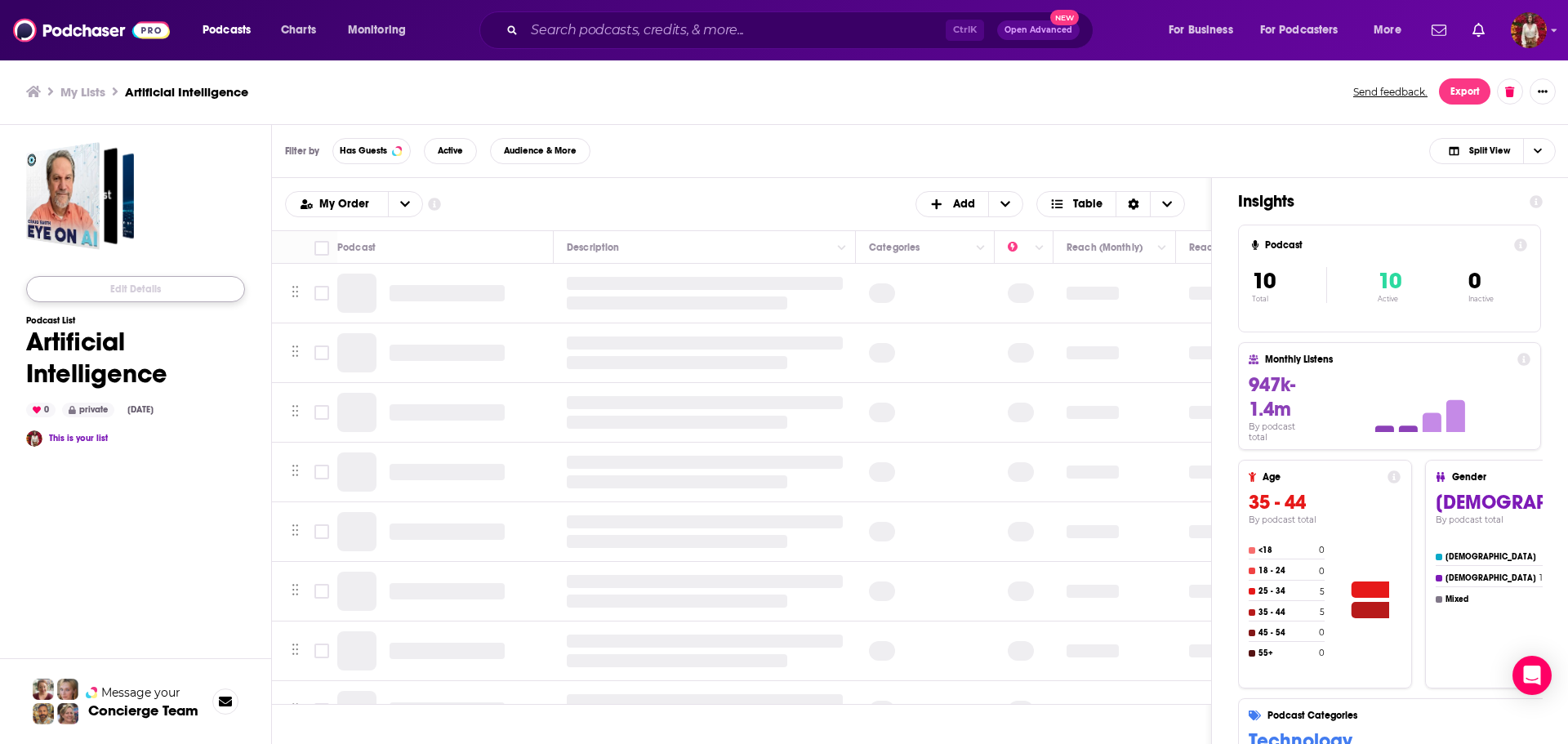
click at [143, 297] on button "Edit Details" at bounding box center [135, 289] width 219 height 26
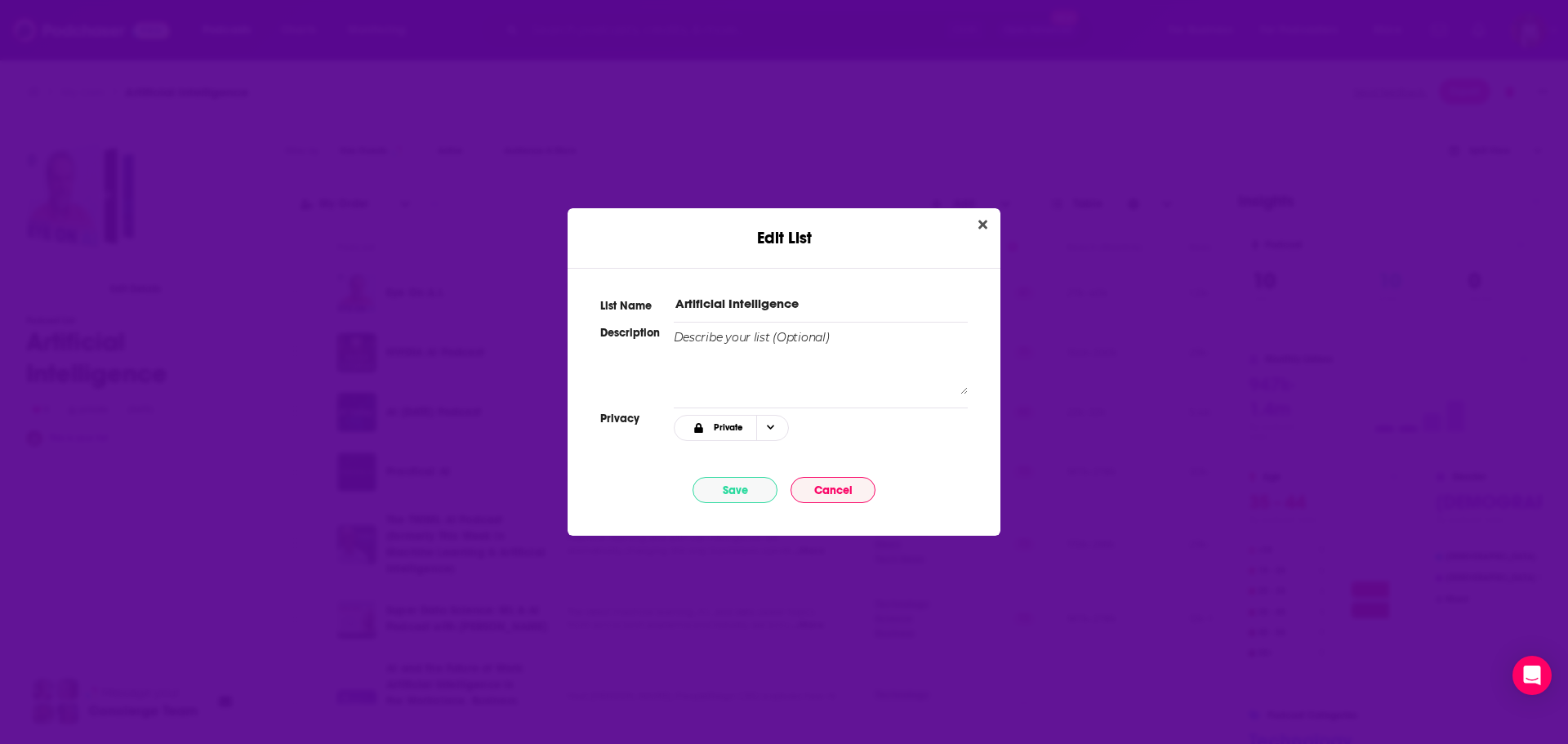
click at [820, 300] on input "Artificial Intelligence" at bounding box center [820, 304] width 294 height 18
type input "Artificial Intelligence Podcasts"
click at [737, 491] on button "Save" at bounding box center [735, 490] width 85 height 26
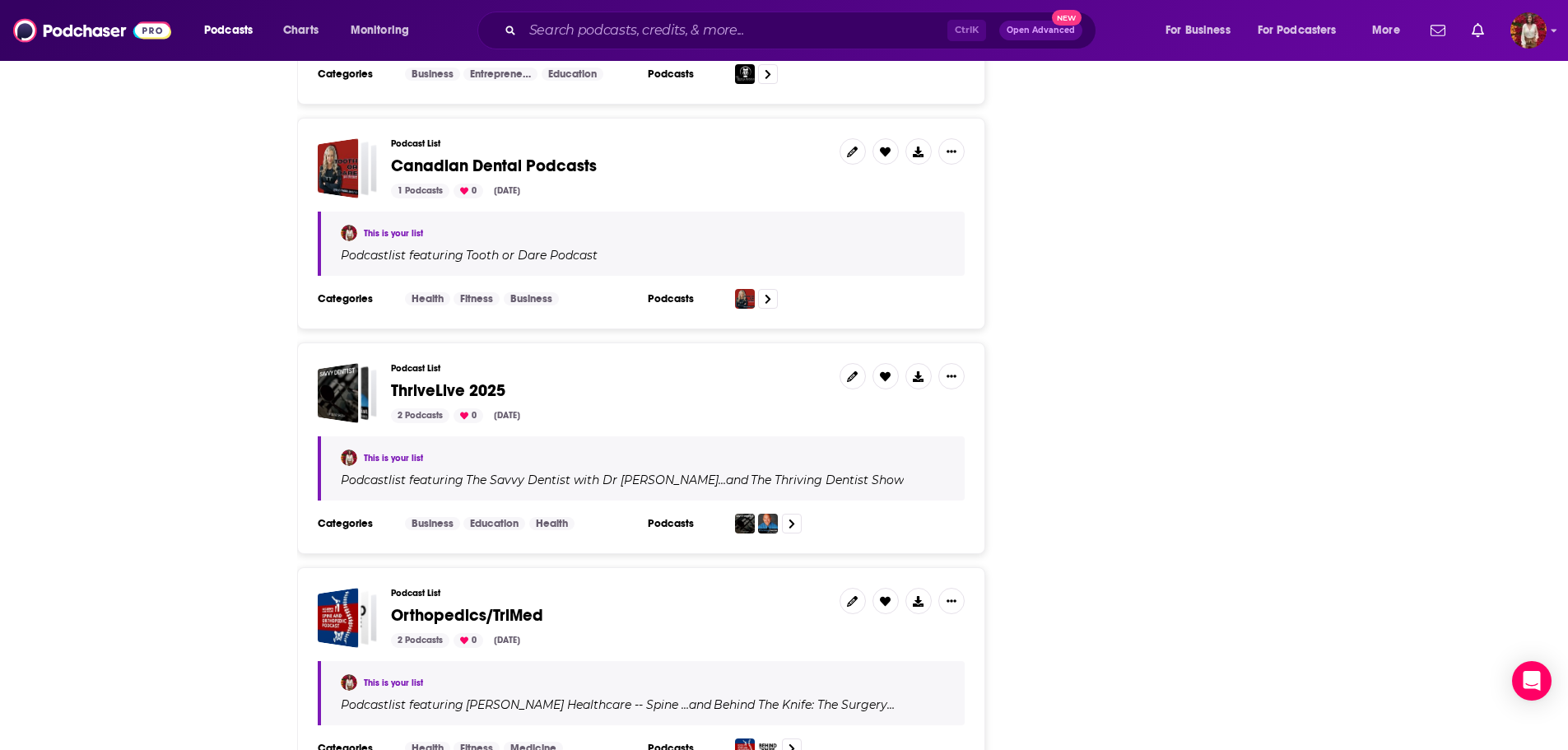
scroll to position [3930, 0]
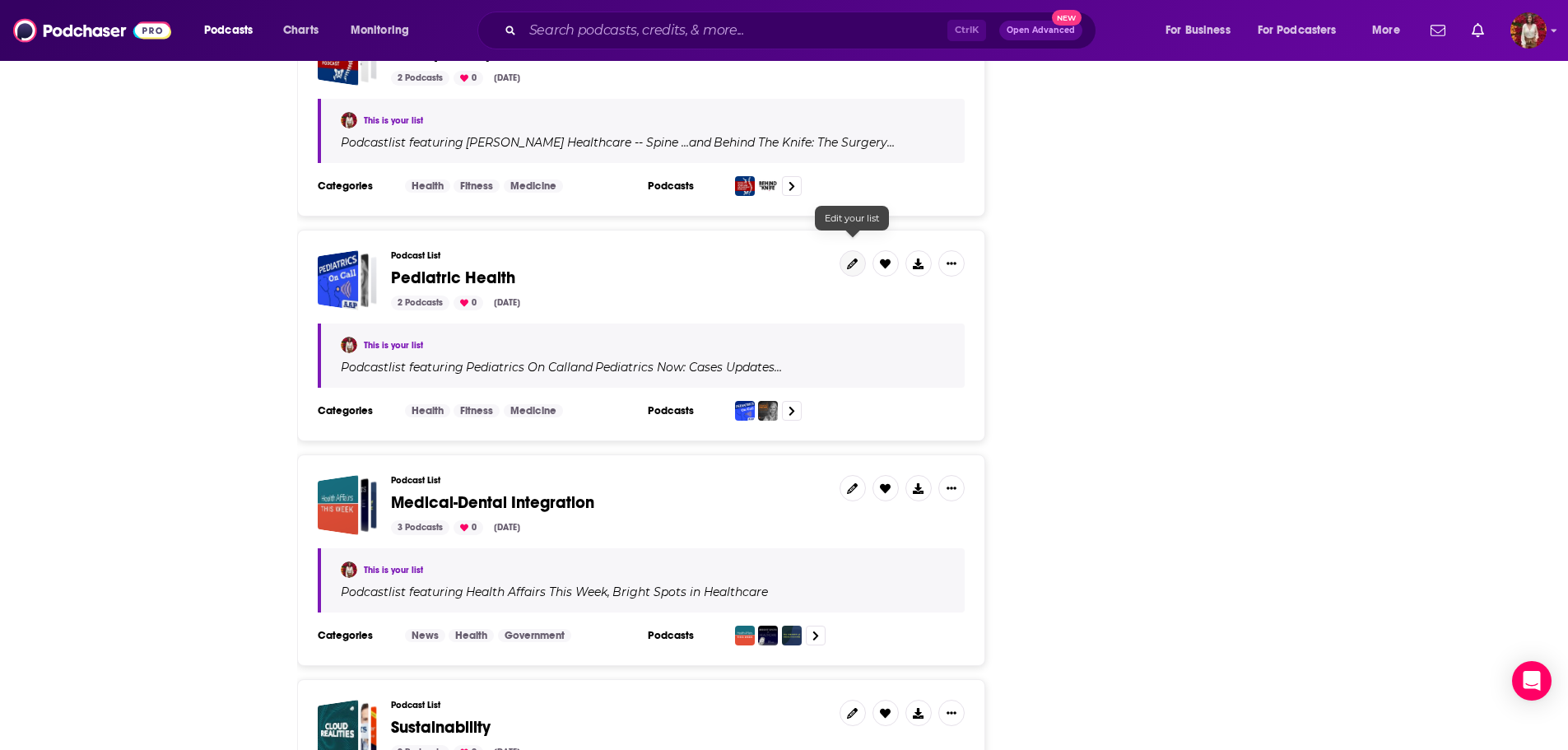
click at [849, 258] on icon at bounding box center [852, 263] width 11 height 11
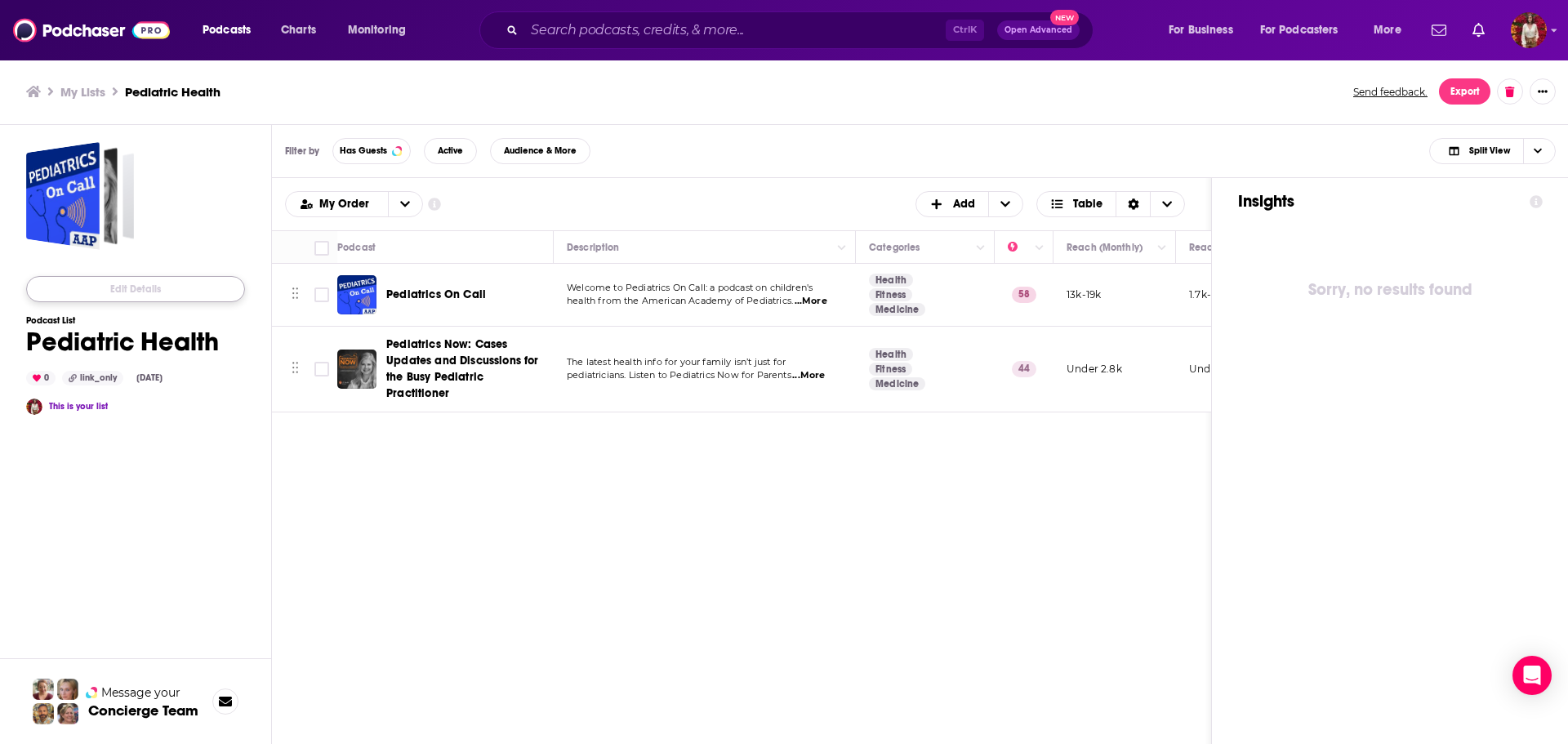
click at [156, 298] on button "Edit Details" at bounding box center [135, 289] width 219 height 26
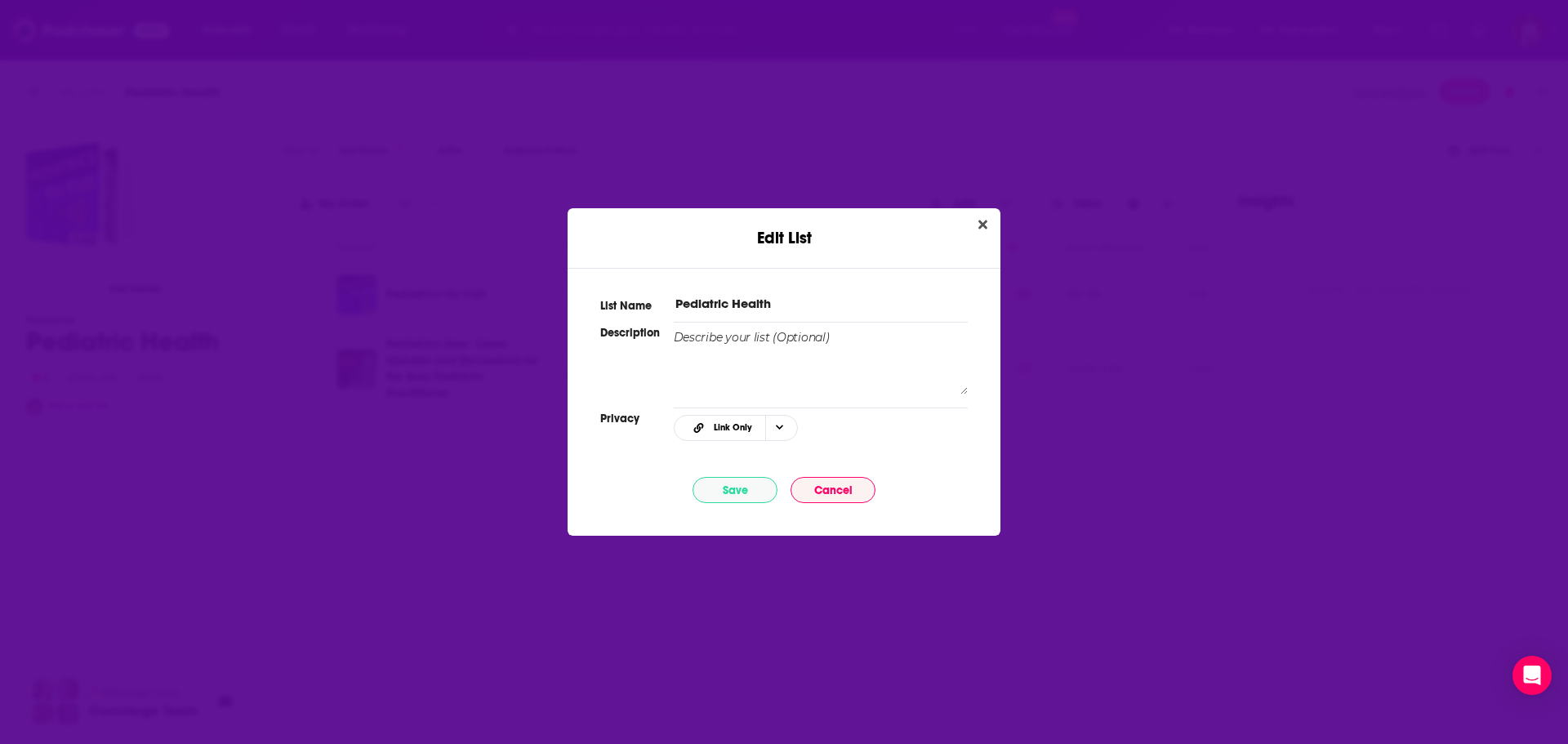
click at [792, 298] on input "Pediatric Health" at bounding box center [820, 304] width 294 height 18
type input "Pediatric Health Podcasts"
click at [735, 471] on div "List Name Pediatric Health Podcasts Description Privacy Link Only Save Cancel" at bounding box center [784, 391] width 433 height 248
click at [744, 485] on button "Save" at bounding box center [735, 490] width 85 height 26
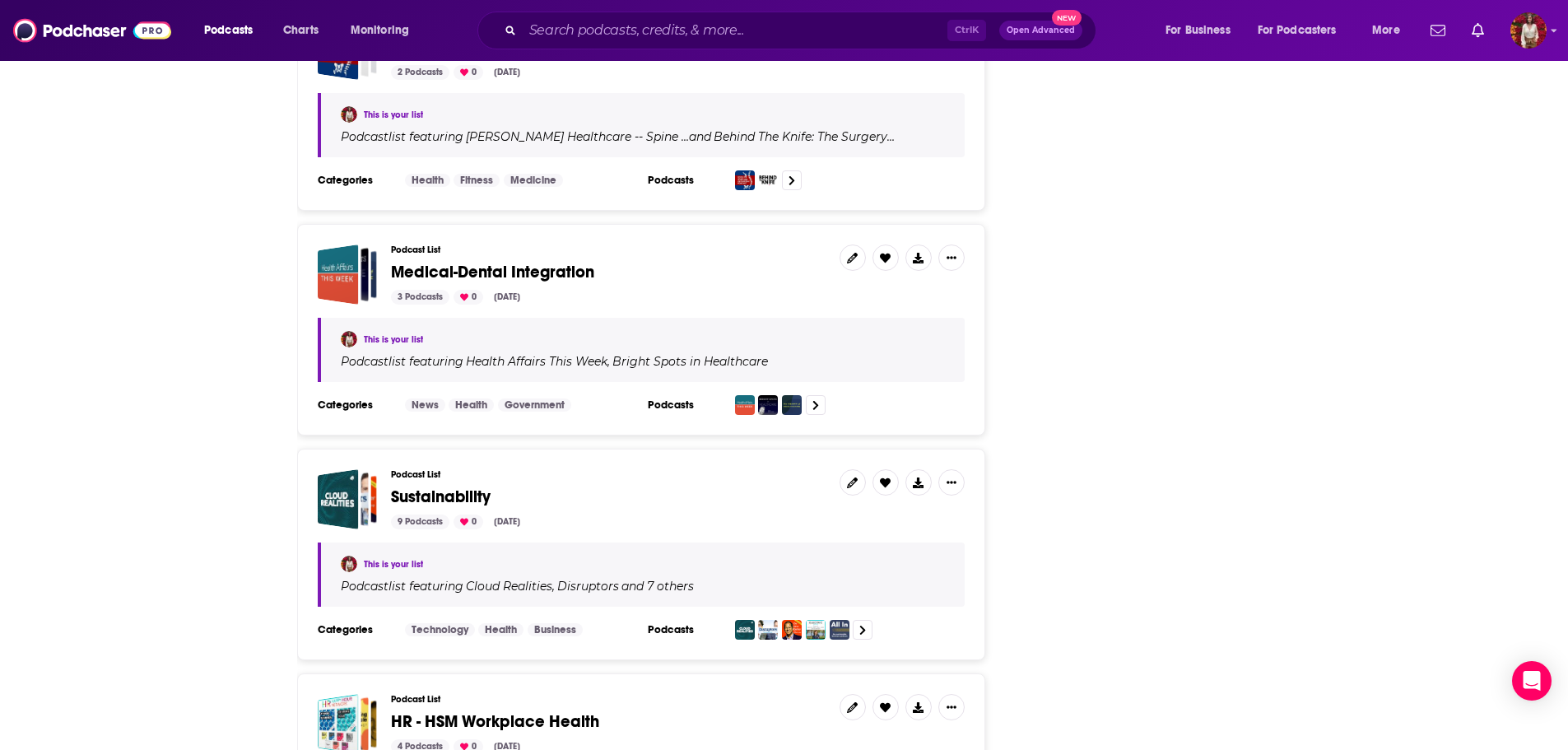
scroll to position [4504, 0]
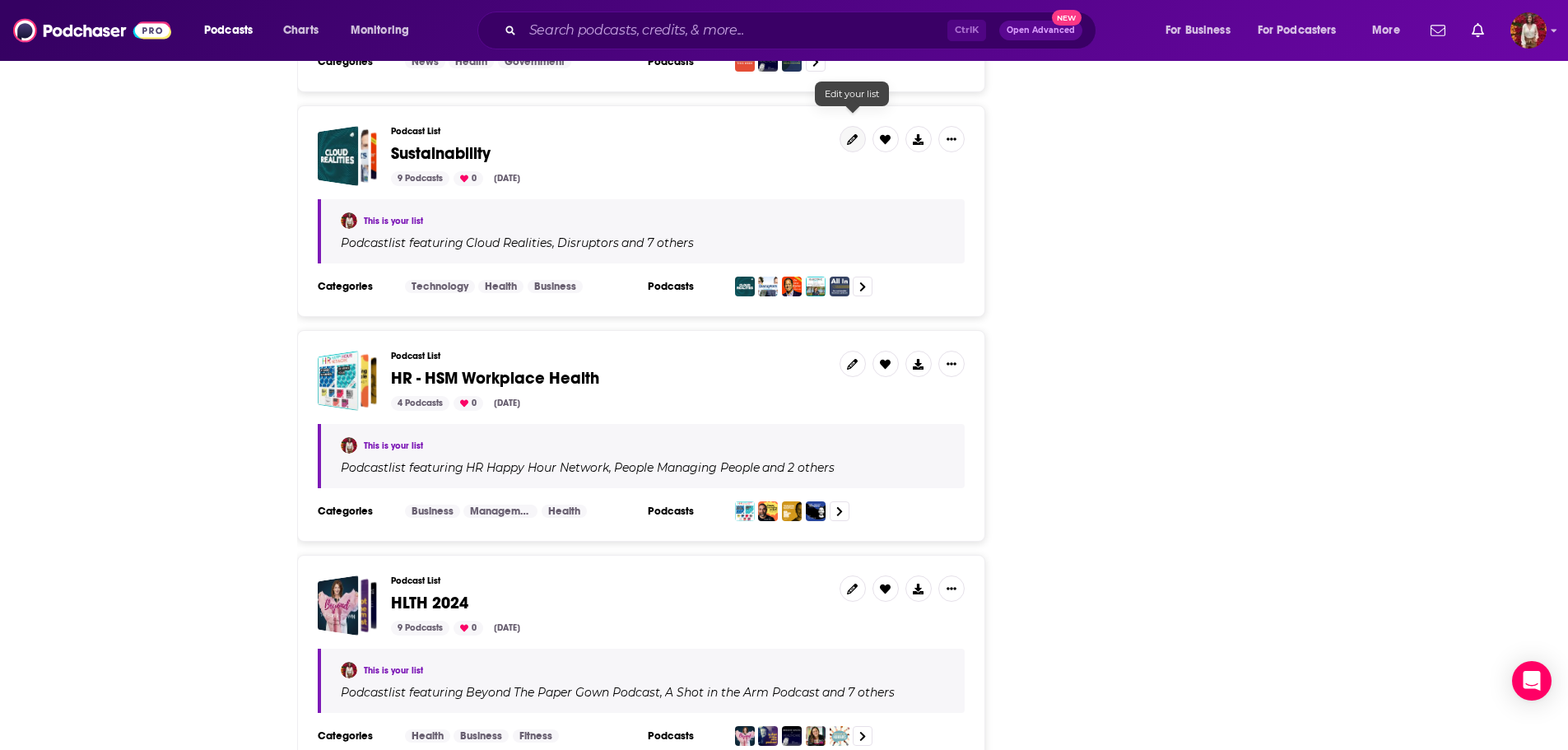
click at [849, 134] on icon at bounding box center [852, 139] width 11 height 11
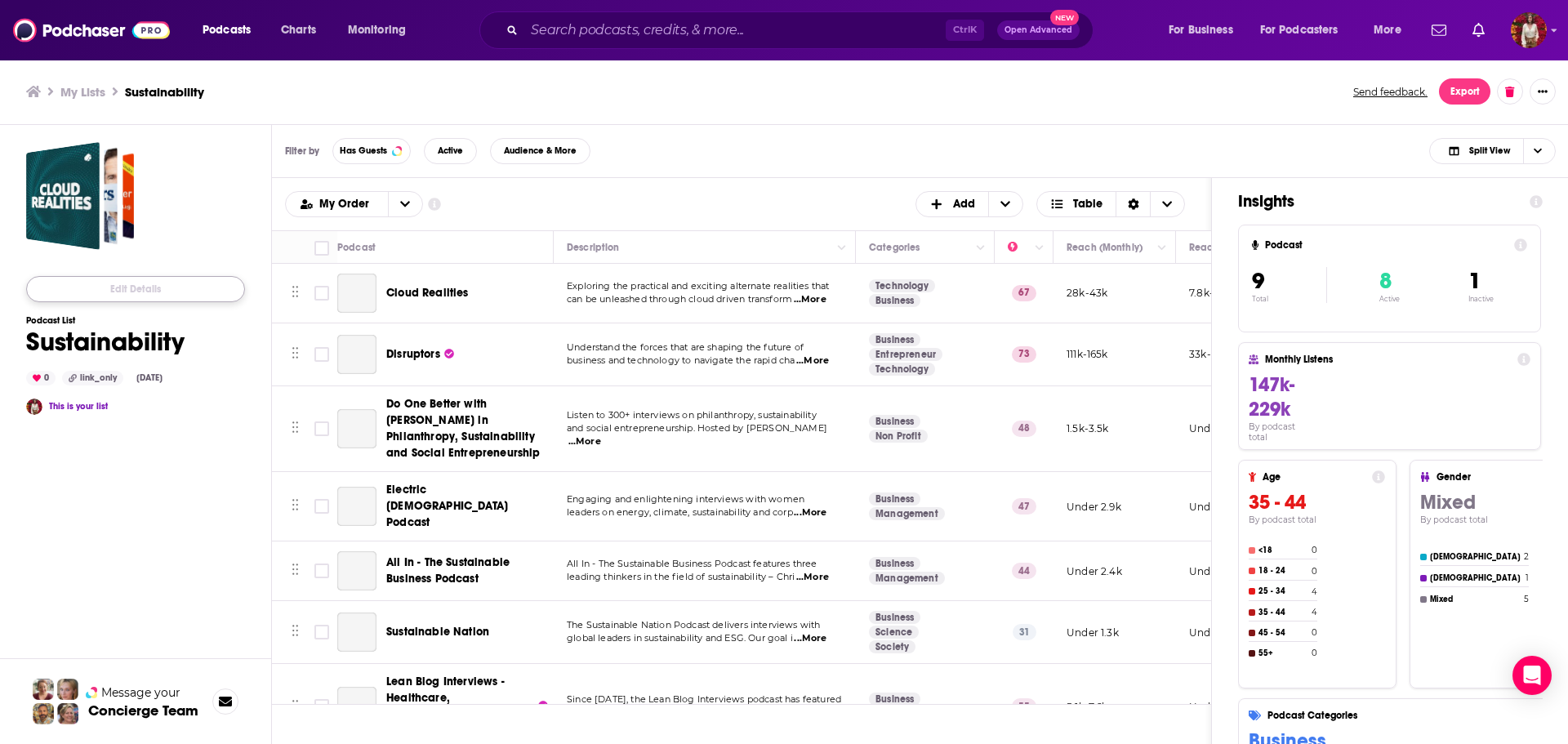
click at [145, 287] on button "Edit Details" at bounding box center [135, 289] width 219 height 26
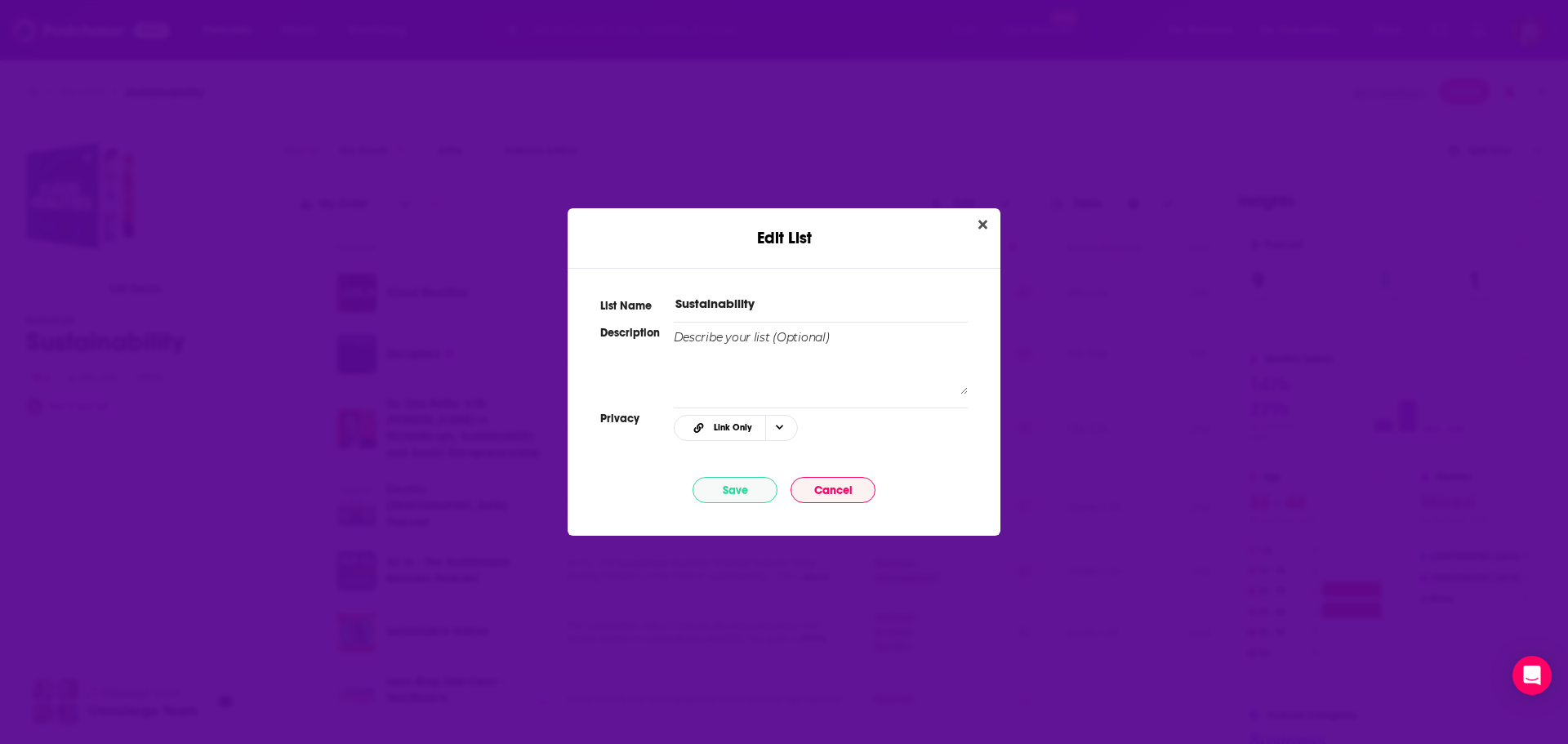
click at [771, 299] on input "Sustainability" at bounding box center [820, 304] width 294 height 18
type input "Sustainability Podcasts"
click at [734, 472] on div "List Name Sustainability Podcasts Description Privacy Link Only Save Cancel" at bounding box center [784, 391] width 433 height 248
click at [735, 490] on button "Save" at bounding box center [735, 490] width 85 height 26
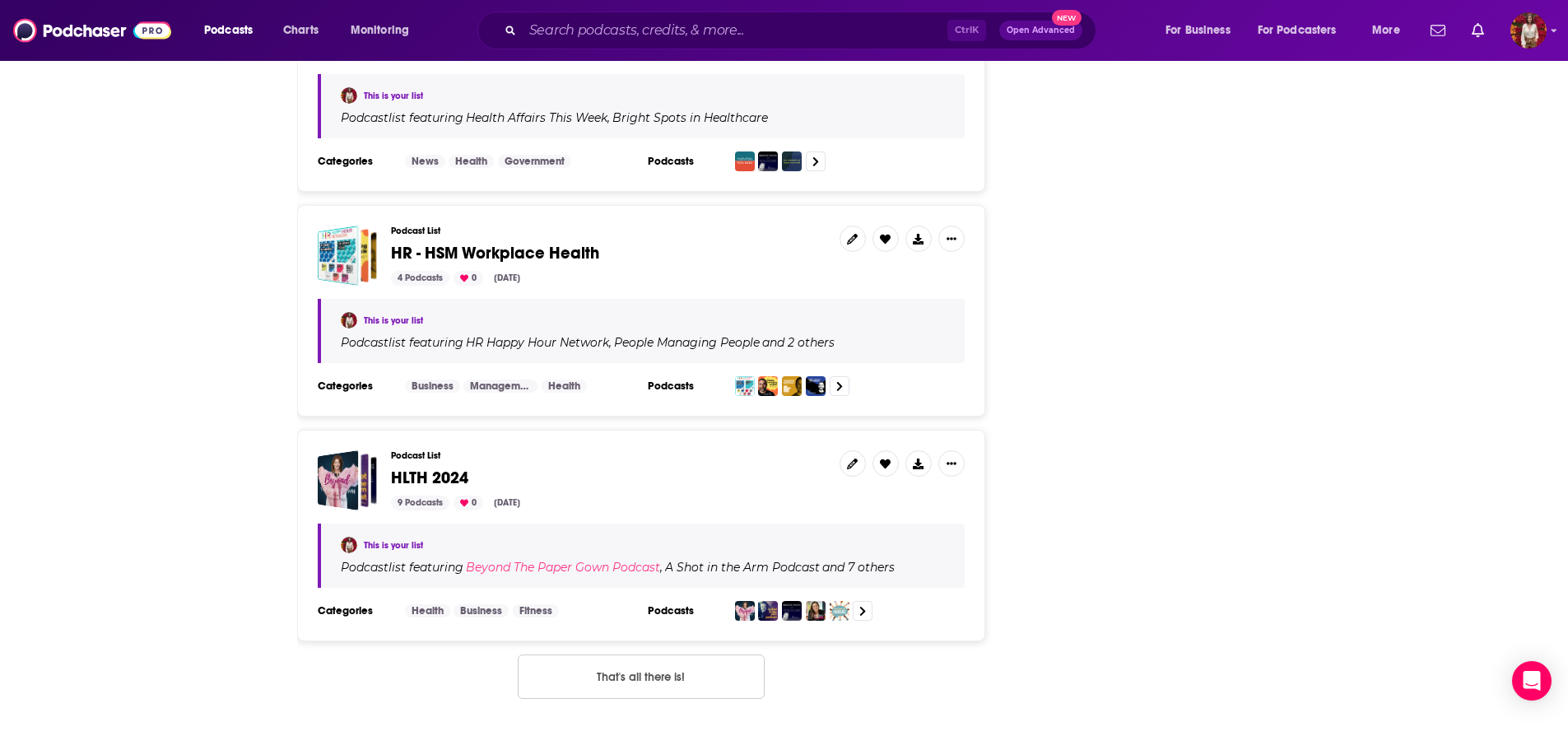
scroll to position [4547, 0]
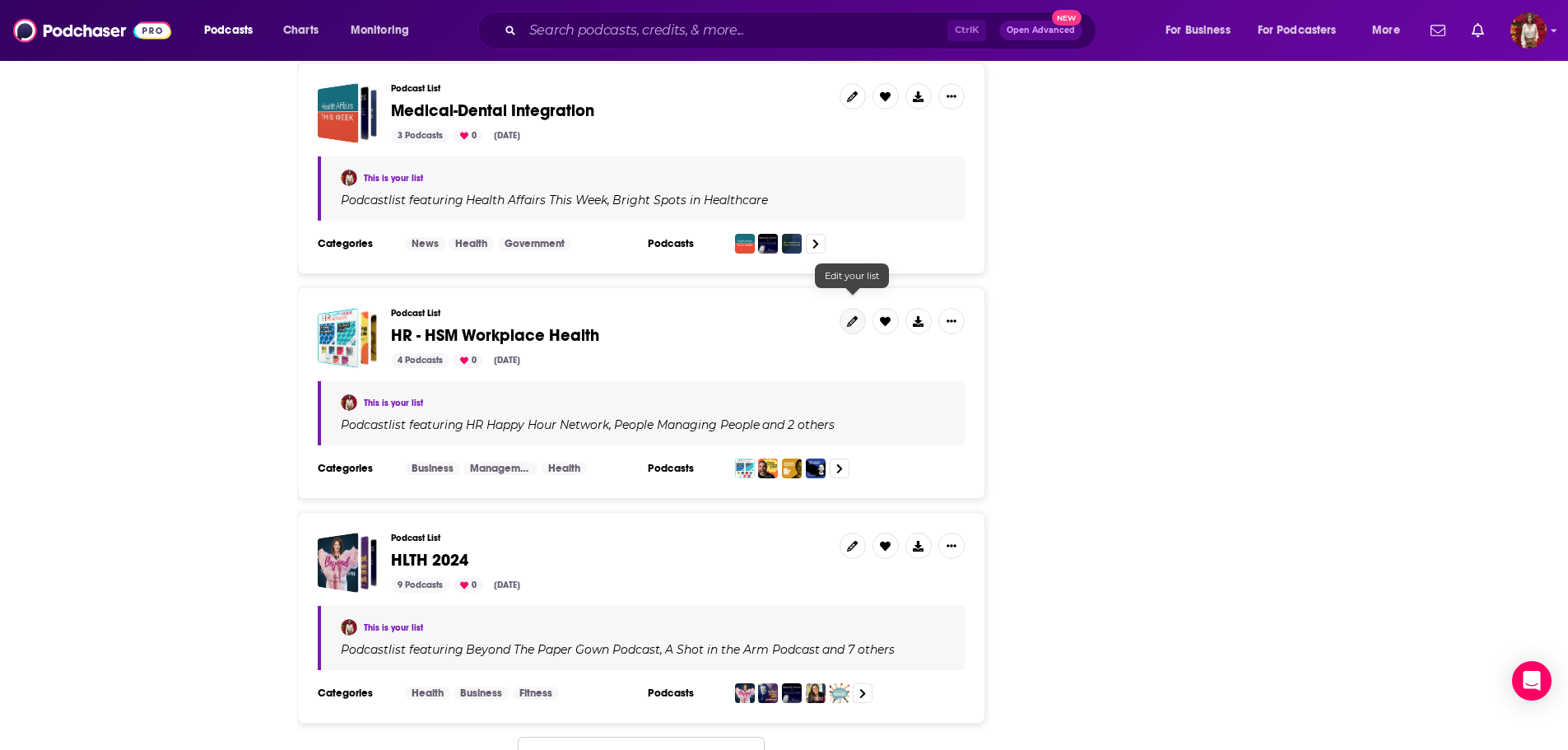
click at [847, 308] on link at bounding box center [853, 321] width 26 height 27
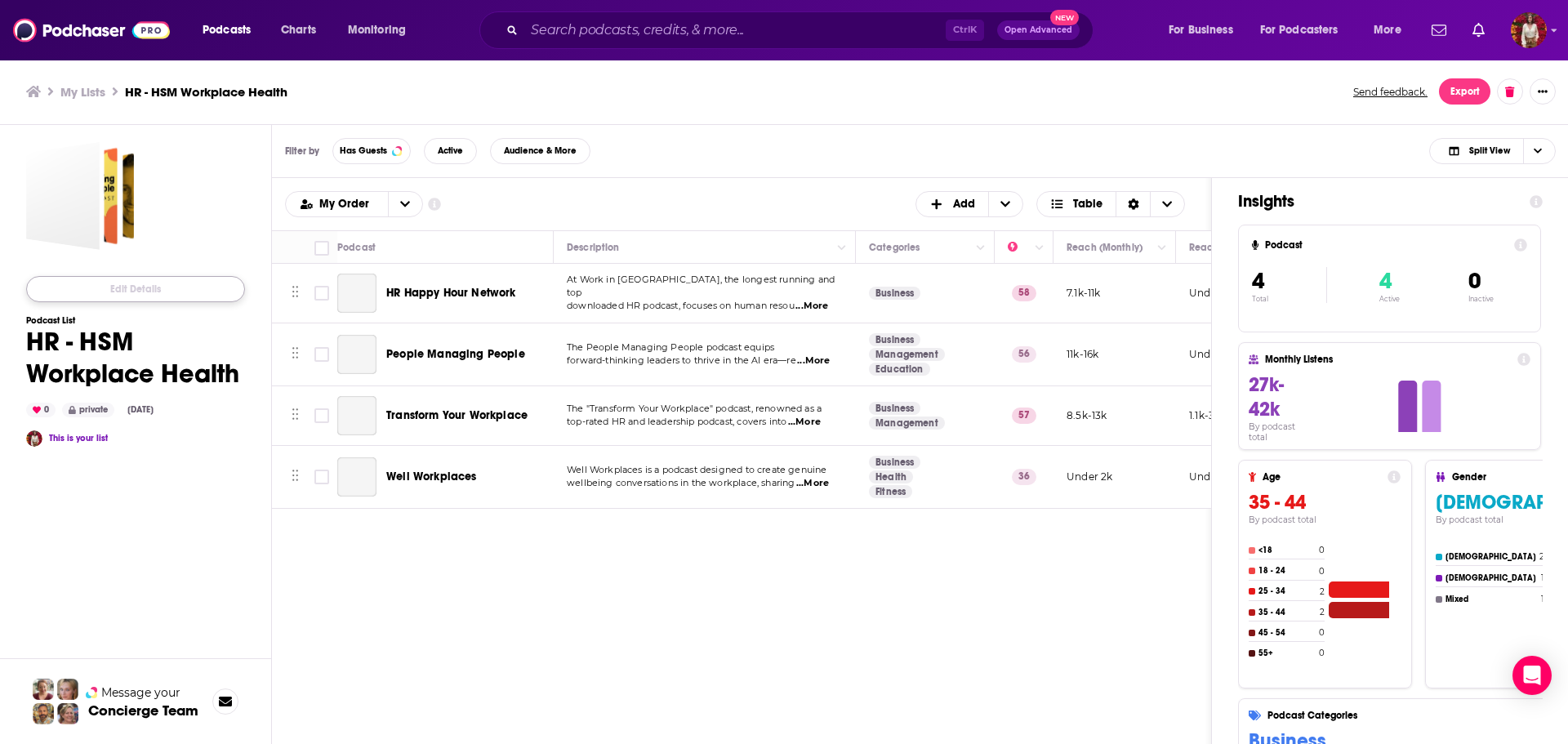
click at [176, 288] on button "Edit Details" at bounding box center [135, 289] width 219 height 26
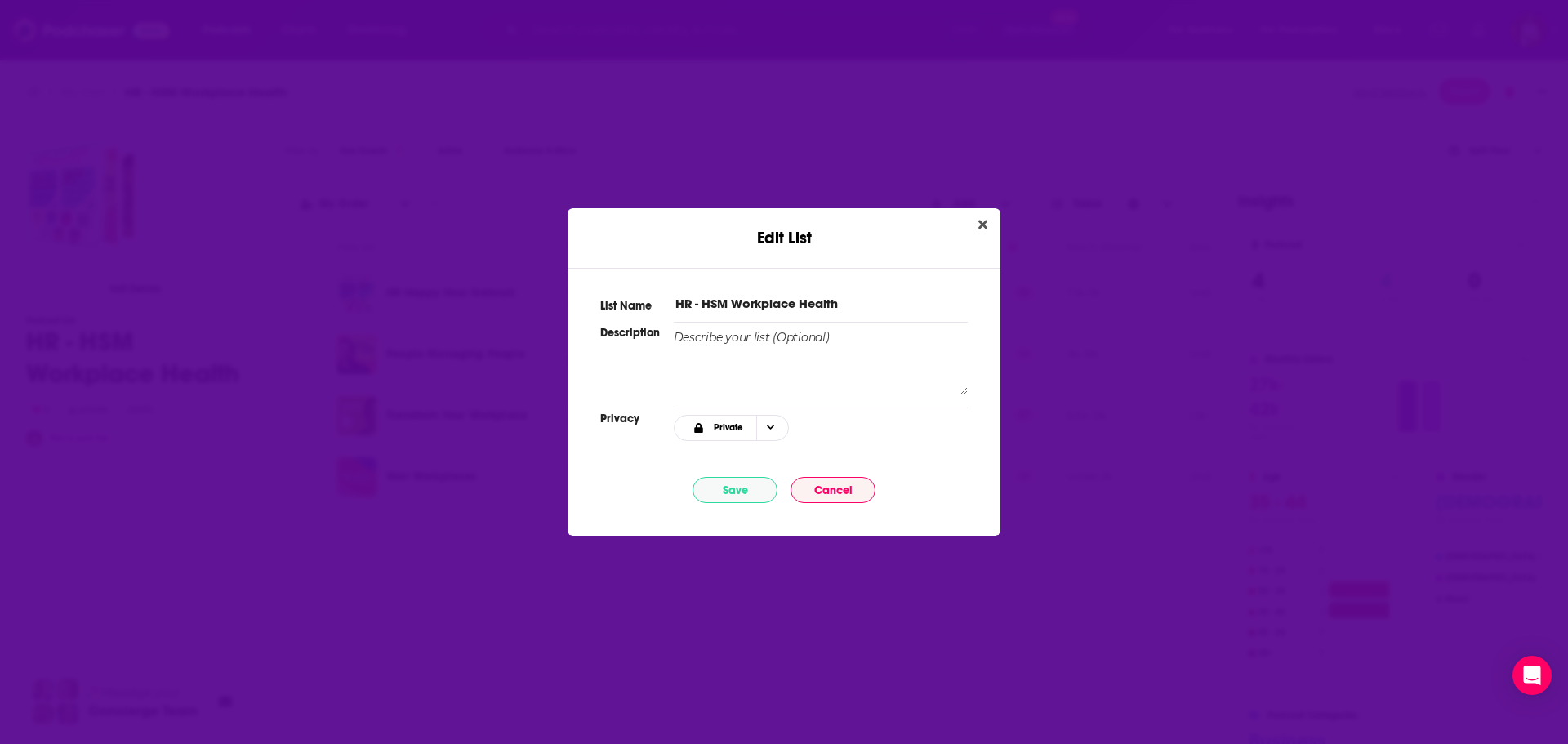
drag, startPoint x: 733, startPoint y: 303, endPoint x: 644, endPoint y: 303, distance: 89.0
click at [644, 303] on div "List Name HR - HSM Workplace Health" at bounding box center [784, 300] width 368 height 23
click at [804, 301] on input "Workplace Health" at bounding box center [820, 304] width 294 height 18
type input "Workplace Health Podcasts"
click at [738, 480] on button "Save" at bounding box center [735, 490] width 85 height 26
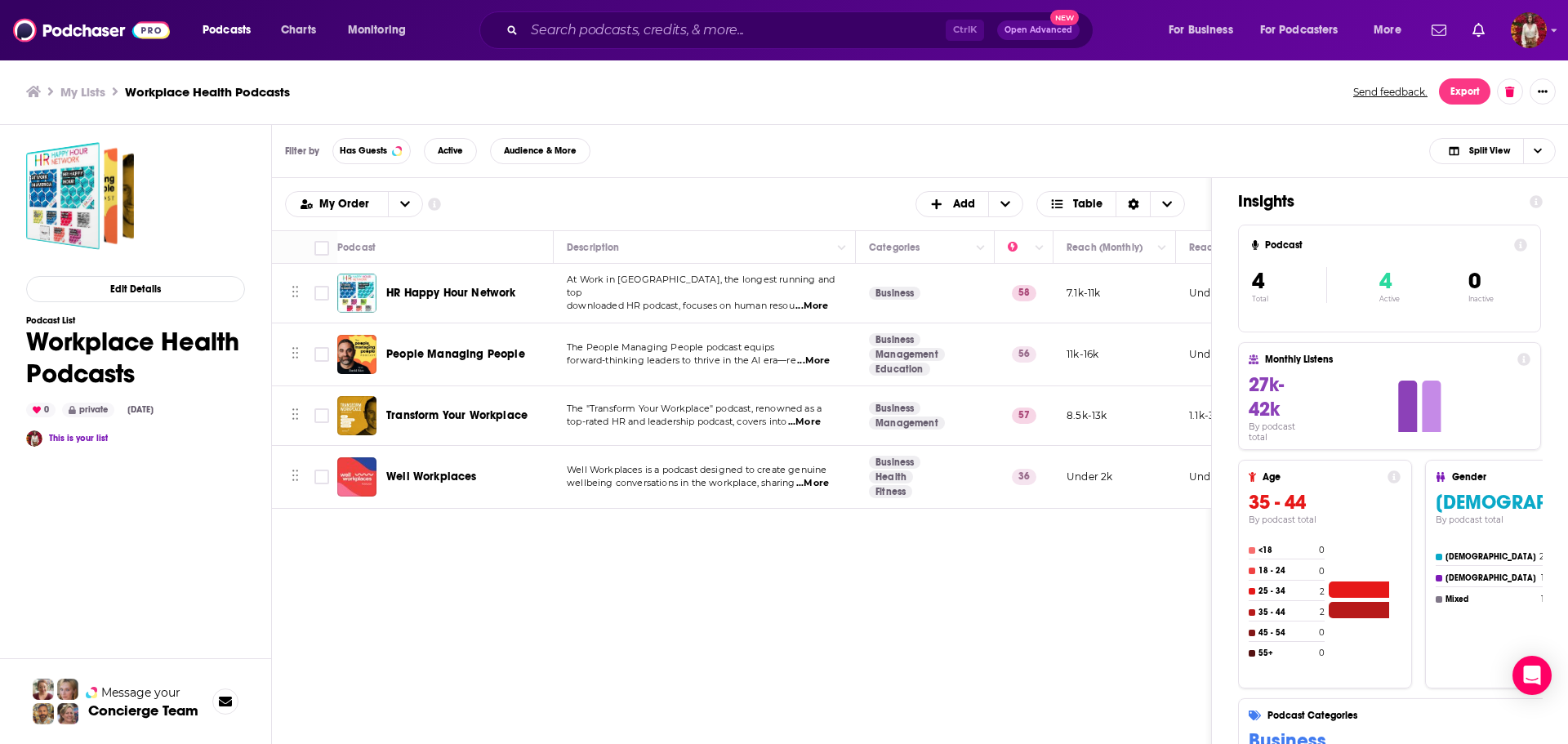
click at [735, 485] on span "wellbeing conversations in the workplace, sharing" at bounding box center [680, 483] width 228 height 12
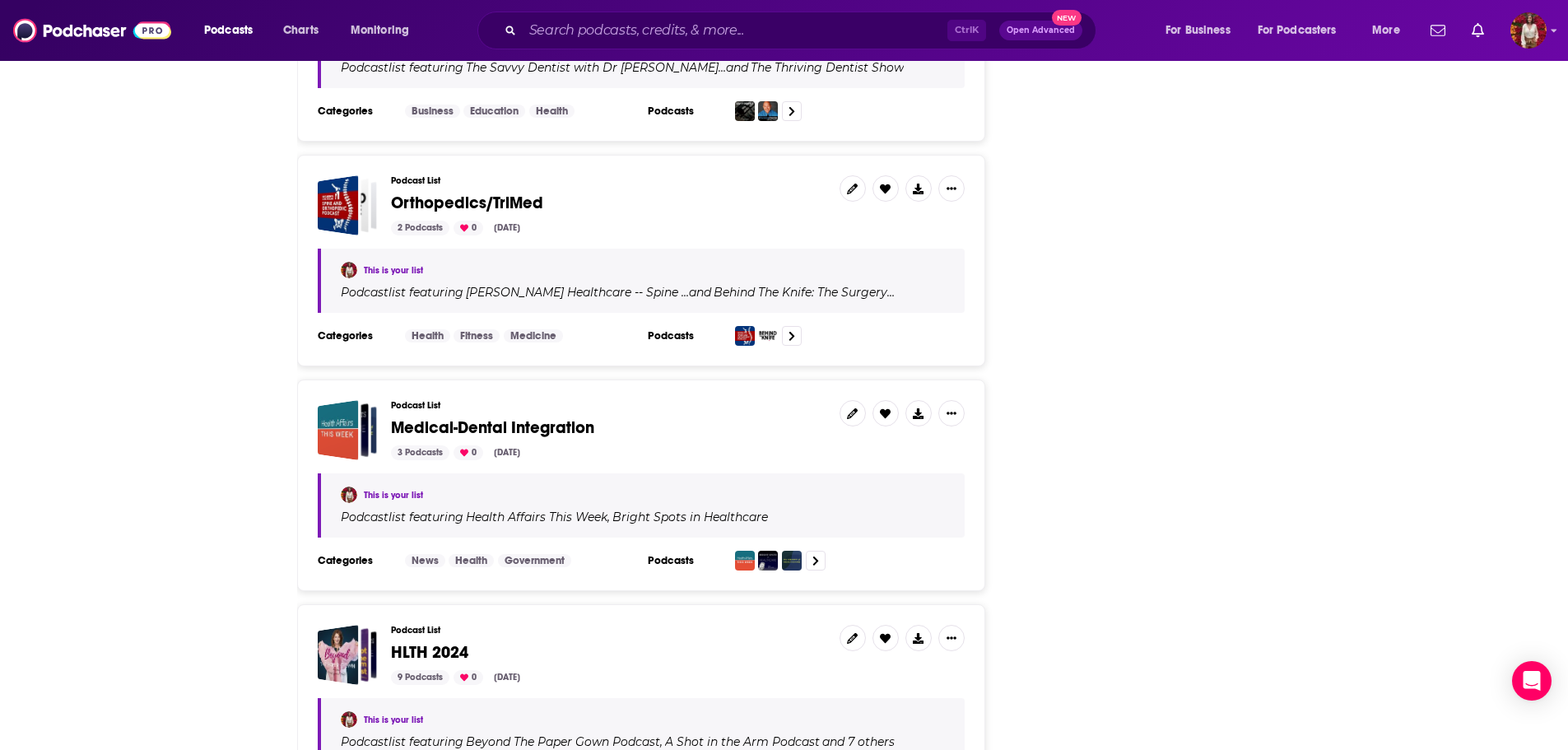
scroll to position [4382, 0]
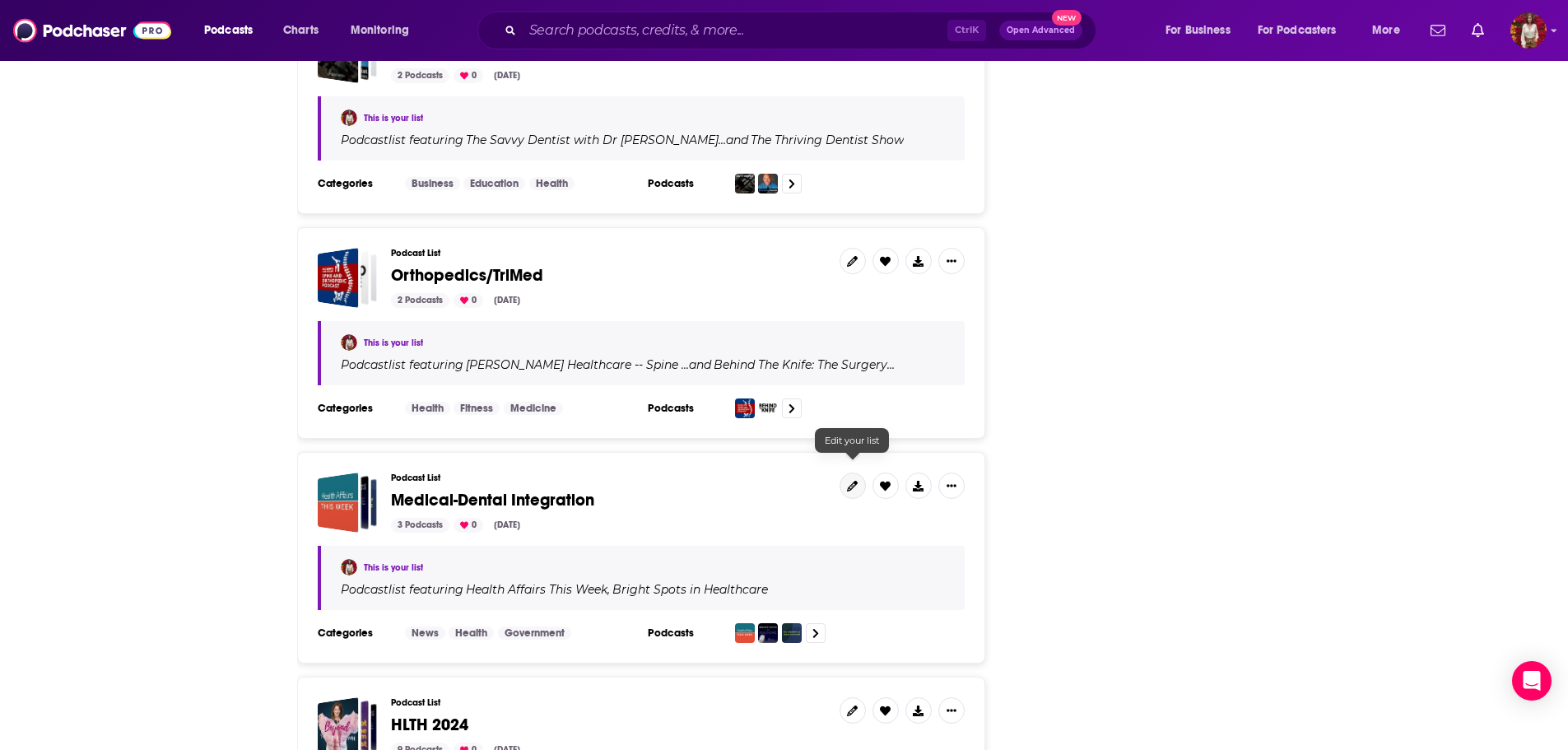
click at [854, 481] on icon at bounding box center [852, 486] width 11 height 11
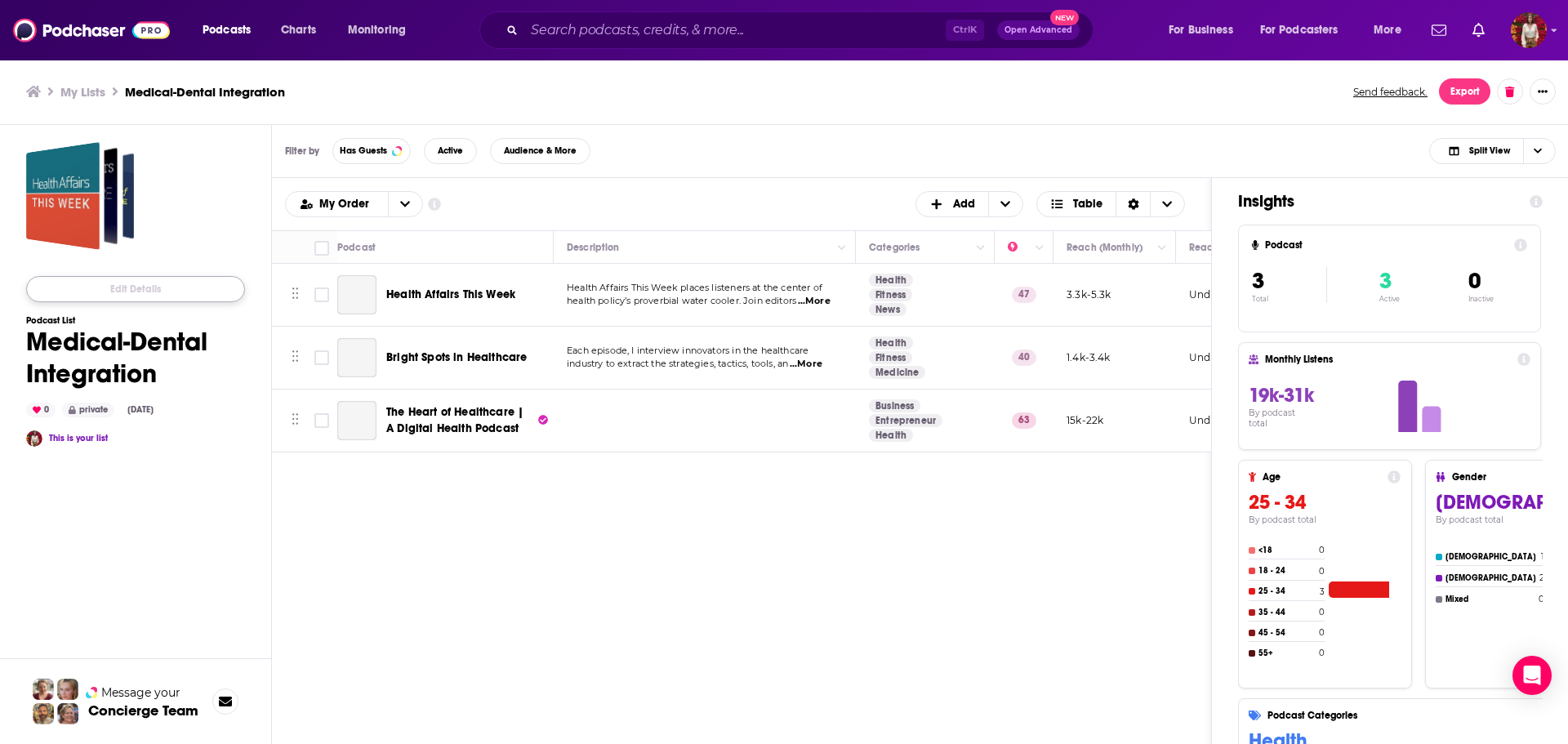
click at [140, 289] on button "Edit Details" at bounding box center [135, 289] width 219 height 26
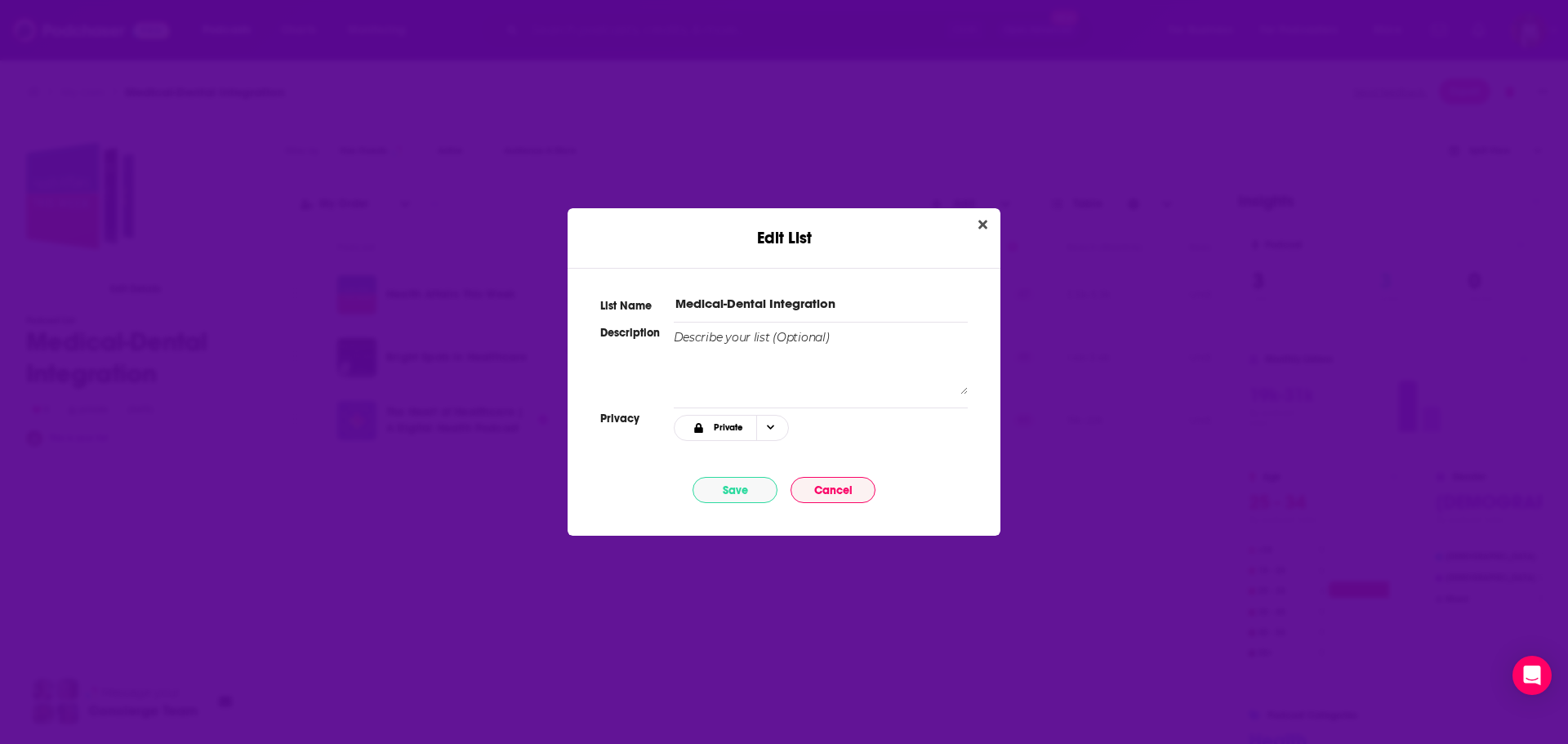
click at [875, 306] on input "Medical-Dental Integration" at bounding box center [820, 304] width 294 height 18
type input "Medical-Dental Integration Podcasts"
click at [733, 492] on button "Save" at bounding box center [735, 490] width 85 height 26
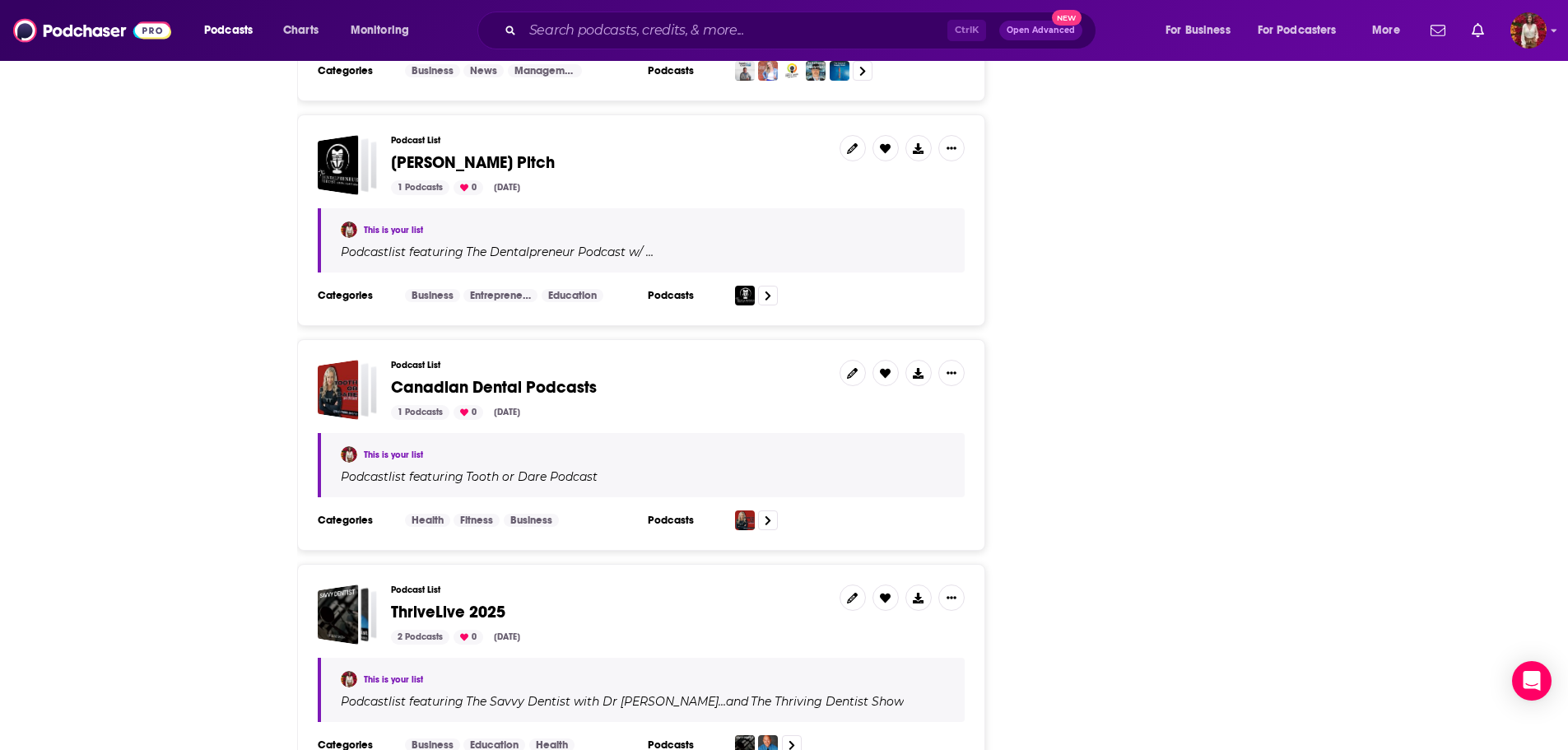
scroll to position [4389, 0]
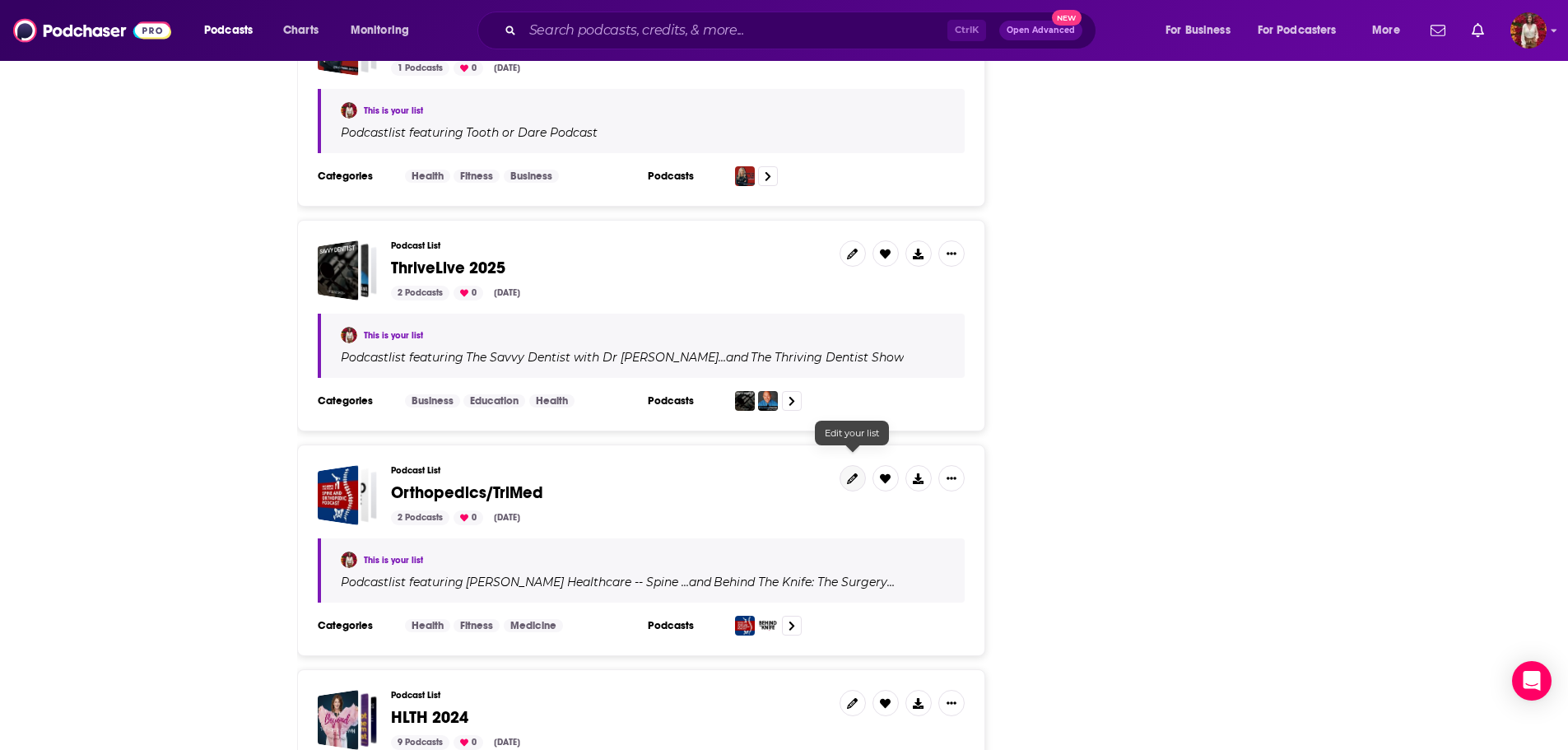
click at [852, 473] on icon at bounding box center [852, 478] width 11 height 11
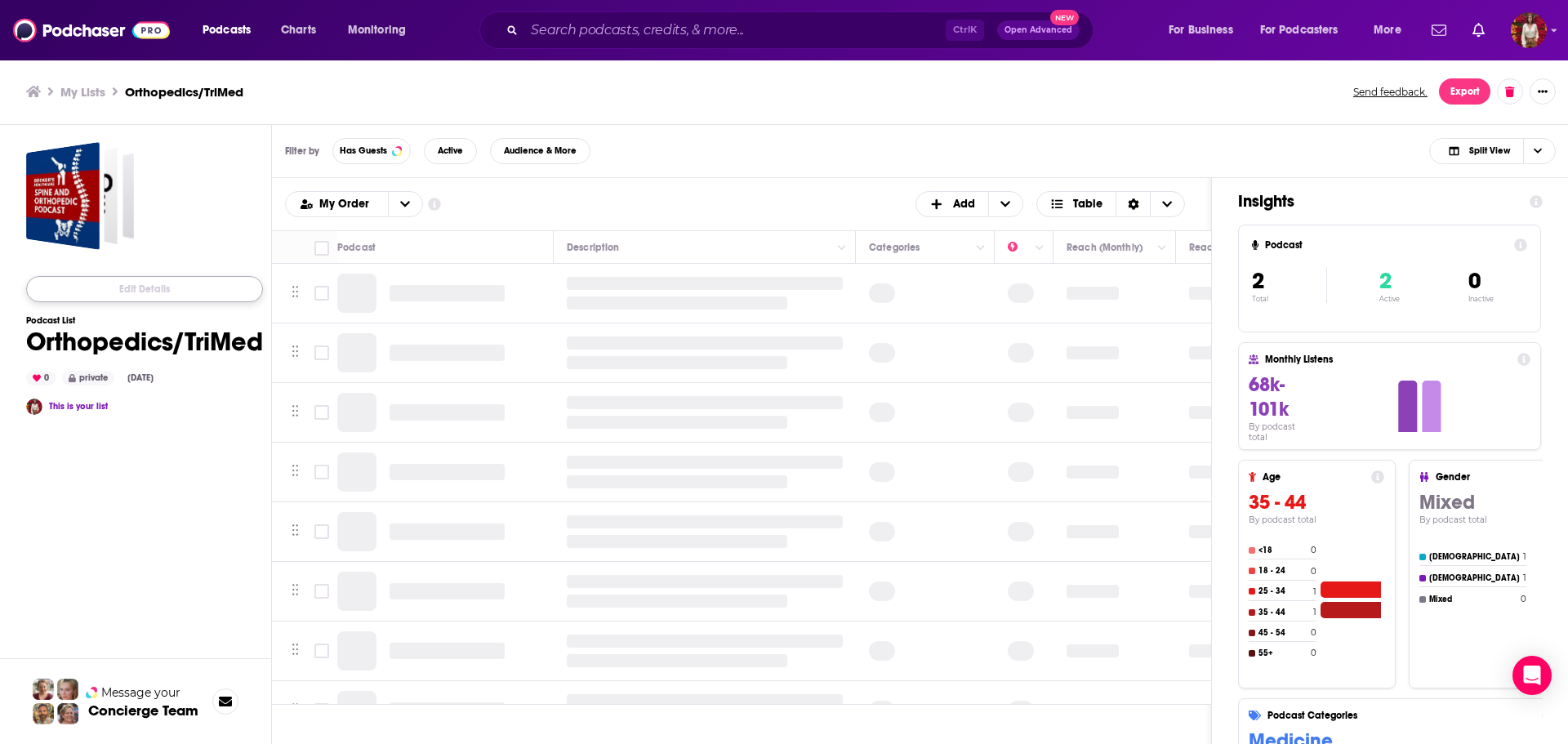
click at [193, 285] on button "Edit Details" at bounding box center [144, 289] width 237 height 26
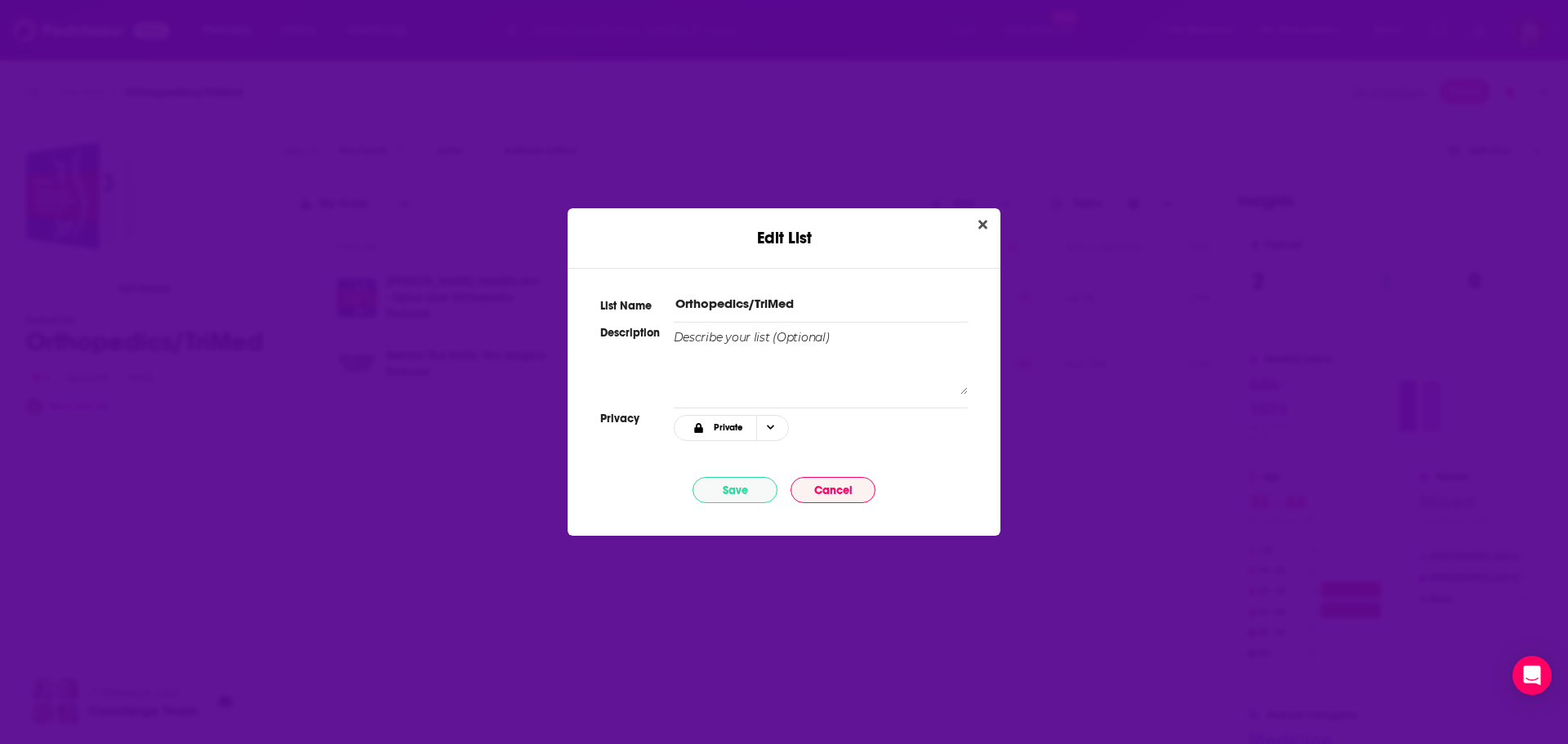
click at [835, 307] on input "Orthopedics/TriMed" at bounding box center [820, 304] width 294 height 18
type input "Orthopedics/TriMed Podcasts"
click at [743, 490] on button "Save" at bounding box center [735, 490] width 85 height 26
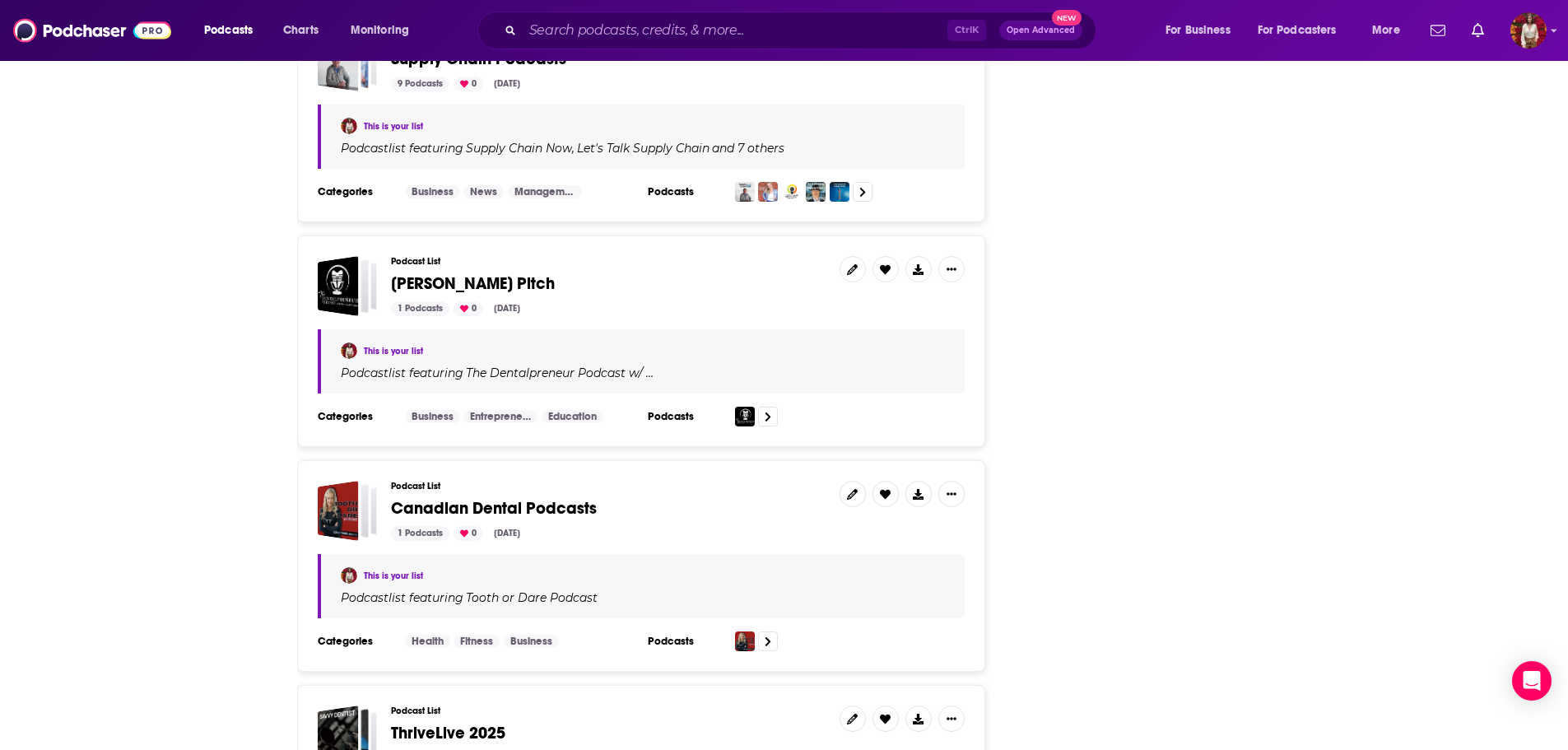
scroll to position [3723, 0]
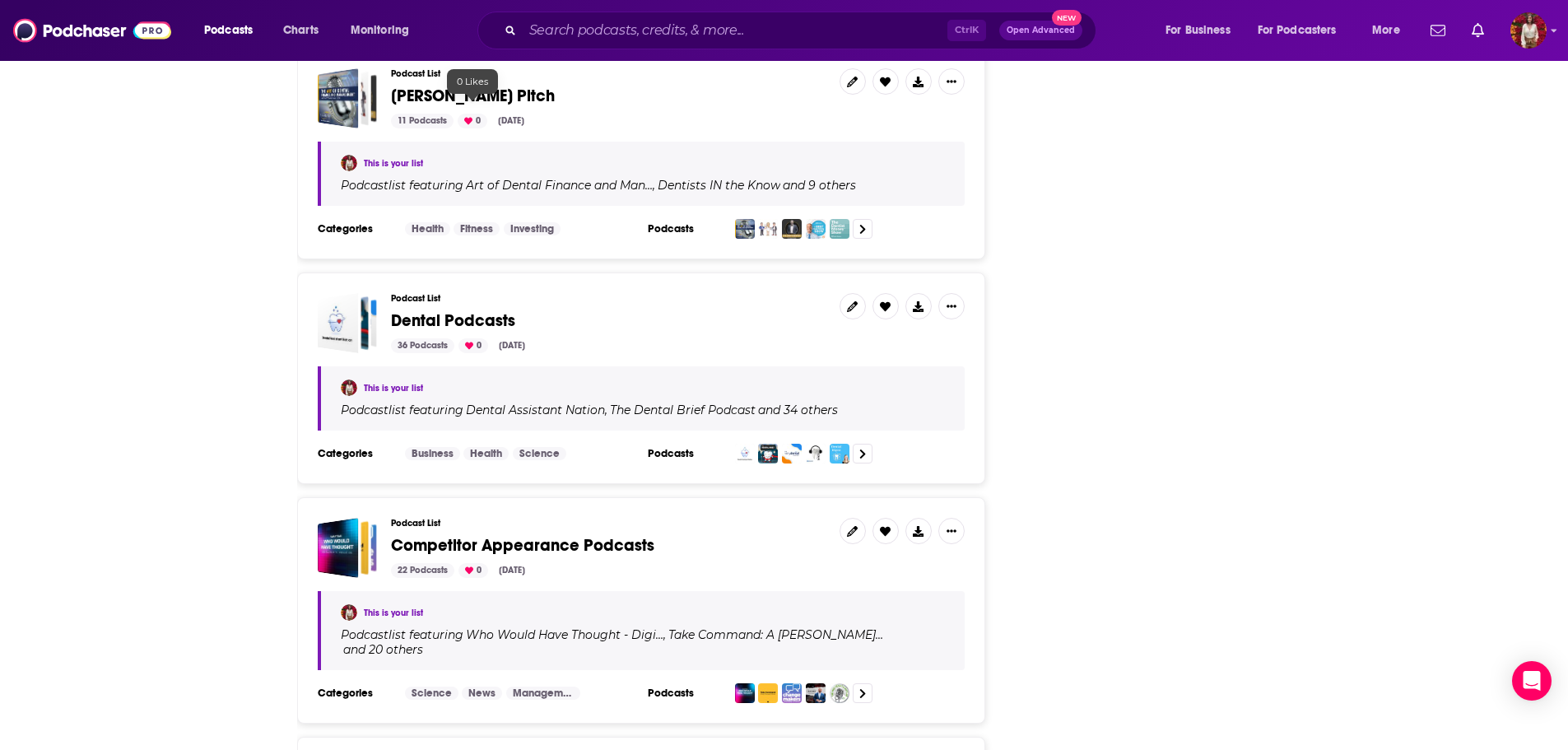
scroll to position [3212, 0]
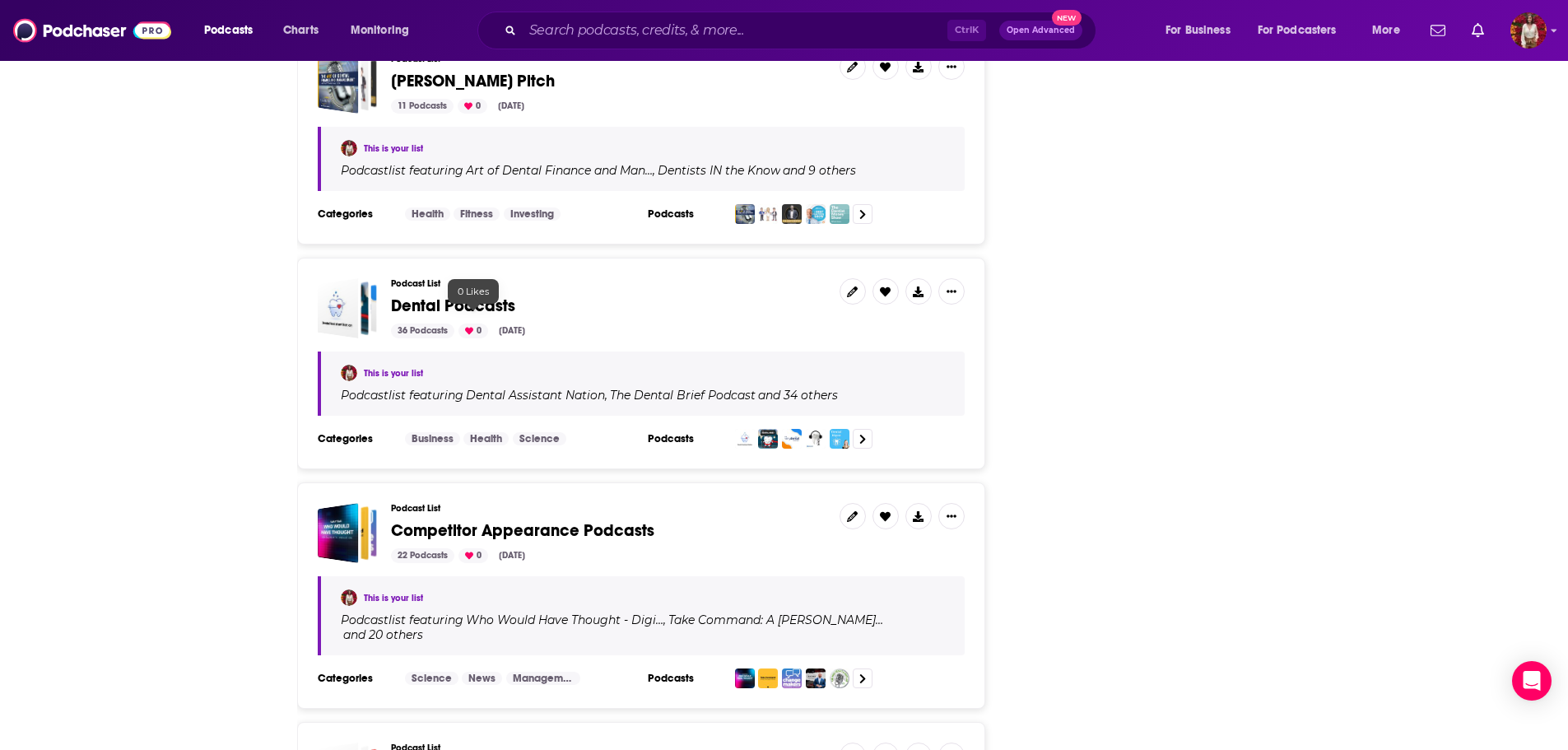
drag, startPoint x: 480, startPoint y: 304, endPoint x: 476, endPoint y: 296, distance: 8.9
click at [476, 296] on span "Dental Podcasts" at bounding box center [453, 305] width 125 height 21
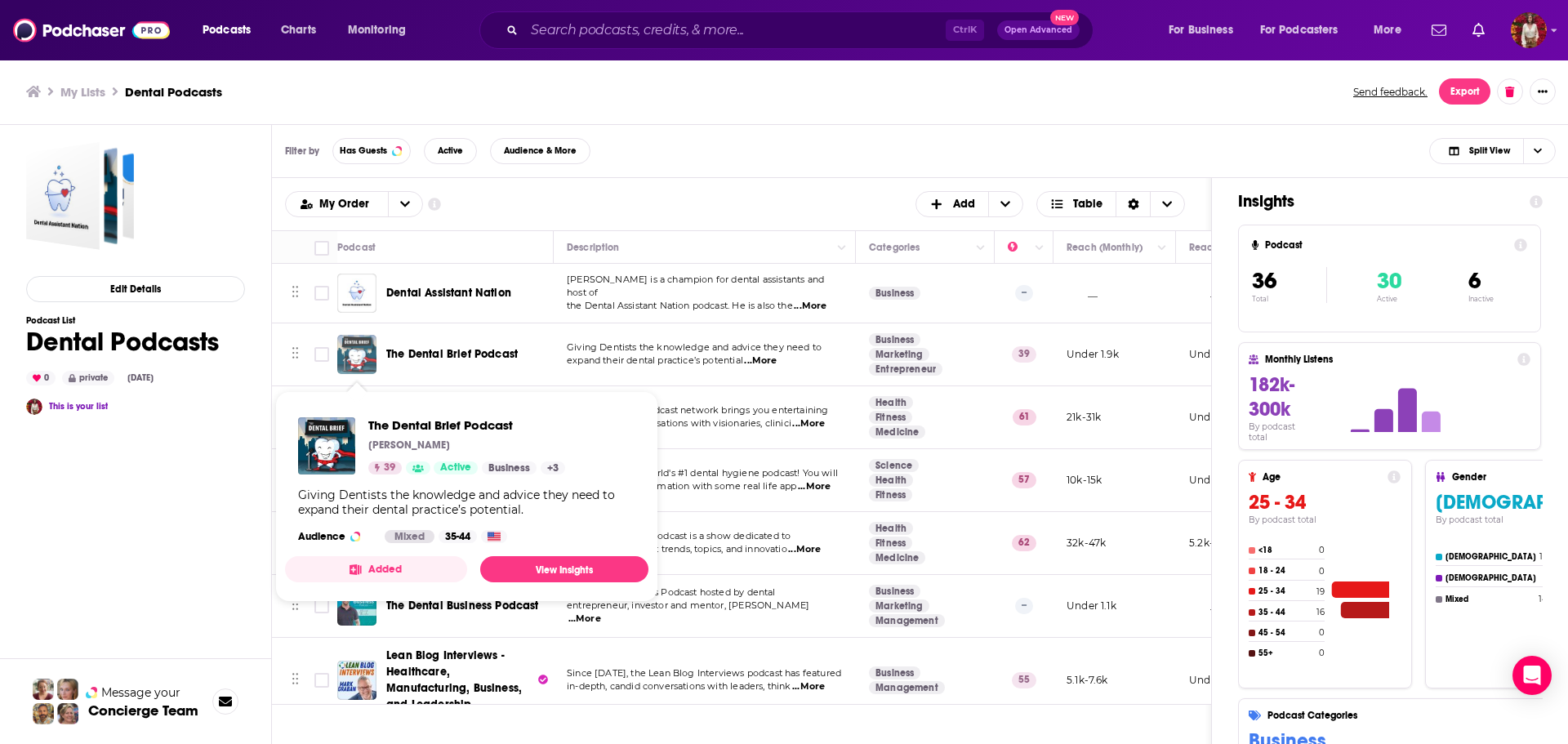
click at [367, 353] on img "The Dental Brief Podcast" at bounding box center [357, 354] width 39 height 39
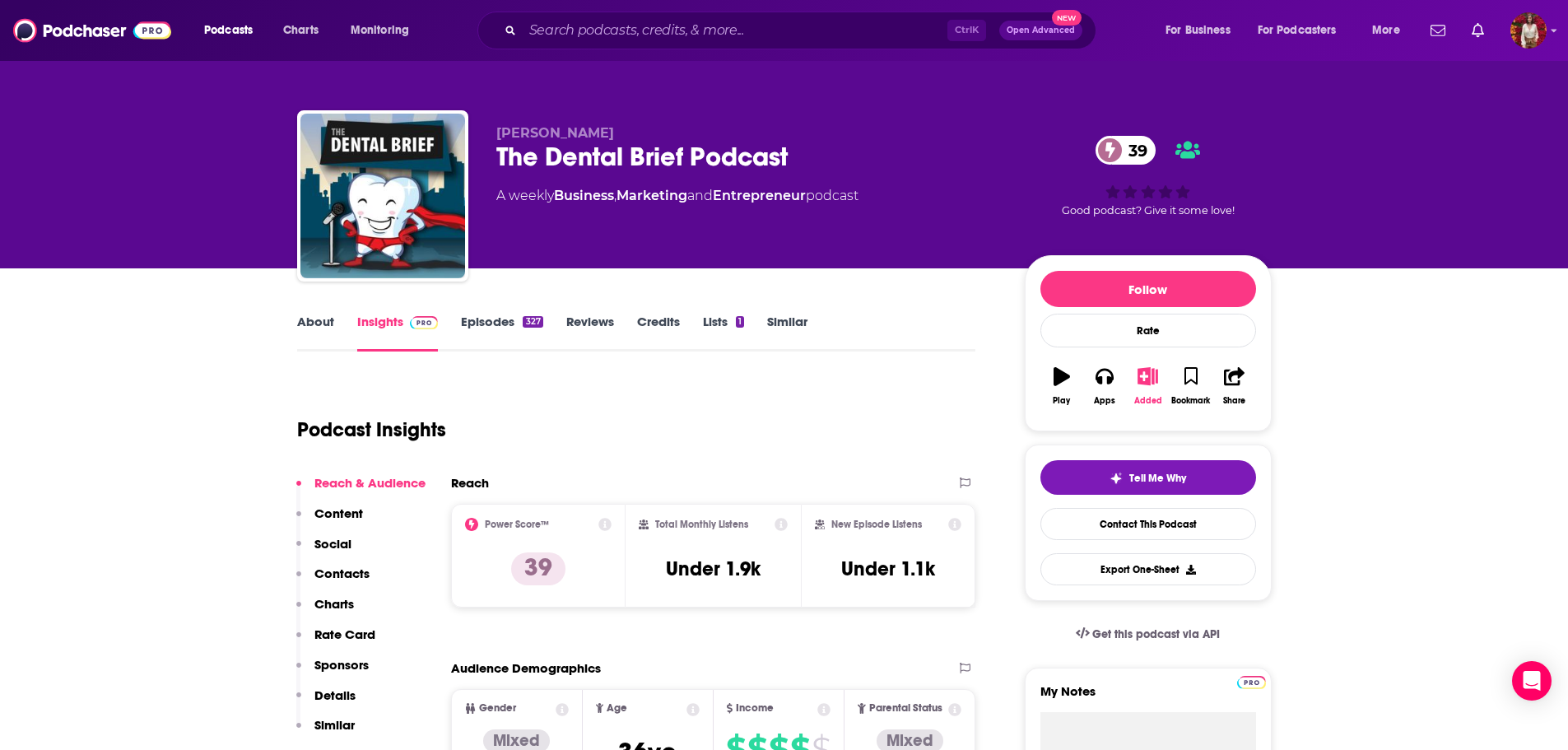
click at [1153, 390] on button "Added" at bounding box center [1148, 386] width 43 height 59
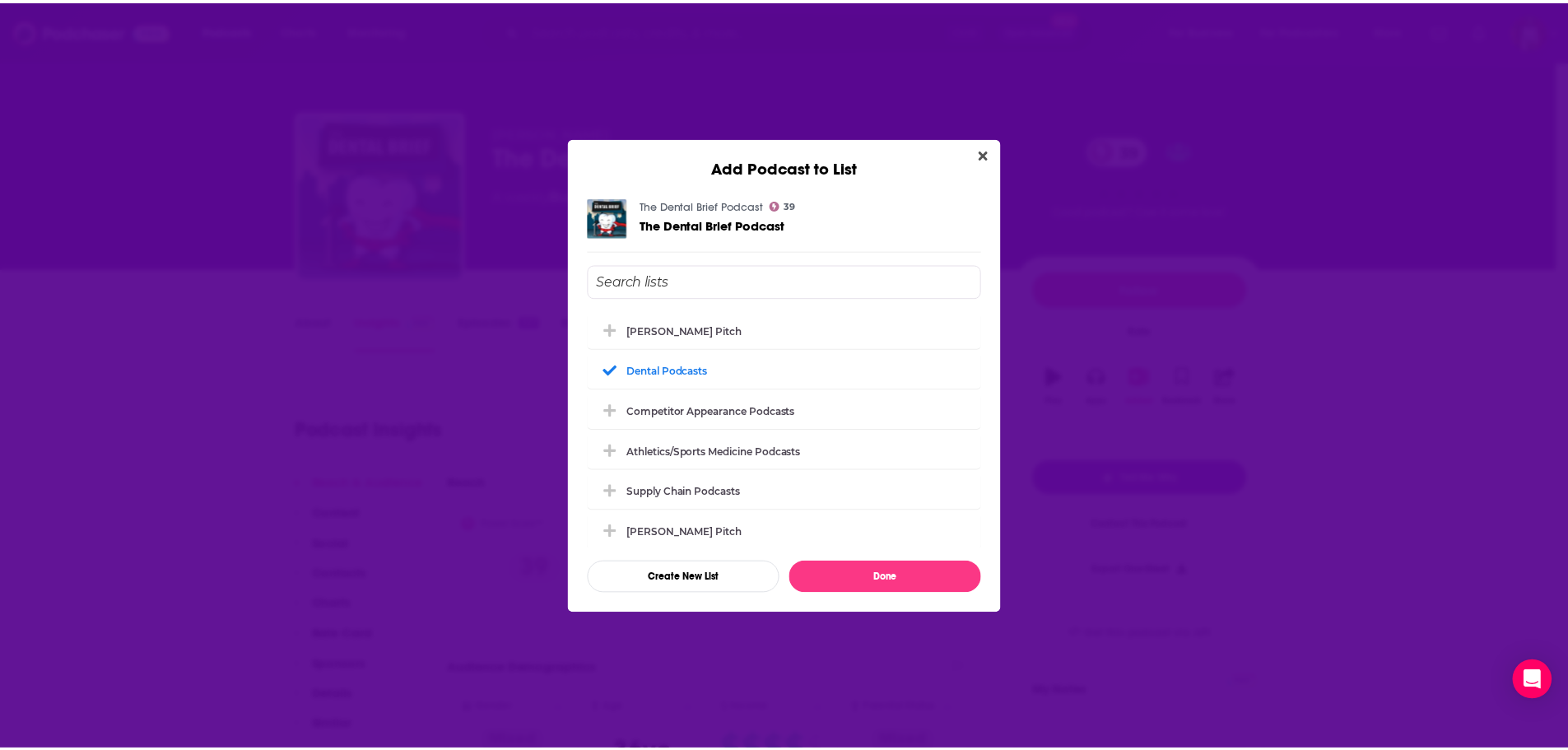
scroll to position [494, 0]
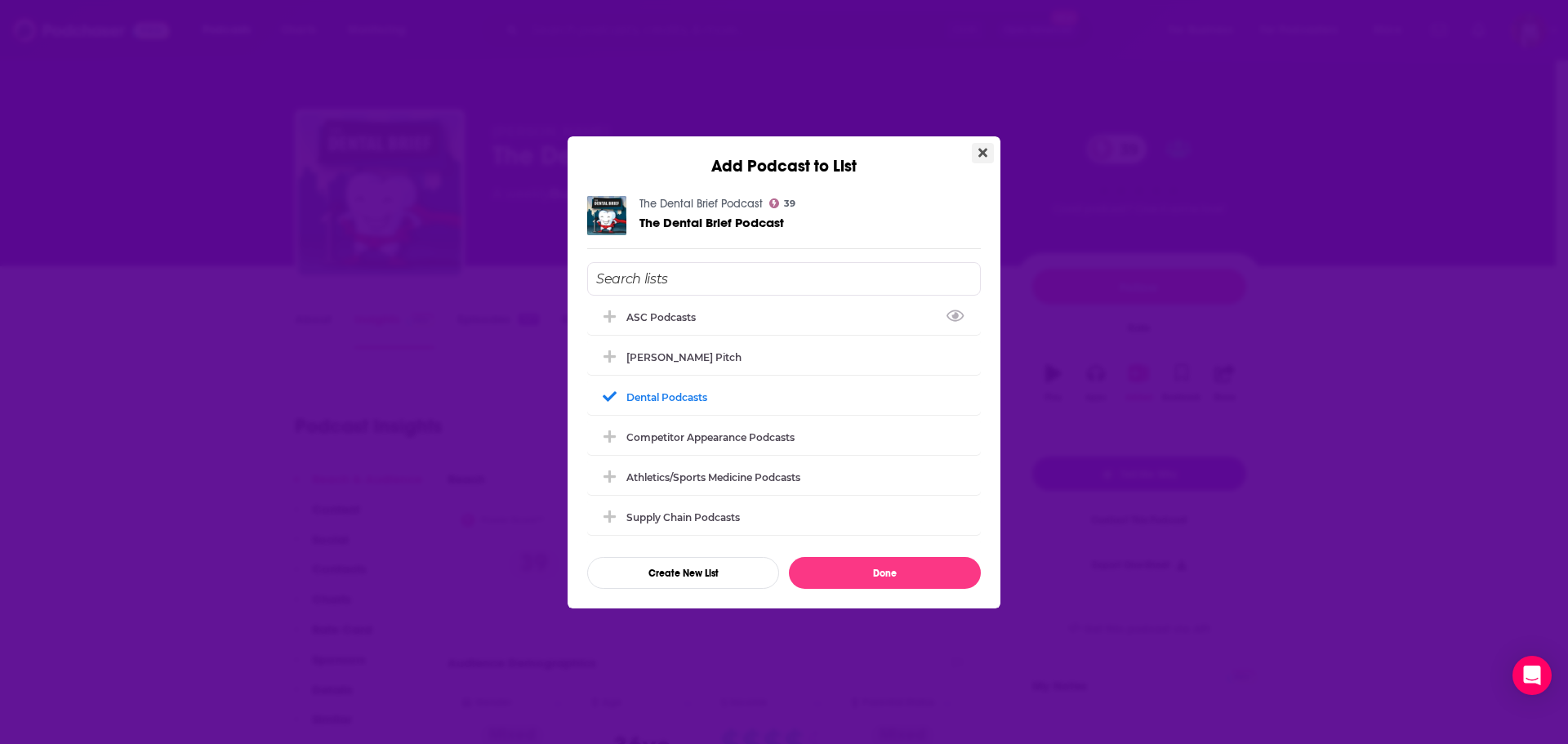
click at [978, 157] on icon "Close" at bounding box center [982, 152] width 9 height 13
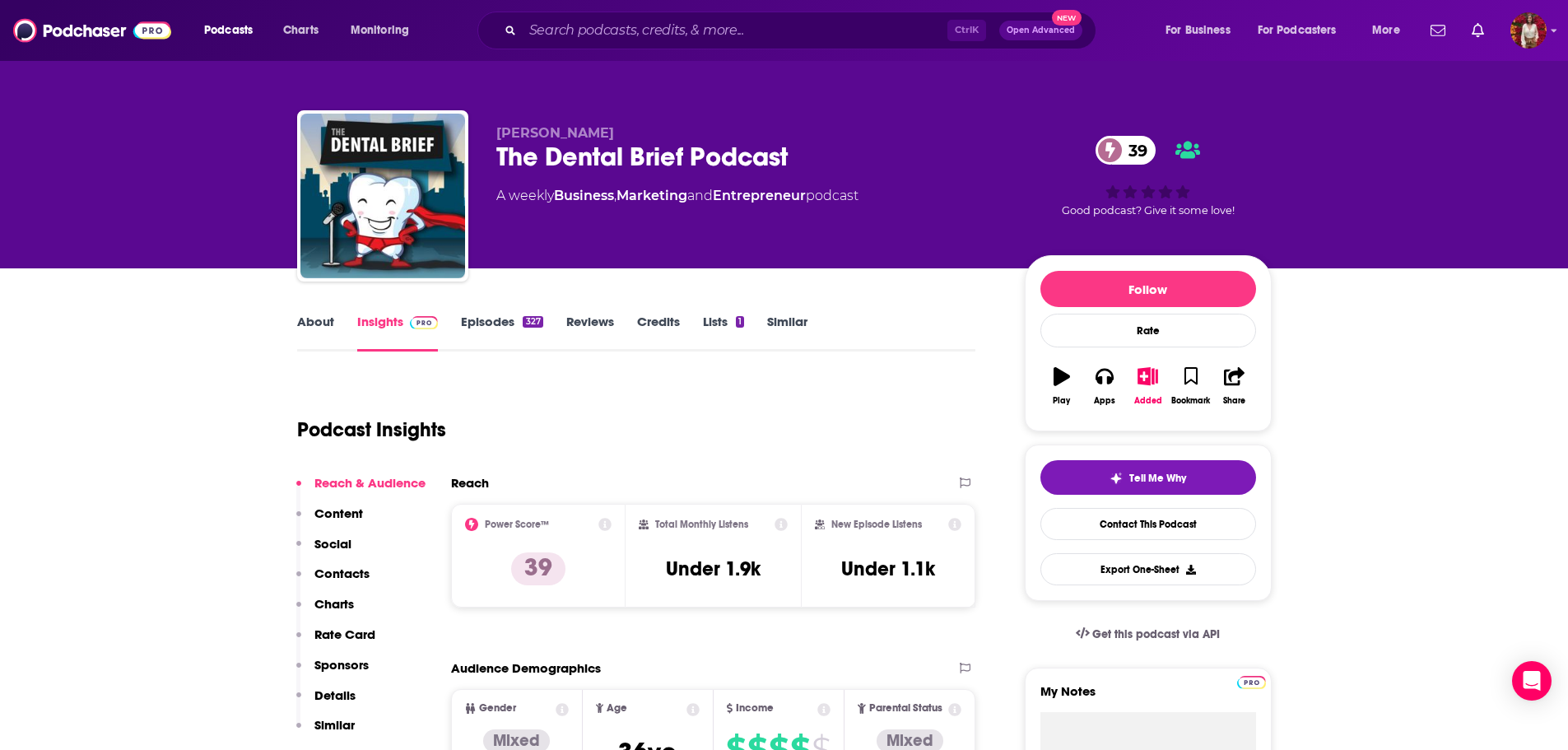
click at [487, 328] on link "Episodes 327" at bounding box center [501, 333] width 81 height 38
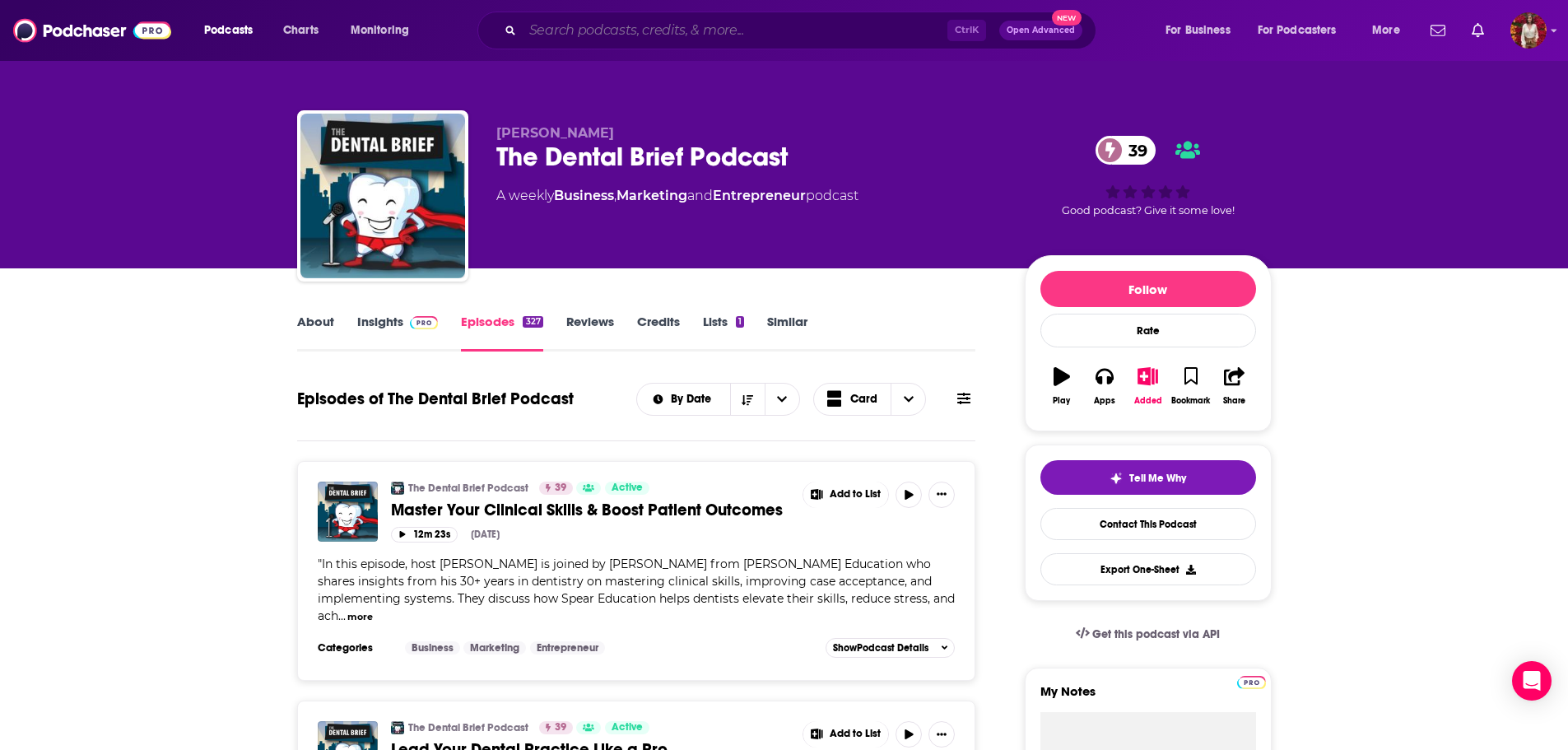
click at [557, 35] on input "Search podcasts, credits, & more..." at bounding box center [735, 30] width 425 height 27
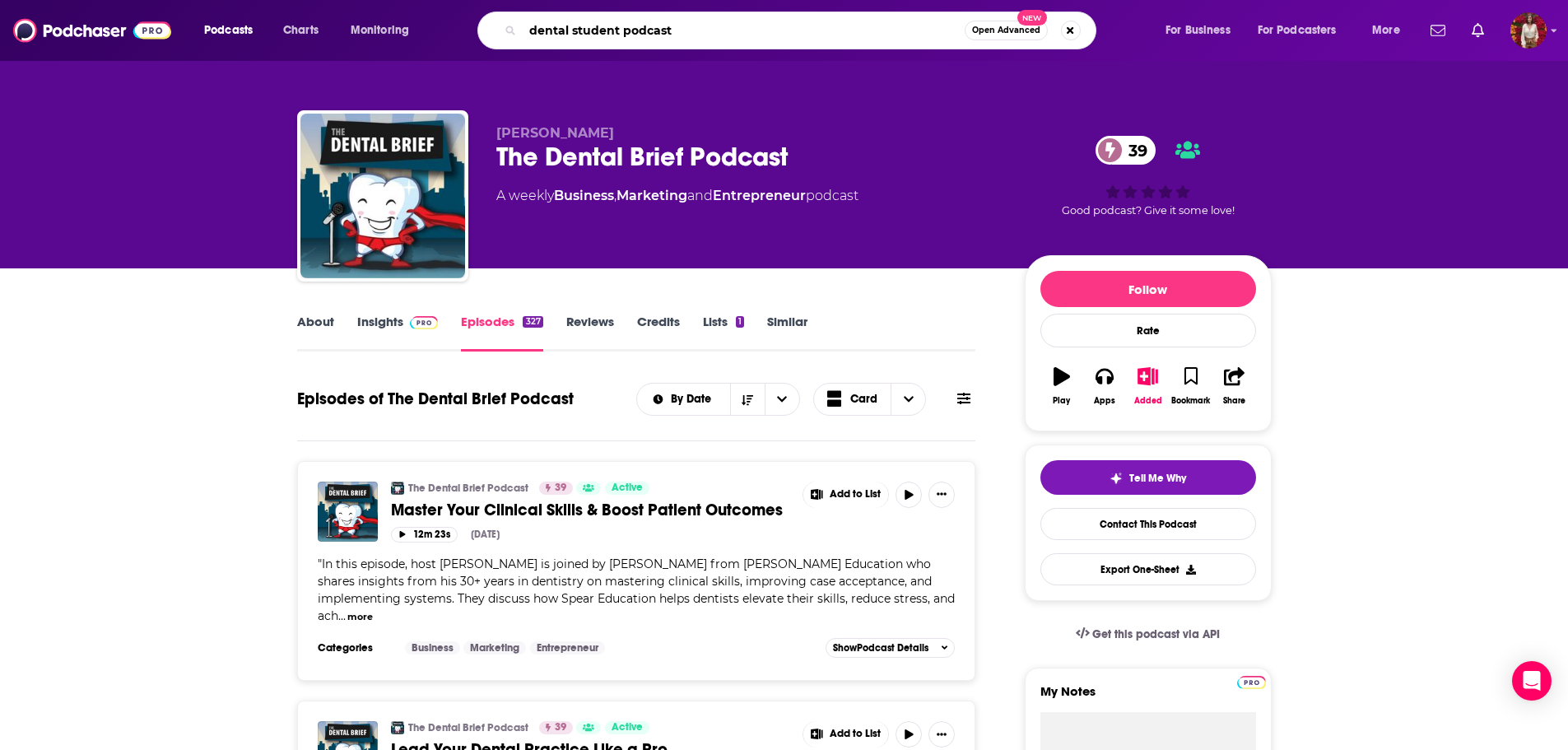
type input "dental student podcasts"
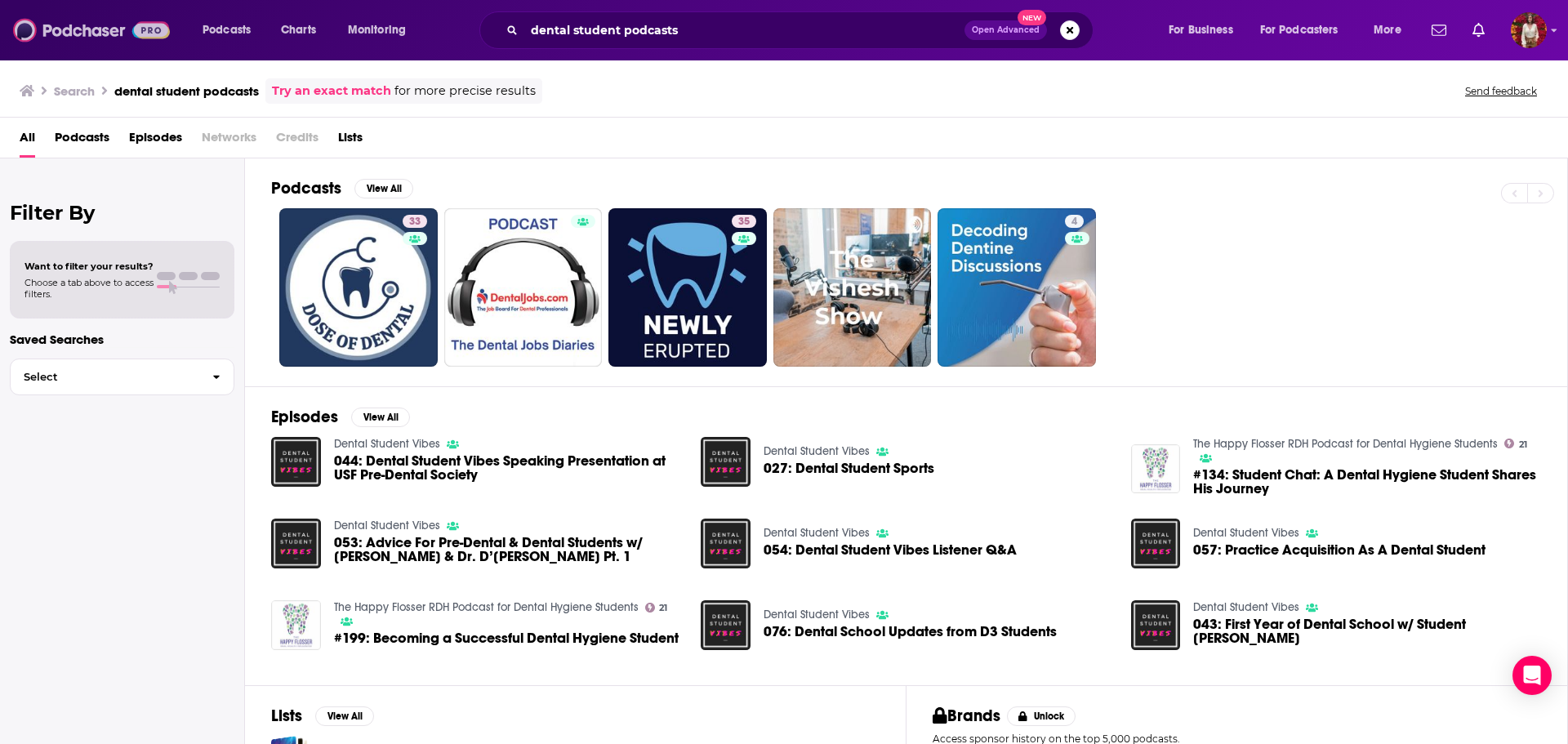
click at [84, 27] on img at bounding box center [91, 30] width 157 height 31
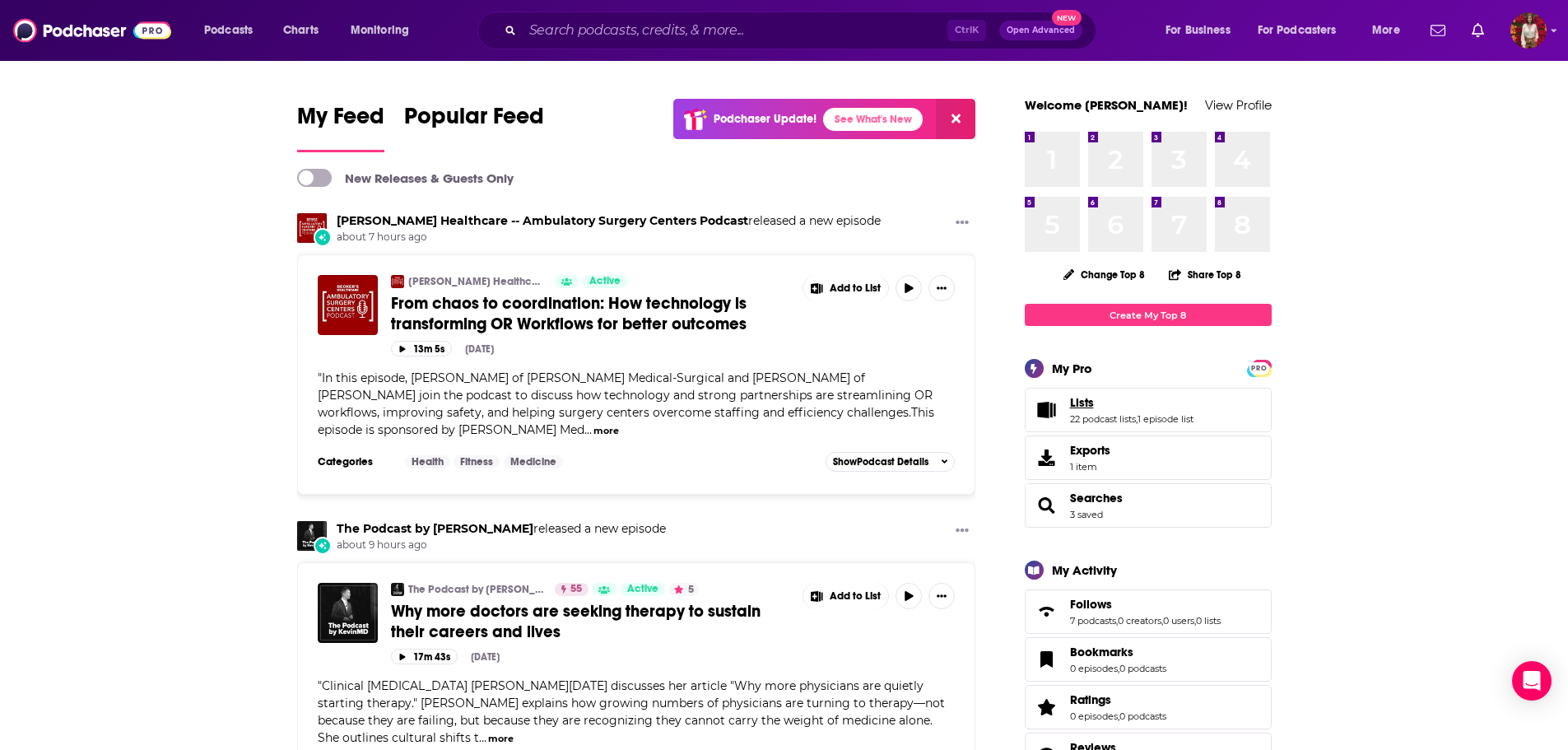
click at [1089, 402] on span "Lists" at bounding box center [1082, 402] width 24 height 15
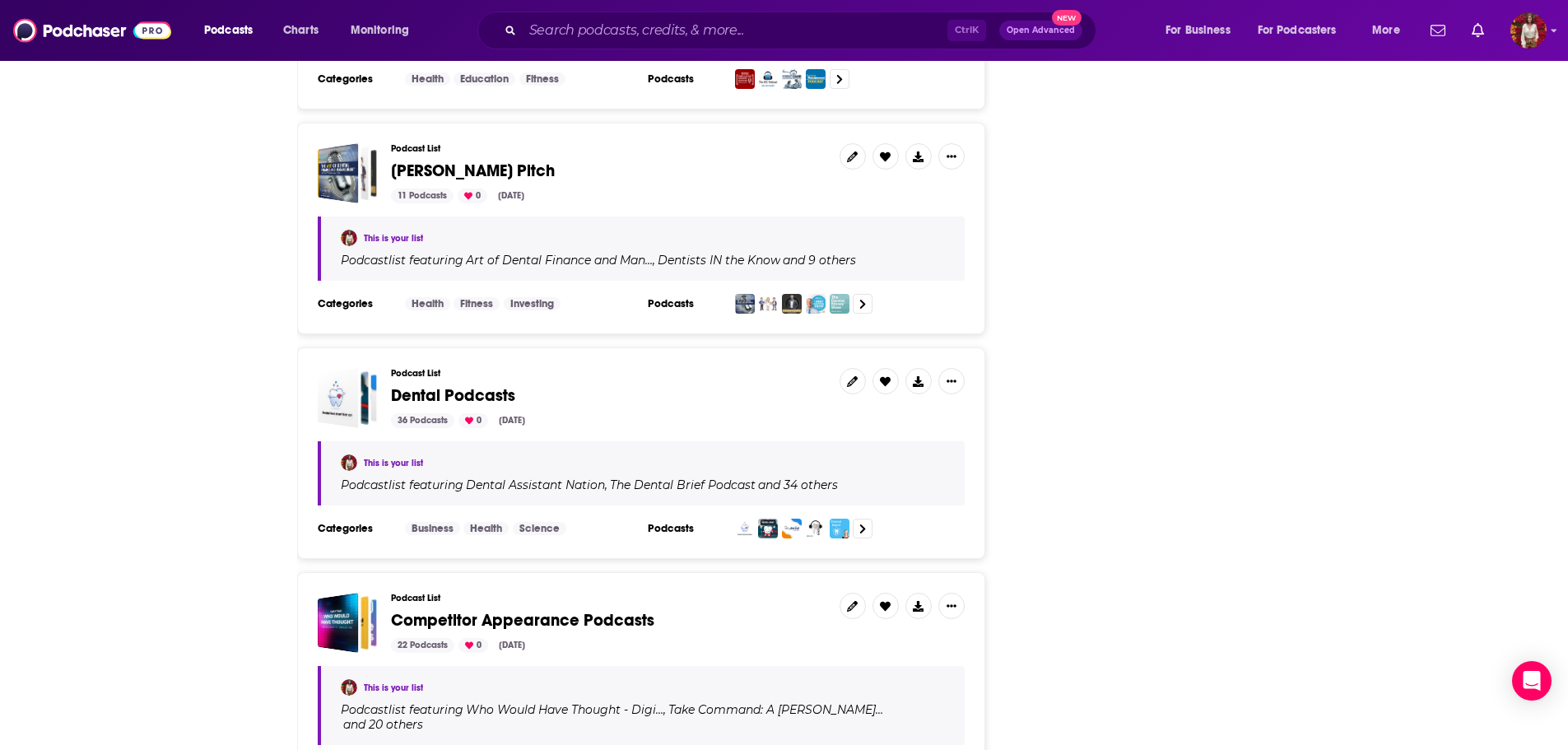
scroll to position [3130, 0]
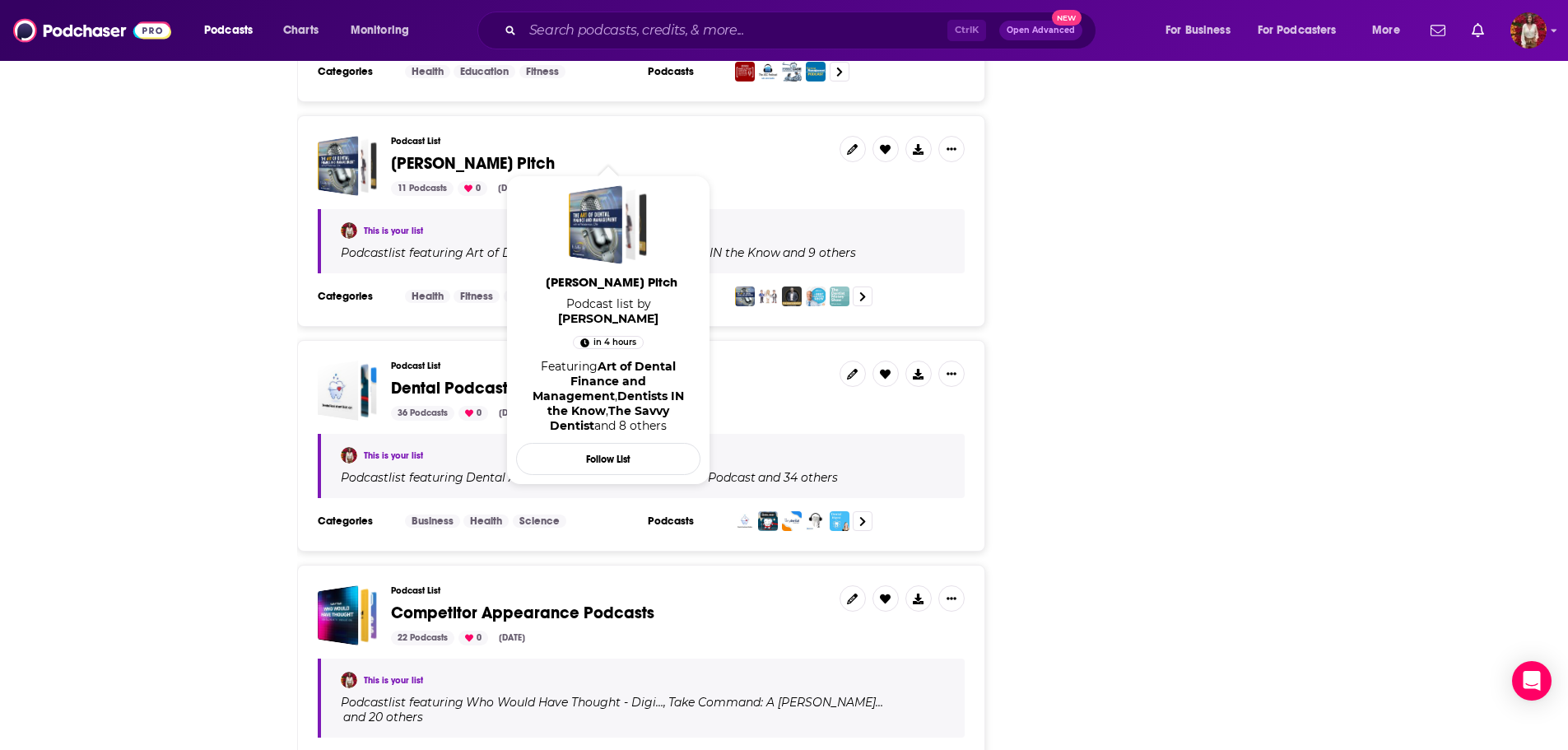
click at [401, 153] on span "[PERSON_NAME] Pitch" at bounding box center [473, 163] width 164 height 21
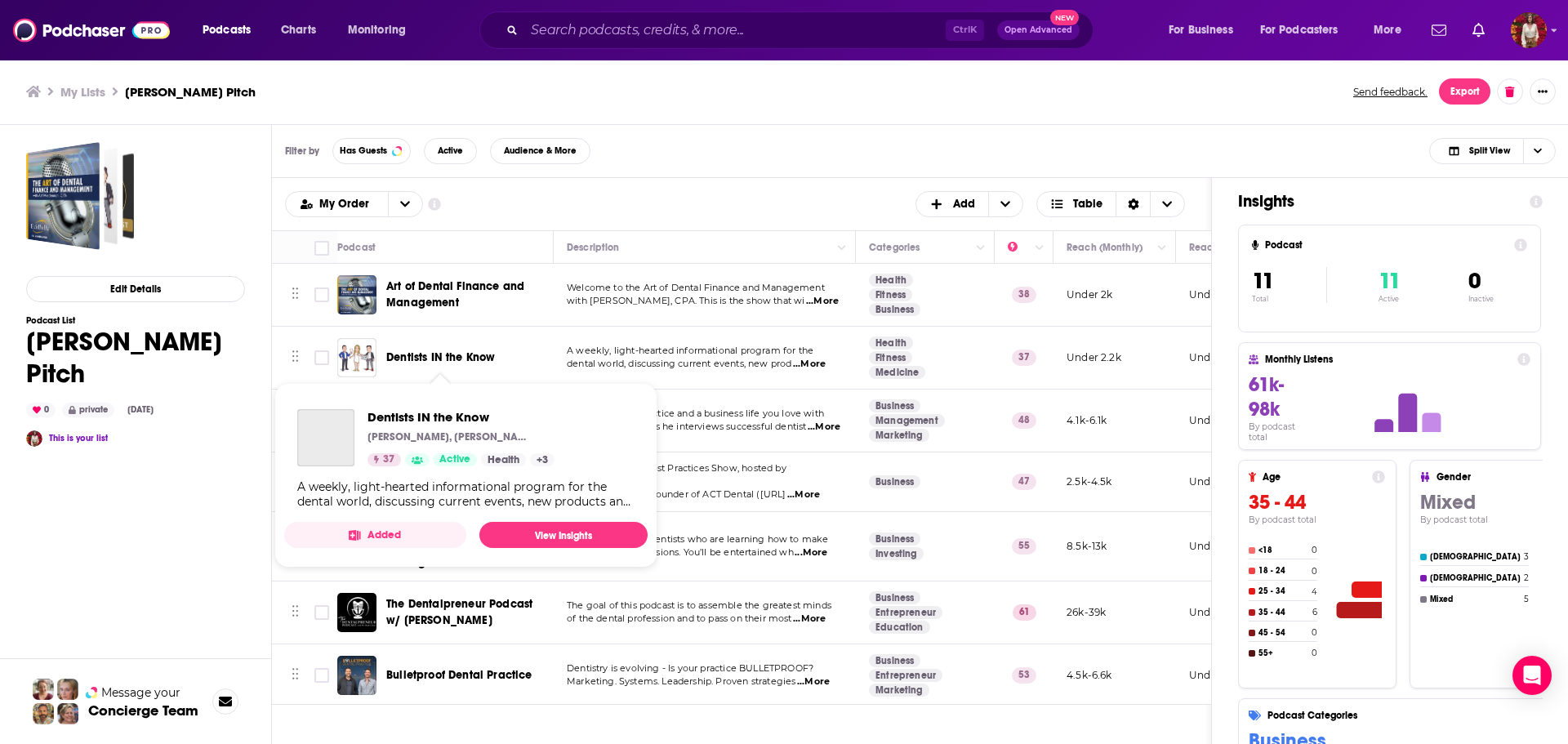
click at [468, 353] on span "Dentists IN the Know" at bounding box center [441, 357] width 109 height 14
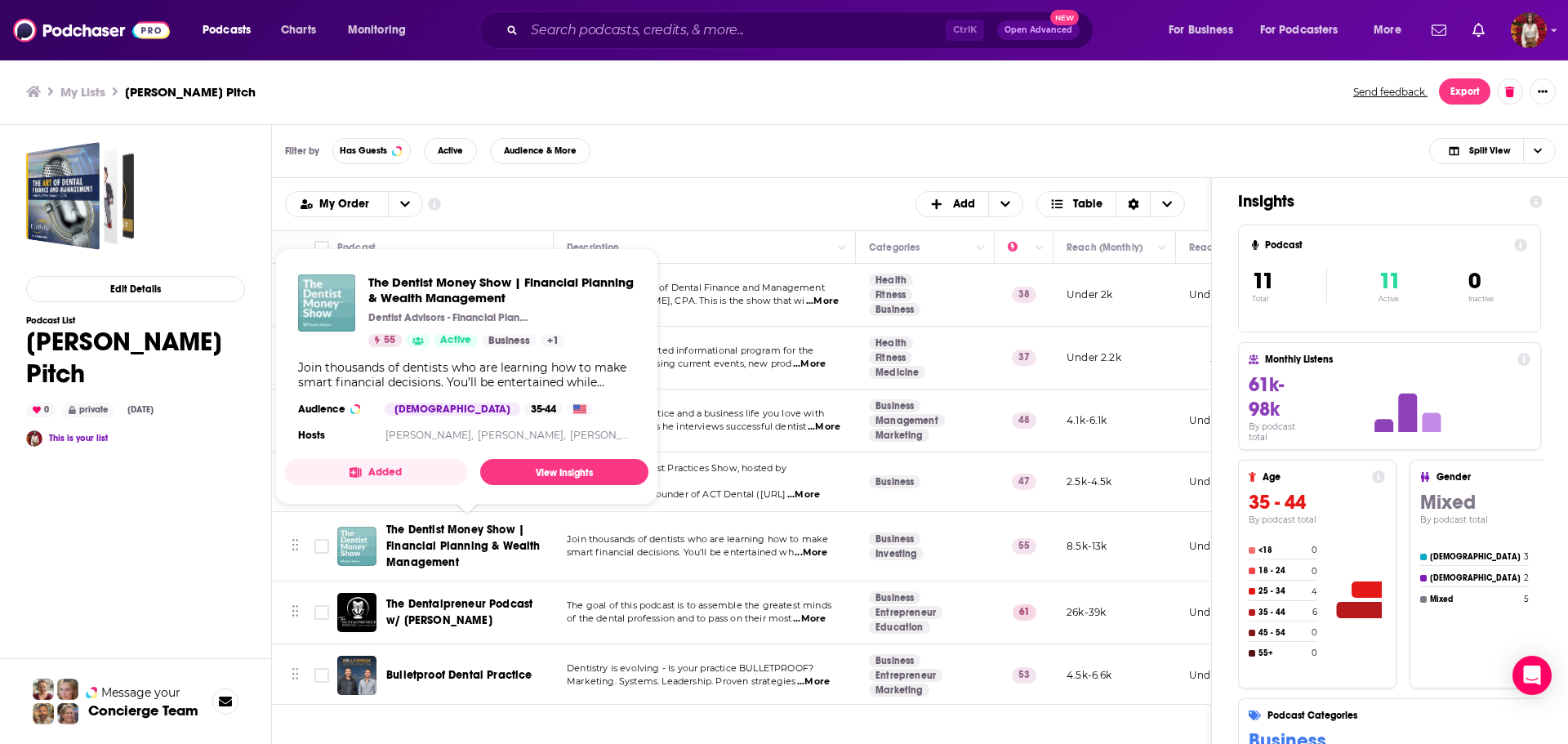
click at [485, 534] on span "The Dentist Money Show | Financial Planning & Wealth Management" at bounding box center [463, 546] width 155 height 47
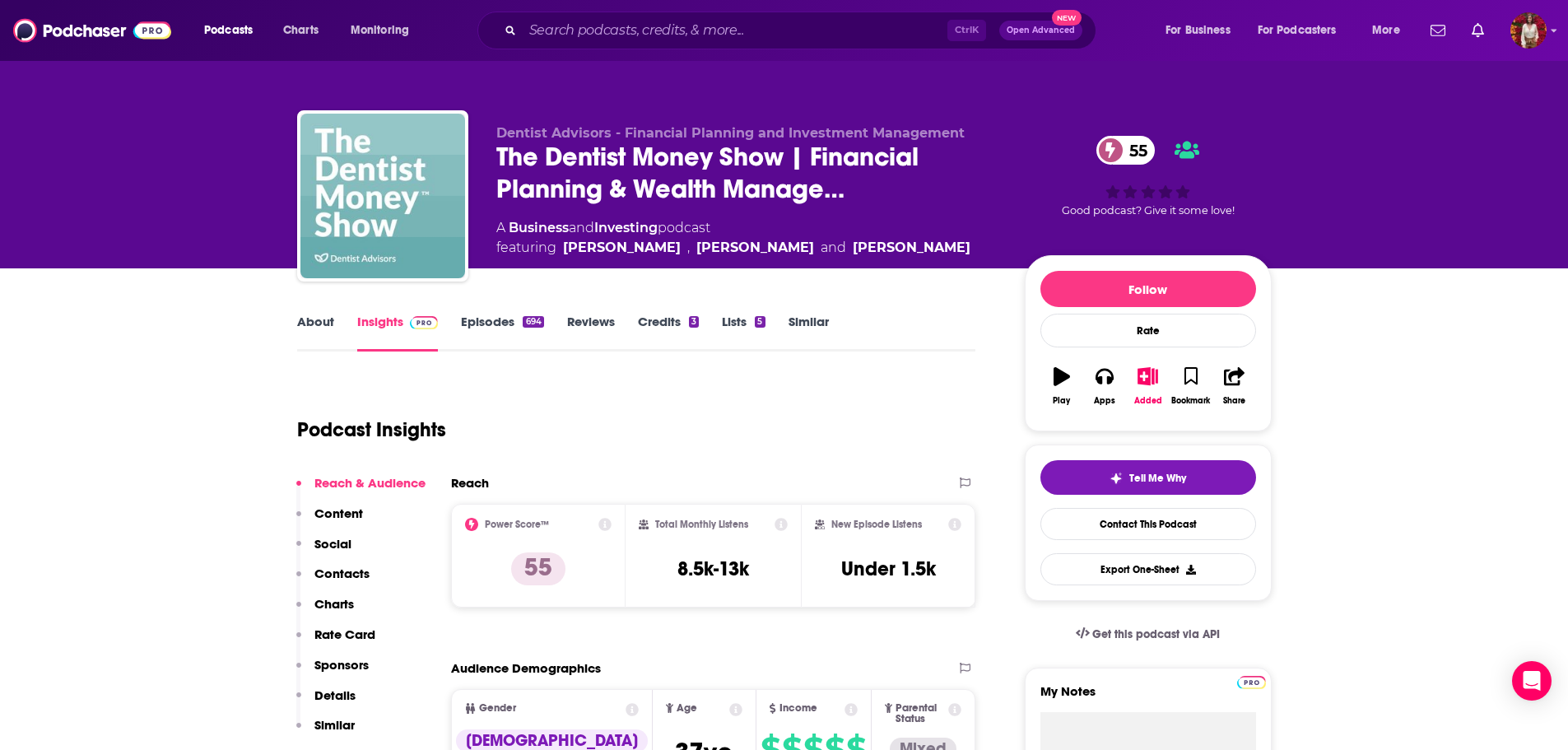
click at [606, 522] on icon at bounding box center [604, 524] width 13 height 13
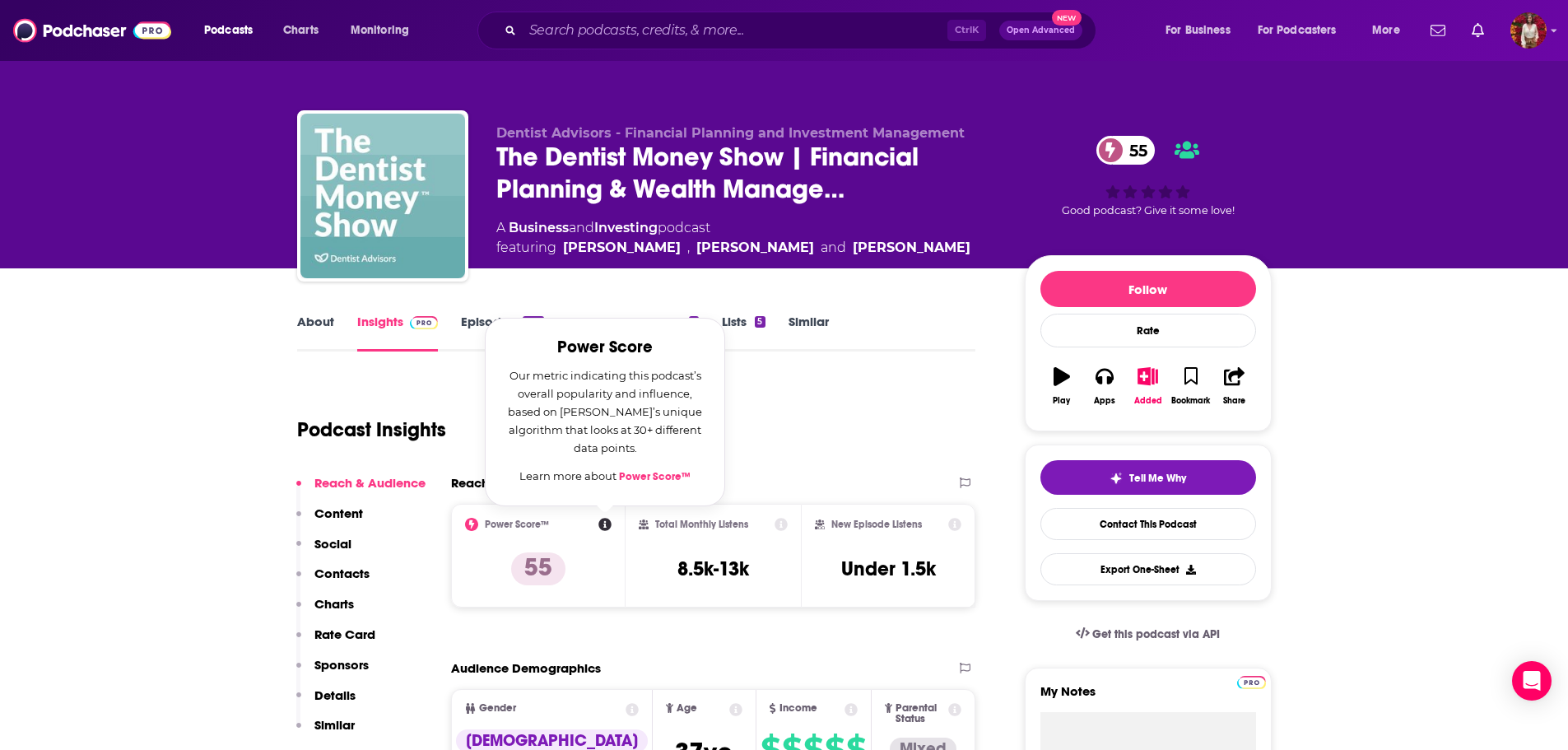
click at [803, 450] on div "Podcast Insights" at bounding box center [630, 420] width 666 height 84
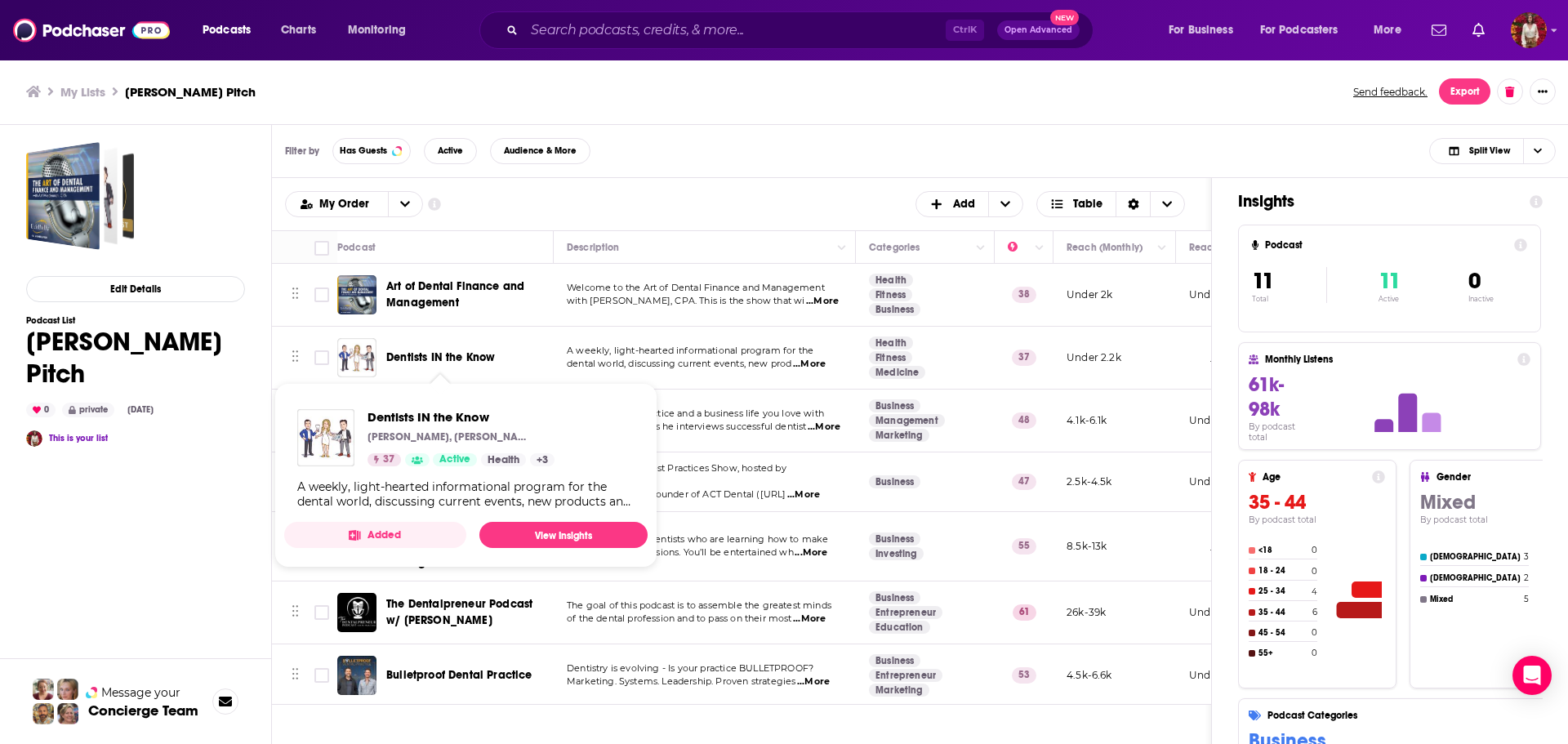
click at [458, 356] on span "Dentists IN the Know" at bounding box center [441, 357] width 109 height 14
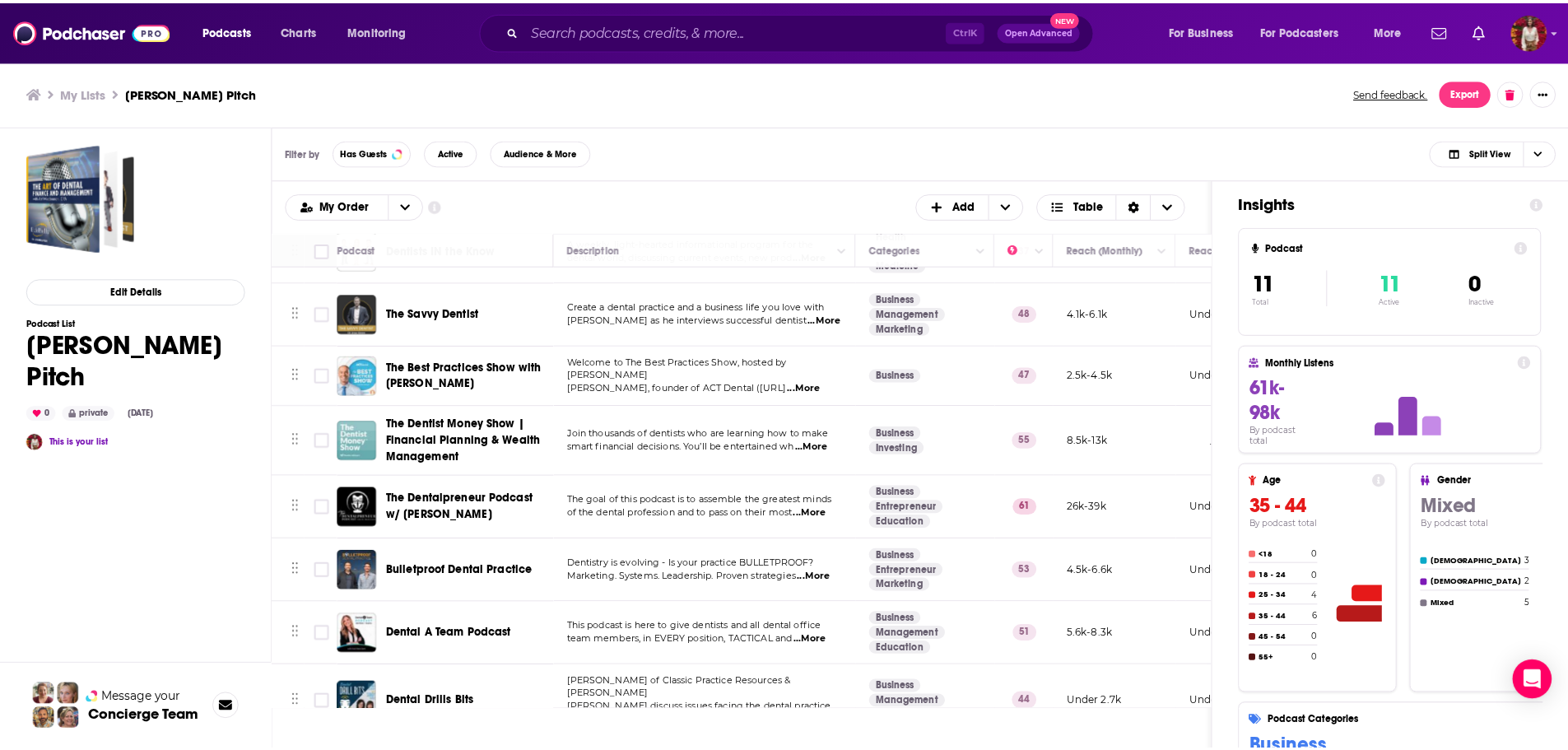
scroll to position [28, 0]
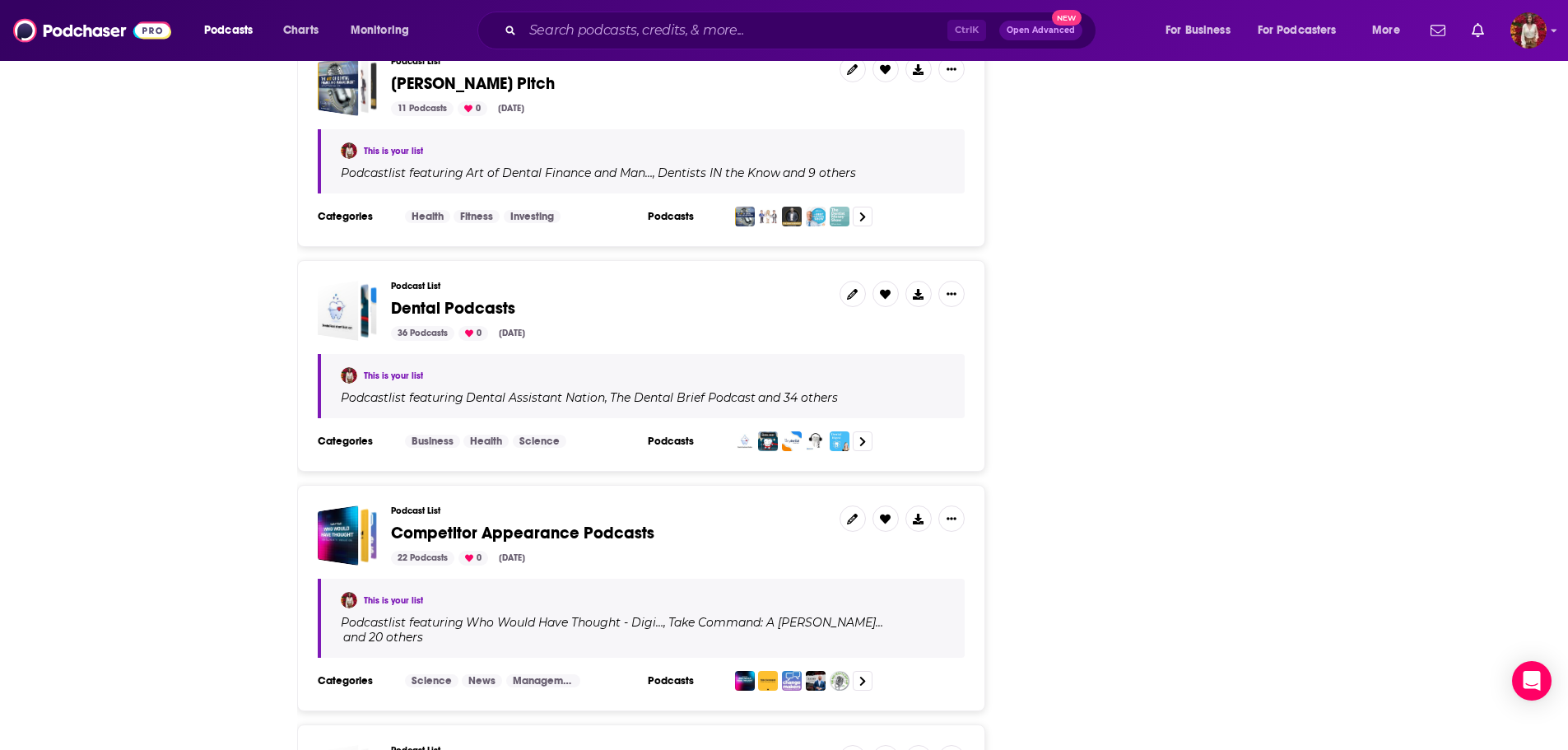
scroll to position [3212, 0]
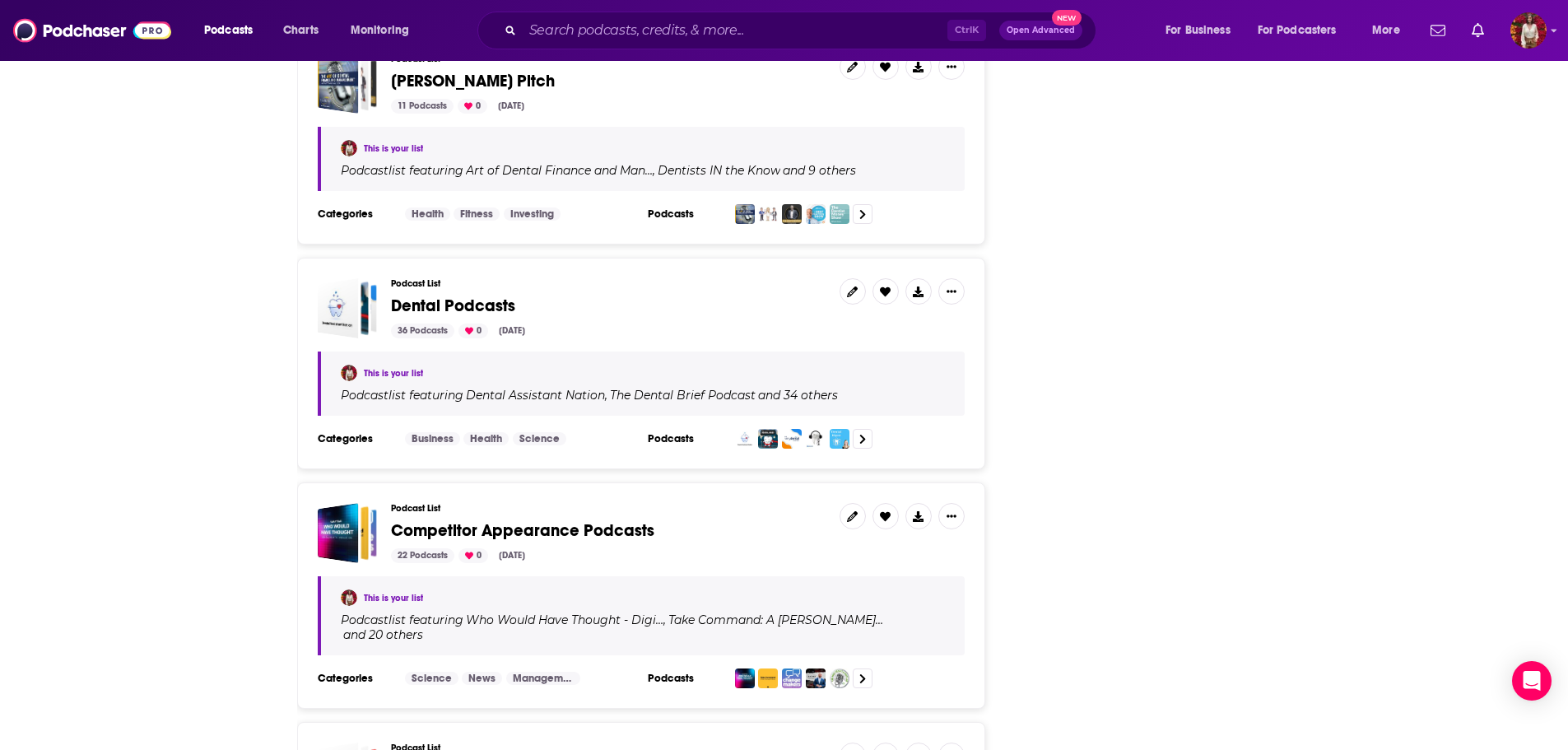
click at [425, 295] on span "Dental Podcasts" at bounding box center [453, 305] width 125 height 21
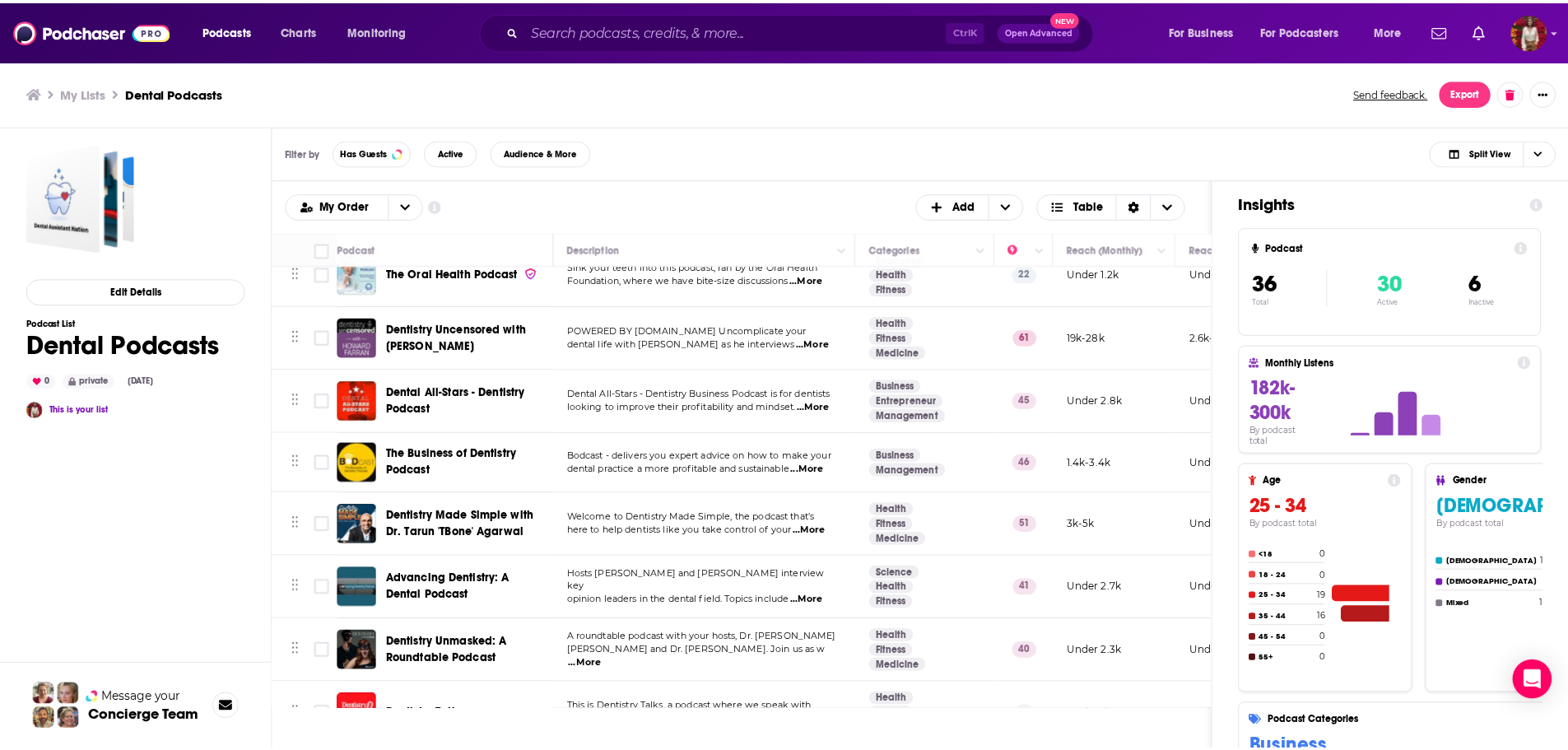
scroll to position [659, 0]
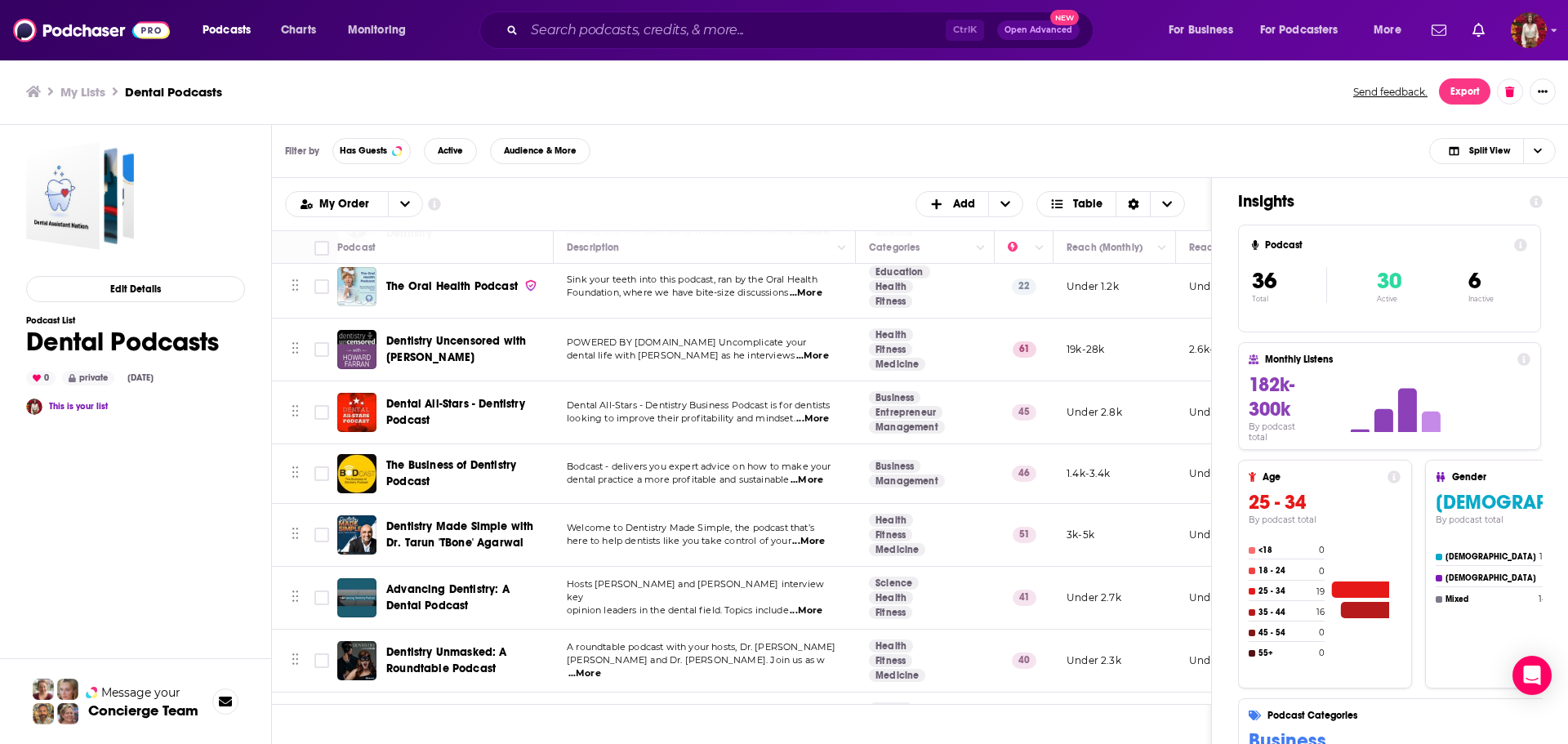
click at [445, 353] on span "Dentistry Uncensored with [PERSON_NAME]" at bounding box center [456, 349] width 139 height 30
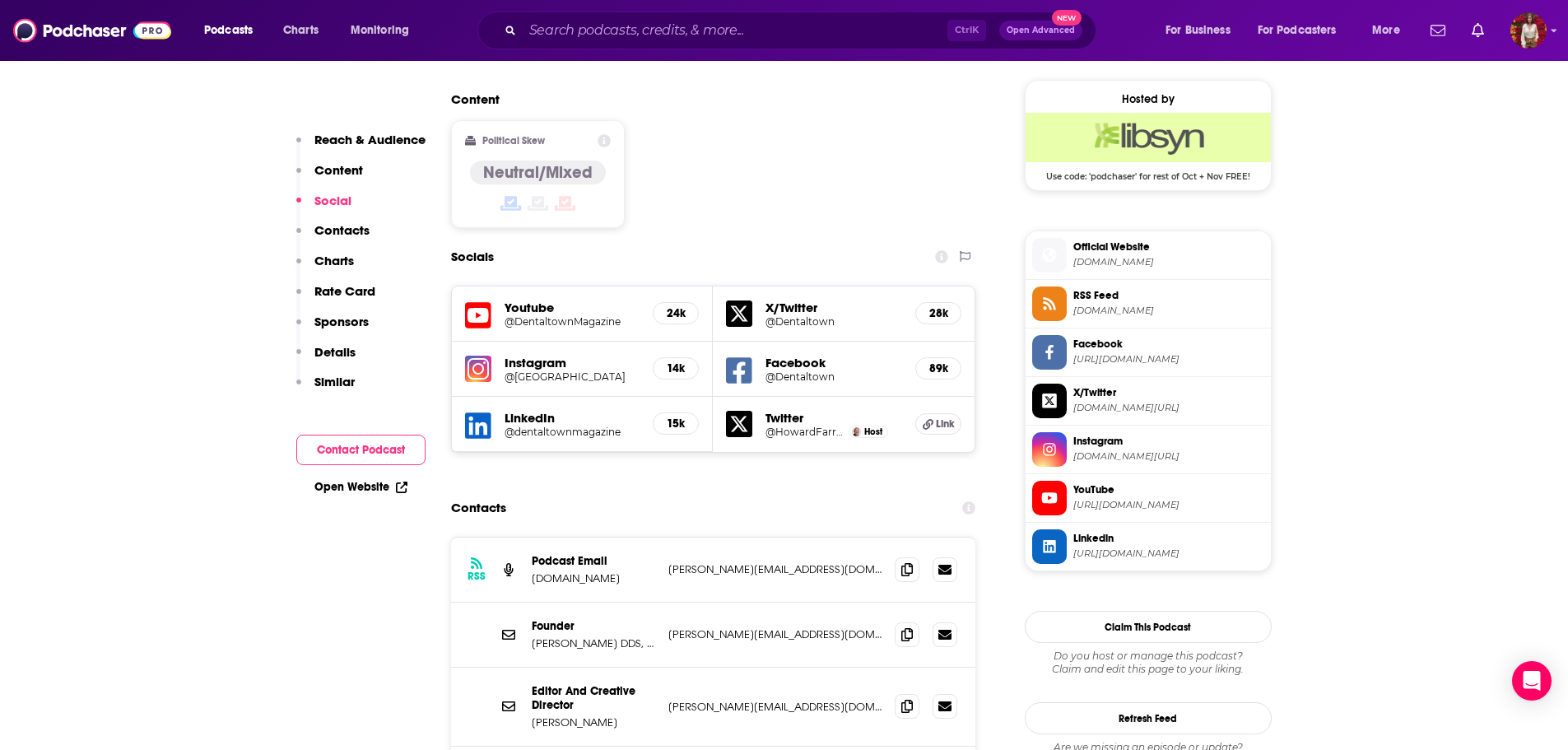
scroll to position [1565, 0]
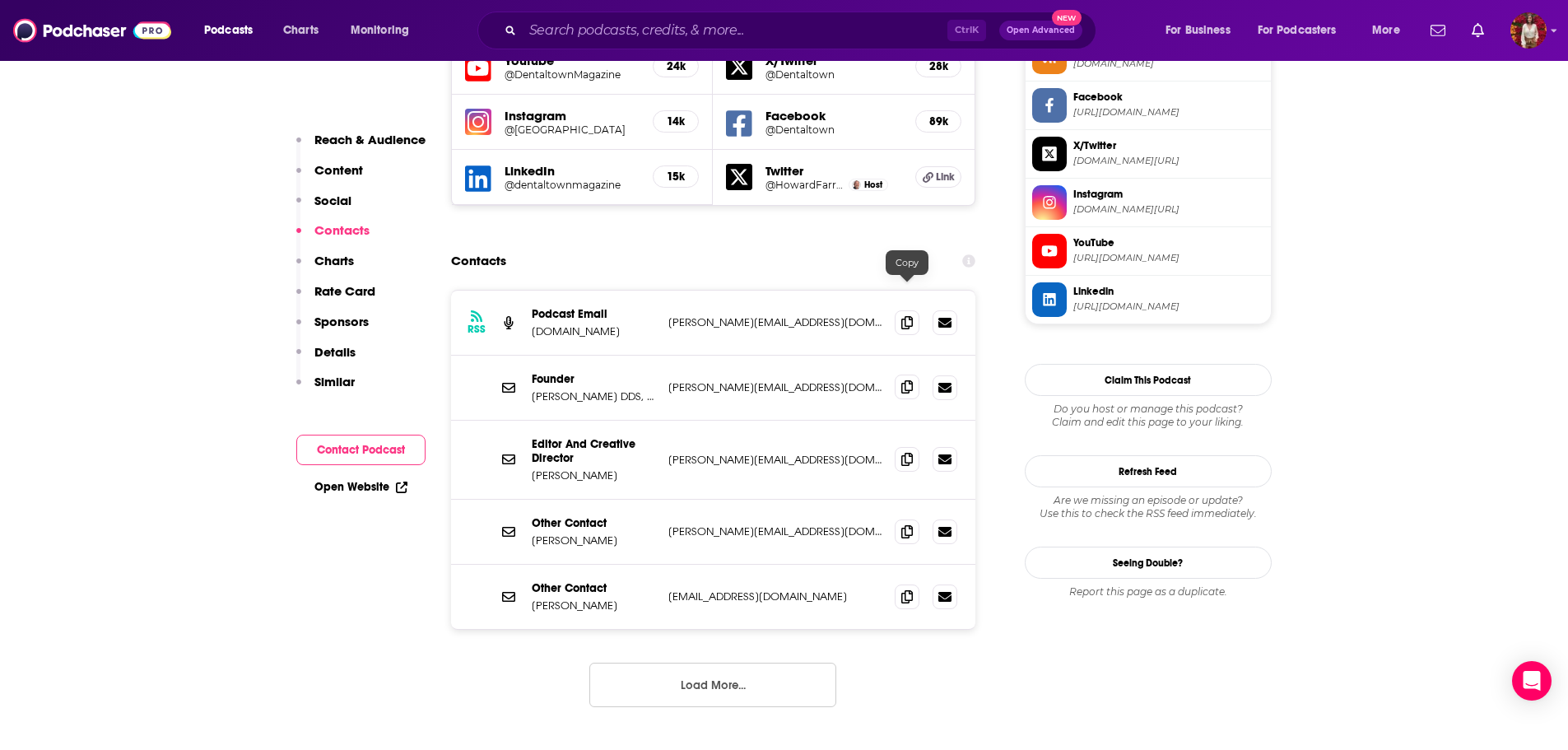
click at [914, 375] on span at bounding box center [907, 387] width 25 height 25
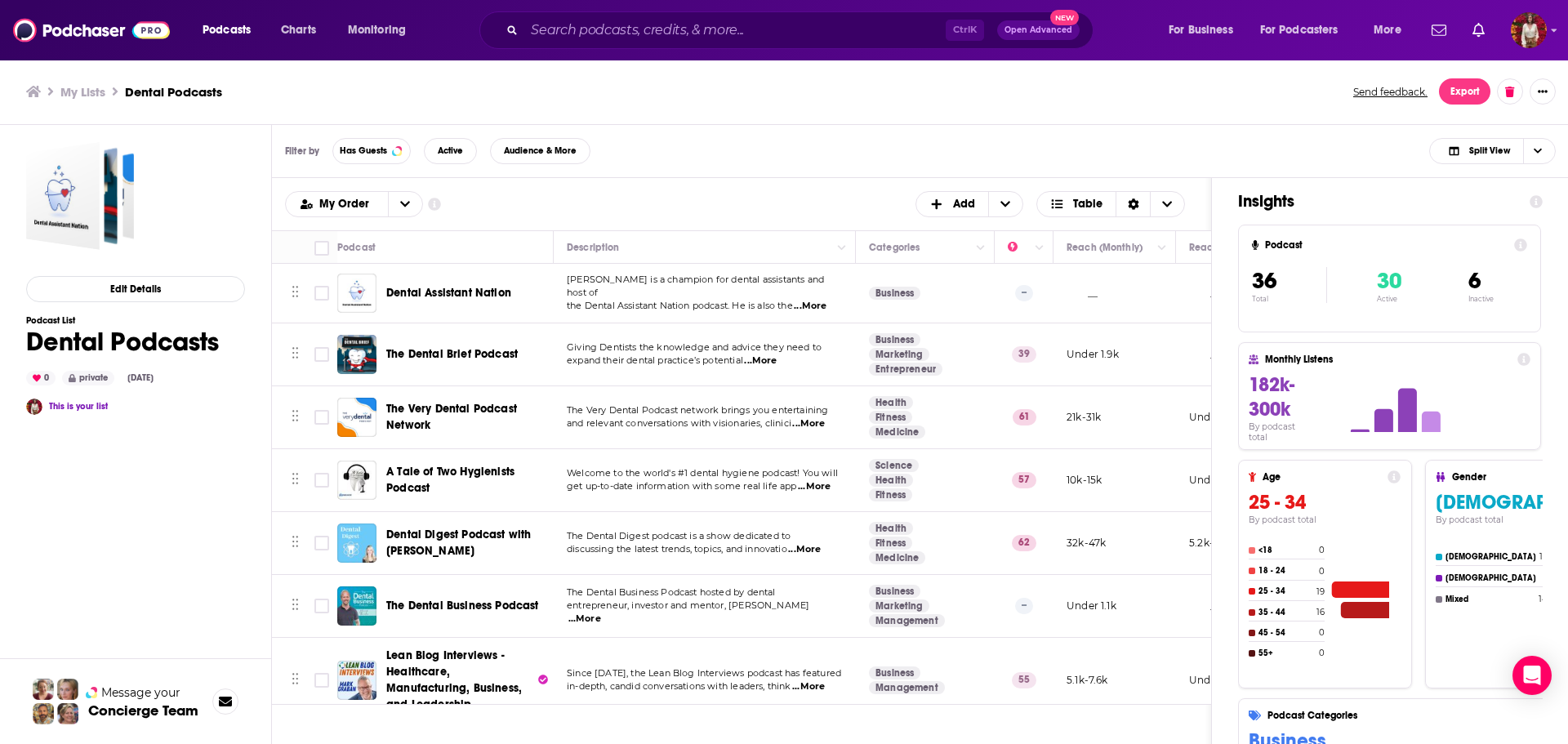
click at [376, 549] on img "Dental Digest Podcast with Dr. Melissa Seibert" at bounding box center [357, 543] width 39 height 39
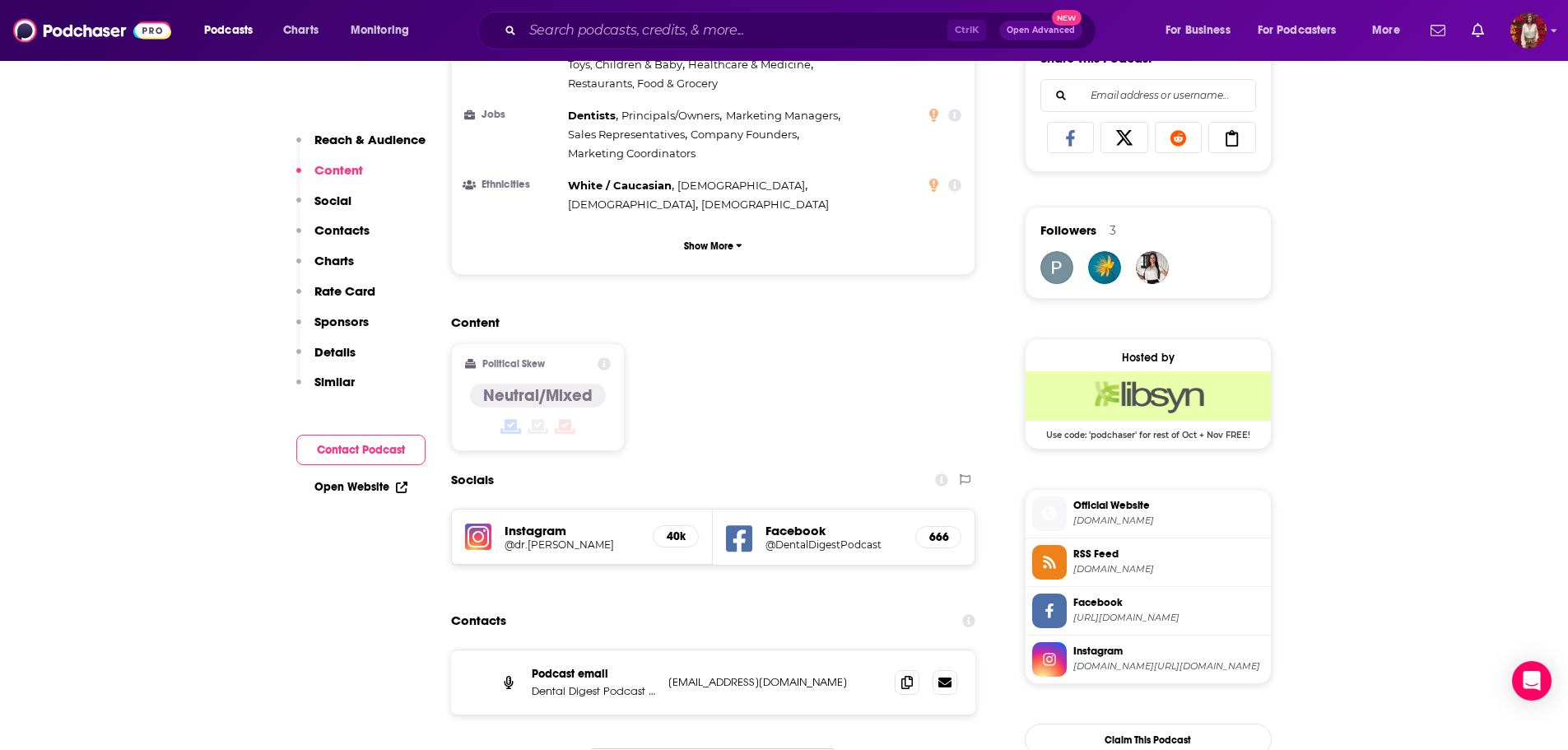
scroll to position [1153, 0]
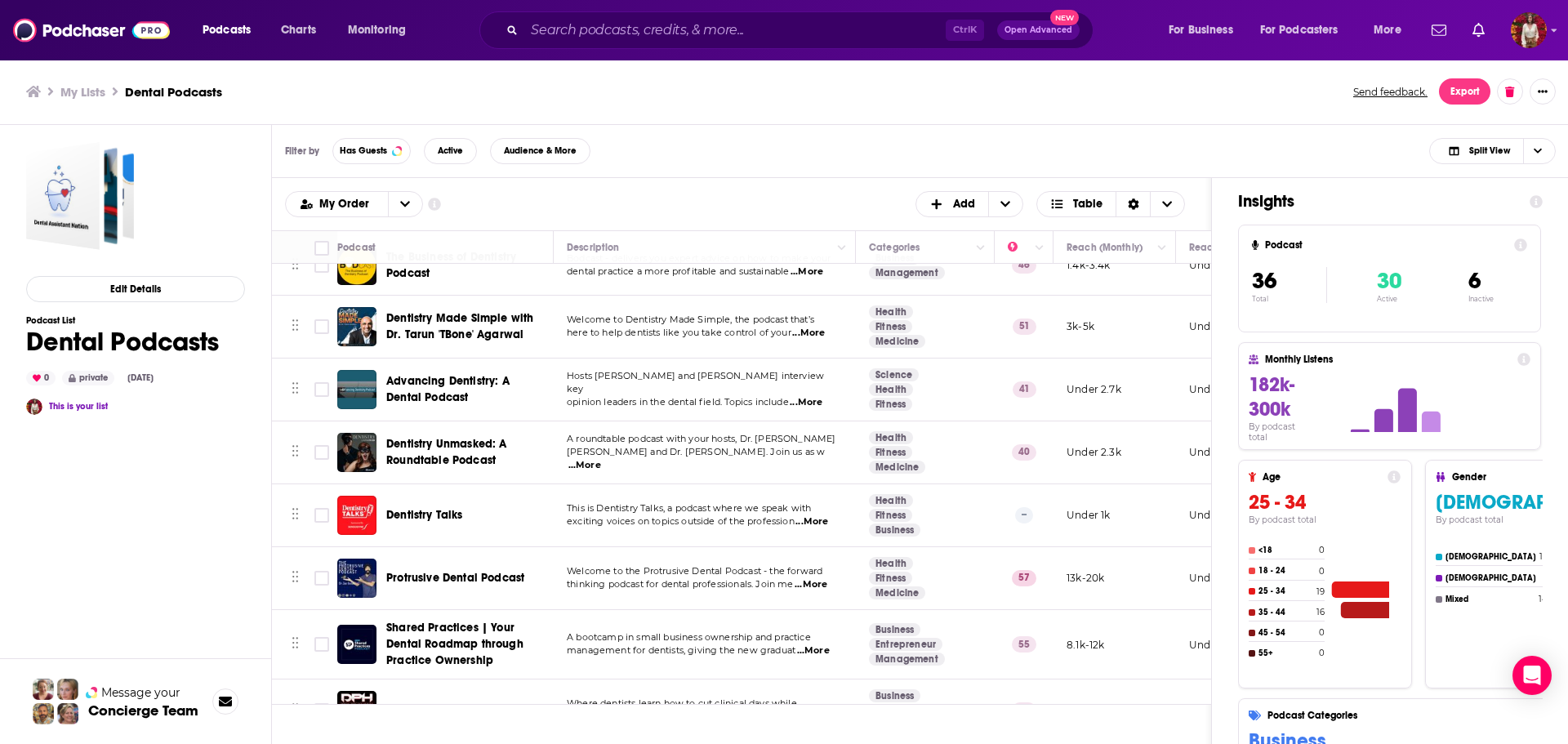
scroll to position [899, 0]
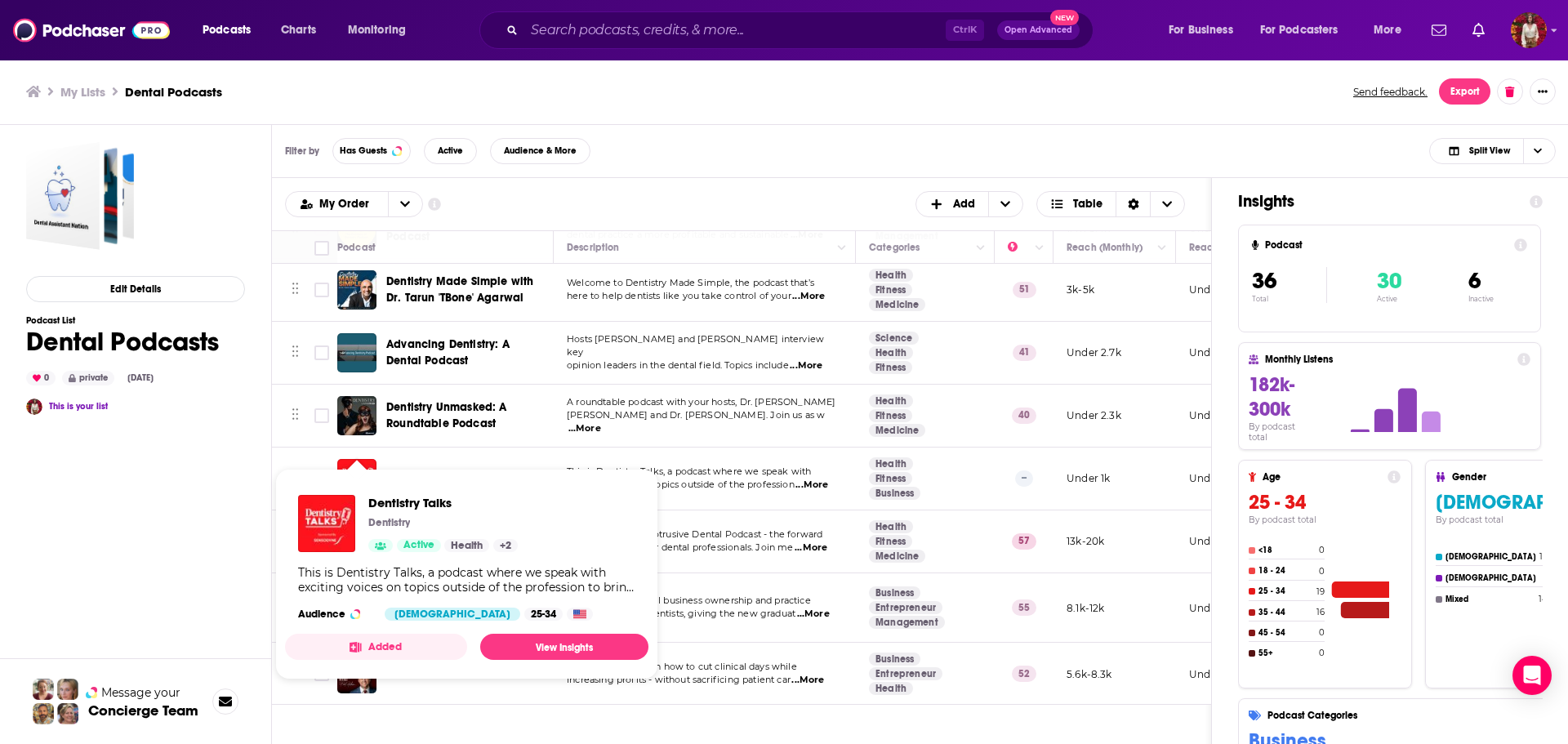
click at [352, 474] on span "Dentistry Talks Dentistry Active Health + 2 This is Dentistry Talks, a podcast …" at bounding box center [466, 575] width 363 height 210
click at [355, 468] on span "Dentistry Talks Dentistry Active Health + 2 This is Dentistry Talks, a podcast …" at bounding box center [467, 575] width 383 height 231
click at [769, 457] on td "This is Dentistry Talks, a podcast where we speak with exciting voices on topic…" at bounding box center [705, 479] width 302 height 63
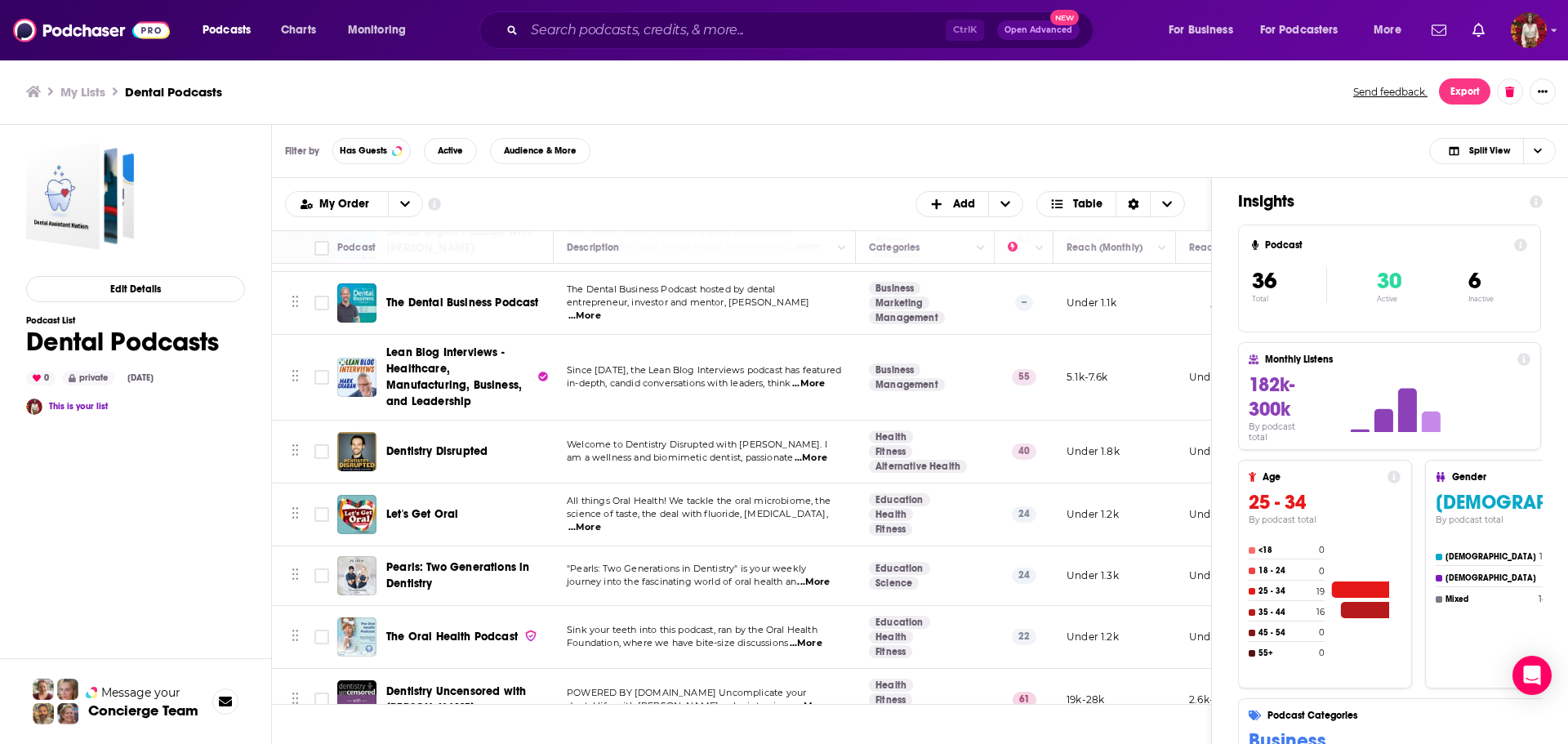
scroll to position [139, 0]
